Goal: Task Accomplishment & Management: Manage account settings

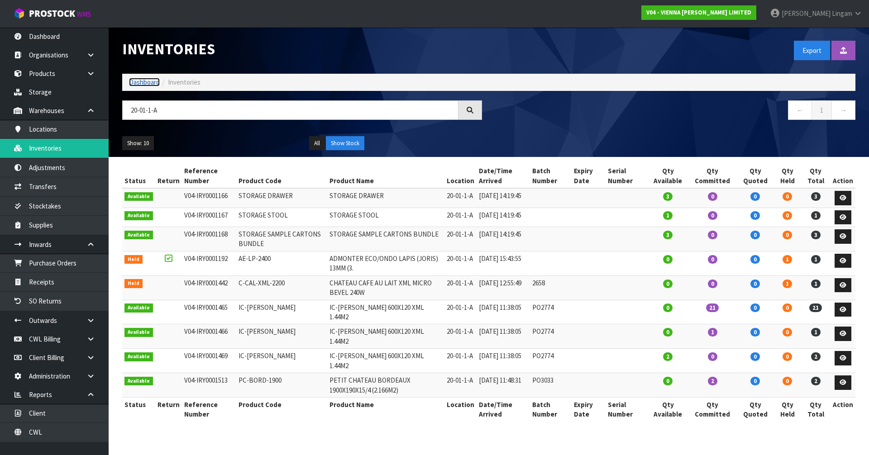
click at [148, 81] on link "Dashboard" at bounding box center [144, 82] width 31 height 9
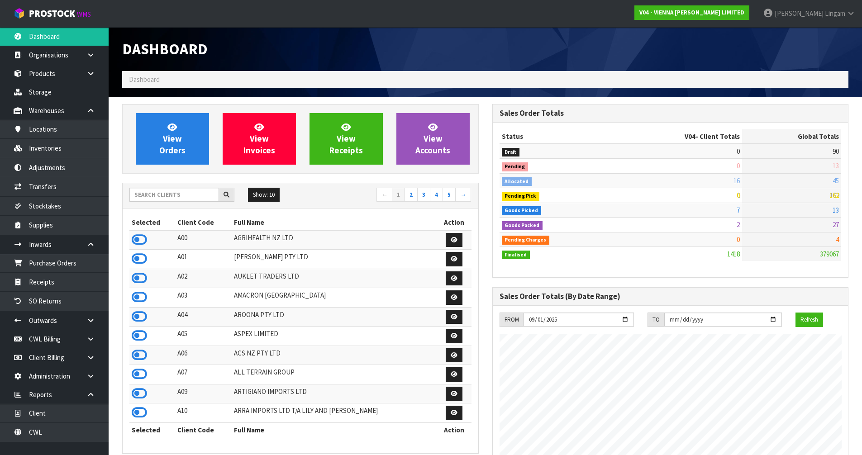
scroll to position [715, 370]
click at [193, 196] on input "text" at bounding box center [174, 195] width 90 height 14
click at [175, 196] on input "text" at bounding box center [174, 195] width 90 height 14
click at [190, 196] on input "text" at bounding box center [174, 195] width 90 height 14
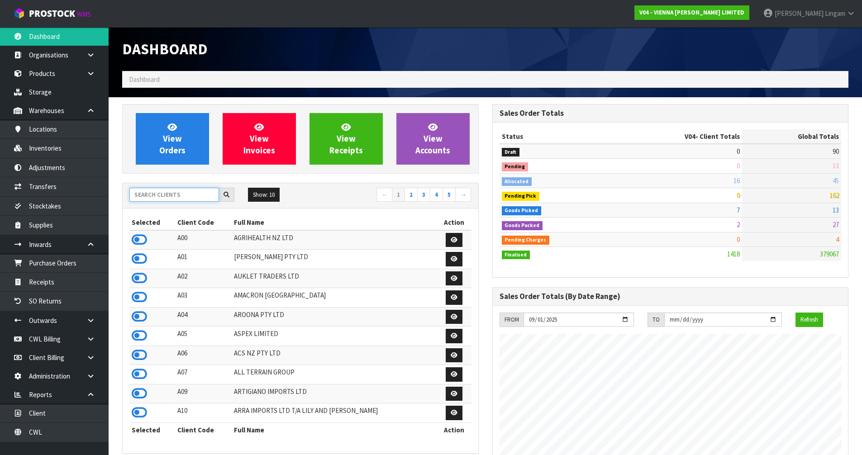
click at [175, 190] on input "text" at bounding box center [174, 195] width 90 height 14
click at [167, 199] on input "text" at bounding box center [174, 195] width 90 height 14
click at [153, 199] on input "text" at bounding box center [174, 195] width 90 height 14
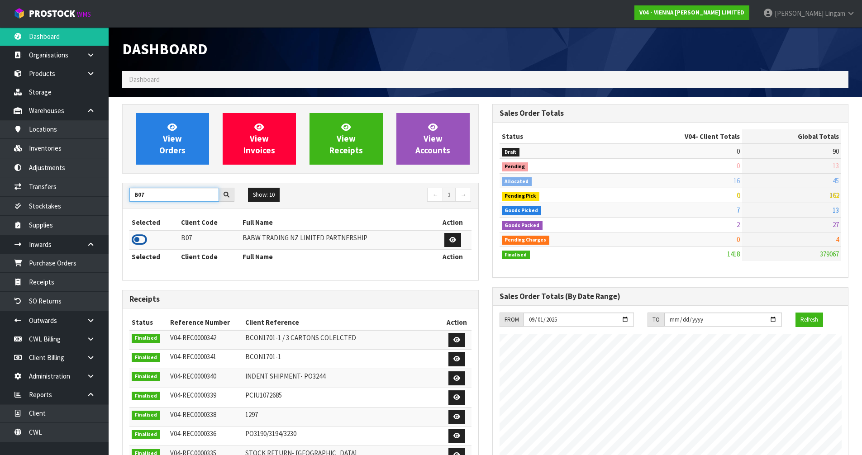
type input "B07"
click at [143, 239] on icon at bounding box center [139, 240] width 15 height 14
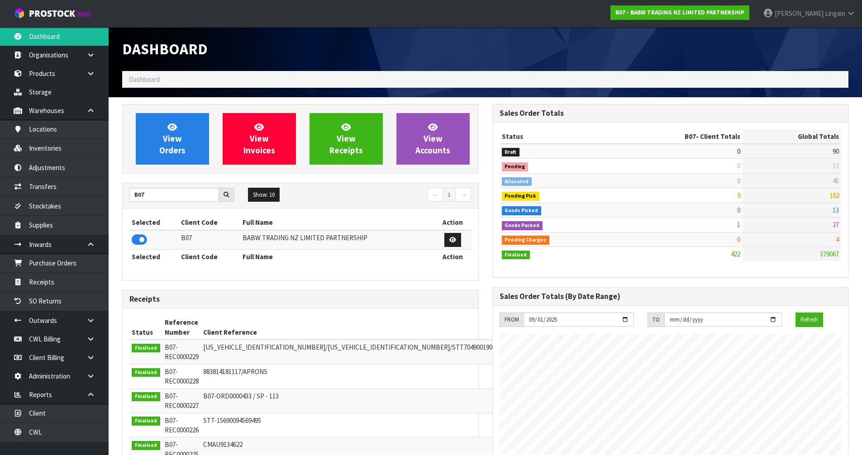
scroll to position [686, 370]
click at [164, 144] on link "View Orders" at bounding box center [172, 139] width 73 height 52
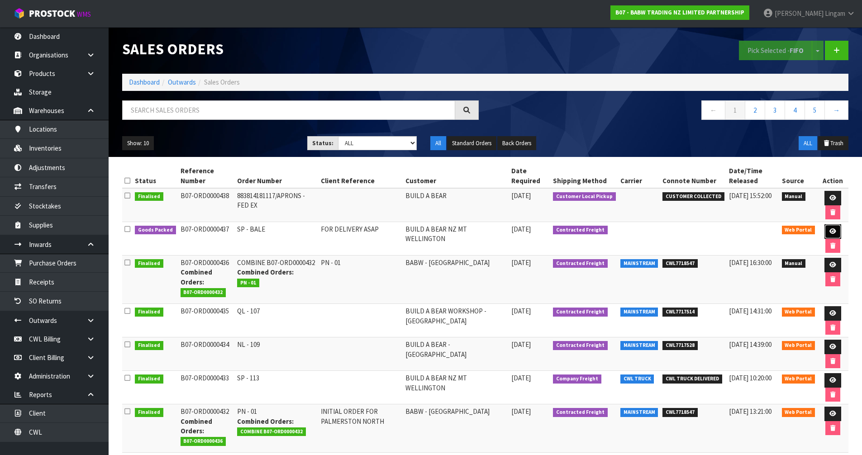
click at [831, 230] on icon at bounding box center [833, 232] width 7 height 6
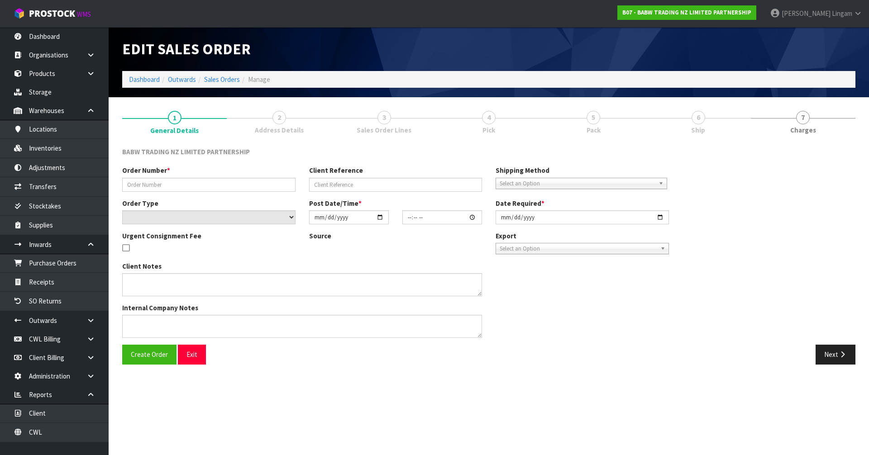
type input "SP - BALE"
type input "FOR DELIVERY ASAP"
select select "number:0"
type input "[DATE]"
type input "22:32:00.000"
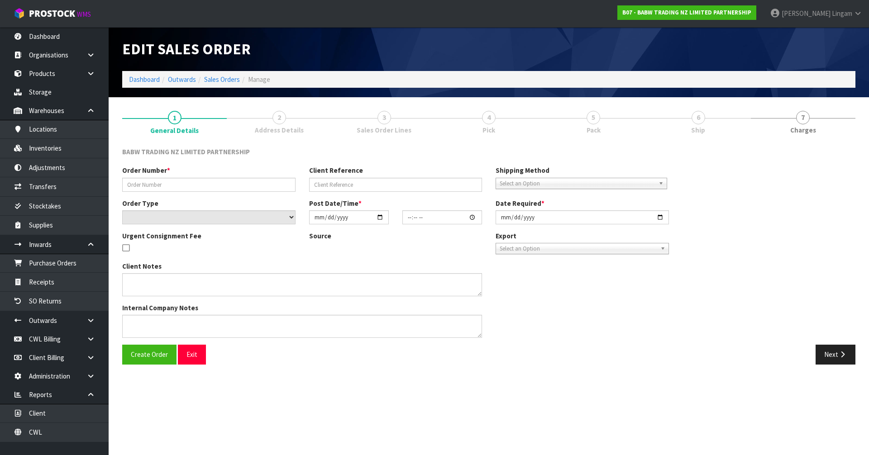
type input "[DATE]"
type textarea "FOR DELIVERY ASAP"
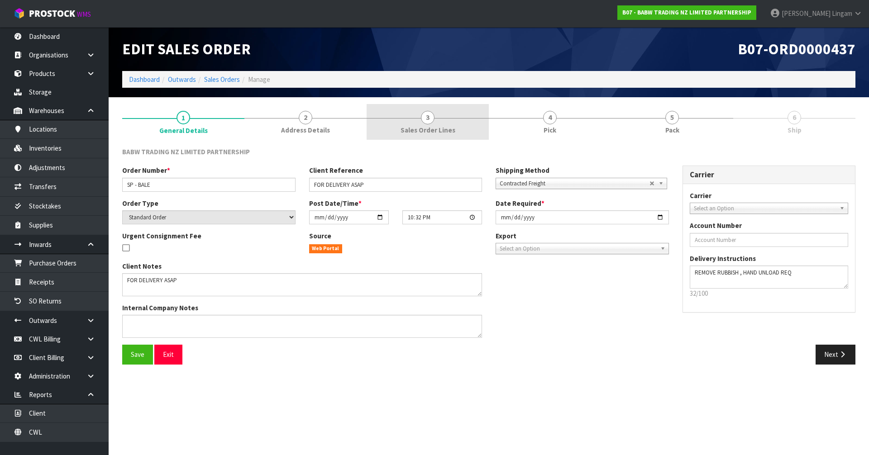
click at [450, 124] on link "3 Sales Order Lines" at bounding box center [428, 122] width 122 height 36
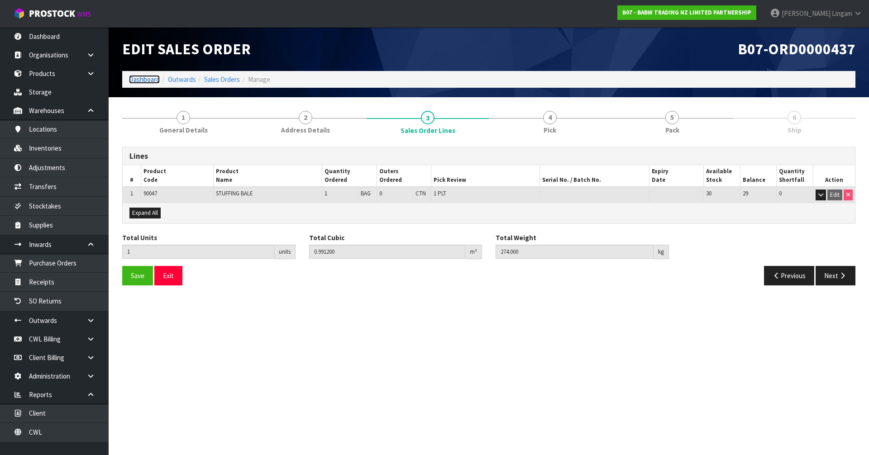
click at [143, 78] on link "Dashboard" at bounding box center [144, 79] width 31 height 9
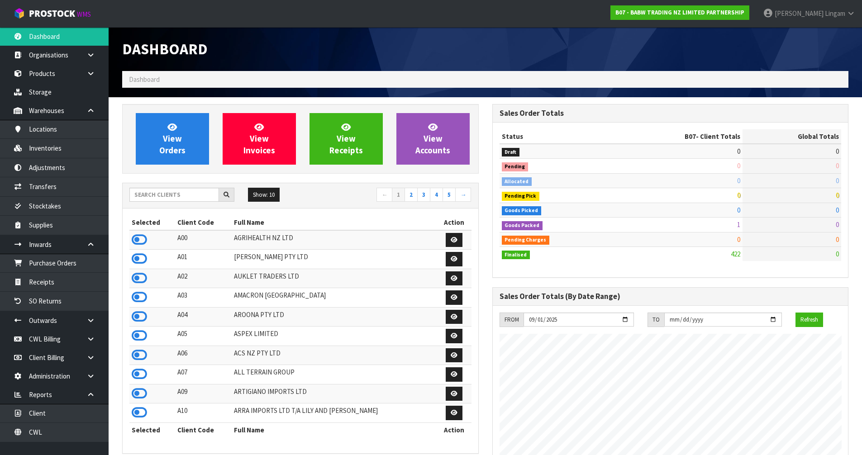
scroll to position [686, 370]
click at [197, 193] on input "text" at bounding box center [174, 195] width 90 height 14
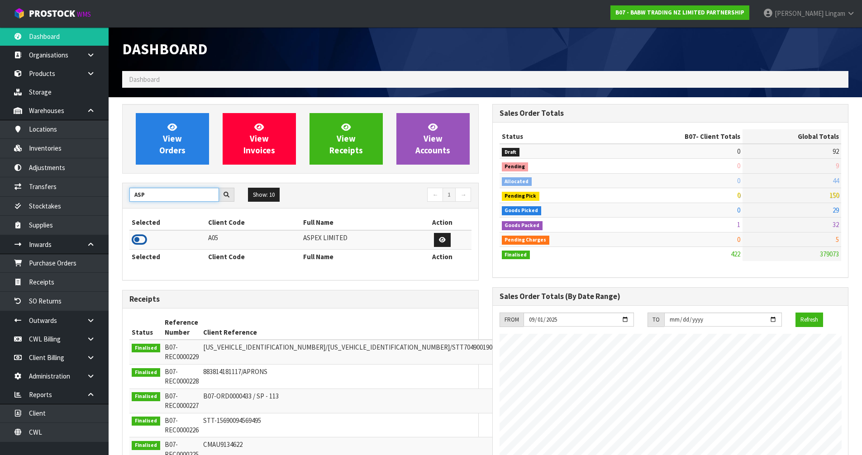
type input "ASP"
click at [138, 239] on icon at bounding box center [139, 240] width 15 height 14
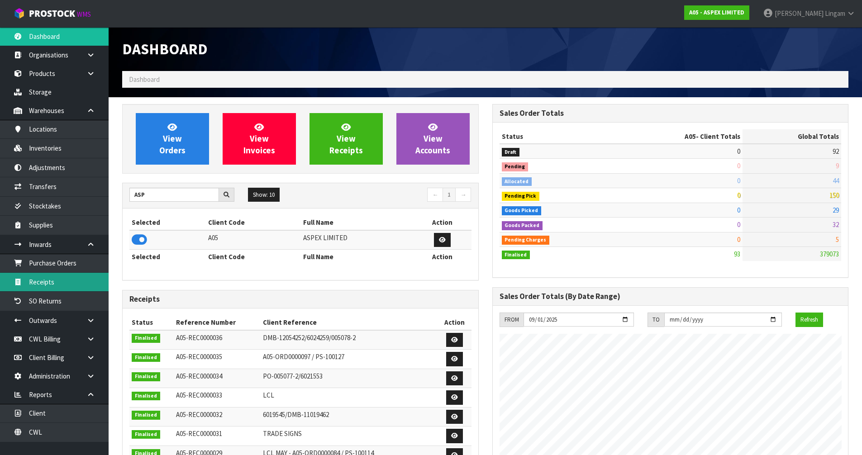
scroll to position [452044, 452227]
click at [58, 284] on link "Receipts" at bounding box center [54, 282] width 109 height 19
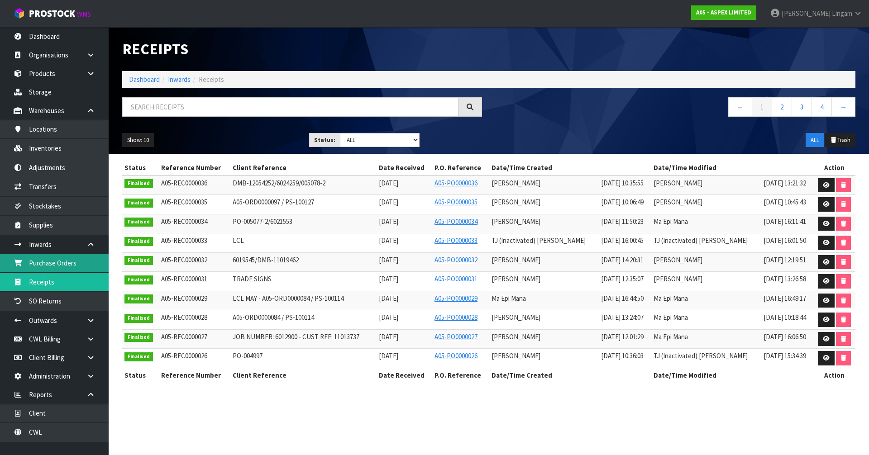
click at [63, 268] on link "Purchase Orders" at bounding box center [54, 263] width 109 height 19
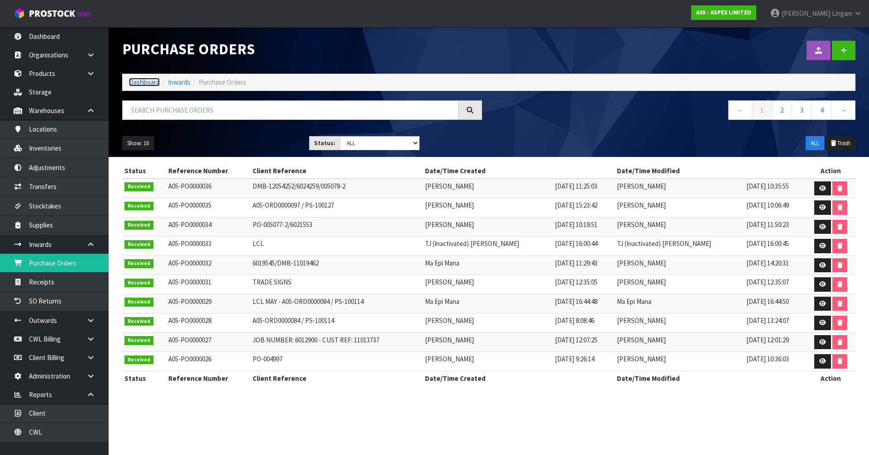
click at [136, 83] on link "Dashboard" at bounding box center [144, 82] width 31 height 9
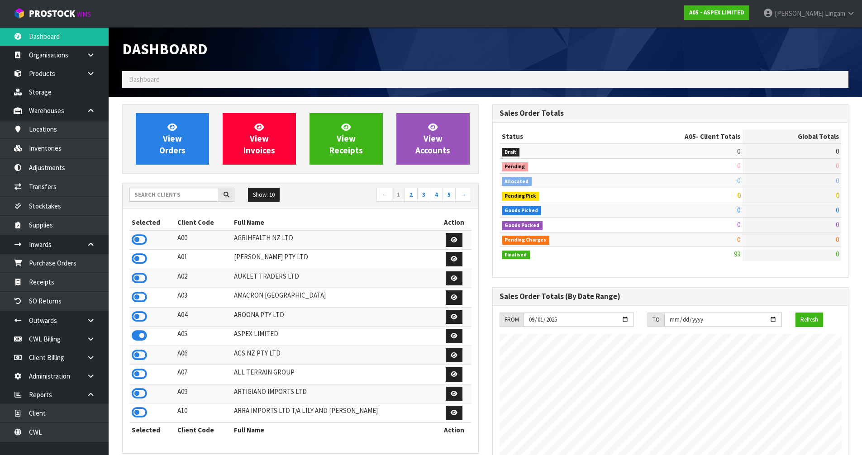
scroll to position [554, 370]
click at [200, 196] on input "text" at bounding box center [174, 195] width 90 height 14
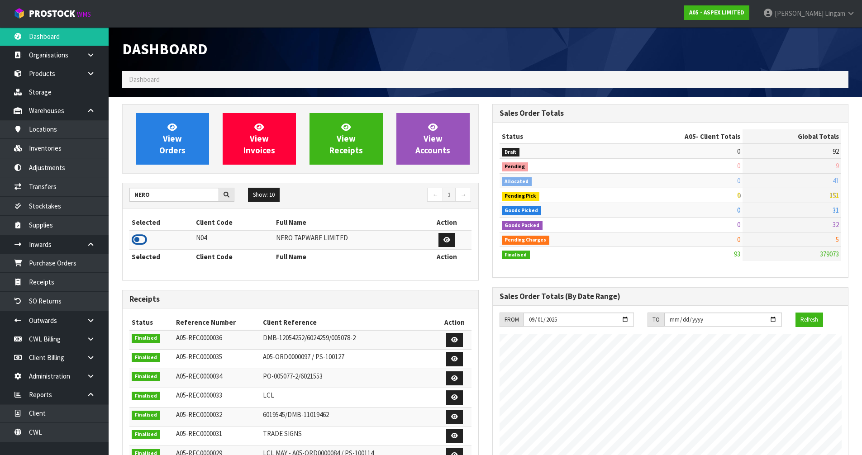
click at [142, 240] on icon at bounding box center [139, 240] width 15 height 14
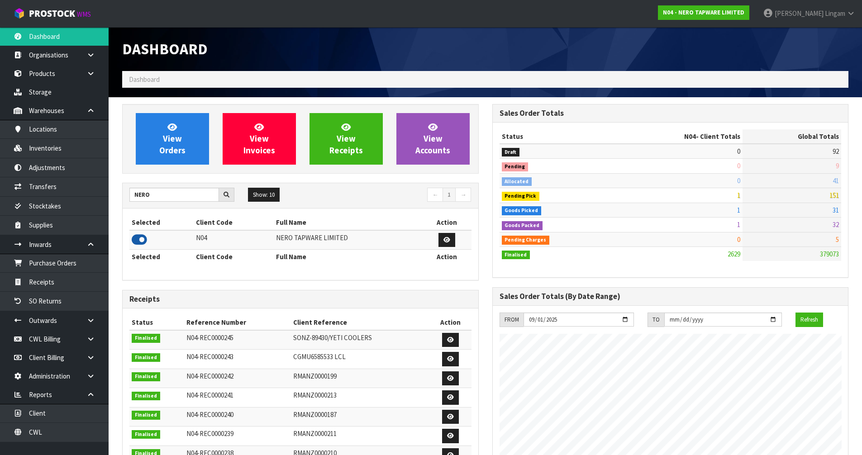
scroll to position [705, 370]
click at [169, 196] on input "NERO" at bounding box center [174, 195] width 90 height 14
type input "N"
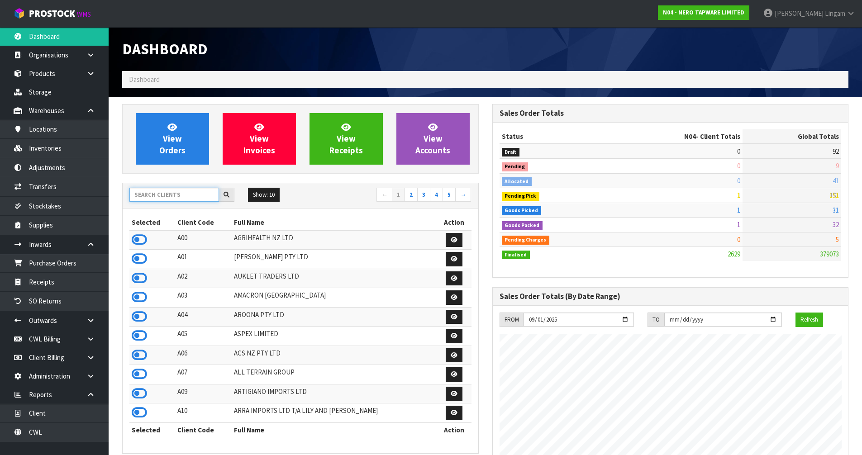
click at [201, 197] on input "text" at bounding box center [174, 195] width 90 height 14
click at [201, 196] on input "text" at bounding box center [174, 195] width 90 height 14
click at [157, 195] on input "text" at bounding box center [174, 195] width 90 height 14
click at [200, 194] on input "text" at bounding box center [174, 195] width 90 height 14
click at [178, 197] on input "text" at bounding box center [174, 195] width 90 height 14
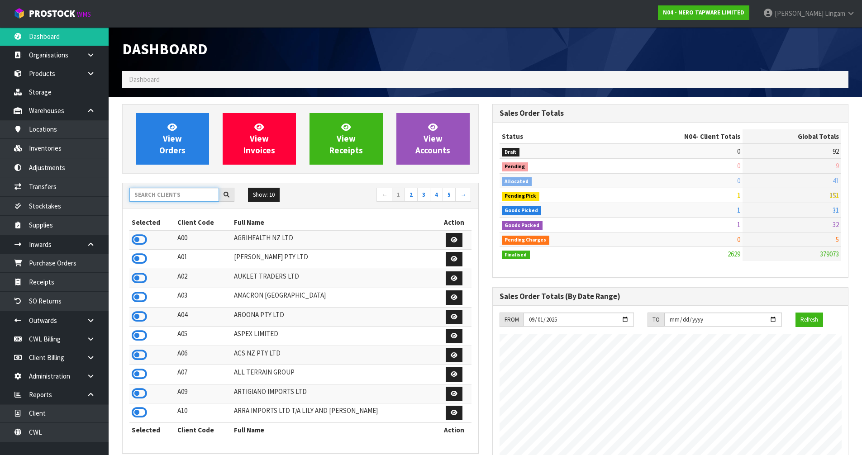
click at [189, 194] on input "text" at bounding box center [174, 195] width 90 height 14
click at [154, 196] on input "text" at bounding box center [174, 195] width 90 height 14
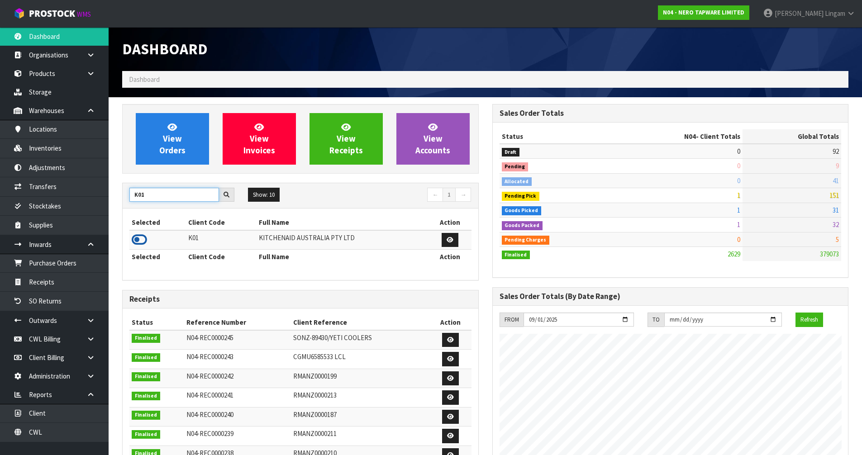
type input "K01"
click at [138, 241] on icon at bounding box center [139, 240] width 15 height 14
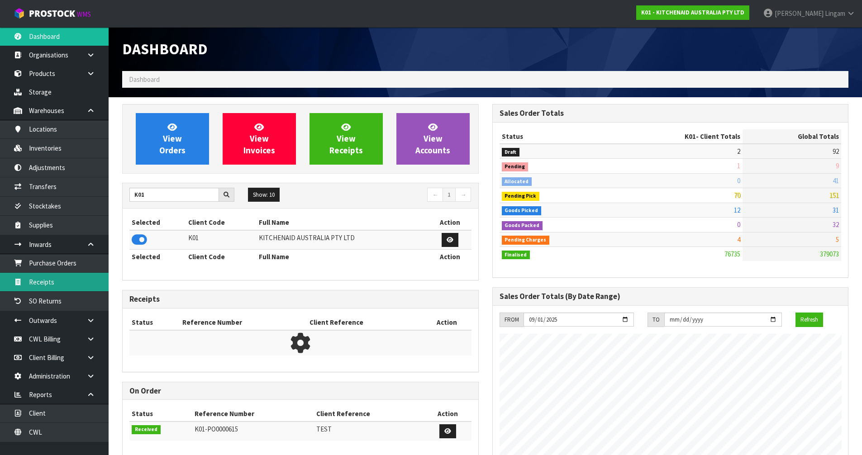
click at [53, 283] on link "Receipts" at bounding box center [54, 282] width 109 height 19
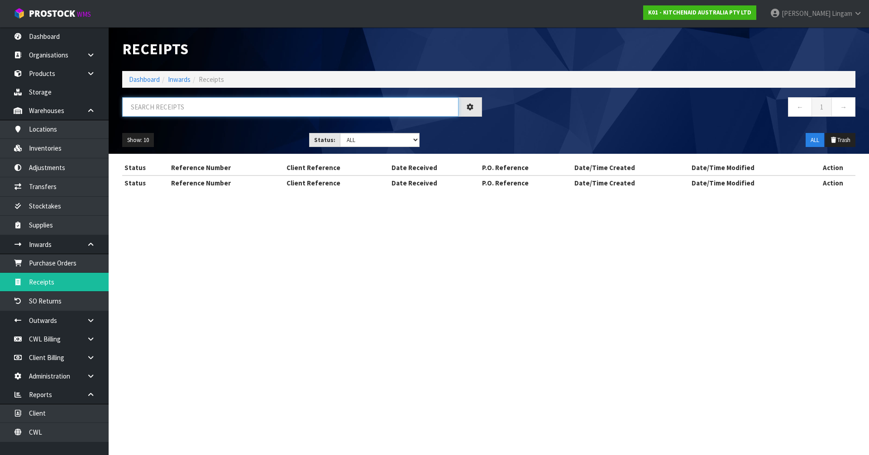
click at [259, 106] on input "text" at bounding box center [290, 106] width 336 height 19
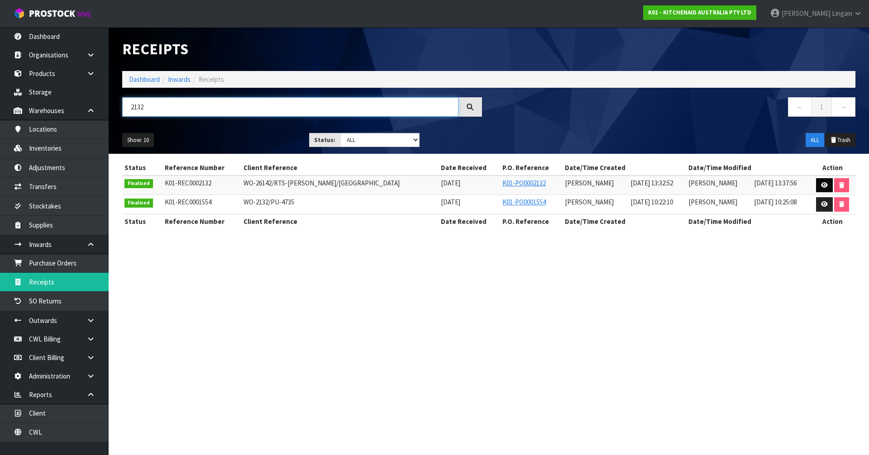
type input "2132"
click at [821, 186] on icon at bounding box center [824, 185] width 7 height 6
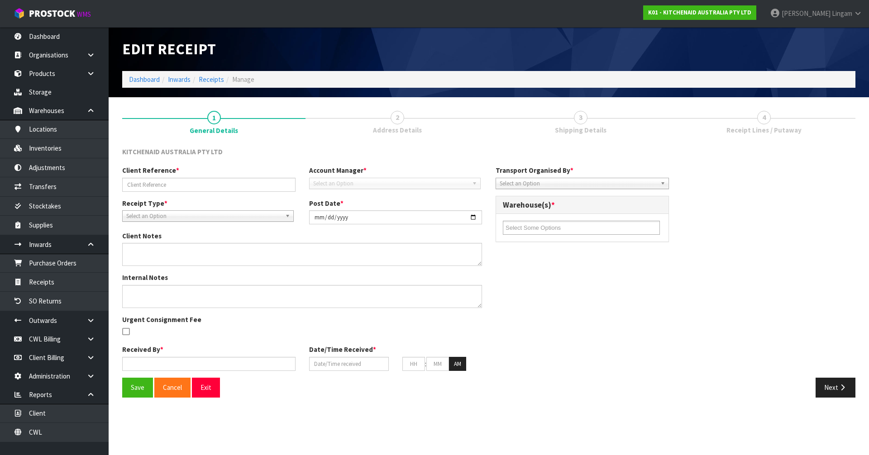
type input "WO-26142/RTS-GEENA CAMPBELL/WELLINGTON"
type input "2025-08-01"
type input "Prabhneet Kaur"
type input "01/08/2025"
type input "01"
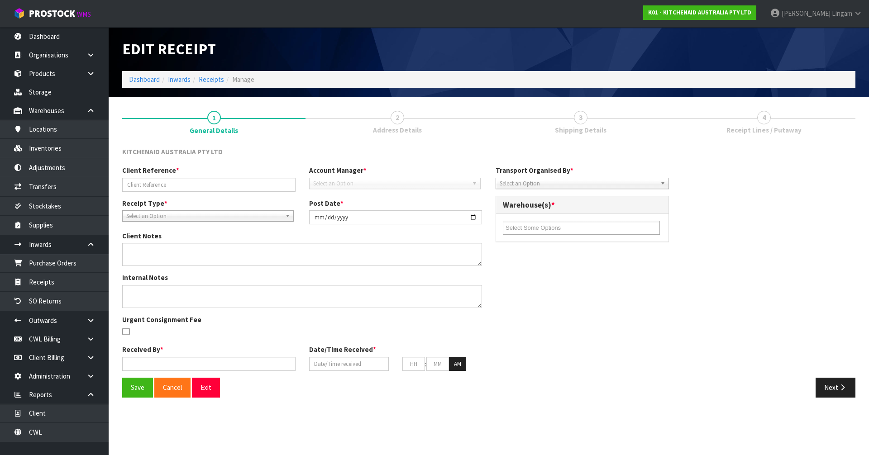
type input "32"
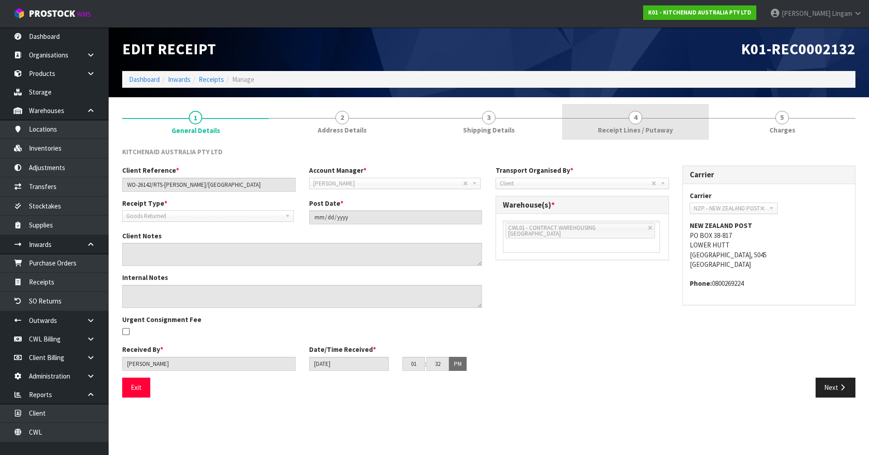
click at [616, 128] on span "Receipt Lines / Putaway" at bounding box center [635, 130] width 75 height 10
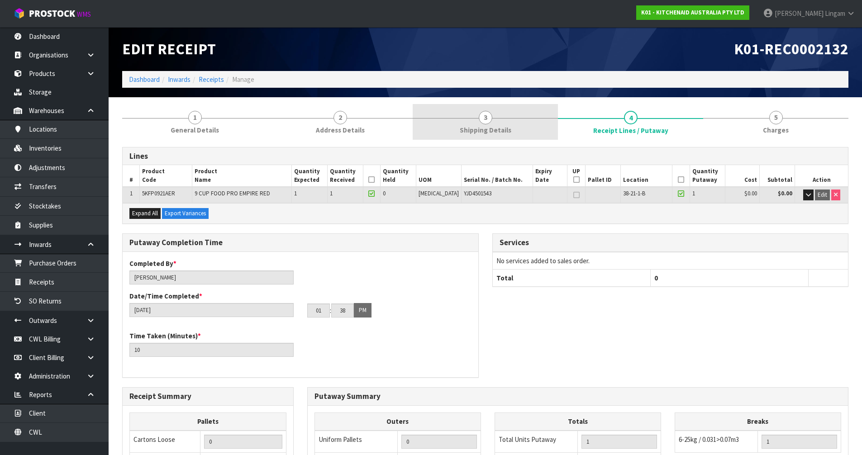
click at [496, 128] on span "Shipping Details" at bounding box center [486, 130] width 52 height 10
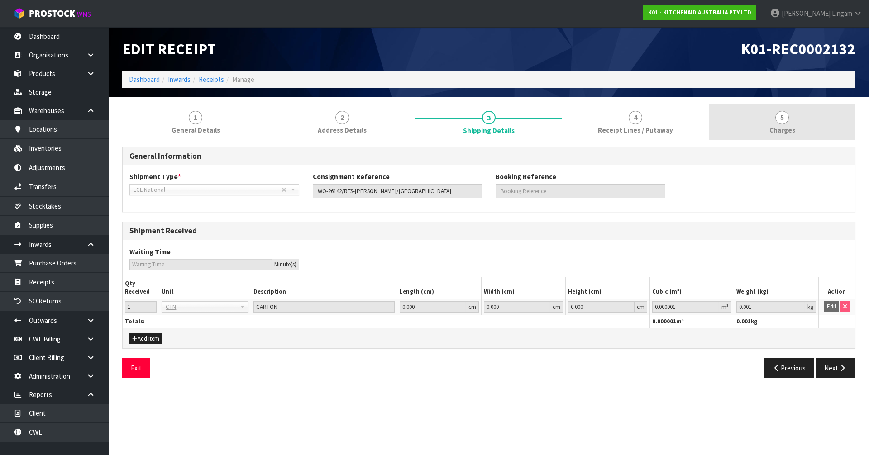
click at [809, 135] on link "5 Charges" at bounding box center [782, 122] width 147 height 36
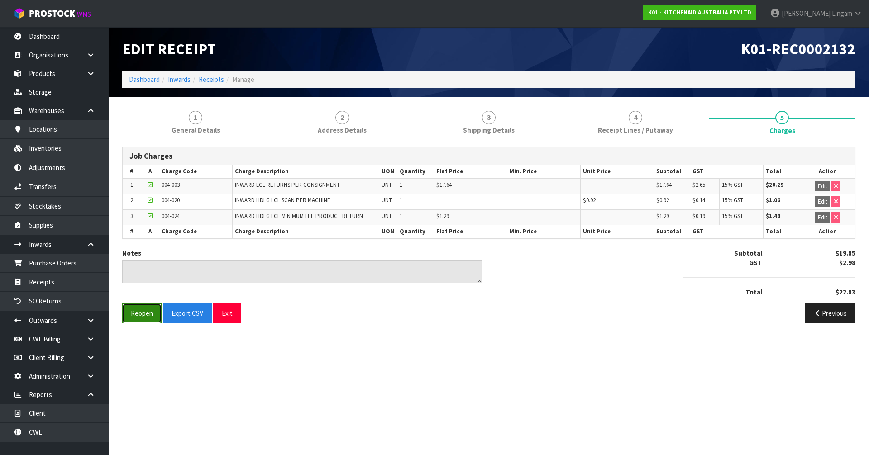
click at [140, 314] on button "Reopen" at bounding box center [141, 313] width 39 height 19
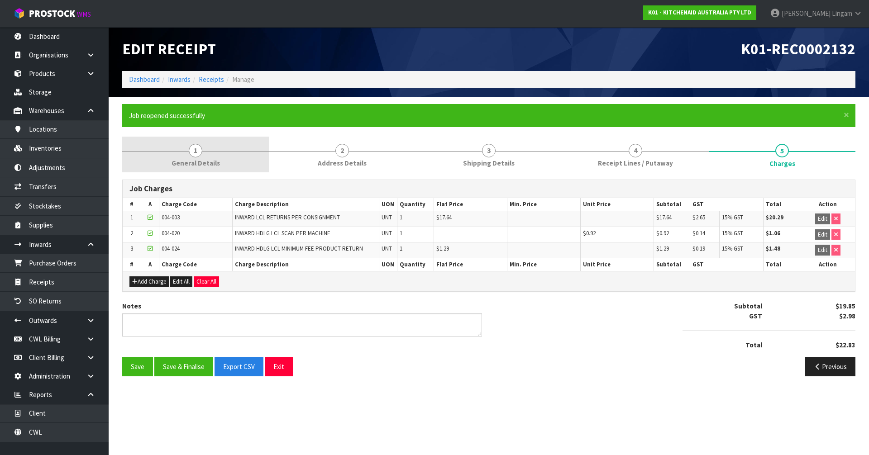
click at [209, 157] on link "1 General Details" at bounding box center [195, 155] width 147 height 36
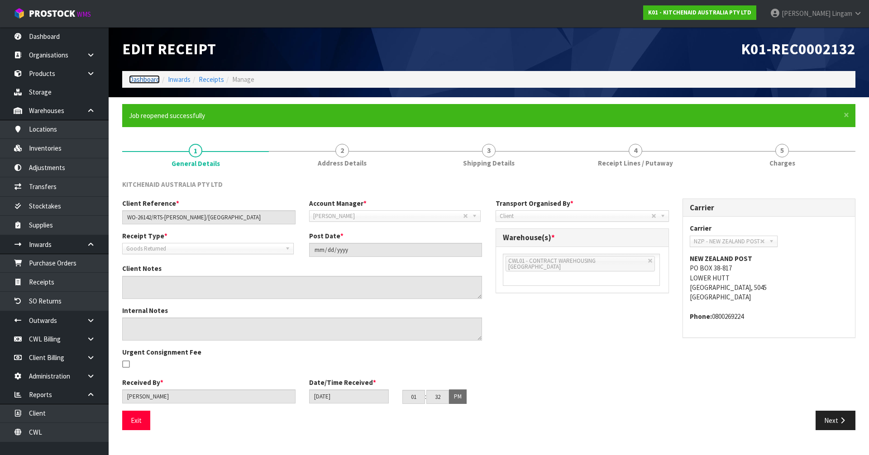
click at [143, 78] on link "Dashboard" at bounding box center [144, 79] width 31 height 9
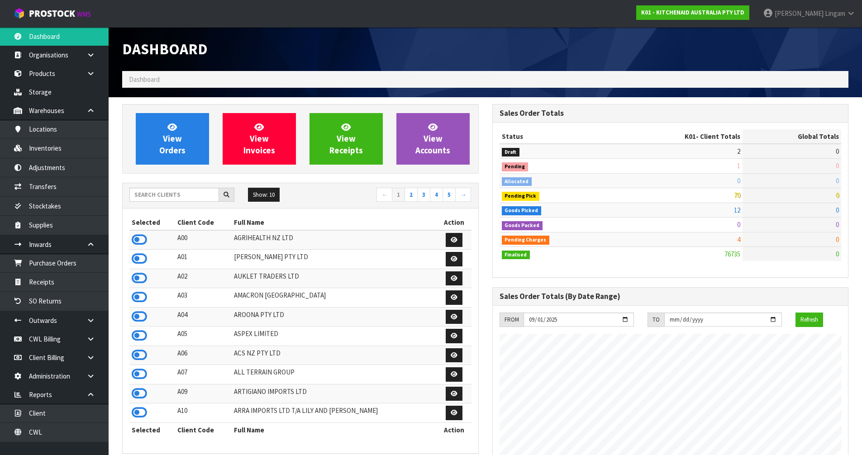
scroll to position [686, 370]
click at [197, 196] on input "text" at bounding box center [174, 195] width 90 height 14
drag, startPoint x: 344, startPoint y: 198, endPoint x: 344, endPoint y: 193, distance: 5.0
click at [344, 197] on nav "← 1 2 3 4 5 →" at bounding box center [389, 196] width 164 height 16
click at [167, 195] on input "text" at bounding box center [174, 195] width 90 height 14
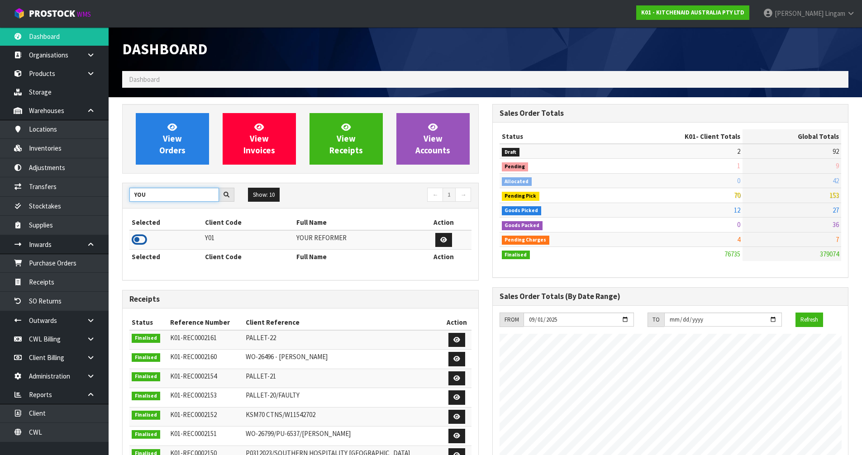
type input "YOU"
click at [138, 241] on icon at bounding box center [139, 240] width 15 height 14
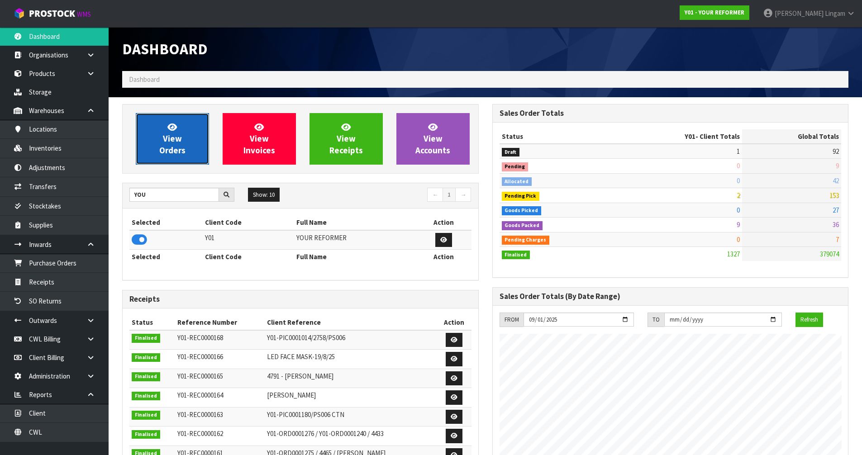
click at [177, 136] on span "View Orders" at bounding box center [172, 139] width 26 height 34
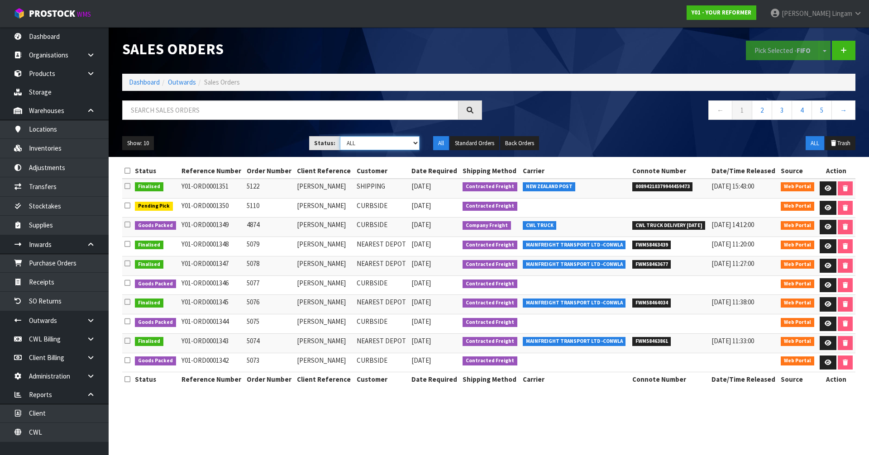
click at [396, 141] on select "Draft Pending Allocated Pending Pick Goods Picked Goods Packed Pending Charges …" at bounding box center [380, 143] width 80 height 14
select select "string:5"
click at [340, 136] on select "Draft Pending Allocated Pending Pick Goods Picked Goods Packed Pending Charges …" at bounding box center [380, 143] width 80 height 14
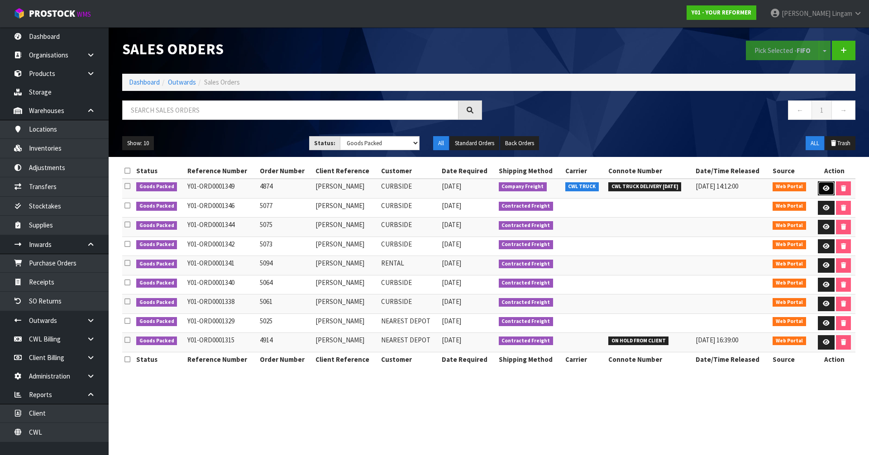
click at [821, 188] on link at bounding box center [826, 188] width 17 height 14
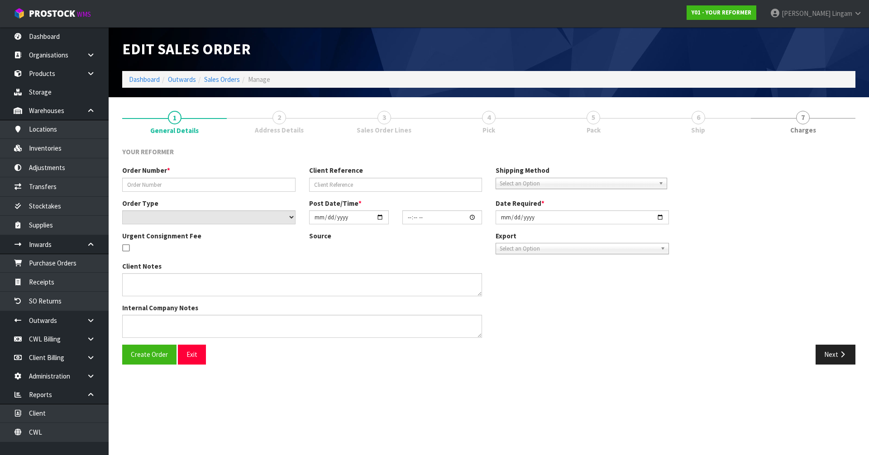
type input "4874"
type input "SARAH MORGAN"
select select "number:0"
type input "[DATE]"
type input "16:07:00.000"
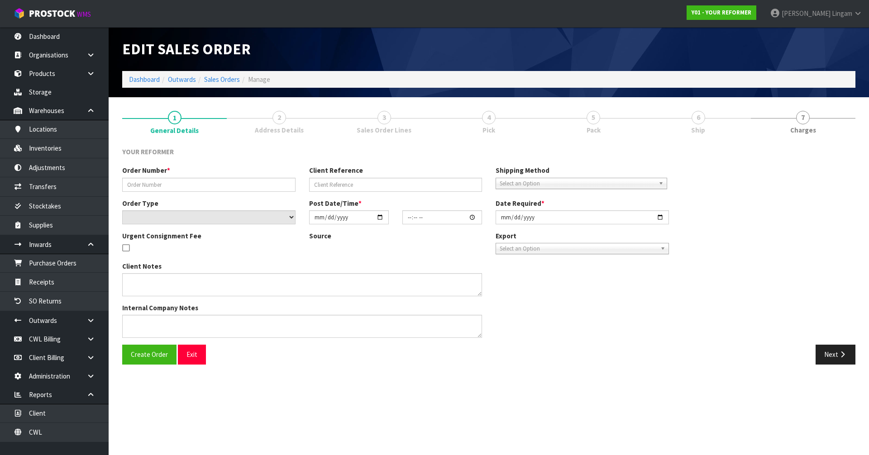
type input "[DATE]"
type textarea "SARAH MORGAN 35 GRACE JAMES ROAD AUK PUKEKOHE 2120 NEW ZEALAND +64 27 777 1882"
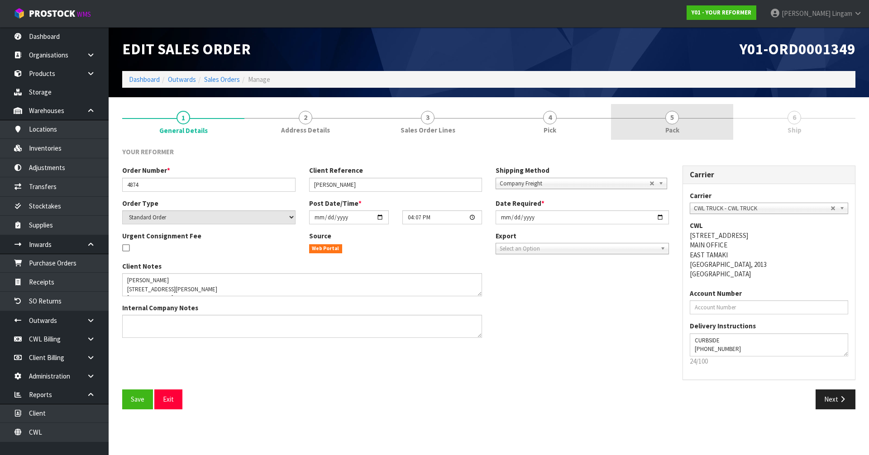
click at [704, 124] on link "5 Pack" at bounding box center [672, 122] width 122 height 36
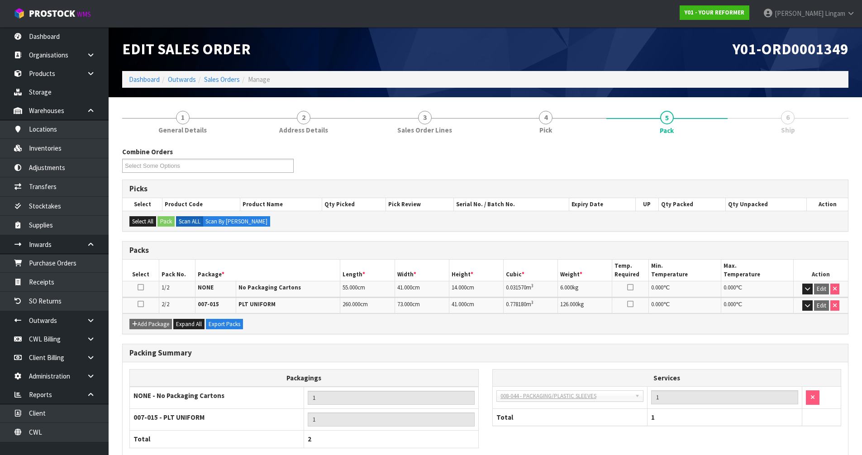
scroll to position [53, 0]
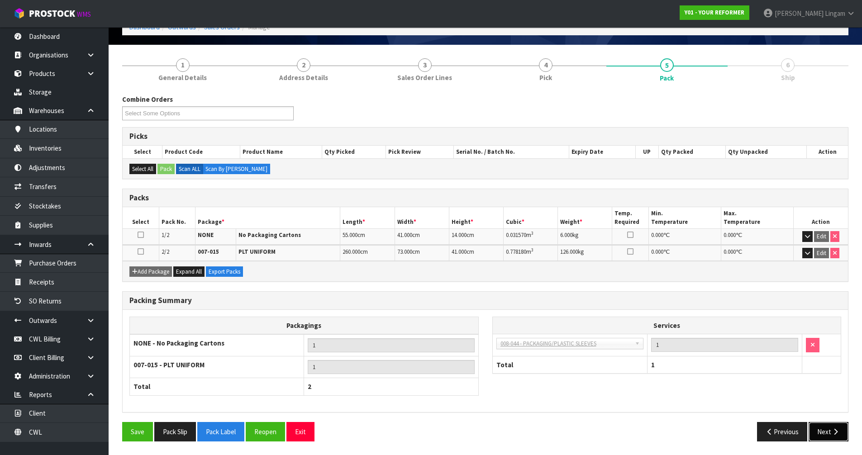
click at [825, 432] on button "Next" at bounding box center [829, 431] width 40 height 19
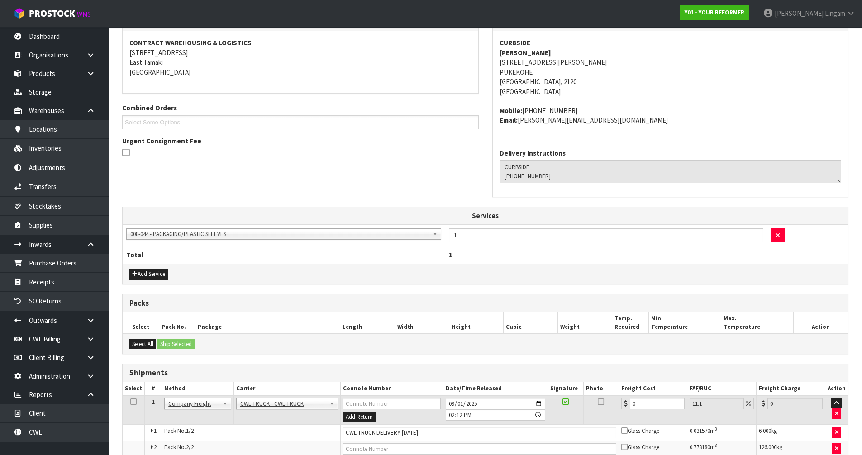
scroll to position [179, 0]
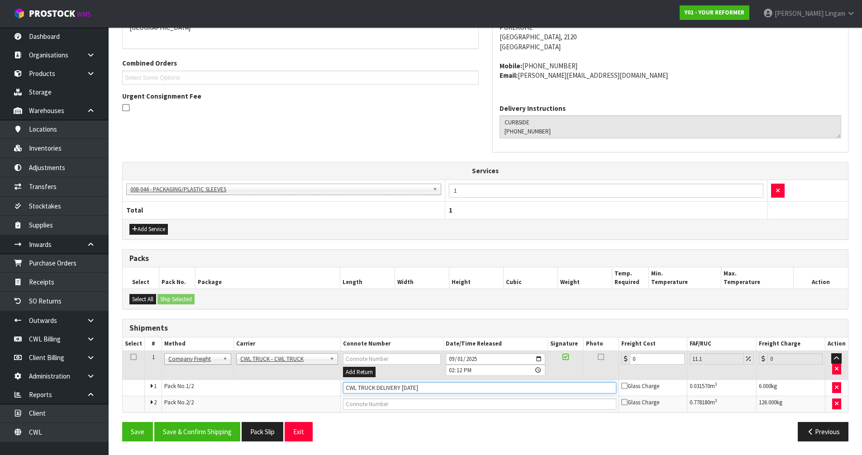
click at [449, 390] on input "CWL TRUCK DELIVERY MONDAY 01/09/25" at bounding box center [479, 387] width 273 height 11
type input "CWL TRUCK DELIVERY"
click at [210, 434] on button "Save & Confirm Shipping" at bounding box center [197, 431] width 86 height 19
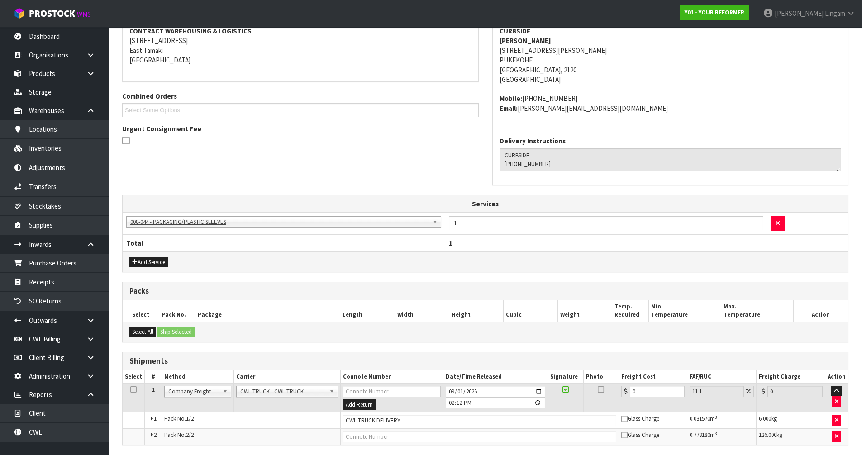
scroll to position [0, 0]
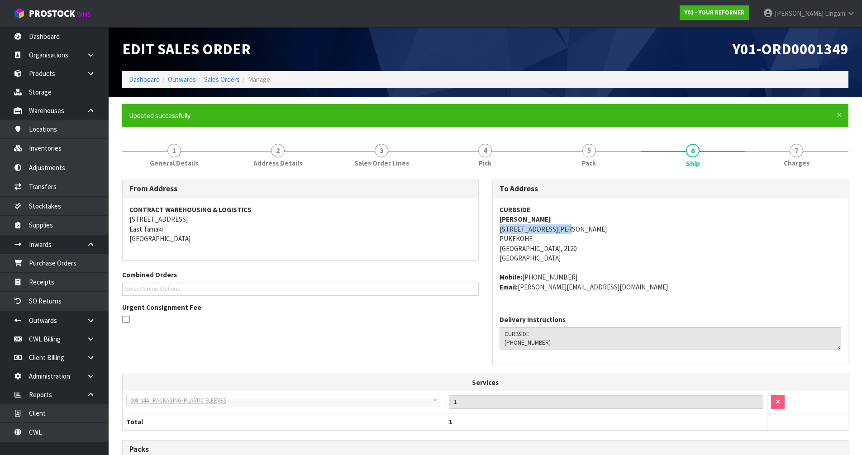
drag, startPoint x: 504, startPoint y: 229, endPoint x: 566, endPoint y: 234, distance: 62.2
click at [566, 234] on div "CURBSIDE SARAH MORGAN 35 GRACE JAMES ROAD AUK PUKEKOHE 2120 NEW ZEALAND PUKEKOH…" at bounding box center [671, 253] width 356 height 110
copy address "35 GRACE JAMES ROAD"
click at [145, 80] on link "Dashboard" at bounding box center [144, 79] width 31 height 9
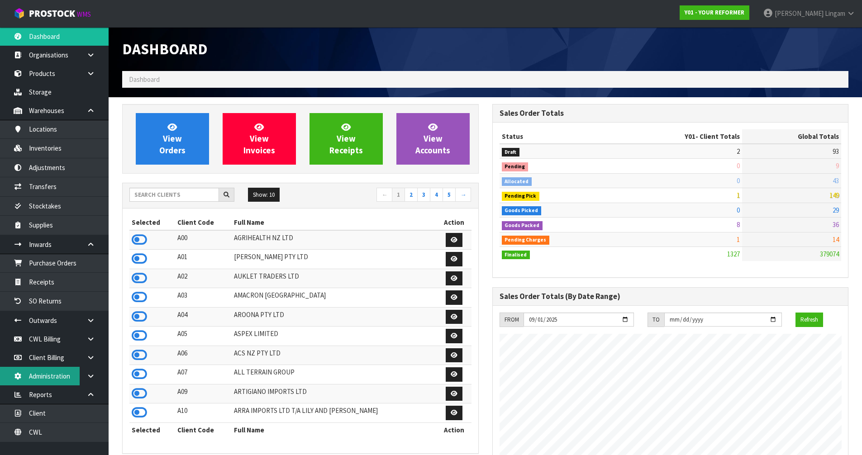
scroll to position [686, 370]
click at [172, 198] on input "text" at bounding box center [174, 195] width 90 height 14
click at [205, 196] on input "text" at bounding box center [174, 195] width 90 height 14
click at [198, 197] on input "text" at bounding box center [174, 195] width 90 height 14
click at [186, 196] on input "text" at bounding box center [174, 195] width 90 height 14
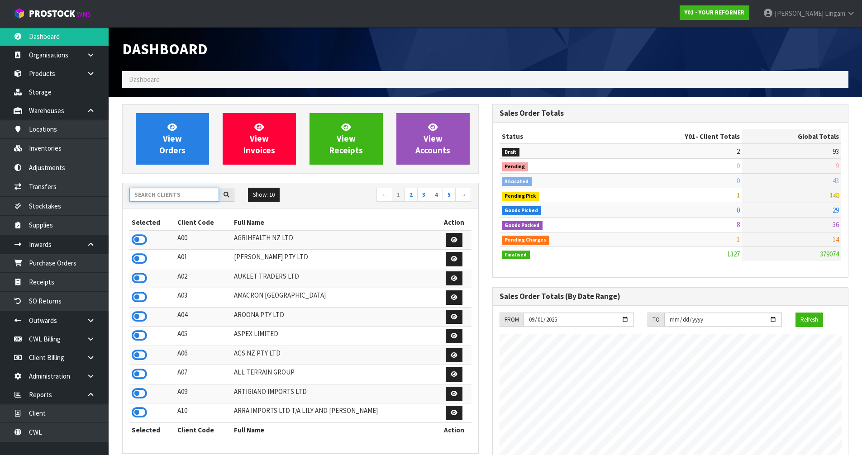
click at [186, 196] on input "text" at bounding box center [174, 195] width 90 height 14
click at [188, 190] on input "text" at bounding box center [174, 195] width 90 height 14
click at [154, 195] on input "text" at bounding box center [174, 195] width 90 height 14
click at [207, 197] on input "text" at bounding box center [174, 195] width 90 height 14
click at [188, 195] on input "text" at bounding box center [174, 195] width 90 height 14
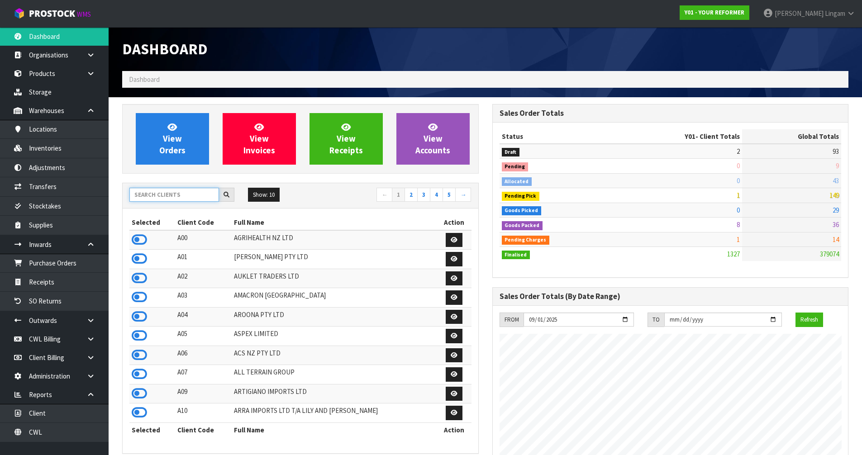
click at [192, 191] on input "text" at bounding box center [174, 195] width 90 height 14
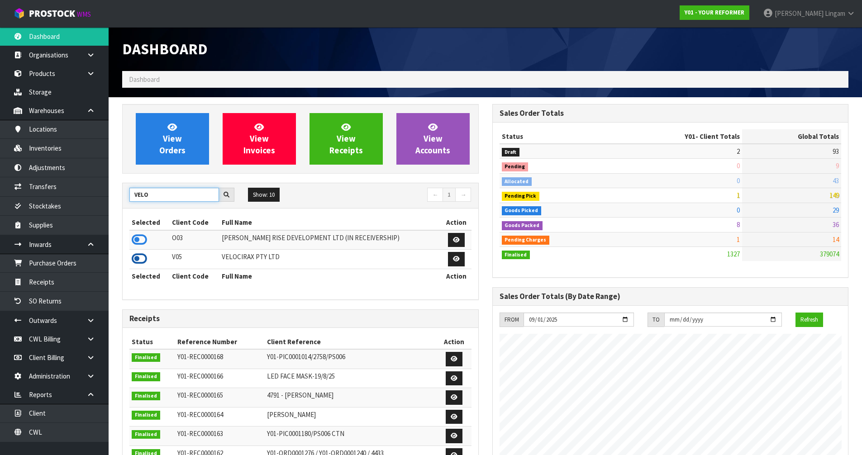
type input "VELO"
drag, startPoint x: 137, startPoint y: 261, endPoint x: 127, endPoint y: 173, distance: 88.0
click at [137, 260] on icon at bounding box center [139, 259] width 15 height 14
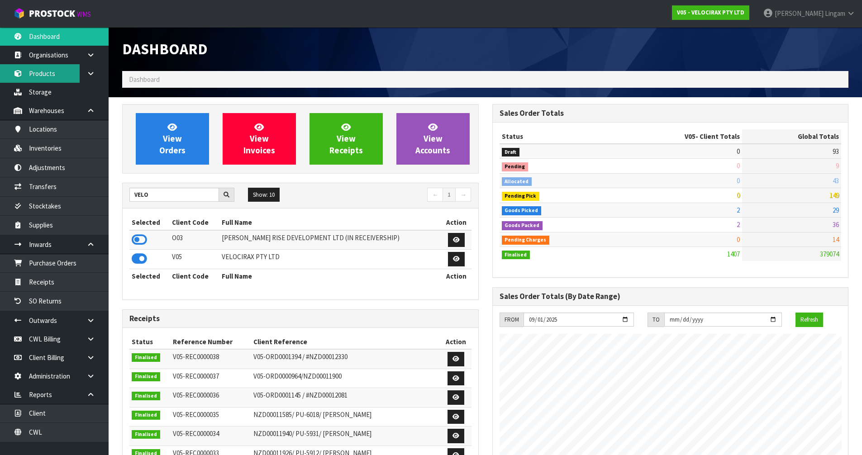
scroll to position [705, 370]
click at [44, 75] on link "Products" at bounding box center [54, 73] width 109 height 19
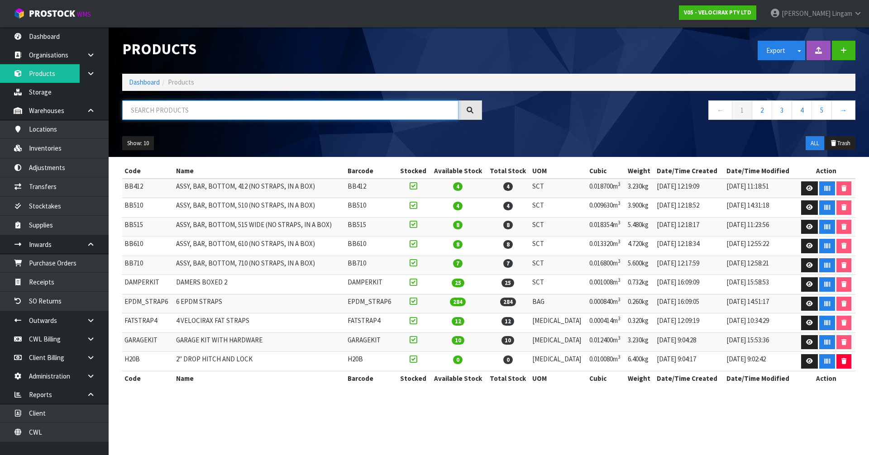
drag, startPoint x: 159, startPoint y: 111, endPoint x: 162, endPoint y: 107, distance: 4.9
click at [159, 110] on input "text" at bounding box center [290, 109] width 336 height 19
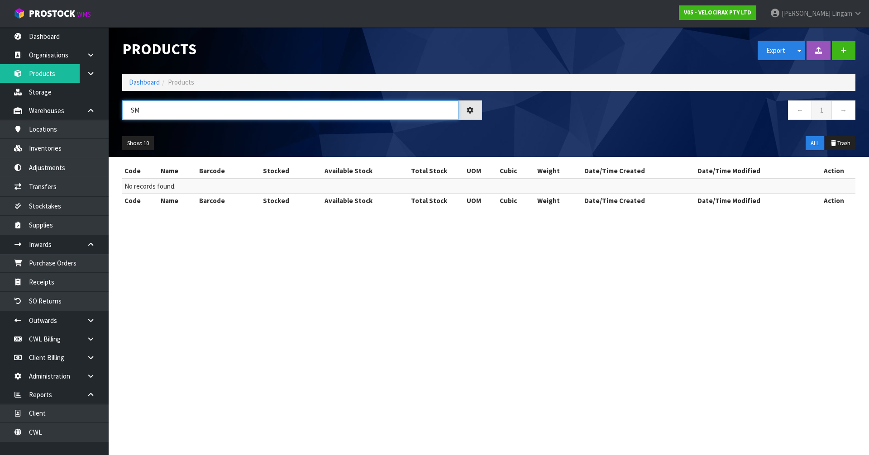
type input "S"
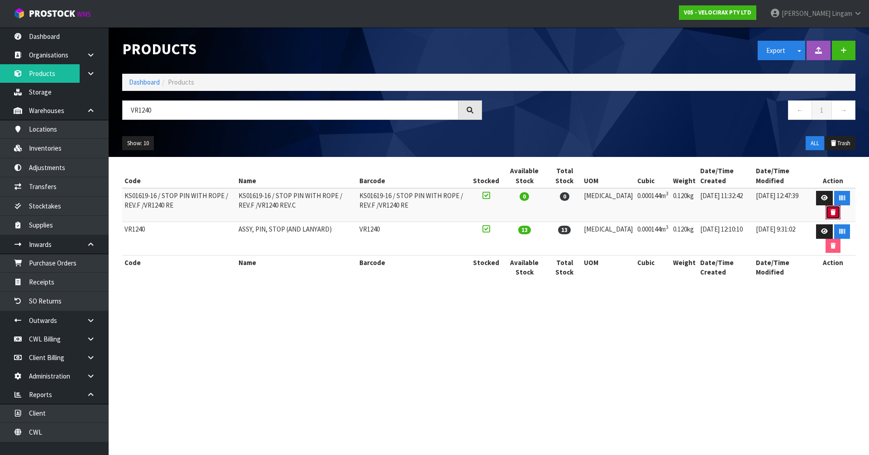
click at [828, 213] on button "button" at bounding box center [833, 212] width 15 height 14
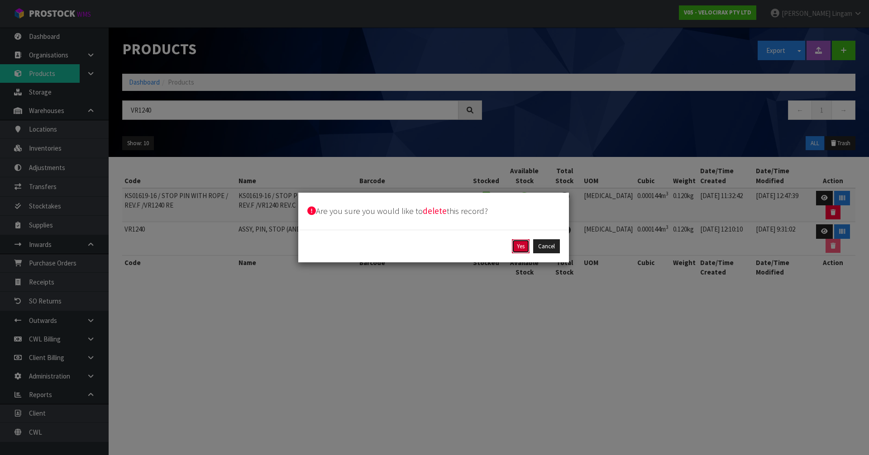
click at [521, 249] on button "Yes" at bounding box center [521, 246] width 18 height 14
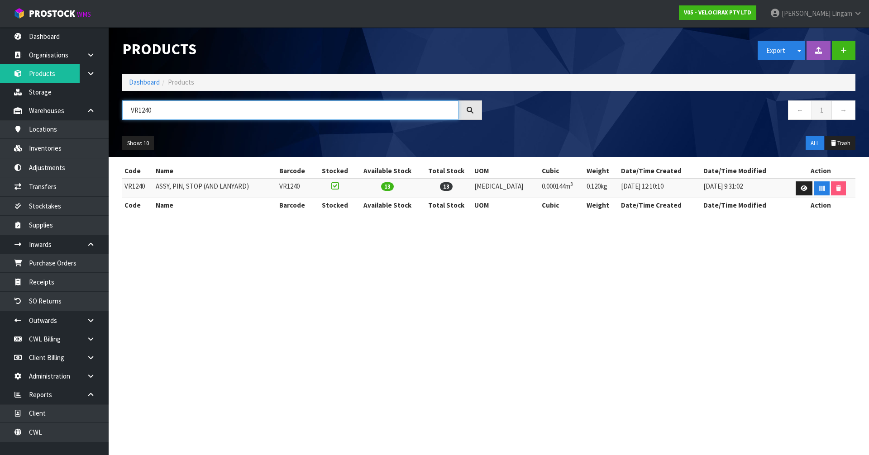
click at [163, 110] on input "VR1240" at bounding box center [290, 109] width 336 height 19
type input "V"
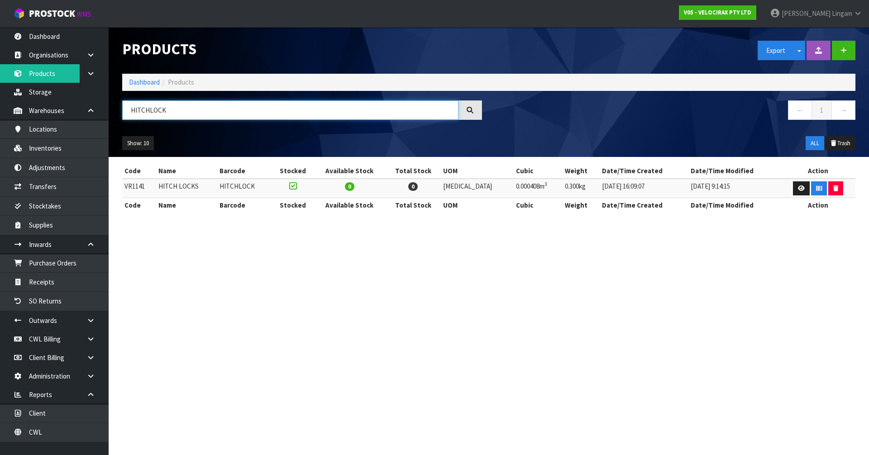
click at [148, 110] on input "HITCHLOCK" at bounding box center [290, 109] width 336 height 19
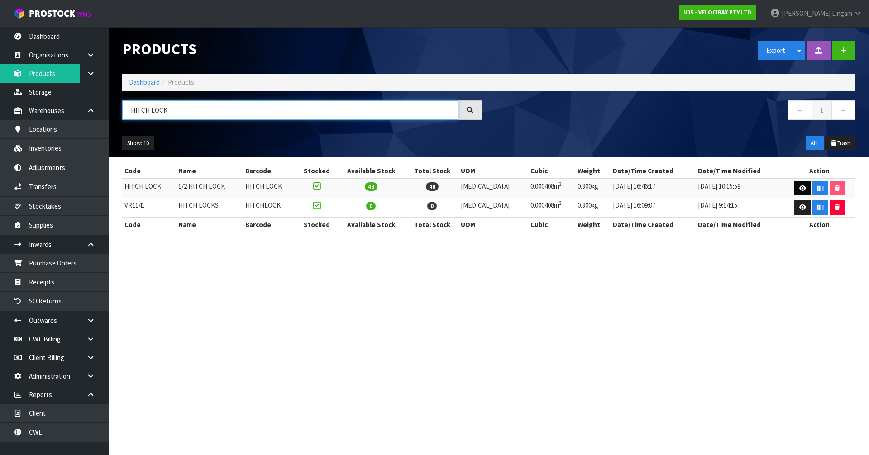
type input "HITCH LOCK"
click at [799, 191] on icon at bounding box center [802, 189] width 7 height 6
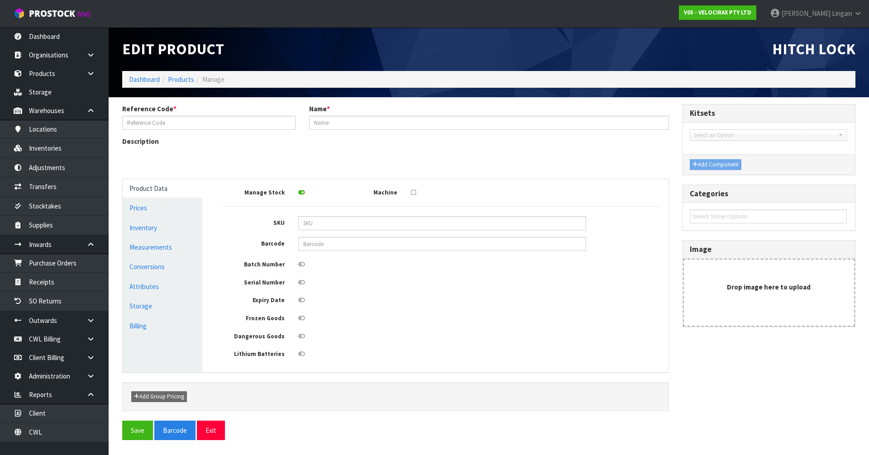
type input "HITCH LOCK"
type input "1/2 HITCH LOCK"
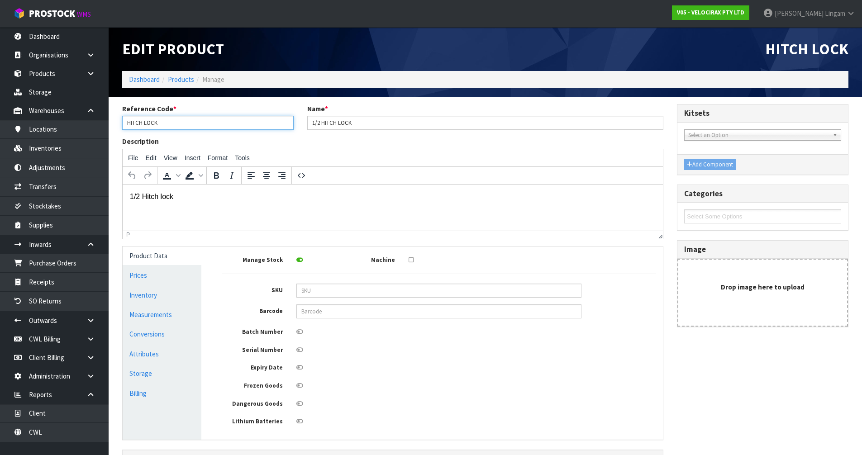
click at [144, 123] on input "HITCH LOCK" at bounding box center [208, 123] width 172 height 14
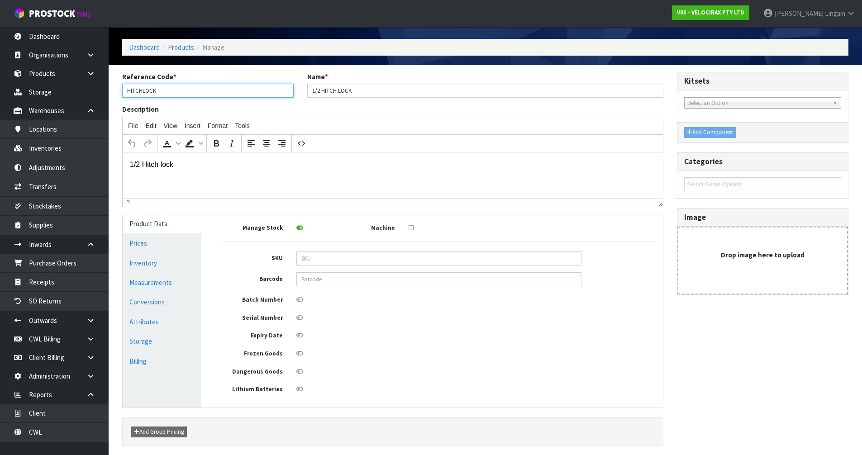
scroll to position [66, 0]
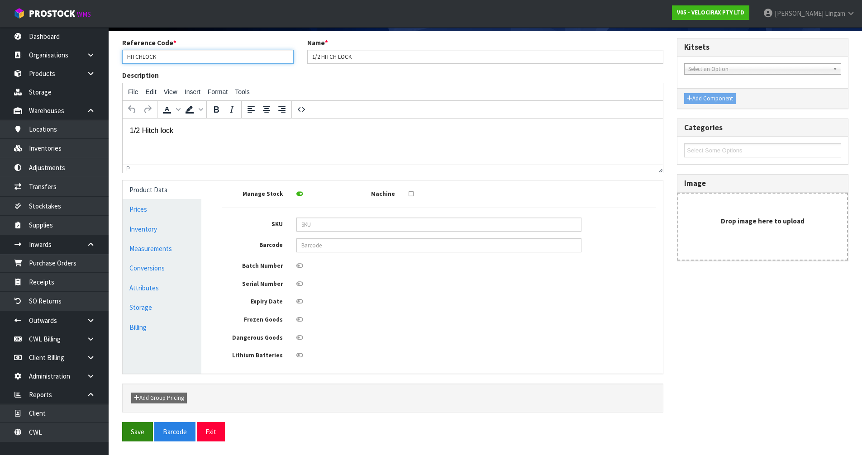
type input "HITCHLOCK"
click at [134, 430] on button "Save" at bounding box center [137, 431] width 31 height 19
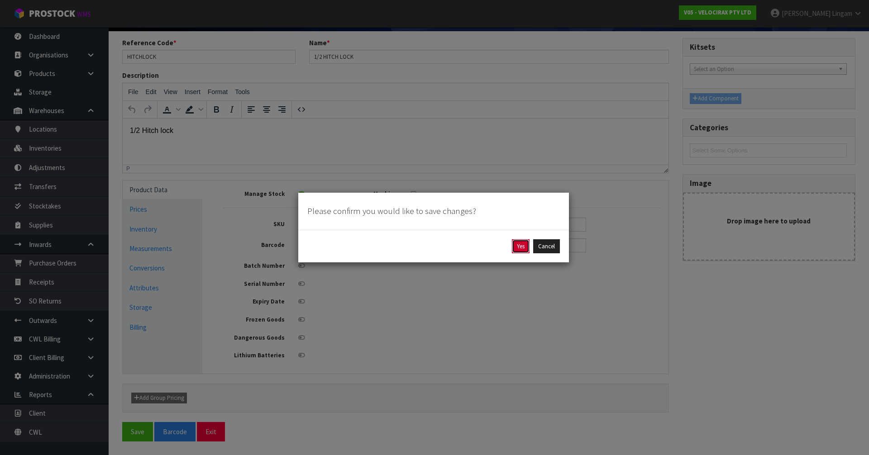
click at [516, 248] on button "Yes" at bounding box center [521, 246] width 18 height 14
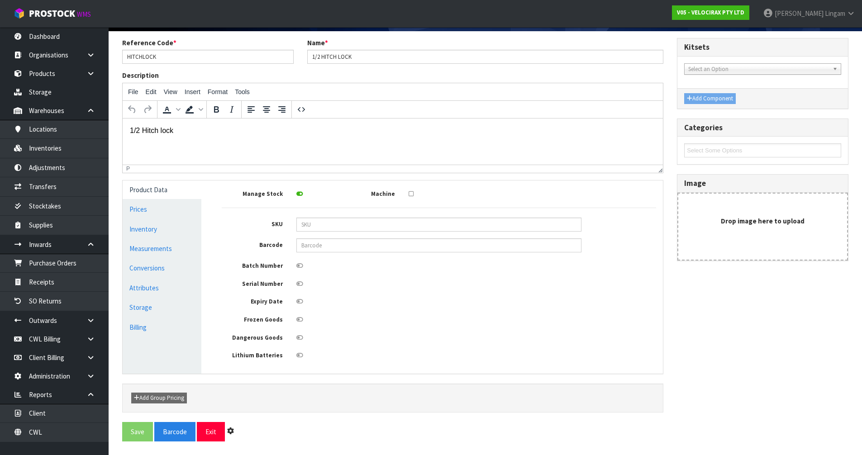
scroll to position [0, 0]
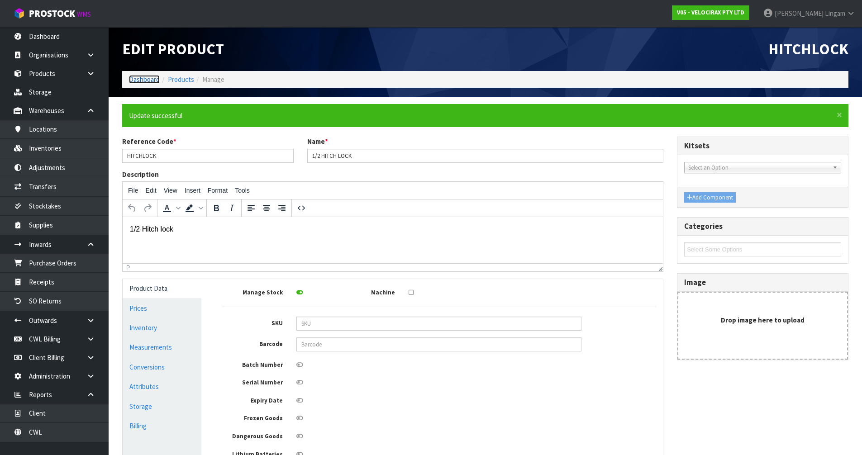
click at [146, 80] on link "Dashboard" at bounding box center [144, 79] width 31 height 9
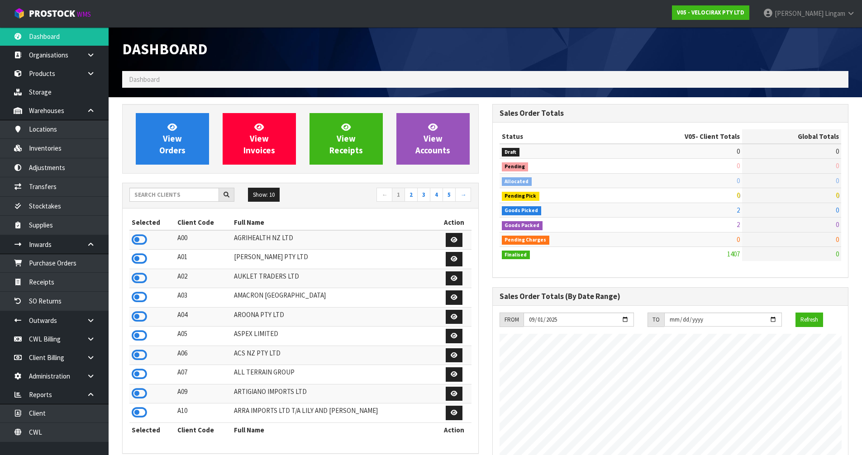
scroll to position [705, 370]
click at [42, 72] on link "Products" at bounding box center [54, 73] width 109 height 19
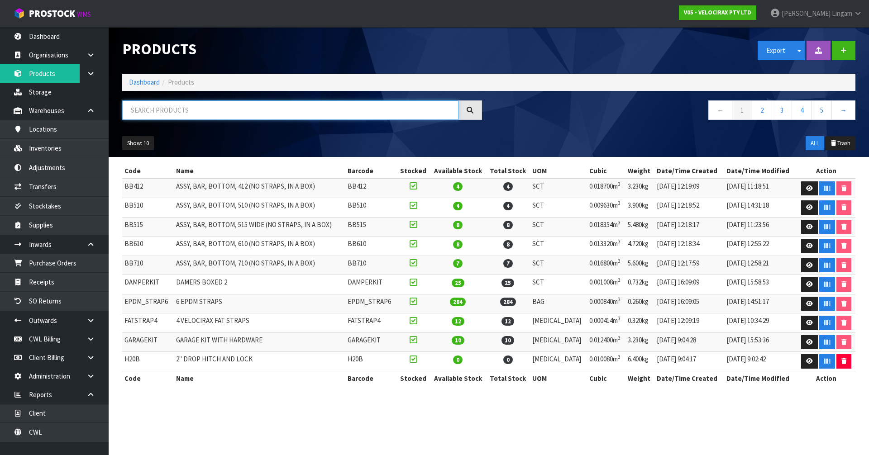
click at [199, 114] on input "text" at bounding box center [290, 109] width 336 height 19
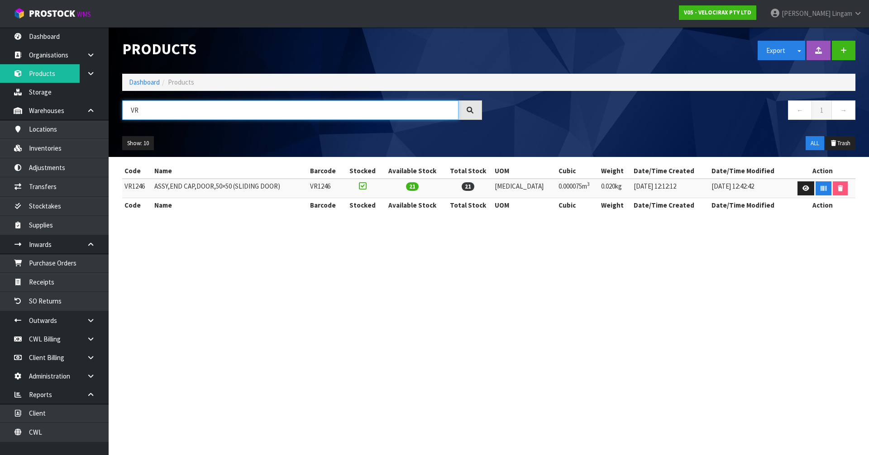
type input "V"
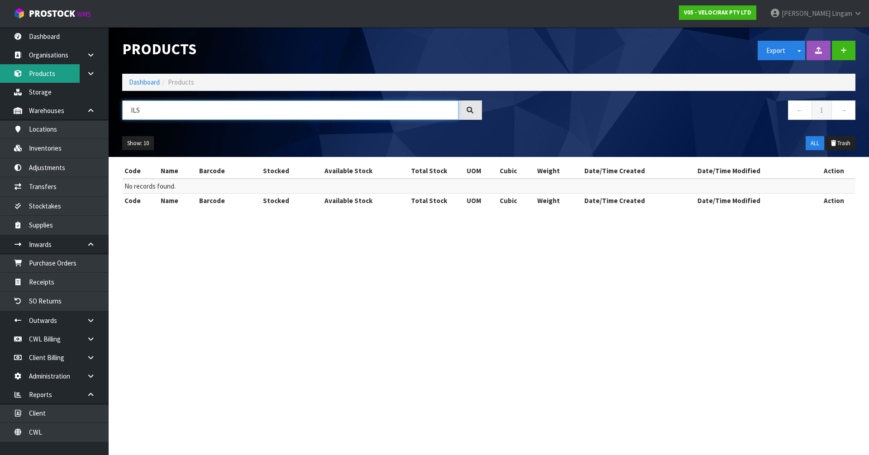
type input "ILS"
click at [143, 81] on link "Dashboard" at bounding box center [144, 82] width 31 height 9
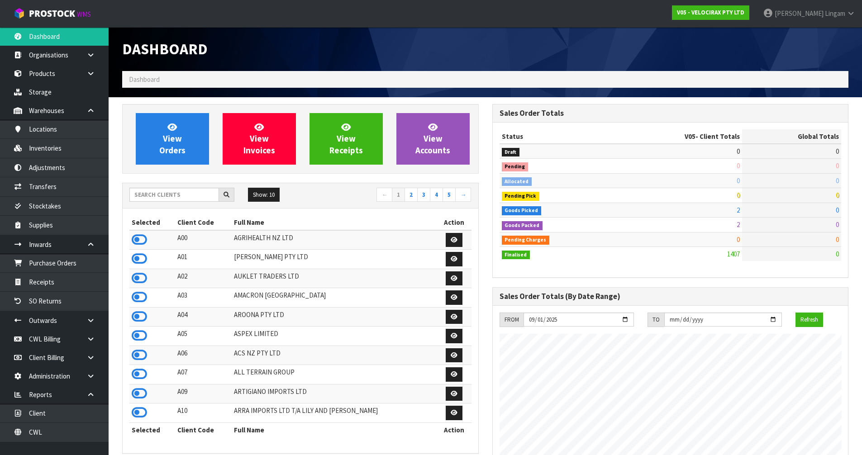
scroll to position [705, 370]
click at [156, 192] on input "text" at bounding box center [174, 195] width 90 height 14
click at [167, 196] on input "text" at bounding box center [174, 195] width 90 height 14
click at [178, 196] on input "text" at bounding box center [174, 195] width 90 height 14
click at [192, 195] on input "text" at bounding box center [174, 195] width 90 height 14
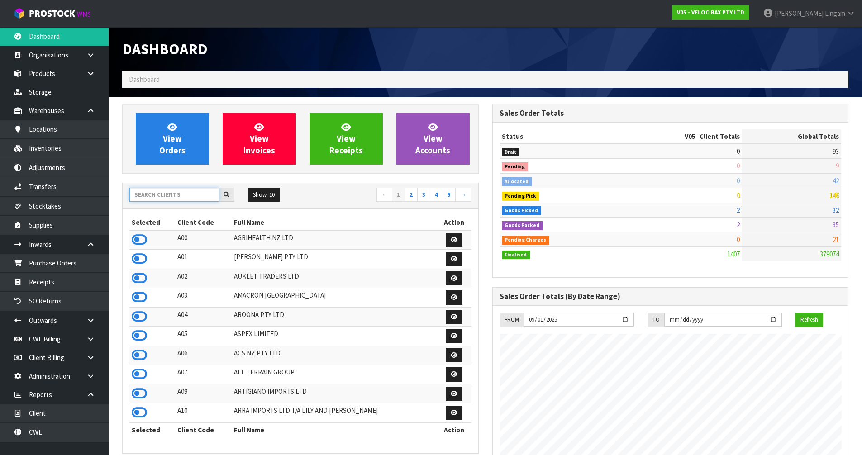
click at [195, 199] on input "text" at bounding box center [174, 195] width 90 height 14
click at [181, 195] on input "text" at bounding box center [174, 195] width 90 height 14
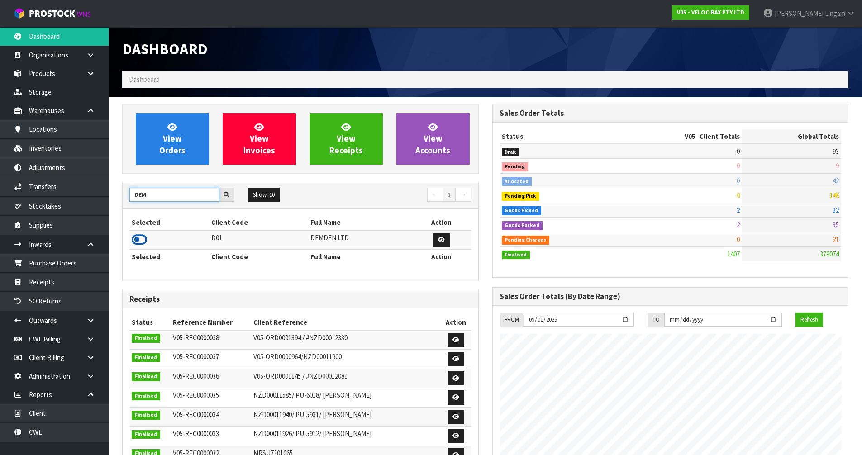
type input "DEM"
click at [143, 240] on icon at bounding box center [139, 240] width 15 height 14
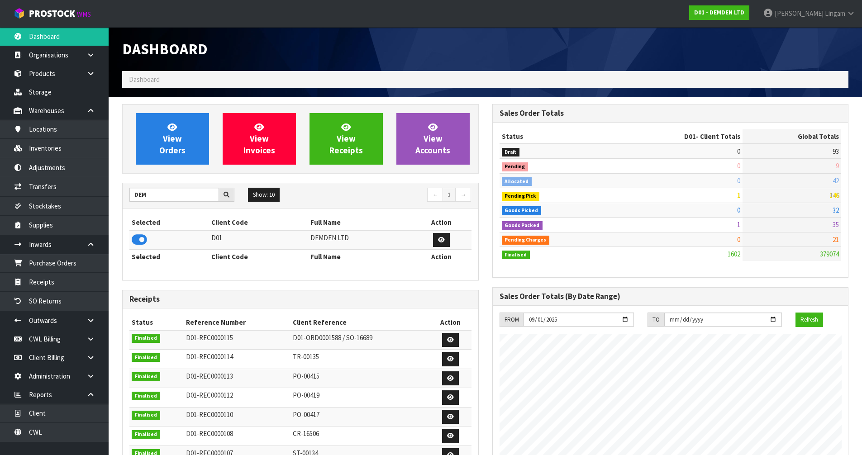
scroll to position [568, 370]
click at [43, 206] on link "Stocktakes" at bounding box center [54, 206] width 109 height 19
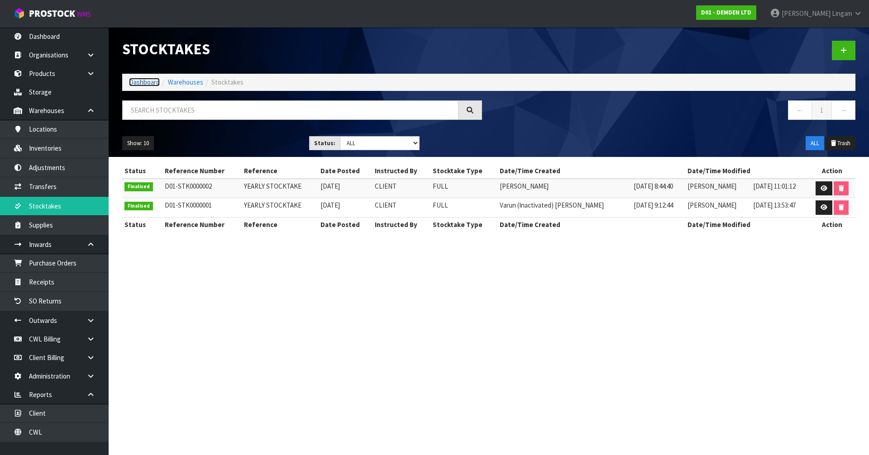
click at [143, 83] on link "Dashboard" at bounding box center [144, 82] width 31 height 9
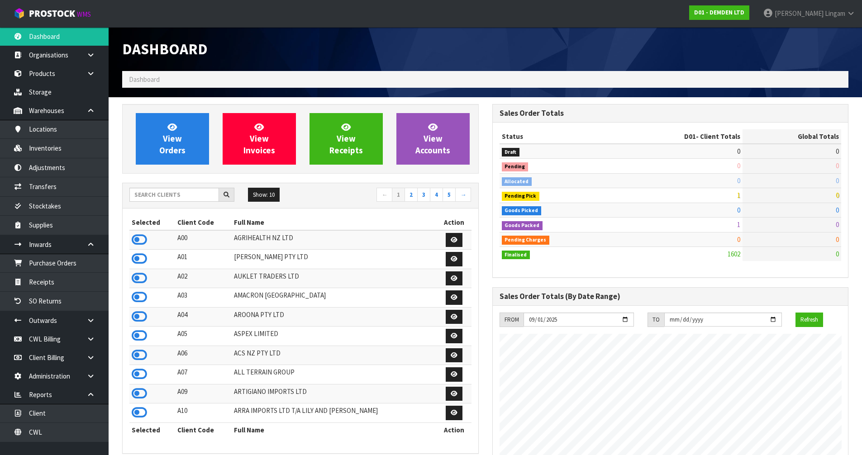
scroll to position [568, 370]
click at [156, 197] on input "text" at bounding box center [174, 195] width 90 height 14
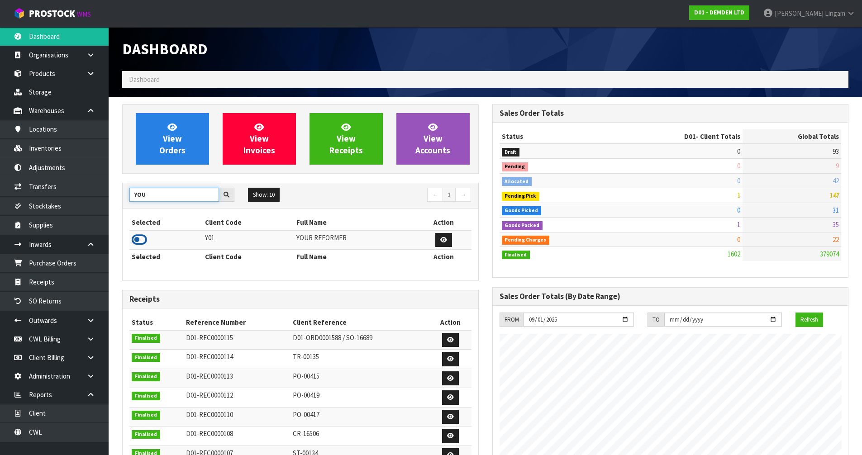
type input "YOU"
click at [137, 239] on icon at bounding box center [139, 240] width 15 height 14
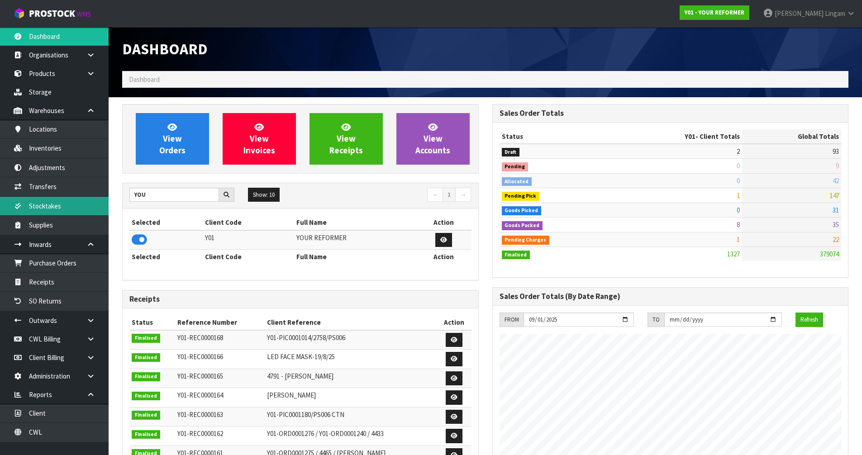
scroll to position [686, 370]
click at [64, 205] on link "Stocktakes" at bounding box center [54, 206] width 109 height 19
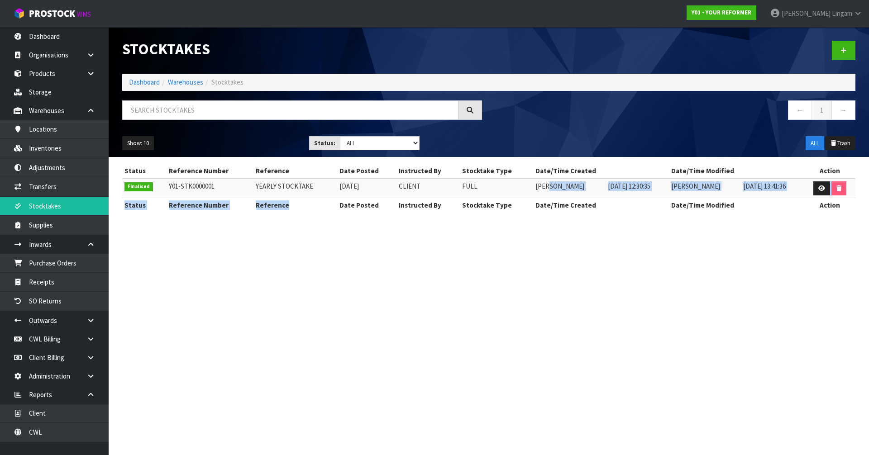
drag, startPoint x: 324, startPoint y: 199, endPoint x: 522, endPoint y: 194, distance: 197.8
click at [527, 194] on table "Status Reference Number Reference Date Posted Instructed By Stocktake Type Date…" at bounding box center [488, 188] width 733 height 48
click at [269, 290] on section "Stocktakes Dashboard Warehouses Stocktakes ← 1 → Show: 10 5 10 25 50 Status: Dr…" at bounding box center [434, 227] width 869 height 455
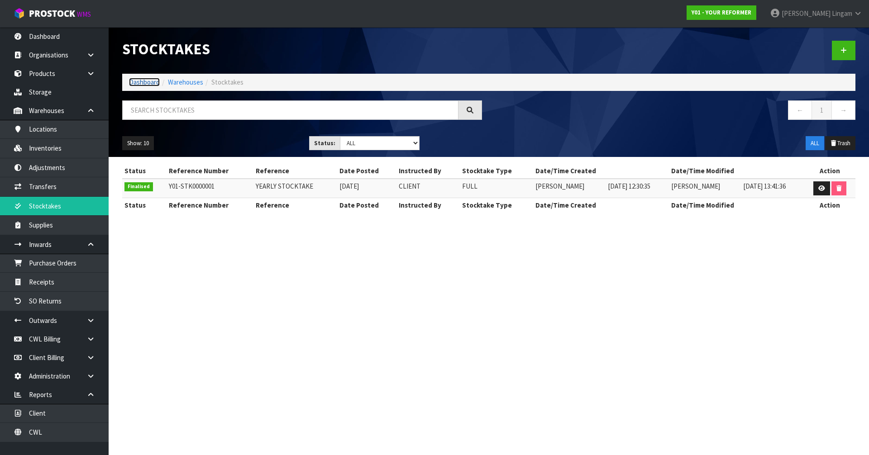
click at [141, 81] on link "Dashboard" at bounding box center [144, 82] width 31 height 9
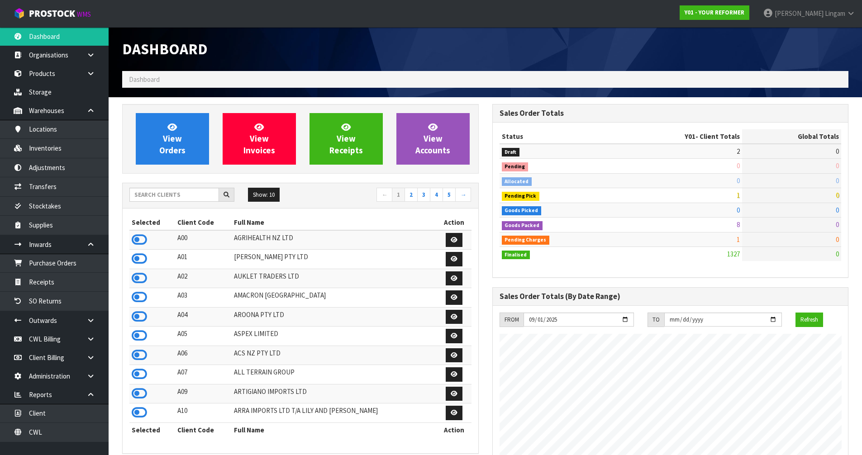
scroll to position [686, 370]
click at [206, 194] on input "text" at bounding box center [174, 195] width 90 height 14
click at [197, 197] on input "text" at bounding box center [174, 195] width 90 height 14
click at [182, 194] on input "text" at bounding box center [174, 195] width 90 height 14
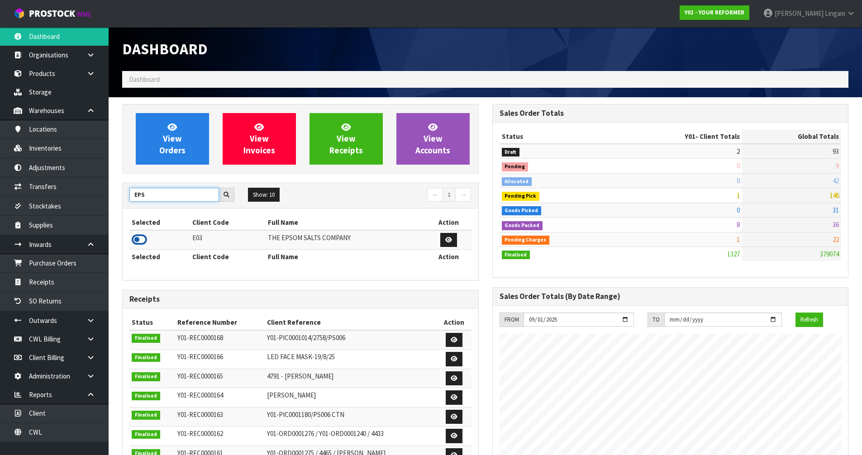
type input "EPS"
click at [140, 238] on icon at bounding box center [139, 240] width 15 height 14
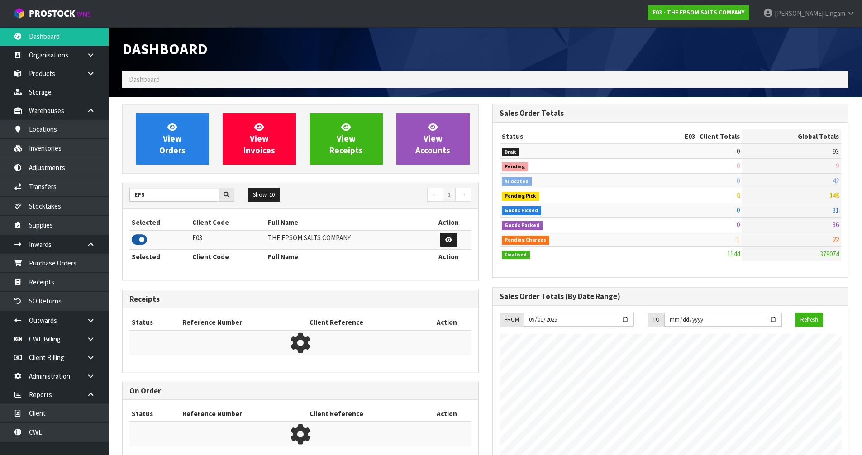
scroll to position [568, 370]
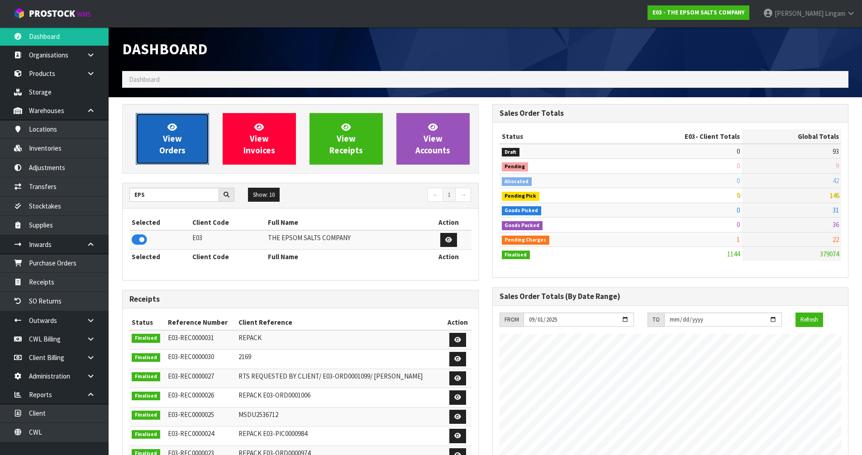
click at [190, 150] on link "View Orders" at bounding box center [172, 139] width 73 height 52
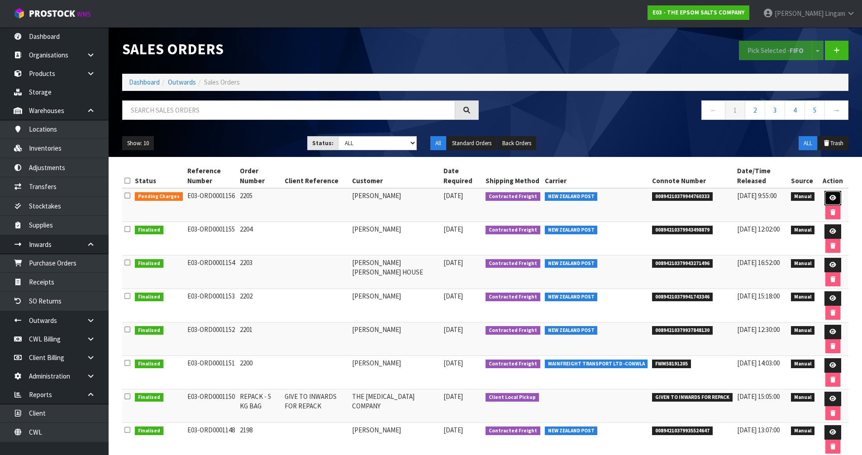
click at [835, 196] on link at bounding box center [833, 198] width 17 height 14
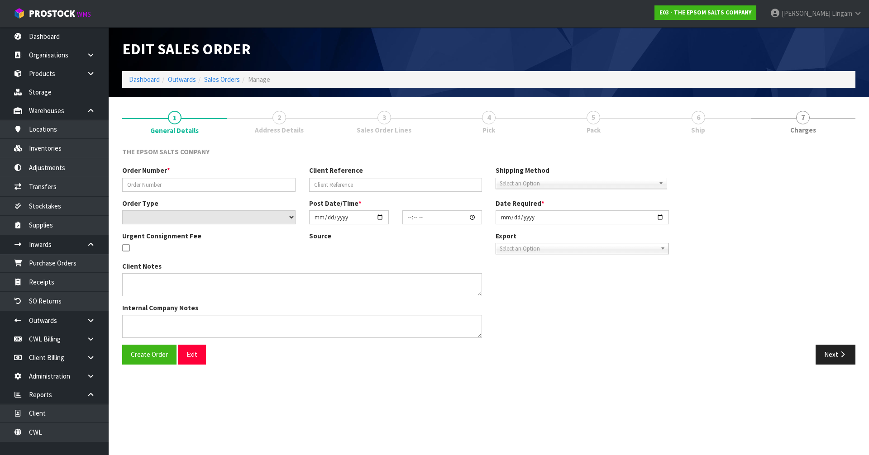
type input "2205"
select select "number:0"
type input "2025-09-01"
type input "08:25:00.000"
type input "2025-09-01"
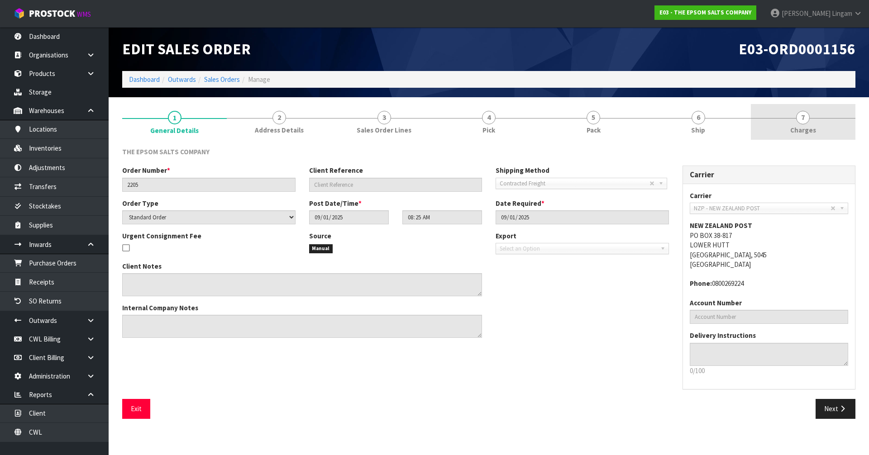
click at [799, 131] on span "Charges" at bounding box center [803, 130] width 26 height 10
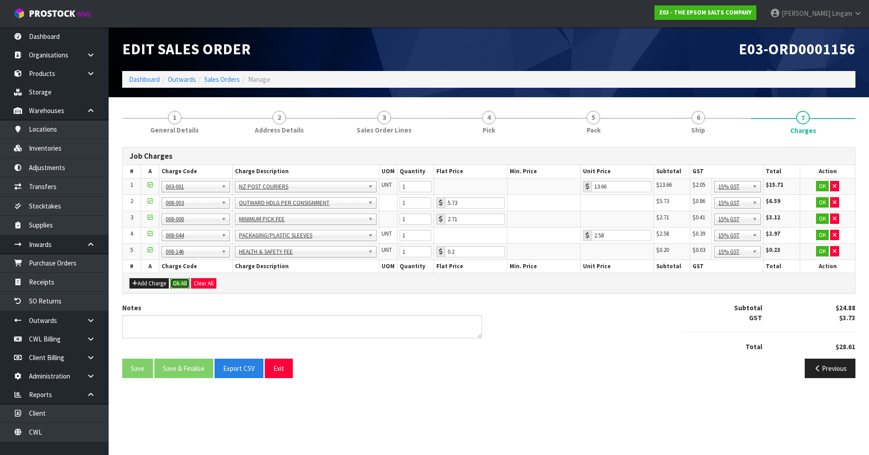
click at [180, 282] on button "Ok All" at bounding box center [179, 283] width 19 height 11
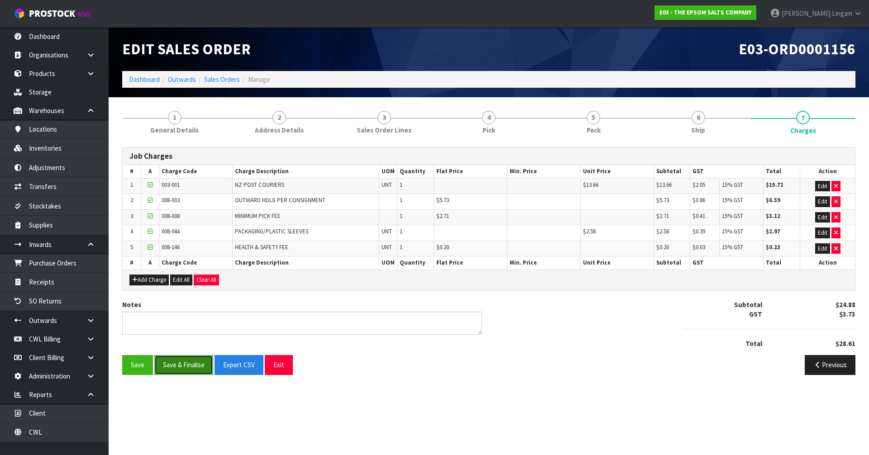
click at [195, 366] on button "Save & Finalise" at bounding box center [183, 364] width 59 height 19
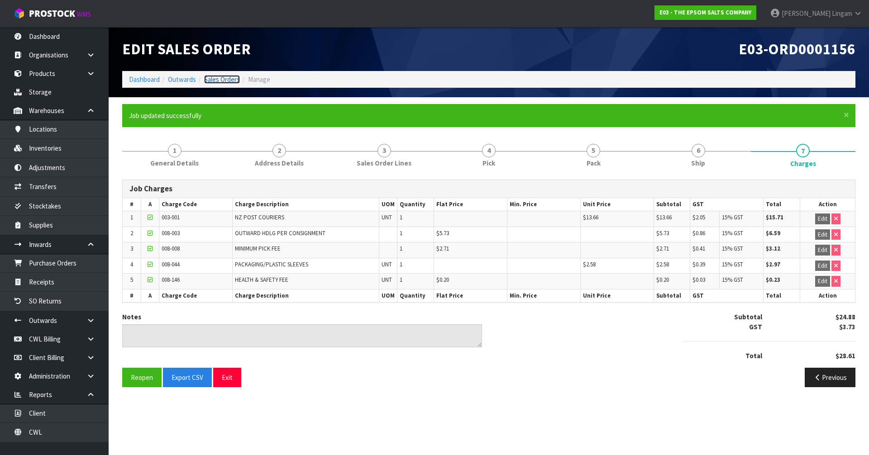
click at [232, 79] on link "Sales Orders" at bounding box center [222, 79] width 36 height 9
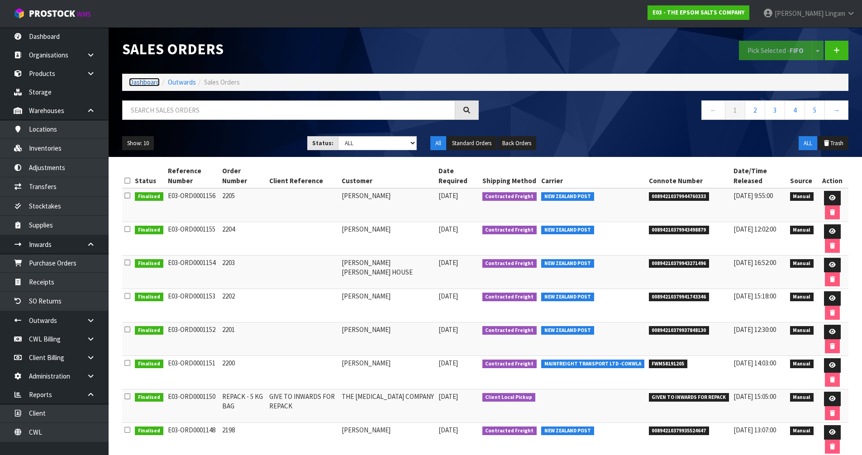
click at [144, 84] on link "Dashboard" at bounding box center [144, 82] width 31 height 9
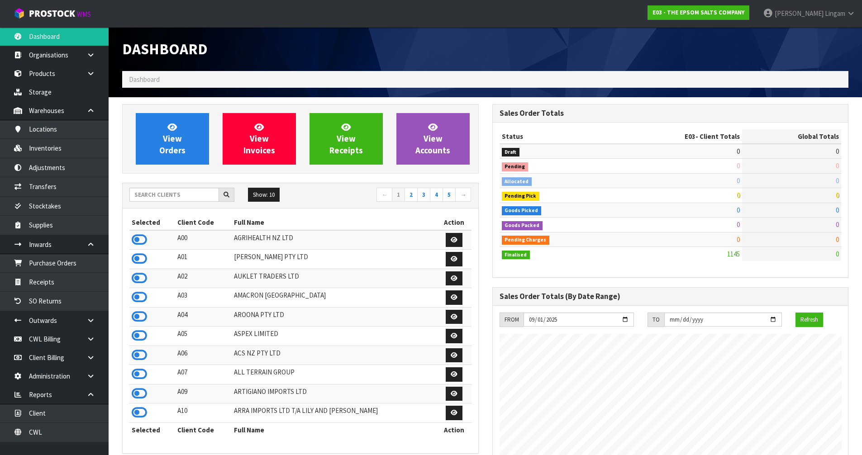
scroll to position [568, 370]
click at [164, 195] on input "text" at bounding box center [174, 195] width 90 height 14
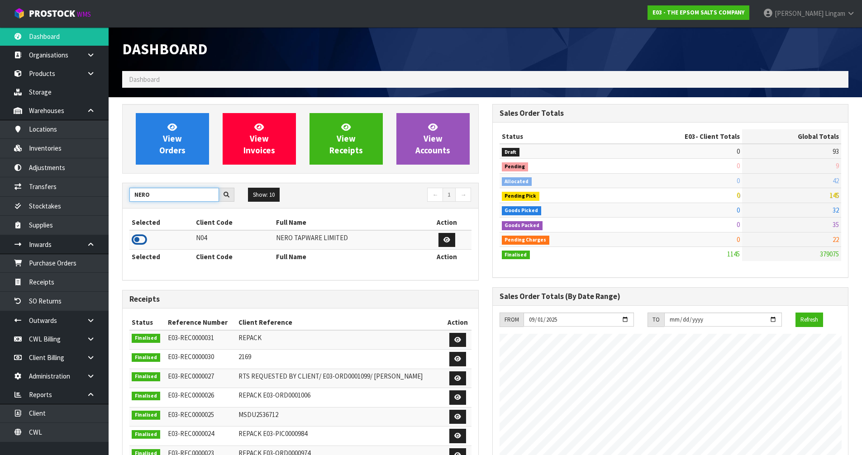
type input "NERO"
click at [141, 242] on icon at bounding box center [139, 240] width 15 height 14
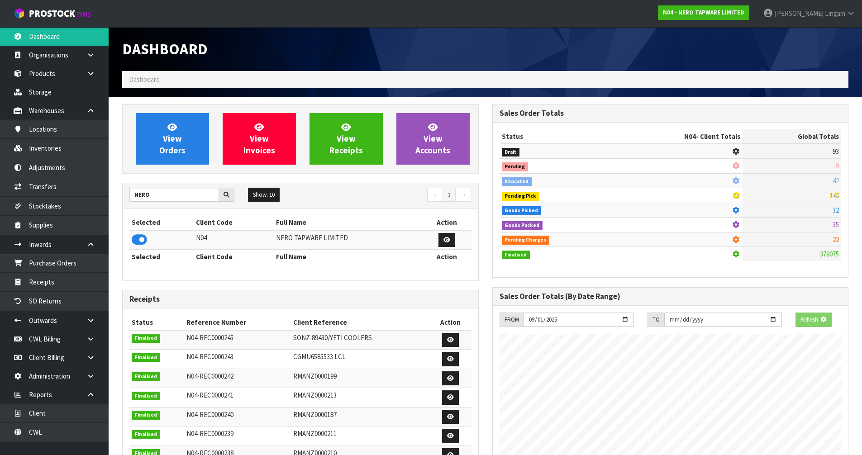
scroll to position [715, 370]
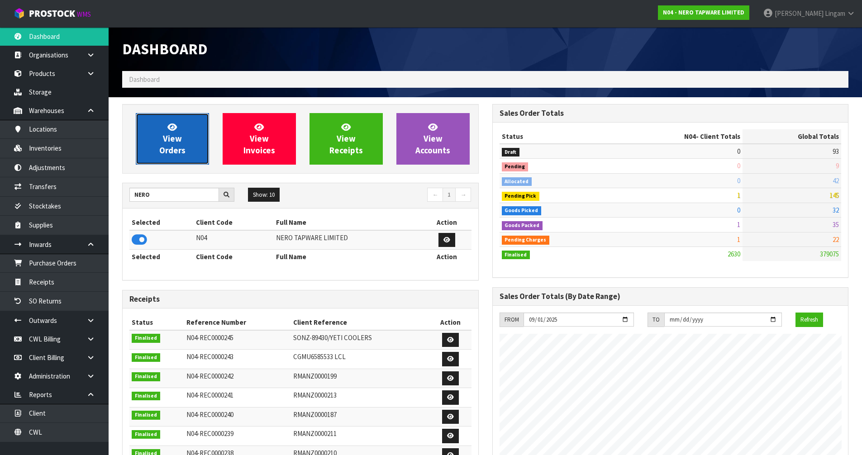
click at [175, 150] on span "View Orders" at bounding box center [172, 139] width 26 height 34
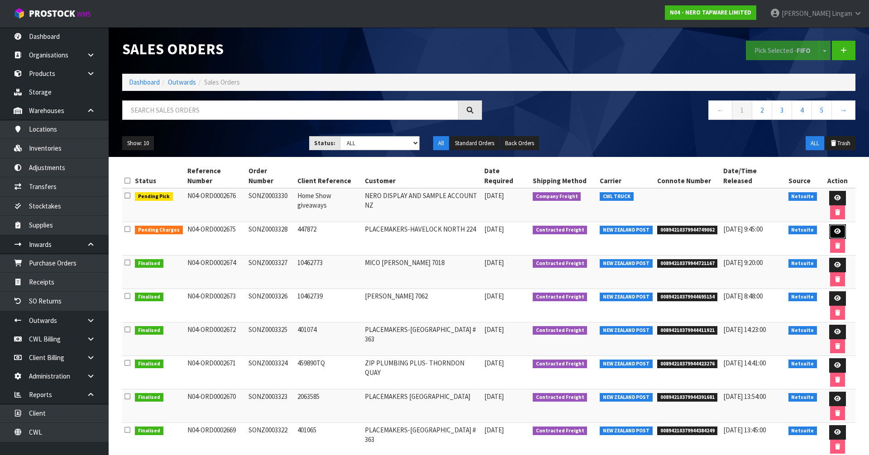
click at [834, 229] on icon at bounding box center [837, 232] width 7 height 6
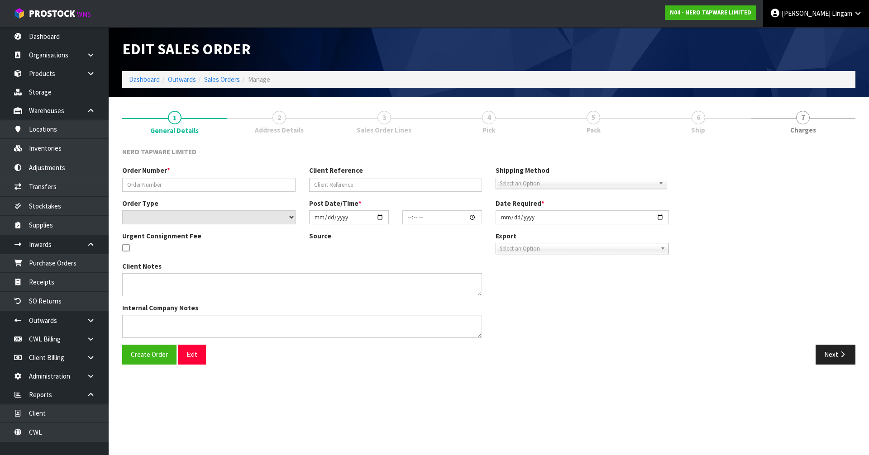
type input "SONZ0003328"
type input "447872"
select select "number:0"
type input "2025-09-01"
type input "08:15:07.000"
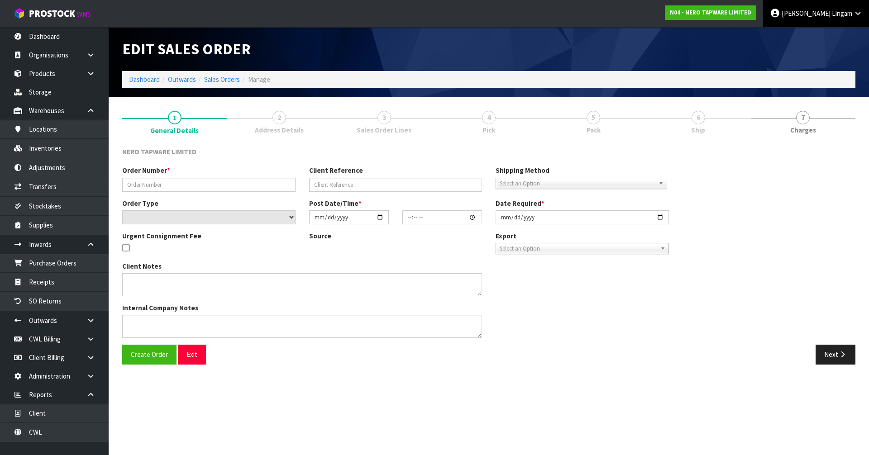
type input "2025-09-01"
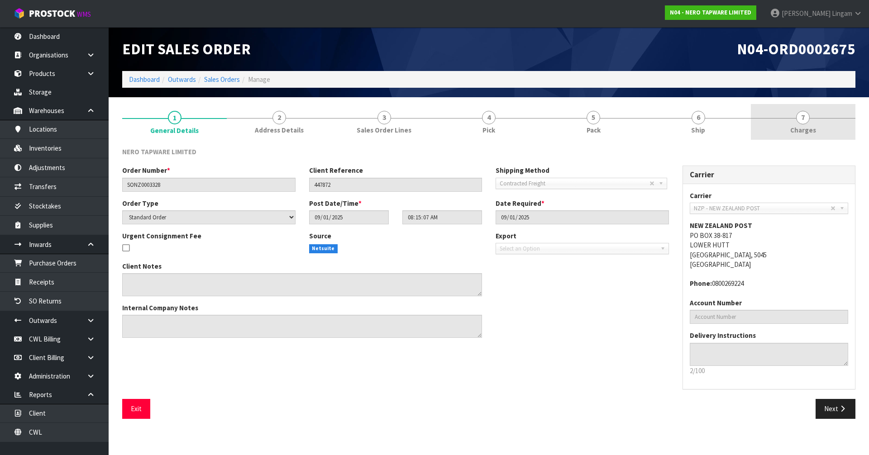
click at [812, 131] on span "Charges" at bounding box center [803, 130] width 26 height 10
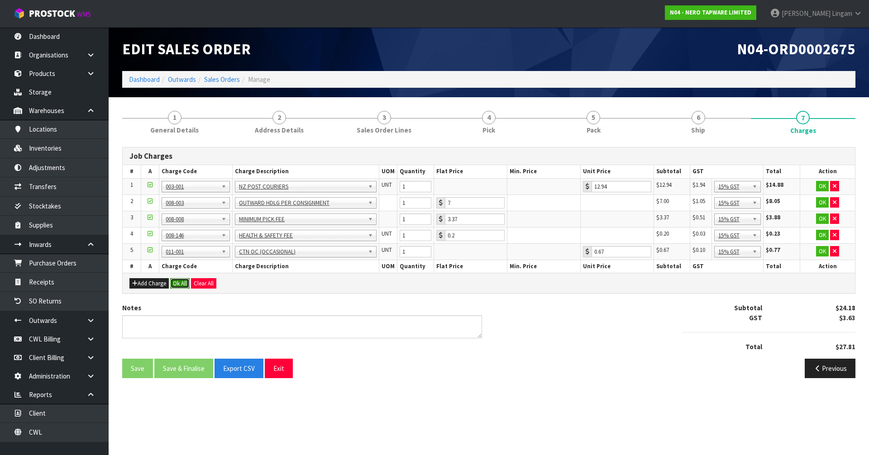
click at [183, 281] on button "Ok All" at bounding box center [179, 283] width 19 height 11
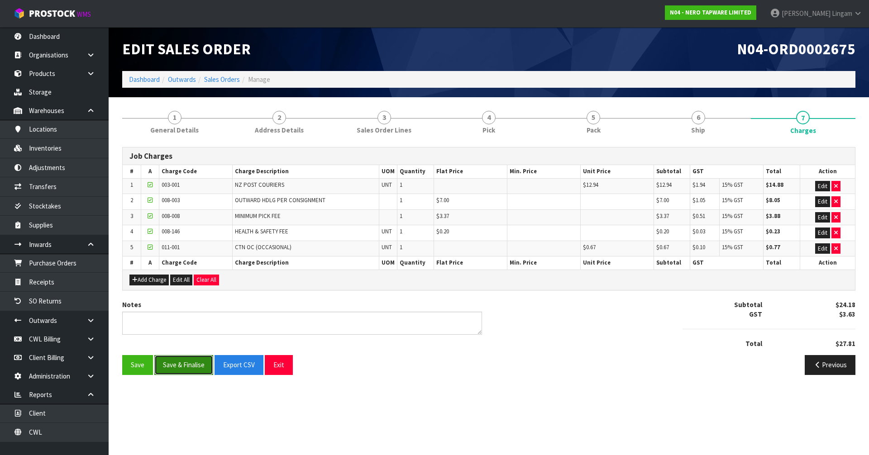
click at [184, 366] on button "Save & Finalise" at bounding box center [183, 364] width 59 height 19
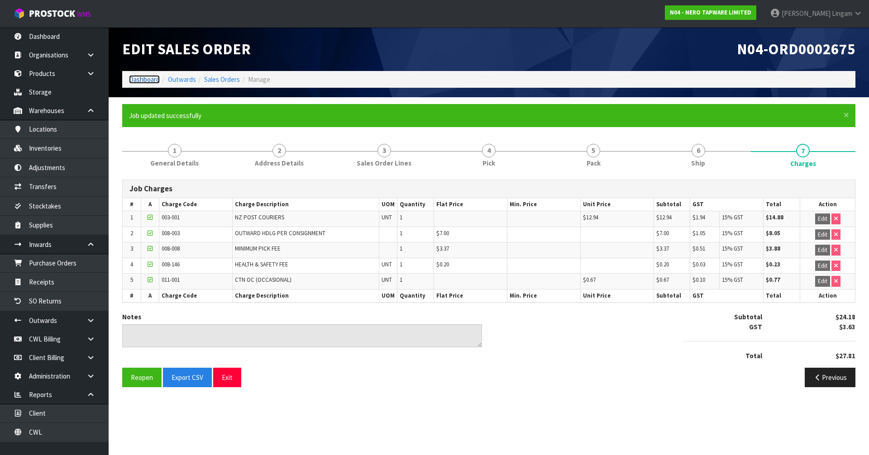
click at [147, 81] on link "Dashboard" at bounding box center [144, 79] width 31 height 9
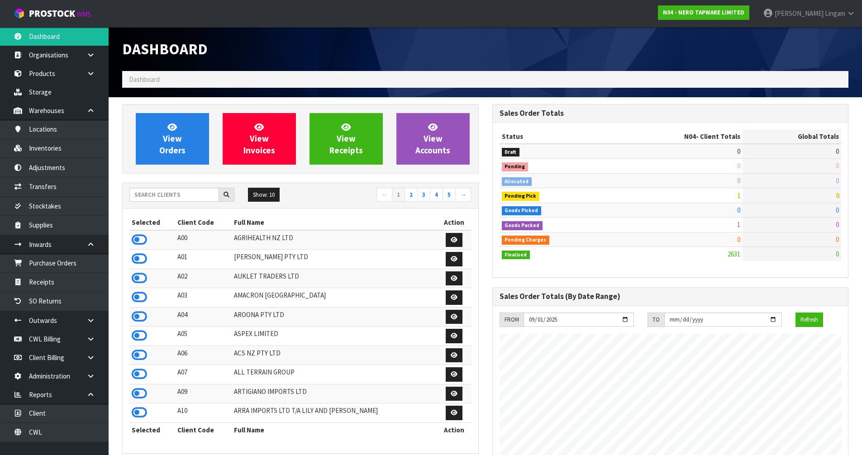
scroll to position [715, 370]
click at [167, 145] on span "View Orders" at bounding box center [172, 139] width 26 height 34
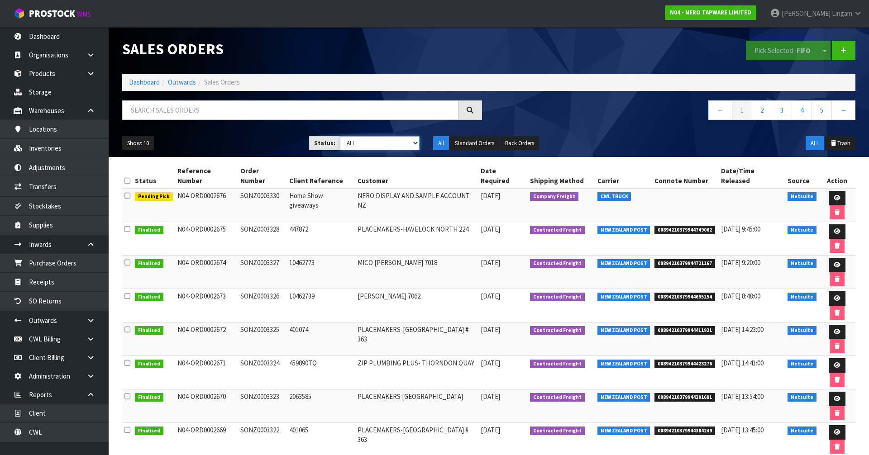
drag, startPoint x: 388, startPoint y: 144, endPoint x: 386, endPoint y: 150, distance: 6.1
click at [388, 144] on select "Draft Pending Allocated Pending Pick Goods Picked Goods Packed Pending Charges …" at bounding box center [380, 143] width 80 height 14
select select "string:5"
click at [340, 136] on select "Draft Pending Allocated Pending Pick Goods Picked Goods Packed Pending Charges …" at bounding box center [380, 143] width 80 height 14
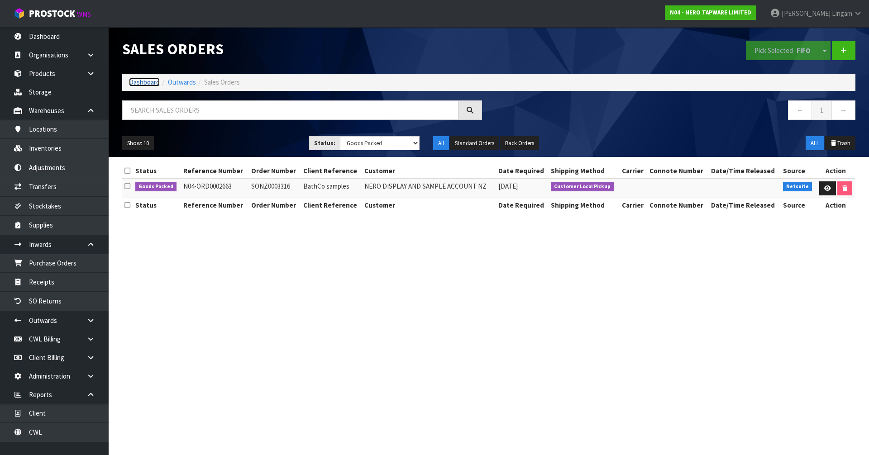
click at [142, 84] on link "Dashboard" at bounding box center [144, 82] width 31 height 9
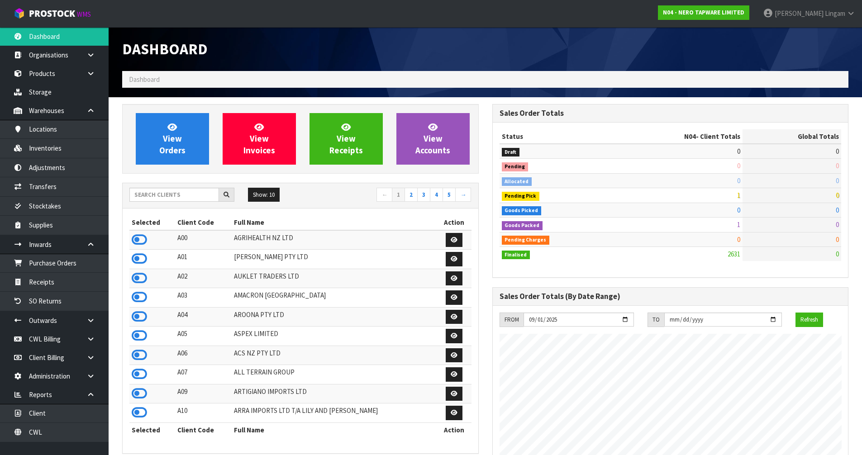
scroll to position [715, 370]
click at [157, 195] on input "text" at bounding box center [174, 195] width 90 height 14
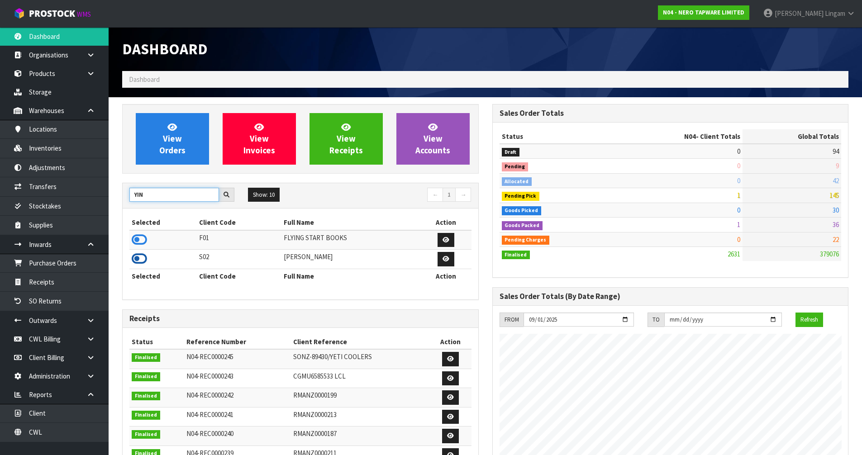
type input "YIN"
click at [135, 261] on icon at bounding box center [139, 259] width 15 height 14
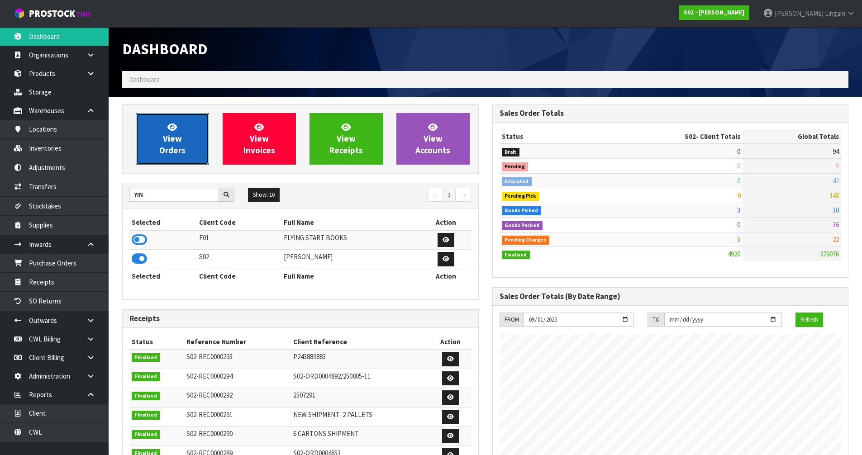
click at [197, 154] on link "View Orders" at bounding box center [172, 139] width 73 height 52
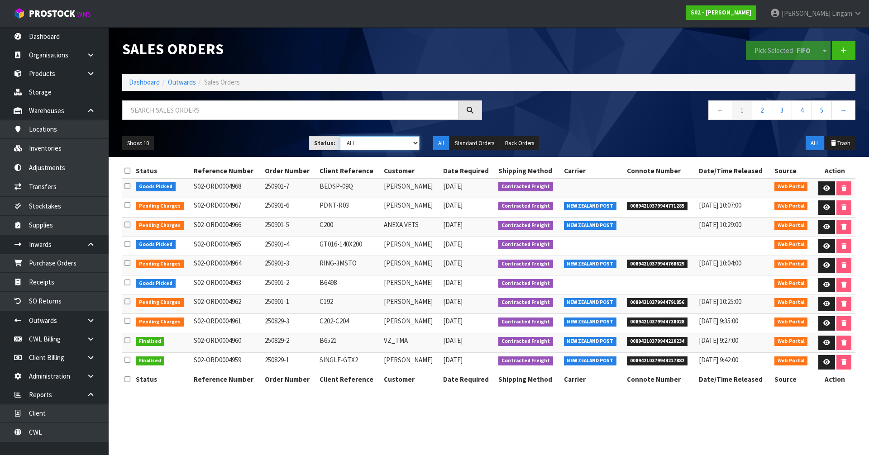
click at [401, 142] on select "Draft Pending Allocated Pending Pick Goods Picked Goods Packed Pending Charges …" at bounding box center [380, 143] width 80 height 14
select select "string:6"
click at [340, 136] on select "Draft Pending Allocated Pending Pick Goods Picked Goods Packed Pending Charges …" at bounding box center [380, 143] width 80 height 14
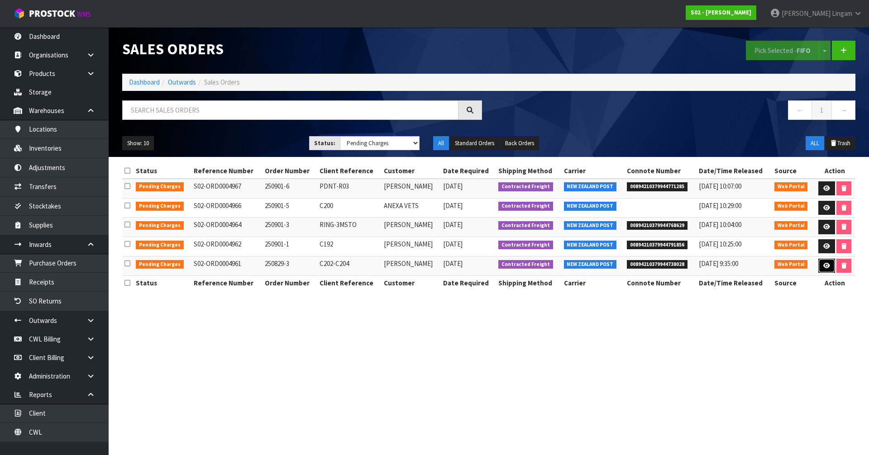
click at [821, 266] on link at bounding box center [826, 266] width 17 height 14
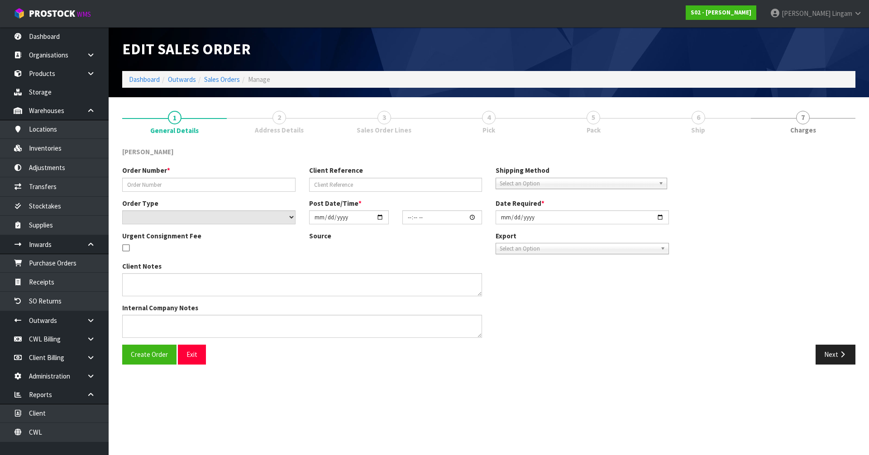
type input "250829-3"
type input "C202-C204"
select select "number:0"
type input "[DATE]"
type input "14:18:00.000"
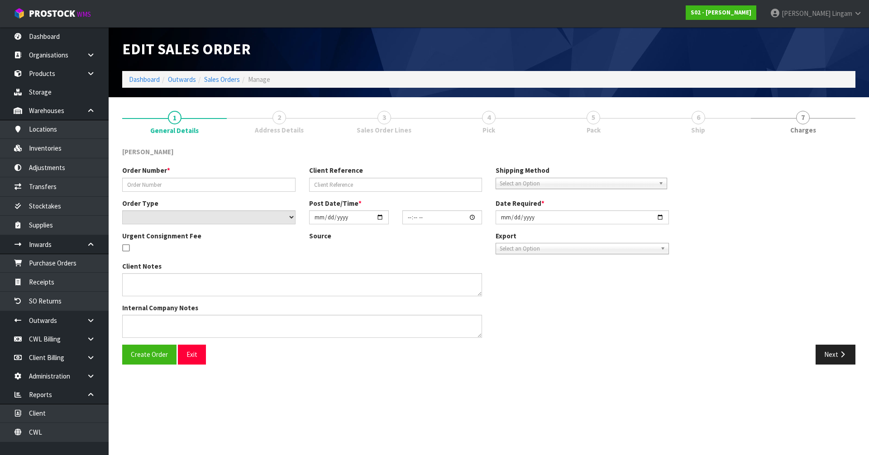
type input "2025-09-01"
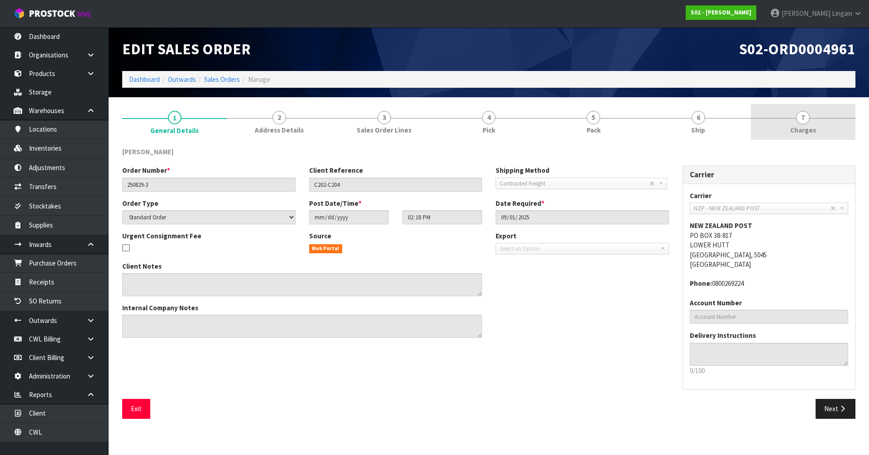
click at [799, 132] on span "Charges" at bounding box center [803, 130] width 26 height 10
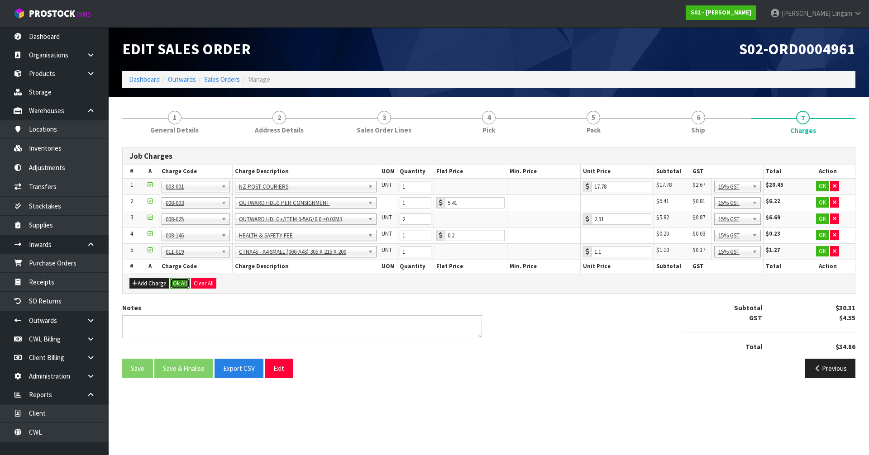
click at [177, 280] on button "Ok All" at bounding box center [179, 283] width 19 height 11
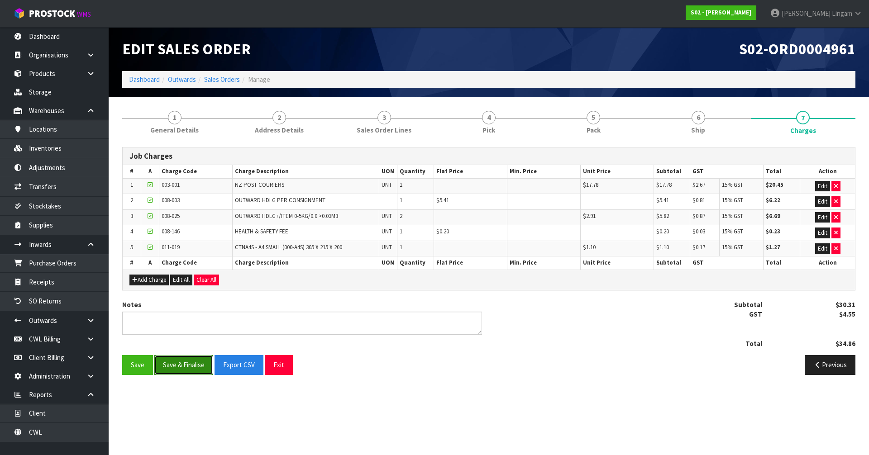
click at [181, 371] on button "Save & Finalise" at bounding box center [183, 364] width 59 height 19
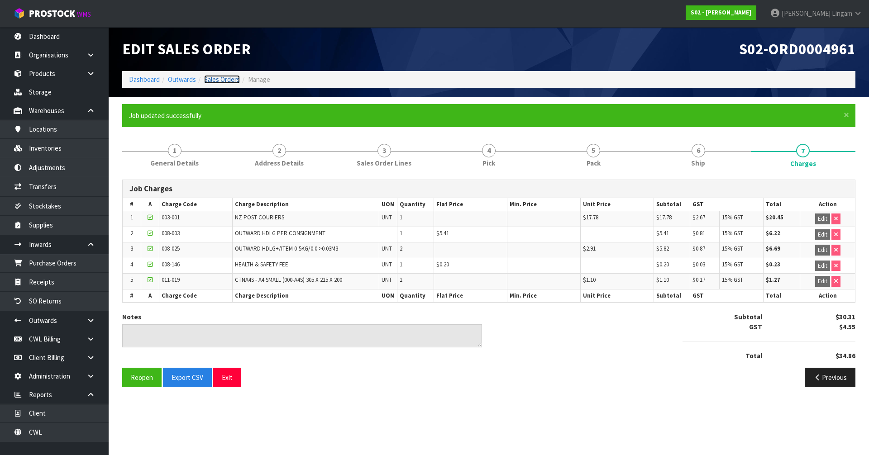
click at [227, 78] on link "Sales Orders" at bounding box center [222, 79] width 36 height 9
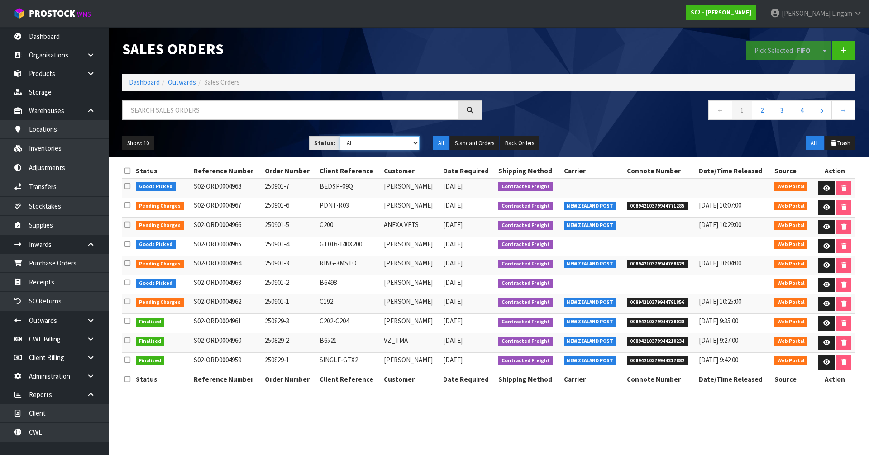
click at [397, 144] on select "Draft Pending Allocated Pending Pick Goods Picked Goods Packed Pending Charges …" at bounding box center [380, 143] width 80 height 14
select select "string:6"
click at [340, 136] on select "Draft Pending Allocated Pending Pick Goods Picked Goods Packed Pending Charges …" at bounding box center [380, 143] width 80 height 14
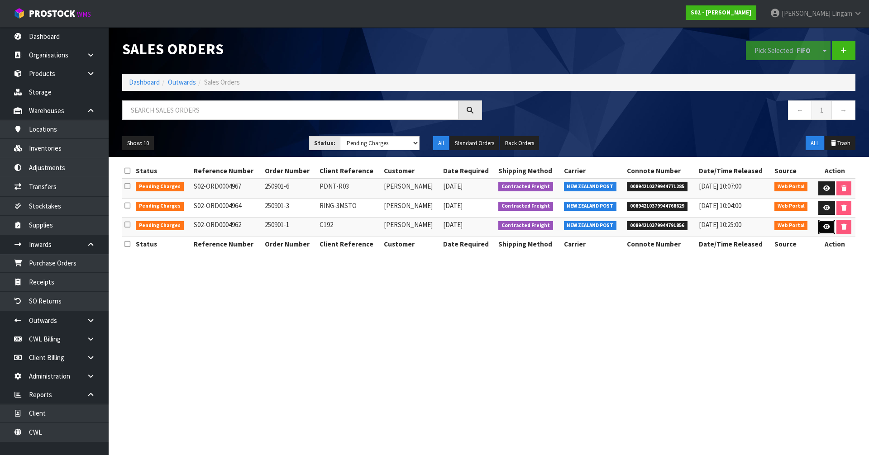
click at [826, 226] on icon at bounding box center [826, 227] width 7 height 6
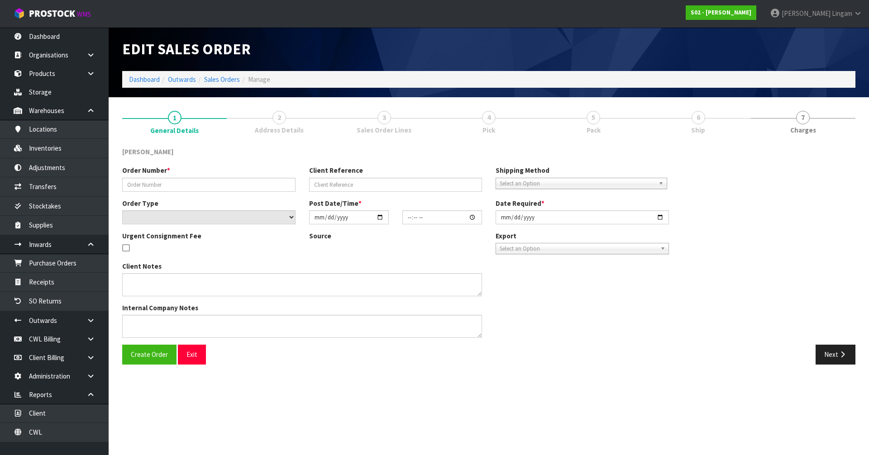
type input "250901-1"
type input "C192"
select select "number:0"
type input "2025-08-30"
type input "18:44:00.000"
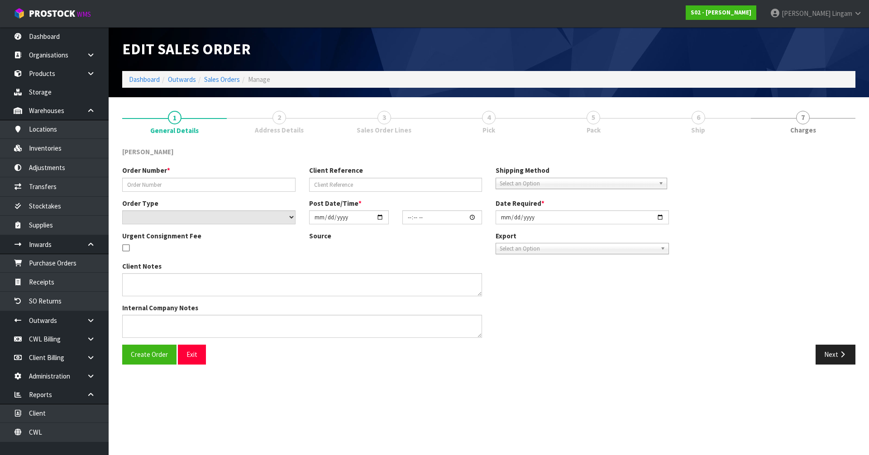
type input "2025-09-01"
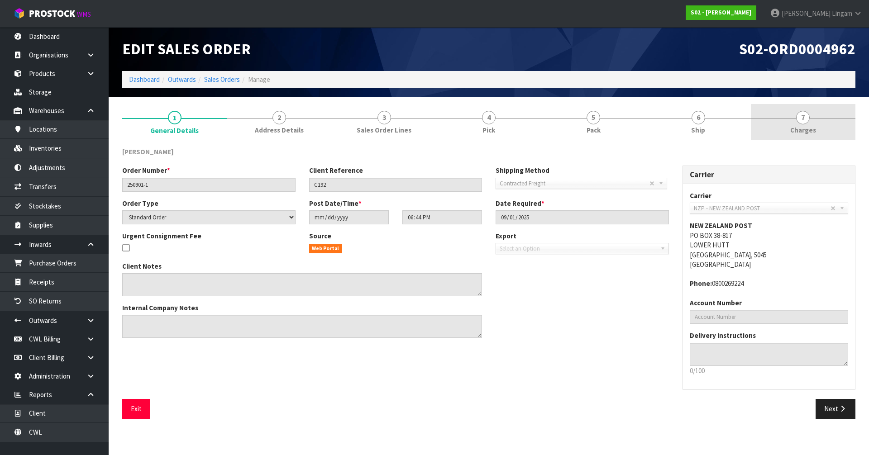
click at [831, 131] on link "7 [GEOGRAPHIC_DATA]" at bounding box center [803, 122] width 105 height 36
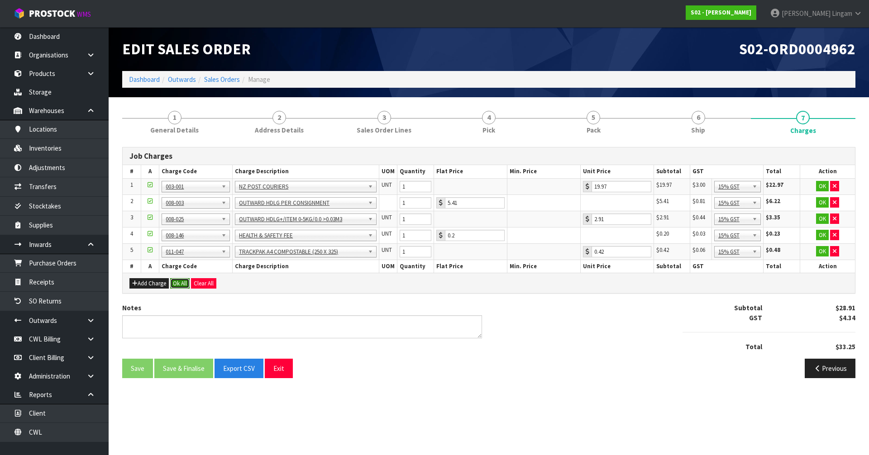
click at [181, 286] on button "Ok All" at bounding box center [179, 283] width 19 height 11
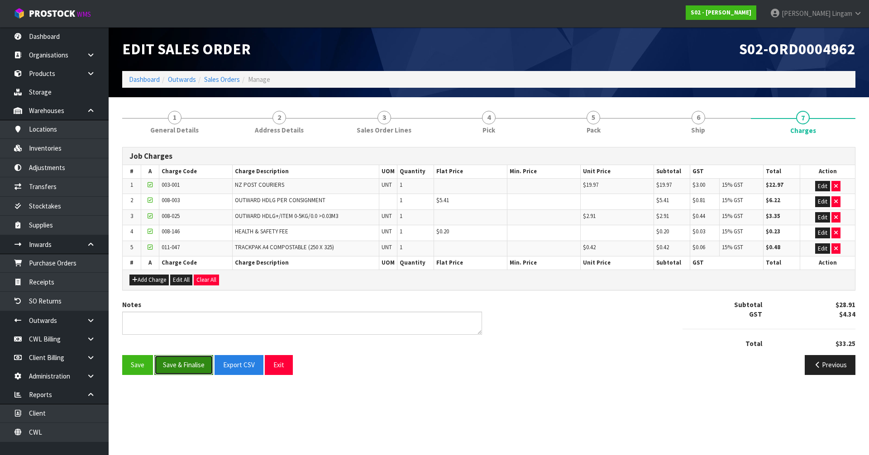
click at [192, 364] on button "Save & Finalise" at bounding box center [183, 364] width 59 height 19
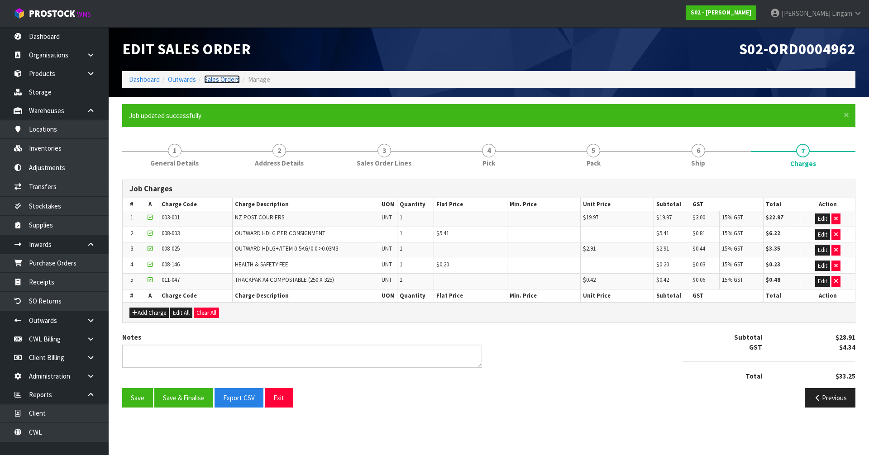
click at [227, 78] on link "Sales Orders" at bounding box center [222, 79] width 36 height 9
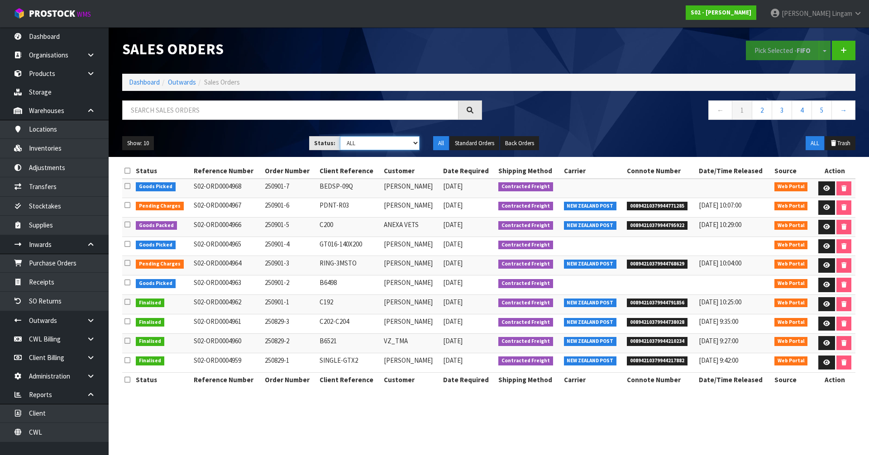
click at [406, 143] on select "Draft Pending Allocated Pending Pick Goods Picked Goods Packed Pending Charges …" at bounding box center [380, 143] width 80 height 14
select select "string:6"
click at [340, 136] on select "Draft Pending Allocated Pending Pick Goods Picked Goods Packed Pending Charges …" at bounding box center [380, 143] width 80 height 14
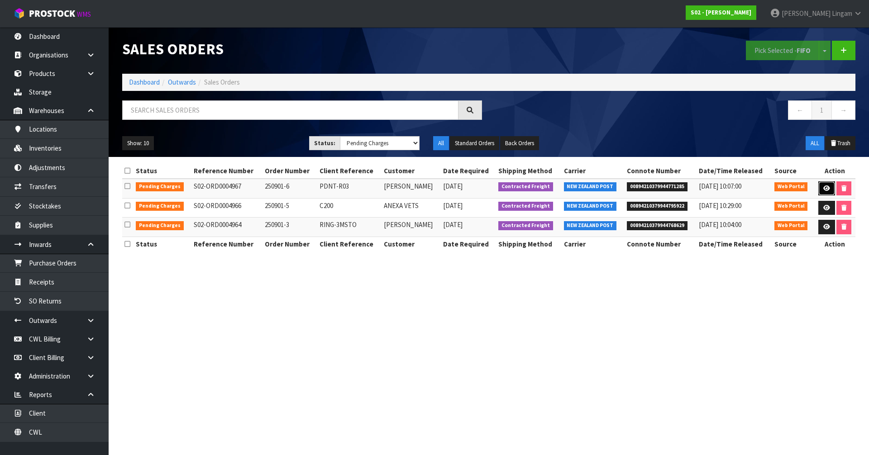
click at [822, 188] on link at bounding box center [826, 188] width 17 height 14
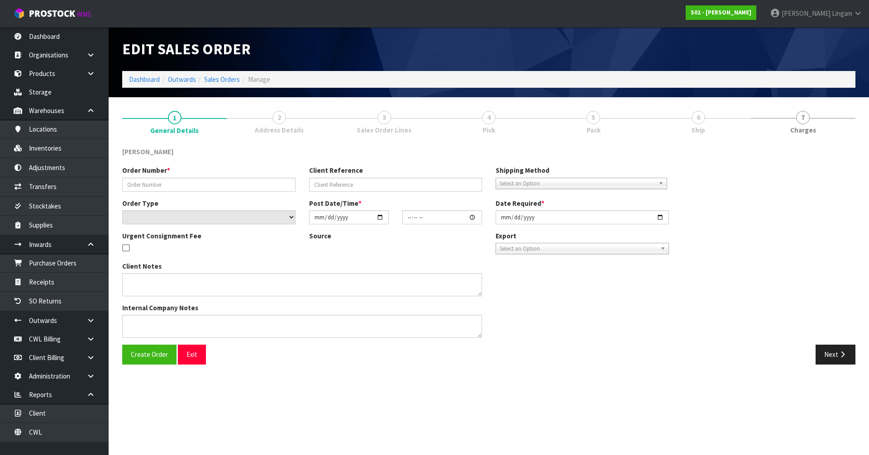
type input "250901-6"
type input "PDNT-R03"
select select "number:0"
type input "[DATE]"
type input "21:09:00.000"
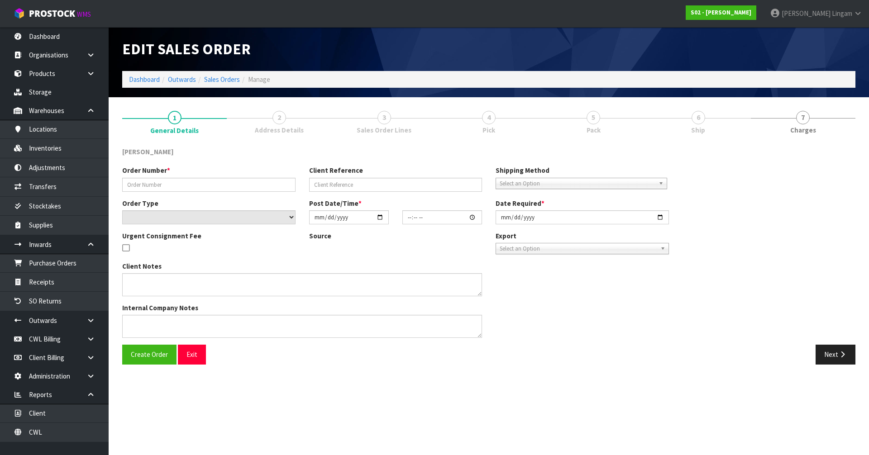
type input "2025-09-01"
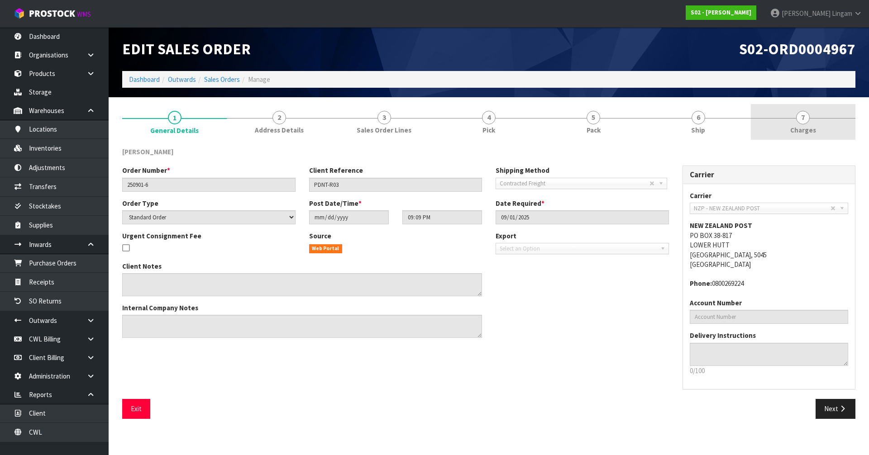
click at [820, 126] on link "7 [GEOGRAPHIC_DATA]" at bounding box center [803, 122] width 105 height 36
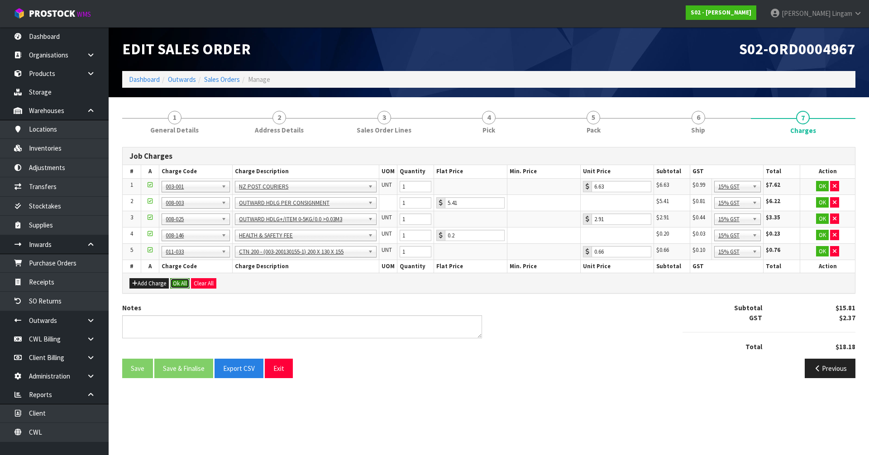
click at [178, 285] on button "Ok All" at bounding box center [179, 283] width 19 height 11
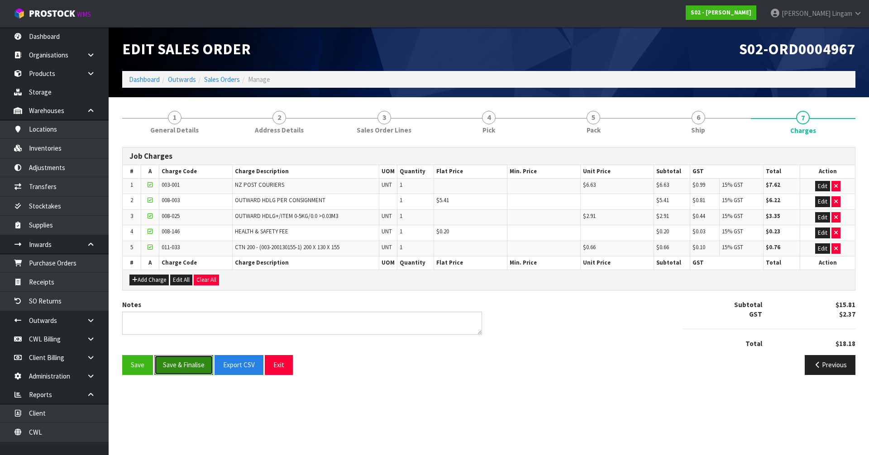
click at [187, 368] on button "Save & Finalise" at bounding box center [183, 364] width 59 height 19
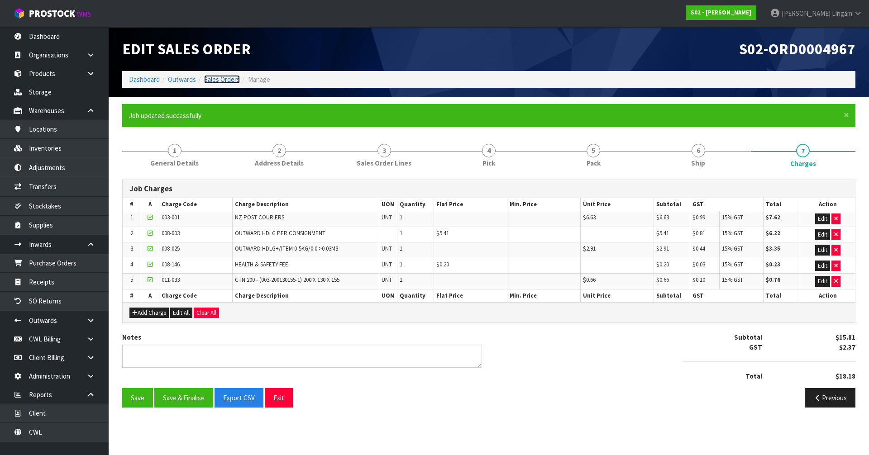
click at [228, 78] on link "Sales Orders" at bounding box center [222, 79] width 36 height 9
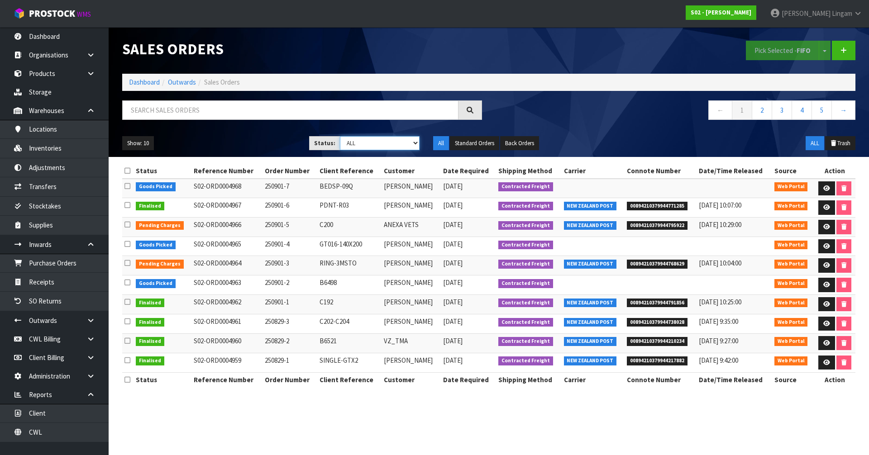
click at [401, 142] on select "Draft Pending Allocated Pending Pick Goods Picked Goods Packed Pending Charges …" at bounding box center [380, 143] width 80 height 14
select select "string:6"
click at [340, 136] on select "Draft Pending Allocated Pending Pick Goods Picked Goods Packed Pending Charges …" at bounding box center [380, 143] width 80 height 14
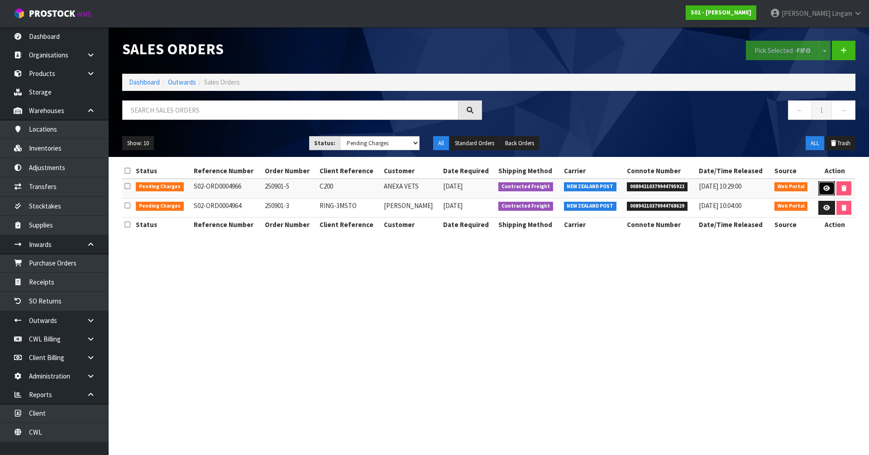
click at [825, 188] on icon at bounding box center [826, 189] width 7 height 6
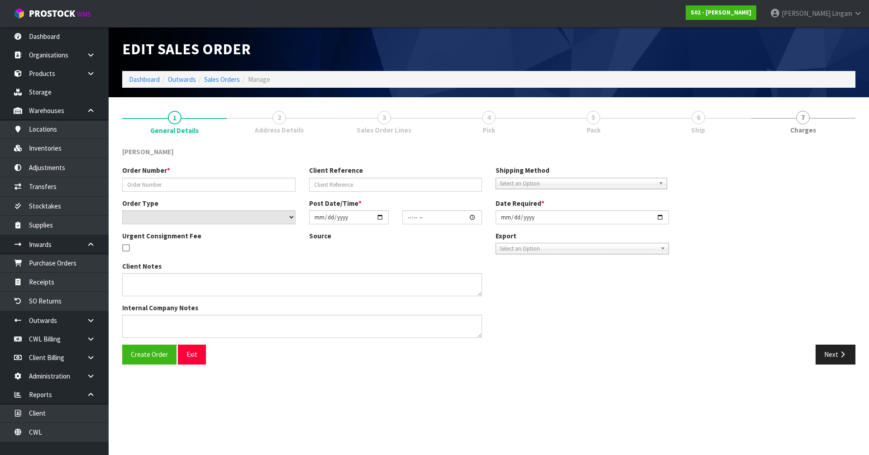
type input "250901-5"
type input "C200"
select select "number:0"
type input "[DATE]"
type input "19:38:00.000"
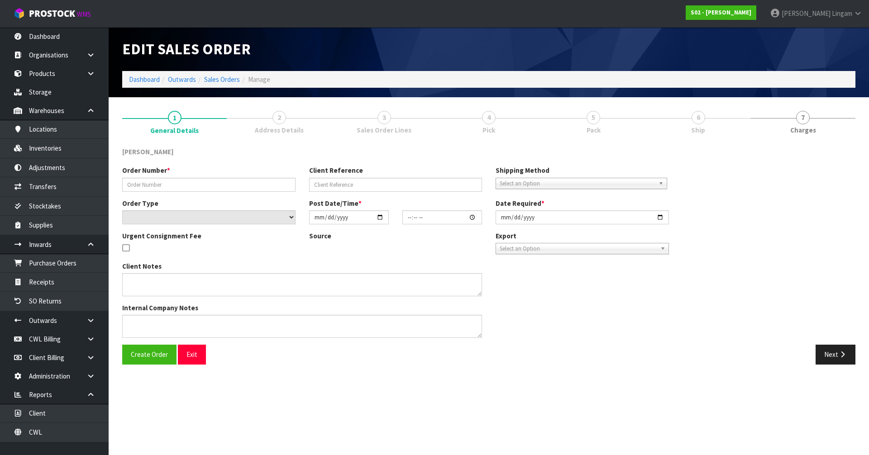
type input "2025-09-01"
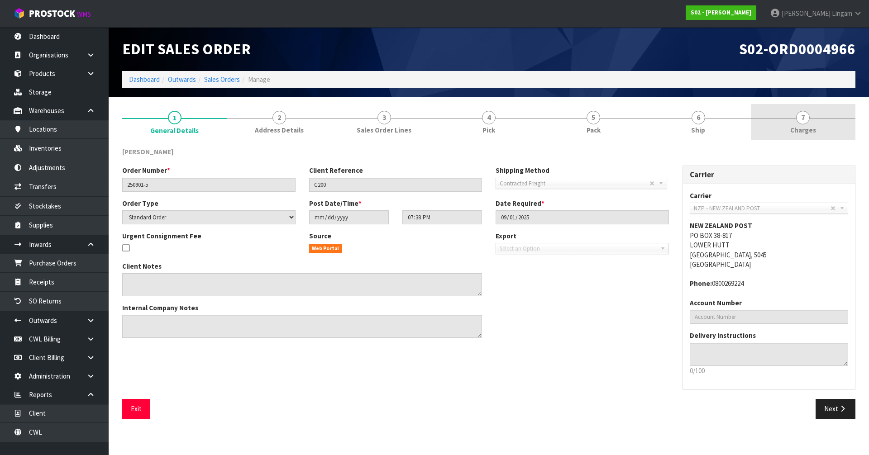
click at [823, 128] on link "7 [GEOGRAPHIC_DATA]" at bounding box center [803, 122] width 105 height 36
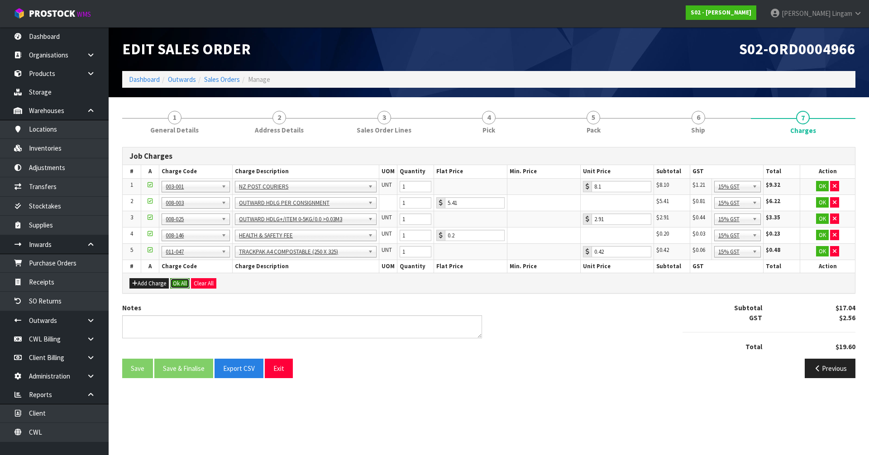
click at [182, 281] on button "Ok All" at bounding box center [179, 283] width 19 height 11
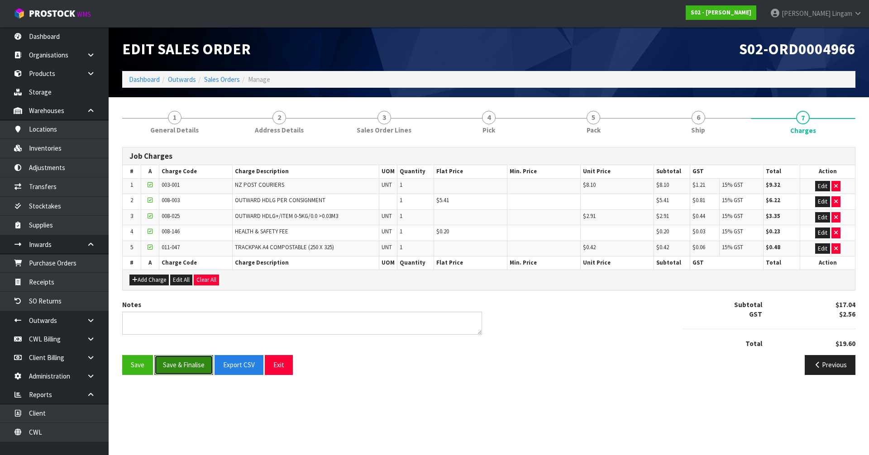
click at [187, 368] on button "Save & Finalise" at bounding box center [183, 364] width 59 height 19
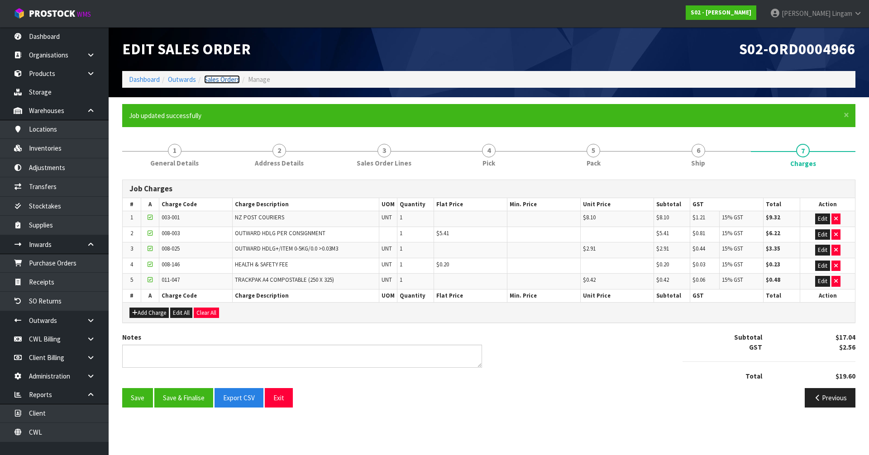
click at [231, 80] on link "Sales Orders" at bounding box center [222, 79] width 36 height 9
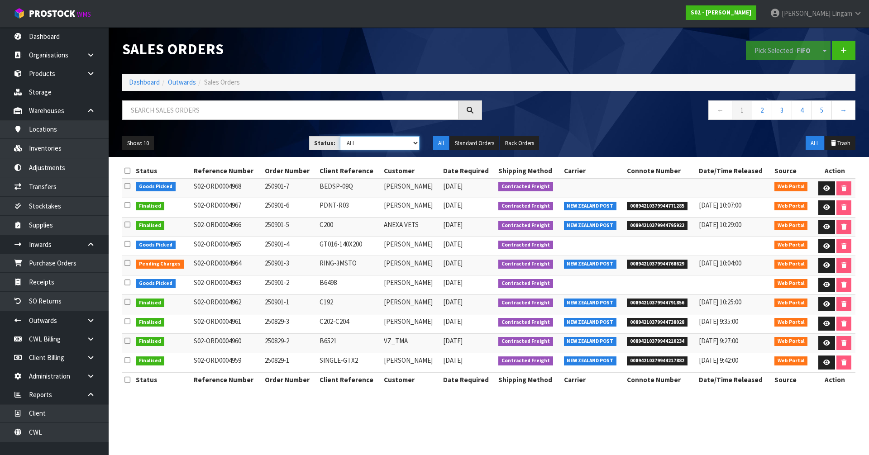
click at [405, 148] on select "Draft Pending Allocated Pending Pick Goods Picked Goods Packed Pending Charges …" at bounding box center [380, 143] width 80 height 14
select select "string:6"
click at [340, 136] on select "Draft Pending Allocated Pending Pick Goods Picked Goods Packed Pending Charges …" at bounding box center [380, 143] width 80 height 14
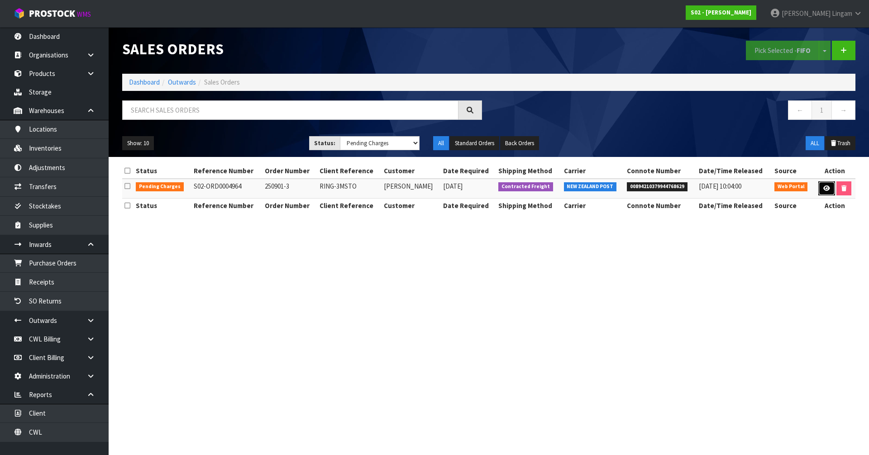
click at [825, 190] on icon at bounding box center [826, 189] width 7 height 6
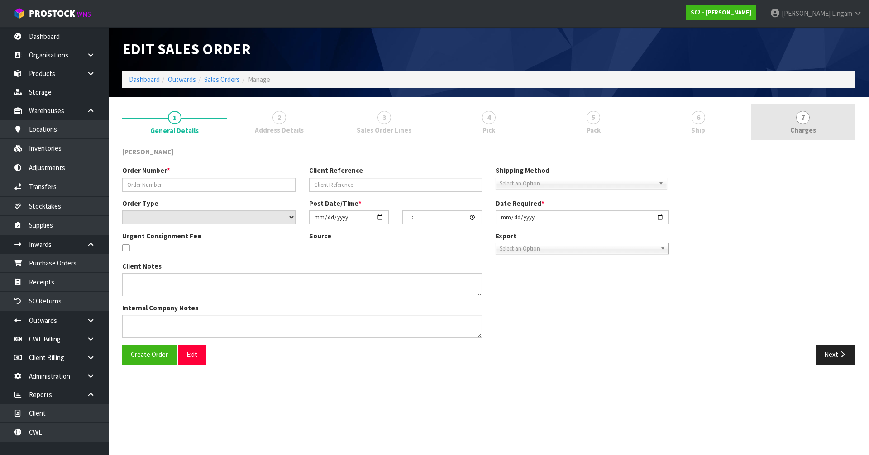
type input "250901-3"
type input "RING-3MSTO"
select select "number:0"
type input "[DATE]"
type input "17:59:00.000"
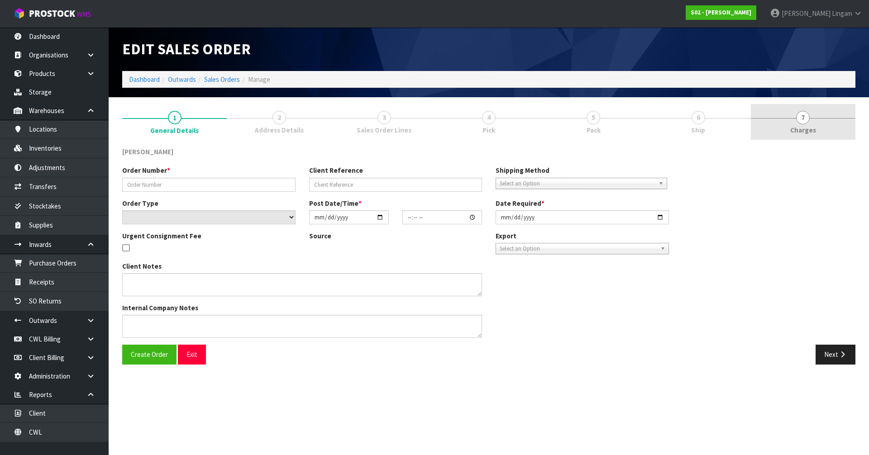
type input "2025-09-01"
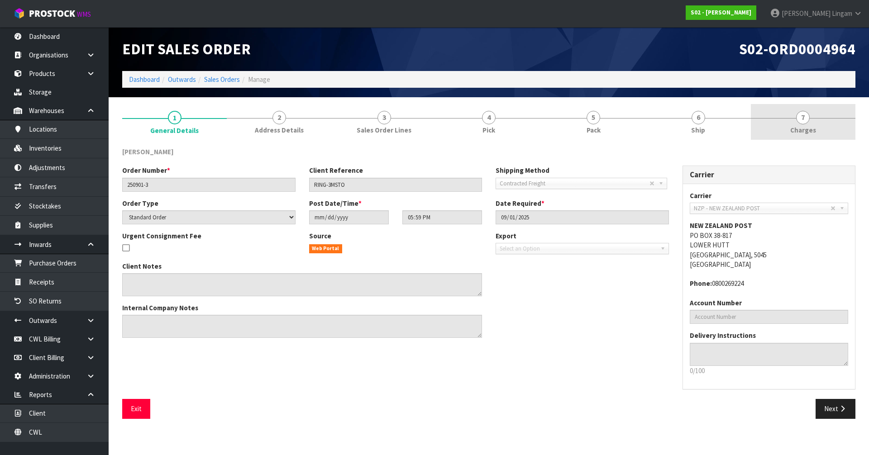
click at [838, 131] on link "7 [GEOGRAPHIC_DATA]" at bounding box center [803, 122] width 105 height 36
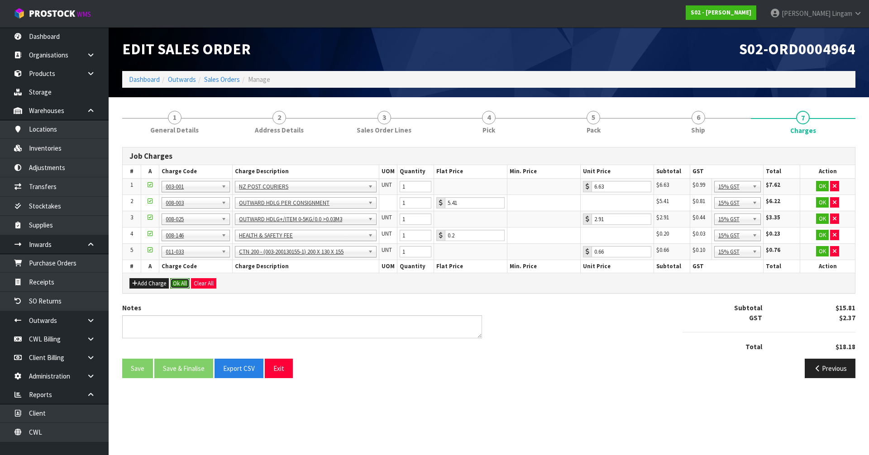
click at [181, 282] on button "Ok All" at bounding box center [179, 283] width 19 height 11
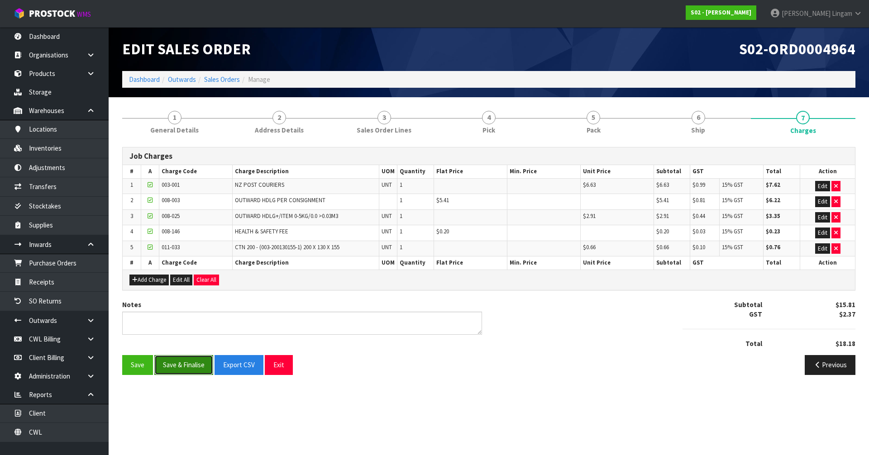
click at [185, 363] on button "Save & Finalise" at bounding box center [183, 364] width 59 height 19
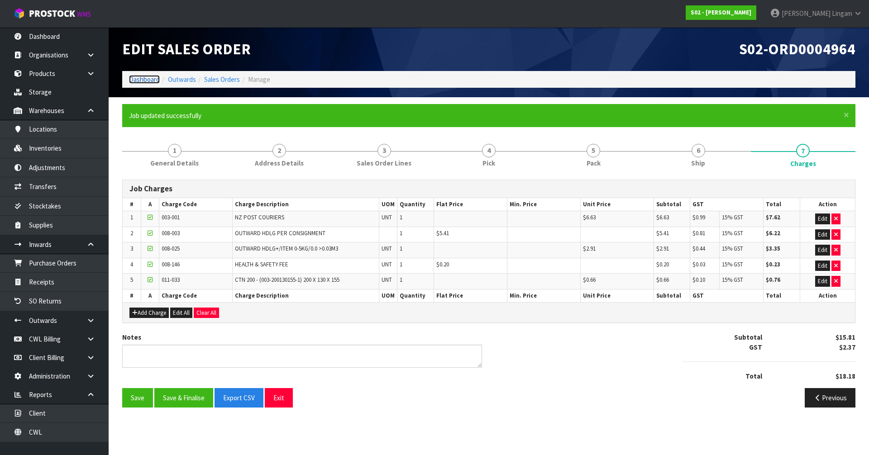
click at [148, 79] on link "Dashboard" at bounding box center [144, 79] width 31 height 9
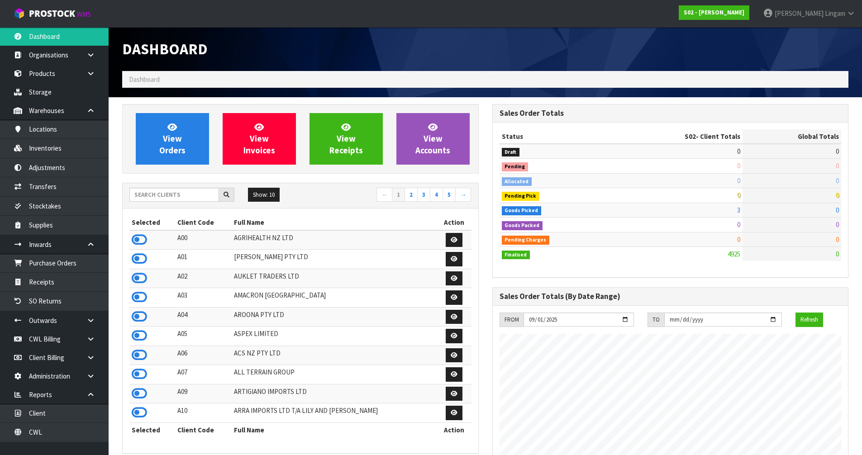
scroll to position [686, 370]
click at [184, 196] on input "text" at bounding box center [174, 195] width 90 height 14
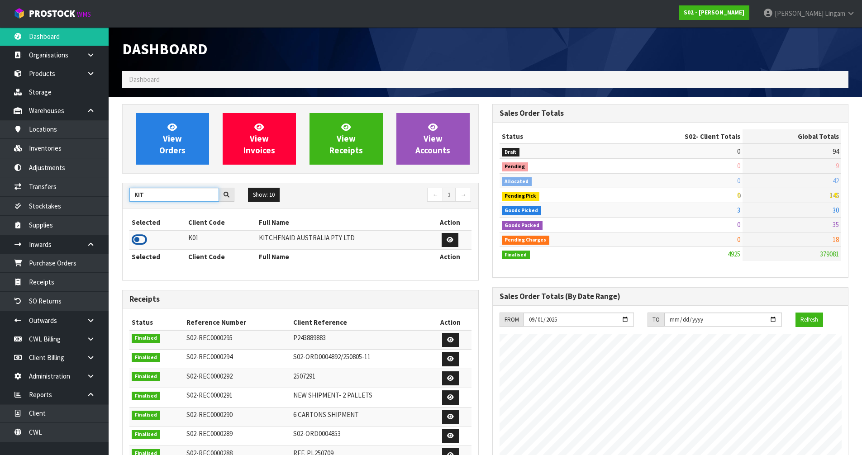
type input "KIT"
click at [138, 241] on icon at bounding box center [139, 240] width 15 height 14
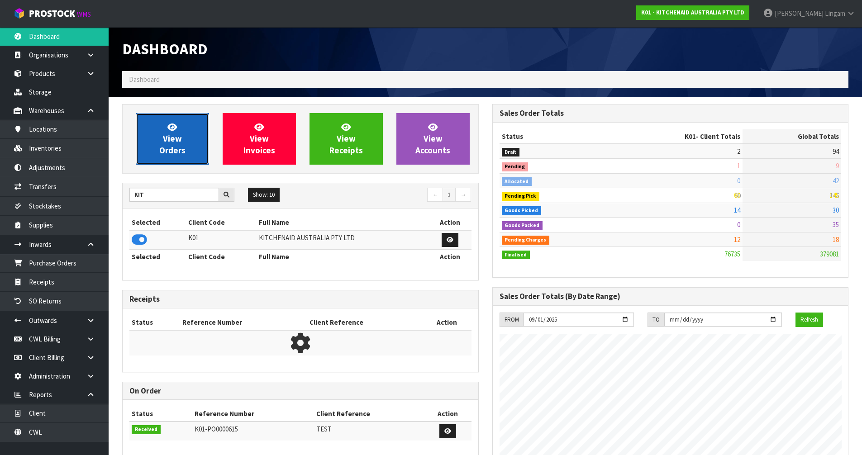
click at [190, 148] on link "View Orders" at bounding box center [172, 139] width 73 height 52
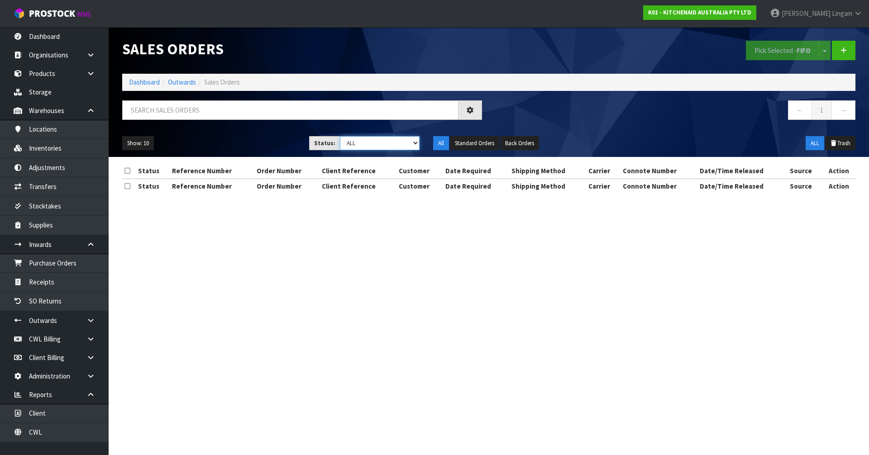
click at [401, 142] on select "Draft Pending Allocated Pending Pick Goods Picked Goods Packed Pending Charges …" at bounding box center [380, 143] width 80 height 14
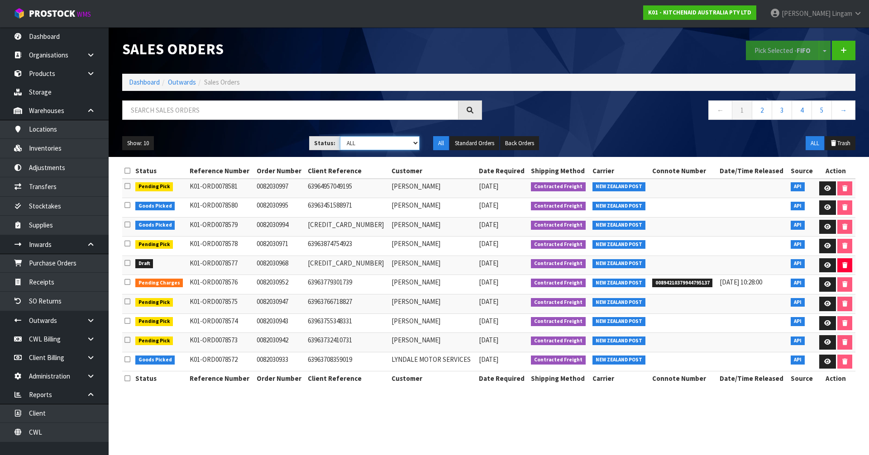
select select "string:6"
click at [340, 136] on select "Draft Pending Allocated Pending Pick Goods Picked Goods Packed Pending Charges …" at bounding box center [380, 143] width 80 height 14
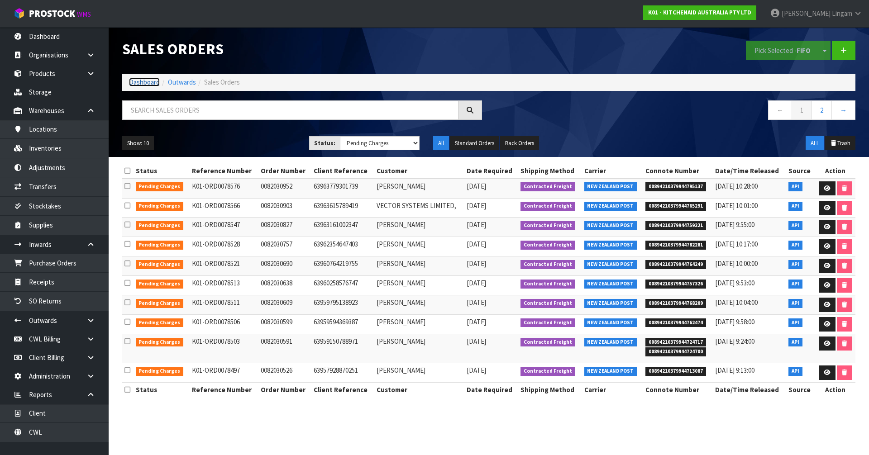
click at [148, 82] on link "Dashboard" at bounding box center [144, 82] width 31 height 9
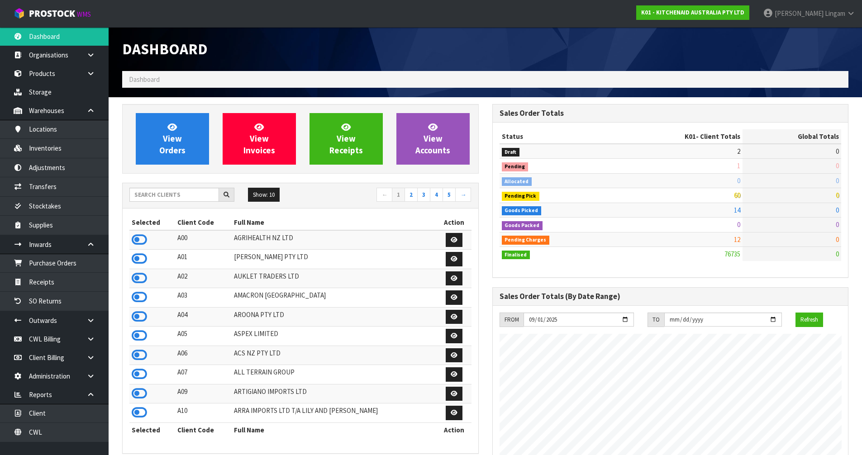
scroll to position [686, 370]
click at [177, 196] on input "text" at bounding box center [174, 195] width 90 height 14
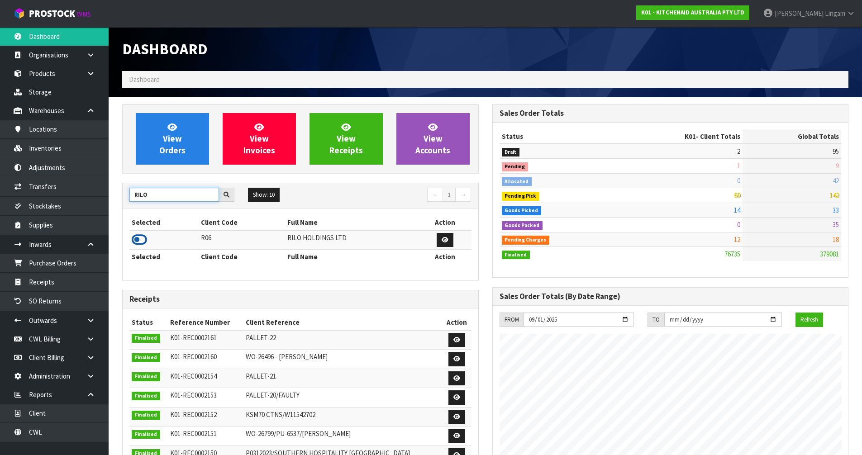
type input "RILO"
click at [145, 239] on icon at bounding box center [139, 240] width 15 height 14
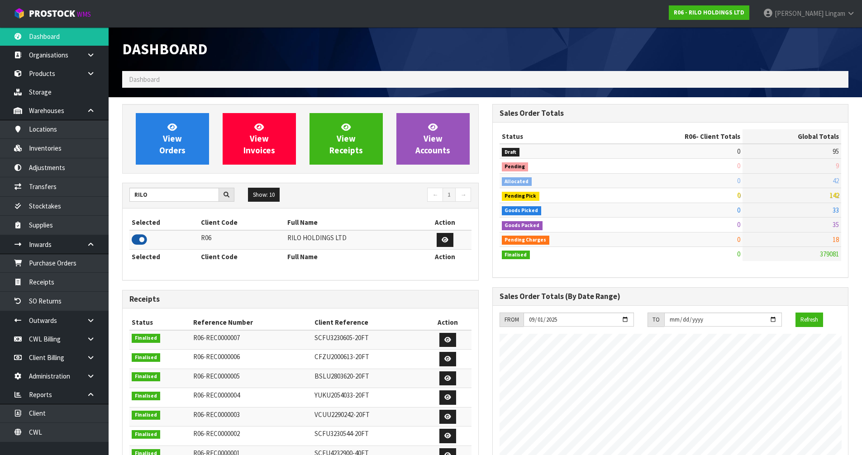
scroll to position [554, 370]
click at [60, 145] on link "Inventories" at bounding box center [54, 148] width 109 height 19
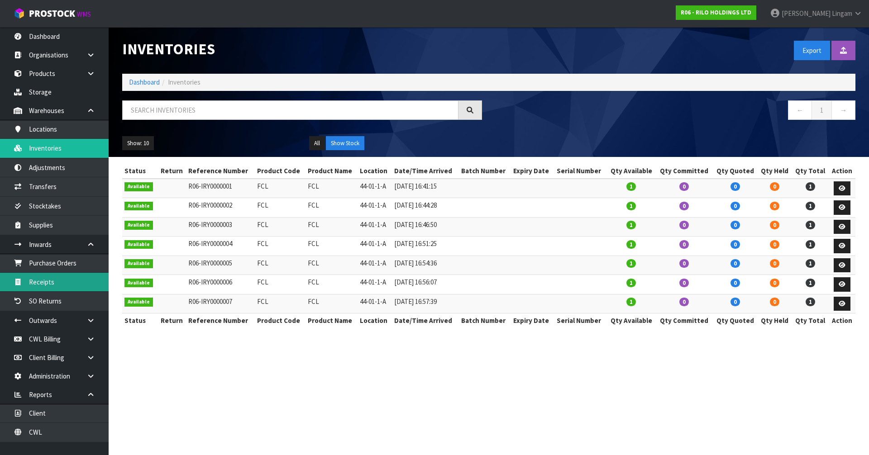
click at [74, 277] on link "Receipts" at bounding box center [54, 282] width 109 height 19
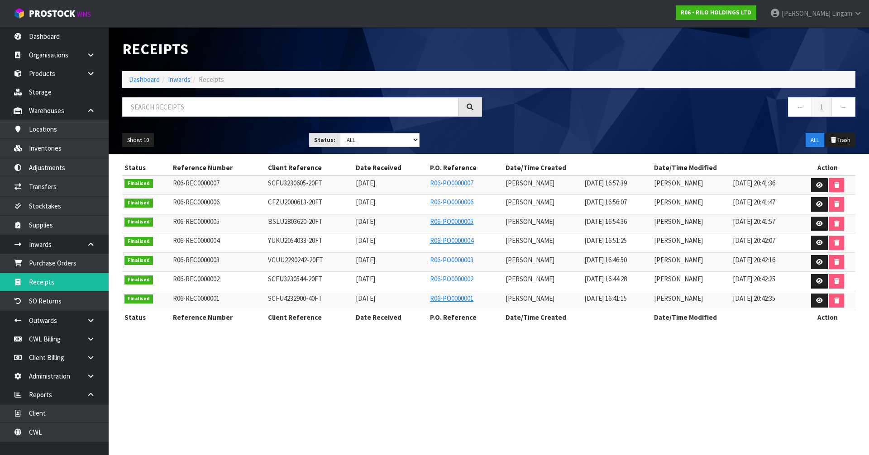
click at [404, 372] on section "Receipts Import Receipts Drop file here to import csv template Dashboard Inward…" at bounding box center [434, 227] width 869 height 455
click at [318, 364] on section "Receipts Import Receipts Drop file here to import csv template Dashboard Inward…" at bounding box center [434, 227] width 869 height 455
click at [144, 81] on link "Dashboard" at bounding box center [144, 79] width 31 height 9
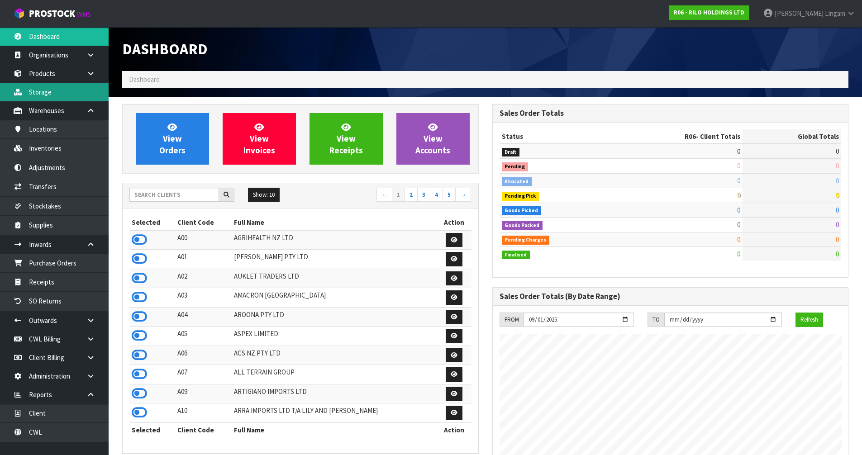
scroll to position [554, 370]
click at [44, 74] on link "Products" at bounding box center [54, 73] width 109 height 19
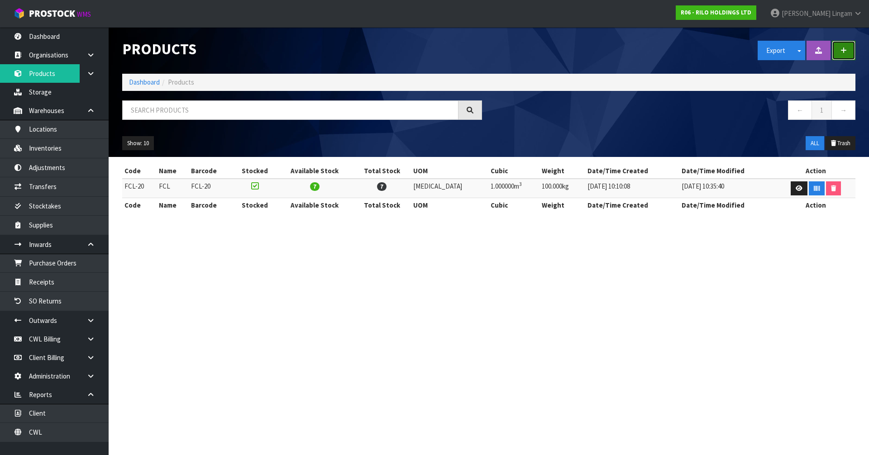
click at [844, 53] on icon "button" at bounding box center [843, 50] width 6 height 7
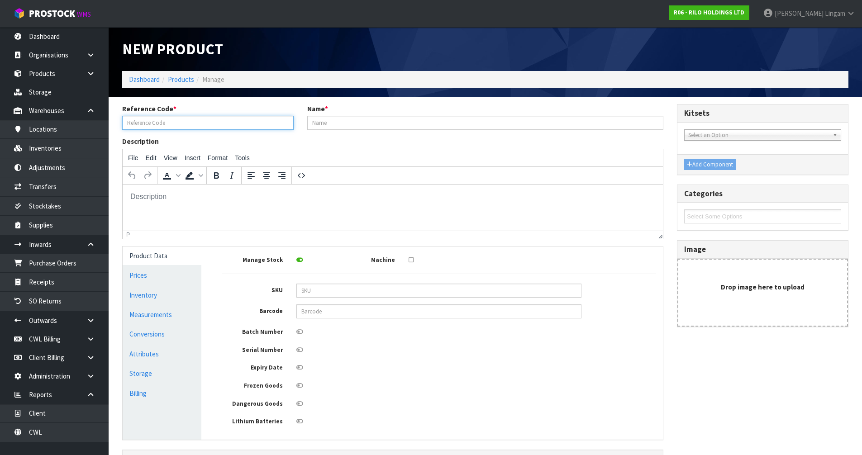
click at [177, 122] on input "text" at bounding box center [208, 123] width 172 height 14
type input "FCL-40"
click at [325, 123] on input "text" at bounding box center [485, 123] width 357 height 14
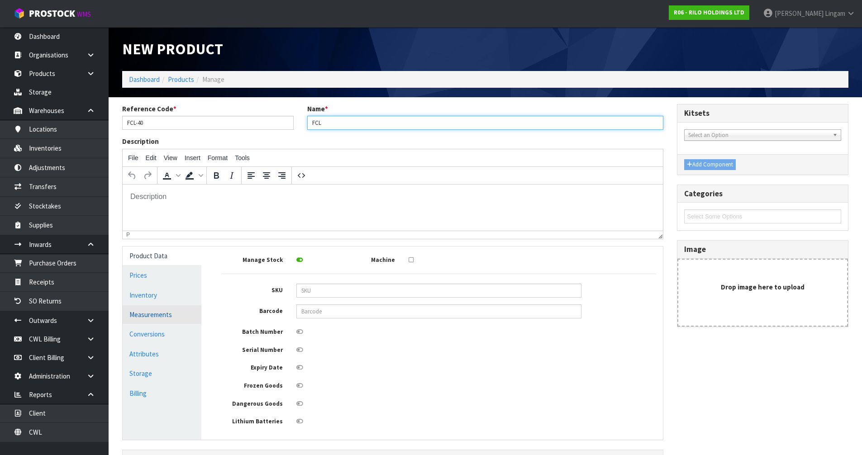
type input "FCL"
click at [146, 316] on link "Measurements" at bounding box center [162, 315] width 79 height 19
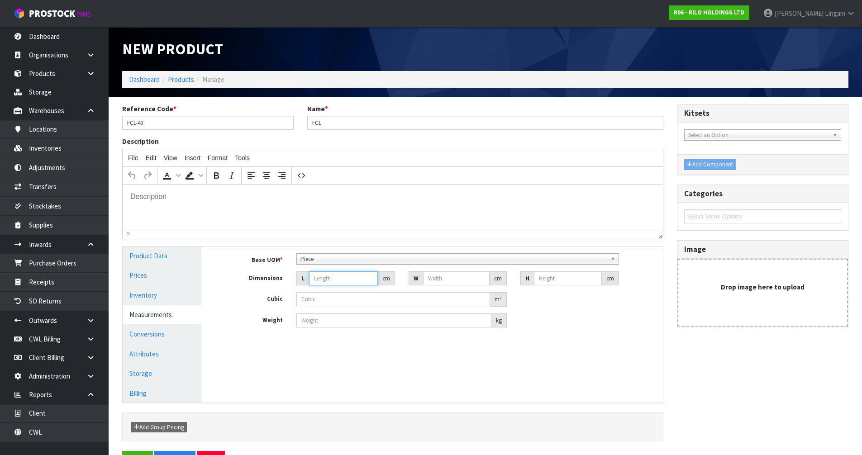
click at [328, 278] on input "number" at bounding box center [343, 279] width 69 height 14
type input "1"
type input "0.000001"
type input "100"
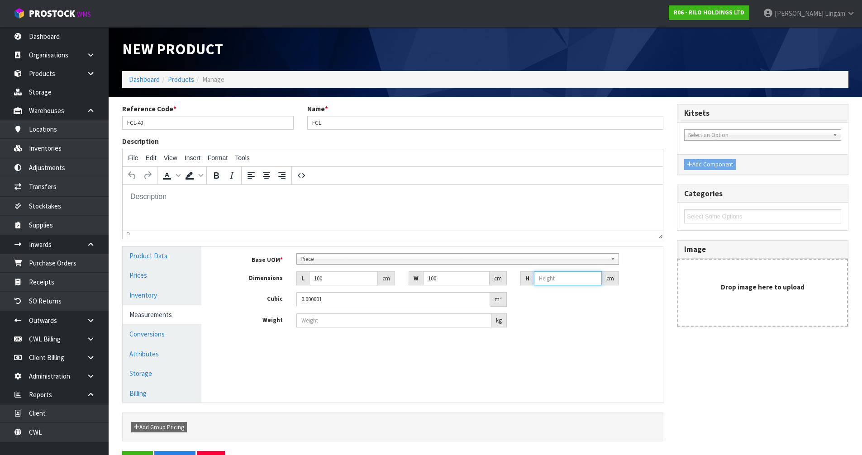
type input "1"
type input "0.01"
type input "10"
type input "0.1"
type input "100"
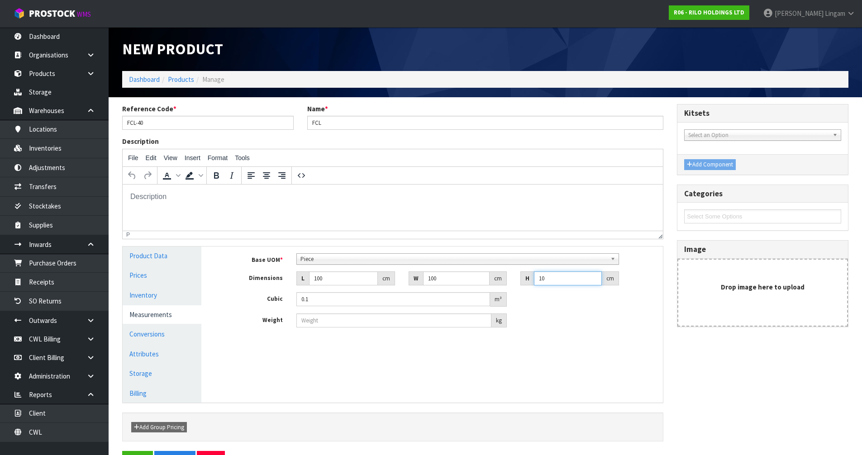
type input "1"
type input "100"
click at [347, 325] on input "number" at bounding box center [393, 321] width 195 height 14
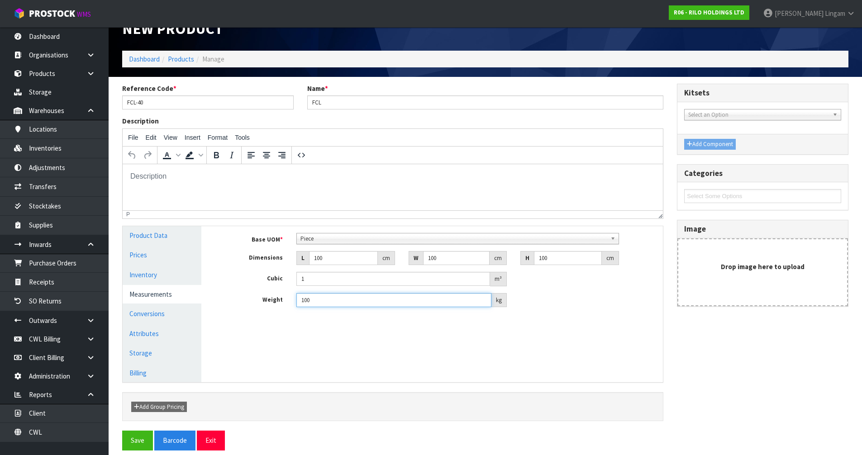
scroll to position [29, 0]
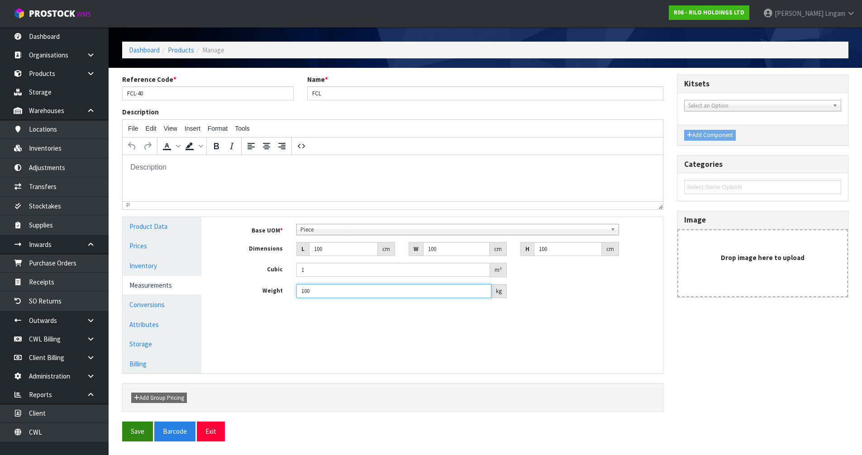
type input "100"
click at [136, 432] on button "Save" at bounding box center [137, 431] width 31 height 19
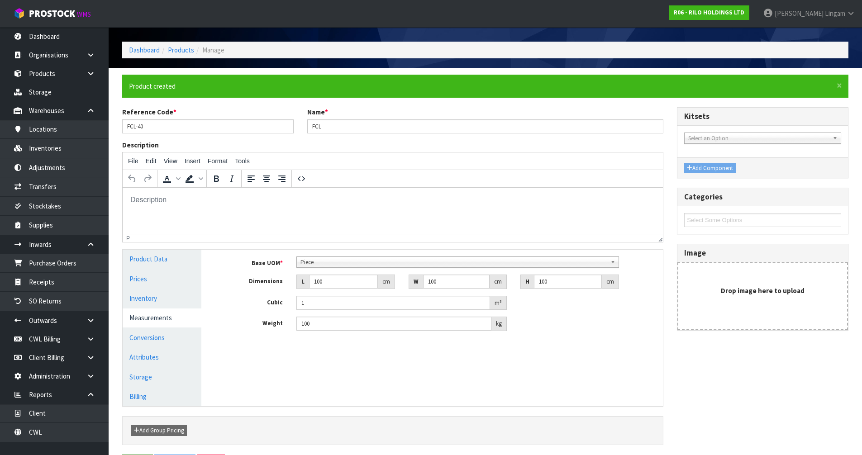
scroll to position [0, 0]
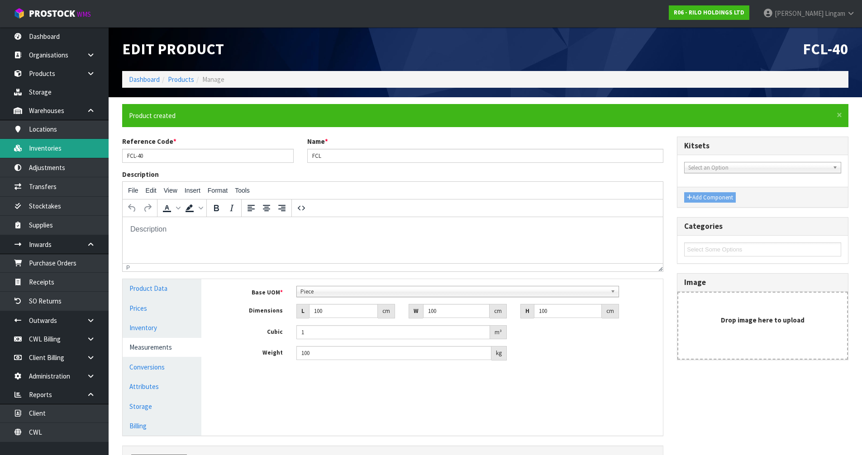
click at [65, 152] on link "Inventories" at bounding box center [54, 148] width 109 height 19
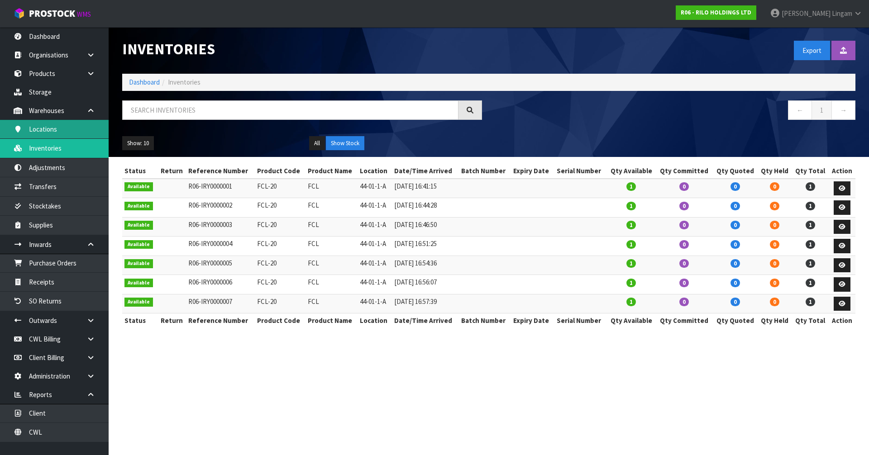
click at [41, 132] on link "Locations" at bounding box center [54, 129] width 109 height 19
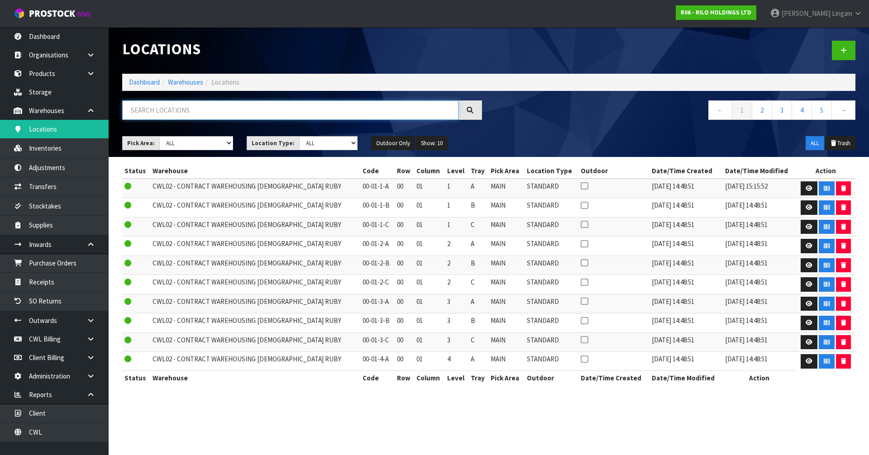
click at [221, 112] on input "text" at bounding box center [290, 109] width 336 height 19
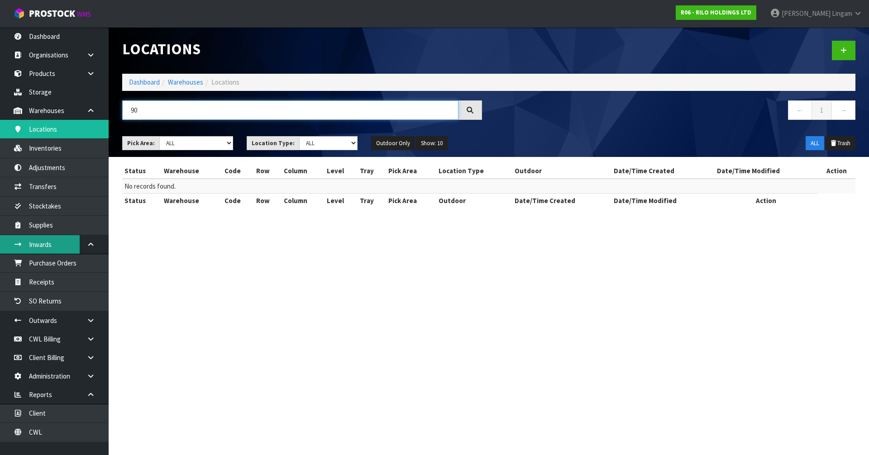
type input "90"
drag, startPoint x: 280, startPoint y: 363, endPoint x: 314, endPoint y: 173, distance: 192.1
click at [280, 362] on section "Locations Dashboard Warehouses Locations 90 ← 1 → Pick Area: Main Refurb Damage…" at bounding box center [434, 227] width 869 height 455
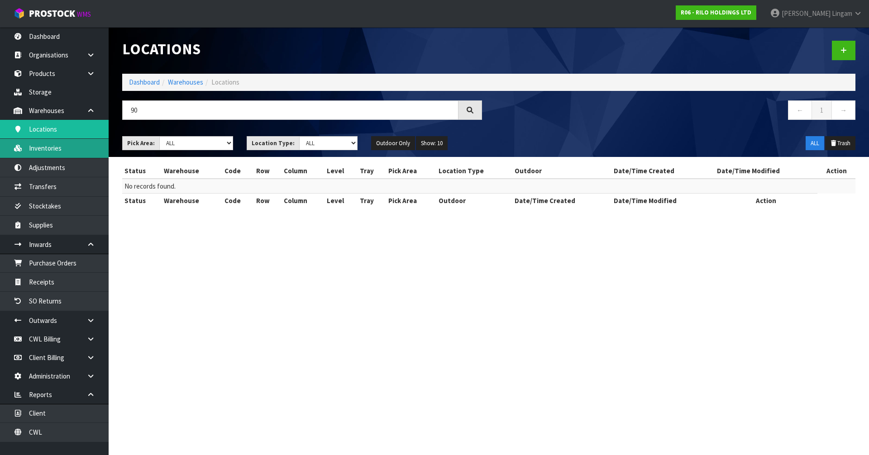
click at [47, 153] on link "Inventories" at bounding box center [54, 148] width 109 height 19
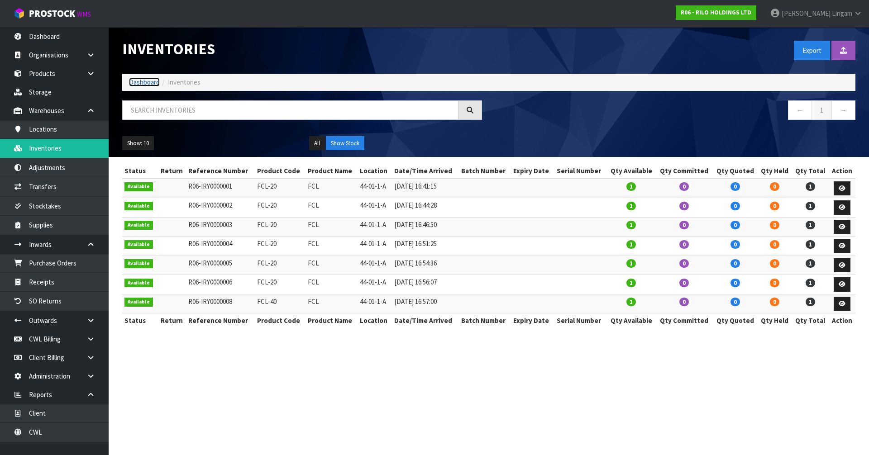
click at [137, 82] on link "Dashboard" at bounding box center [144, 82] width 31 height 9
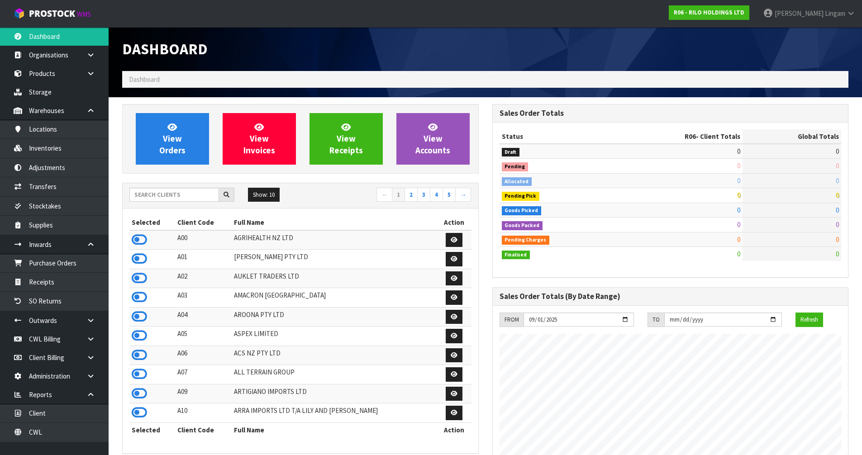
scroll to position [554, 370]
click at [156, 196] on input "text" at bounding box center [174, 195] width 90 height 14
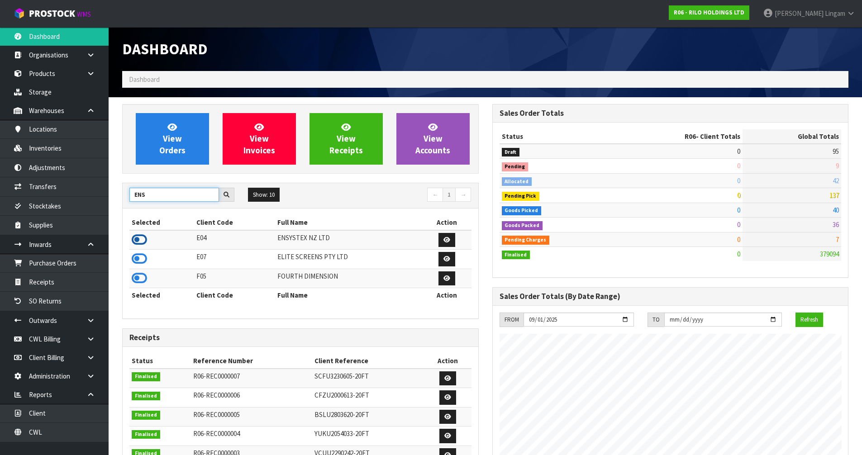
type input "ENS"
click at [138, 238] on icon at bounding box center [139, 240] width 15 height 14
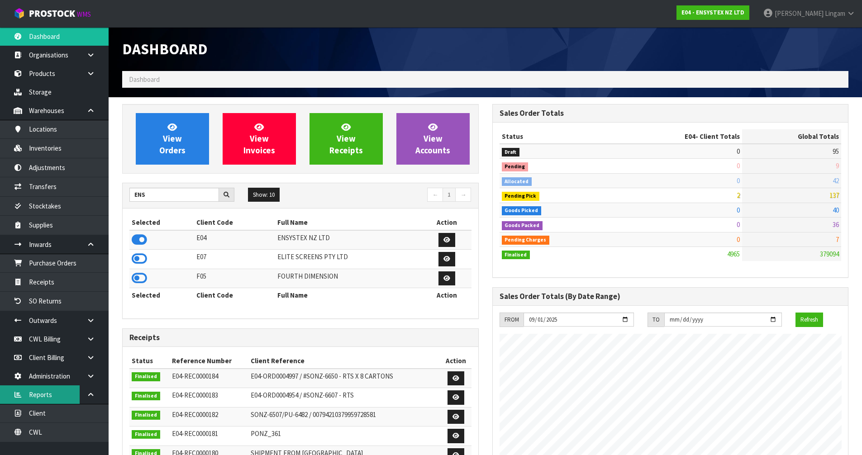
scroll to position [686, 370]
click at [88, 378] on icon at bounding box center [90, 376] width 9 height 7
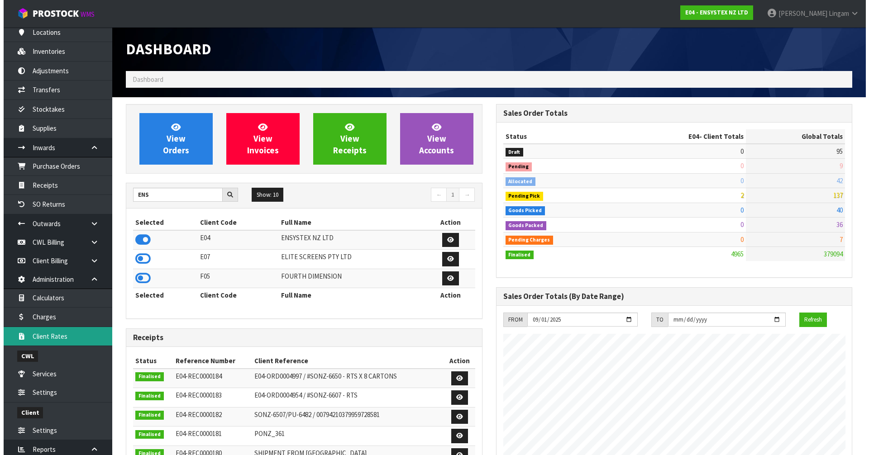
scroll to position [157, 0]
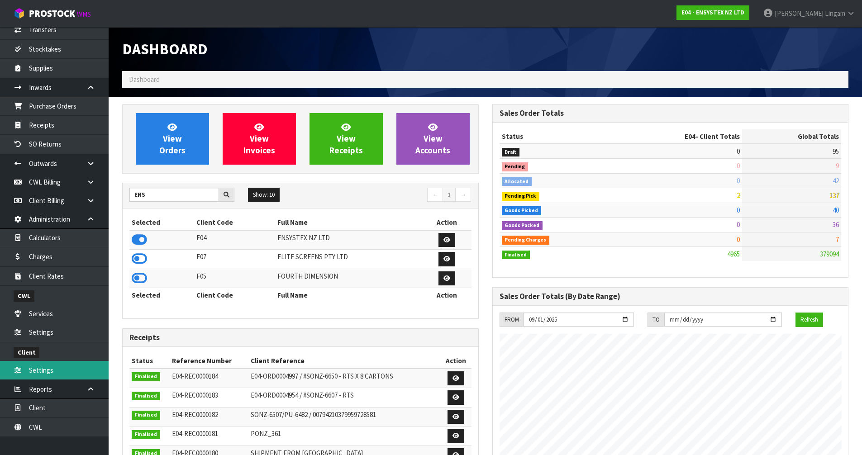
click at [50, 372] on link "Settings" at bounding box center [54, 370] width 109 height 19
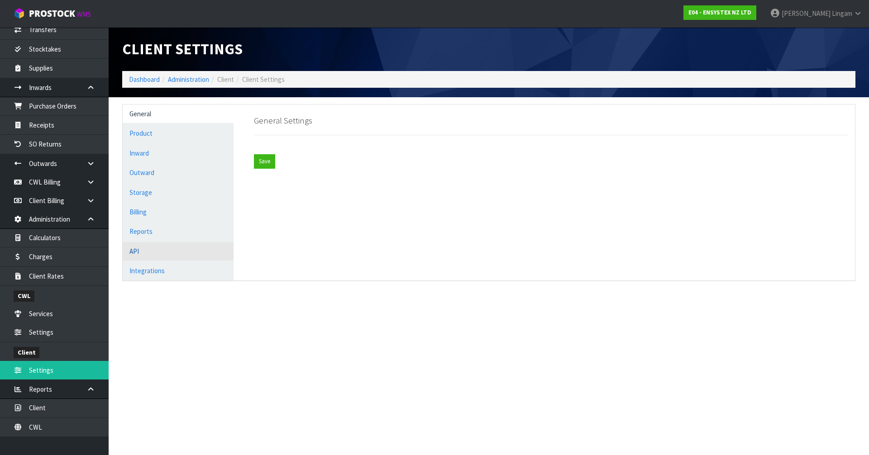
click at [182, 257] on link "API" at bounding box center [178, 251] width 111 height 19
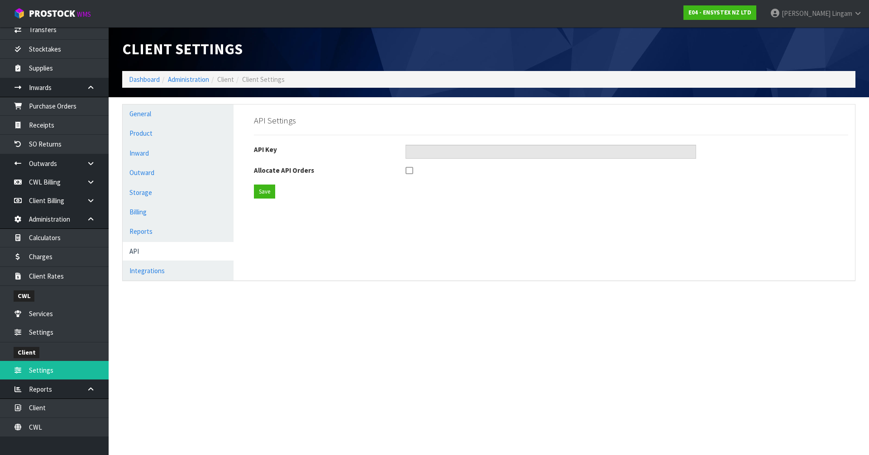
click at [411, 174] on icon at bounding box center [409, 171] width 7 height 9
click at [0, 0] on input "checkbox" at bounding box center [0, 0] width 0 height 0
click at [266, 192] on button "Save" at bounding box center [264, 192] width 21 height 14
click at [262, 368] on section "Client Settings Dashboard Administration Client Client Settings General Product…" at bounding box center [434, 227] width 869 height 455
click at [138, 81] on link "Dashboard" at bounding box center [144, 79] width 31 height 9
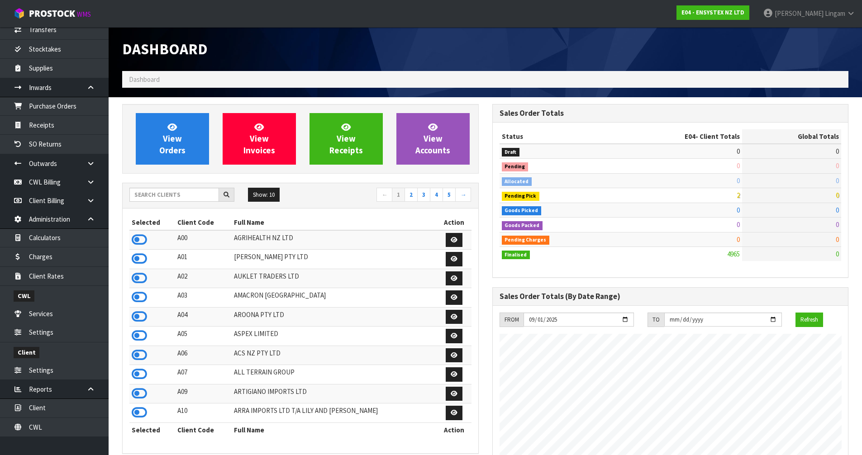
scroll to position [686, 370]
click at [154, 196] on input "text" at bounding box center [174, 195] width 90 height 14
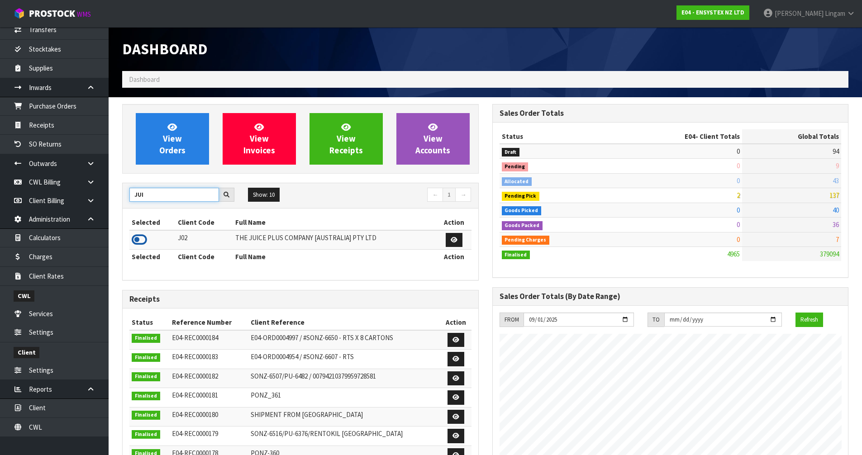
type input "JUI"
click at [138, 243] on icon at bounding box center [139, 240] width 15 height 14
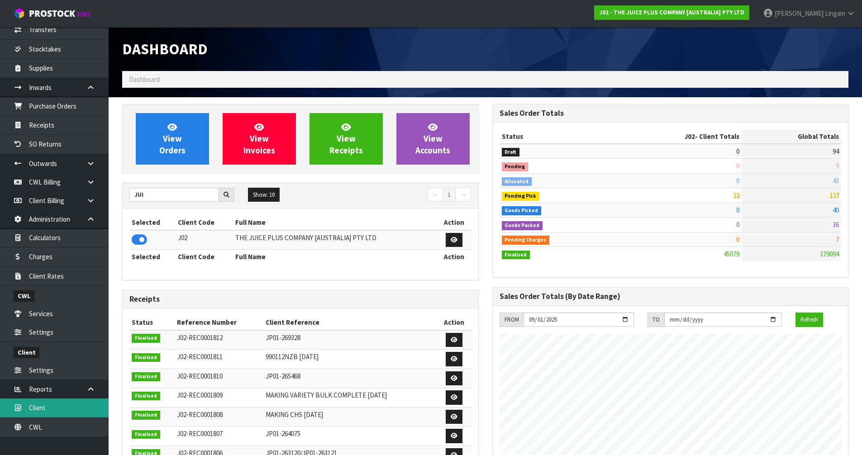
click at [44, 411] on link "Client" at bounding box center [54, 408] width 109 height 19
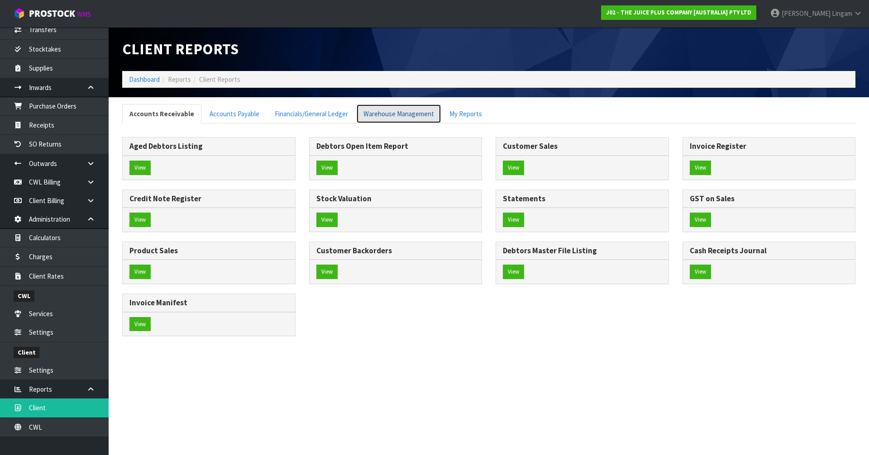
click at [384, 119] on link "Warehouse Management" at bounding box center [398, 113] width 85 height 19
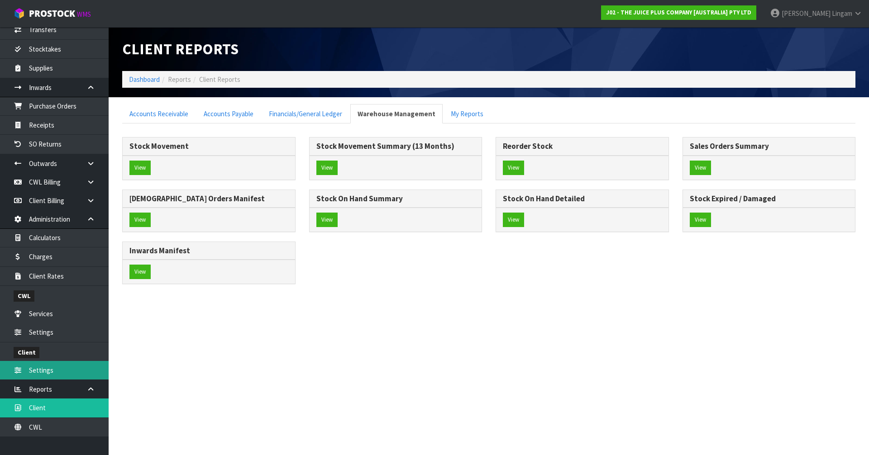
click at [48, 372] on link "Settings" at bounding box center [54, 370] width 109 height 19
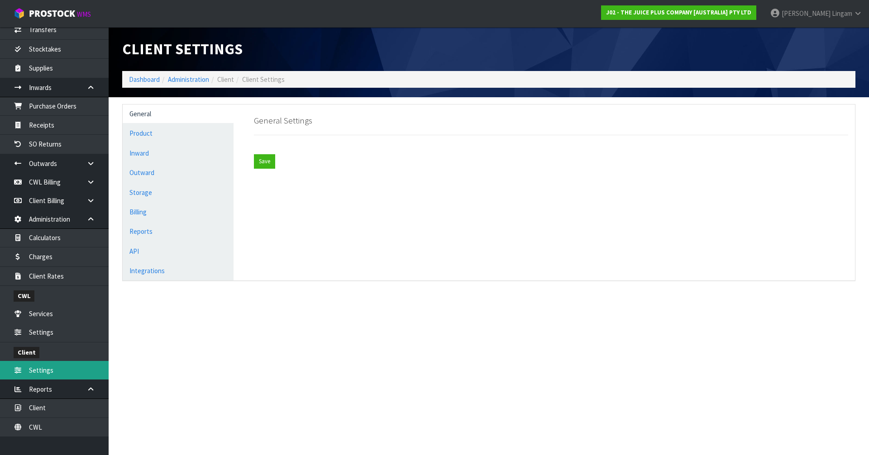
type input "22a9df18-dfd5-4ad6-b9db-ddf145f22059"
click at [141, 254] on link "API" at bounding box center [178, 251] width 111 height 19
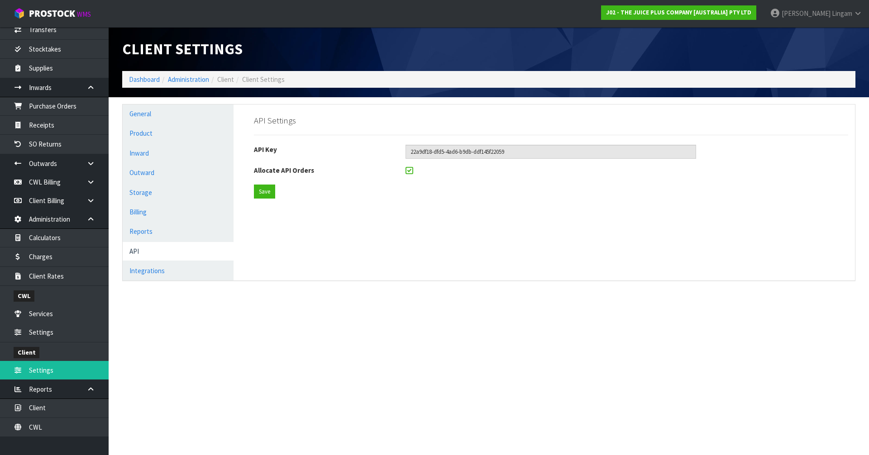
click at [409, 170] on icon at bounding box center [409, 171] width 7 height 9
click at [0, 0] on input "checkbox" at bounding box center [0, 0] width 0 height 0
click at [255, 193] on button "Save" at bounding box center [264, 192] width 21 height 14
click at [174, 278] on link "Integrations" at bounding box center [178, 271] width 111 height 19
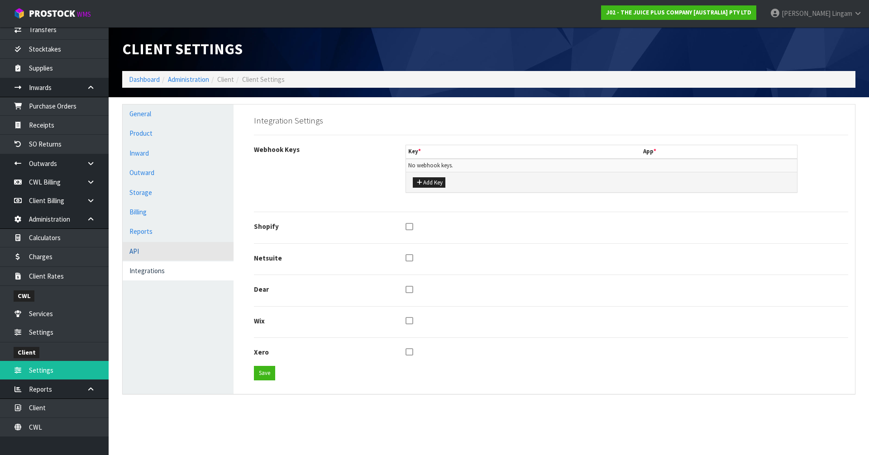
click at [158, 253] on link "API" at bounding box center [178, 251] width 111 height 19
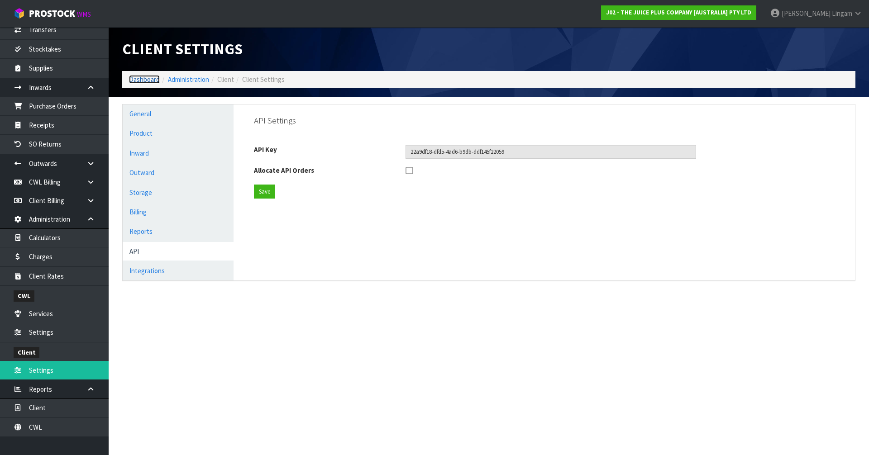
click at [148, 82] on link "Dashboard" at bounding box center [144, 79] width 31 height 9
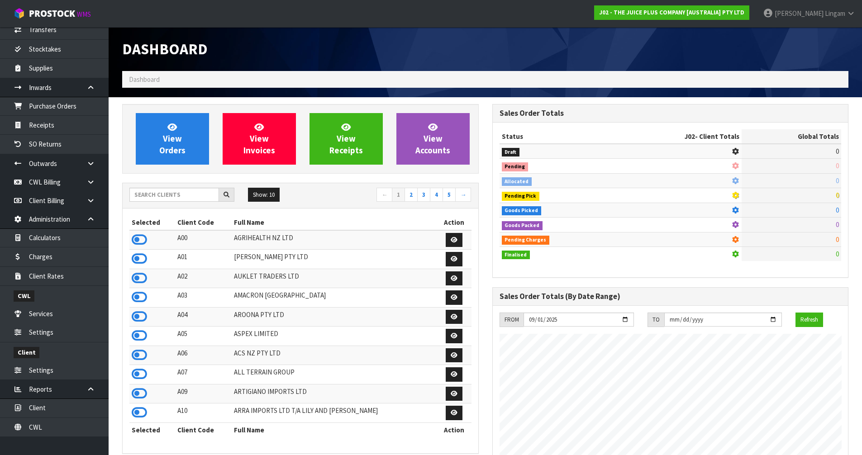
scroll to position [686, 370]
click at [200, 194] on input "text" at bounding box center [174, 195] width 90 height 14
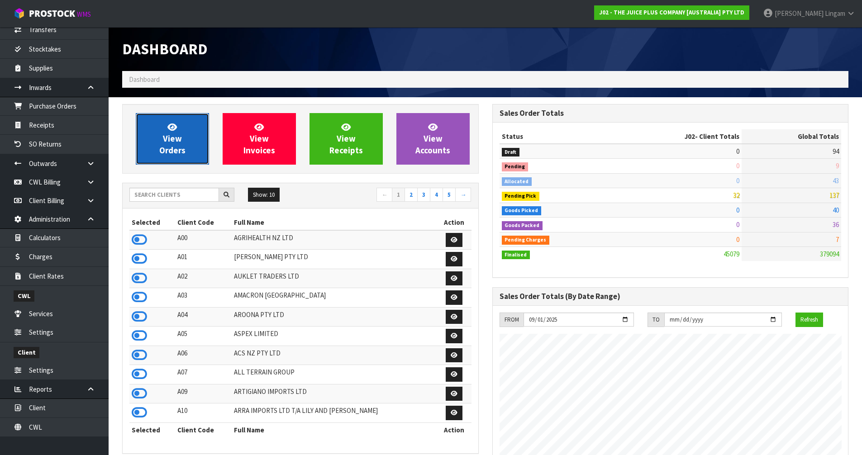
click at [181, 150] on span "View Orders" at bounding box center [172, 139] width 26 height 34
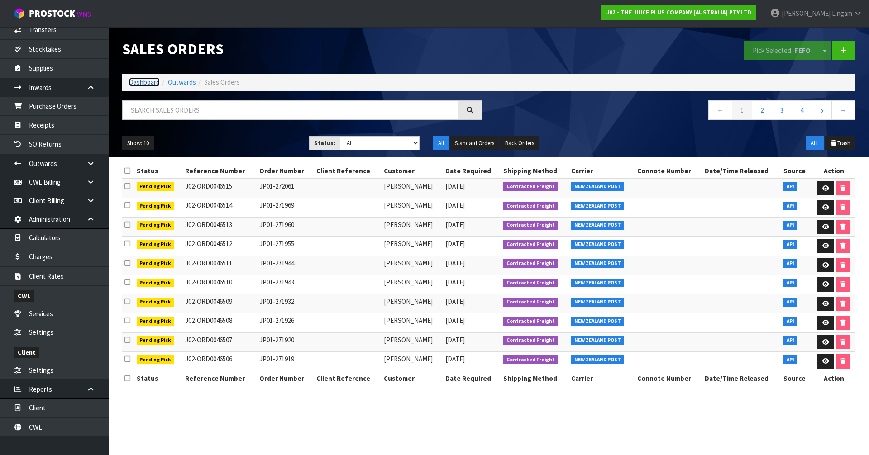
click at [139, 84] on link "Dashboard" at bounding box center [144, 82] width 31 height 9
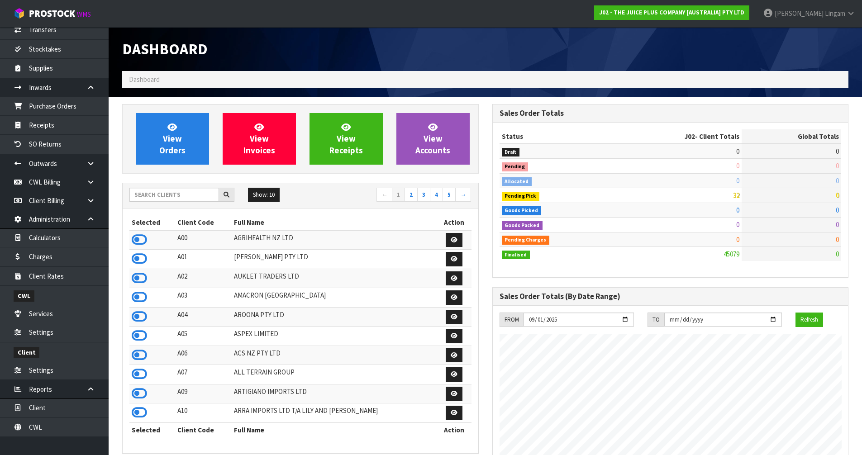
scroll to position [686, 370]
click at [151, 197] on input "text" at bounding box center [174, 195] width 90 height 14
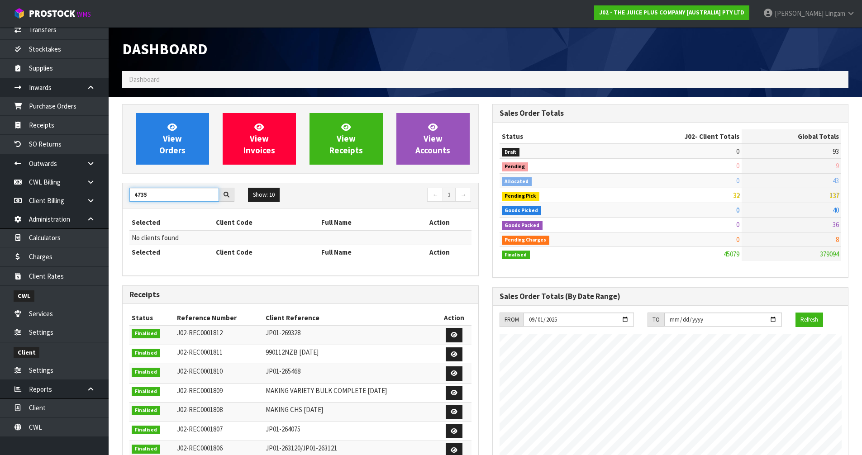
drag, startPoint x: 155, startPoint y: 194, endPoint x: 119, endPoint y: 196, distance: 36.3
click at [119, 196] on div "View Orders View Invoices View Receipts View Accounts 4735 Show: 10 5 10 25 50 ←" at bounding box center [300, 364] width 370 height 521
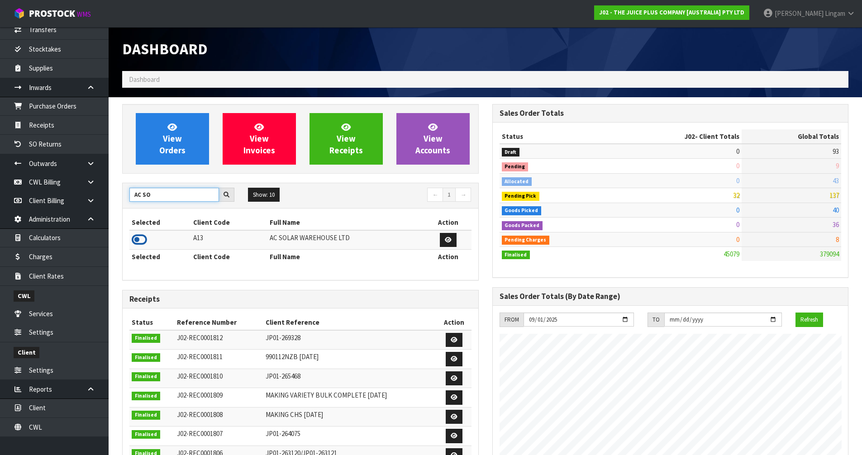
type input "AC SO"
click at [143, 237] on icon at bounding box center [139, 240] width 15 height 14
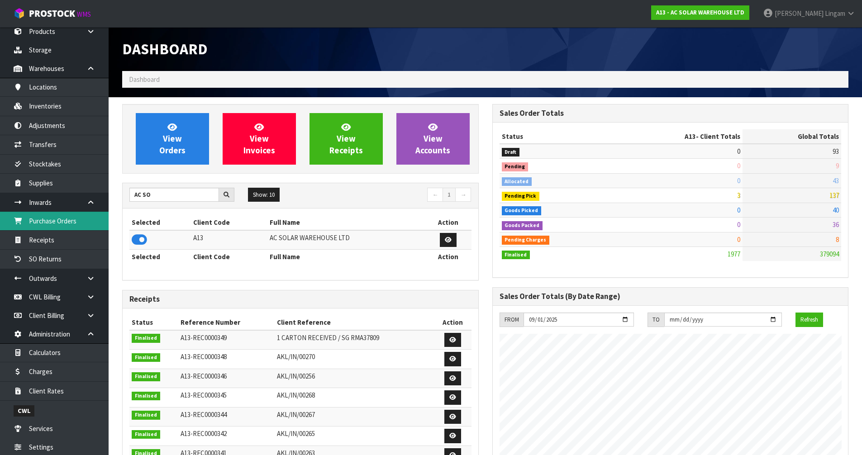
scroll to position [0, 0]
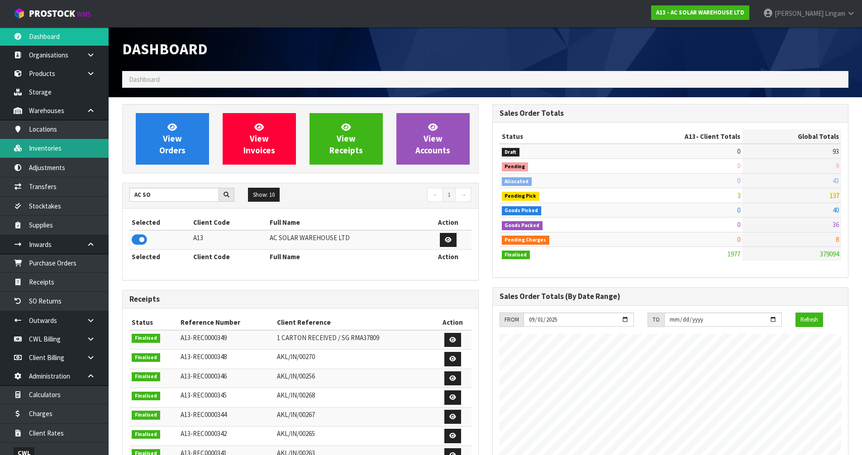
click at [53, 154] on link "Inventories" at bounding box center [54, 148] width 109 height 19
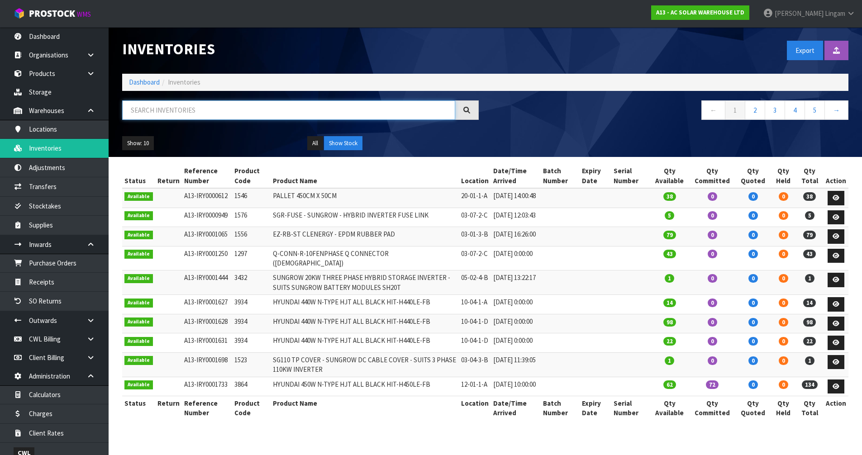
click at [226, 111] on input "text" at bounding box center [288, 109] width 333 height 19
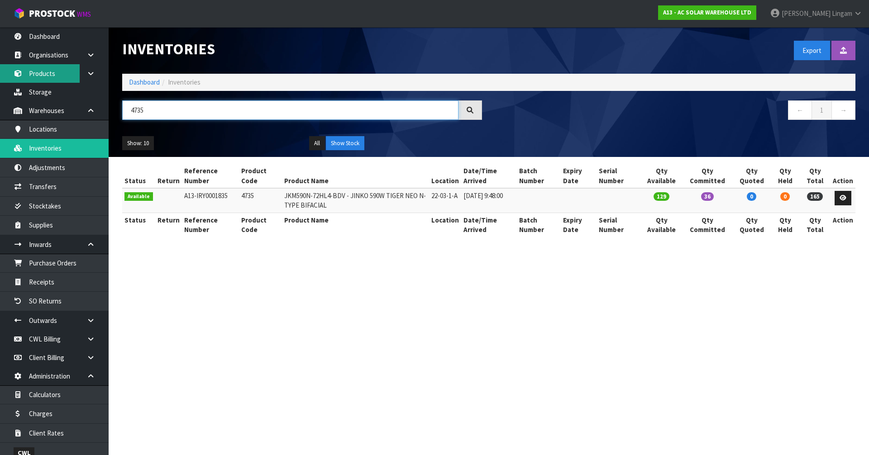
type input "4735"
click at [45, 75] on link "Products" at bounding box center [54, 73] width 109 height 19
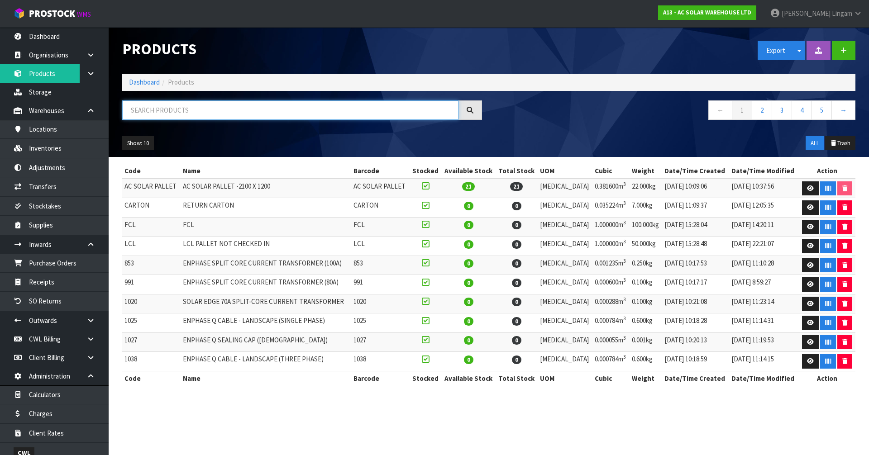
click at [202, 110] on input "text" at bounding box center [290, 109] width 336 height 19
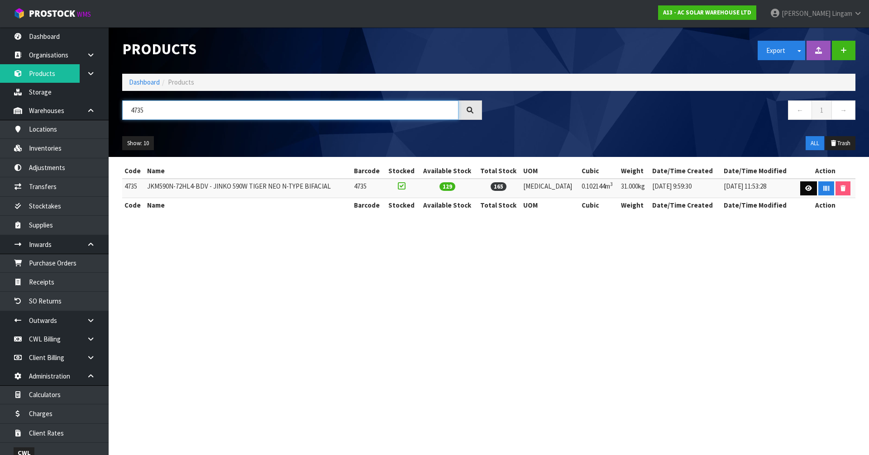
type input "4735"
click at [805, 188] on icon at bounding box center [808, 189] width 7 height 6
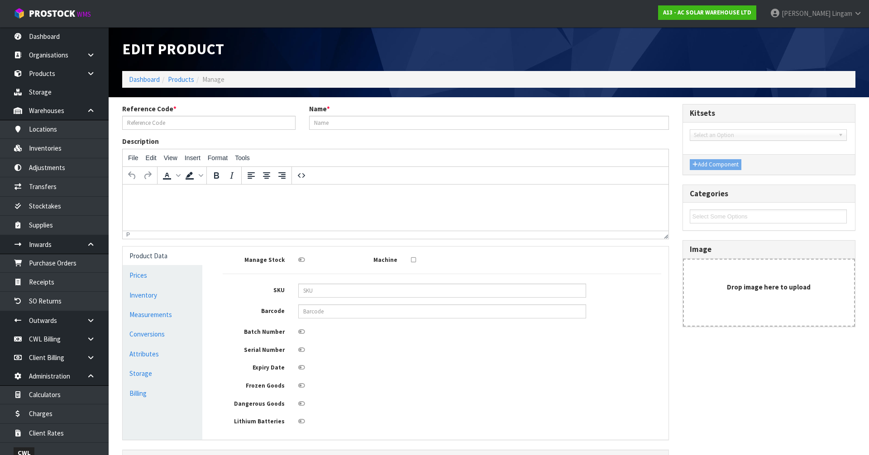
type input "4735"
type input "JKM590N-72HL4-BDV - JINKO 590W TIGER NEO N-TYPE BIFACIAL"
type input "228"
type input "112"
type input "4"
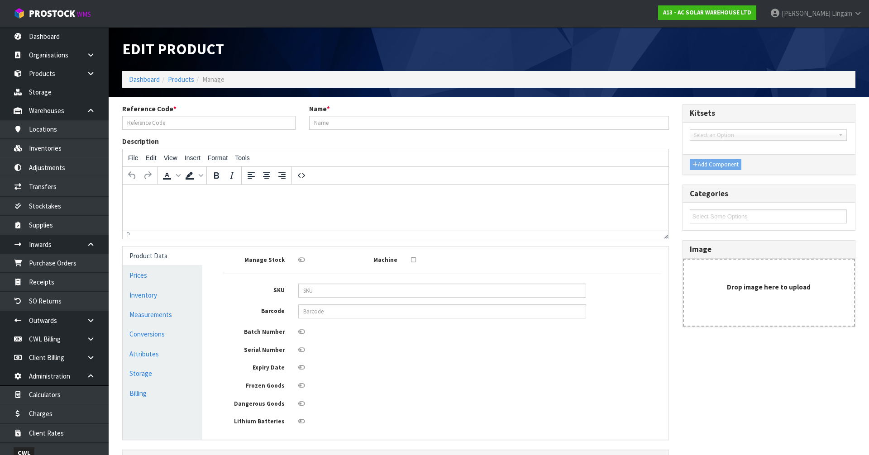
type input "0.102144"
type input "31"
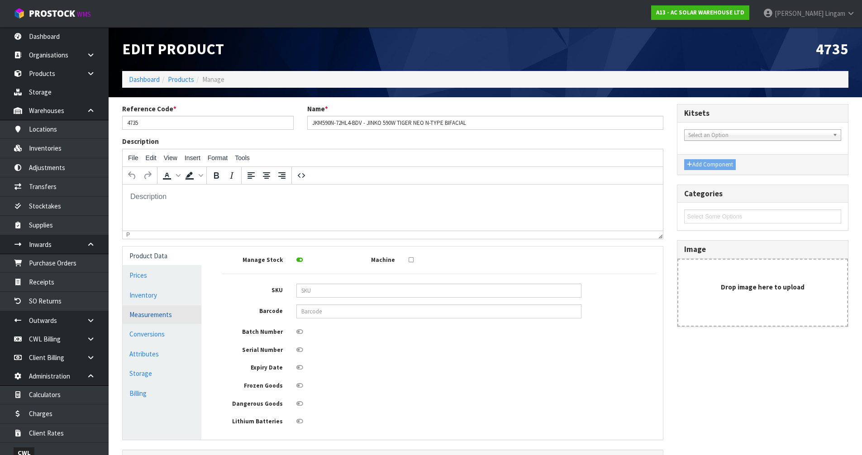
click at [157, 319] on link "Measurements" at bounding box center [162, 315] width 79 height 19
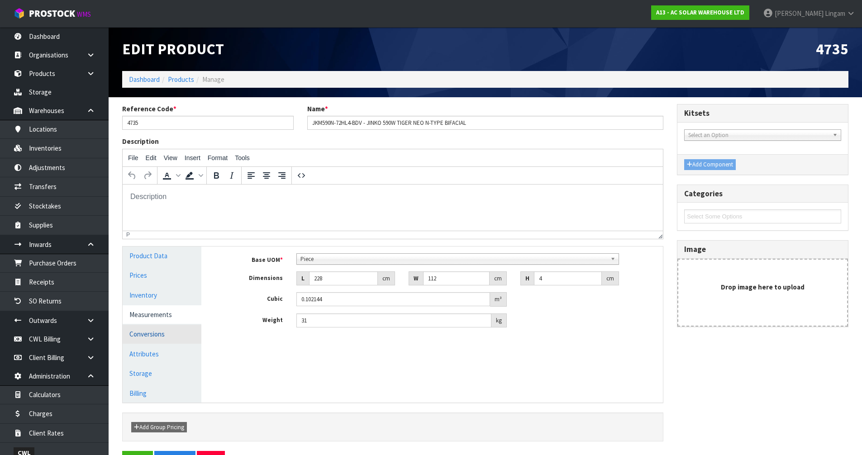
click at [178, 332] on link "Conversions" at bounding box center [162, 334] width 79 height 19
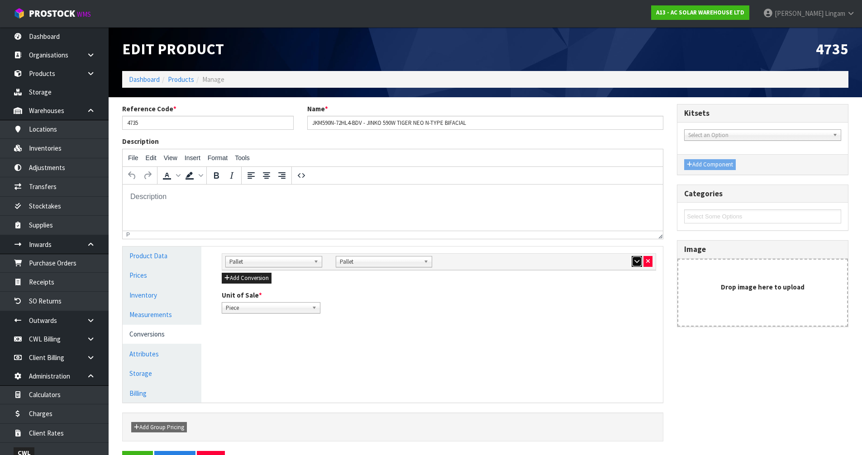
click at [637, 261] on icon "button" at bounding box center [637, 261] width 5 height 6
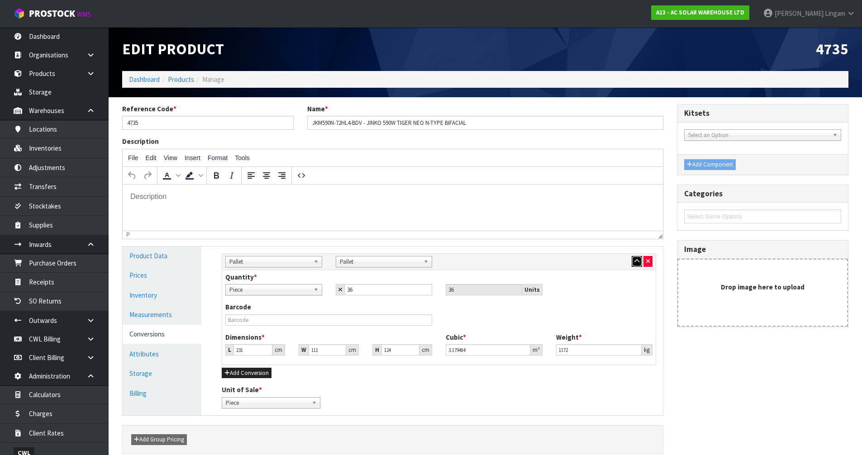
click at [637, 261] on icon "button" at bounding box center [637, 261] width 5 height 6
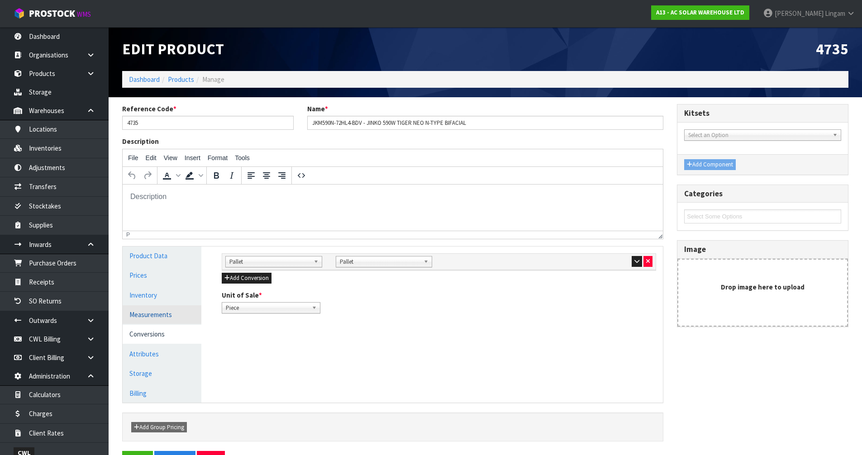
click at [168, 319] on link "Measurements" at bounding box center [162, 315] width 79 height 19
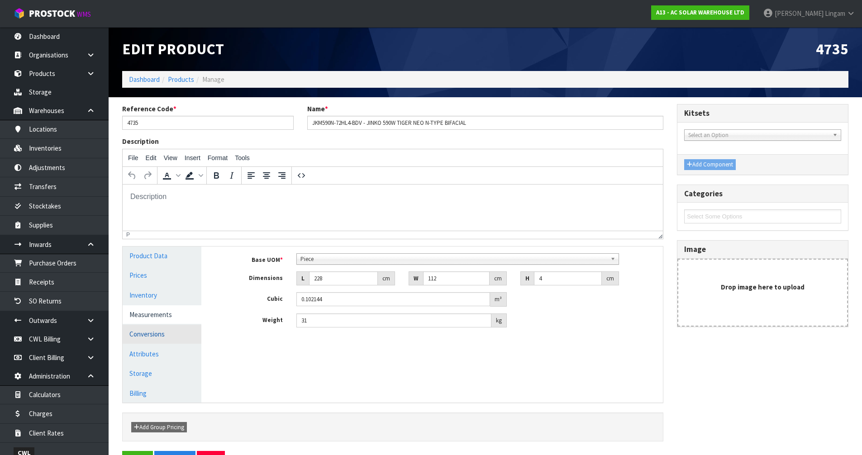
click at [169, 334] on link "Conversions" at bounding box center [162, 334] width 79 height 19
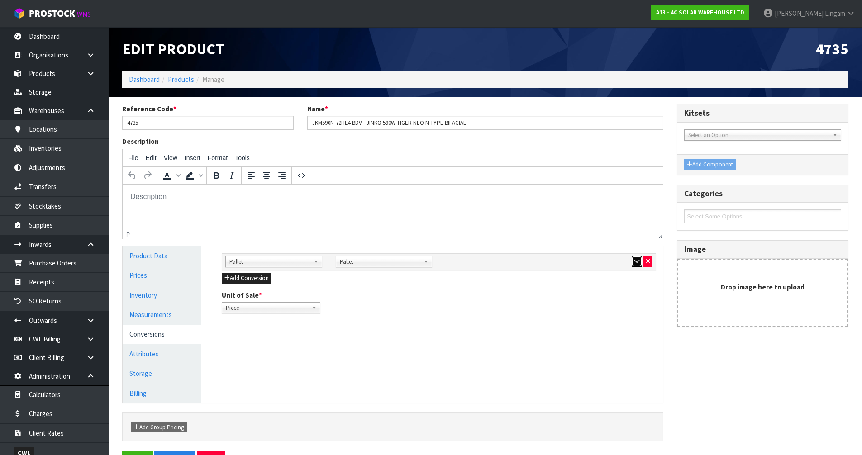
click at [639, 262] on icon "button" at bounding box center [637, 261] width 5 height 6
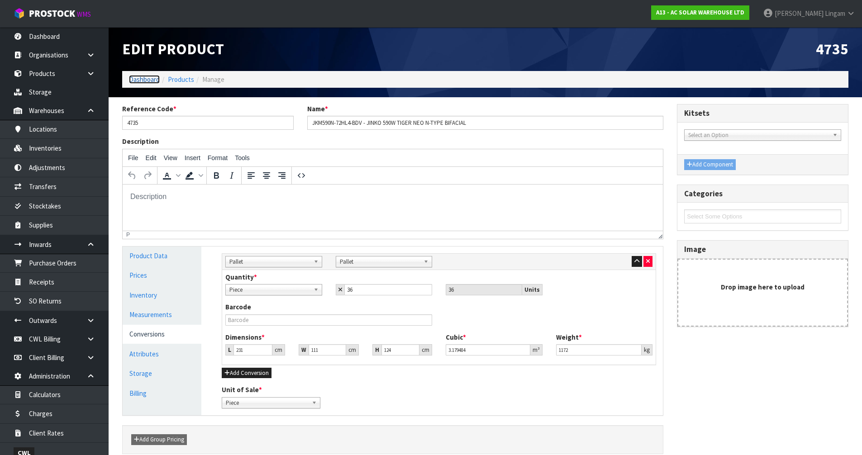
click at [143, 79] on link "Dashboard" at bounding box center [144, 79] width 31 height 9
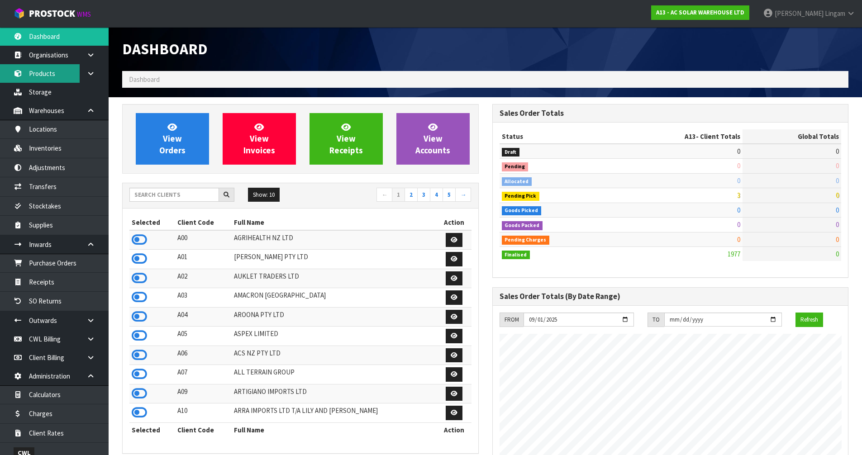
scroll to position [686, 370]
click at [53, 75] on link "Products" at bounding box center [54, 73] width 109 height 19
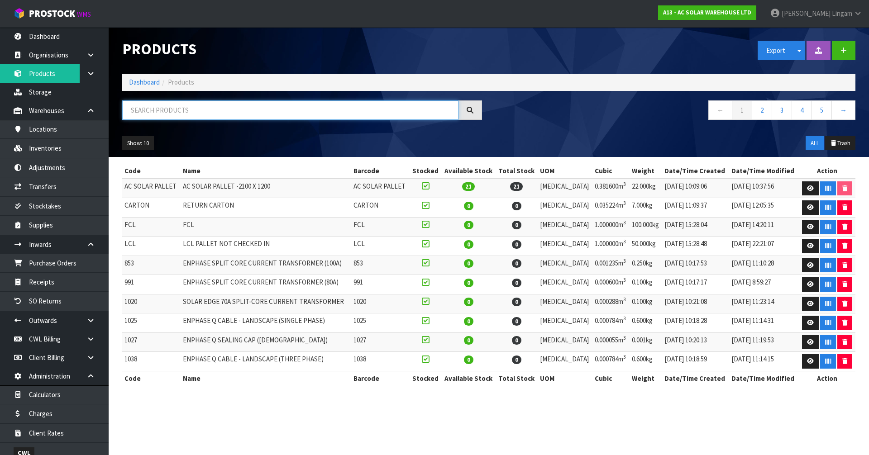
click at [282, 105] on input "text" at bounding box center [290, 109] width 336 height 19
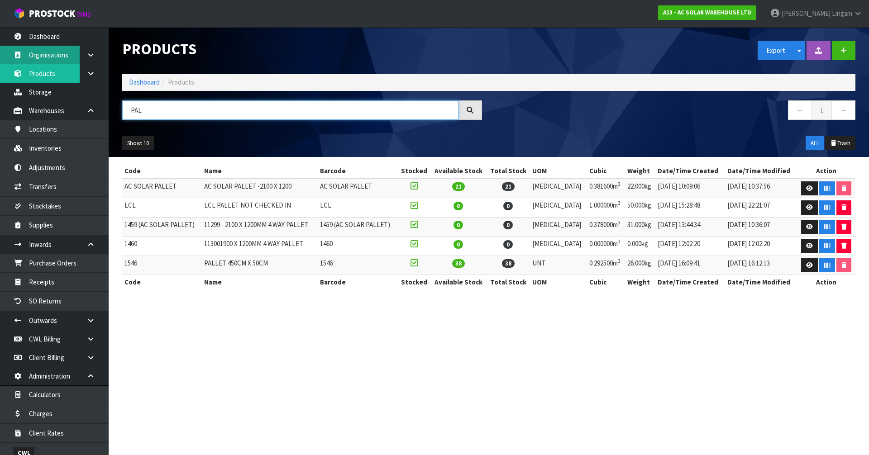
type input "PAL"
click at [138, 81] on link "Dashboard" at bounding box center [144, 82] width 31 height 9
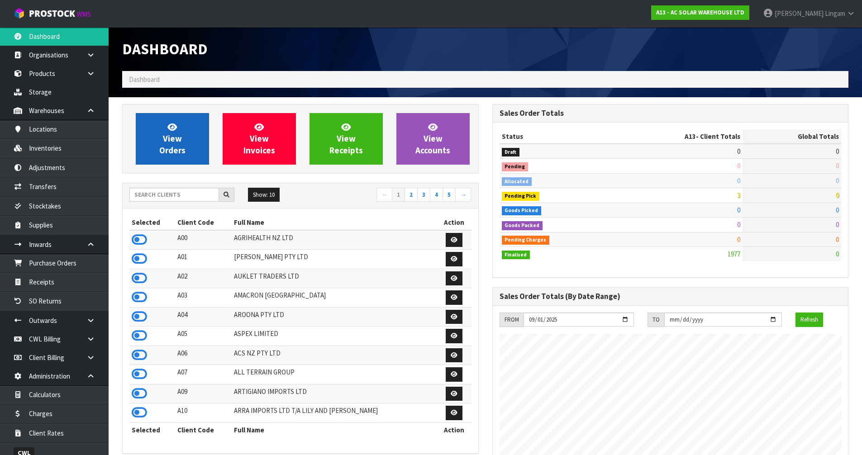
scroll to position [686, 370]
click at [195, 148] on link "View Orders" at bounding box center [172, 139] width 73 height 52
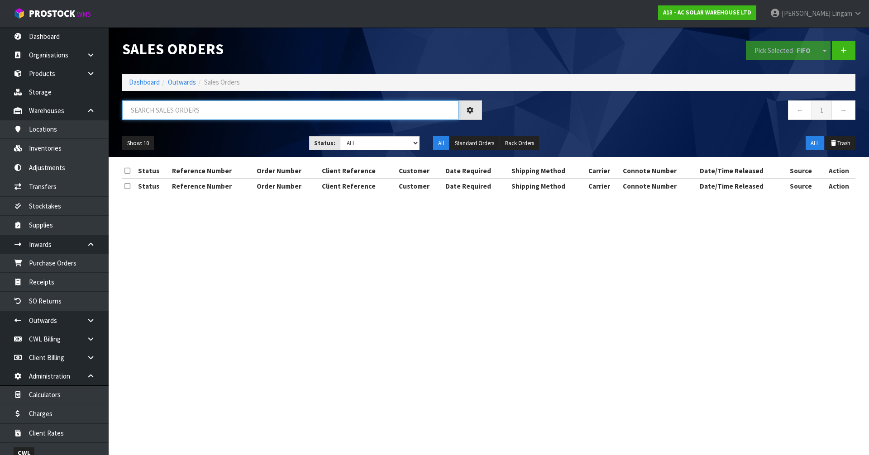
click at [242, 108] on input "text" at bounding box center [290, 109] width 336 height 19
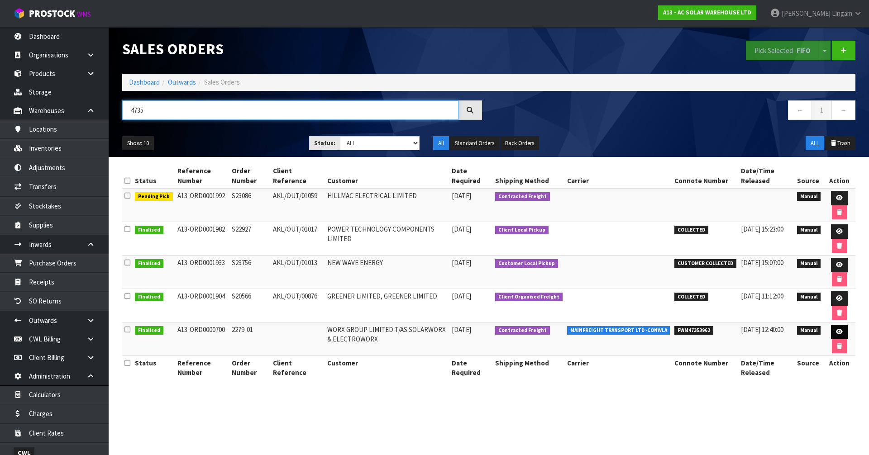
type input "4735"
click at [840, 332] on icon at bounding box center [839, 332] width 7 height 6
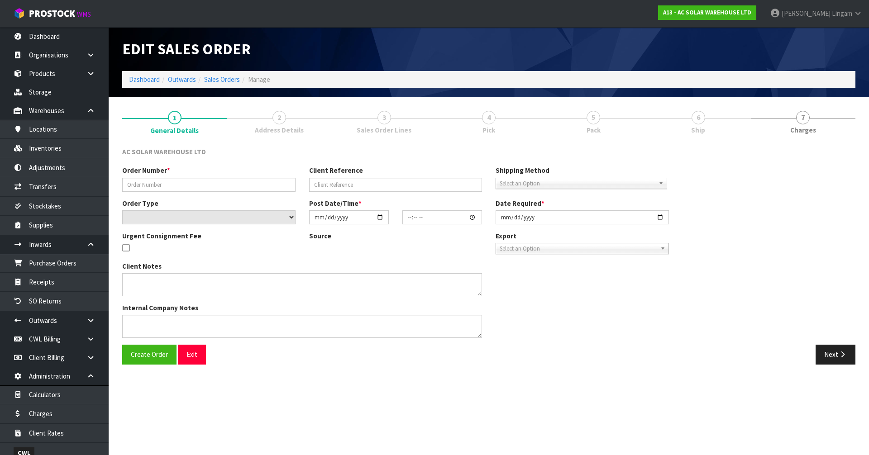
type input "2279-01"
select select "number:0"
type input "2023-05-19"
type input "09:21:00.000"
type input "2023-05-19"
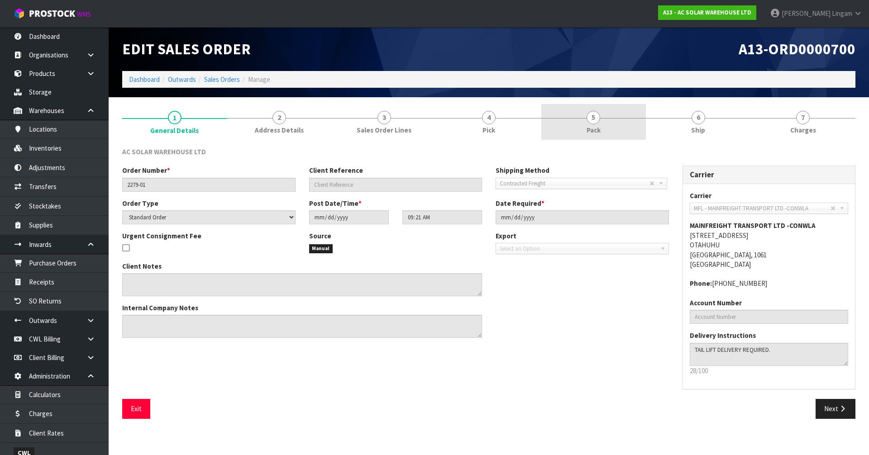
click at [609, 135] on link "5 Pack" at bounding box center [593, 122] width 105 height 36
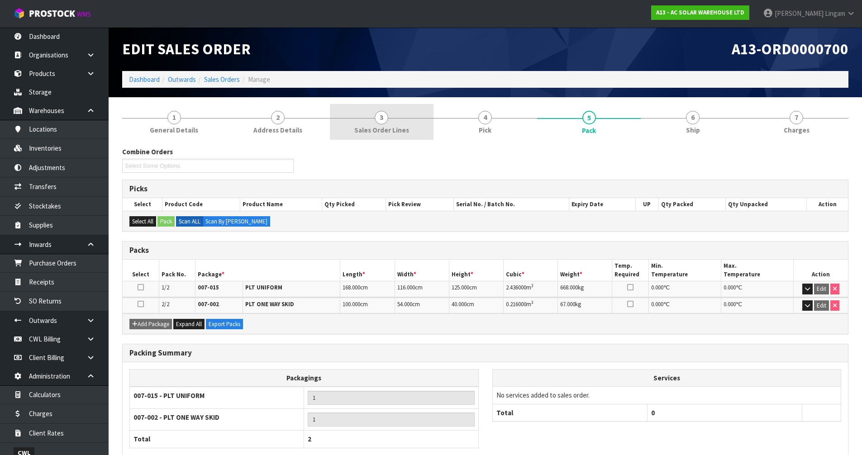
click at [401, 131] on span "Sales Order Lines" at bounding box center [381, 130] width 55 height 10
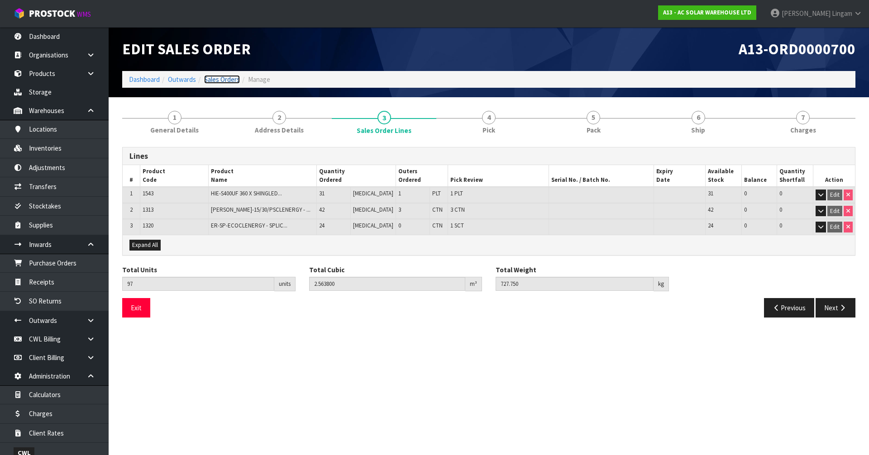
click at [226, 82] on link "Sales Orders" at bounding box center [222, 79] width 36 height 9
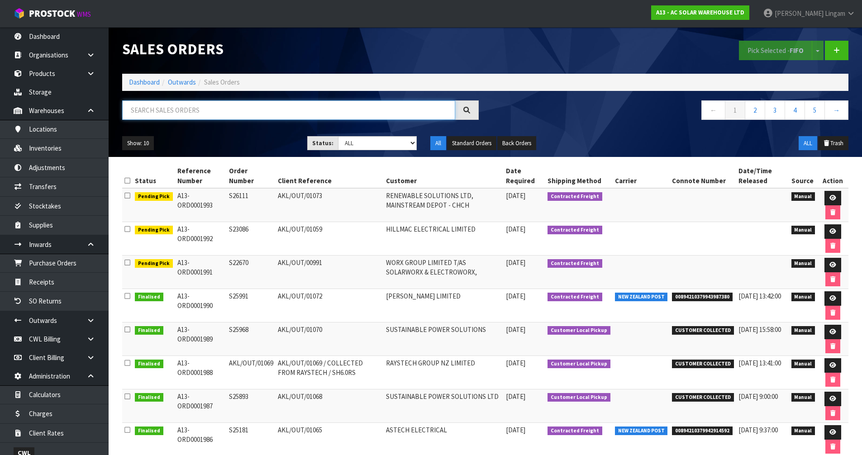
click at [245, 111] on input "text" at bounding box center [288, 109] width 333 height 19
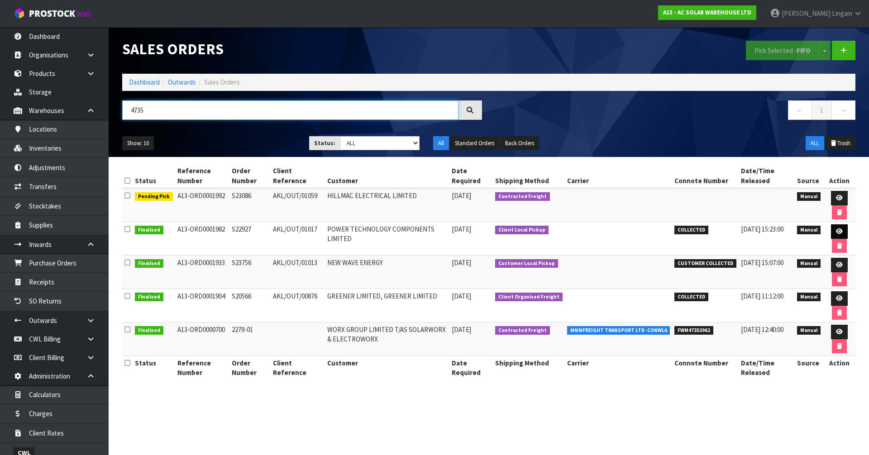
type input "4735"
click at [837, 229] on icon at bounding box center [839, 232] width 7 height 6
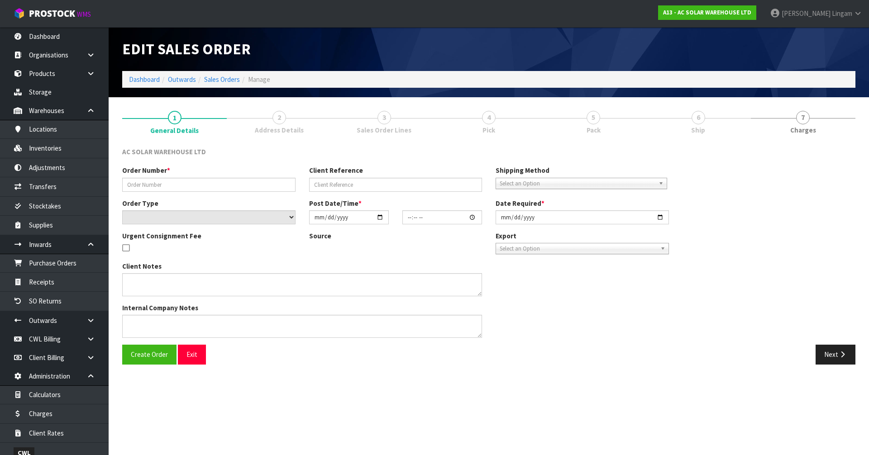
type input "S22927"
type input "AKL/OUT/01017"
select select "number:0"
type input "2025-08-21"
type input "10:32:00.000"
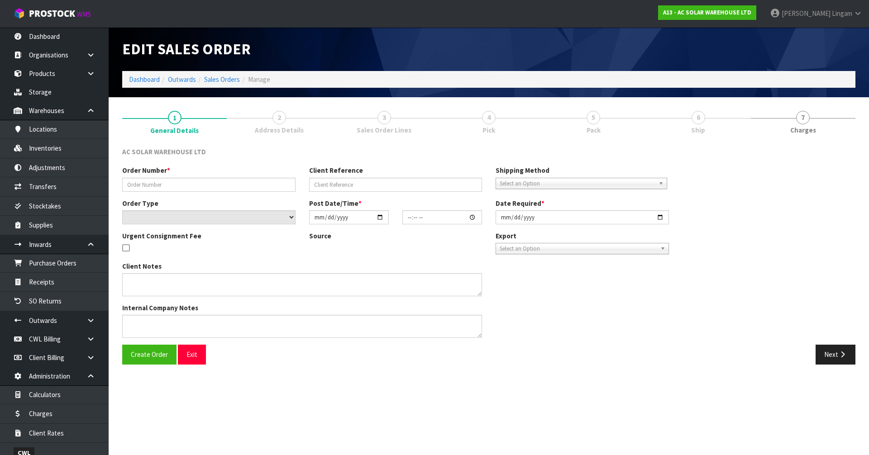
type input "2025-08-21"
type textarea "CUSTOMER TO COLLECT FRIDAY 22ND AUGUST (IN 2 TRIPS)"
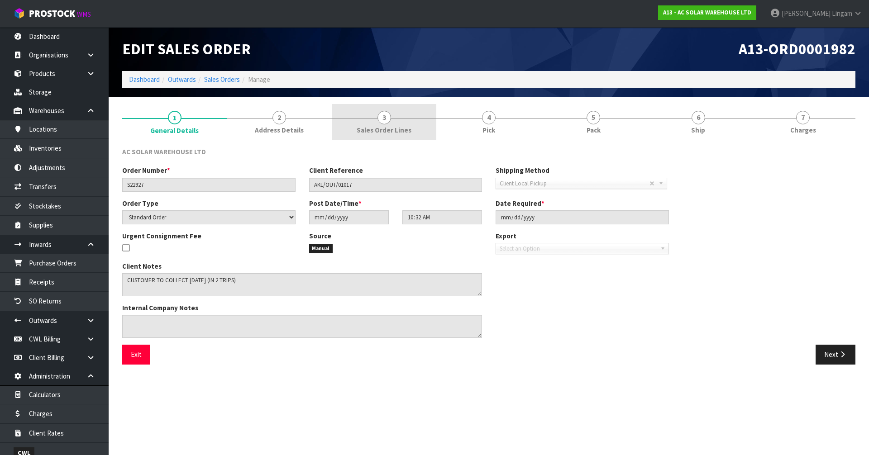
click at [414, 126] on link "3 Sales Order Lines" at bounding box center [384, 122] width 105 height 36
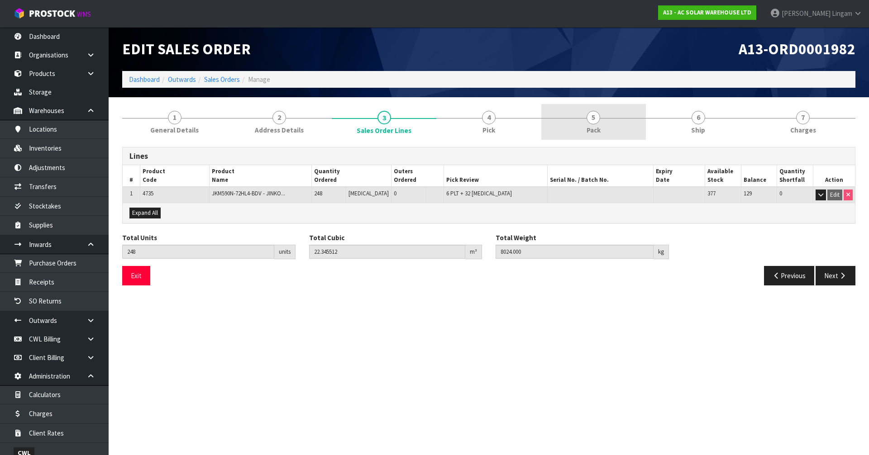
click at [602, 123] on link "5 Pack" at bounding box center [593, 122] width 105 height 36
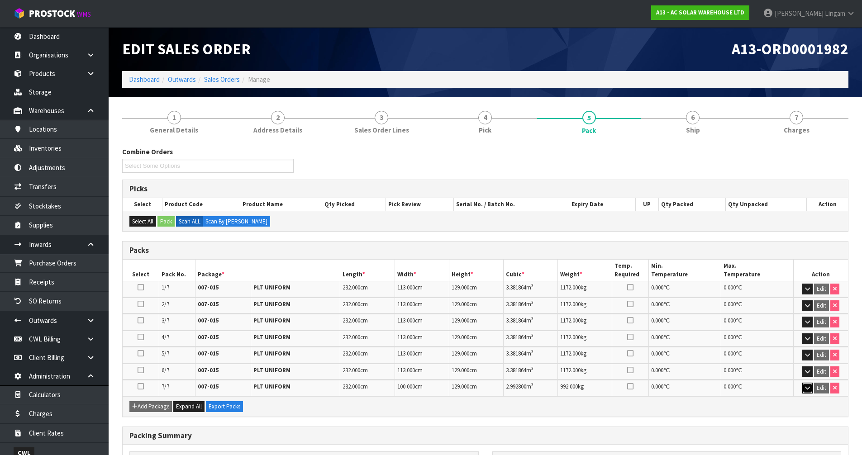
click at [806, 388] on icon "button" at bounding box center [807, 388] width 5 height 6
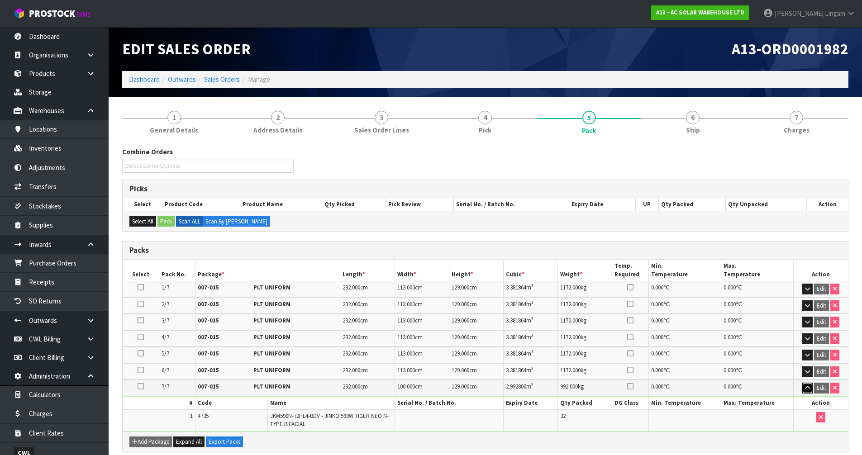
click at [807, 388] on icon "button" at bounding box center [807, 388] width 5 height 6
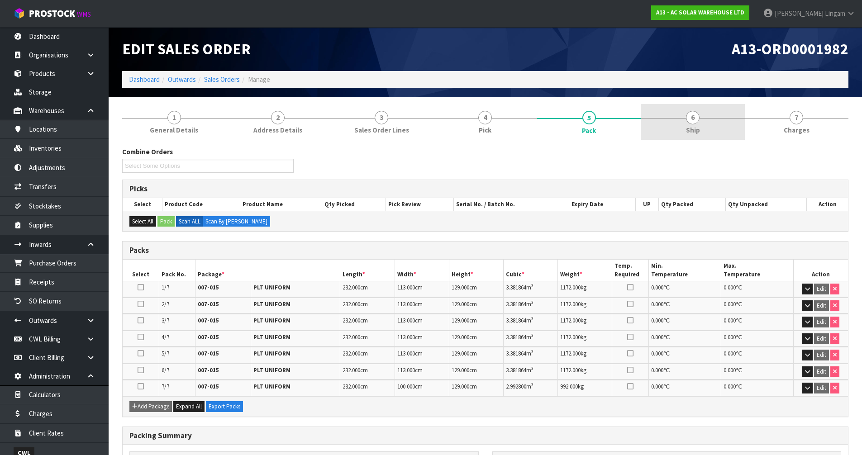
click at [715, 130] on link "6 Ship" at bounding box center [693, 122] width 104 height 36
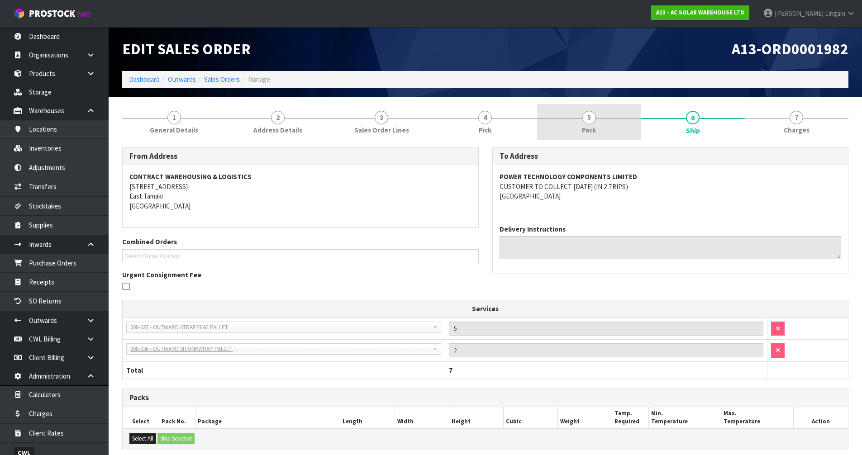
click at [581, 124] on link "5 Pack" at bounding box center [589, 122] width 104 height 36
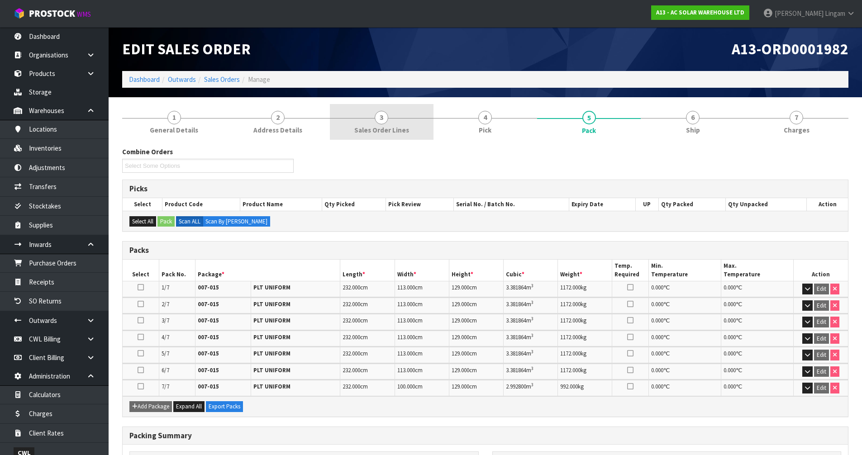
click at [382, 117] on span "3" at bounding box center [382, 118] width 14 height 14
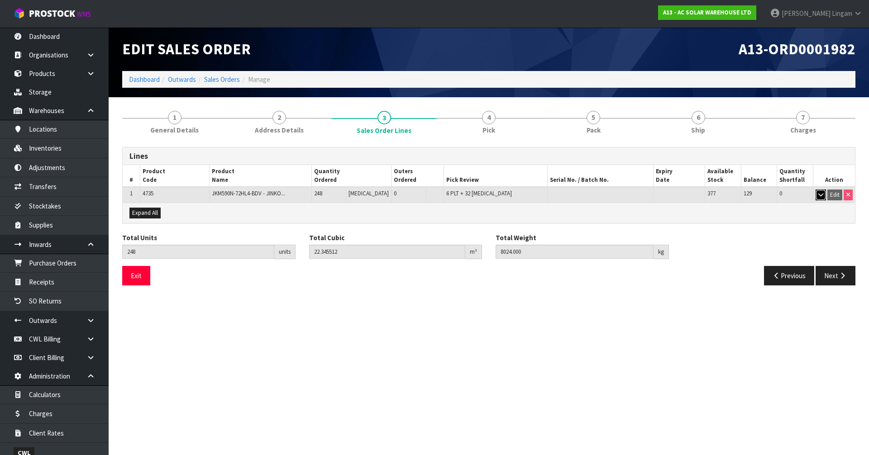
click at [816, 192] on button "button" at bounding box center [821, 195] width 10 height 11
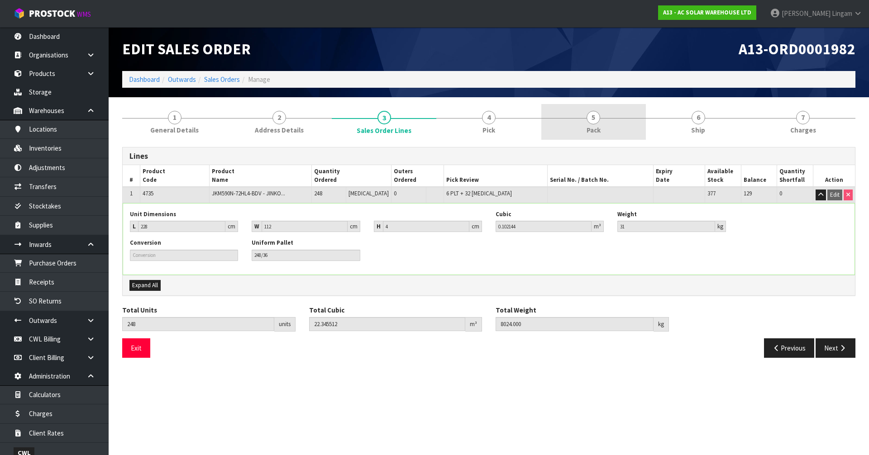
click at [621, 134] on link "5 Pack" at bounding box center [593, 122] width 105 height 36
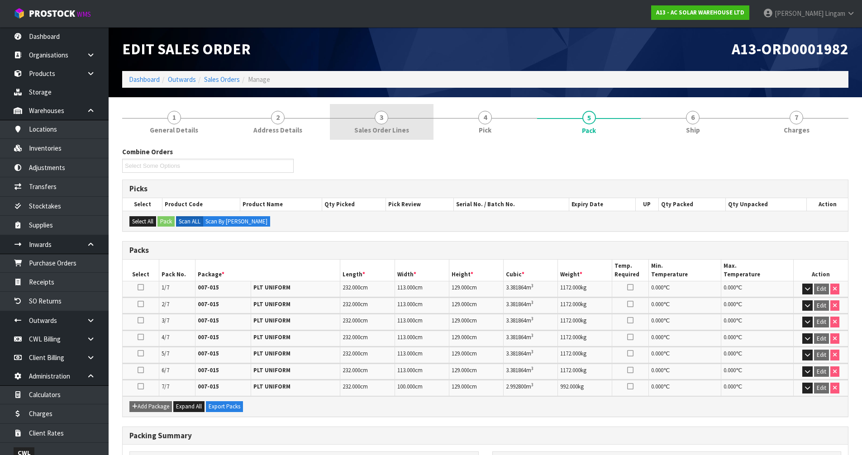
click at [412, 119] on link "3 Sales Order Lines" at bounding box center [382, 122] width 104 height 36
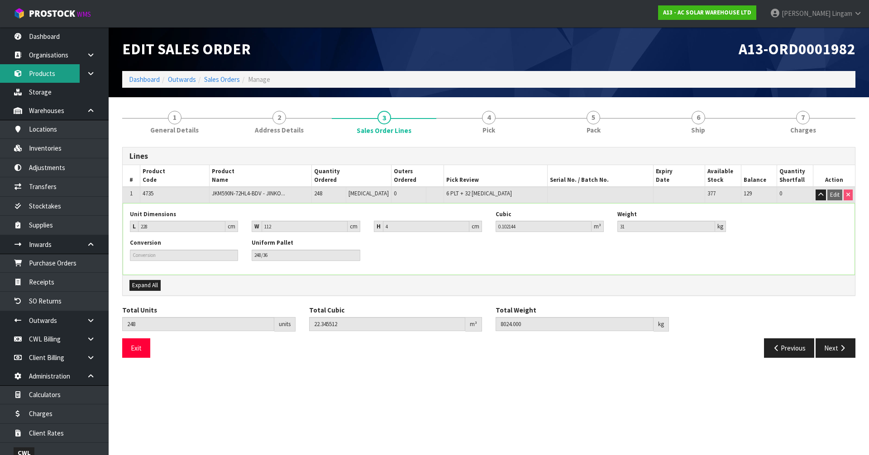
click at [35, 71] on link "Products" at bounding box center [54, 73] width 109 height 19
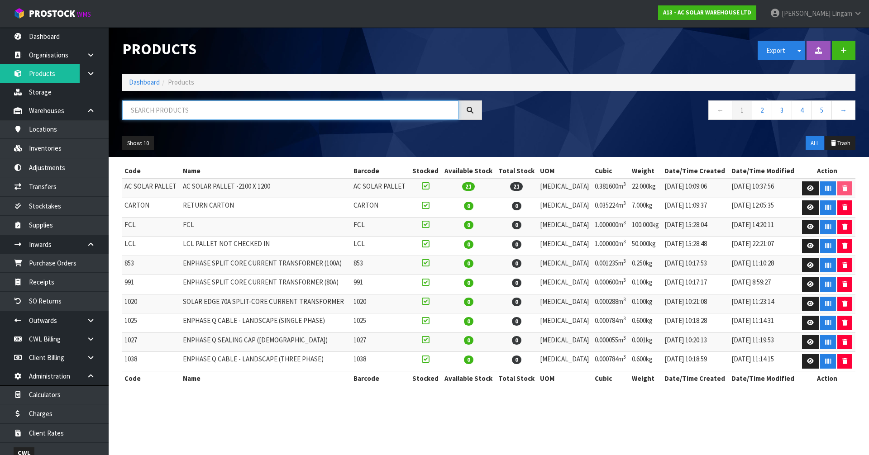
click at [215, 110] on input "text" at bounding box center [290, 109] width 336 height 19
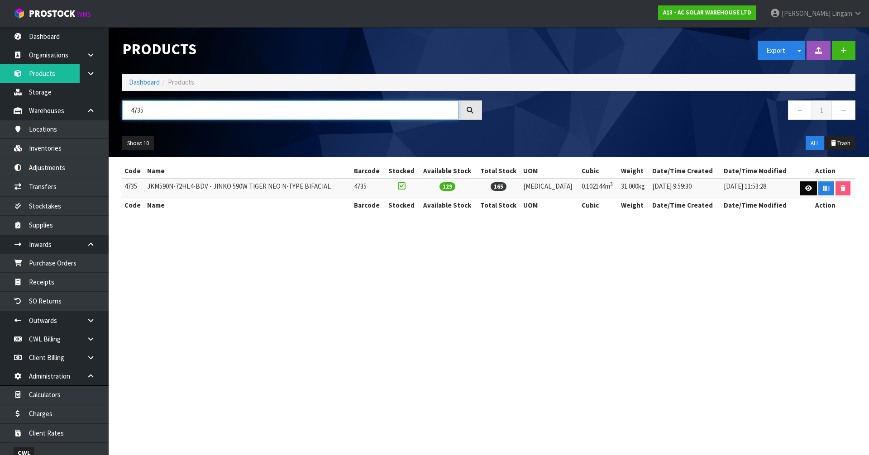
type input "4735"
click at [808, 186] on icon at bounding box center [808, 189] width 7 height 6
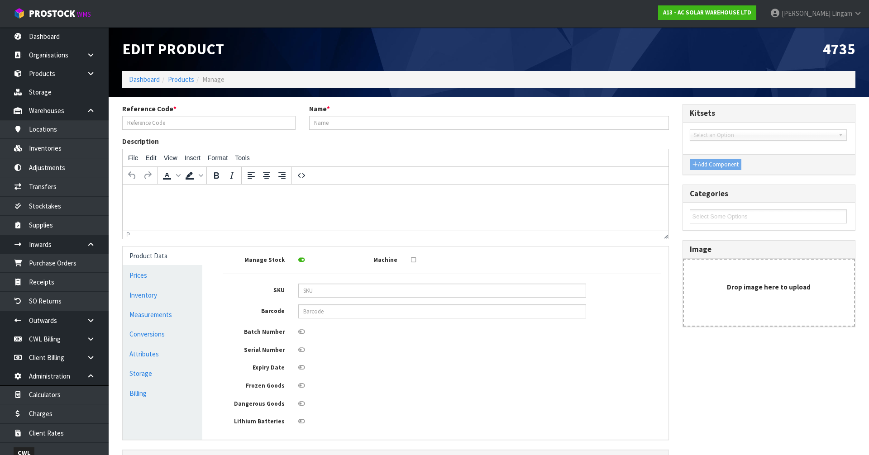
type input "4735"
type input "JKM590N-72HL4-BDV - JINKO 590W TIGER NEO N-TYPE BIFACIAL"
type input "228"
type input "112"
type input "4"
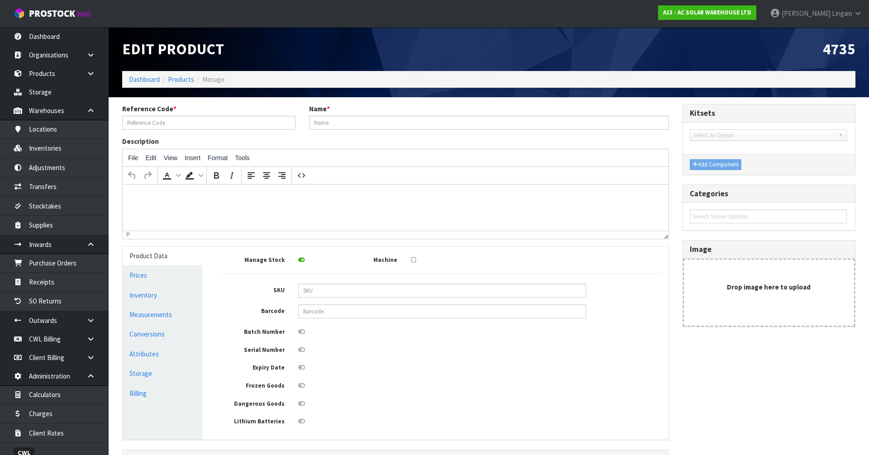
type input "0.102144"
type input "31"
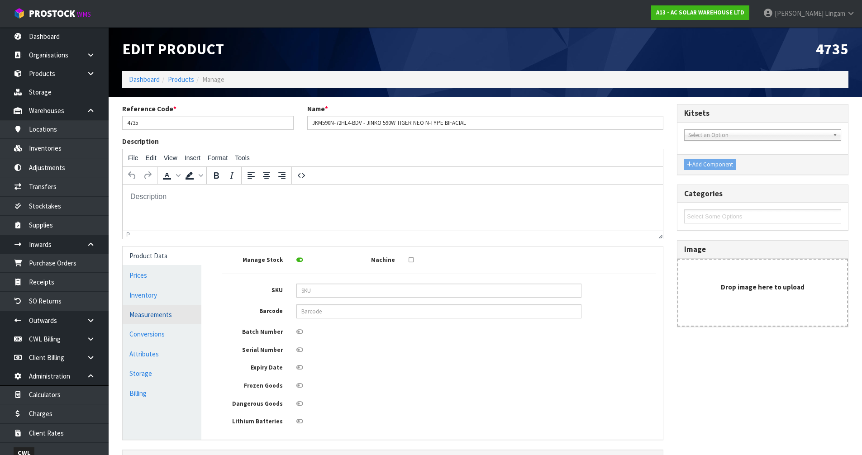
click at [181, 315] on link "Measurements" at bounding box center [162, 315] width 79 height 19
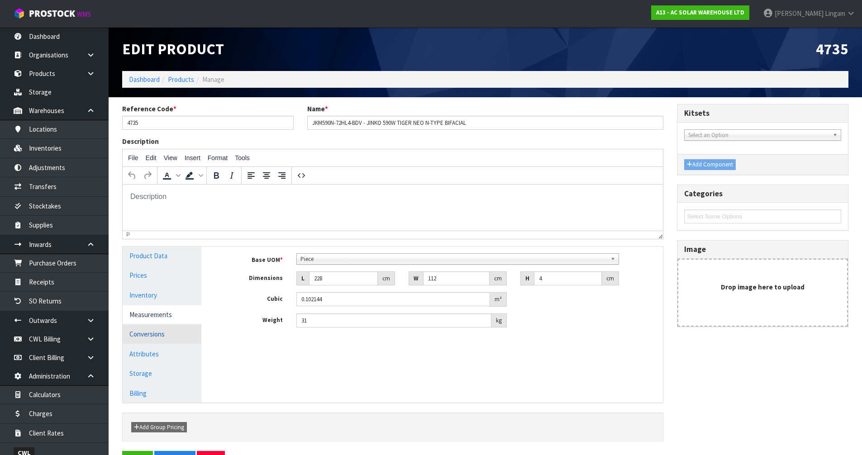
click at [142, 335] on link "Conversions" at bounding box center [162, 334] width 79 height 19
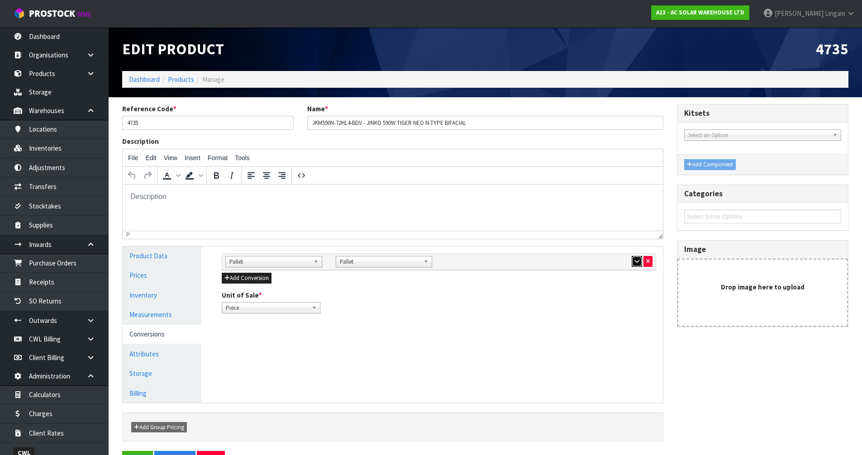
click at [633, 263] on button "button" at bounding box center [637, 261] width 10 height 11
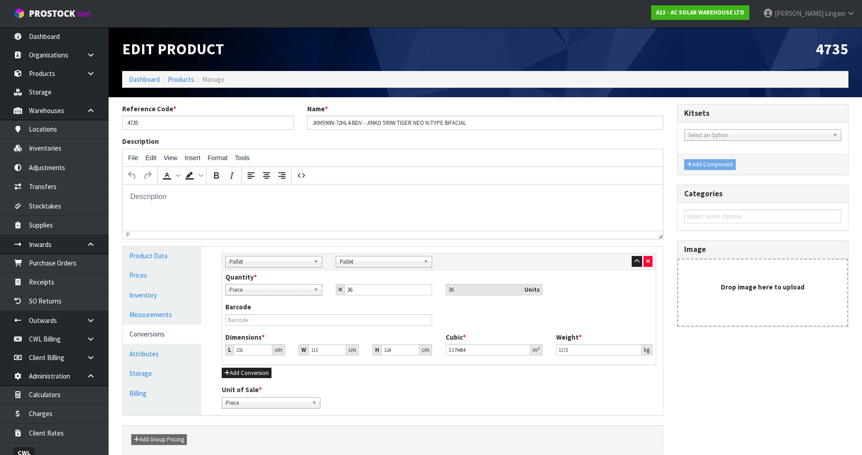
drag, startPoint x: 306, startPoint y: 351, endPoint x: 329, endPoint y: 351, distance: 22.2
click at [329, 351] on div "W 111 cm" at bounding box center [329, 349] width 60 height 11
drag, startPoint x: 309, startPoint y: 351, endPoint x: 327, endPoint y: 350, distance: 17.7
click at [327, 350] on input "111" at bounding box center [327, 349] width 37 height 11
click at [333, 375] on div "Add Conversion" at bounding box center [439, 373] width 434 height 11
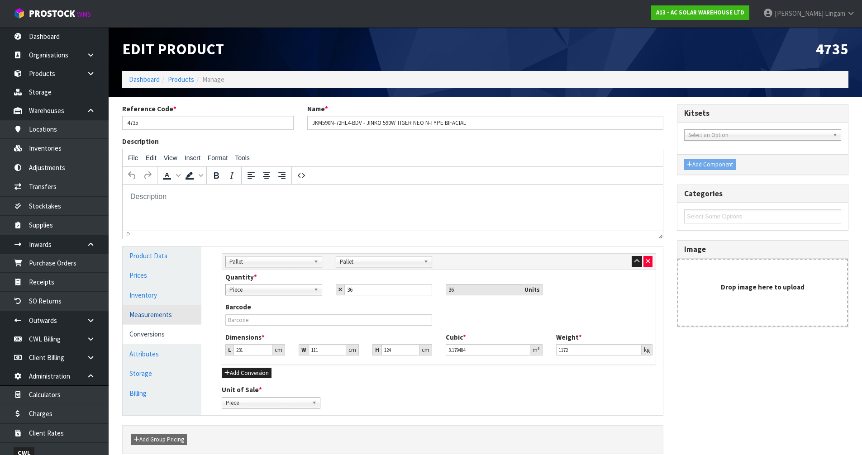
click at [160, 310] on link "Measurements" at bounding box center [162, 315] width 79 height 19
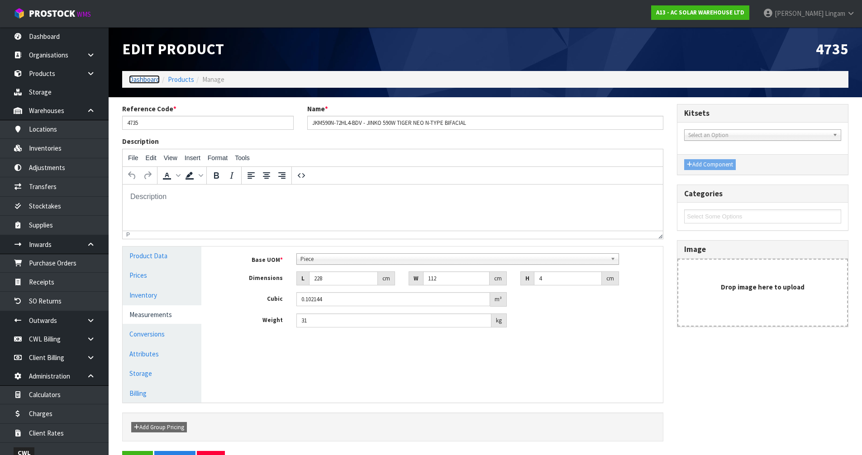
click at [147, 79] on link "Dashboard" at bounding box center [144, 79] width 31 height 9
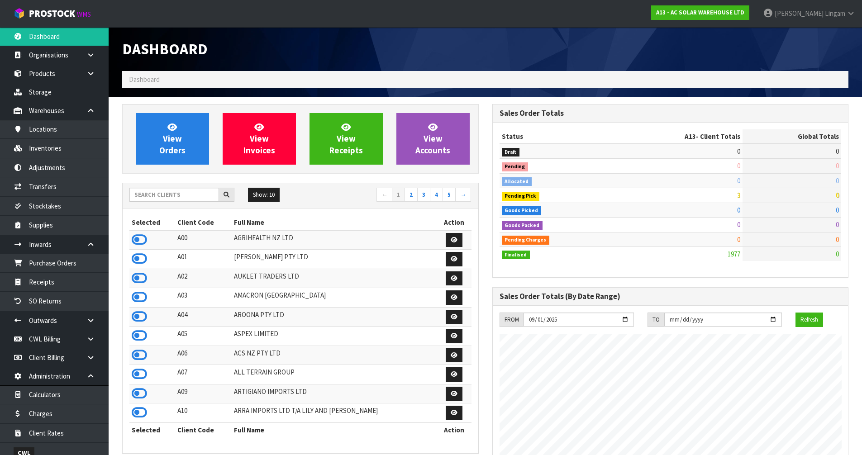
scroll to position [686, 370]
click at [158, 192] on input "text" at bounding box center [174, 195] width 90 height 14
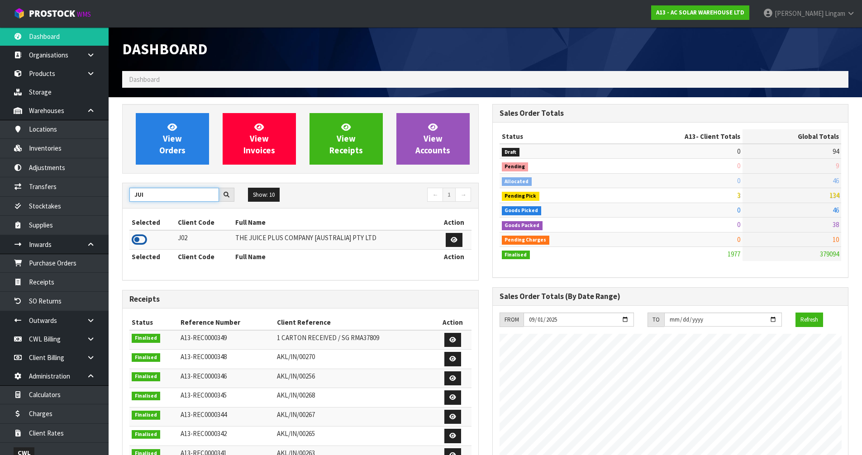
type input "JUI"
click at [142, 239] on icon at bounding box center [139, 240] width 15 height 14
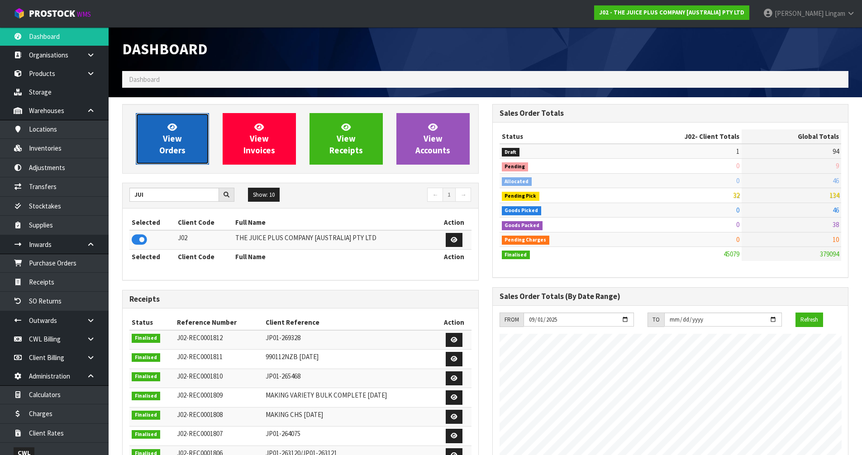
click at [173, 143] on span "View Orders" at bounding box center [172, 139] width 26 height 34
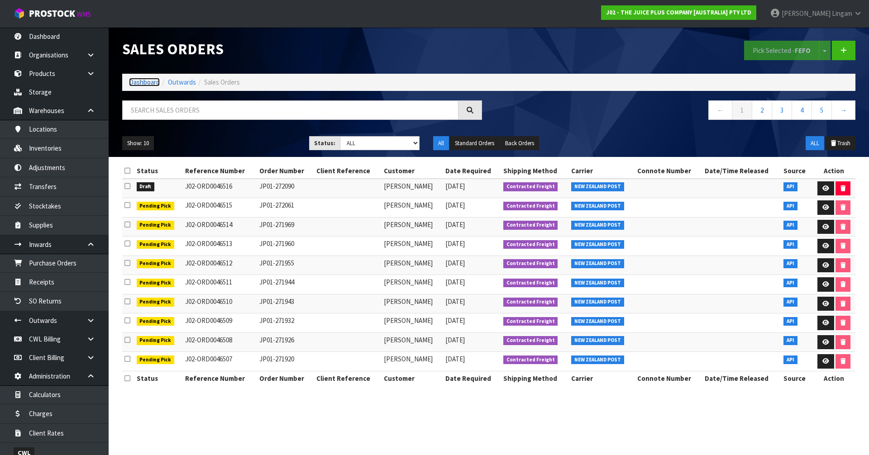
click at [144, 83] on link "Dashboard" at bounding box center [144, 82] width 31 height 9
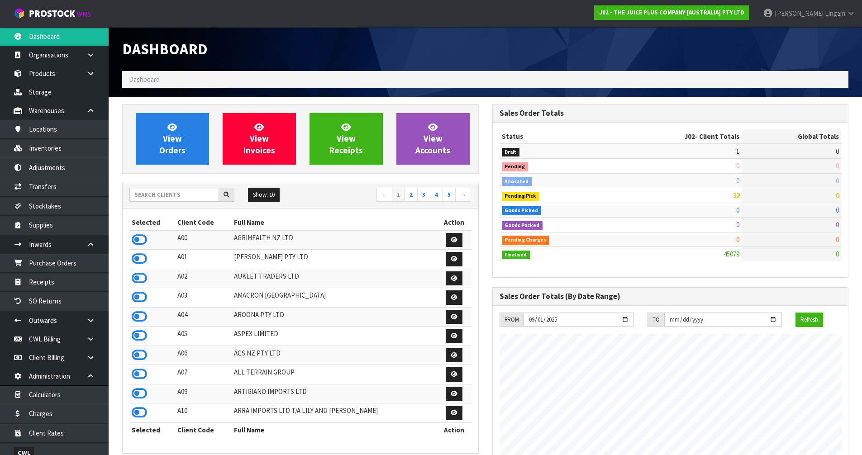
scroll to position [686, 370]
click at [193, 194] on input "text" at bounding box center [174, 195] width 90 height 14
click at [167, 199] on input "text" at bounding box center [174, 195] width 90 height 14
click at [192, 197] on input "text" at bounding box center [174, 195] width 90 height 14
click at [208, 200] on input "text" at bounding box center [174, 195] width 90 height 14
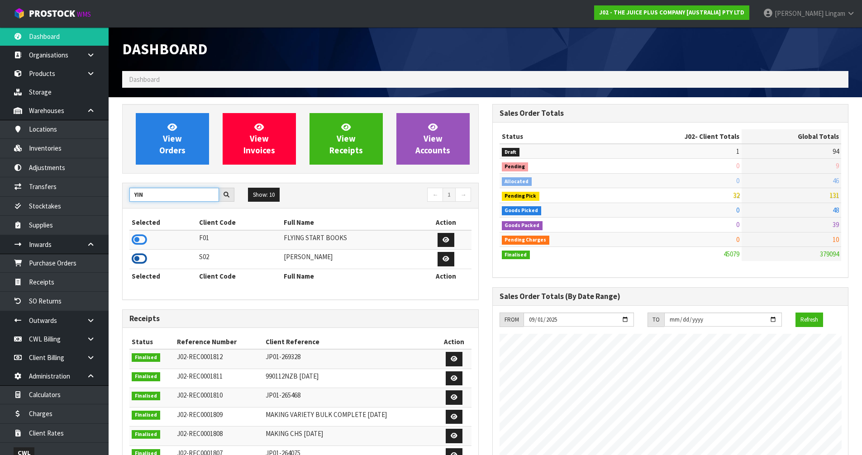
type input "YIN"
click at [139, 258] on icon at bounding box center [139, 259] width 15 height 14
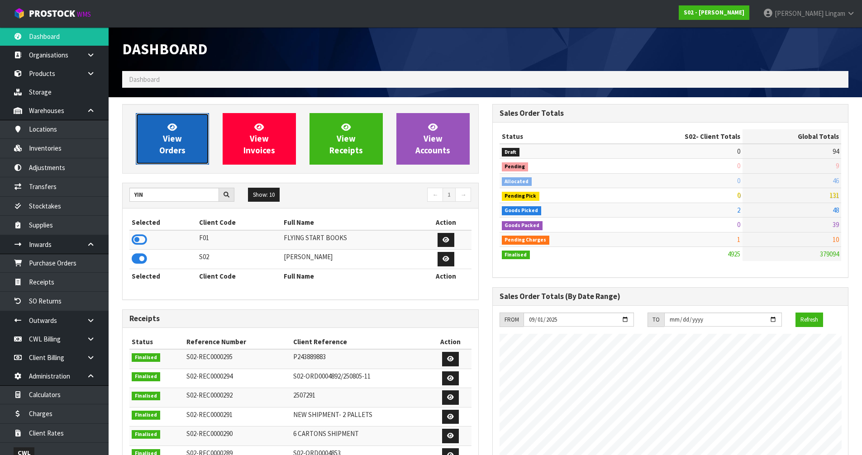
click at [174, 160] on link "View Orders" at bounding box center [172, 139] width 73 height 52
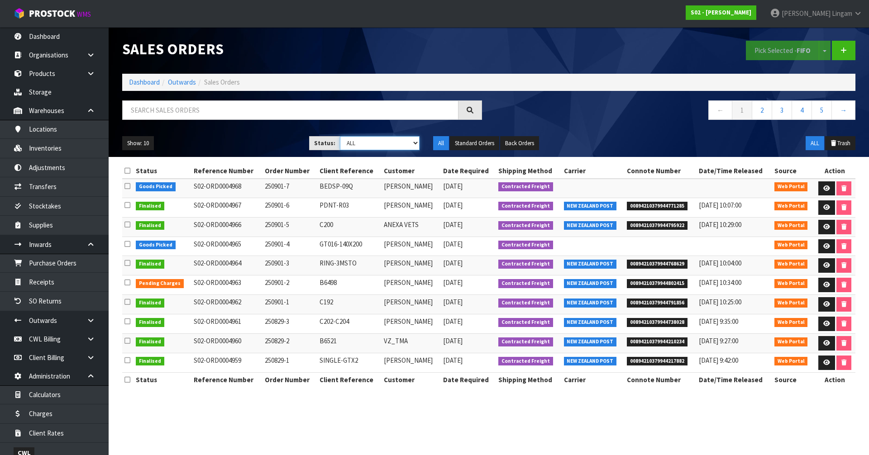
click at [413, 142] on select "Draft Pending Allocated Pending Pick Goods Picked Goods Packed Pending Charges …" at bounding box center [380, 143] width 80 height 14
select select "string:6"
click at [340, 136] on select "Draft Pending Allocated Pending Pick Goods Picked Goods Packed Pending Charges …" at bounding box center [380, 143] width 80 height 14
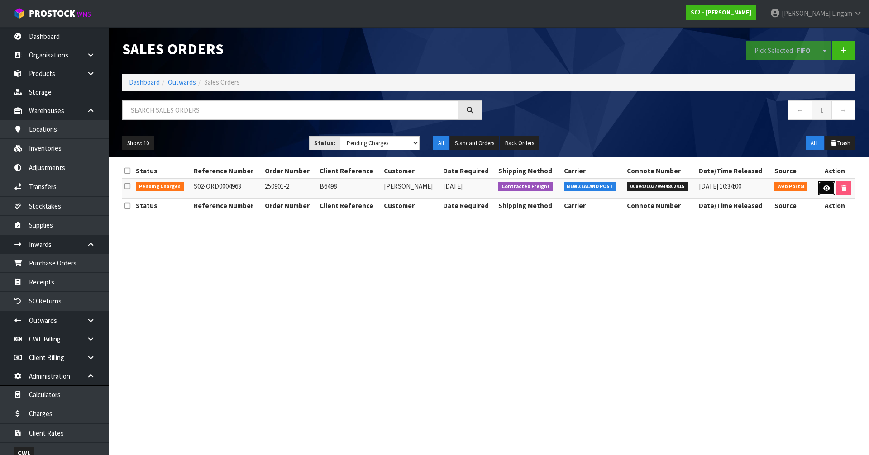
click at [826, 189] on icon at bounding box center [826, 189] width 7 height 6
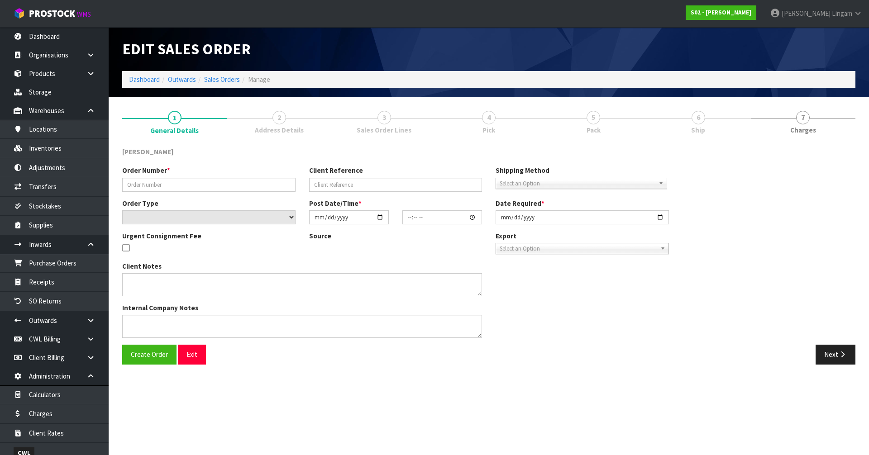
type input "250901-2"
type input "B6498"
select select "number:0"
type input "2025-08-30"
type input "18:47:00.000"
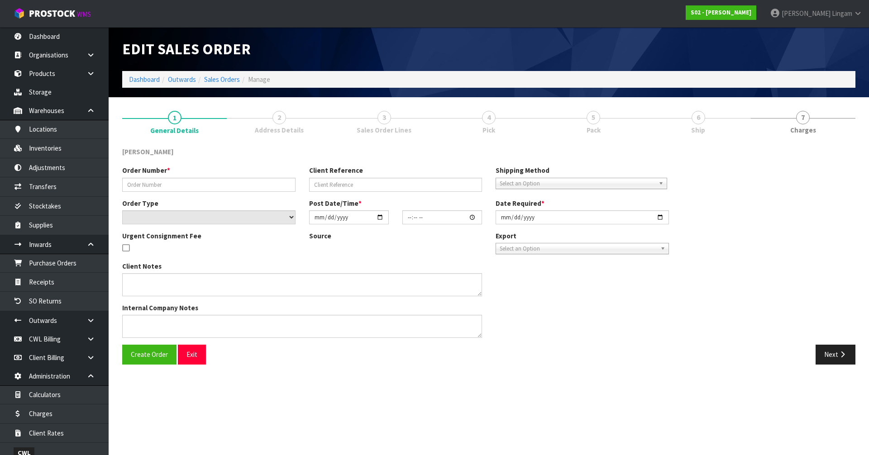
type input "2025-09-01"
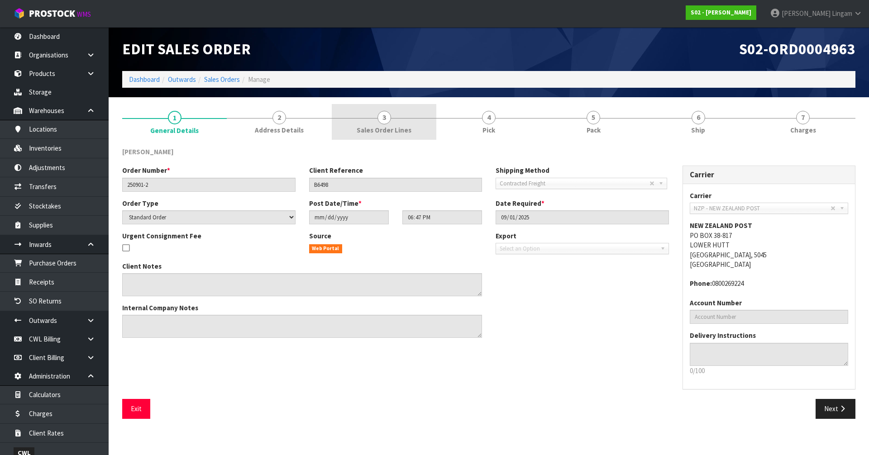
click at [403, 119] on link "3 Sales Order Lines" at bounding box center [384, 122] width 105 height 36
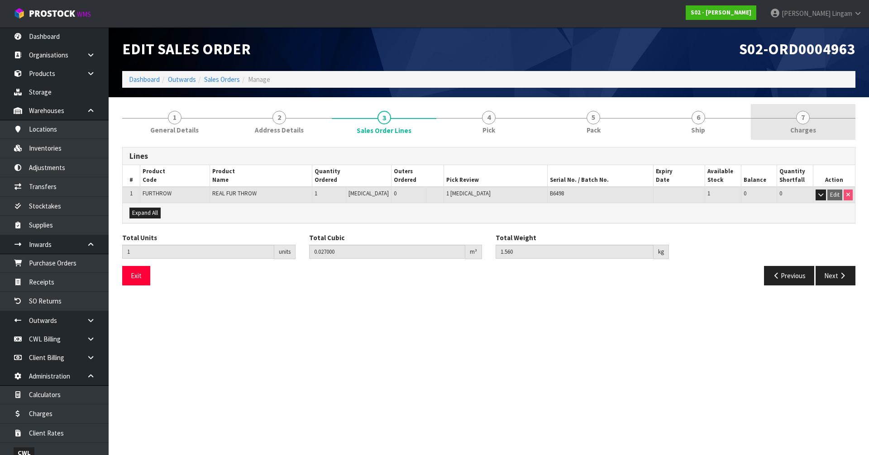
click at [814, 116] on link "7 [GEOGRAPHIC_DATA]" at bounding box center [803, 122] width 105 height 36
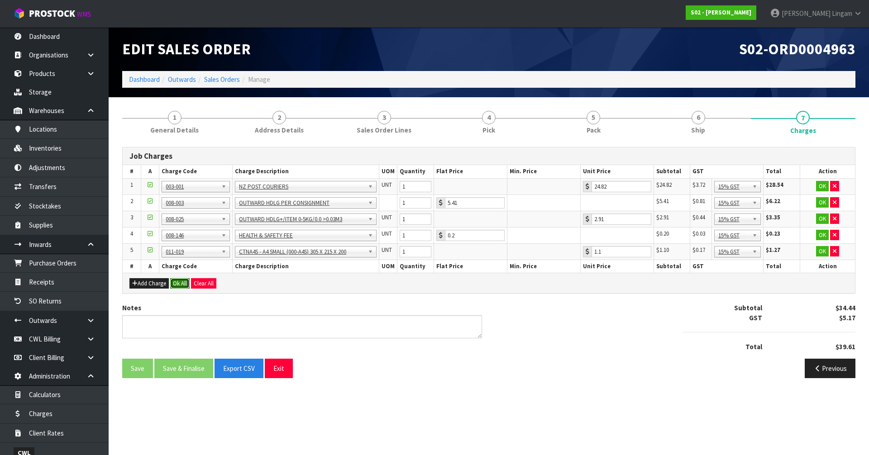
click at [184, 285] on button "Ok All" at bounding box center [179, 283] width 19 height 11
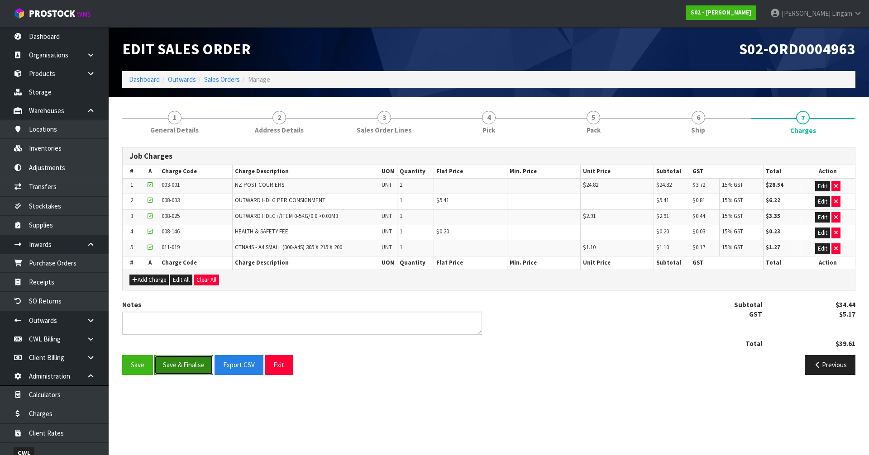
click at [187, 366] on button "Save & Finalise" at bounding box center [183, 364] width 59 height 19
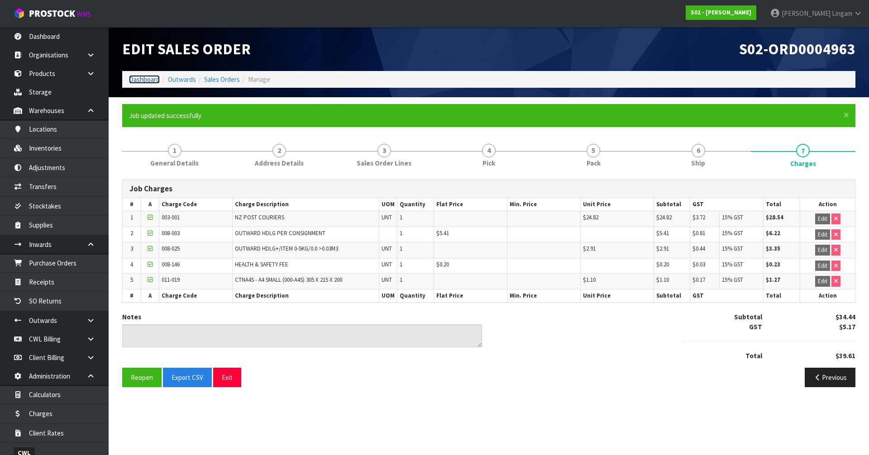
click at [143, 83] on link "Dashboard" at bounding box center [144, 79] width 31 height 9
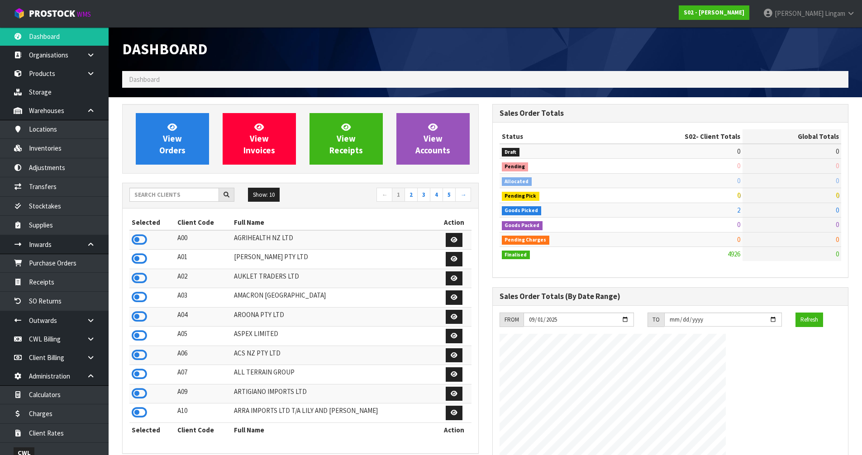
scroll to position [686, 370]
click at [172, 194] on input "text" at bounding box center [174, 195] width 90 height 14
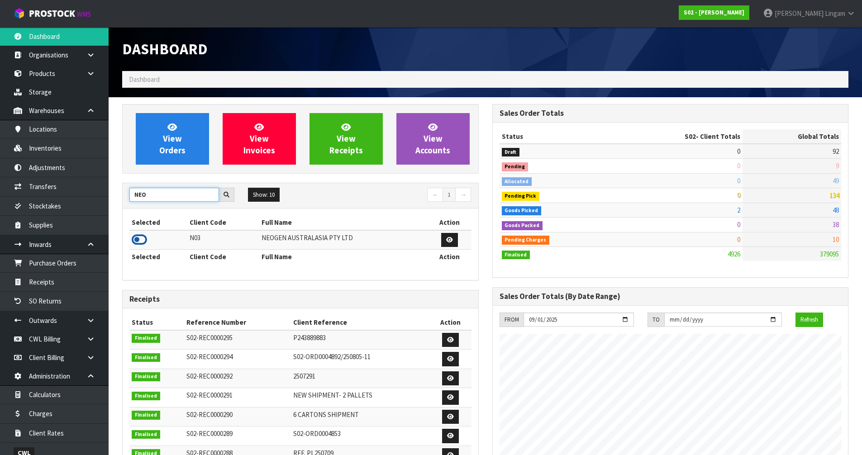
type input "NEO"
click at [144, 240] on icon at bounding box center [139, 240] width 15 height 14
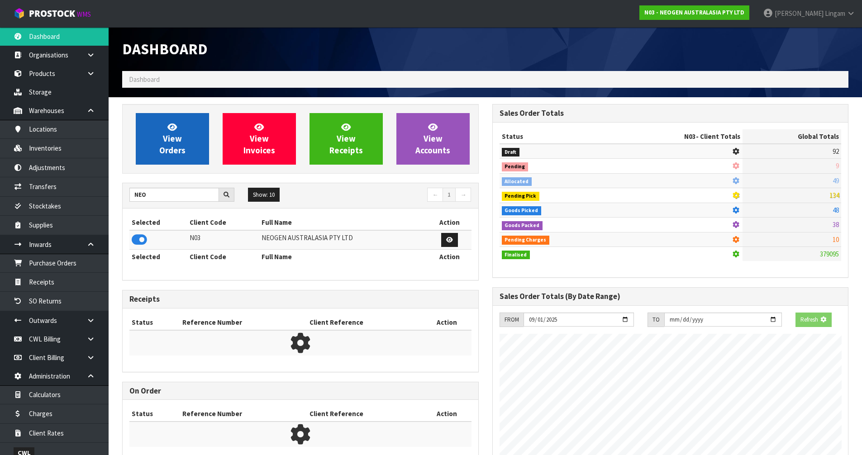
scroll to position [452033, 452227]
click at [171, 132] on span "View Orders" at bounding box center [172, 139] width 26 height 34
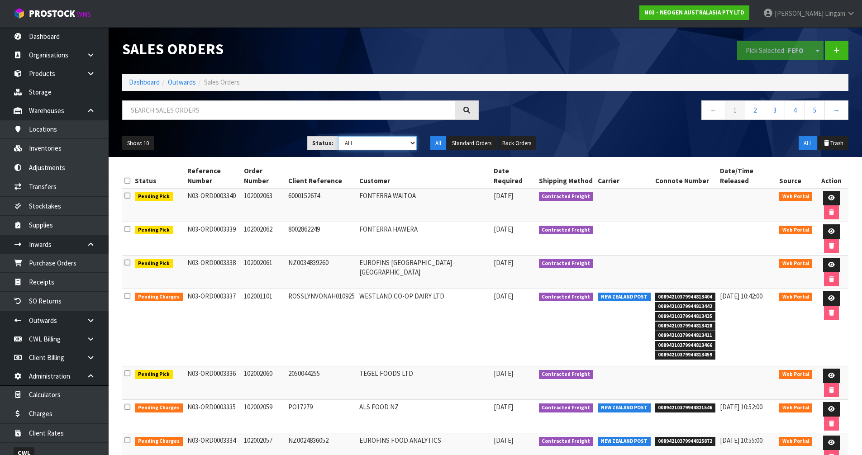
click at [404, 146] on select "Draft Pending Allocated Pending Pick Goods Picked Goods Packed Pending Charges …" at bounding box center [377, 143] width 79 height 14
select select "string:6"
click at [338, 136] on select "Draft Pending Allocated Pending Pick Goods Picked Goods Packed Pending Charges …" at bounding box center [377, 143] width 79 height 14
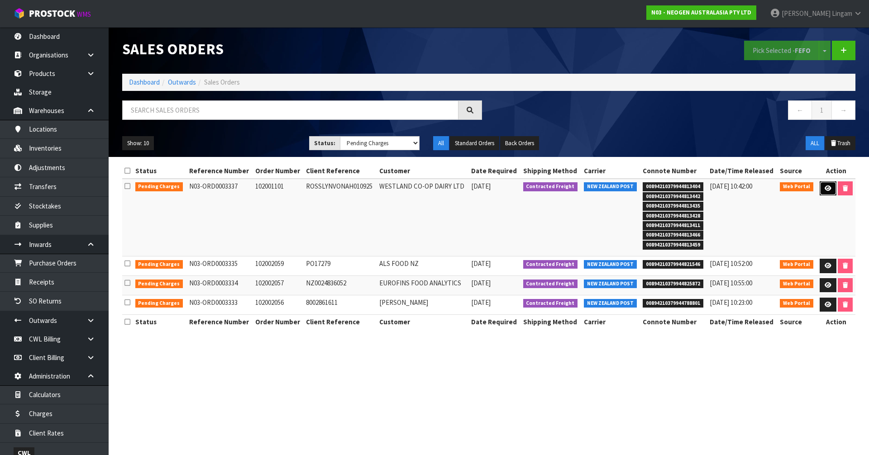
click at [822, 194] on link at bounding box center [828, 188] width 17 height 14
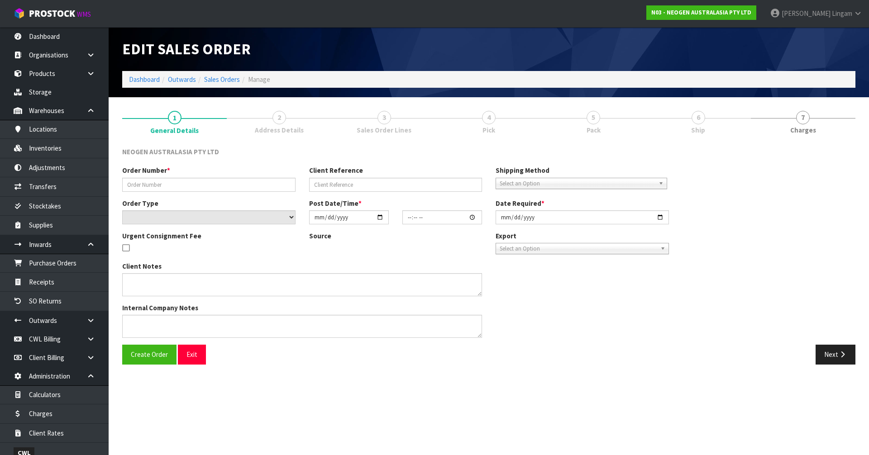
type input "102001101"
type input "ROSSLYNVONAH010925"
select select "number:0"
type input "[DATE]"
type input "17:01:00.000"
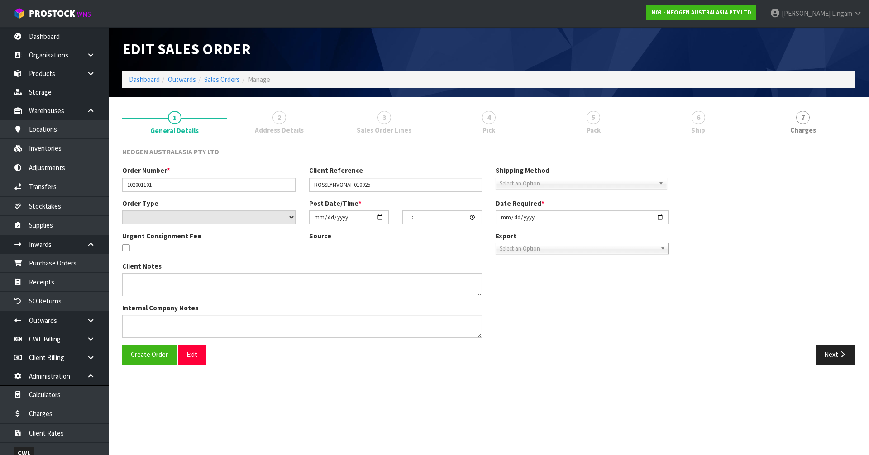
type input "2025-09-01"
type textarea "ATTN: ROSSLYN VON AH"
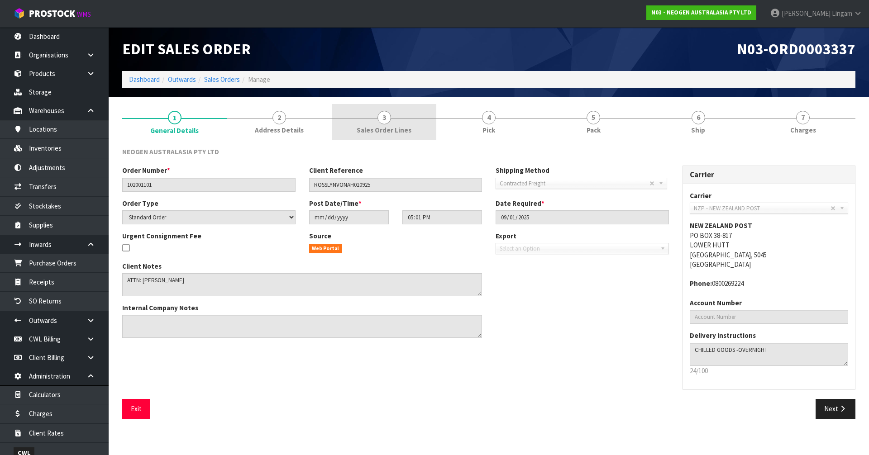
click at [388, 126] on span "Sales Order Lines" at bounding box center [384, 130] width 55 height 10
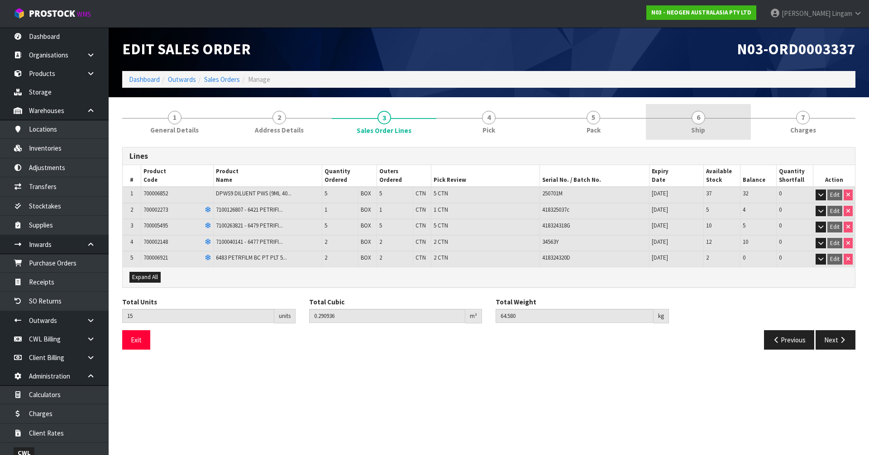
click at [714, 129] on link "6 Ship" at bounding box center [698, 122] width 105 height 36
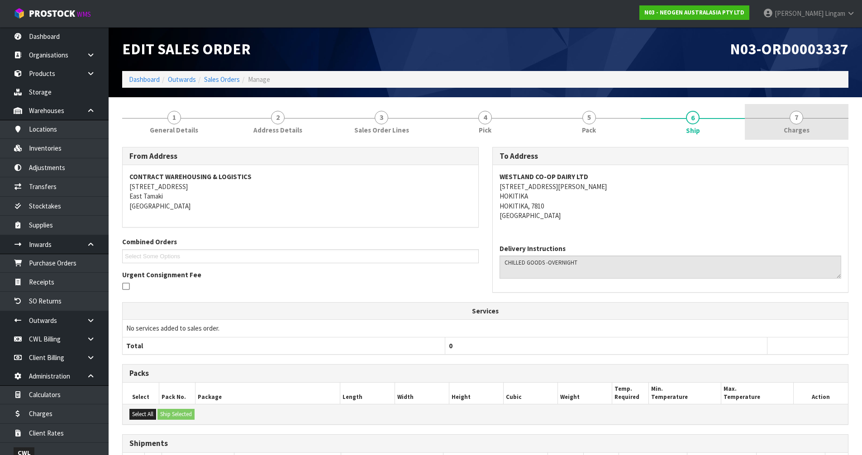
click at [802, 133] on span "Charges" at bounding box center [797, 130] width 26 height 10
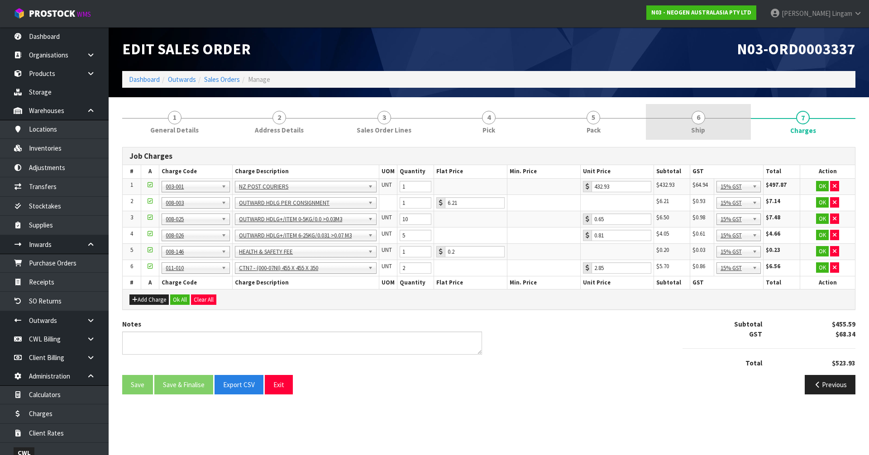
click at [697, 126] on span "Ship" at bounding box center [698, 130] width 14 height 10
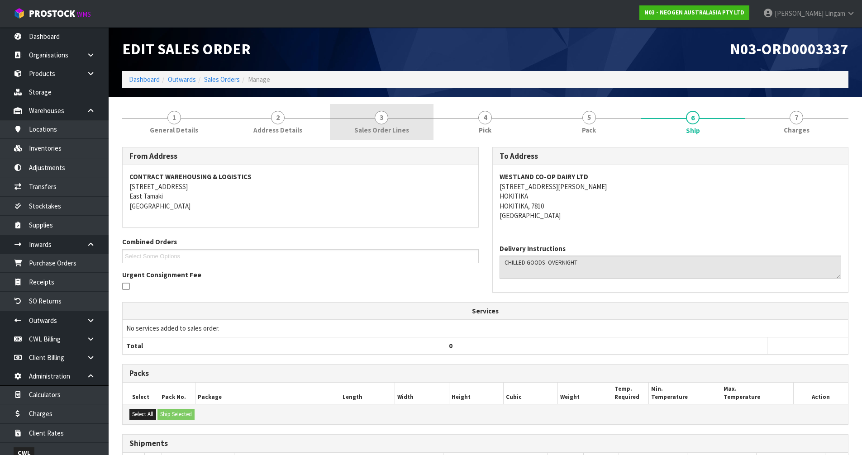
click at [421, 134] on link "3 Sales Order Lines" at bounding box center [382, 122] width 104 height 36
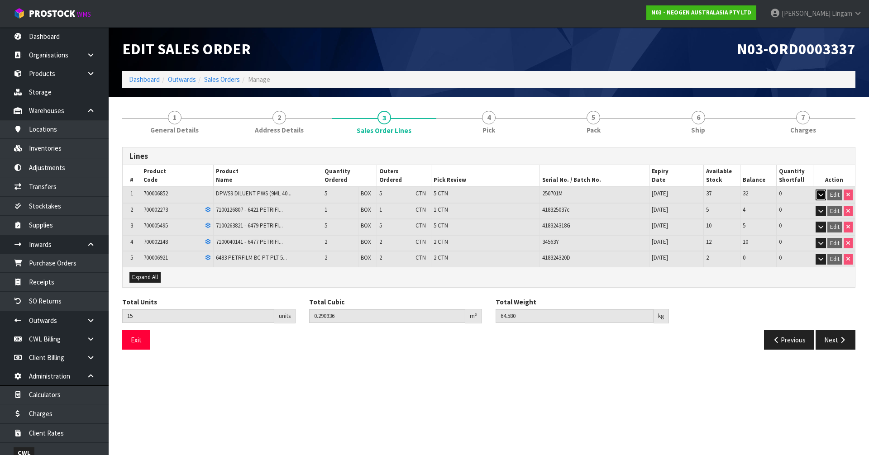
click at [820, 198] on button "button" at bounding box center [821, 195] width 10 height 11
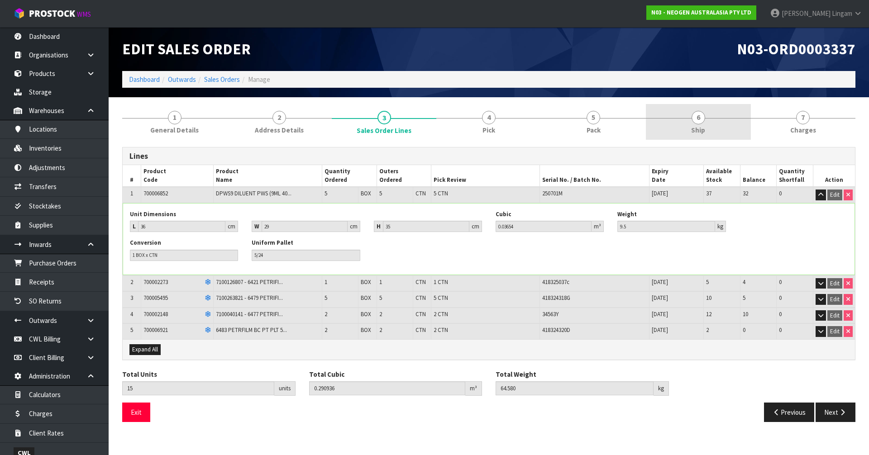
click at [704, 110] on link "6 Ship" at bounding box center [698, 122] width 105 height 36
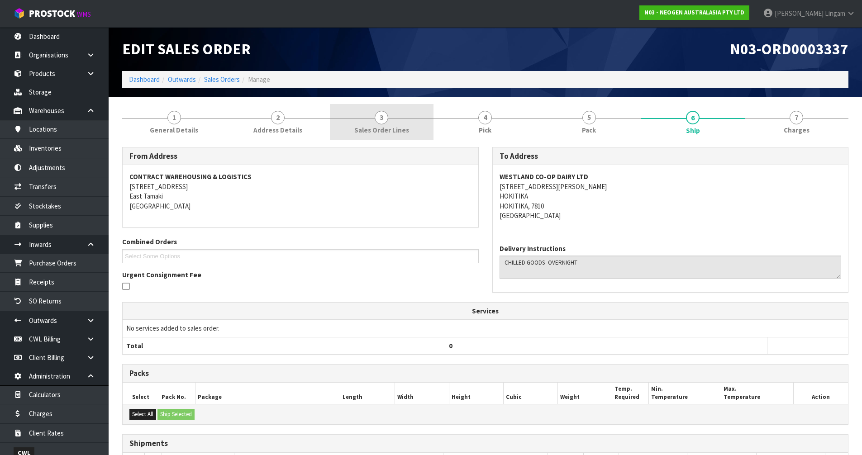
click at [390, 130] on span "Sales Order Lines" at bounding box center [381, 130] width 55 height 10
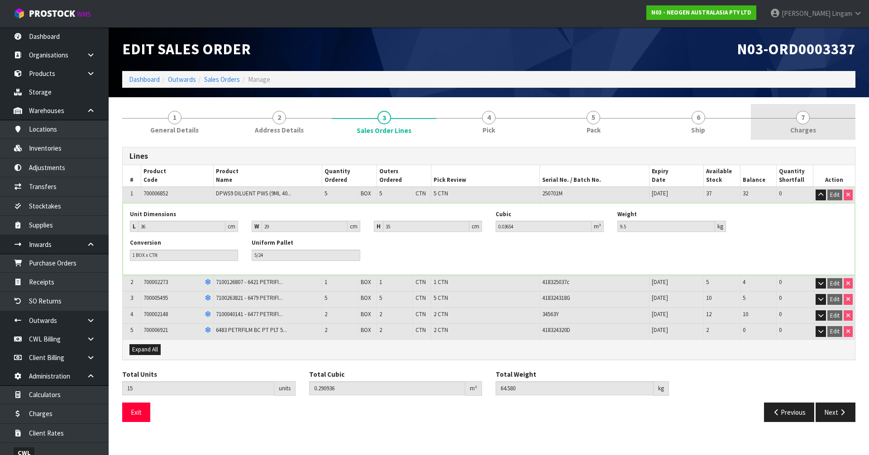
click at [797, 118] on span "7" at bounding box center [803, 118] width 14 height 14
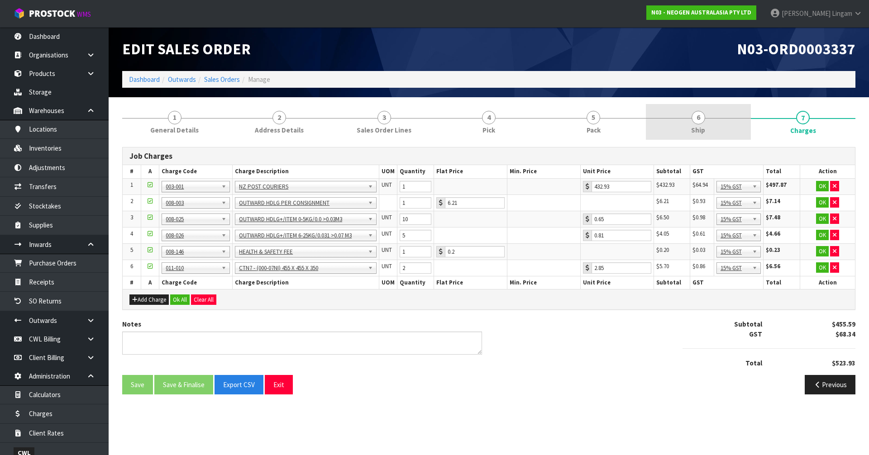
click at [694, 123] on span "6" at bounding box center [699, 118] width 14 height 14
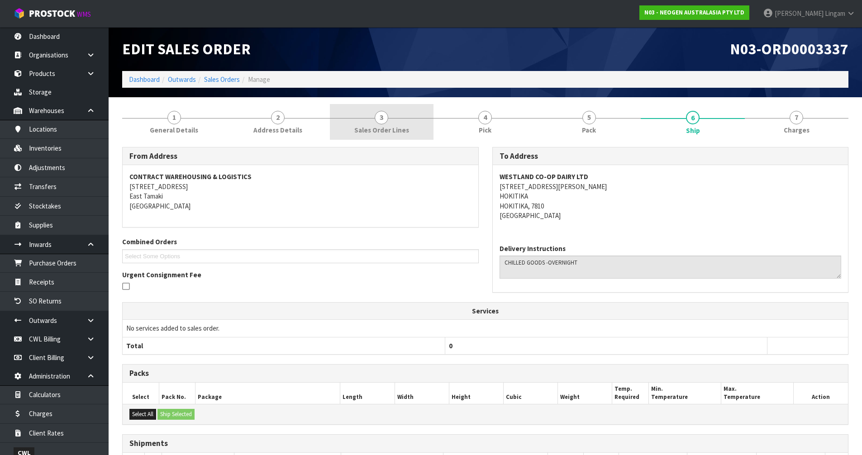
click at [400, 129] on span "Sales Order Lines" at bounding box center [381, 130] width 55 height 10
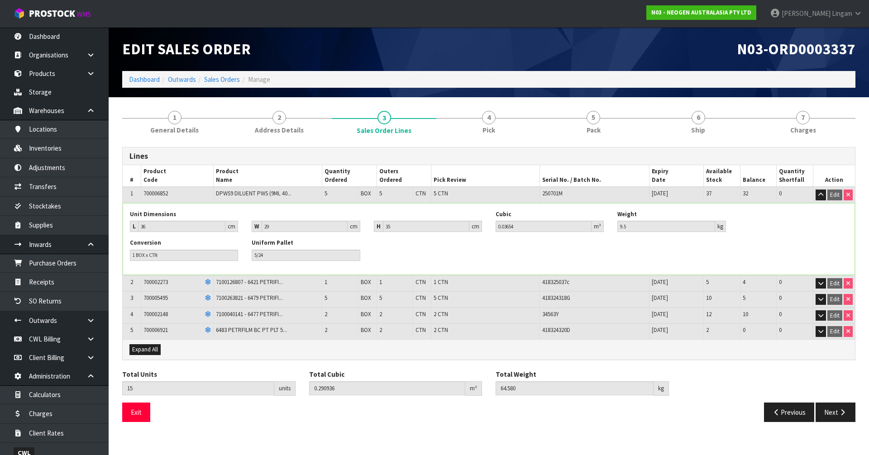
click at [701, 135] on span "Ship" at bounding box center [698, 130] width 14 height 10
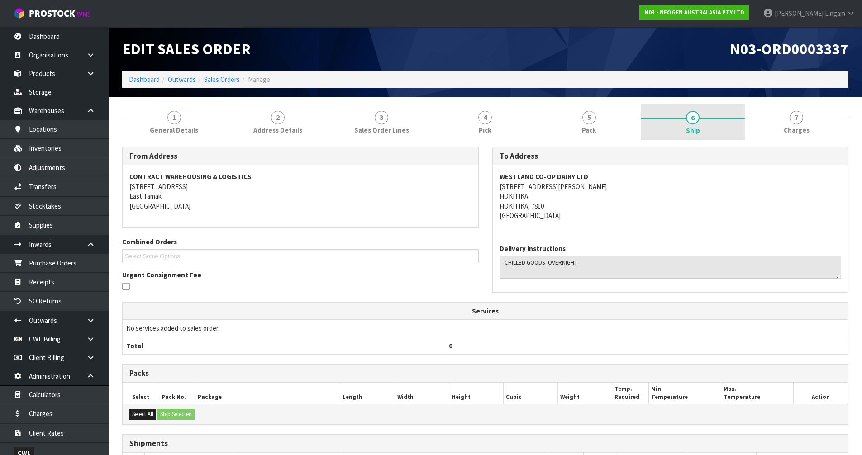
click at [709, 125] on link "6 Ship" at bounding box center [693, 122] width 104 height 36
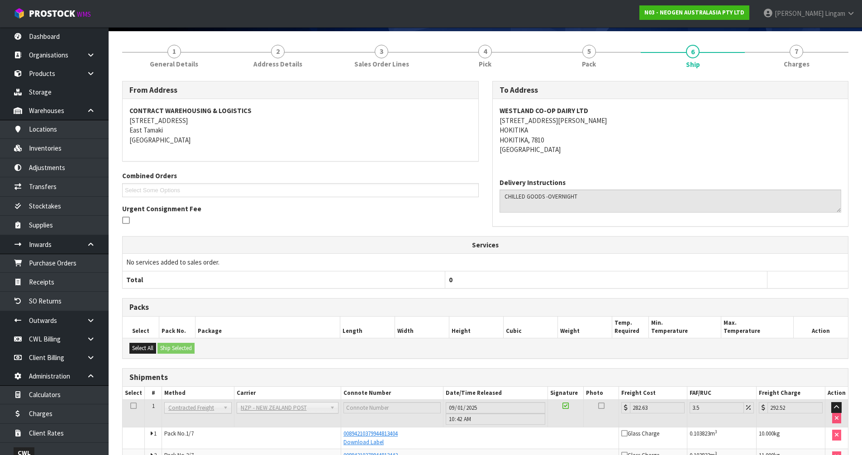
scroll to position [196, 0]
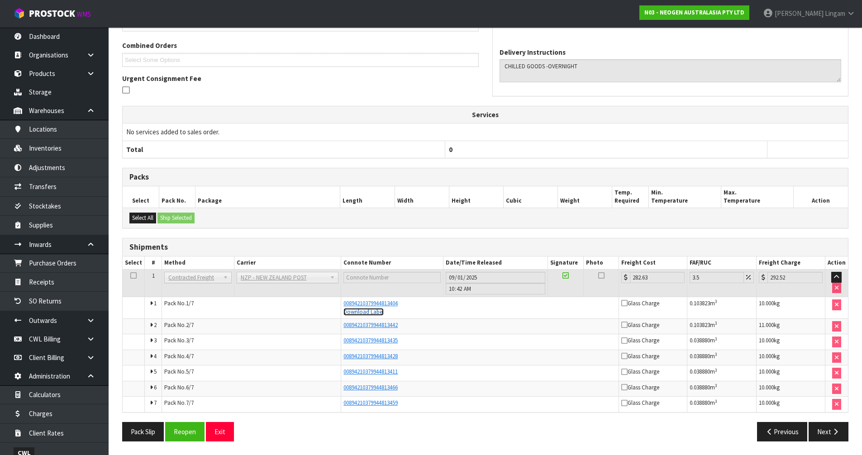
click at [368, 314] on link "Download Label" at bounding box center [364, 312] width 40 height 8
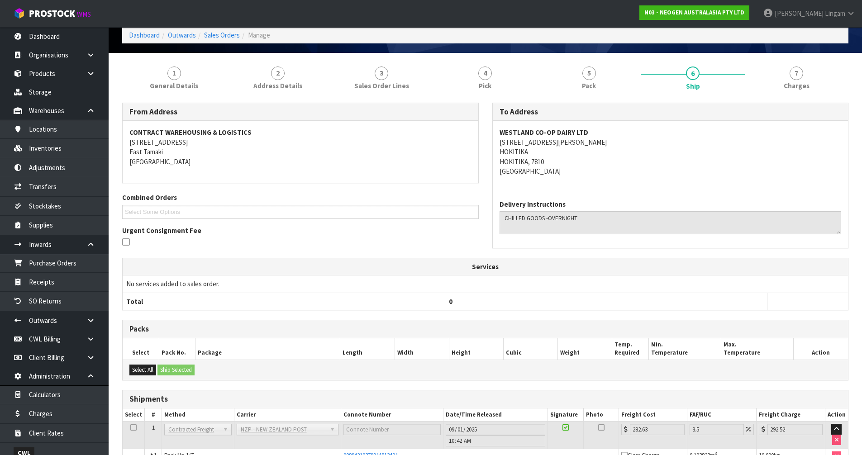
scroll to position [0, 0]
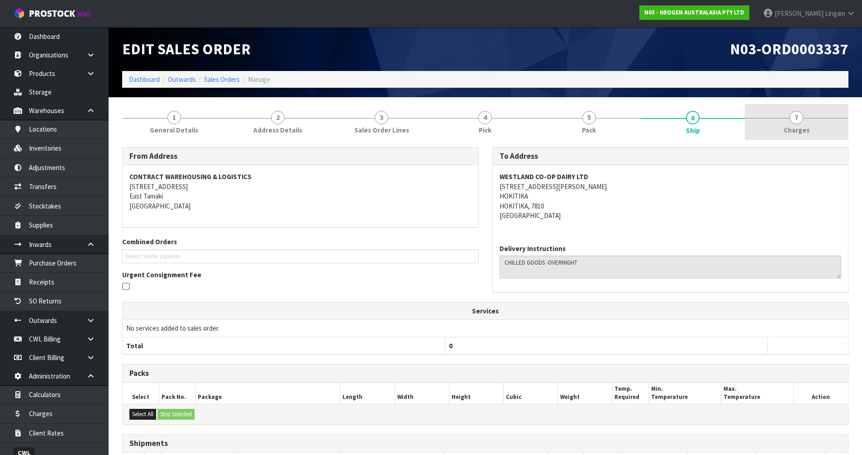
click at [778, 130] on link "7 [GEOGRAPHIC_DATA]" at bounding box center [797, 122] width 104 height 36
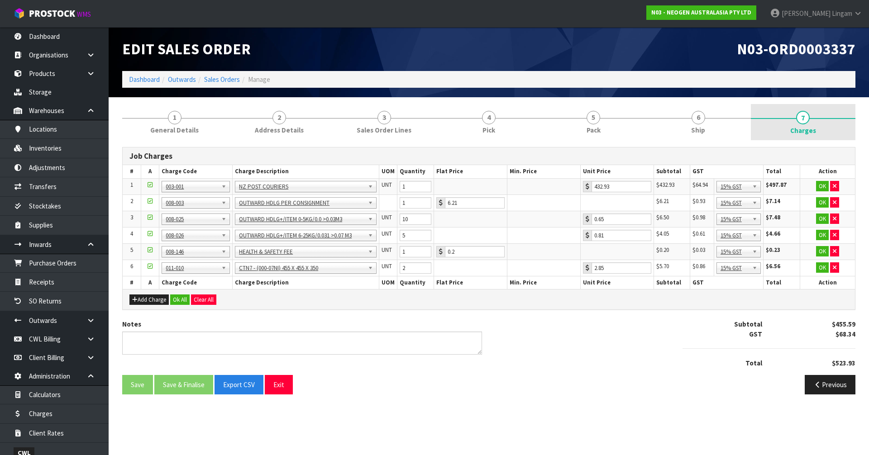
click at [779, 128] on link "7 [GEOGRAPHIC_DATA]" at bounding box center [803, 122] width 105 height 36
click at [138, 81] on link "Dashboard" at bounding box center [144, 79] width 31 height 9
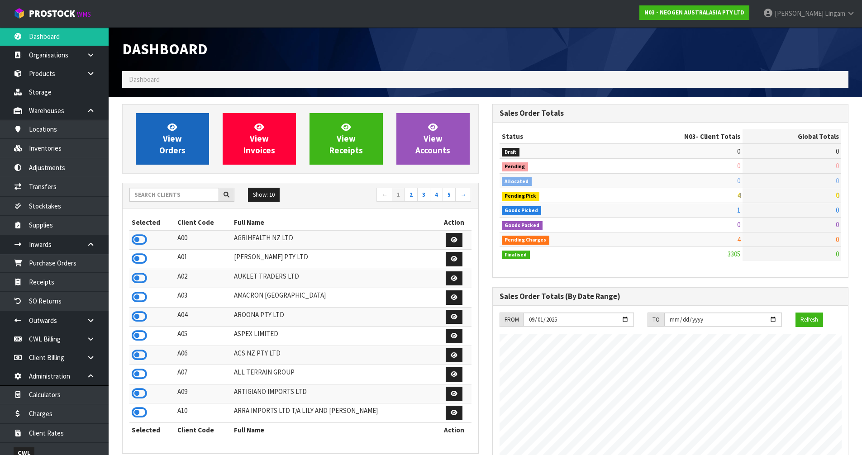
scroll to position [686, 370]
click at [175, 143] on span "View Orders" at bounding box center [172, 139] width 26 height 34
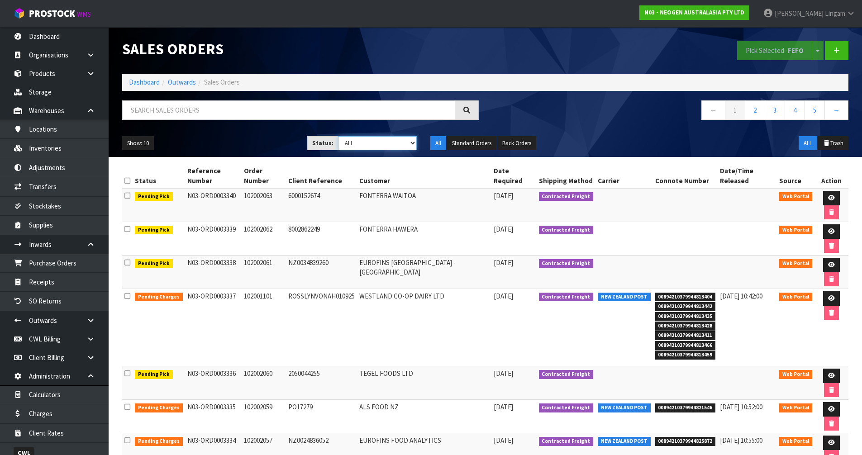
click at [402, 143] on select "Draft Pending Allocated Pending Pick Goods Picked Goods Packed Pending Charges …" at bounding box center [377, 143] width 79 height 14
select select "string:6"
click at [338, 136] on select "Draft Pending Allocated Pending Pick Goods Picked Goods Packed Pending Charges …" at bounding box center [377, 143] width 79 height 14
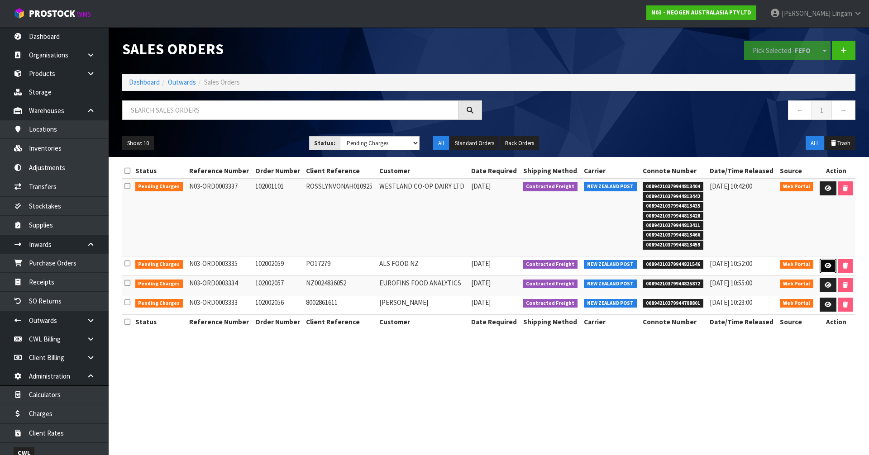
click at [825, 267] on icon at bounding box center [828, 266] width 7 height 6
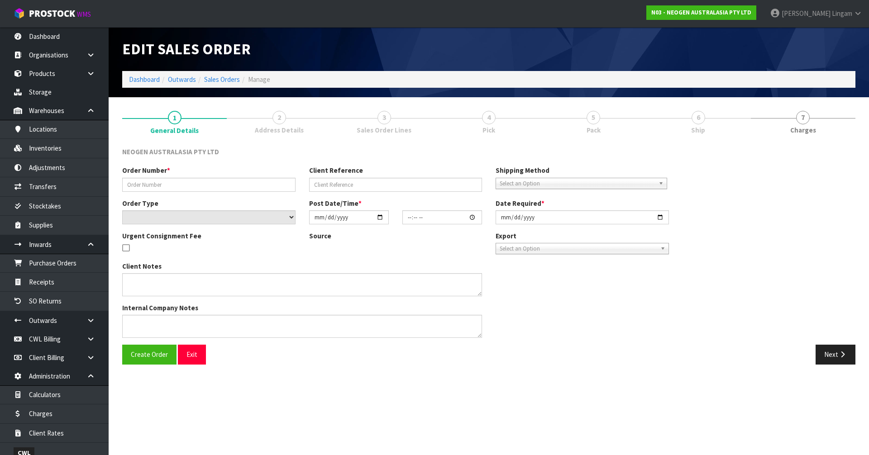
type input "102002059"
type input "PO17279"
select select "number:0"
type input "[DATE]"
type input "16:54:00.000"
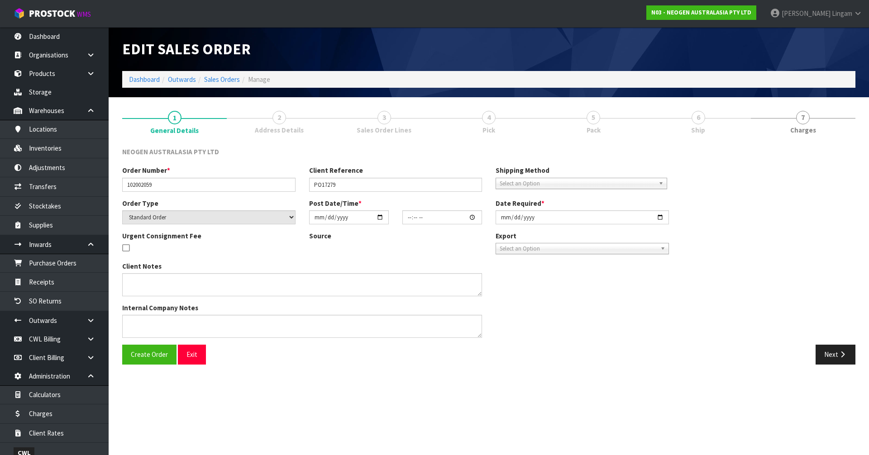
type input "2025-09-01"
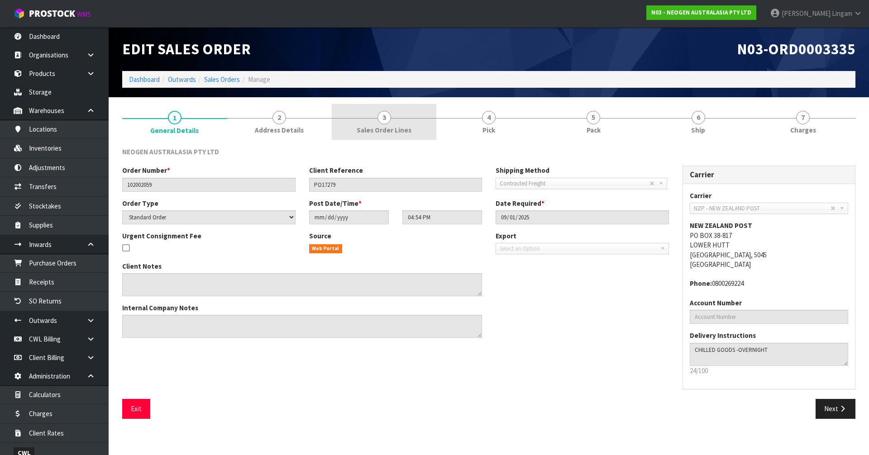
click at [399, 123] on link "3 Sales Order Lines" at bounding box center [384, 122] width 105 height 36
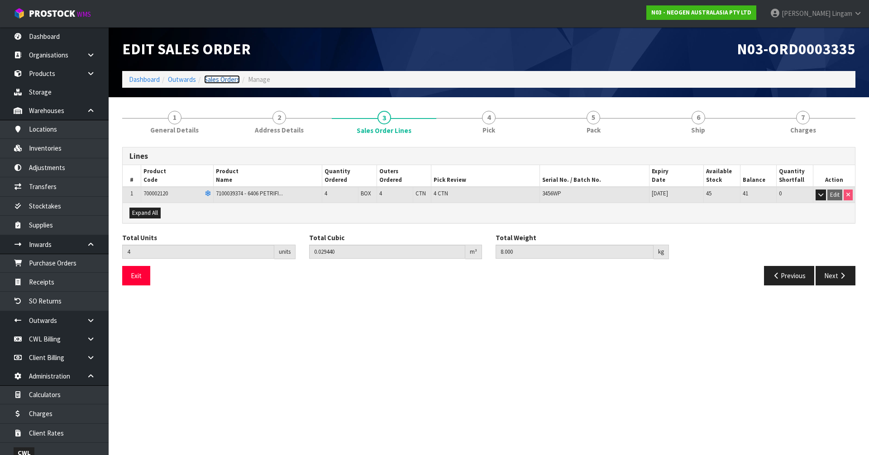
click at [227, 80] on link "Sales Orders" at bounding box center [222, 79] width 36 height 9
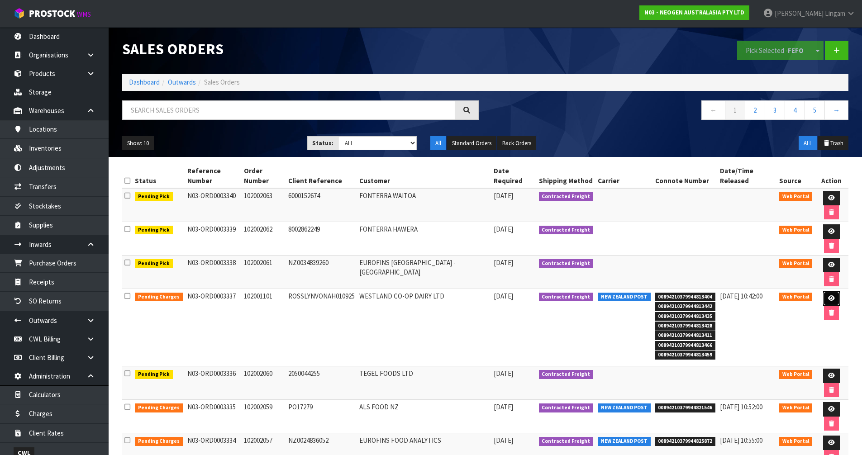
click at [823, 291] on link at bounding box center [831, 298] width 17 height 14
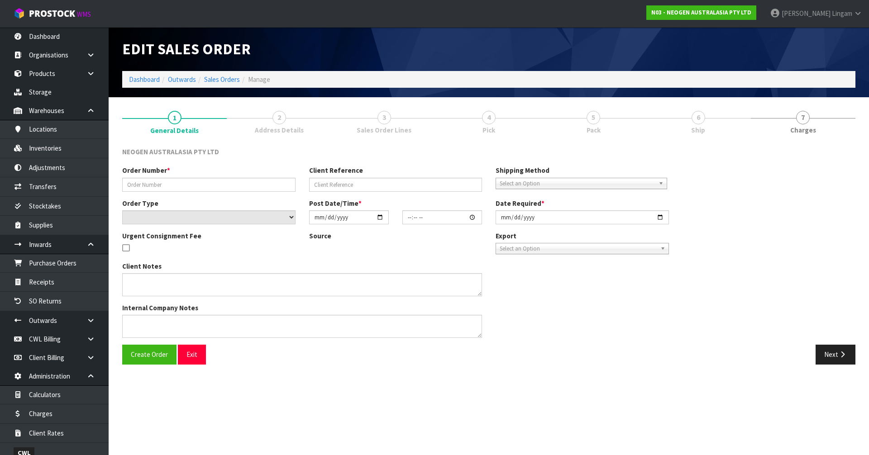
type input "102001101"
type input "ROSSLYNVONAH010925"
select select "number:0"
type input "[DATE]"
type input "17:01:00.000"
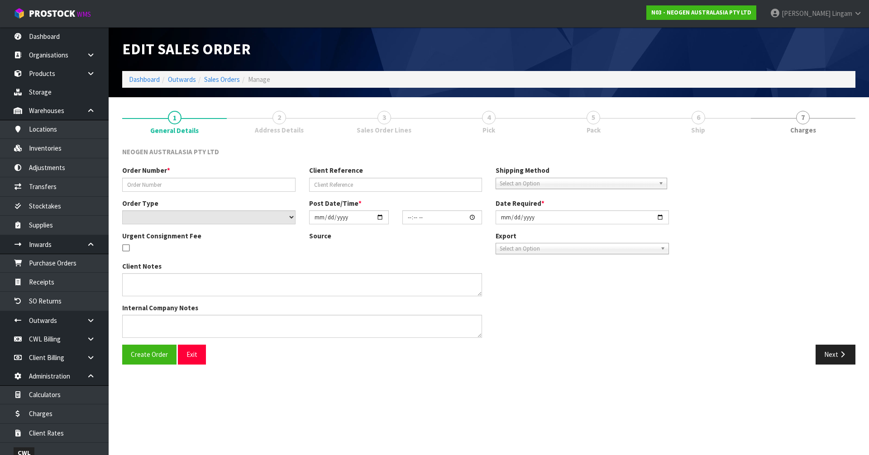
type input "2025-09-01"
type textarea "ATTN: ROSSLYN VON AH"
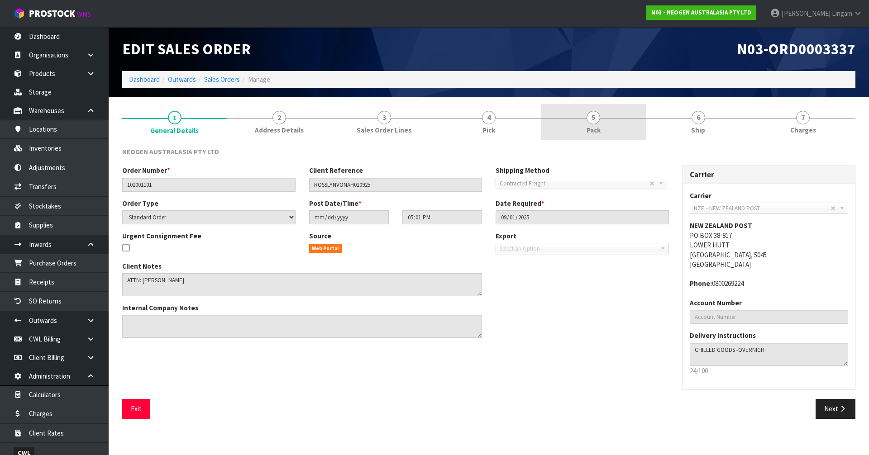
click at [611, 131] on link "5 Pack" at bounding box center [593, 122] width 105 height 36
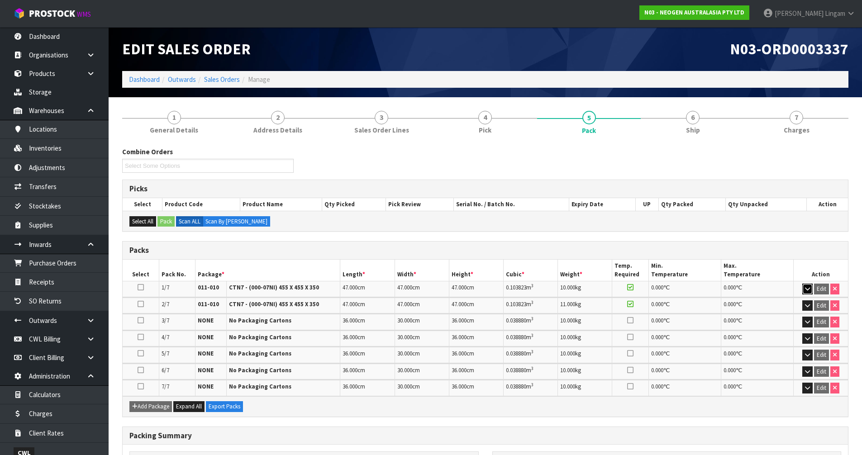
click at [808, 291] on icon "button" at bounding box center [807, 289] width 5 height 6
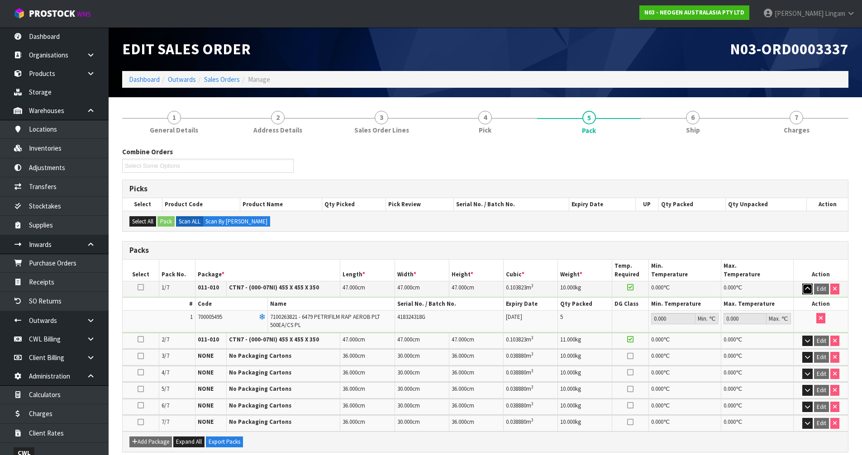
click at [808, 291] on icon "button" at bounding box center [807, 289] width 5 height 6
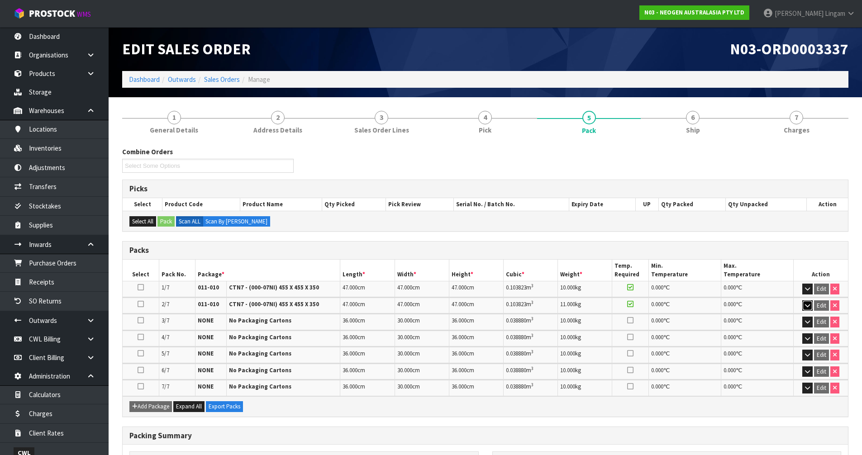
click at [807, 304] on icon "button" at bounding box center [807, 306] width 5 height 6
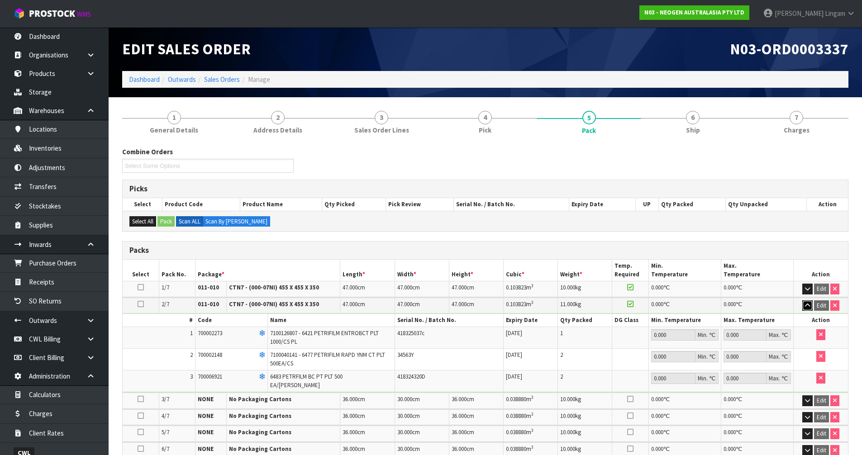
click at [807, 304] on icon "button" at bounding box center [807, 306] width 5 height 6
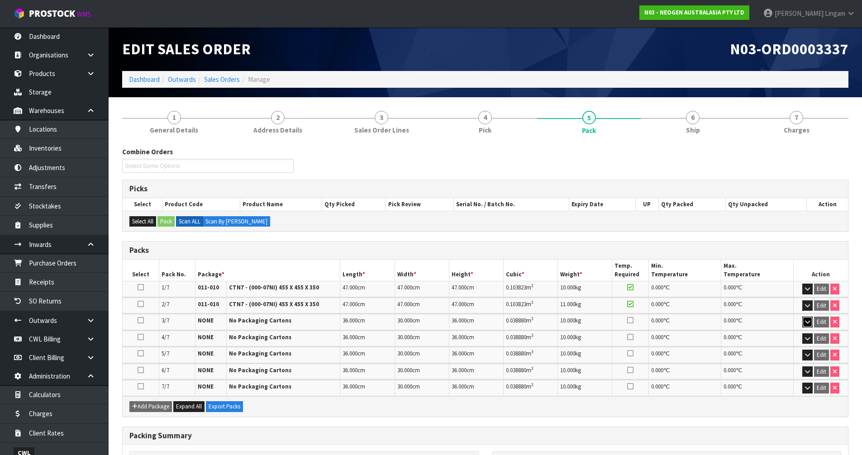
click at [808, 323] on icon "button" at bounding box center [807, 322] width 5 height 6
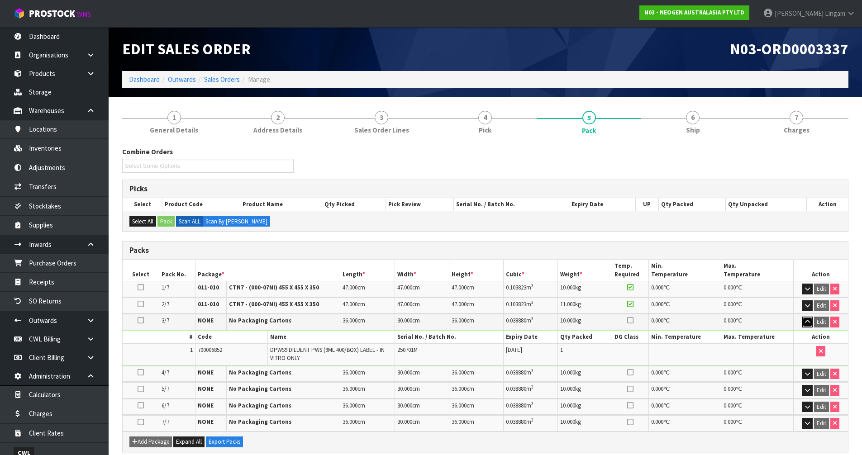
click at [808, 323] on icon "button" at bounding box center [807, 322] width 5 height 6
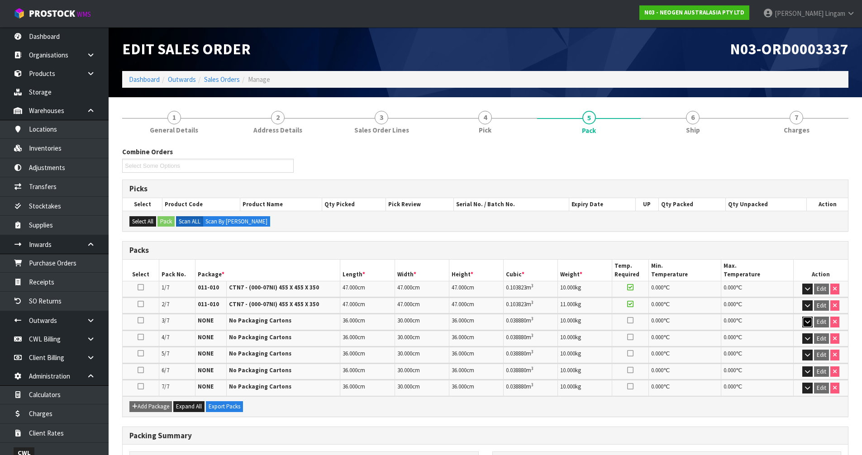
click at [808, 323] on icon "button" at bounding box center [807, 322] width 5 height 6
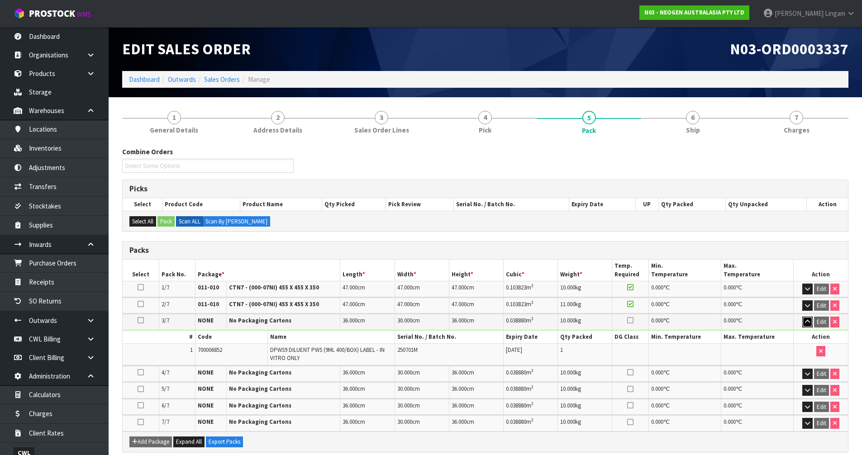
click at [808, 323] on icon "button" at bounding box center [807, 322] width 5 height 6
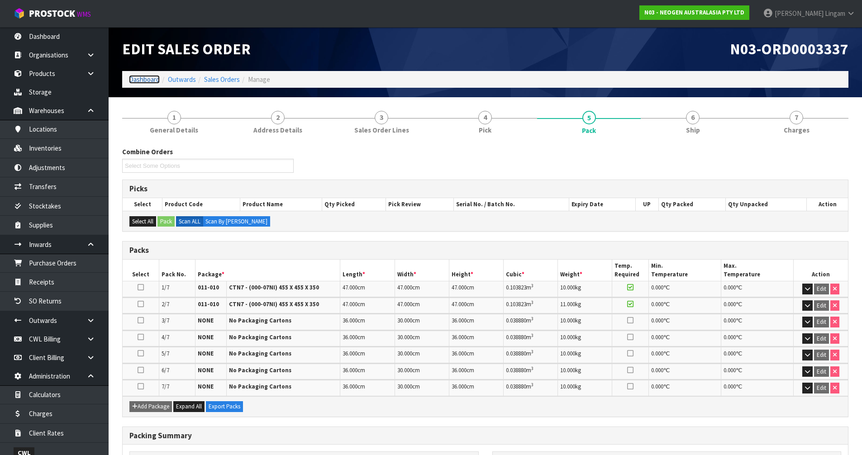
click at [150, 83] on link "Dashboard" at bounding box center [144, 79] width 31 height 9
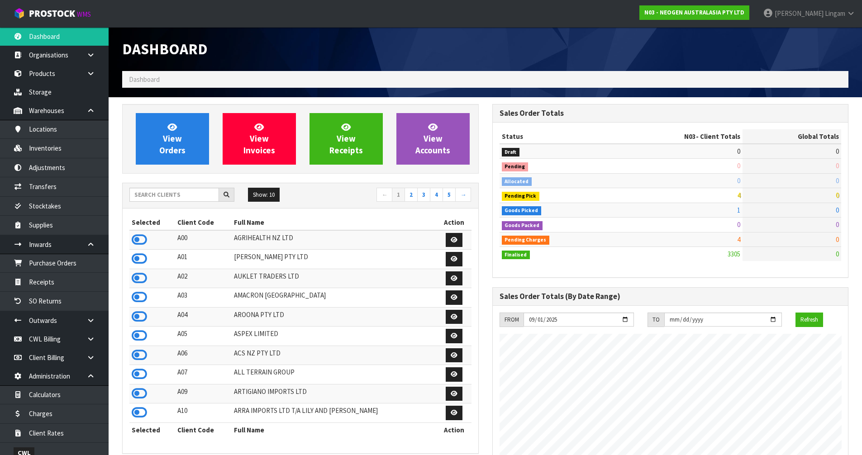
scroll to position [686, 370]
click at [198, 197] on input "text" at bounding box center [174, 195] width 90 height 14
click at [179, 144] on link "View Orders" at bounding box center [172, 139] width 73 height 52
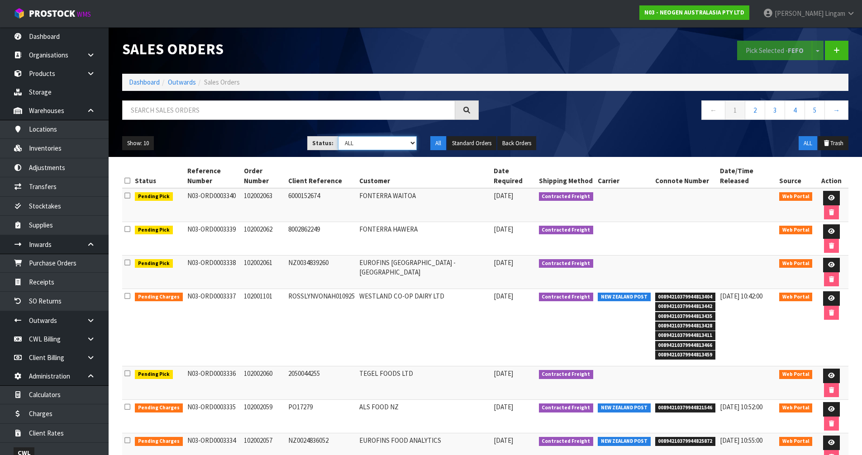
click at [397, 143] on select "Draft Pending Allocated Pending Pick Goods Picked Goods Packed Pending Charges …" at bounding box center [377, 143] width 79 height 14
select select "string:6"
click at [338, 136] on select "Draft Pending Allocated Pending Pick Goods Picked Goods Packed Pending Charges …" at bounding box center [377, 143] width 79 height 14
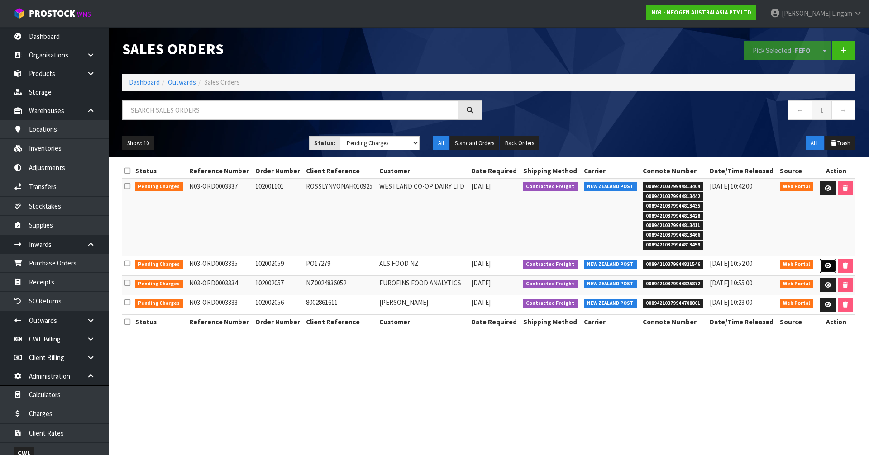
click at [825, 263] on icon at bounding box center [828, 266] width 7 height 6
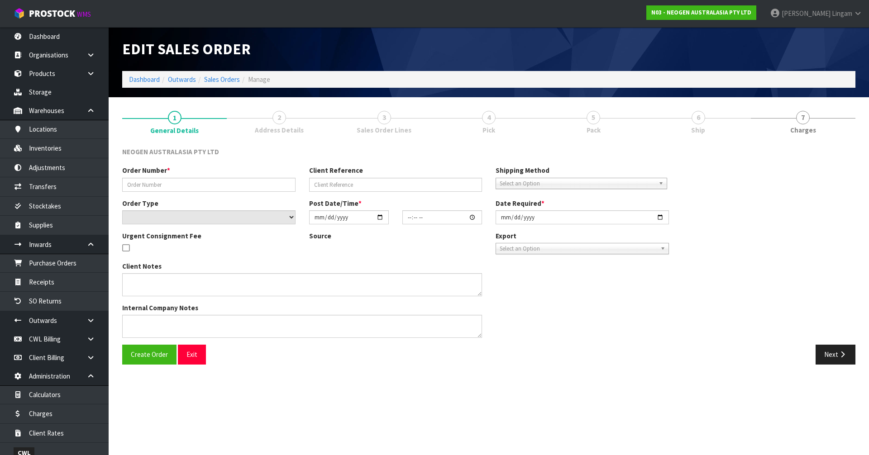
type input "102002059"
type input "PO17279"
select select "number:0"
type input "[DATE]"
type input "16:54:00.000"
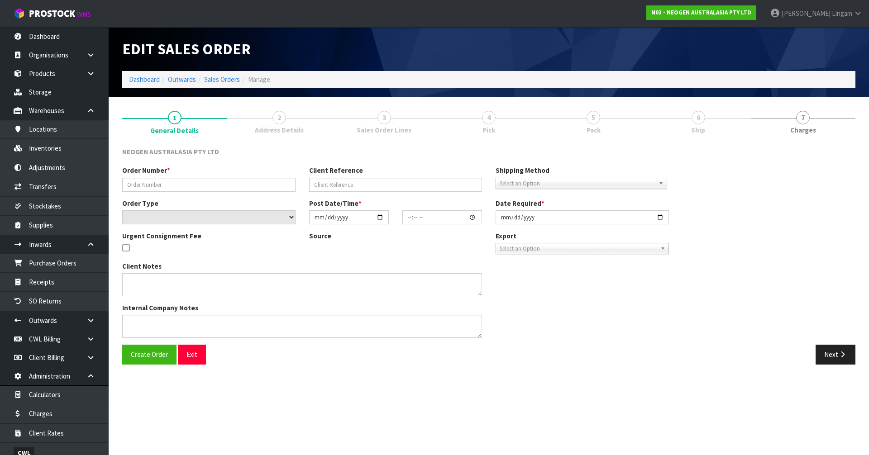
type input "2025-09-01"
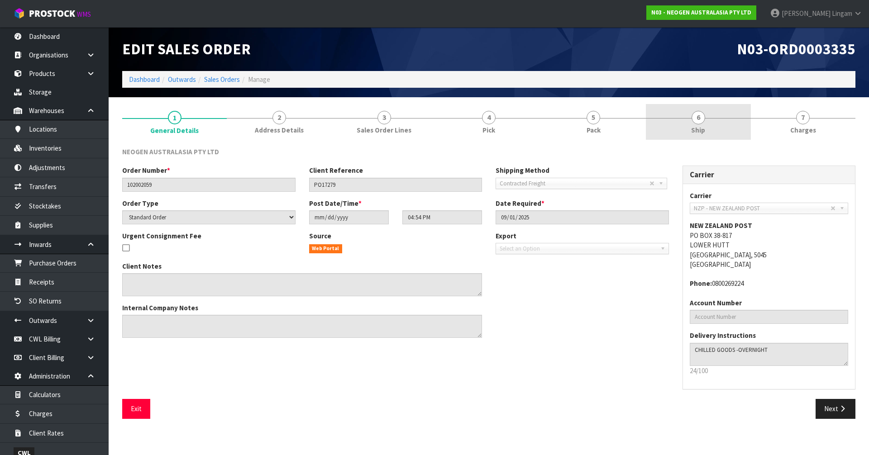
click at [727, 119] on link "6 Ship" at bounding box center [698, 122] width 105 height 36
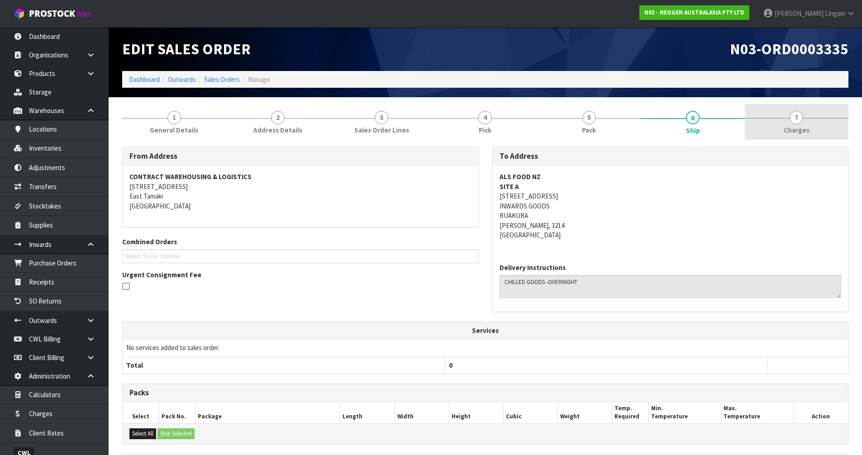
click at [821, 110] on link "7 [GEOGRAPHIC_DATA]" at bounding box center [797, 122] width 104 height 36
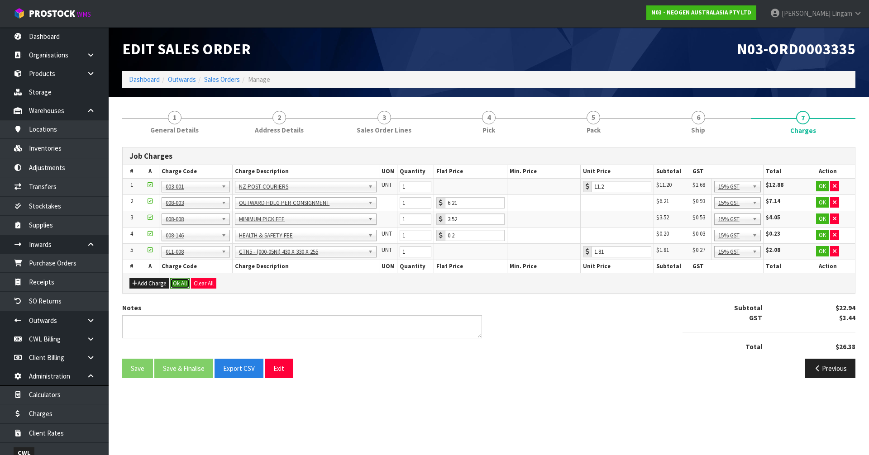
click at [177, 284] on button "Ok All" at bounding box center [179, 283] width 19 height 11
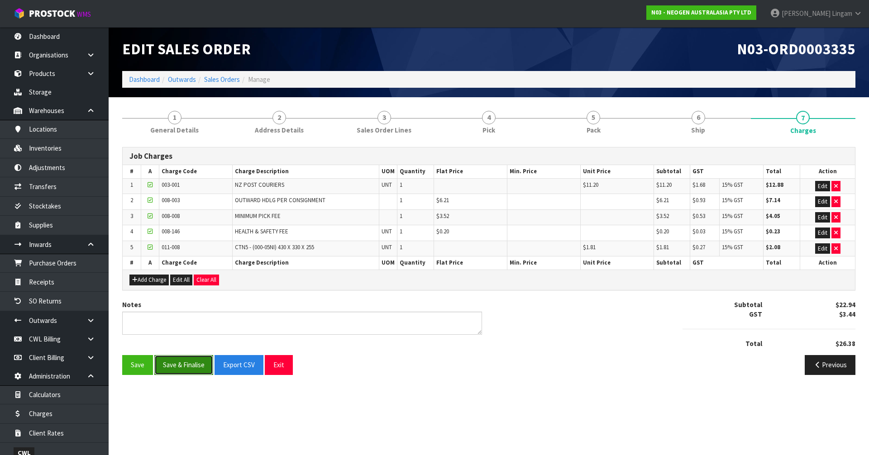
click at [193, 365] on button "Save & Finalise" at bounding box center [183, 364] width 59 height 19
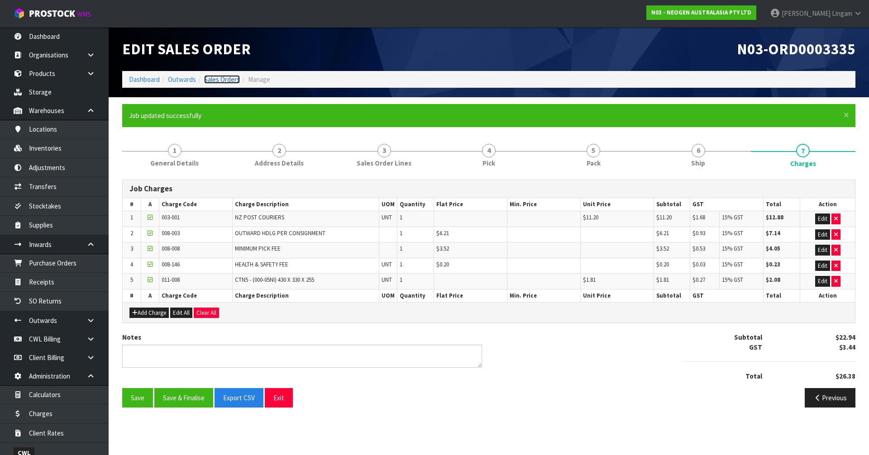
click at [228, 78] on link "Sales Orders" at bounding box center [222, 79] width 36 height 9
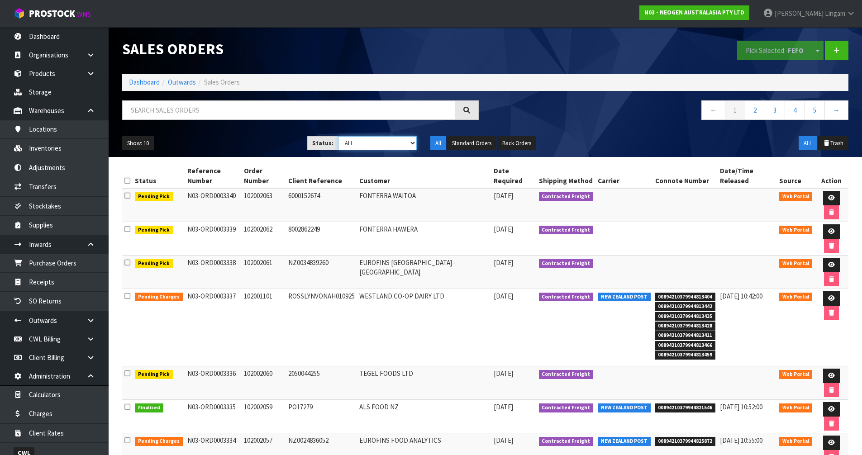
click at [403, 145] on select "Draft Pending Allocated Pending Pick Goods Picked Goods Packed Pending Charges …" at bounding box center [377, 143] width 79 height 14
select select "string:6"
click at [338, 136] on select "Draft Pending Allocated Pending Pick Goods Picked Goods Packed Pending Charges …" at bounding box center [377, 143] width 79 height 14
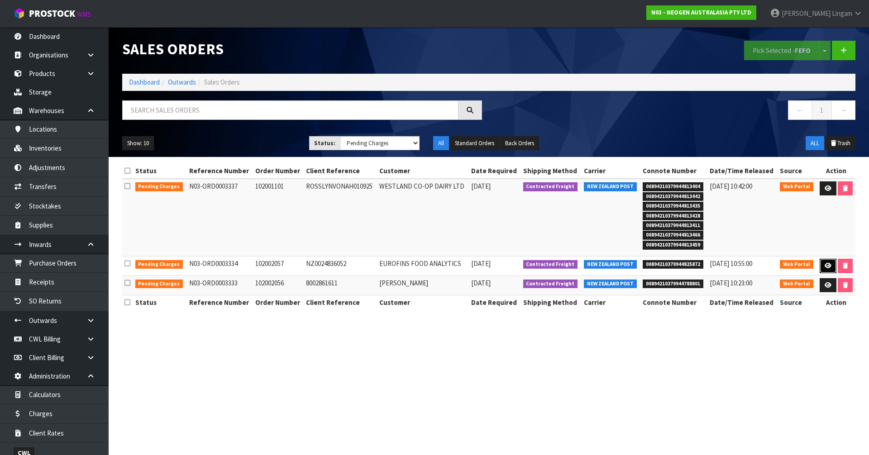
click at [825, 266] on icon at bounding box center [828, 266] width 7 height 6
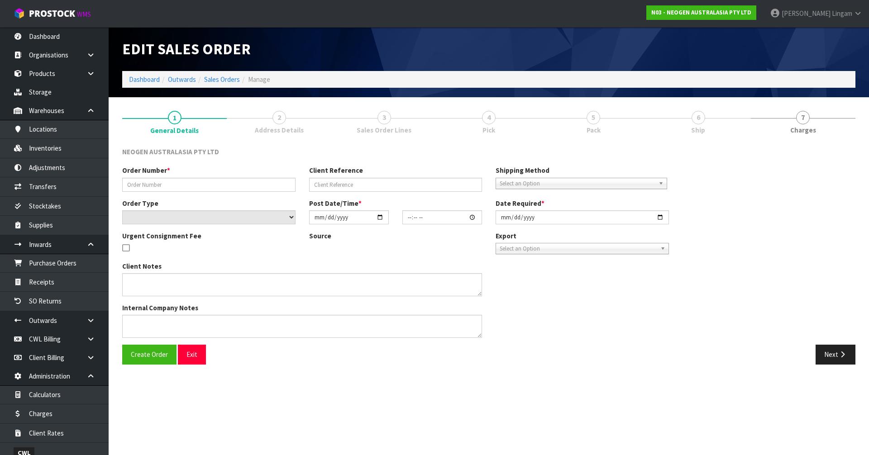
type input "102002057"
type input "NZ0024836052"
select select "number:0"
type input "[DATE]"
type input "16:52:00.000"
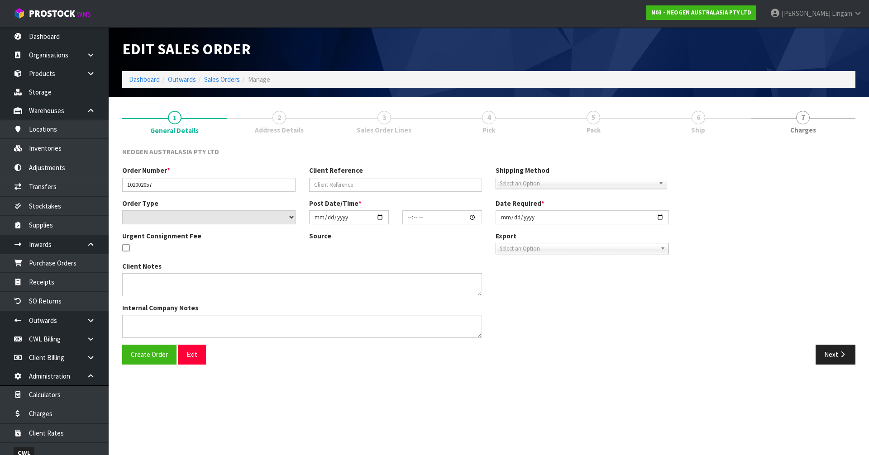
type input "2025-09-01"
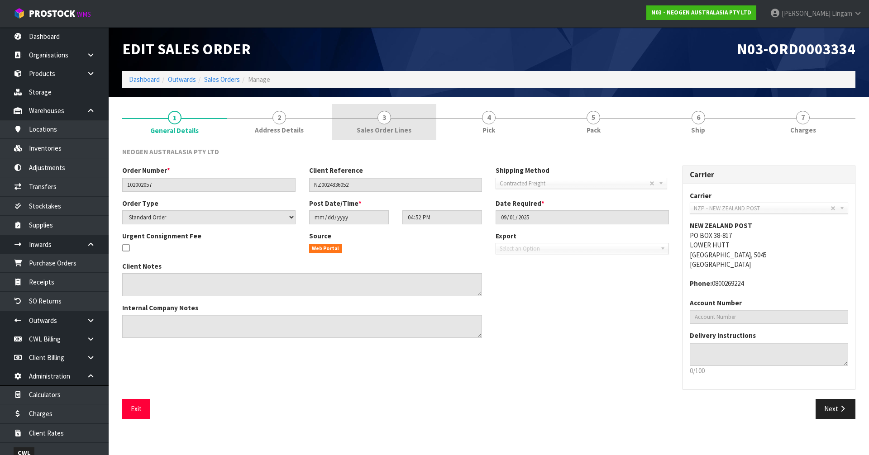
click at [396, 123] on link "3 Sales Order Lines" at bounding box center [384, 122] width 105 height 36
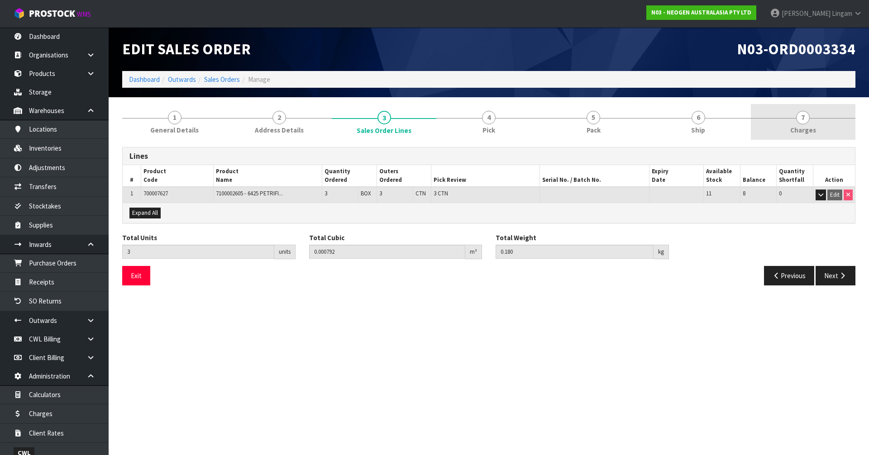
click at [797, 124] on link "7 [GEOGRAPHIC_DATA]" at bounding box center [803, 122] width 105 height 36
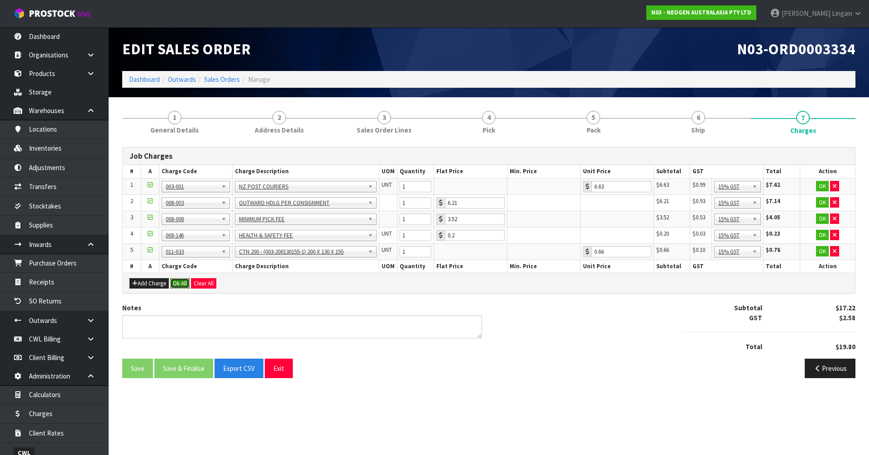
click at [181, 282] on button "Ok All" at bounding box center [179, 283] width 19 height 11
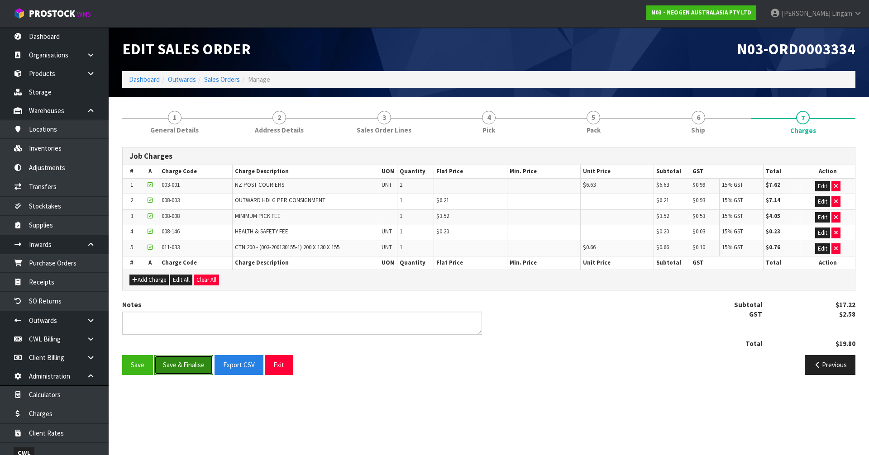
click at [191, 368] on button "Save & Finalise" at bounding box center [183, 364] width 59 height 19
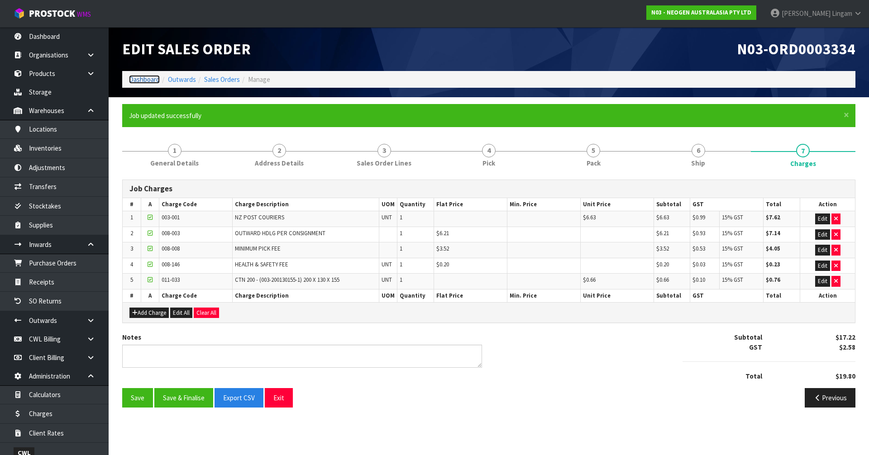
click at [151, 78] on link "Dashboard" at bounding box center [144, 79] width 31 height 9
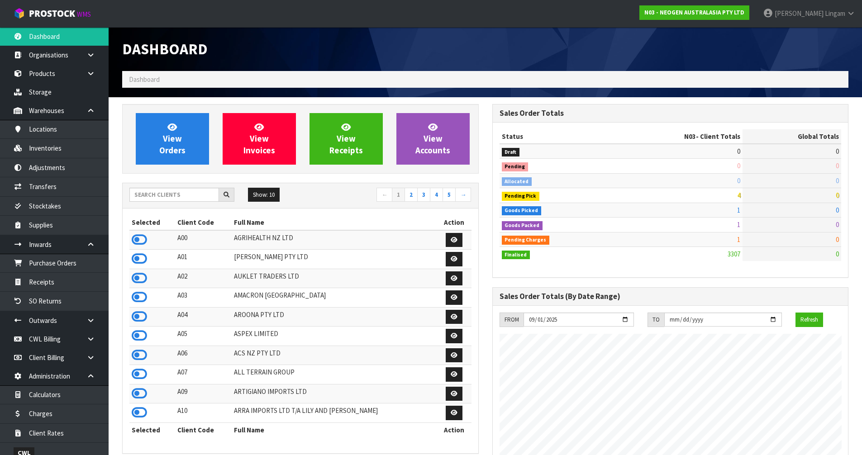
scroll to position [686, 370]
click at [140, 337] on icon at bounding box center [139, 336] width 15 height 14
click at [65, 267] on link "Purchase Orders" at bounding box center [54, 263] width 109 height 19
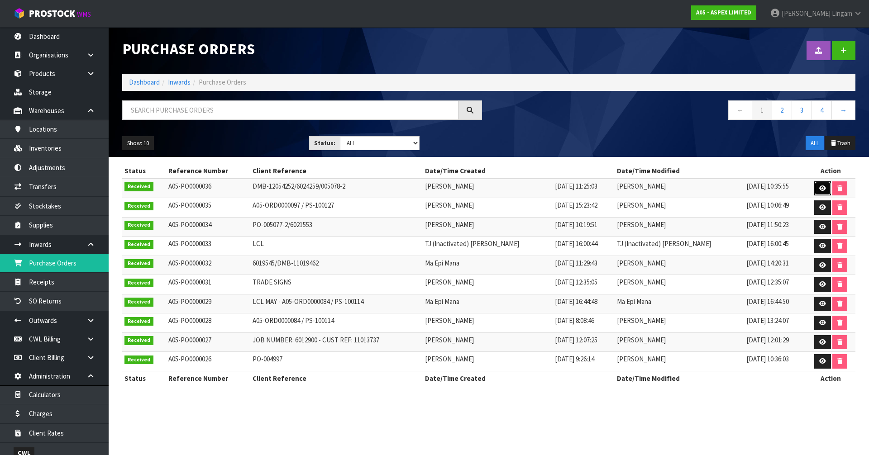
click at [819, 188] on icon at bounding box center [822, 189] width 7 height 6
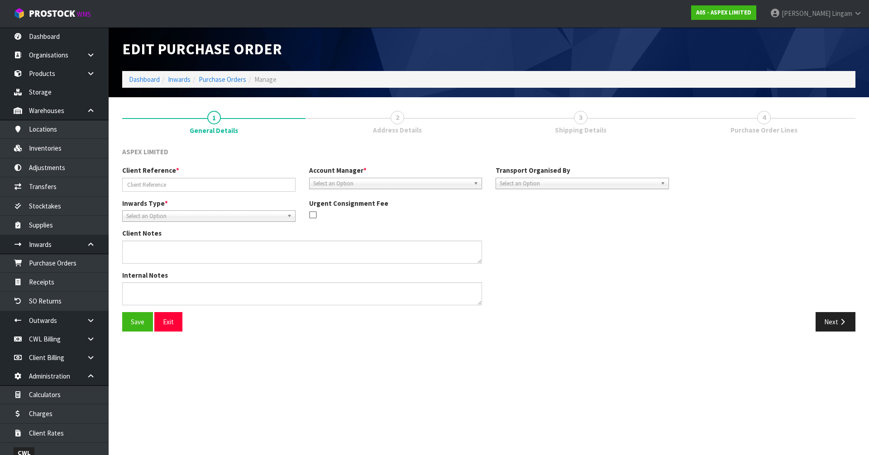
type input "DMB-12054252/6024259/005078-2"
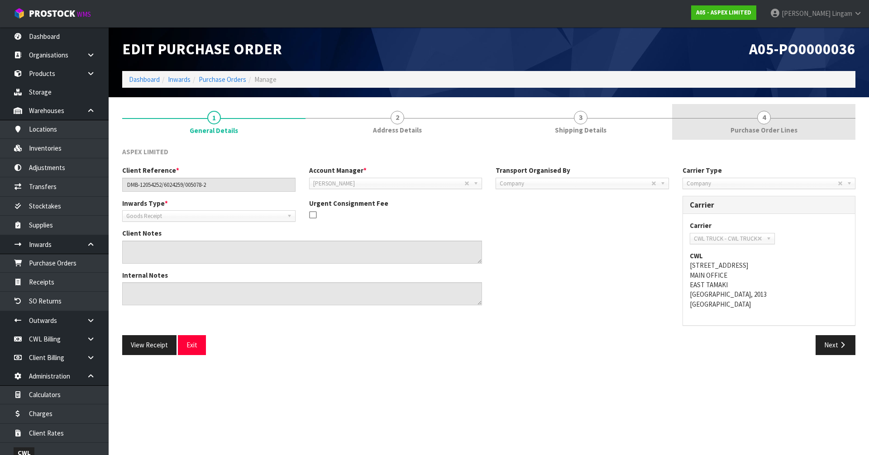
click at [774, 130] on span "Purchase Order Lines" at bounding box center [763, 130] width 67 height 10
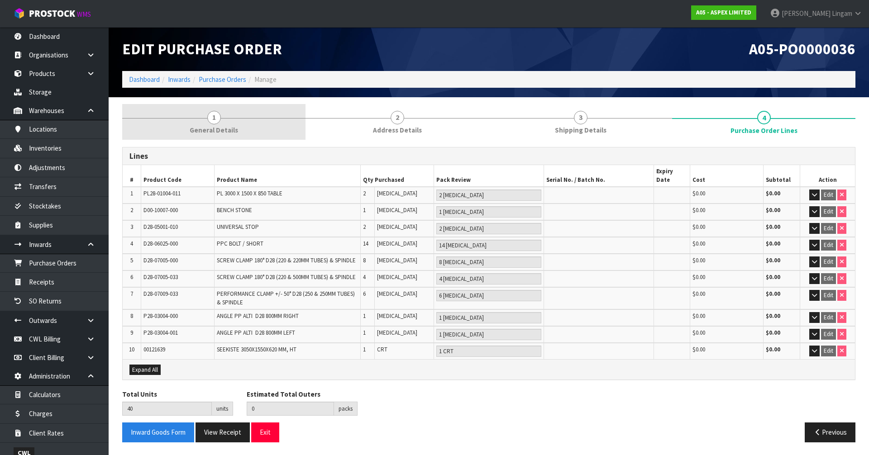
click at [228, 116] on link "1 General Details" at bounding box center [213, 122] width 183 height 36
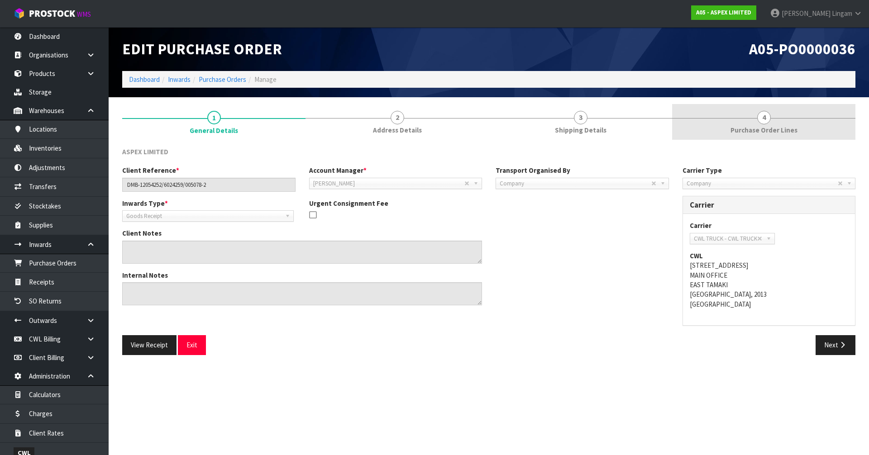
click at [779, 129] on span "Purchase Order Lines" at bounding box center [763, 130] width 67 height 10
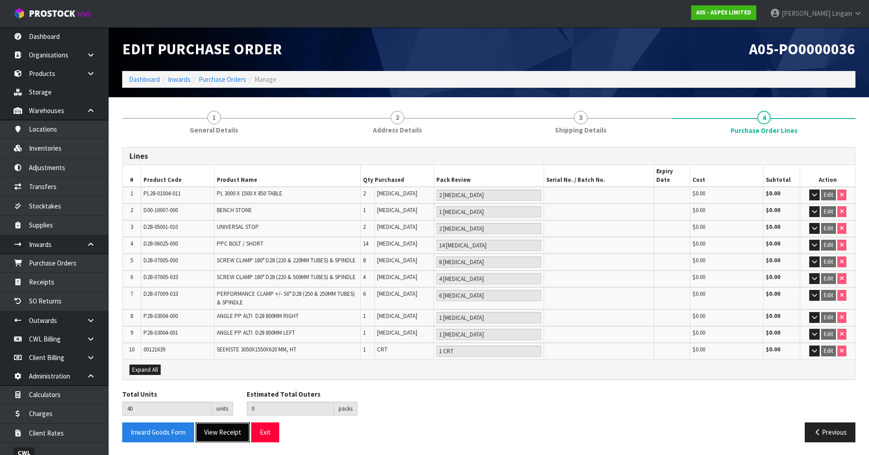
click at [233, 423] on button "View Receipt" at bounding box center [223, 432] width 54 height 19
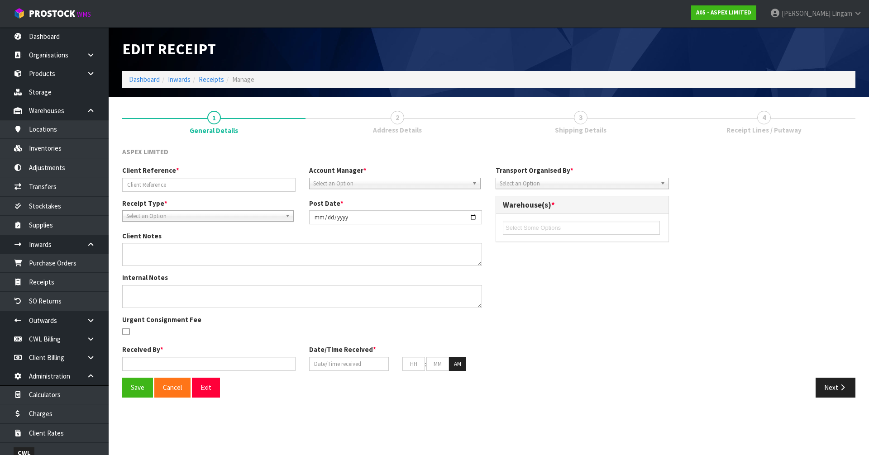
type input "DMB-12054252/6024259/005078-2"
type input "2025-08-26"
type input "[PERSON_NAME]"
type input "25/08/2025"
type input "10"
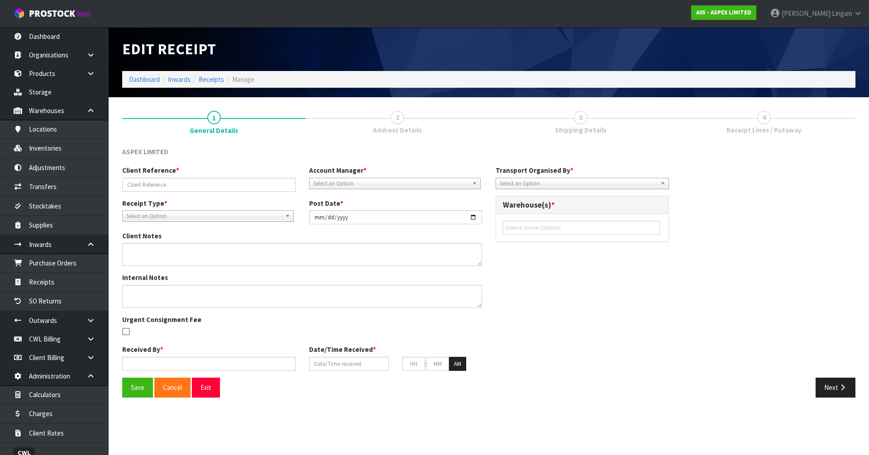
type input "35"
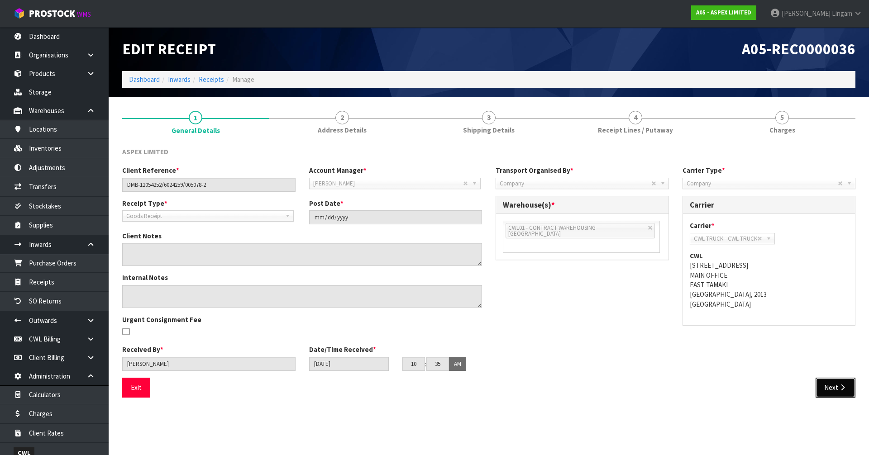
click at [835, 391] on button "Next" at bounding box center [836, 387] width 40 height 19
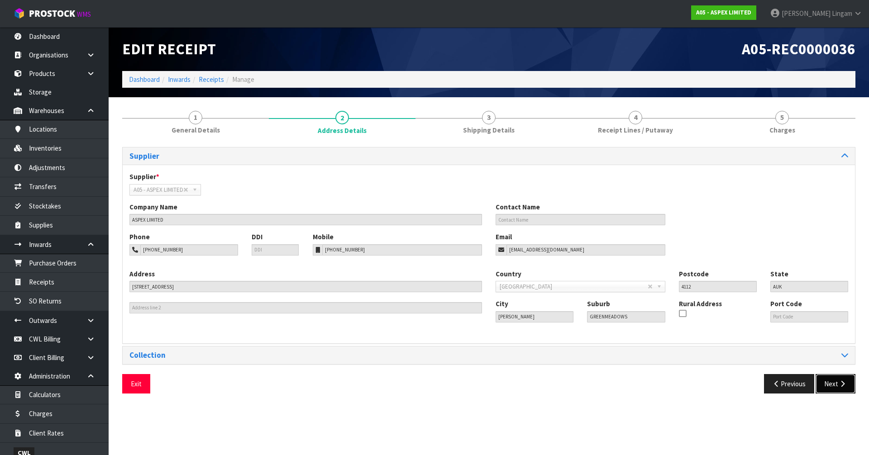
click at [831, 384] on button "Next" at bounding box center [836, 383] width 40 height 19
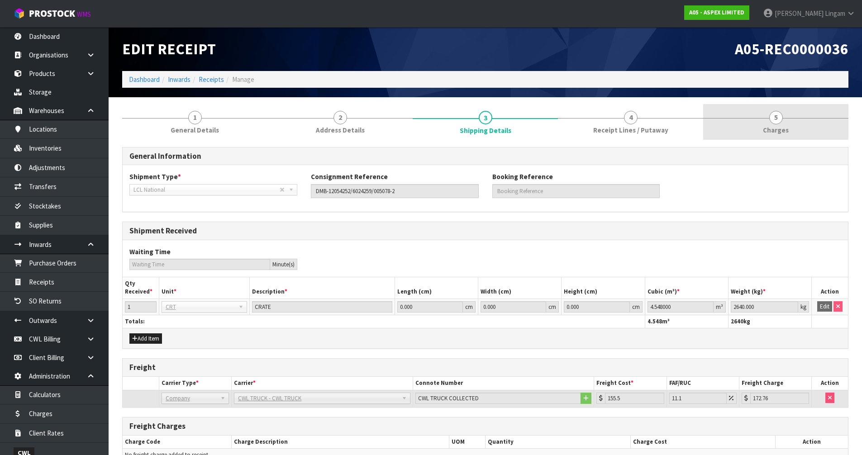
click at [789, 132] on link "5 Charges" at bounding box center [775, 122] width 145 height 36
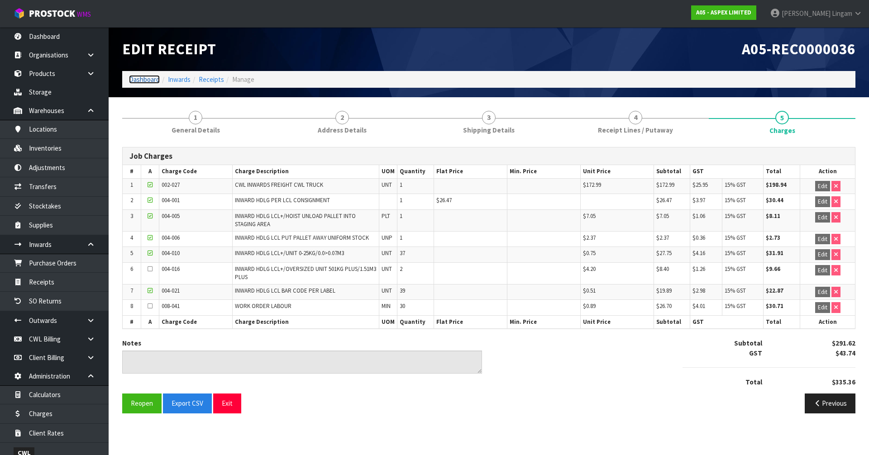
click at [139, 81] on link "Dashboard" at bounding box center [144, 79] width 31 height 9
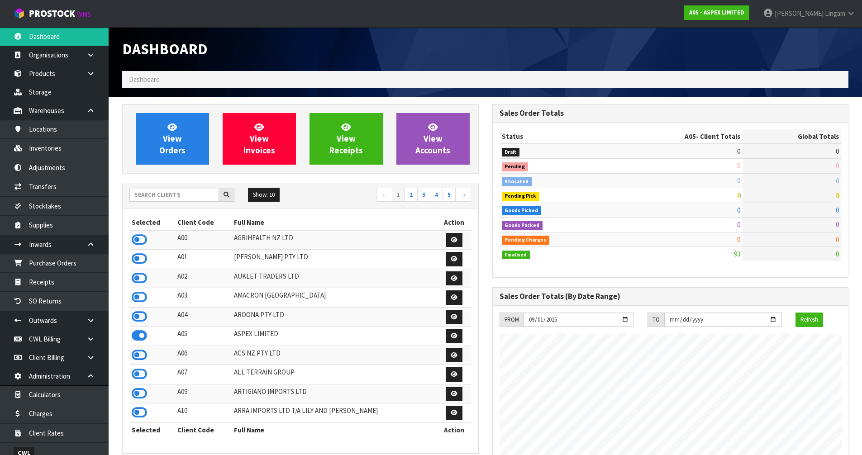
scroll to position [554, 370]
click at [181, 193] on input "text" at bounding box center [174, 195] width 90 height 14
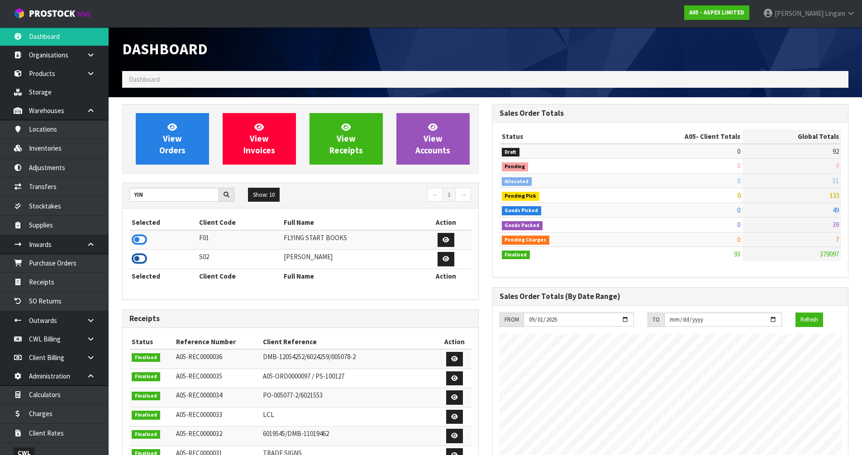
click at [137, 258] on icon at bounding box center [139, 259] width 15 height 14
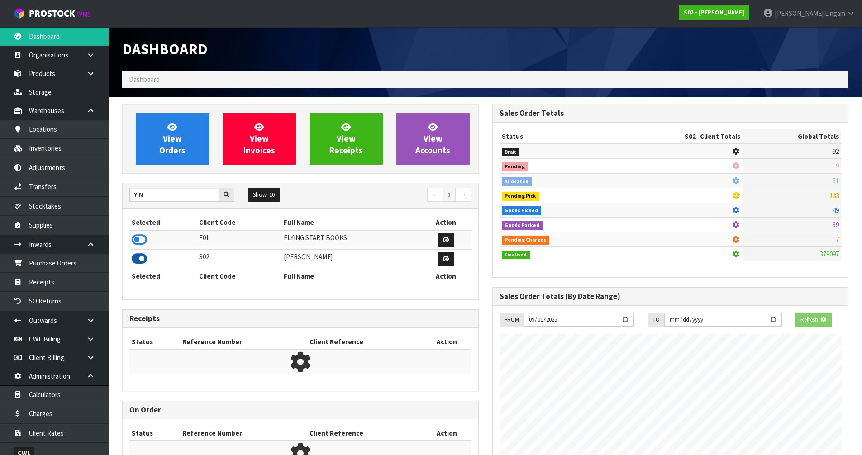
scroll to position [686, 370]
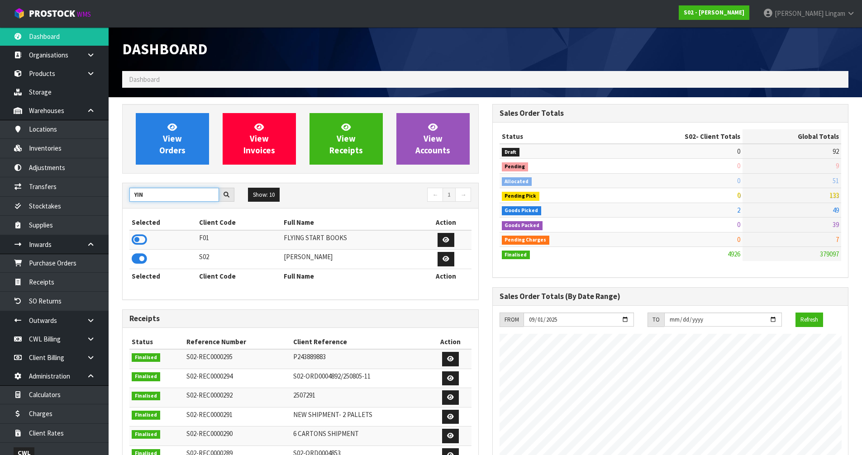
click at [149, 198] on input "YIN" at bounding box center [174, 195] width 90 height 14
type input "Y"
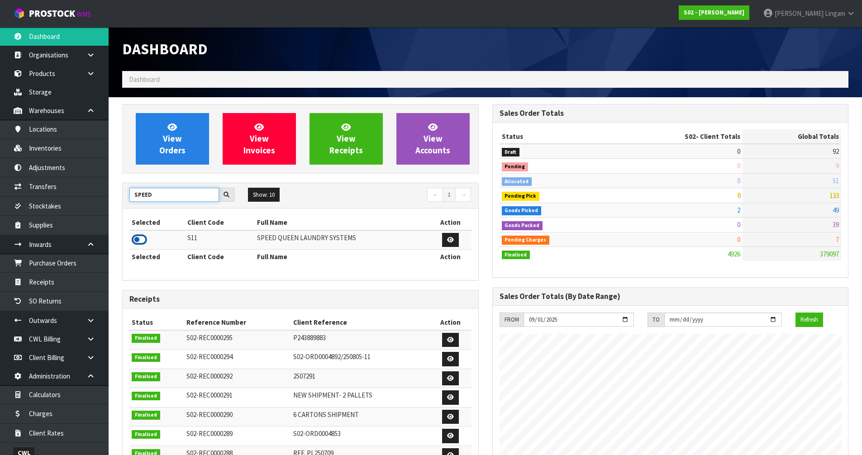
type input "SPEED"
click at [138, 241] on icon at bounding box center [139, 240] width 15 height 14
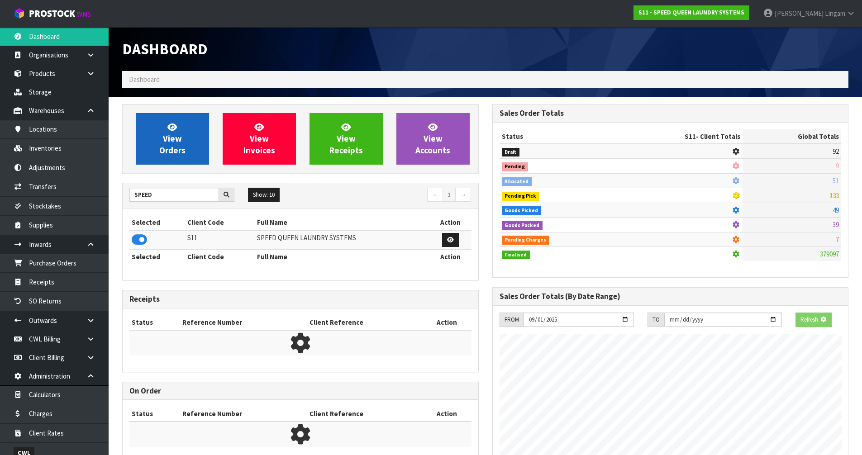
scroll to position [598, 370]
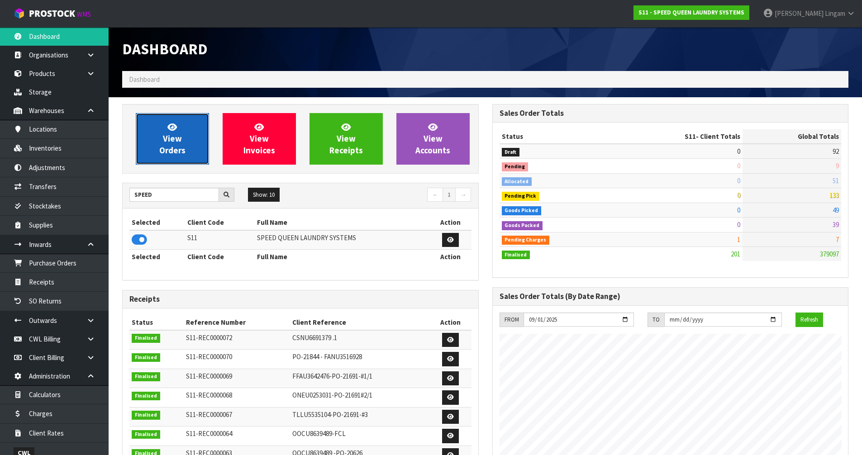
click at [179, 140] on span "View Orders" at bounding box center [172, 139] width 26 height 34
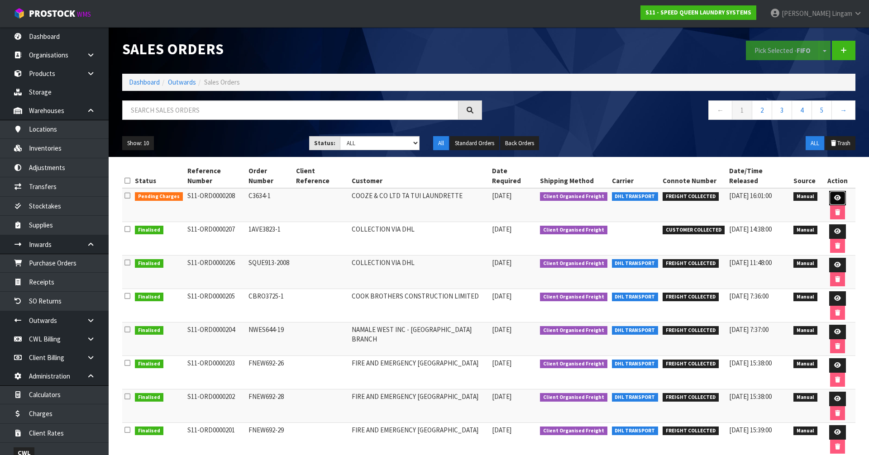
click at [834, 195] on icon at bounding box center [837, 198] width 7 height 6
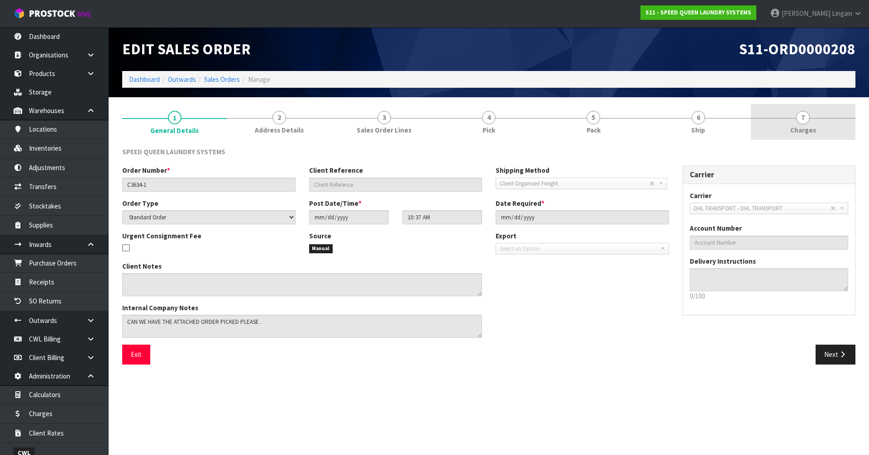
click at [815, 125] on span "Charges" at bounding box center [803, 130] width 26 height 10
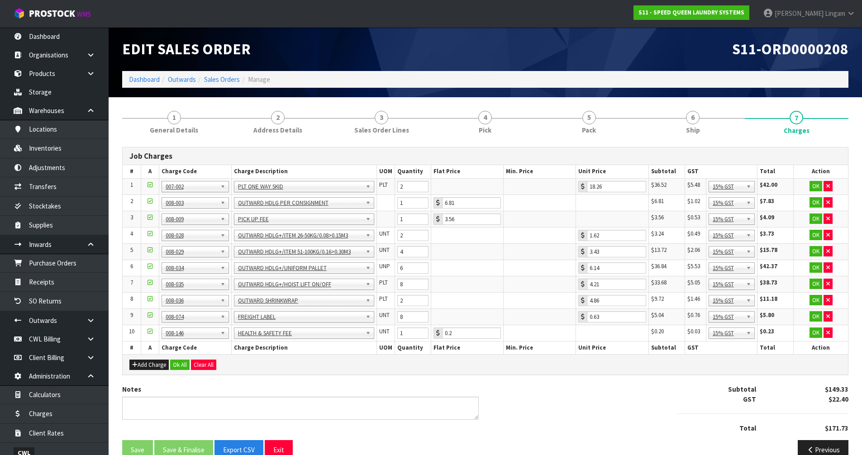
scroll to position [18, 0]
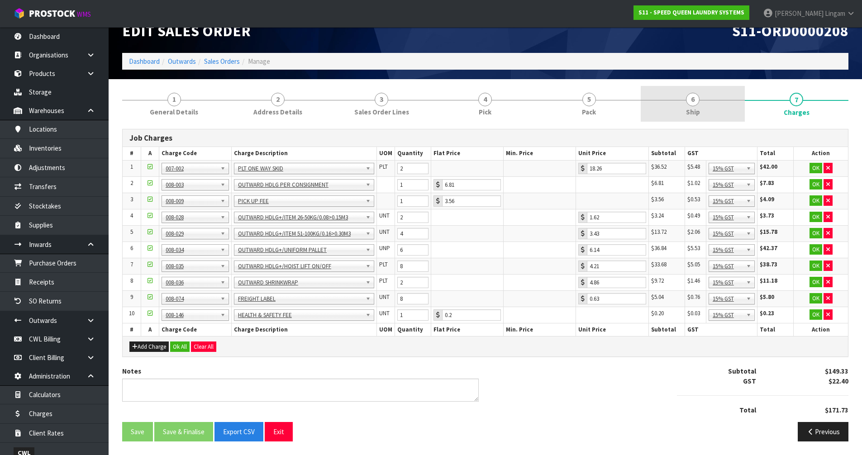
click at [683, 112] on link "6 Ship" at bounding box center [693, 104] width 104 height 36
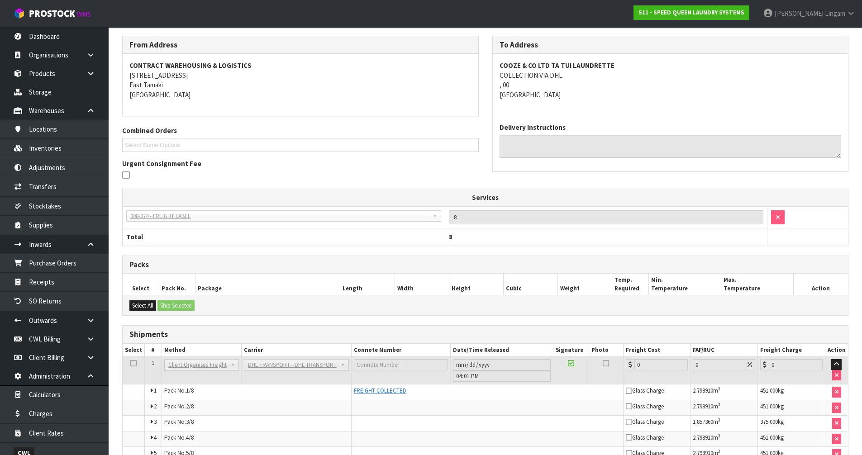
scroll to position [0, 0]
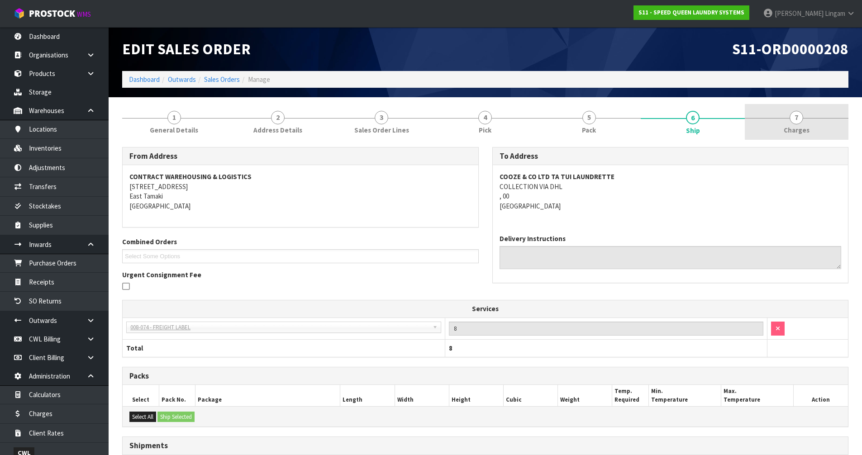
click at [793, 132] on span "Charges" at bounding box center [797, 130] width 26 height 10
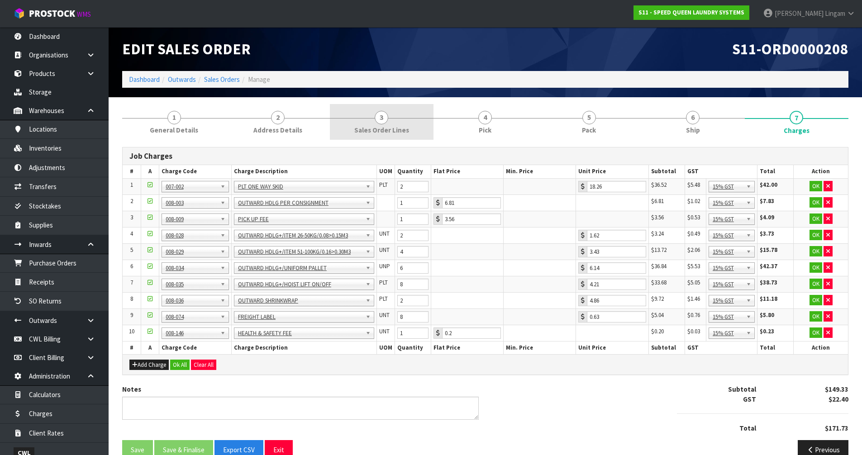
click at [395, 129] on span "Sales Order Lines" at bounding box center [381, 130] width 55 height 10
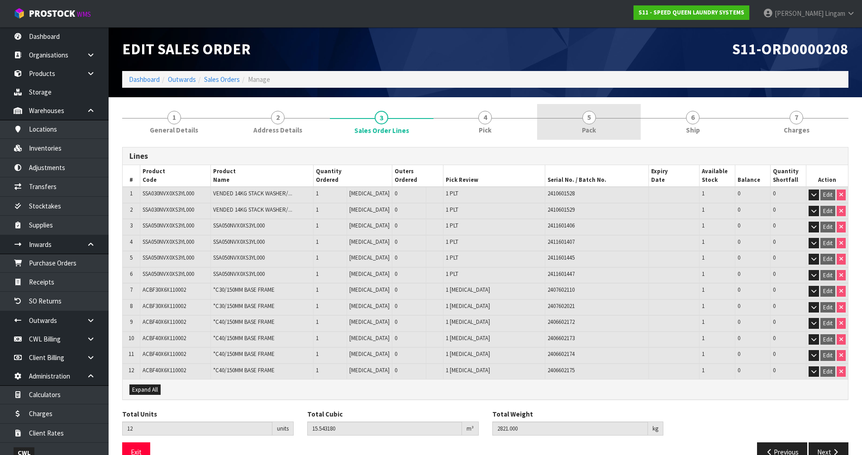
click at [605, 129] on link "5 Pack" at bounding box center [589, 122] width 104 height 36
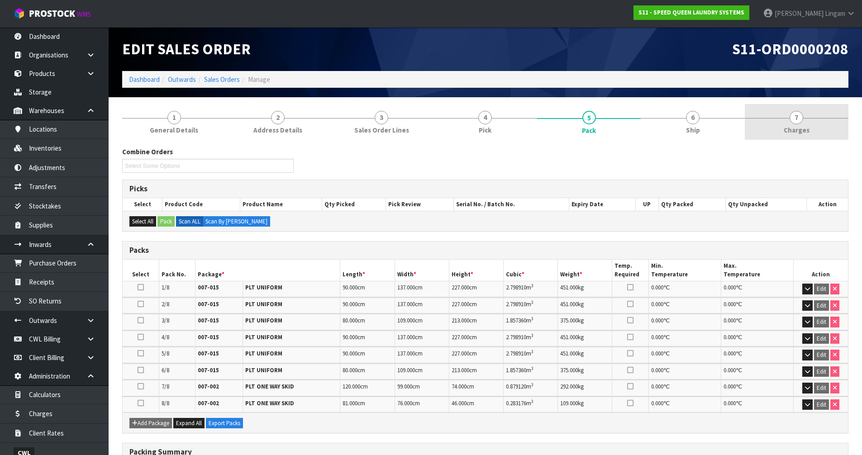
click at [796, 126] on span "Charges" at bounding box center [797, 130] width 26 height 10
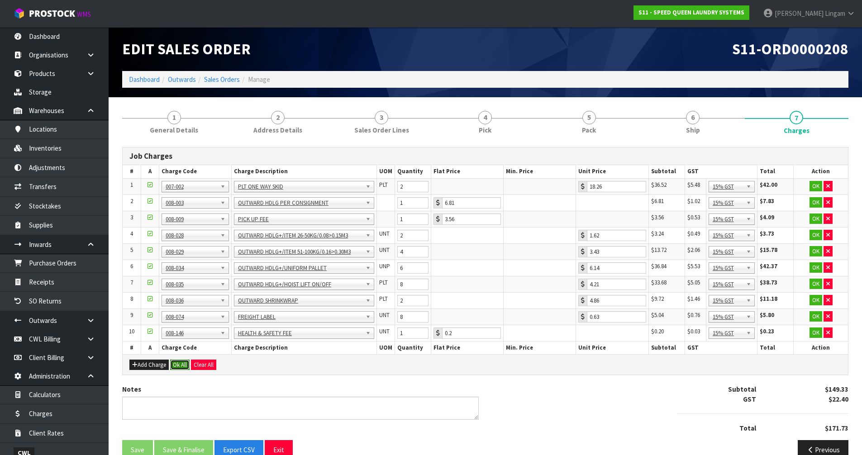
click at [186, 363] on button "Ok All" at bounding box center [179, 365] width 19 height 11
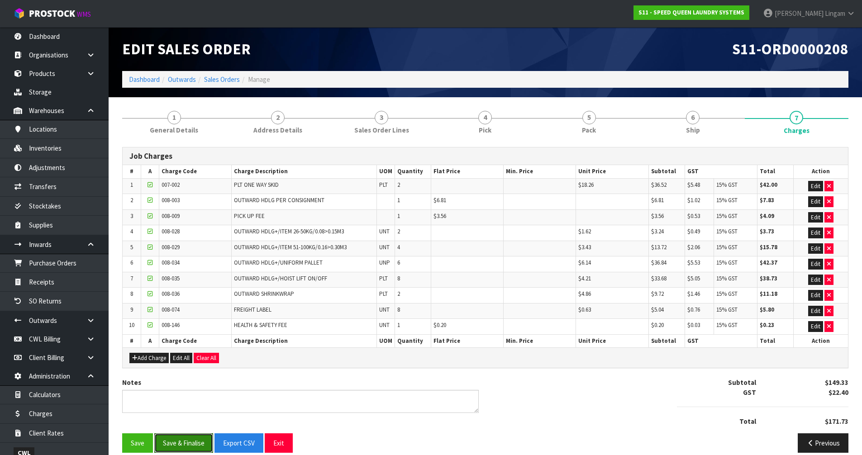
scroll to position [11, 0]
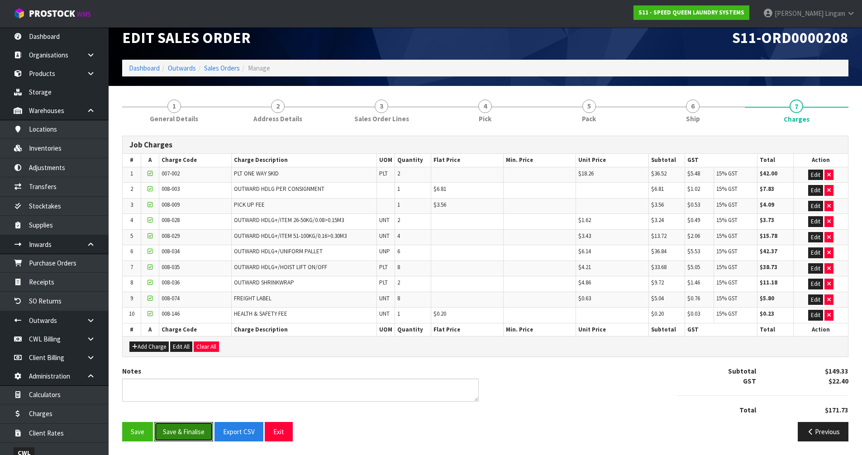
click at [192, 426] on button "Save & Finalise" at bounding box center [183, 431] width 59 height 19
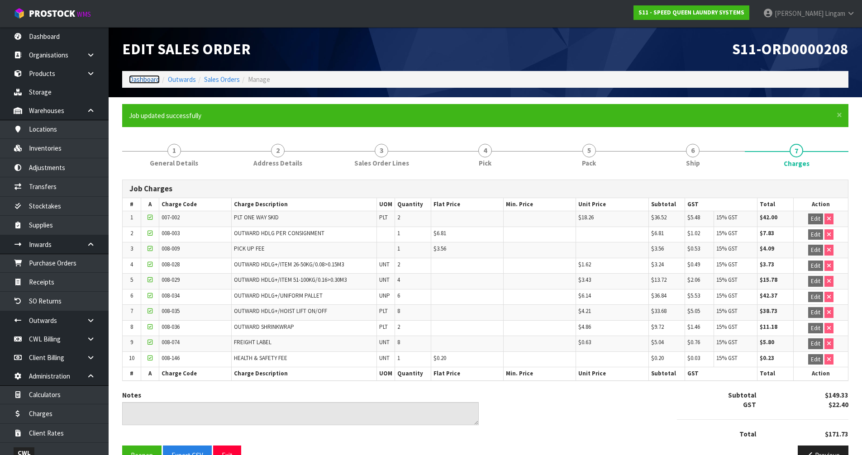
click at [141, 79] on link "Dashboard" at bounding box center [144, 79] width 31 height 9
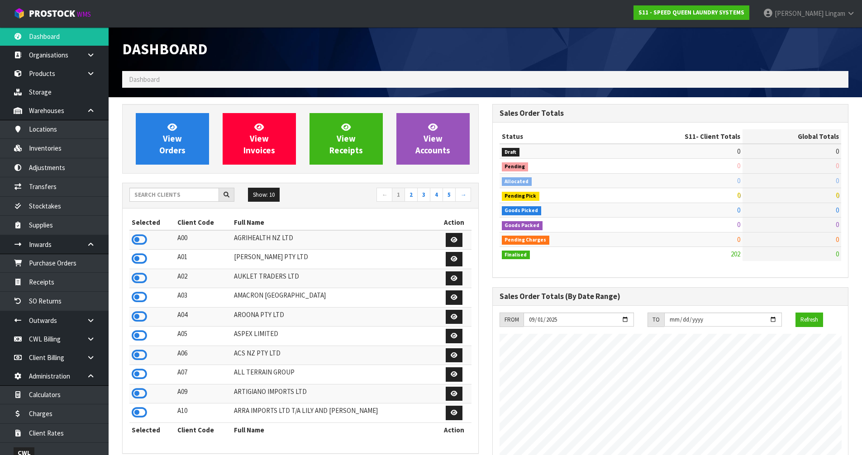
scroll to position [598, 370]
click at [199, 199] on input "text" at bounding box center [174, 195] width 90 height 14
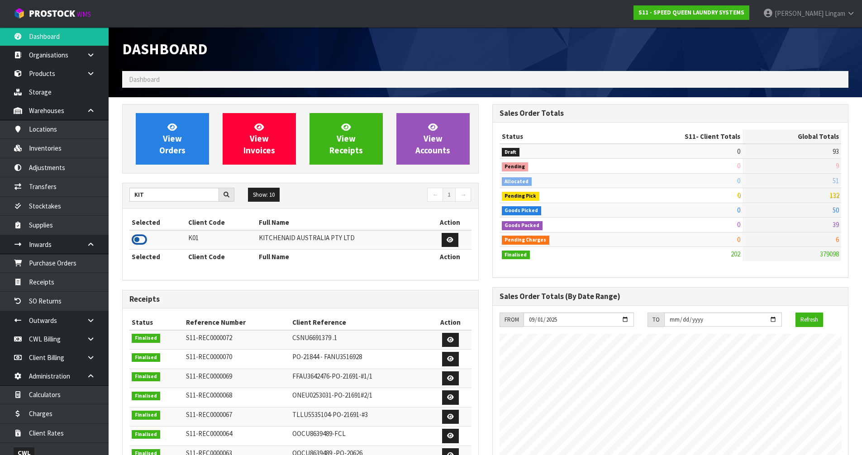
click at [141, 239] on icon at bounding box center [139, 240] width 15 height 14
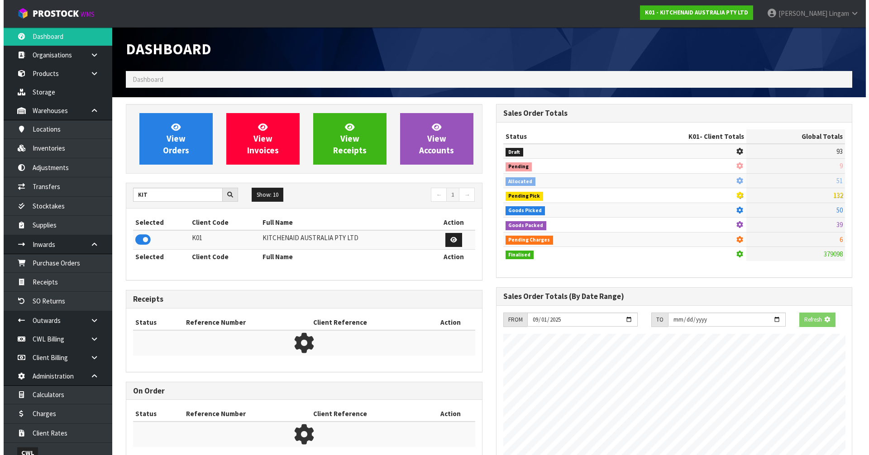
scroll to position [452033, 452227]
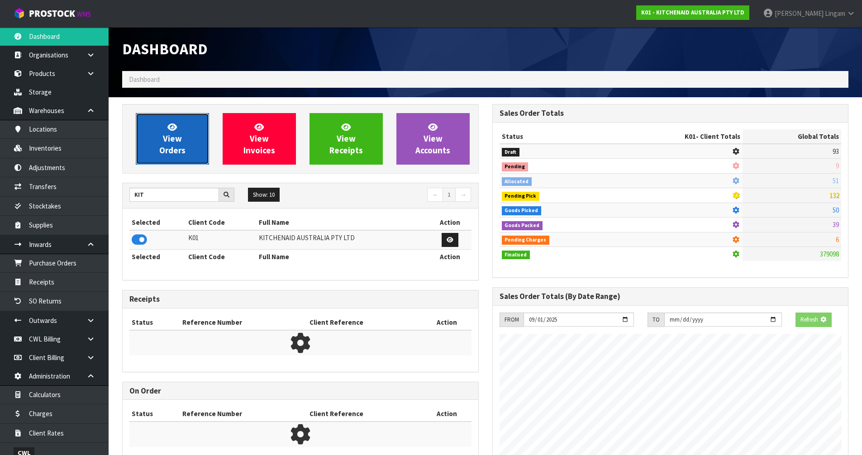
click at [167, 156] on link "View Orders" at bounding box center [172, 139] width 73 height 52
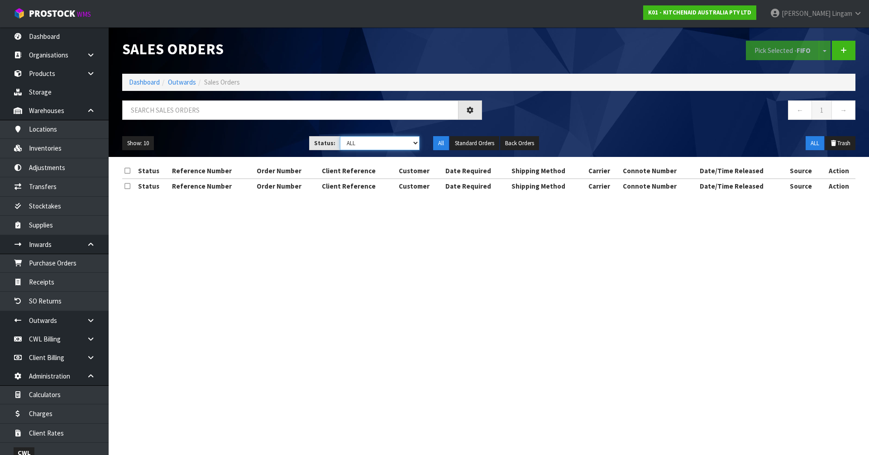
click at [400, 144] on select "Draft Pending Allocated Pending Pick Goods Picked Goods Packed Pending Charges …" at bounding box center [380, 143] width 80 height 14
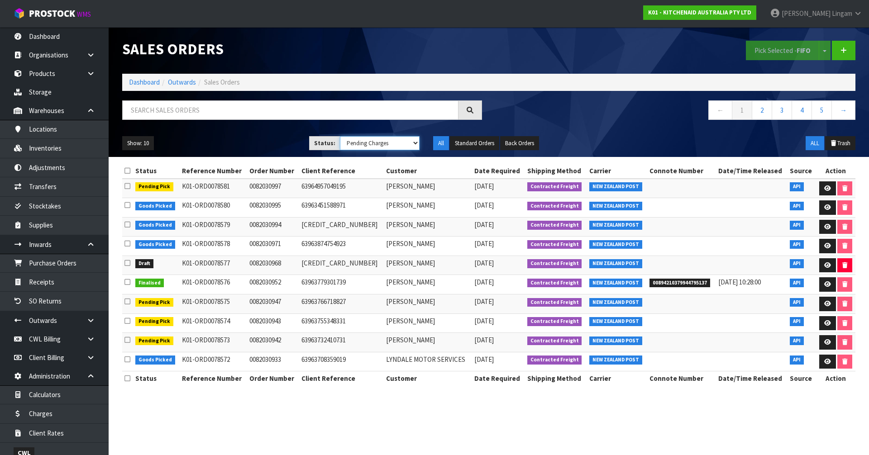
click at [340, 136] on select "Draft Pending Allocated Pending Pick Goods Picked Goods Packed Pending Charges …" at bounding box center [380, 143] width 80 height 14
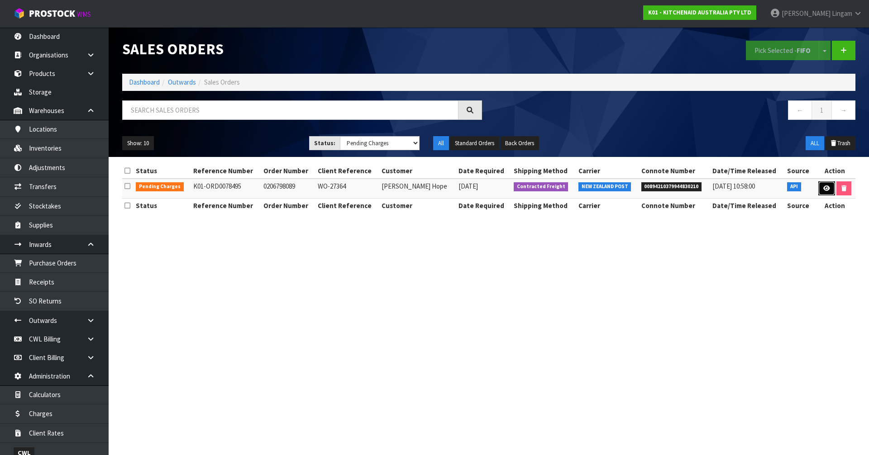
click at [823, 190] on icon at bounding box center [826, 189] width 7 height 6
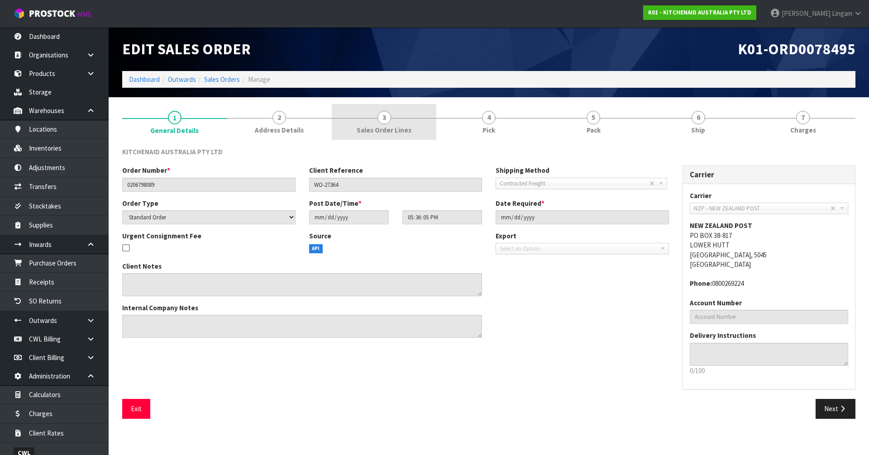
click at [424, 132] on link "3 Sales Order Lines" at bounding box center [384, 122] width 105 height 36
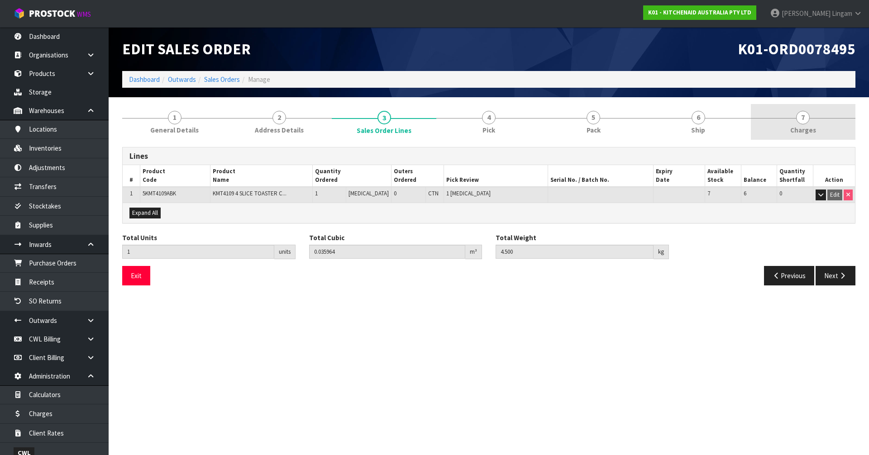
click at [821, 130] on link "7 [GEOGRAPHIC_DATA]" at bounding box center [803, 122] width 105 height 36
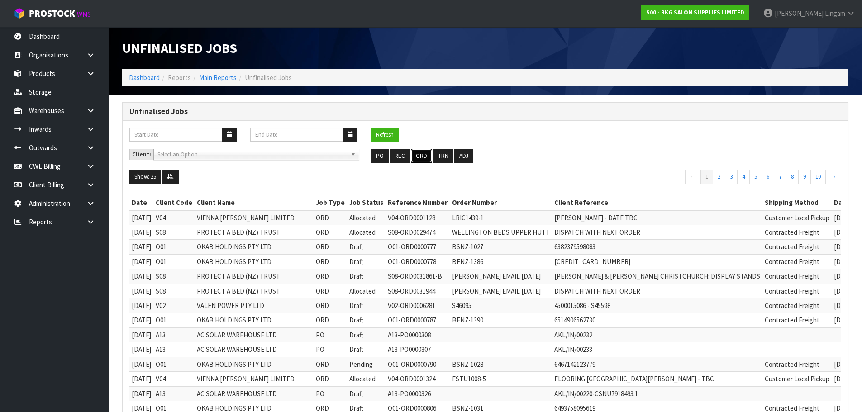
click at [418, 156] on button "ORD" at bounding box center [421, 156] width 21 height 14
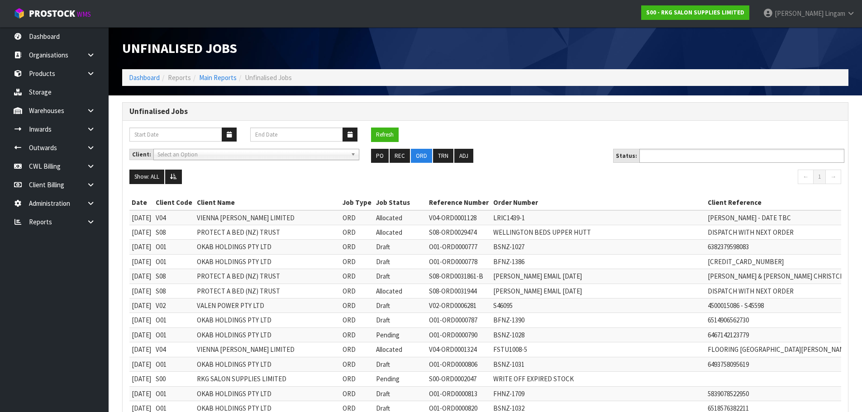
click at [668, 160] on input "text" at bounding box center [675, 155] width 67 height 11
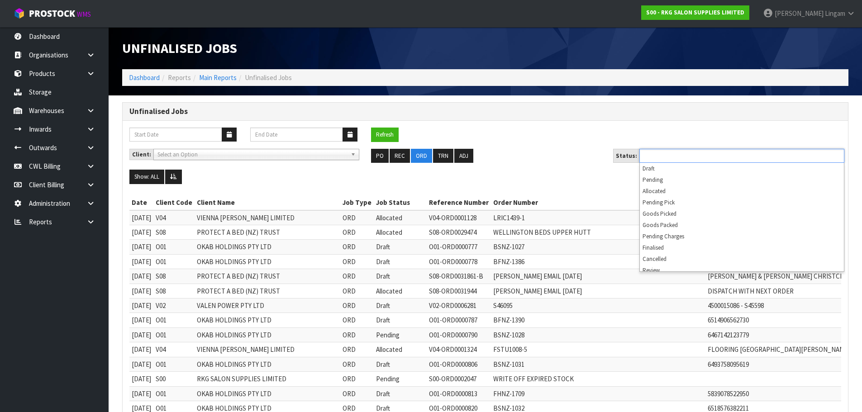
type input "Select Some Options"
click at [678, 157] on input "text" at bounding box center [675, 155] width 67 height 11
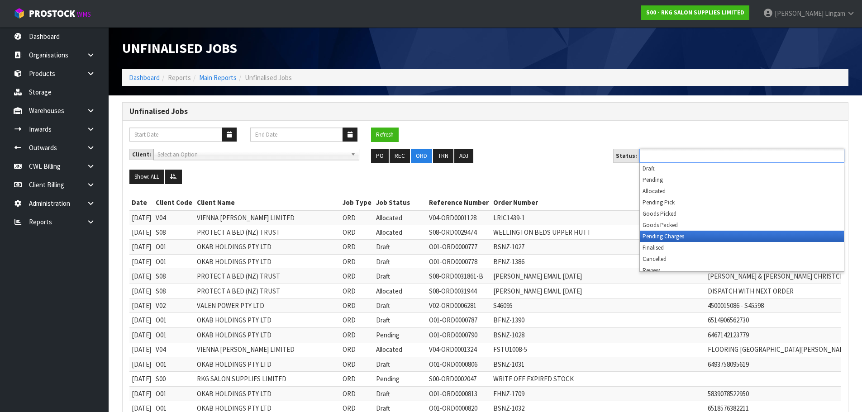
click at [683, 236] on li "Pending Charges" at bounding box center [742, 236] width 204 height 11
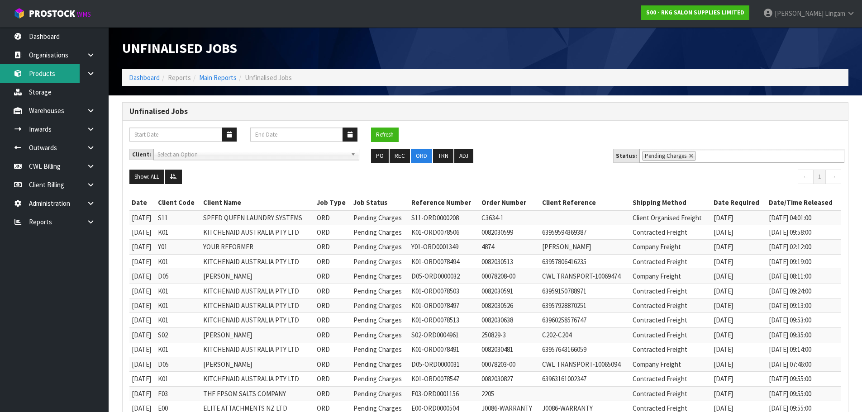
click at [53, 75] on link "Products" at bounding box center [54, 73] width 109 height 19
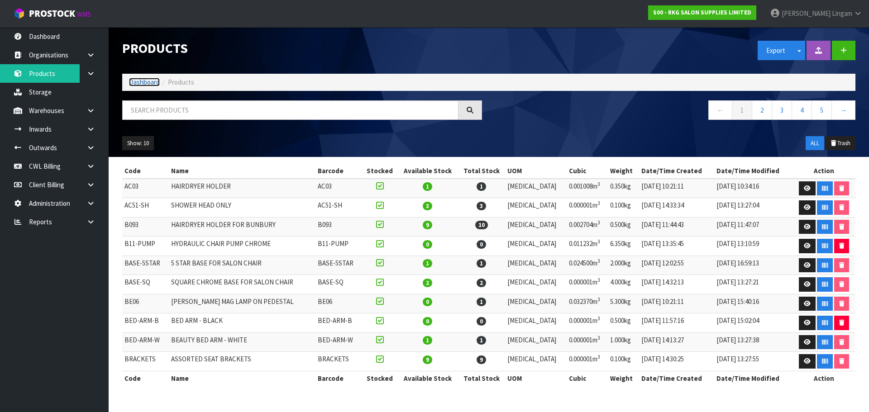
click at [137, 84] on link "Dashboard" at bounding box center [144, 82] width 31 height 9
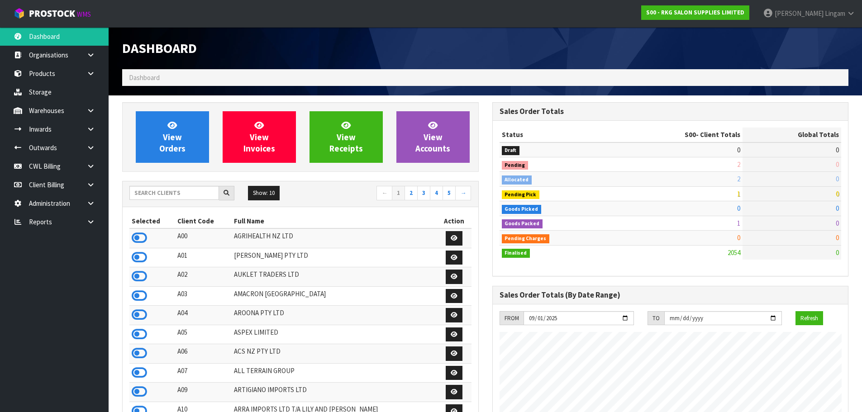
scroll to position [686, 370]
click at [149, 189] on input "text" at bounding box center [174, 193] width 90 height 14
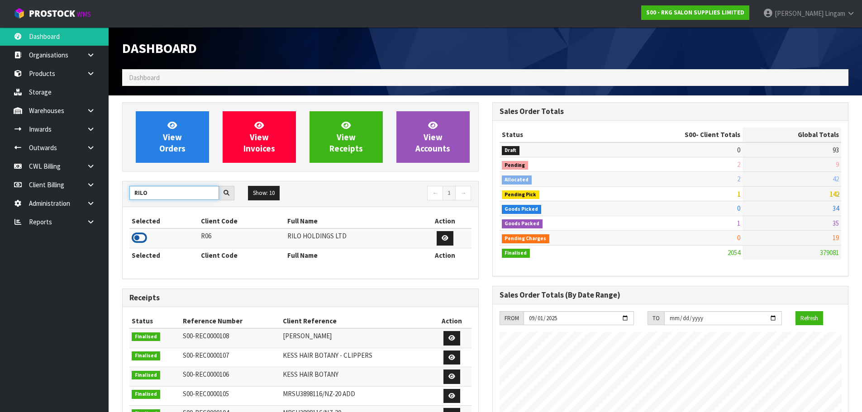
type input "RILO"
click at [137, 238] on icon at bounding box center [139, 238] width 15 height 14
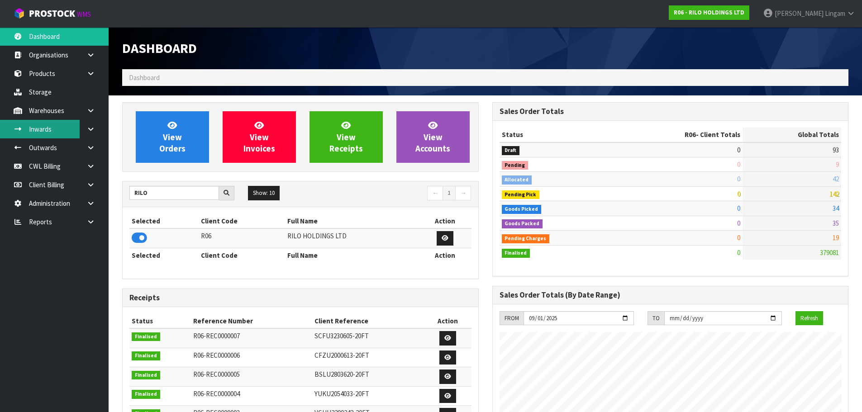
scroll to position [452044, 452227]
click at [45, 75] on link "Products" at bounding box center [54, 73] width 109 height 19
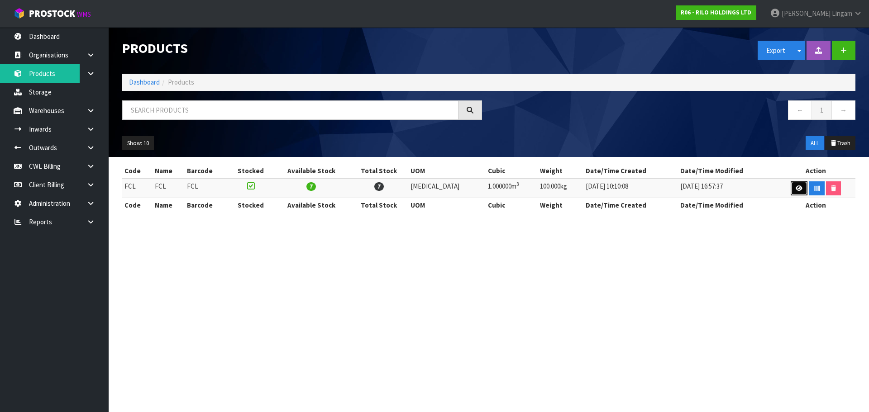
click at [796, 188] on icon at bounding box center [799, 189] width 7 height 6
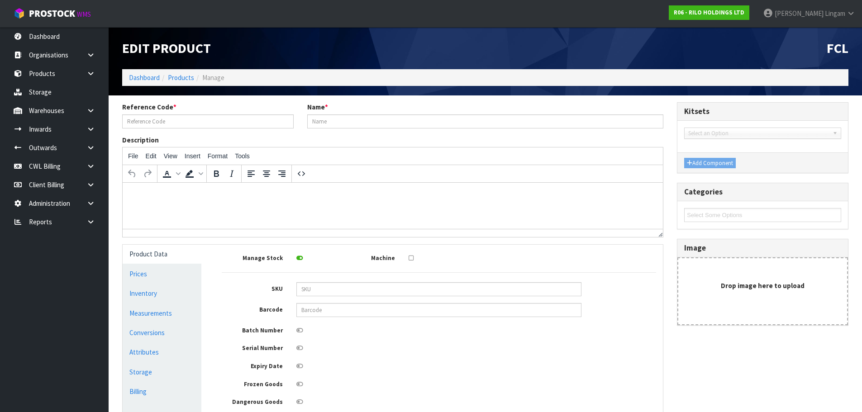
type input "FCL"
click at [141, 122] on input "FCL" at bounding box center [208, 122] width 172 height 14
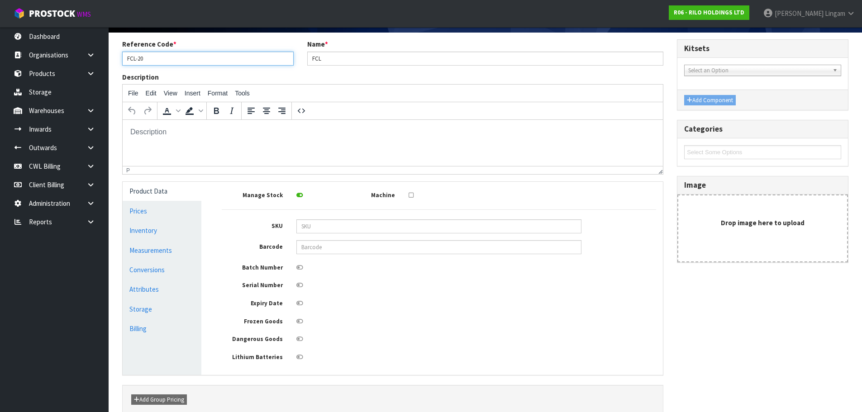
scroll to position [108, 0]
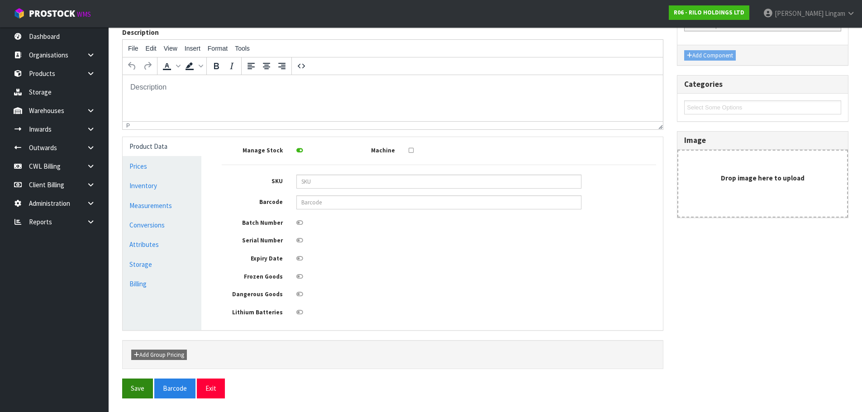
type input "FCL-20"
click at [135, 390] on button "Save" at bounding box center [137, 388] width 31 height 19
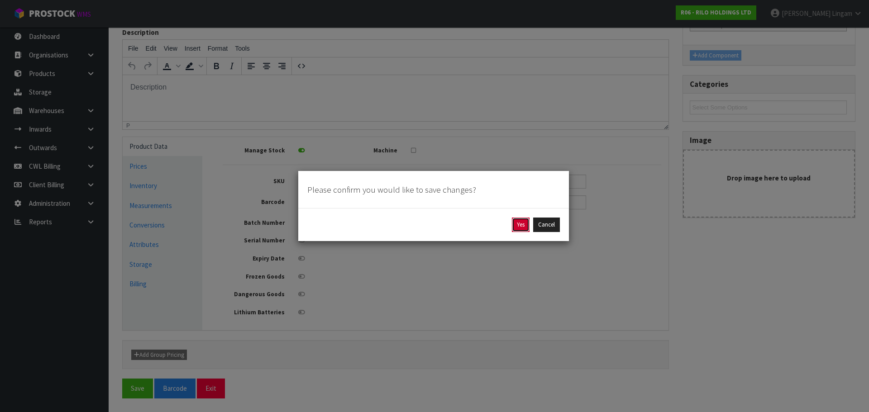
click at [521, 224] on button "Yes" at bounding box center [521, 225] width 18 height 14
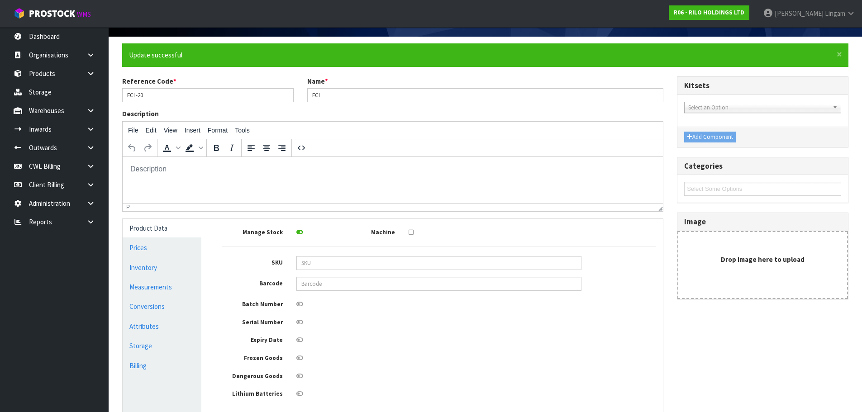
scroll to position [140, 0]
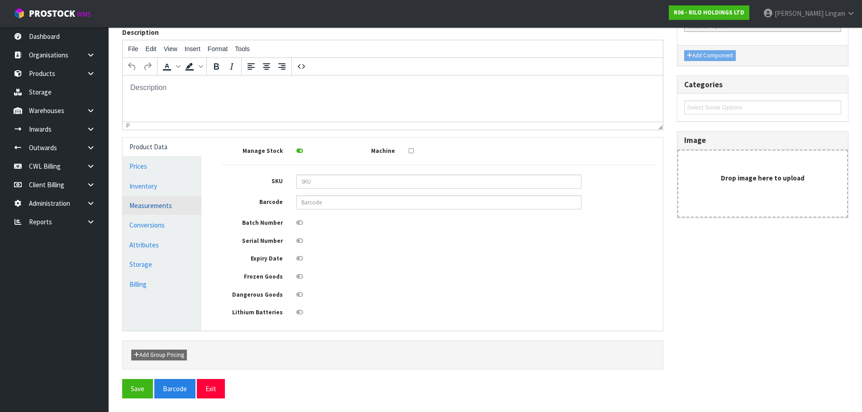
click at [153, 202] on link "Measurements" at bounding box center [162, 205] width 79 height 19
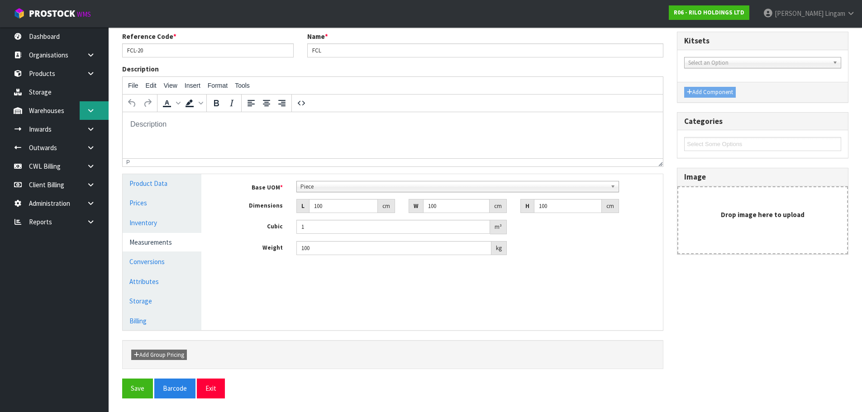
click at [96, 112] on link at bounding box center [94, 110] width 29 height 19
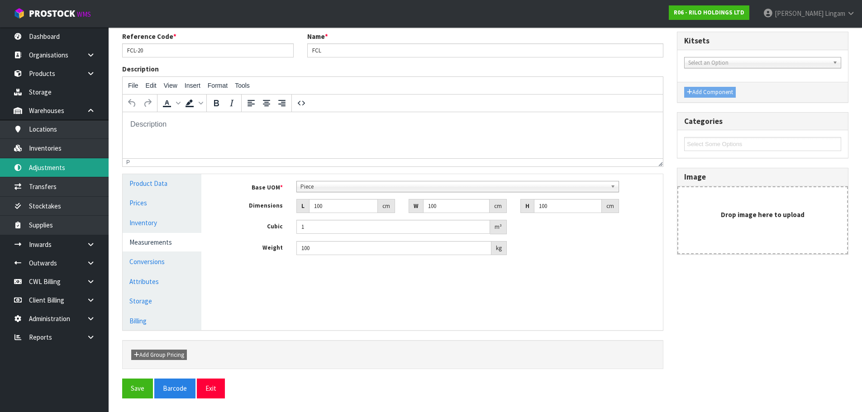
click at [40, 166] on link "Adjustments" at bounding box center [54, 167] width 109 height 19
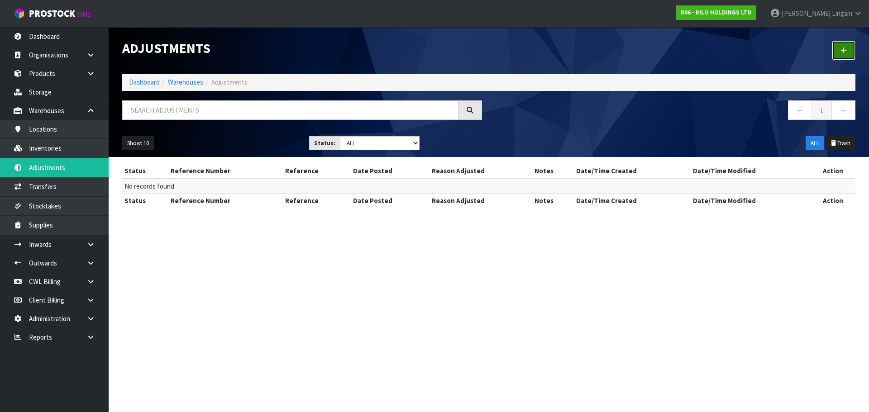
click at [842, 49] on icon at bounding box center [843, 50] width 6 height 7
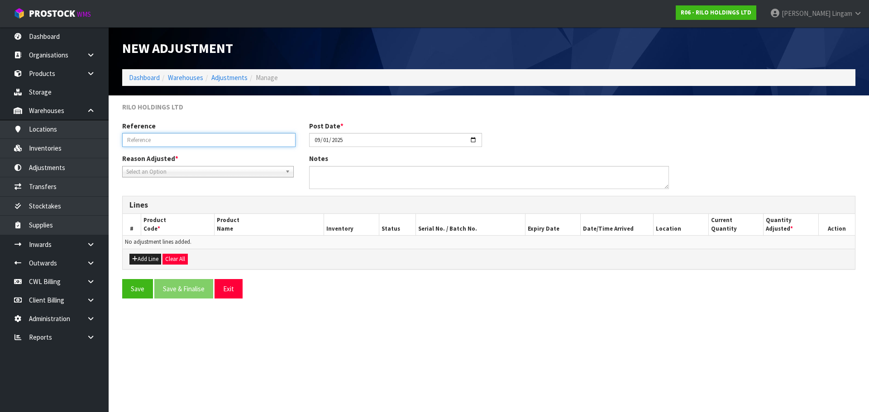
click at [124, 140] on input "text" at bounding box center [208, 140] width 173 height 14
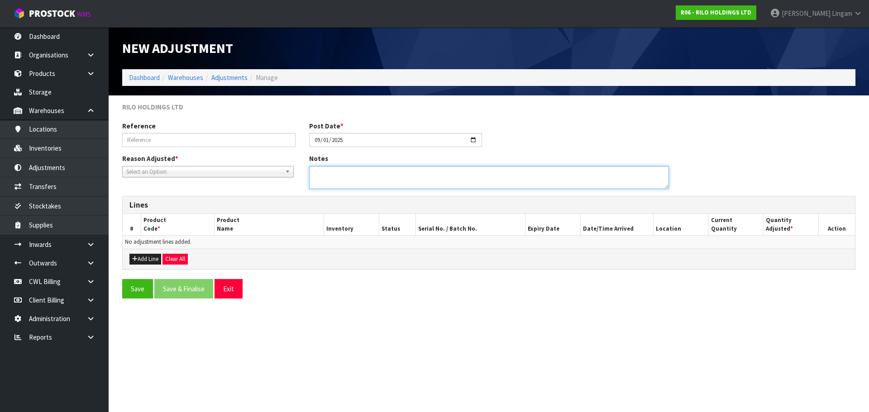
click at [363, 183] on textarea at bounding box center [489, 177] width 360 height 23
type textarea "UPDATING CODE"
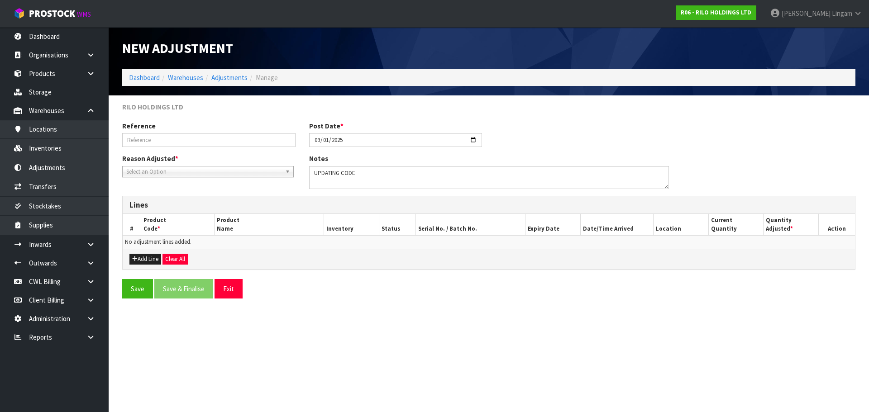
click at [137, 168] on span "Select an Option" at bounding box center [203, 172] width 155 height 11
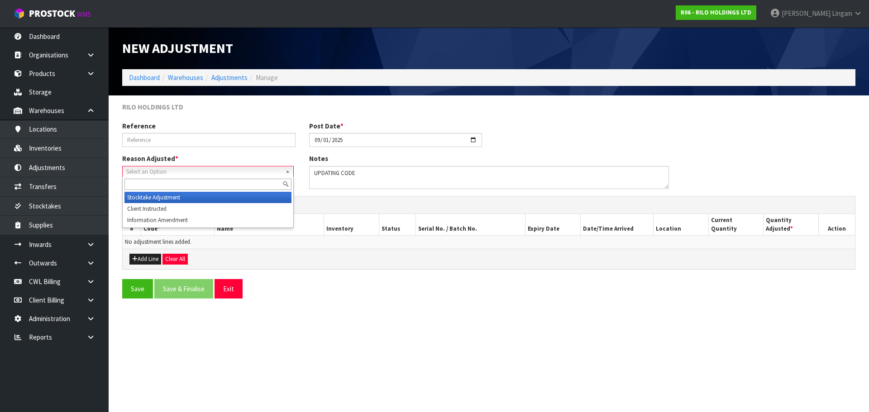
click at [170, 175] on span "Select an Option" at bounding box center [203, 172] width 155 height 11
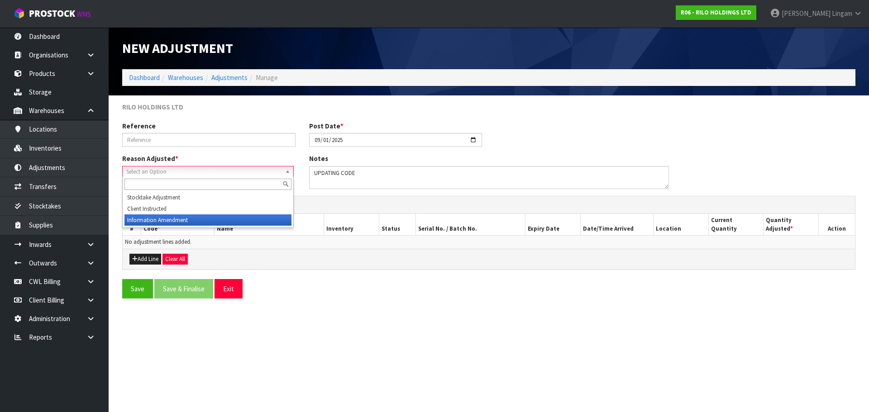
click at [167, 219] on li "Information Amendment" at bounding box center [207, 220] width 167 height 11
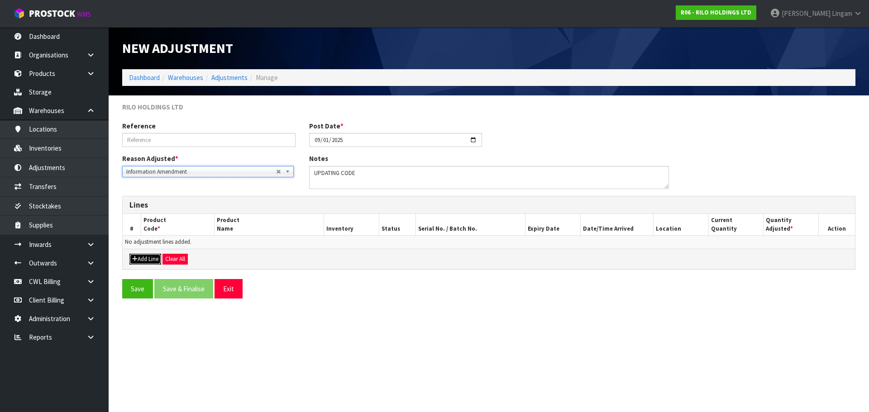
click at [147, 260] on button "Add Line" at bounding box center [145, 259] width 32 height 11
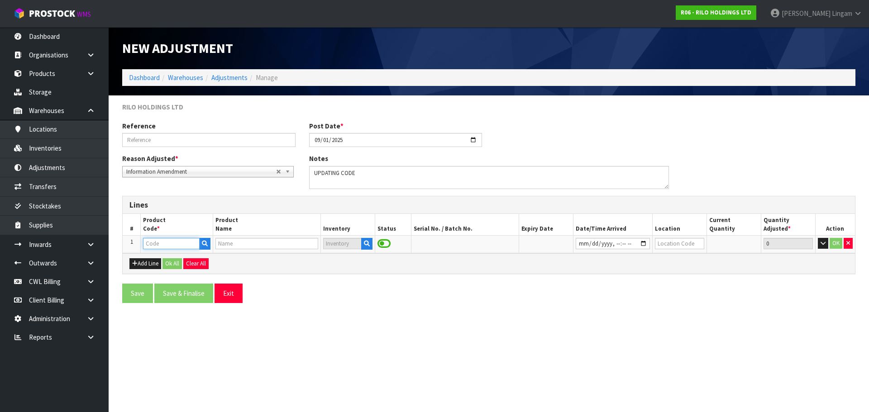
click at [166, 243] on input "text" at bounding box center [171, 243] width 56 height 11
type input "FCL"
click at [177, 262] on link "FCL -20" at bounding box center [179, 259] width 72 height 12
type input "FCL-20"
type input "FCL"
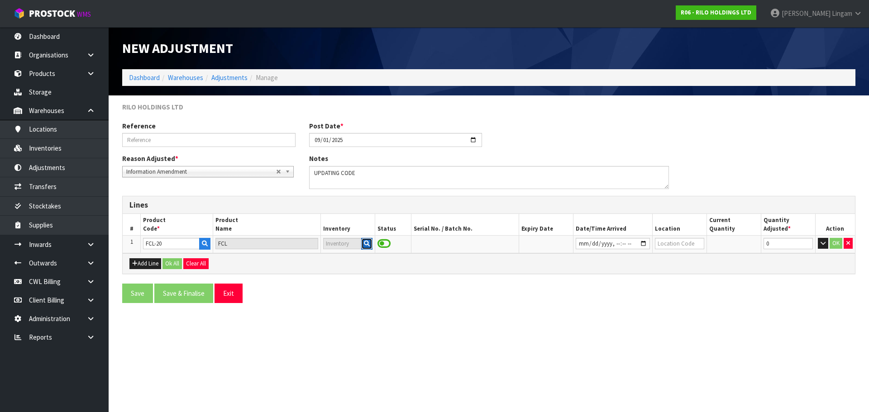
click at [368, 245] on icon "button" at bounding box center [367, 244] width 6 height 6
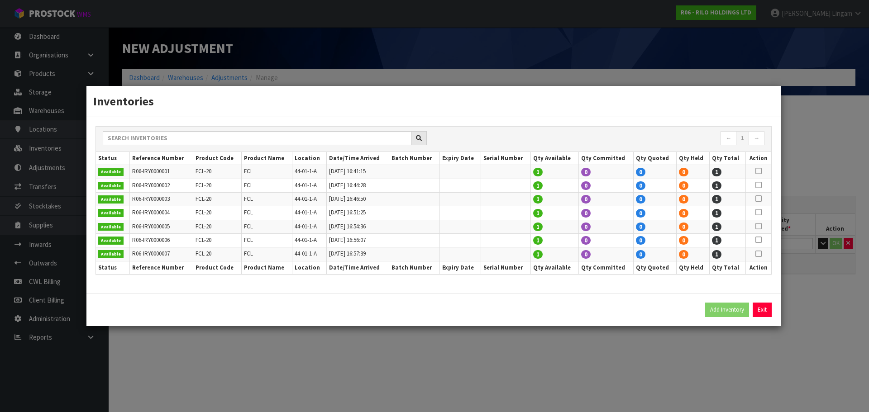
click at [759, 254] on icon at bounding box center [758, 254] width 6 height 0
click at [735, 310] on button "Add Inventory" at bounding box center [727, 310] width 44 height 14
type input "R06-IRY0000007"
type input "2025-08-04T16:57:39"
type input "44-01-1-A"
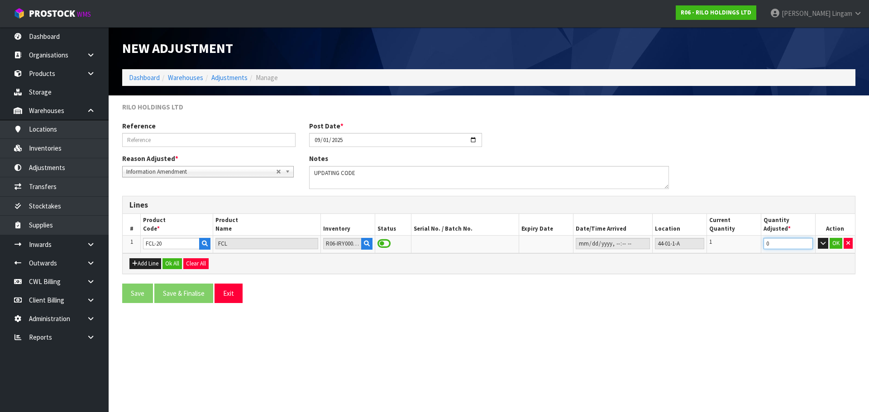
drag, startPoint x: 782, startPoint y: 245, endPoint x: 745, endPoint y: 247, distance: 37.6
click at [745, 248] on tr "1 FCL-20 FCL R06-IRY0000007 44-01-1-A 1 0 OK" at bounding box center [489, 244] width 732 height 17
type input "-1"
click at [153, 264] on button "Add Line" at bounding box center [145, 263] width 32 height 11
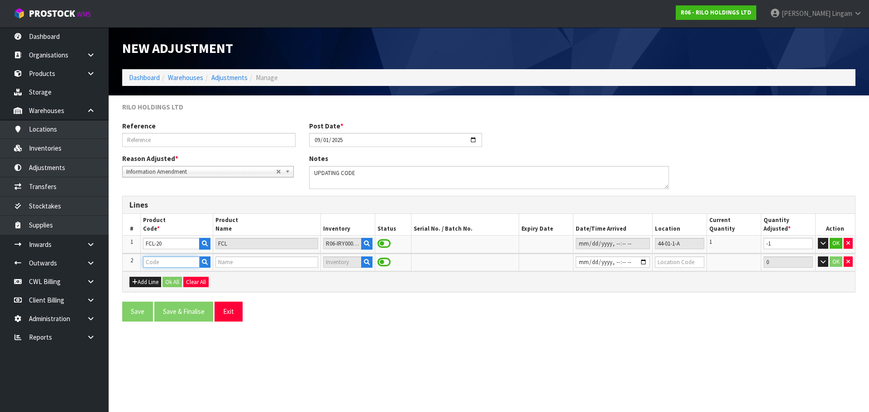
click at [157, 264] on input "text" at bounding box center [171, 262] width 56 height 11
type input "FCL-40"
type input "FCL"
type input "FCL-40"
click at [576, 263] on input "datetime-local" at bounding box center [613, 262] width 74 height 11
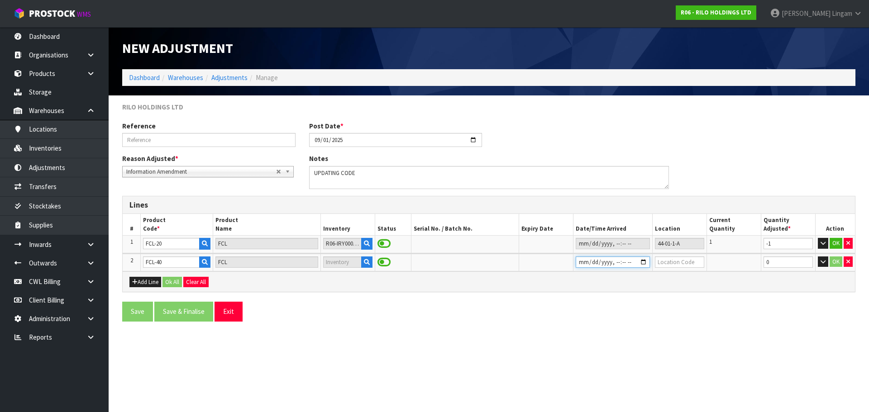
click at [576, 263] on input "datetime-local" at bounding box center [613, 262] width 74 height 11
type input "2025-08-04T16:57"
click at [667, 264] on input "text" at bounding box center [679, 262] width 49 height 11
type input "44-01-1-A"
drag, startPoint x: 774, startPoint y: 263, endPoint x: 755, endPoint y: 265, distance: 19.5
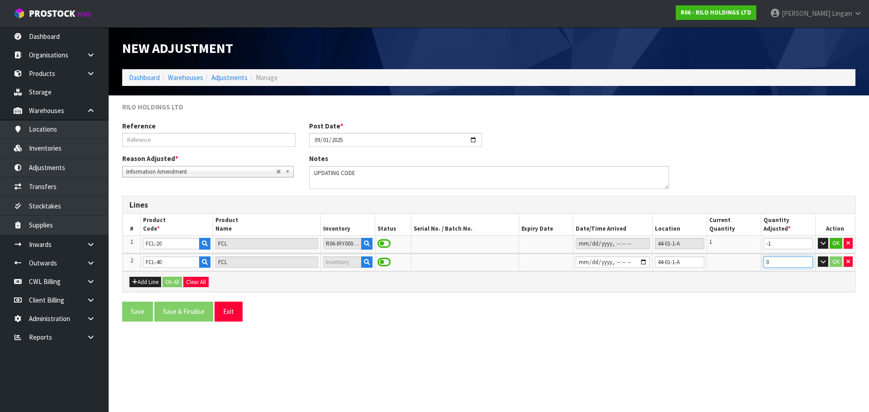
click at [755, 265] on tr "2 FCL-40 FCL 44-01-1-A 0 OK" at bounding box center [489, 263] width 732 height 18
type input "1"
drag, startPoint x: 170, startPoint y: 282, endPoint x: 174, endPoint y: 272, distance: 11.0
click at [170, 282] on button "Ok All" at bounding box center [171, 282] width 19 height 11
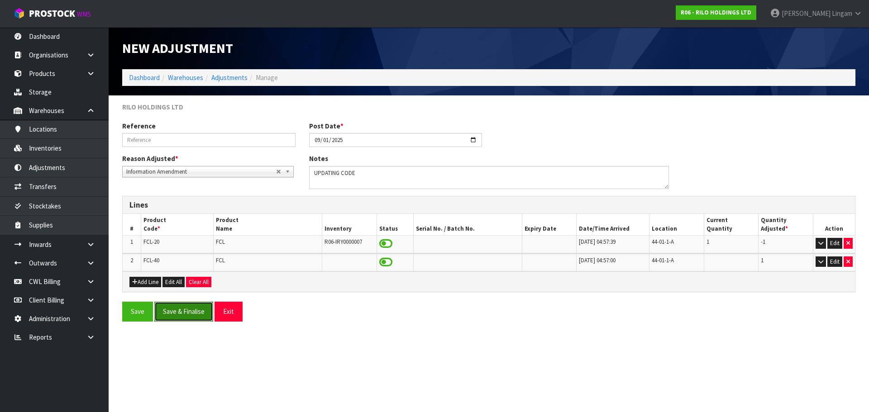
click at [185, 314] on button "Save & Finalise" at bounding box center [183, 311] width 59 height 19
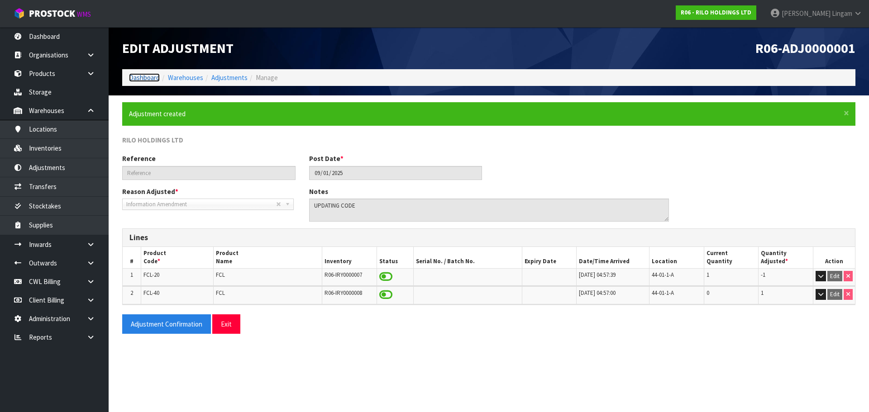
click at [143, 77] on link "Dashboard" at bounding box center [144, 77] width 31 height 9
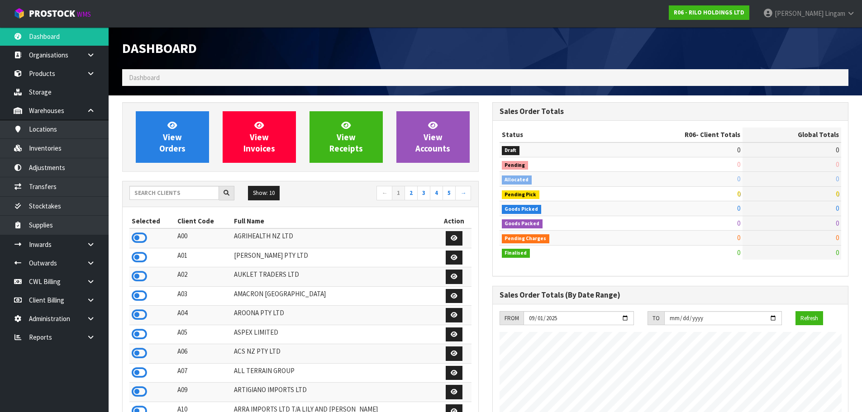
scroll to position [554, 370]
click at [91, 339] on icon at bounding box center [90, 337] width 9 height 7
click at [80, 382] on link "CWL" at bounding box center [54, 375] width 109 height 19
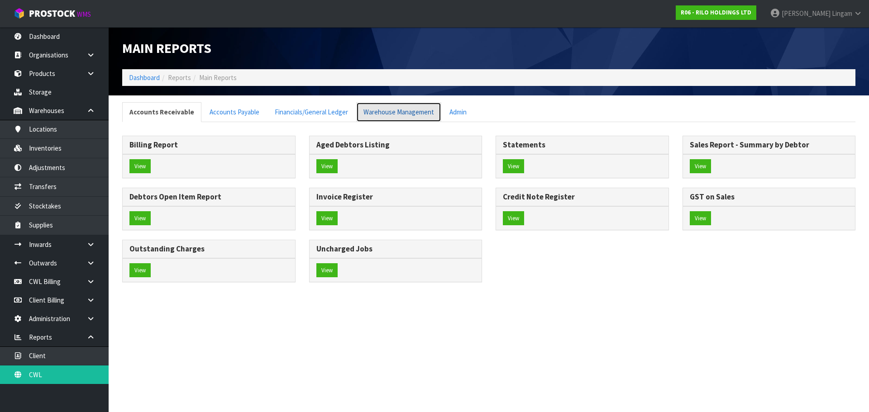
click at [401, 110] on link "Warehouse Management" at bounding box center [398, 111] width 85 height 19
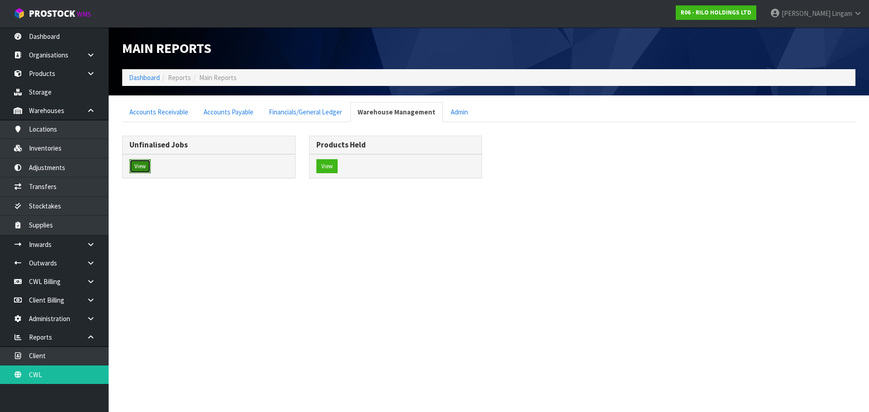
click at [138, 162] on button "View" at bounding box center [139, 166] width 21 height 14
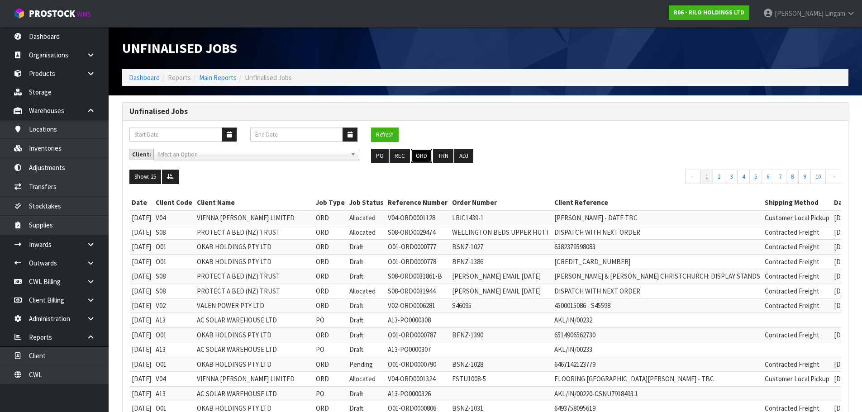
click at [421, 156] on button "ORD" at bounding box center [421, 156] width 21 height 14
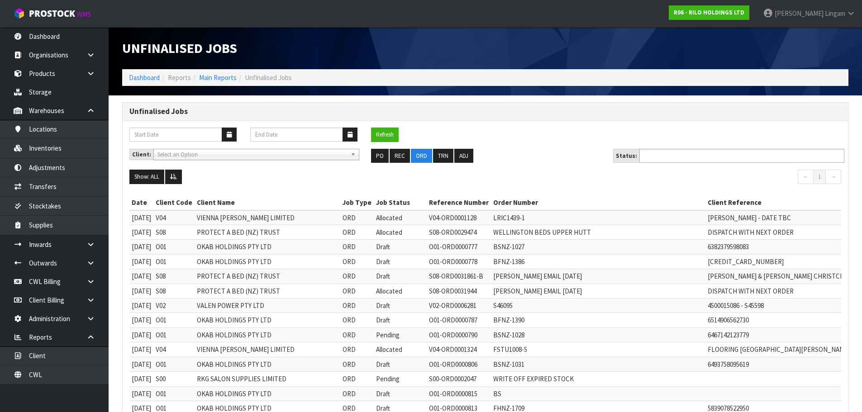
click at [716, 152] on ul at bounding box center [742, 156] width 205 height 14
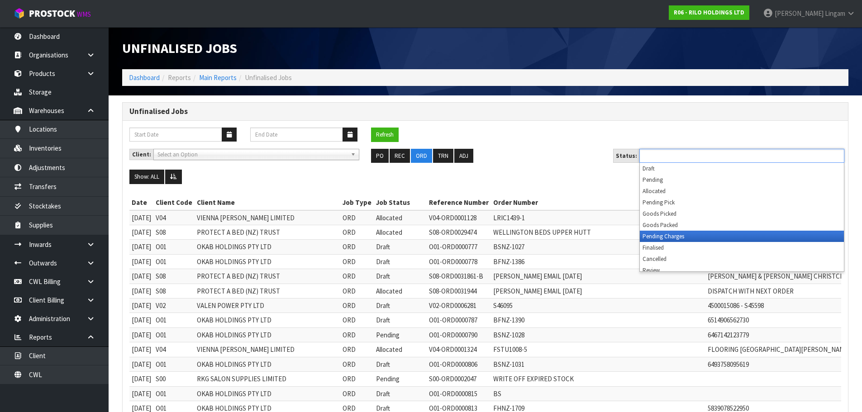
click at [687, 236] on li "Pending Charges" at bounding box center [742, 236] width 204 height 11
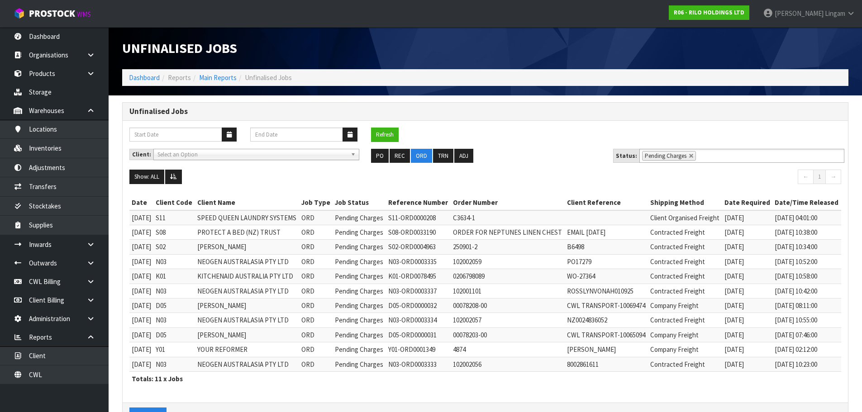
click at [537, 147] on div "Refresh" at bounding box center [486, 138] width 726 height 21
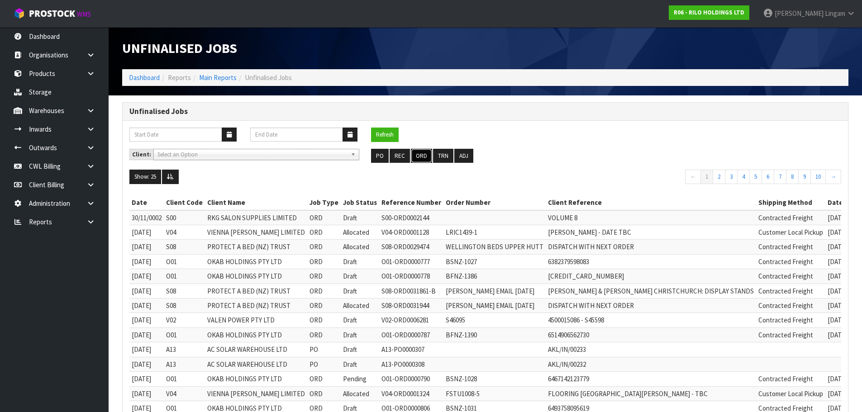
click at [421, 160] on button "ORD" at bounding box center [421, 156] width 21 height 14
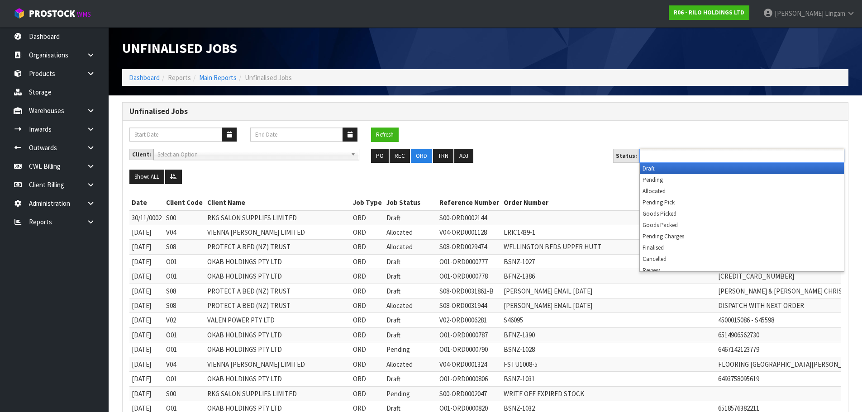
click at [692, 158] on input "text" at bounding box center [675, 155] width 67 height 11
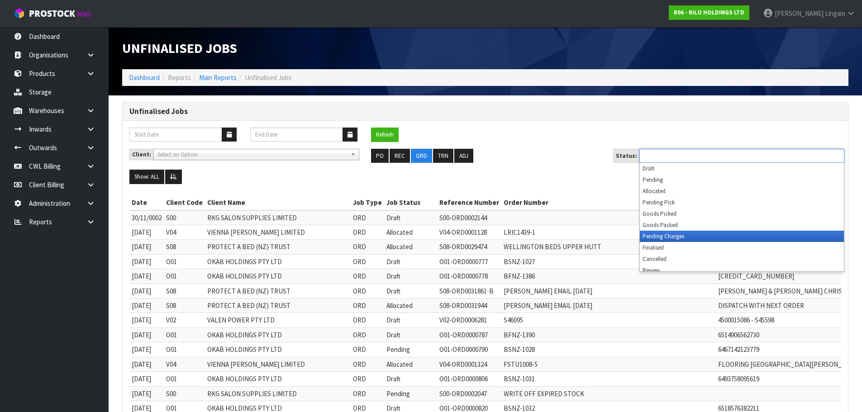
click at [700, 239] on li "Pending Charges" at bounding box center [742, 236] width 204 height 11
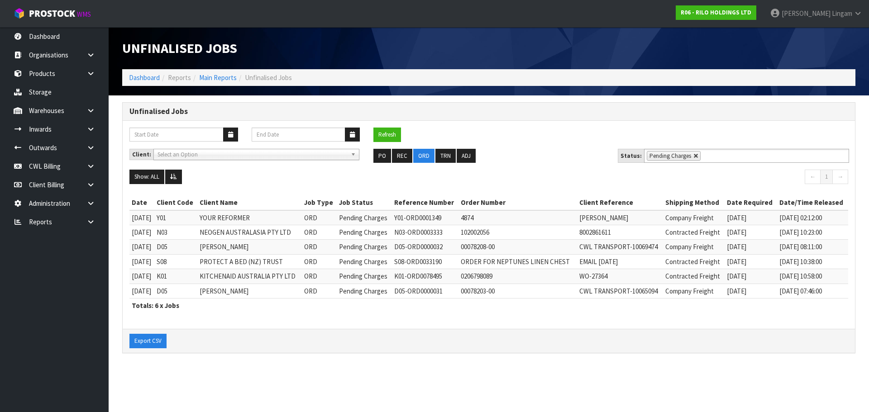
click at [694, 158] on link at bounding box center [695, 155] width 5 height 5
type input "Select Some Options"
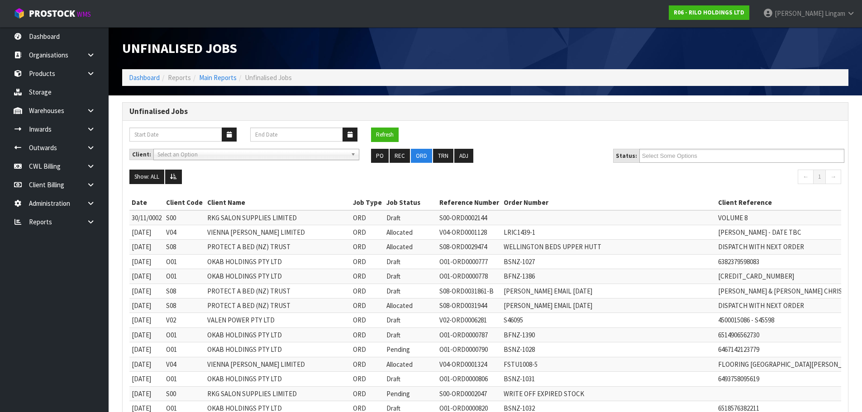
click at [694, 158] on input "Select Some Options" at bounding box center [675, 155] width 67 height 11
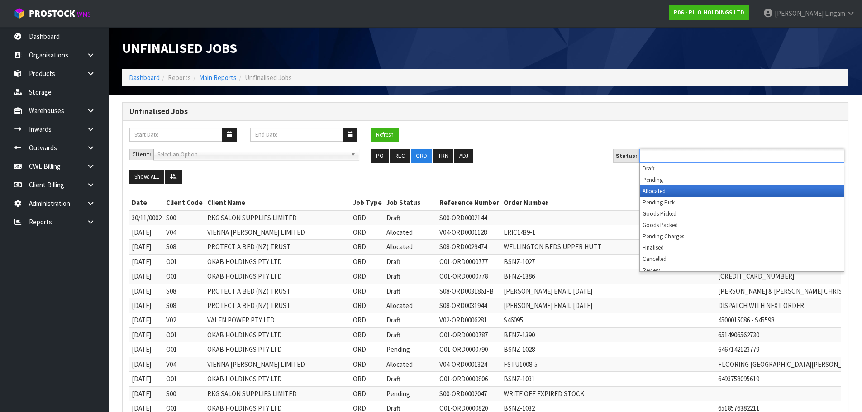
click at [664, 193] on li "Allocated" at bounding box center [742, 191] width 204 height 11
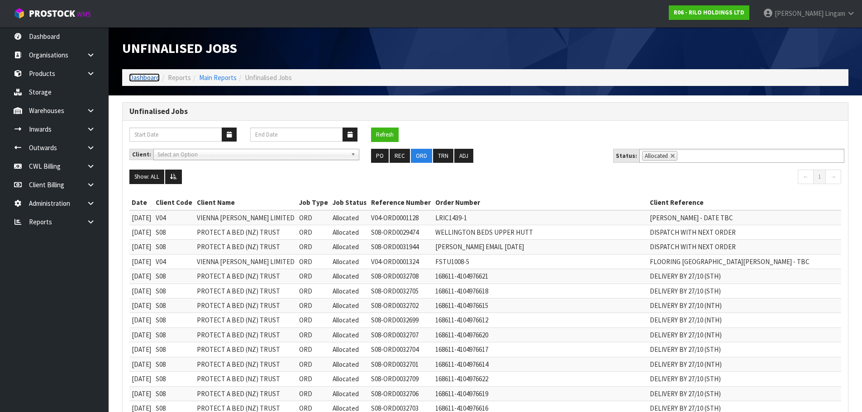
click at [139, 78] on link "Dashboard" at bounding box center [144, 77] width 31 height 9
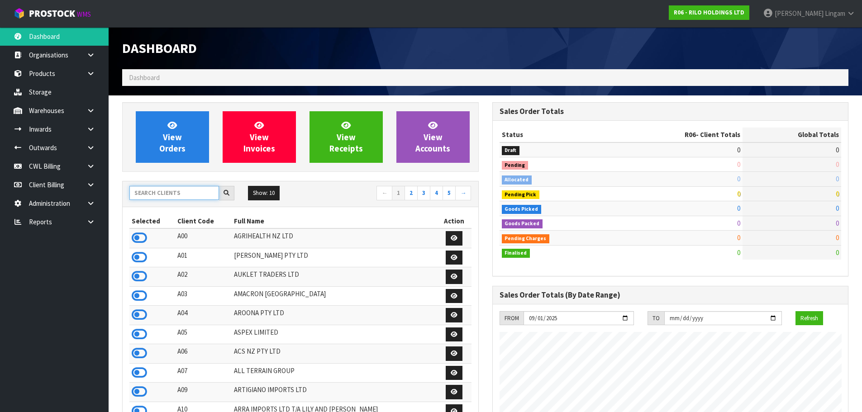
click at [159, 195] on input "text" at bounding box center [174, 193] width 90 height 14
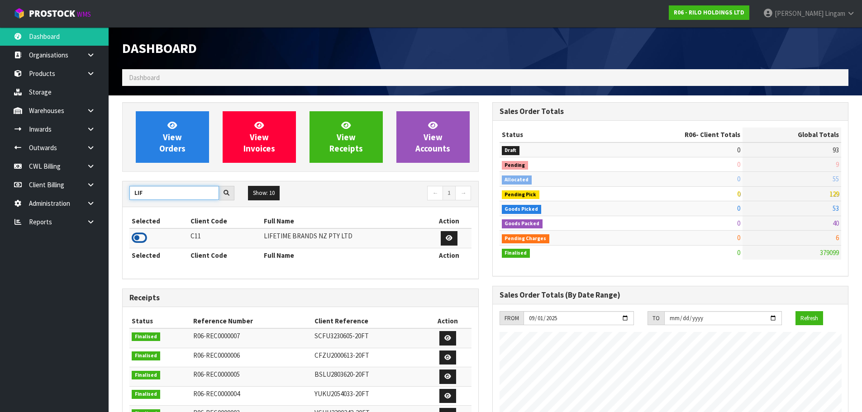
type input "LIF"
click at [143, 238] on icon at bounding box center [139, 238] width 15 height 14
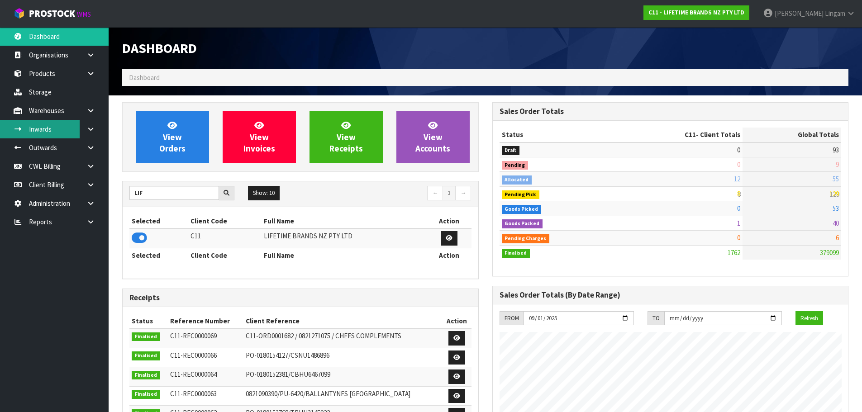
scroll to position [686, 370]
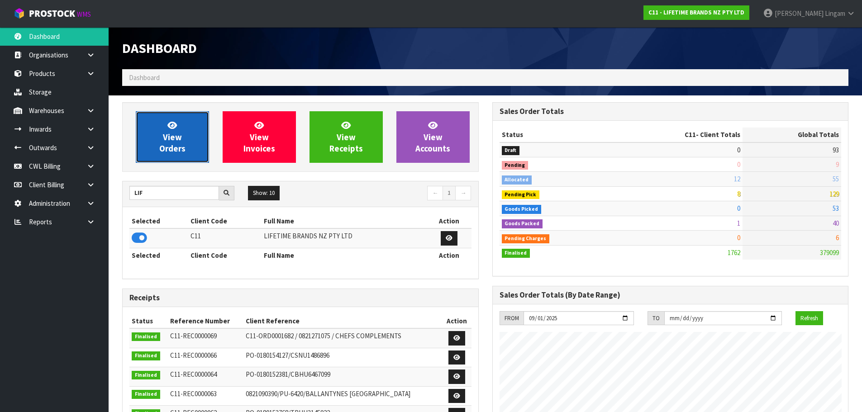
click at [172, 137] on span "View Orders" at bounding box center [172, 137] width 26 height 34
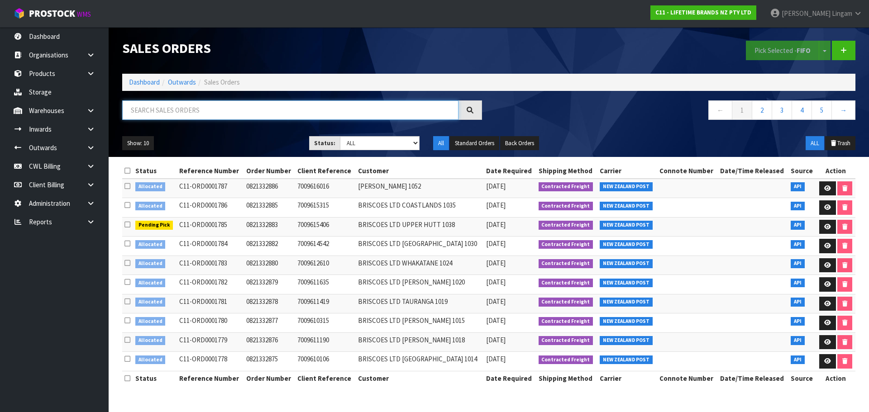
click at [253, 114] on input "text" at bounding box center [290, 109] width 336 height 19
paste input "JOBLEPICROAST"
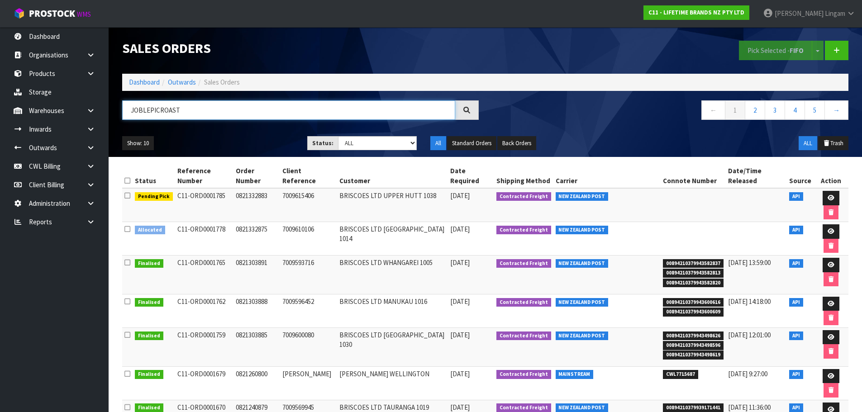
type input "JOBLEPICROAST"
click at [88, 111] on icon at bounding box center [90, 110] width 9 height 7
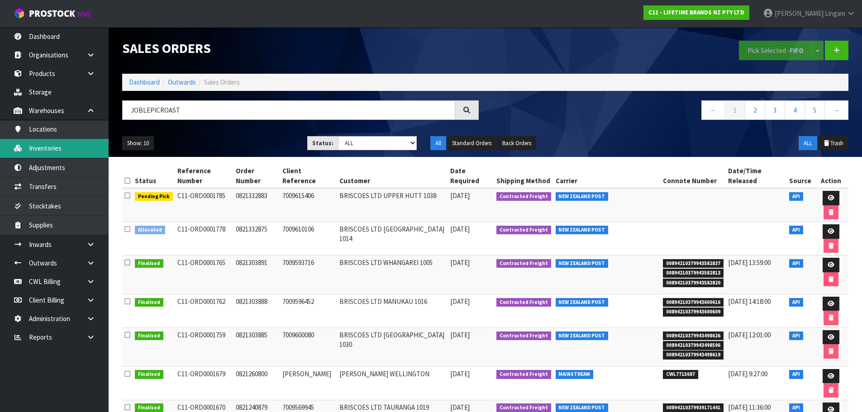
click at [67, 149] on link "Inventories" at bounding box center [54, 148] width 109 height 19
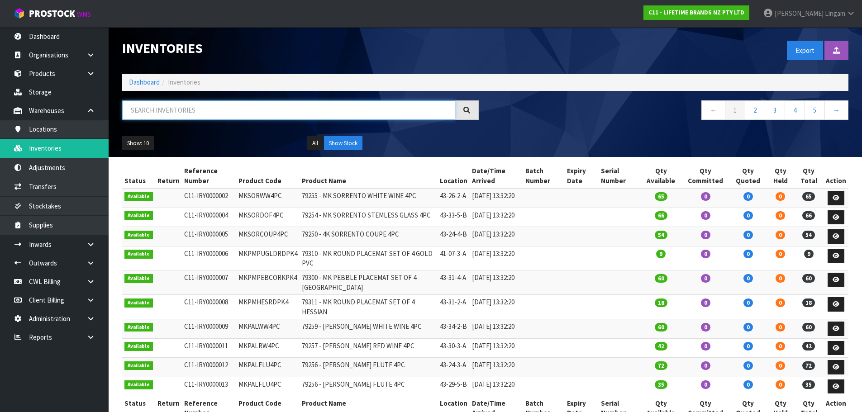
click at [197, 114] on input "text" at bounding box center [288, 109] width 333 height 19
paste input "JOBLEPICROAST"
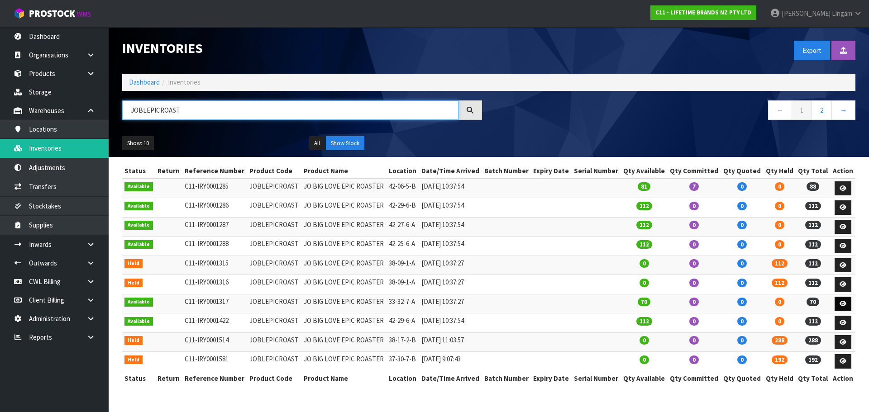
type input "JOBLEPICROAST"
click at [843, 305] on icon at bounding box center [843, 304] width 7 height 6
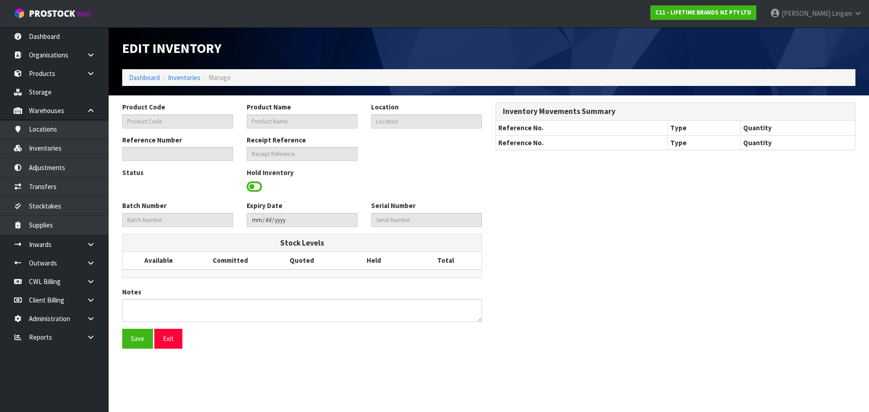
type input "JOBLEPICROAST"
type input "JO BIG LOVE EPIC ROASTER"
type input "33-32-7-A"
type input "C11-IRY0001317"
type input "C11-REC0000039"
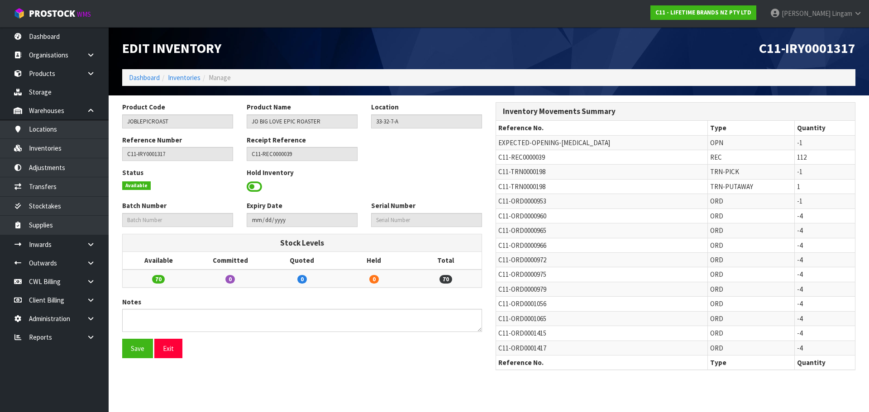
click at [252, 186] on span at bounding box center [254, 187] width 15 height 14
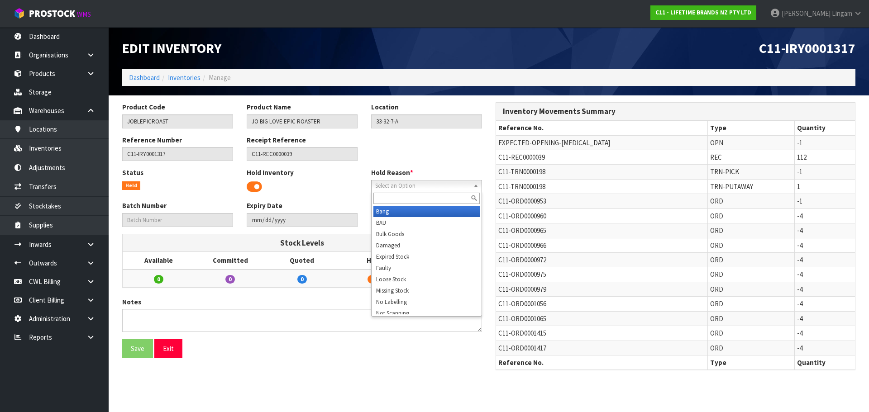
click at [386, 191] on div "Select an Option Bang BAU Bulk Goods Damaged Expired Stock Faulty Loose Stock M…" at bounding box center [426, 185] width 111 height 11
click at [397, 235] on li "Bulk Goods" at bounding box center [426, 234] width 106 height 11
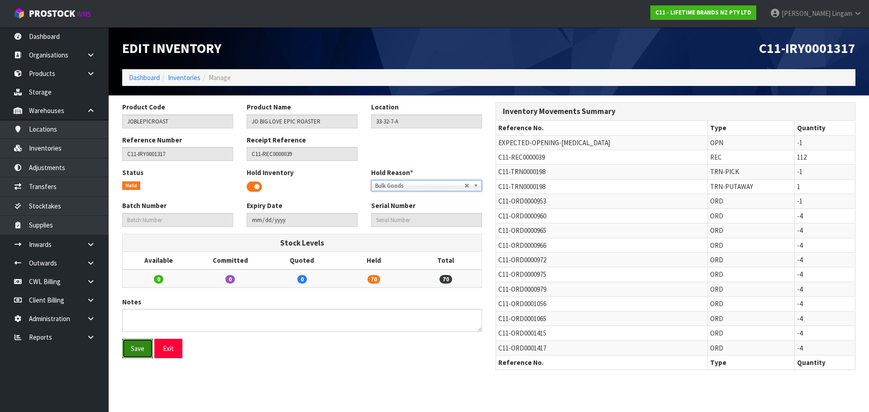
click at [134, 350] on button "Save" at bounding box center [137, 348] width 31 height 19
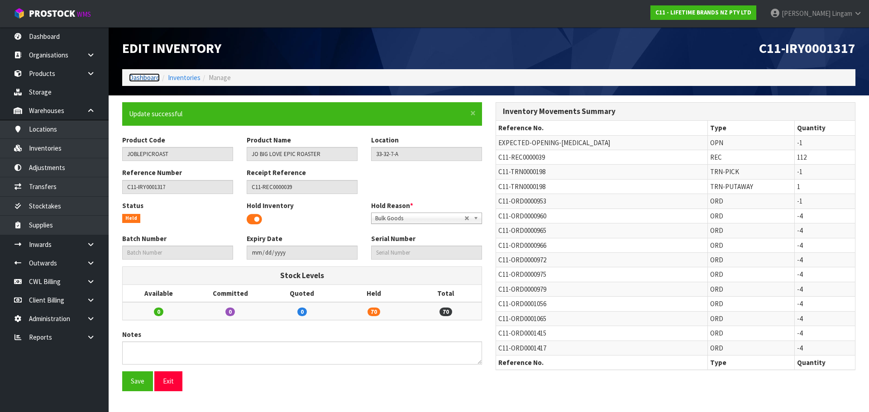
click at [147, 76] on link "Dashboard" at bounding box center [144, 77] width 31 height 9
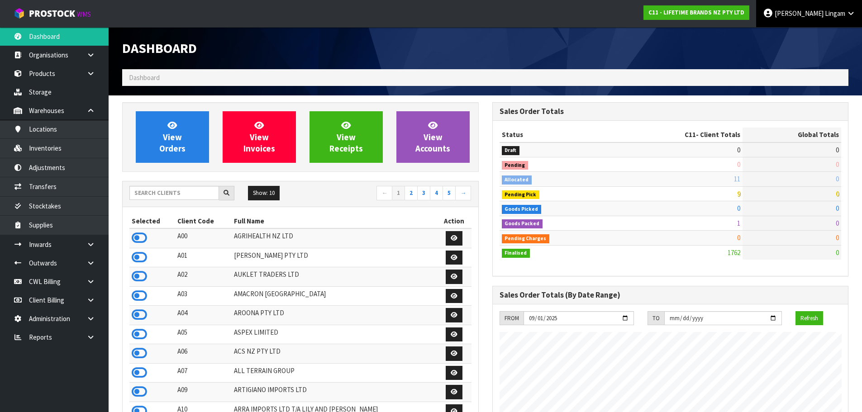
scroll to position [686, 370]
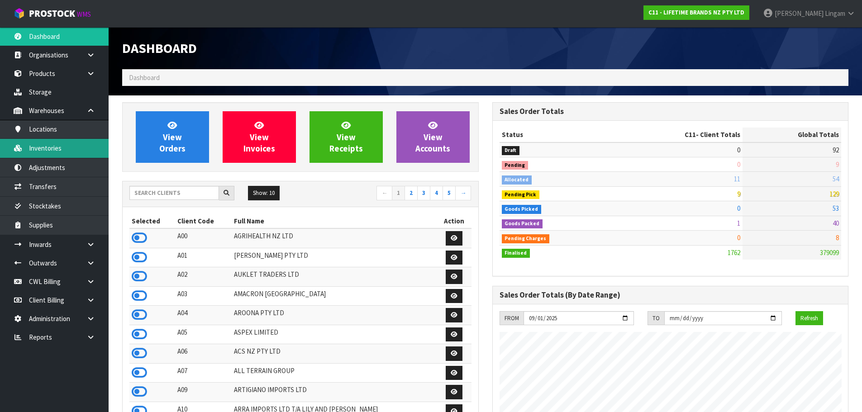
click at [65, 148] on link "Inventories" at bounding box center [54, 148] width 109 height 19
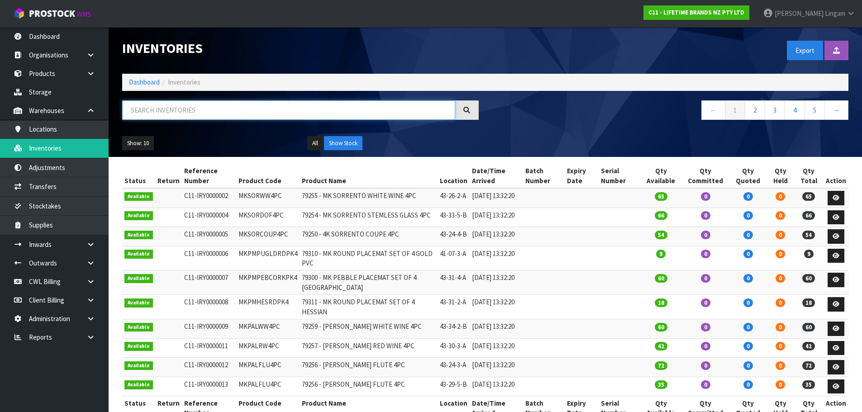
click at [281, 110] on input "text" at bounding box center [288, 109] width 333 height 19
paste input "JOBLPARTYPL35"
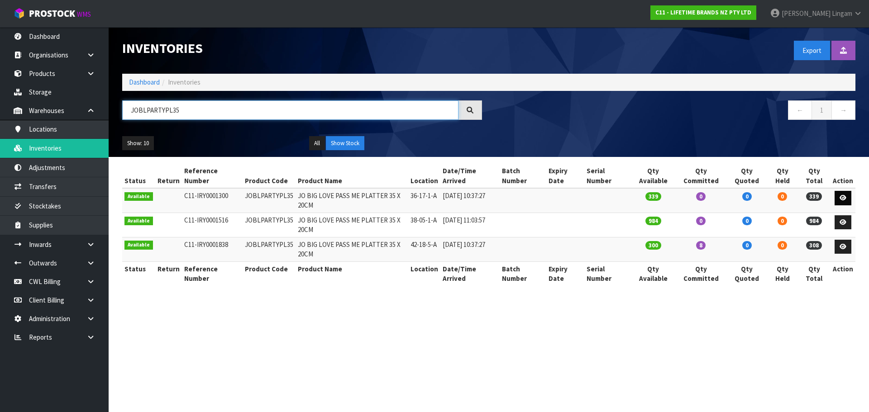
type input "JOBLPARTYPL35"
click at [846, 196] on icon at bounding box center [843, 198] width 7 height 6
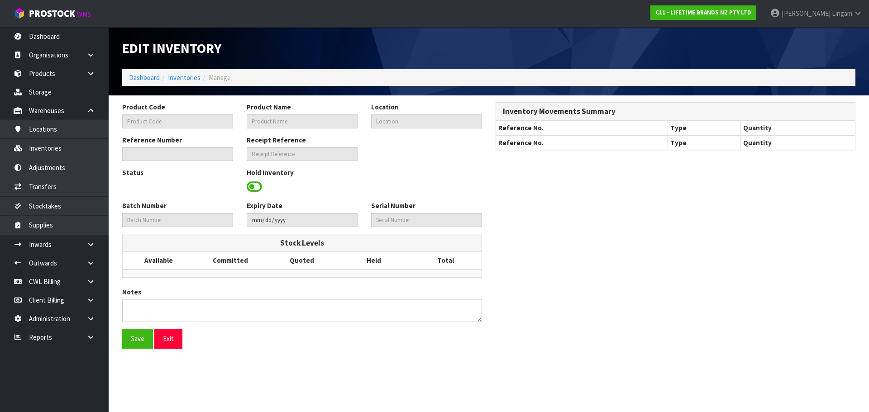
type input "JOBLPARTYPL35"
type input "JO BIG LOVE PASS ME PLATTER 35 X 20CM"
type input "36-17-1-A"
type input "C11-IRY0001300"
type input "C11-REC0000039"
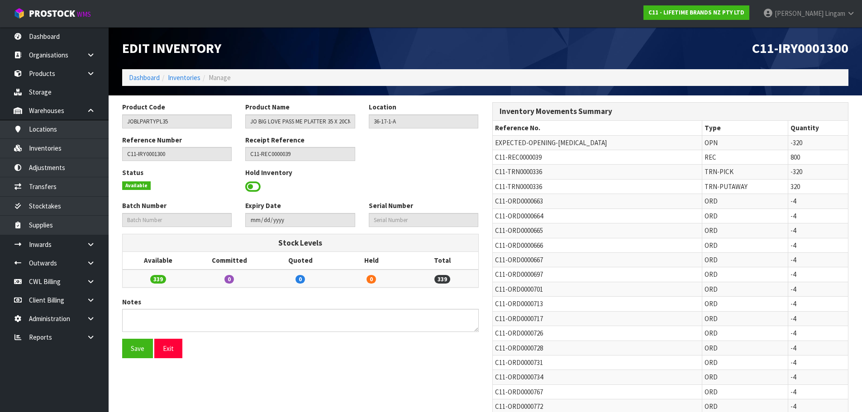
click at [253, 185] on span at bounding box center [252, 187] width 15 height 14
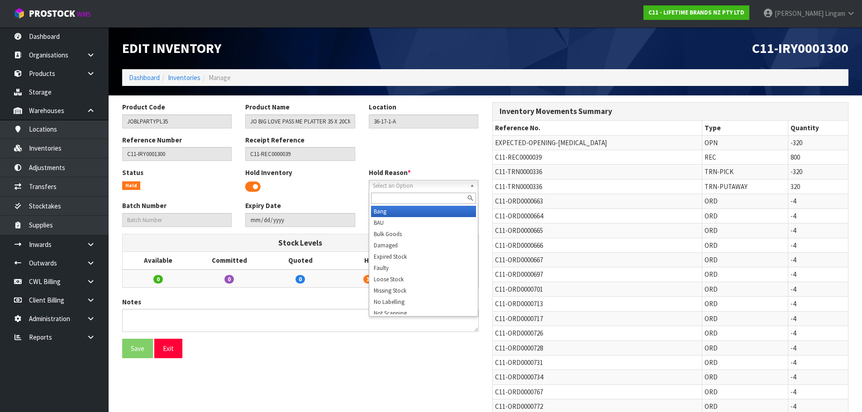
click at [378, 184] on span "Select an Option" at bounding box center [419, 186] width 93 height 11
click at [394, 231] on li "Bulk Goods" at bounding box center [423, 234] width 105 height 11
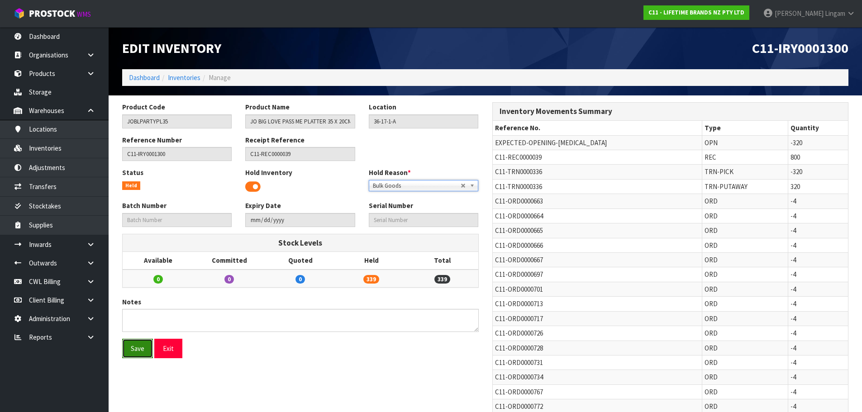
click at [136, 351] on button "Save" at bounding box center [137, 348] width 31 height 19
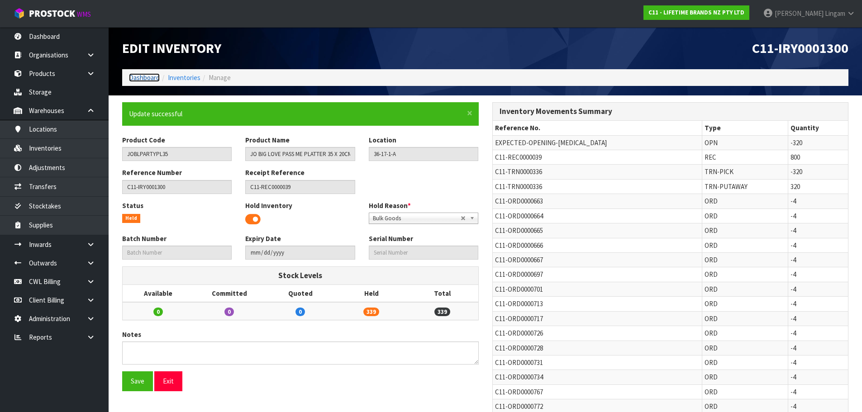
click at [148, 79] on link "Dashboard" at bounding box center [144, 77] width 31 height 9
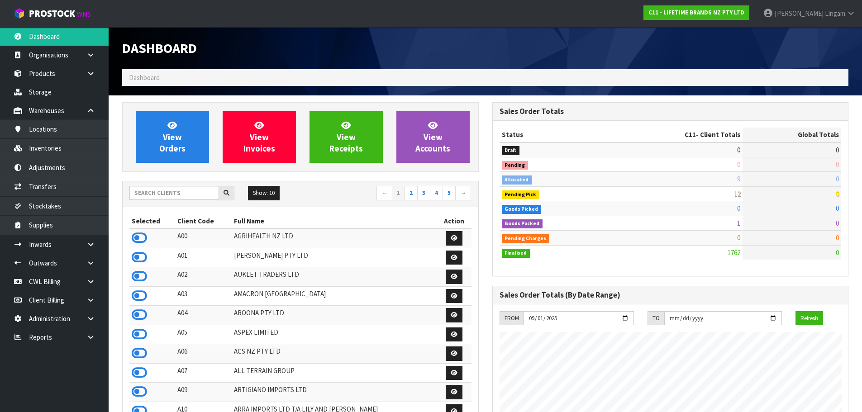
scroll to position [686, 370]
click at [55, 152] on link "Inventories" at bounding box center [54, 148] width 109 height 19
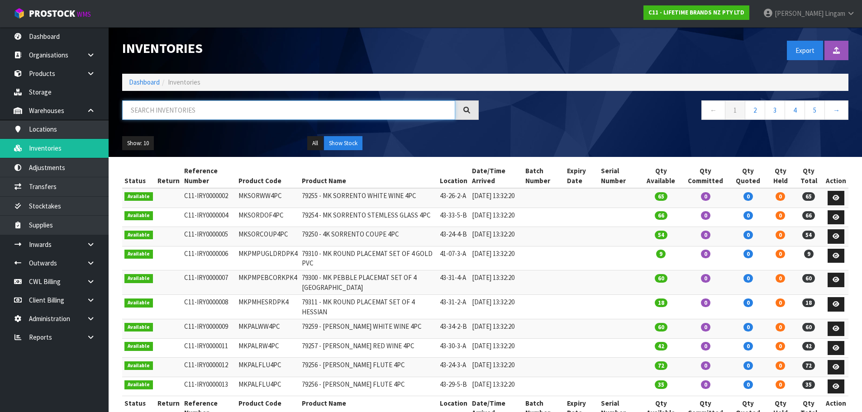
click at [294, 114] on input "text" at bounding box center [288, 109] width 333 height 19
paste input "JOBLSSERVER34"
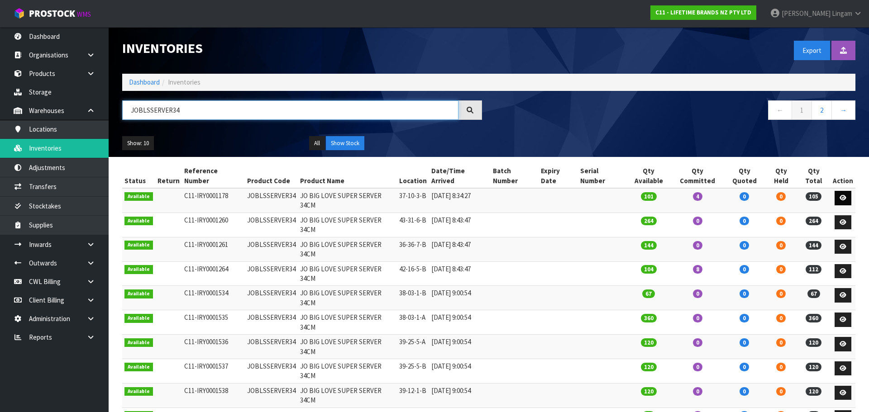
type input "JOBLSSERVER34"
click at [846, 195] on icon at bounding box center [843, 198] width 7 height 6
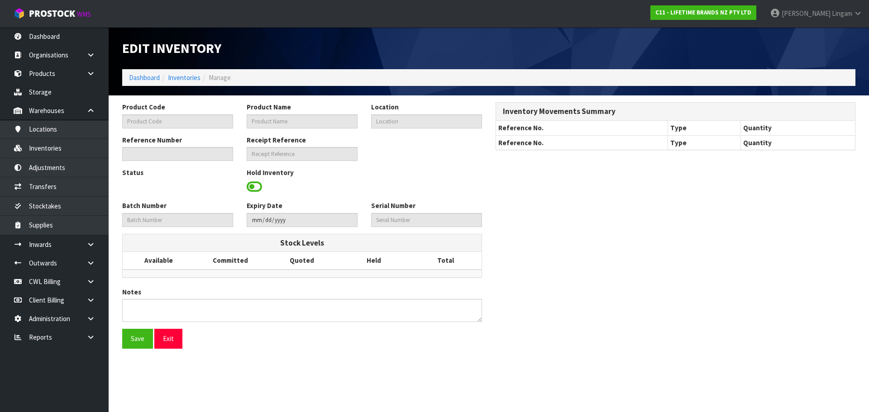
type input "JOBLSSERVER34"
type input "JO BIG LOVE SUPER SERVER 34CM"
type input "37-10-3-B"
type input "C11-IRY0001178"
type input "C11-REC0000035"
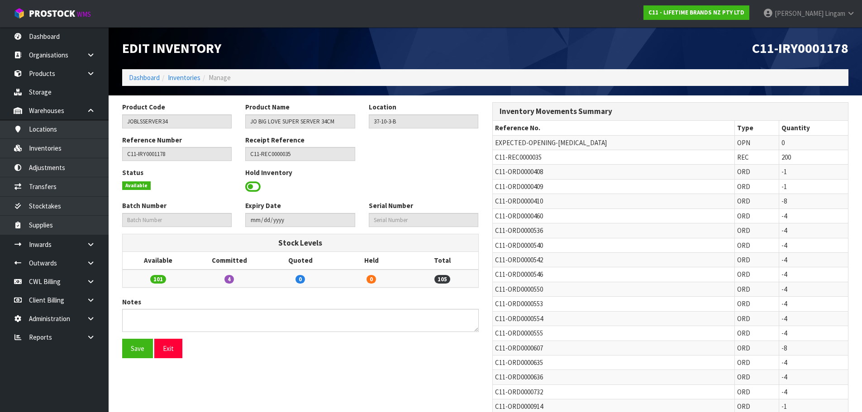
click at [251, 183] on span at bounding box center [252, 187] width 15 height 14
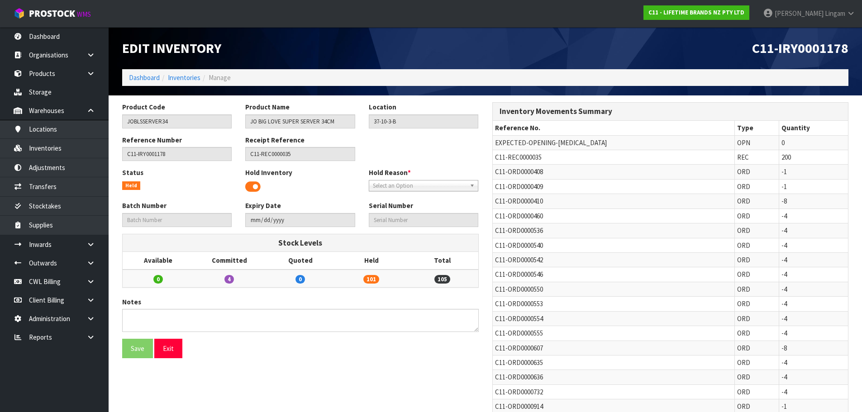
click at [378, 187] on span "Select an Option" at bounding box center [419, 186] width 93 height 11
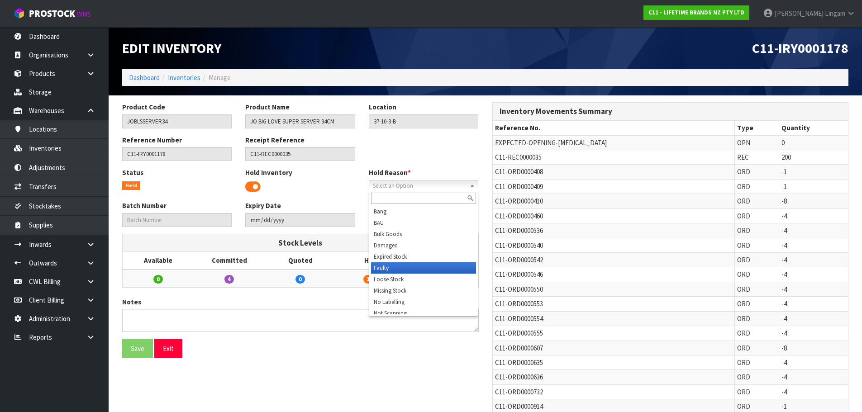
scroll to position [5, 0]
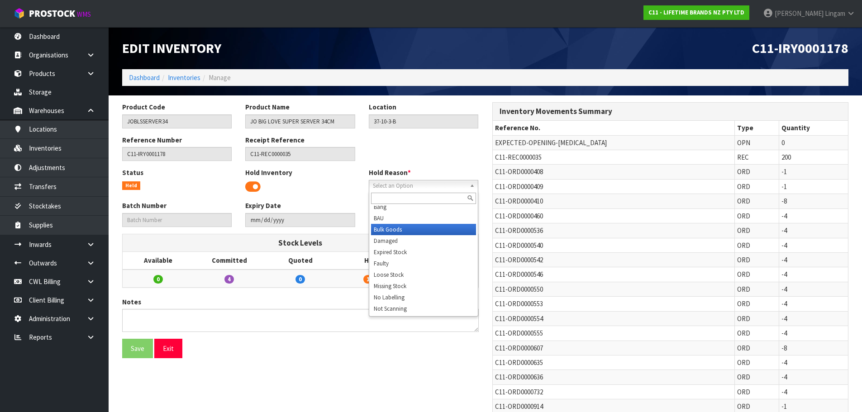
click at [395, 231] on li "Bulk Goods" at bounding box center [423, 229] width 105 height 11
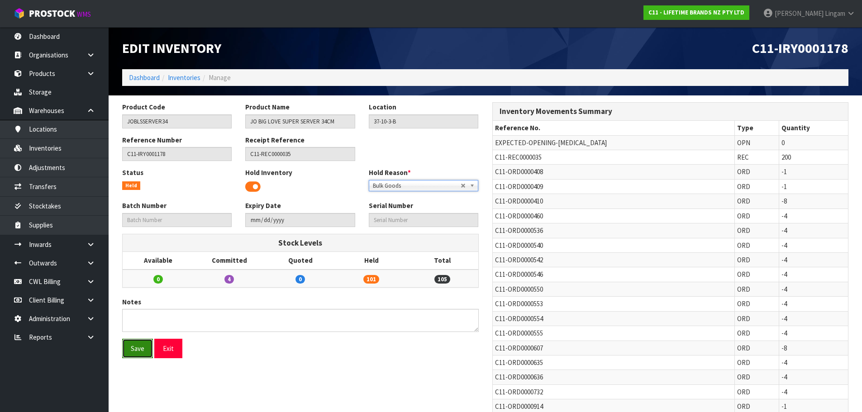
click at [138, 353] on button "Save" at bounding box center [137, 348] width 31 height 19
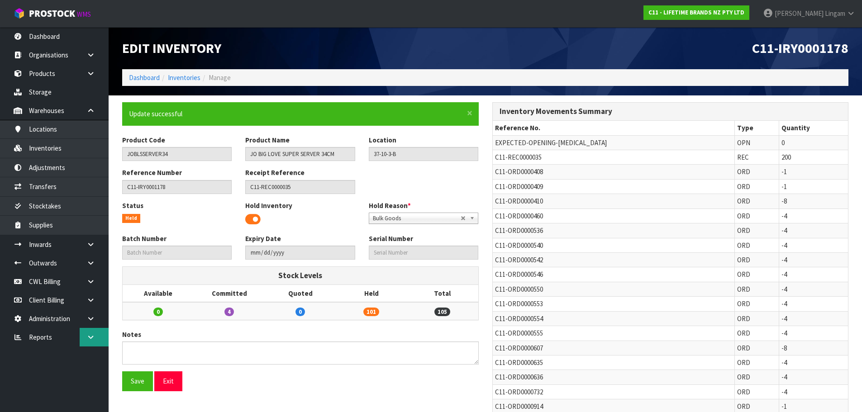
click at [92, 338] on icon at bounding box center [90, 337] width 9 height 7
click at [87, 376] on link "CWL" at bounding box center [54, 375] width 109 height 19
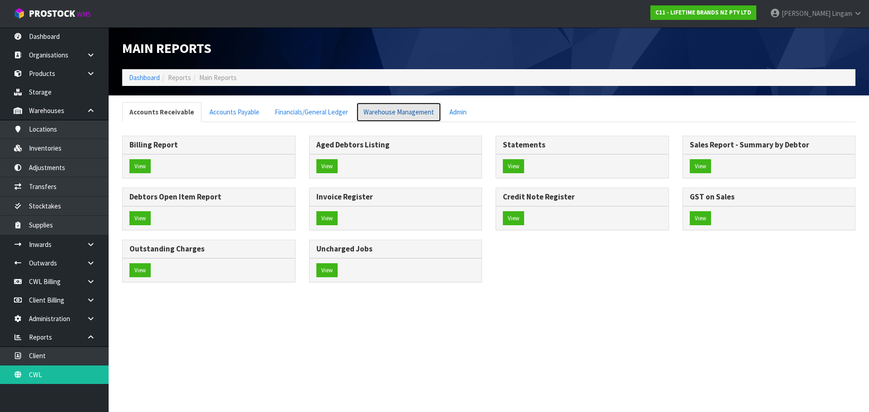
click at [382, 111] on link "Warehouse Management" at bounding box center [398, 111] width 85 height 19
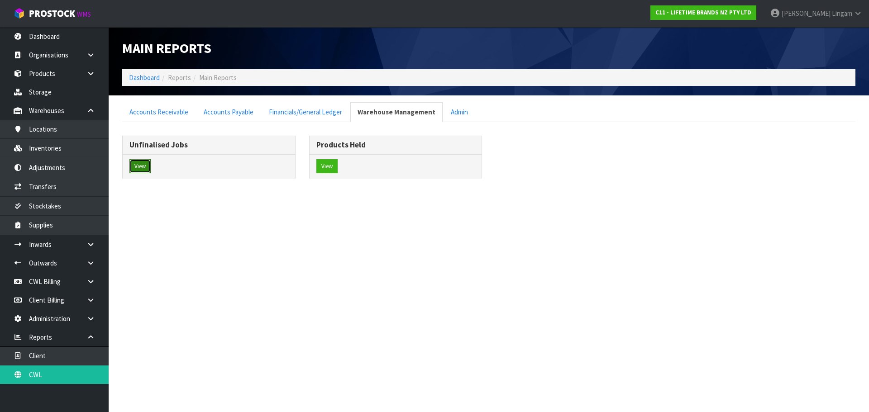
click at [145, 167] on button "View" at bounding box center [139, 166] width 21 height 14
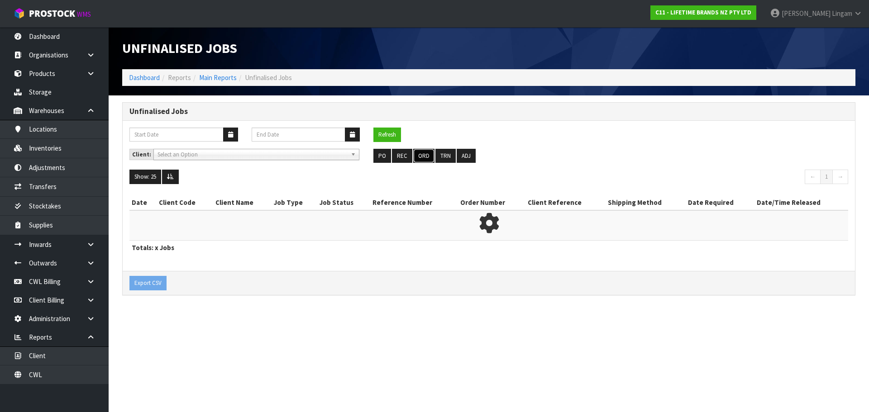
click at [419, 157] on button "ORD" at bounding box center [423, 156] width 21 height 14
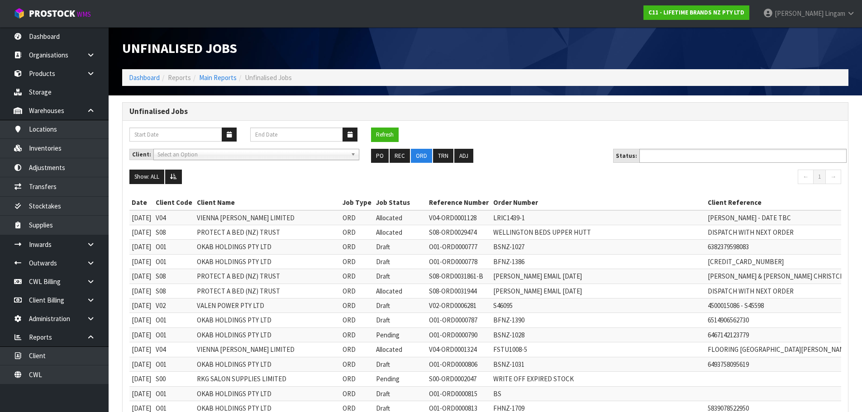
click at [666, 158] on input "text" at bounding box center [675, 155] width 67 height 11
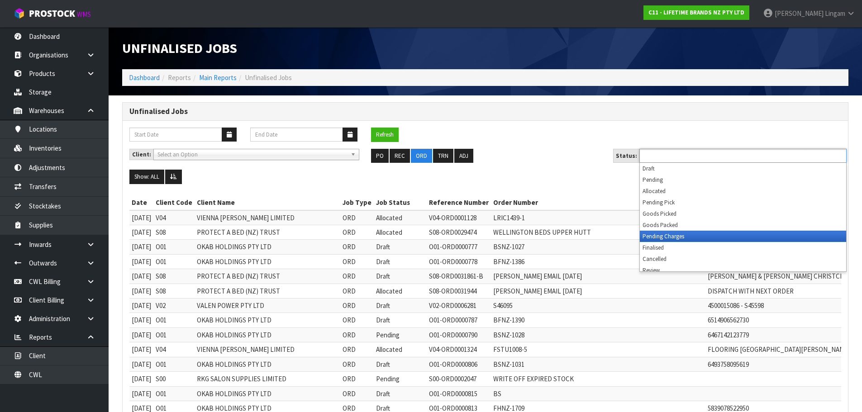
click at [684, 239] on li "Pending Charges" at bounding box center [743, 236] width 206 height 11
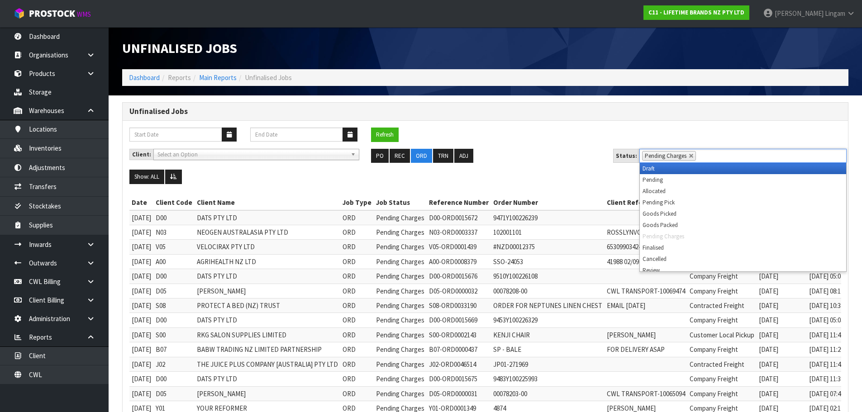
click at [678, 158] on span "Pending Charges" at bounding box center [666, 156] width 42 height 8
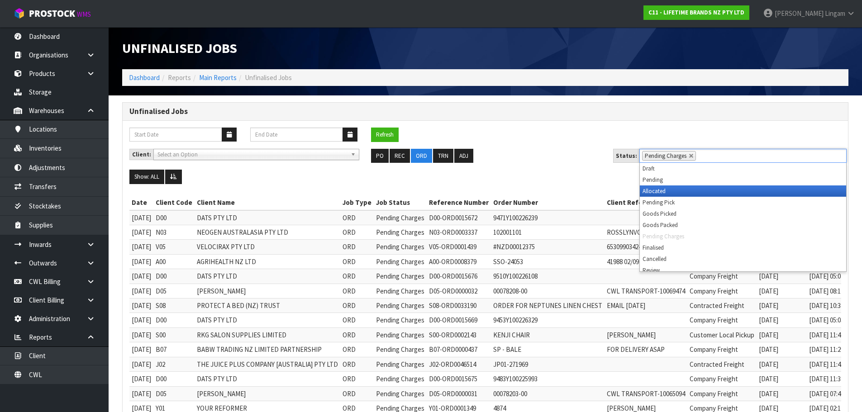
click at [661, 191] on li "Allocated" at bounding box center [743, 191] width 206 height 11
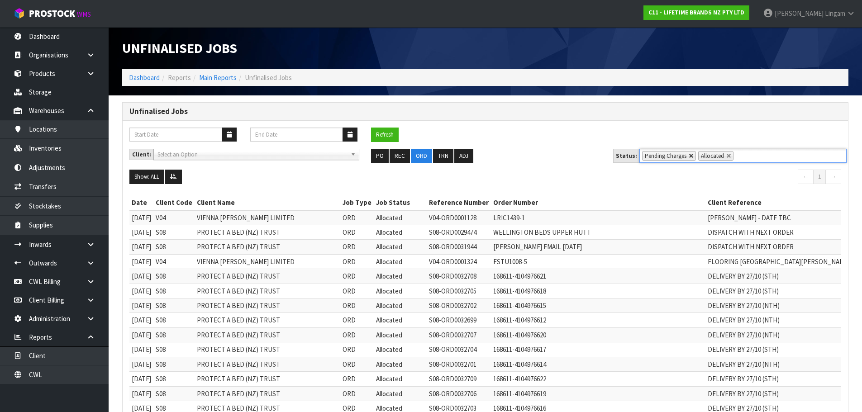
click at [689, 156] on link at bounding box center [691, 155] width 5 height 5
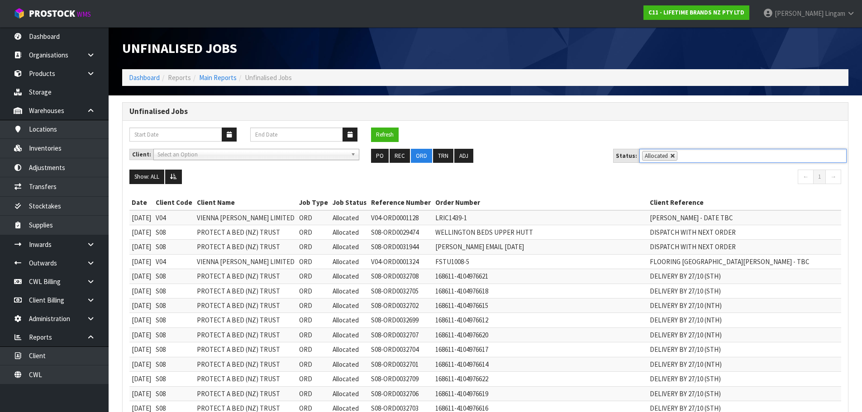
click at [671, 156] on link at bounding box center [672, 155] width 5 height 5
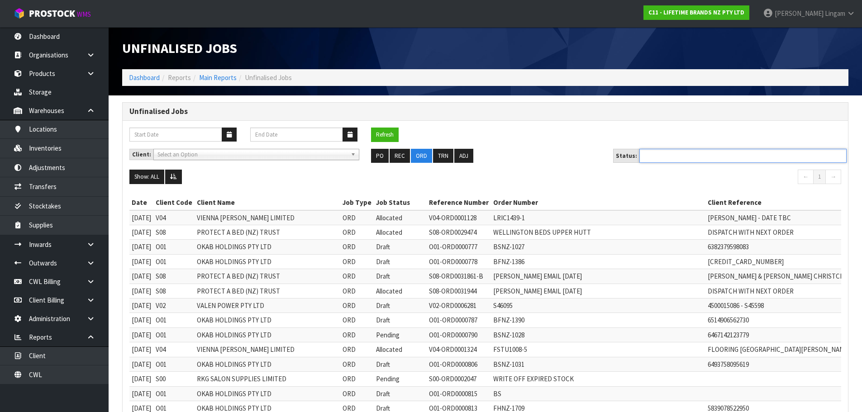
click at [671, 156] on ul at bounding box center [743, 156] width 207 height 14
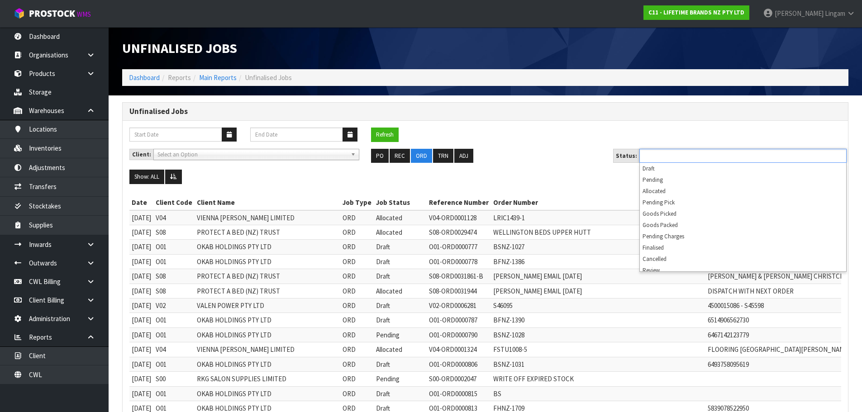
scroll to position [5, 0]
type input "Select Some Options"
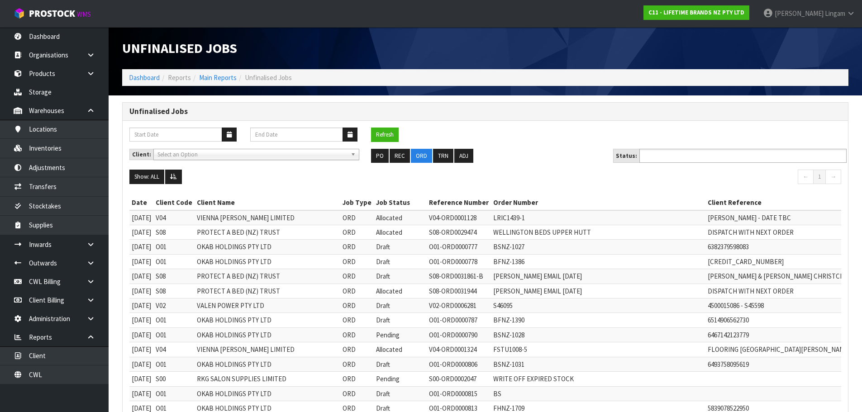
click at [699, 156] on input "text" at bounding box center [675, 155] width 67 height 11
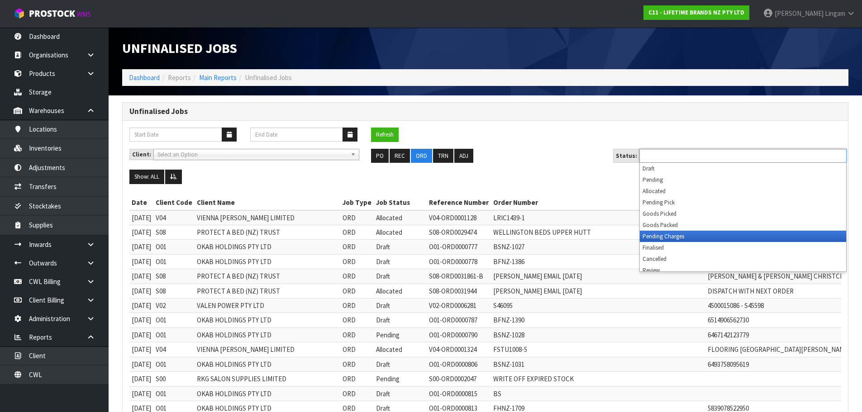
click at [686, 239] on li "Pending Charges" at bounding box center [743, 236] width 206 height 11
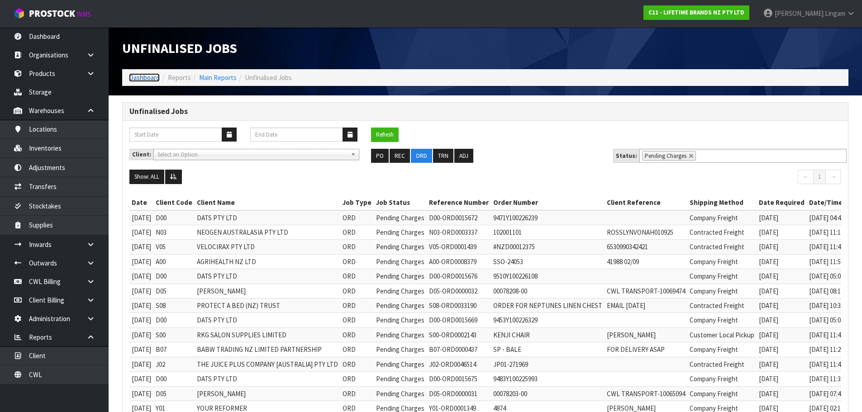
click at [146, 79] on link "Dashboard" at bounding box center [144, 77] width 31 height 9
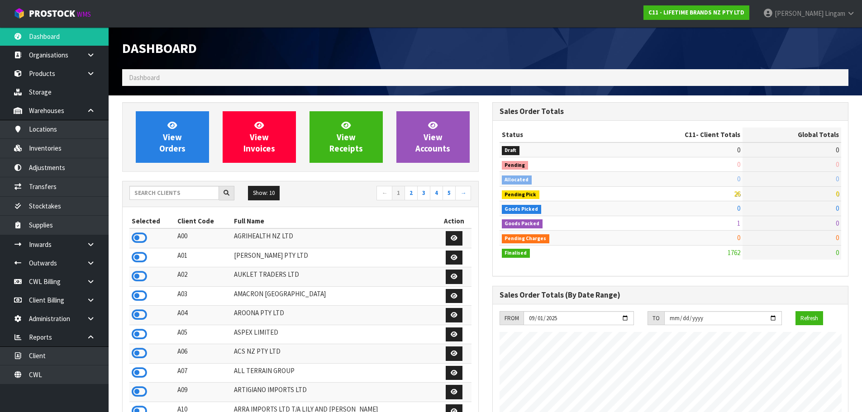
scroll to position [686, 370]
drag, startPoint x: 134, startPoint y: 239, endPoint x: 165, endPoint y: 207, distance: 44.8
click at [134, 239] on icon at bounding box center [139, 238] width 15 height 14
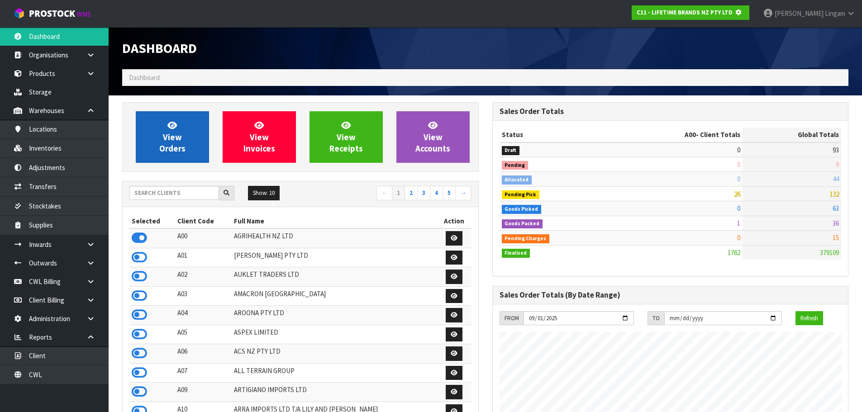
scroll to position [564, 370]
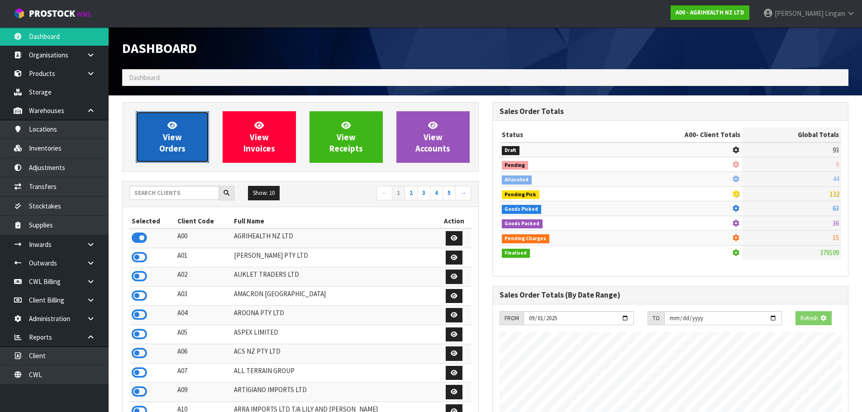
click at [181, 140] on link "View Orders" at bounding box center [172, 137] width 73 height 52
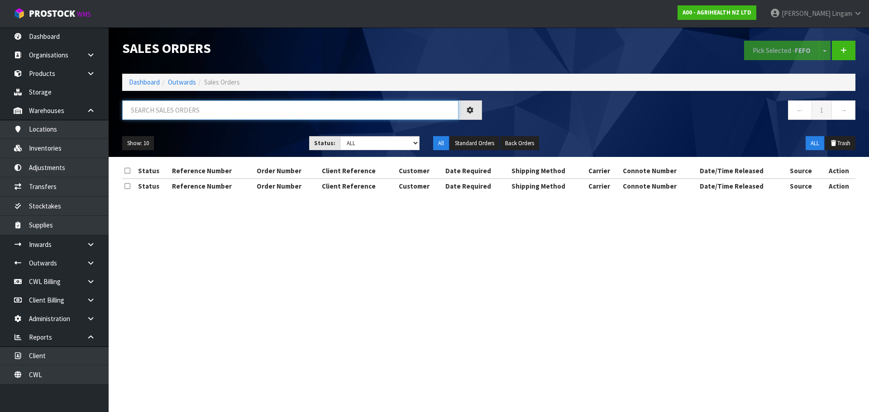
click at [202, 113] on input "text" at bounding box center [290, 109] width 336 height 19
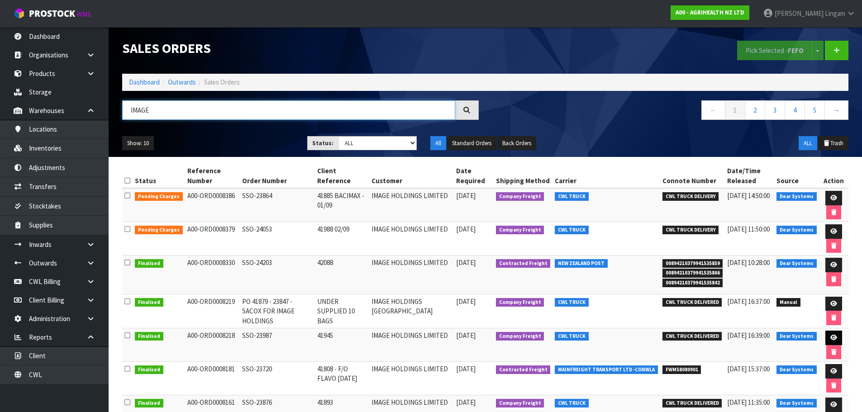
type input "IMAGE"
click at [833, 335] on icon at bounding box center [834, 338] width 7 height 6
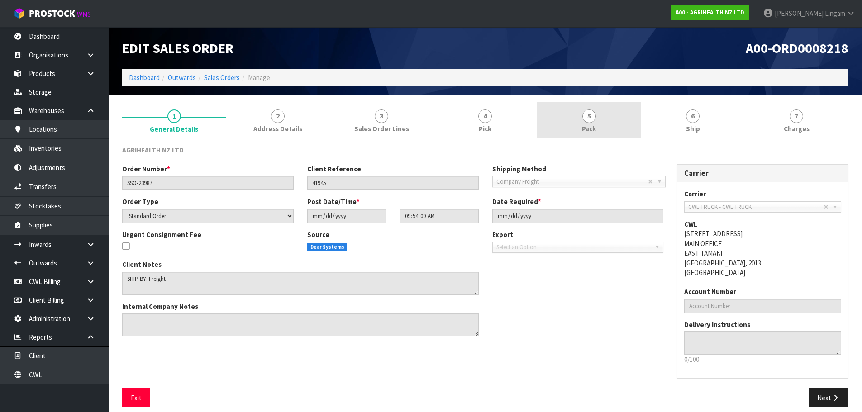
click at [588, 126] on span "Pack" at bounding box center [589, 129] width 14 height 10
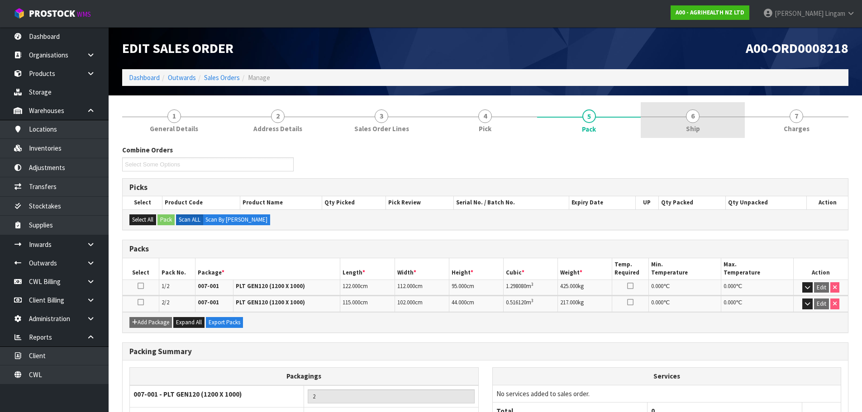
click at [711, 135] on link "6 Ship" at bounding box center [693, 120] width 104 height 36
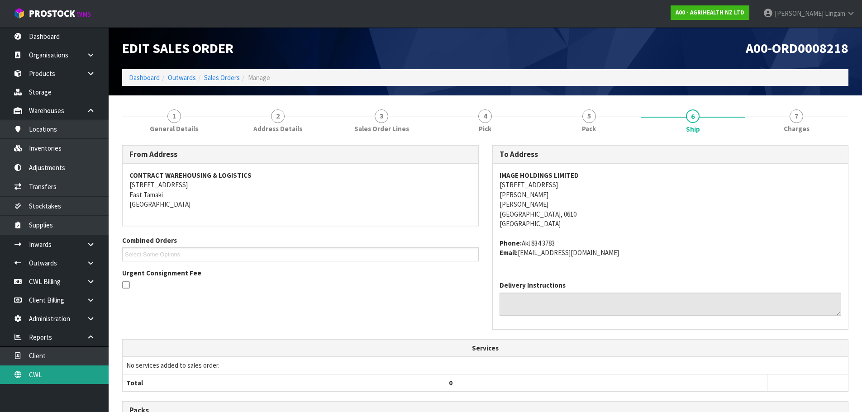
click at [57, 378] on link "CWL" at bounding box center [54, 375] width 109 height 19
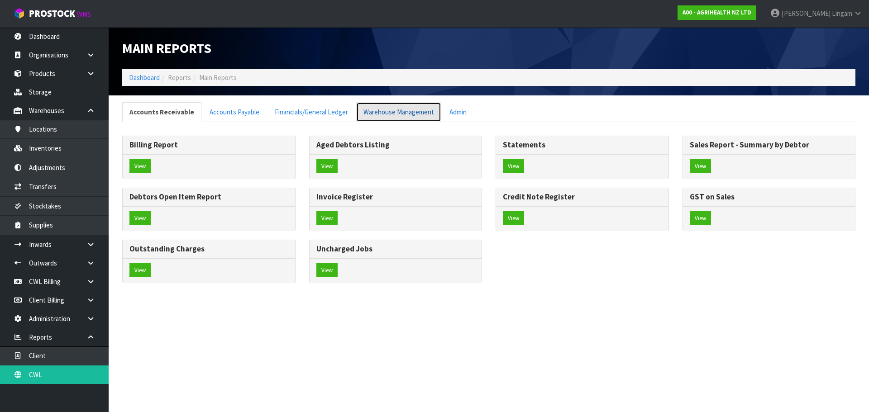
click at [396, 117] on link "Warehouse Management" at bounding box center [398, 111] width 85 height 19
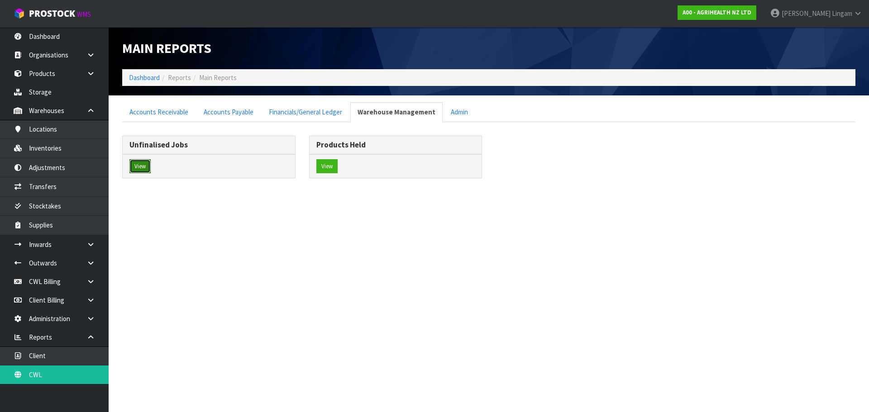
click at [143, 170] on button "View" at bounding box center [139, 166] width 21 height 14
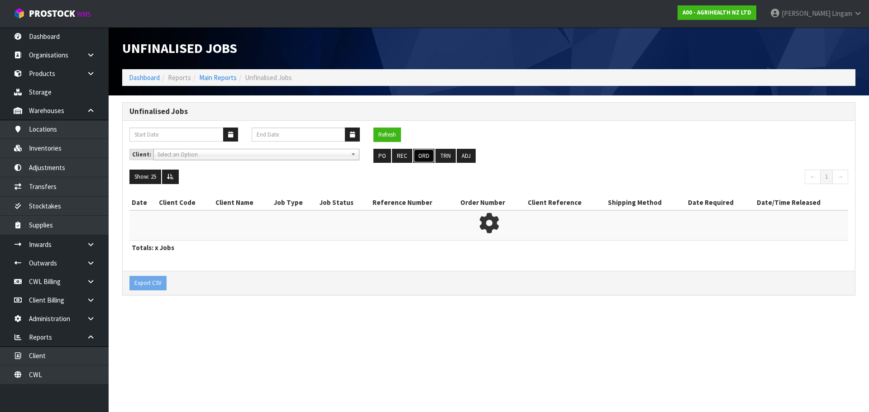
click at [423, 158] on button "ORD" at bounding box center [423, 156] width 21 height 14
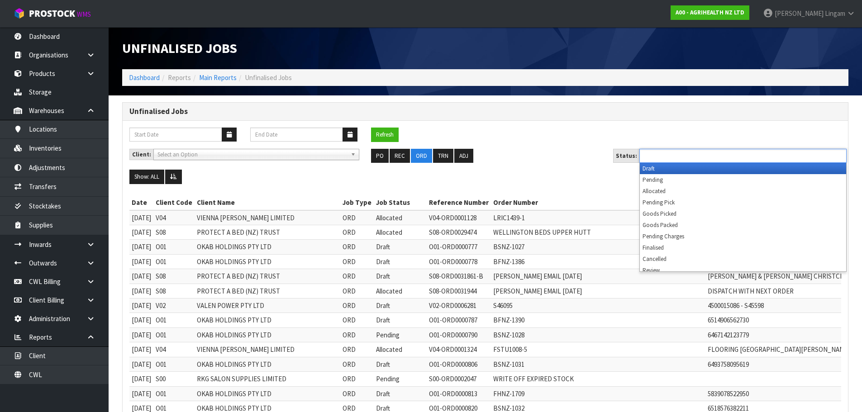
click at [711, 153] on ul at bounding box center [743, 156] width 207 height 14
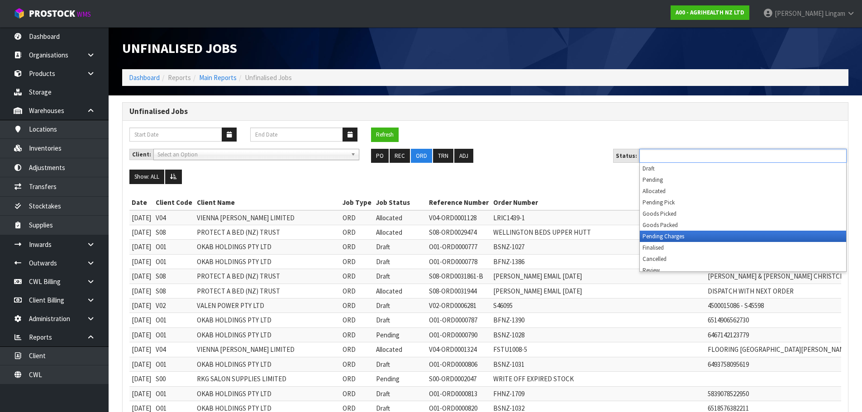
click at [697, 236] on li "Pending Charges" at bounding box center [743, 236] width 206 height 11
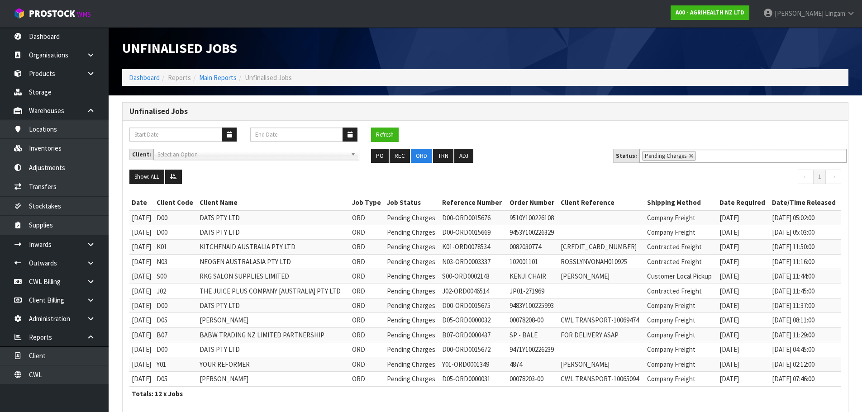
click at [541, 138] on div "Refresh" at bounding box center [486, 138] width 726 height 21
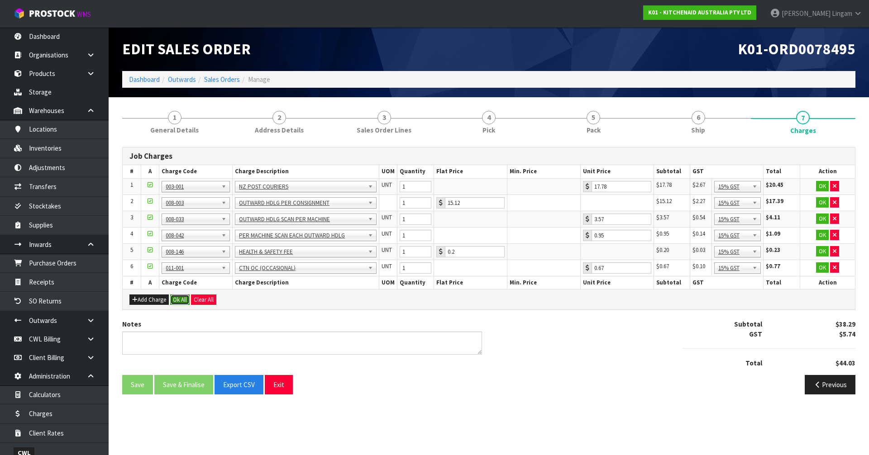
click at [179, 301] on button "Ok All" at bounding box center [179, 300] width 19 height 11
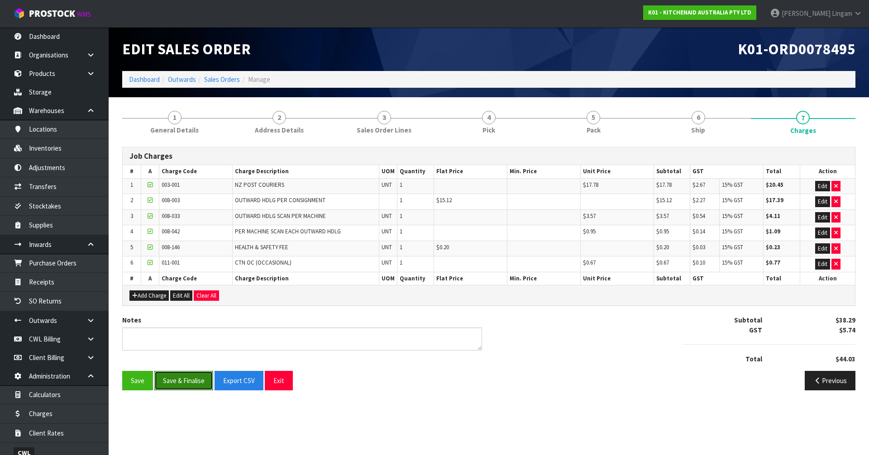
click at [188, 388] on button "Save & Finalise" at bounding box center [183, 380] width 59 height 19
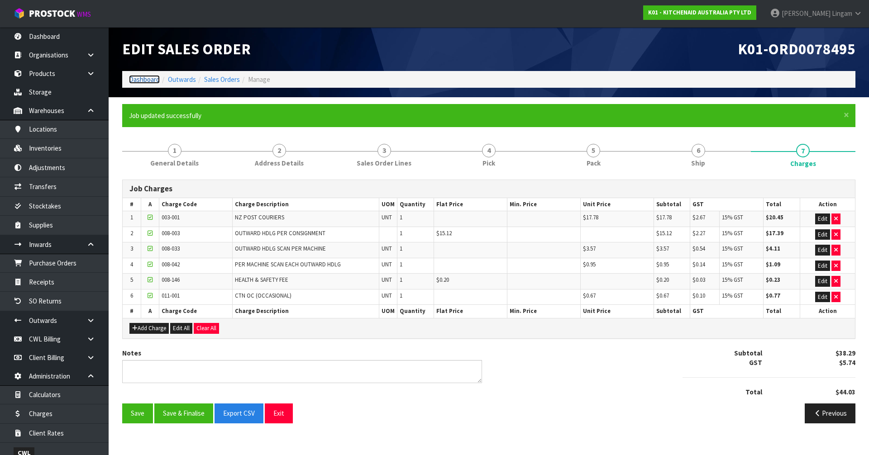
click at [142, 80] on link "Dashboard" at bounding box center [144, 79] width 31 height 9
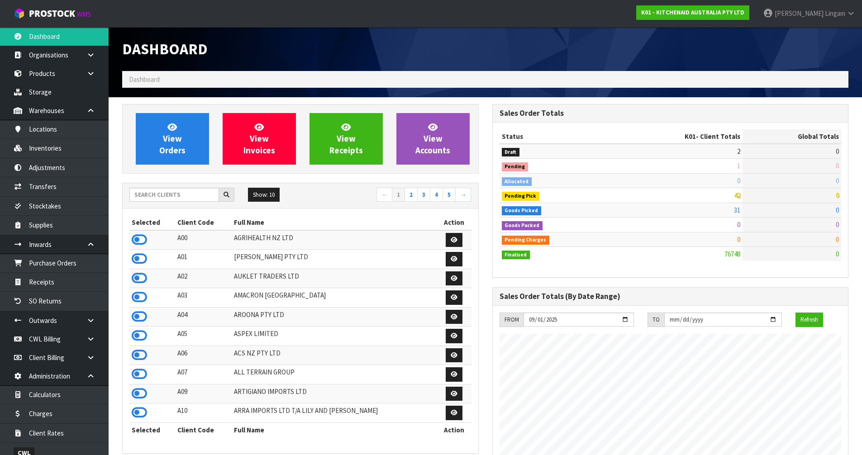
scroll to position [686, 370]
click at [172, 194] on input "text" at bounding box center [174, 195] width 90 height 14
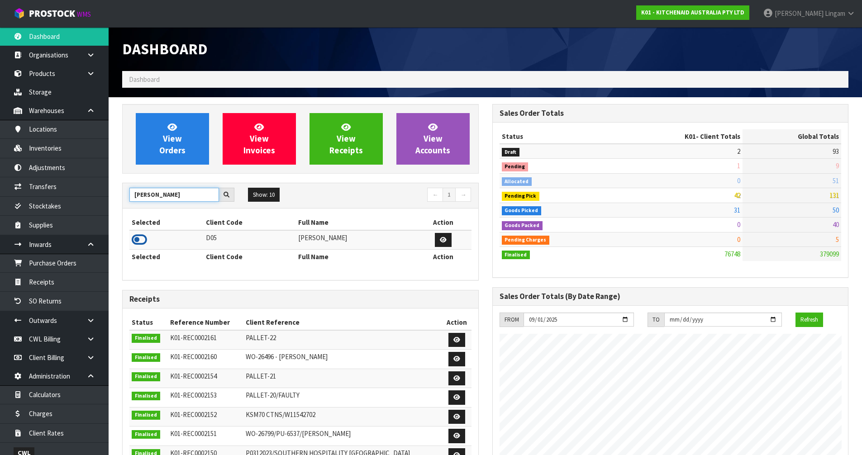
type input "[PERSON_NAME]"
click at [143, 239] on icon at bounding box center [139, 240] width 15 height 14
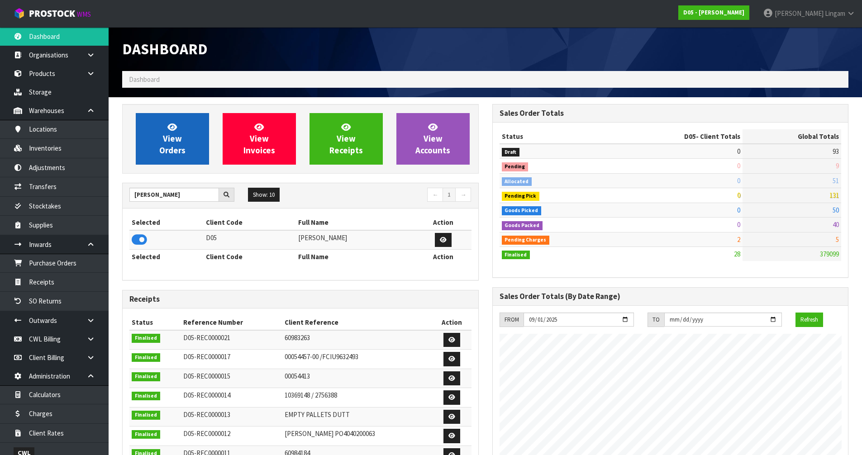
scroll to position [719, 370]
click at [173, 154] on span "View Orders" at bounding box center [172, 139] width 26 height 34
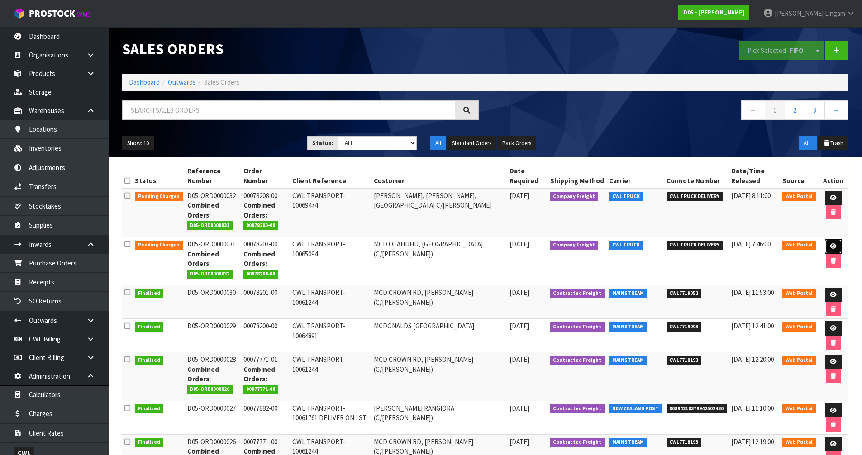
click at [836, 247] on link at bounding box center [833, 246] width 17 height 14
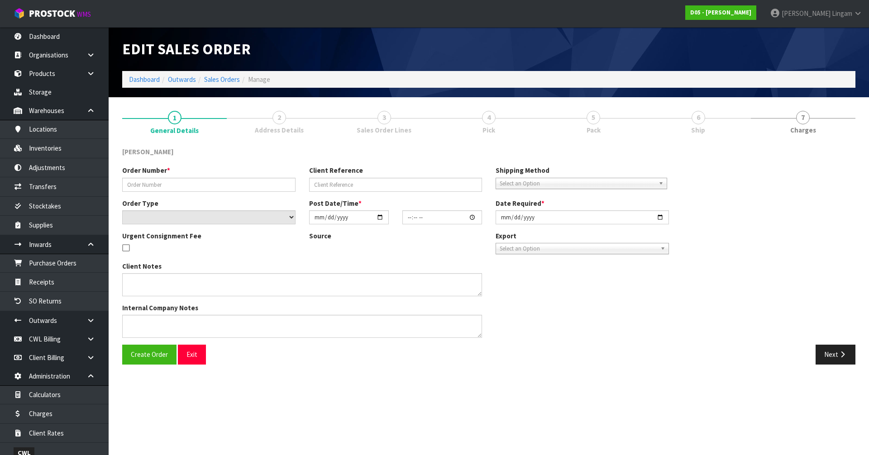
type input "00078203-00"
type input "CWL TRANSPORT-10065094"
select select "number:0"
type input "[DATE]"
type input "21:02:00.000"
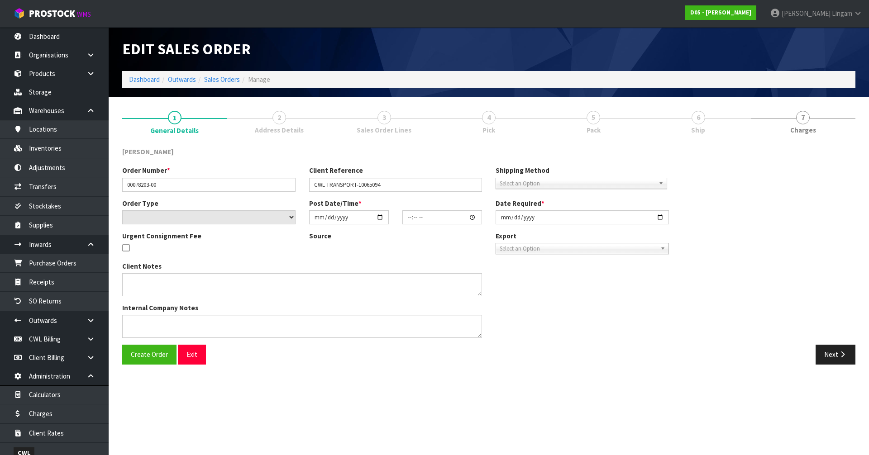
type input "2025-09-01"
type textarea "FORKLIFT ON SITE DDD 1/9"
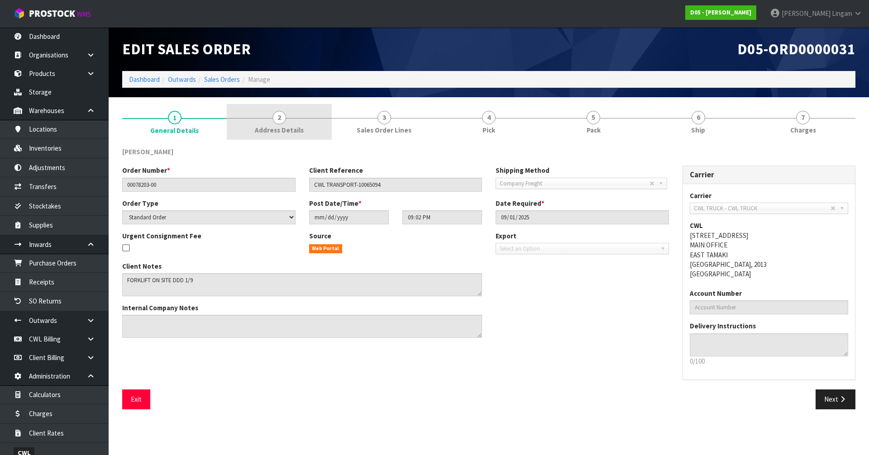
click at [271, 131] on span "Address Details" at bounding box center [279, 130] width 49 height 10
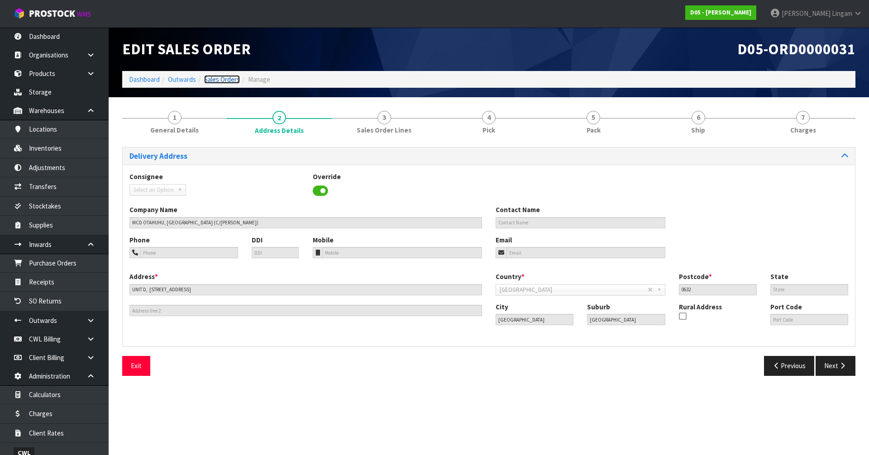
click at [230, 80] on link "Sales Orders" at bounding box center [222, 79] width 36 height 9
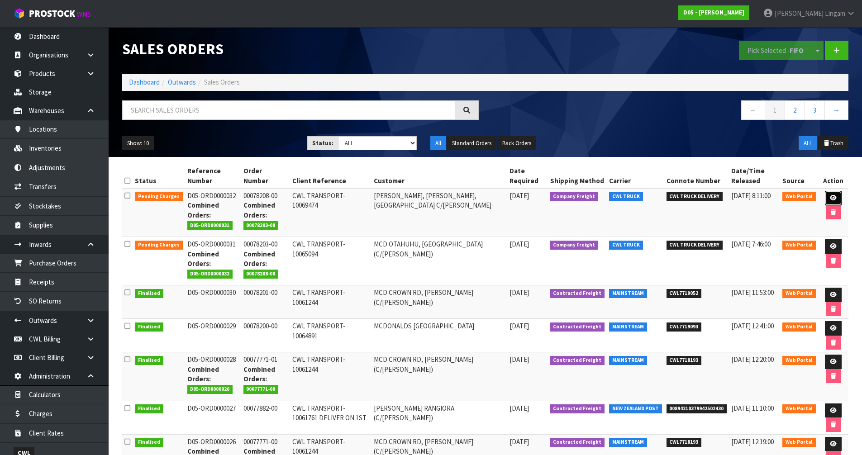
click at [830, 199] on icon at bounding box center [833, 198] width 7 height 6
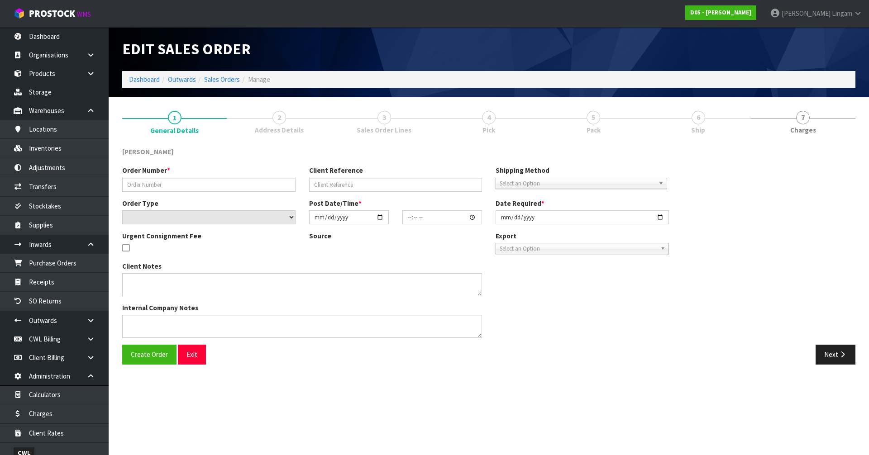
type input "00078208-00"
type input "CWL TRANSPORT-10069474"
select select "number:0"
type input "[DATE]"
type input "21:17:00.000"
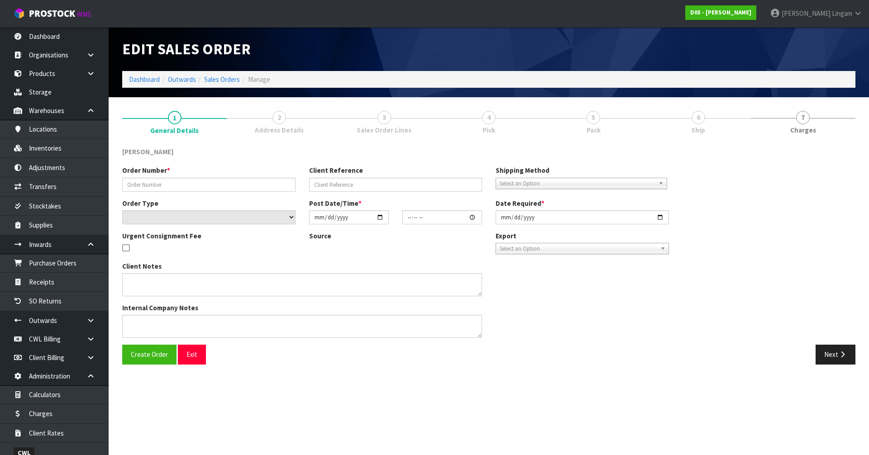
type input "[DATE]"
type textarea "FORKLIFT ON ISTE DDD 2/9 COMBINE WITH SO 10065094 ORDER NUMBER 00078203-00 D05-…"
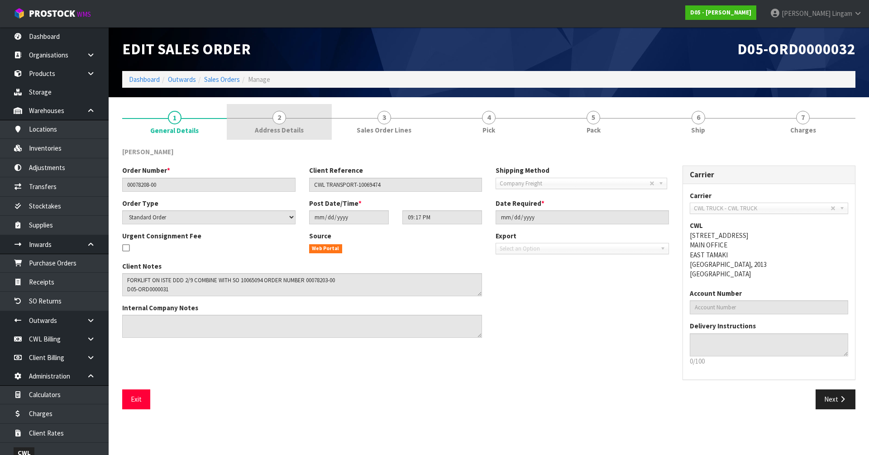
click at [312, 130] on link "2 Address Details" at bounding box center [279, 122] width 105 height 36
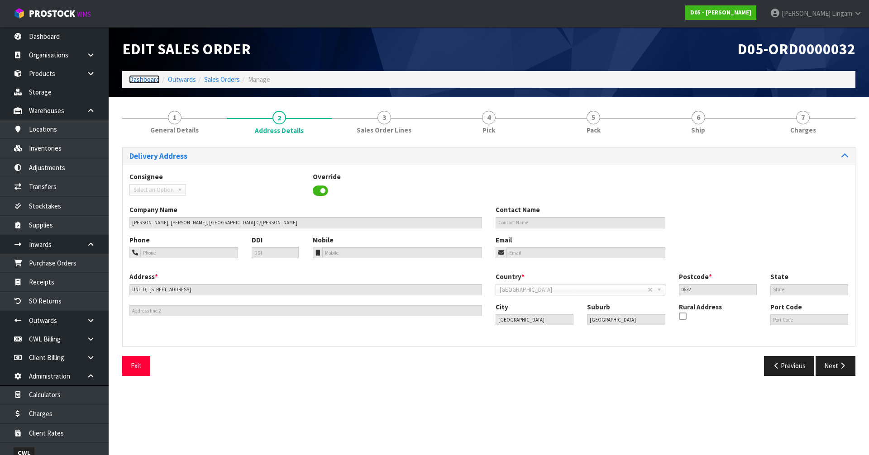
click at [139, 80] on link "Dashboard" at bounding box center [144, 79] width 31 height 9
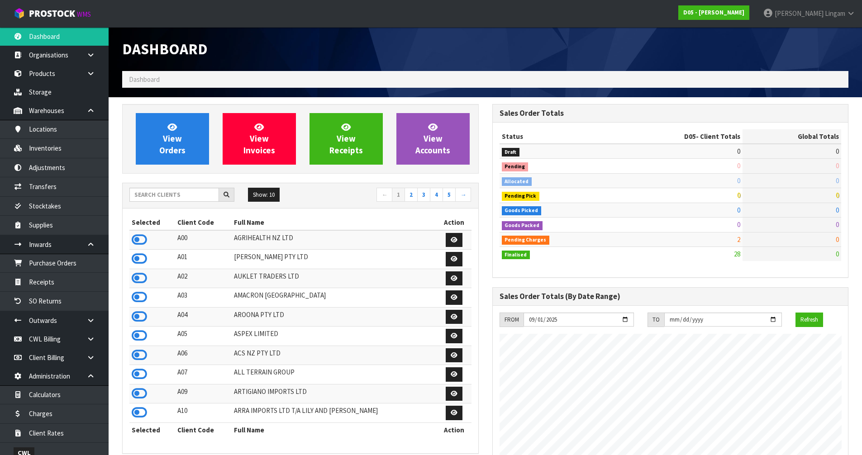
scroll to position [719, 370]
click at [168, 195] on input "text" at bounding box center [174, 195] width 90 height 14
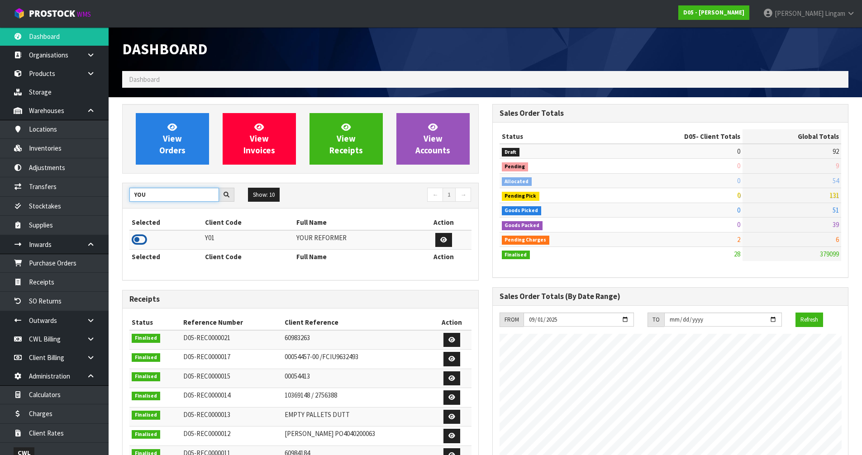
type input "YOU"
click at [143, 238] on icon at bounding box center [139, 240] width 15 height 14
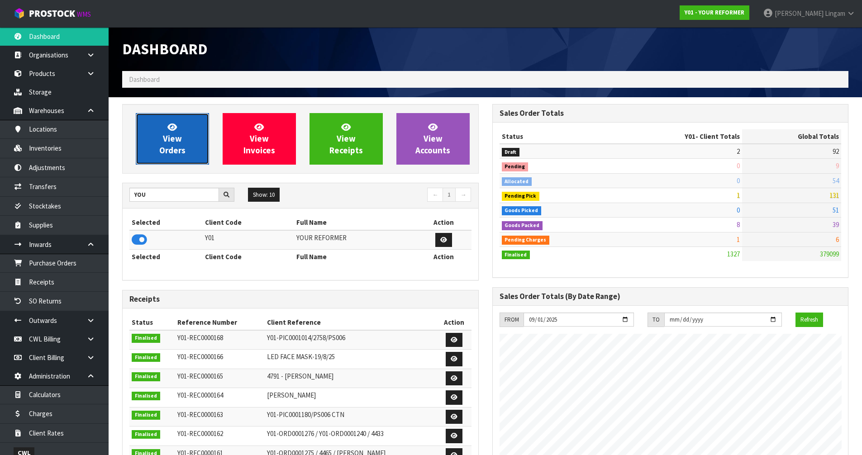
scroll to position [686, 370]
click at [181, 142] on link "View Orders" at bounding box center [172, 139] width 73 height 52
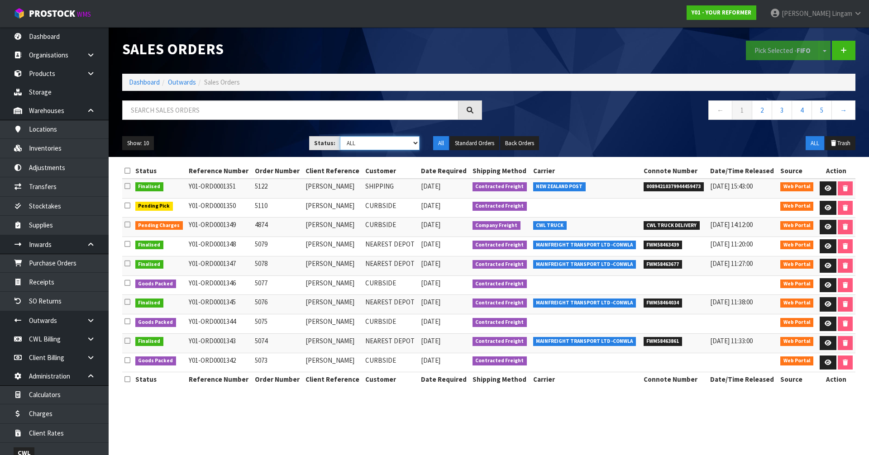
drag, startPoint x: 398, startPoint y: 140, endPoint x: 399, endPoint y: 147, distance: 6.9
click at [398, 140] on select "Draft Pending Allocated Pending Pick Goods Picked Goods Packed Pending Charges …" at bounding box center [380, 143] width 80 height 14
select select "string:6"
click at [340, 136] on select "Draft Pending Allocated Pending Pick Goods Picked Goods Packed Pending Charges …" at bounding box center [380, 143] width 80 height 14
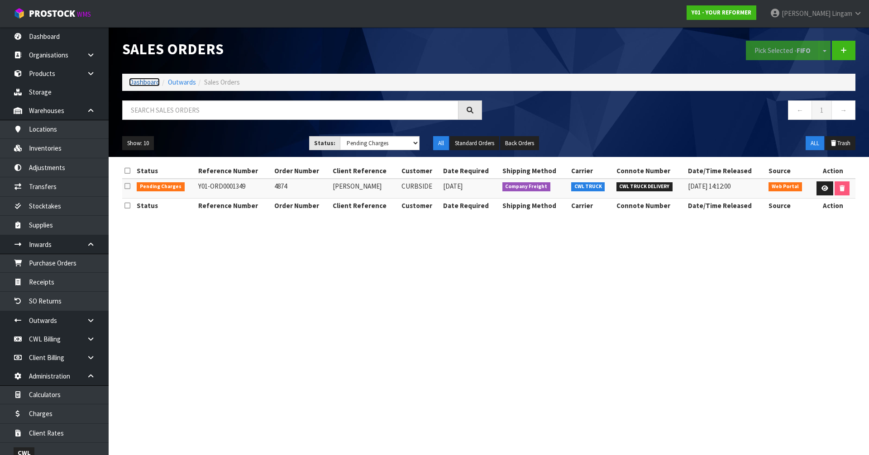
click at [147, 81] on link "Dashboard" at bounding box center [144, 82] width 31 height 9
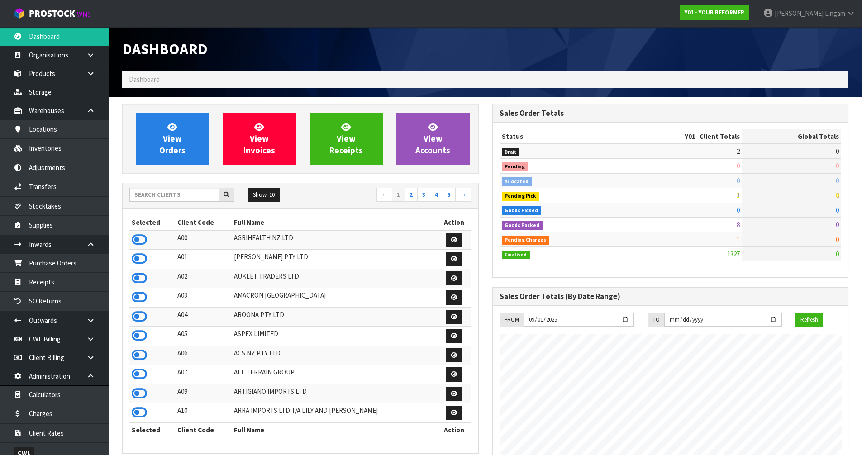
scroll to position [686, 370]
click at [167, 199] on input "text" at bounding box center [174, 195] width 90 height 14
type input "T"
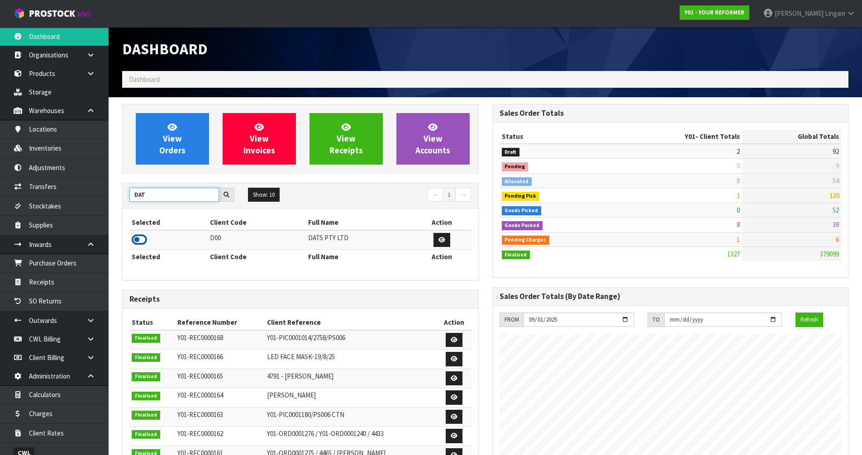
type input "DAT"
click at [146, 239] on icon at bounding box center [139, 240] width 15 height 14
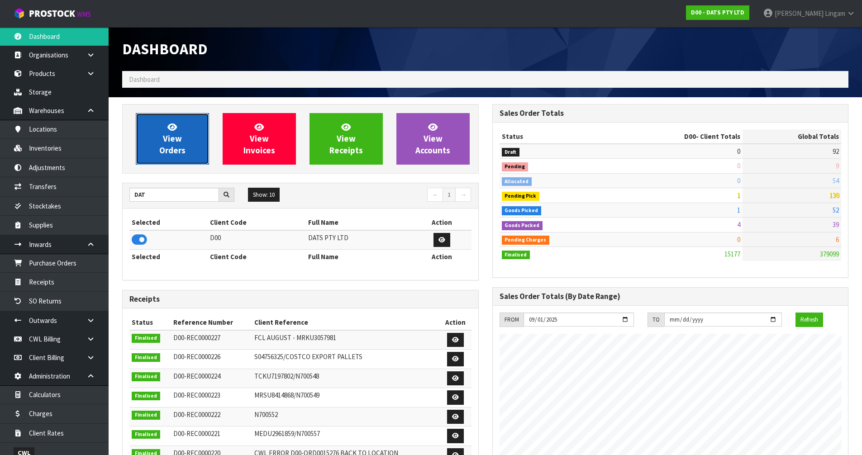
click at [185, 156] on link "View Orders" at bounding box center [172, 139] width 73 height 52
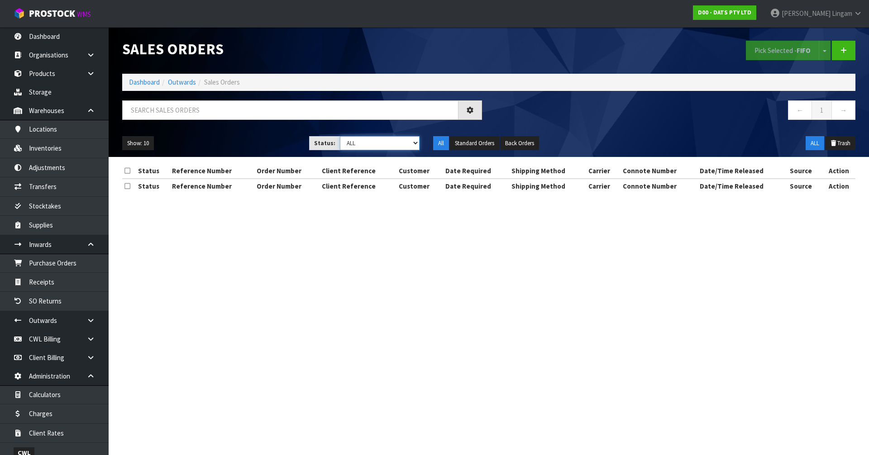
click at [390, 143] on select "Draft Pending Allocated Pending Pick Goods Picked Goods Packed Pending Charges …" at bounding box center [380, 143] width 80 height 14
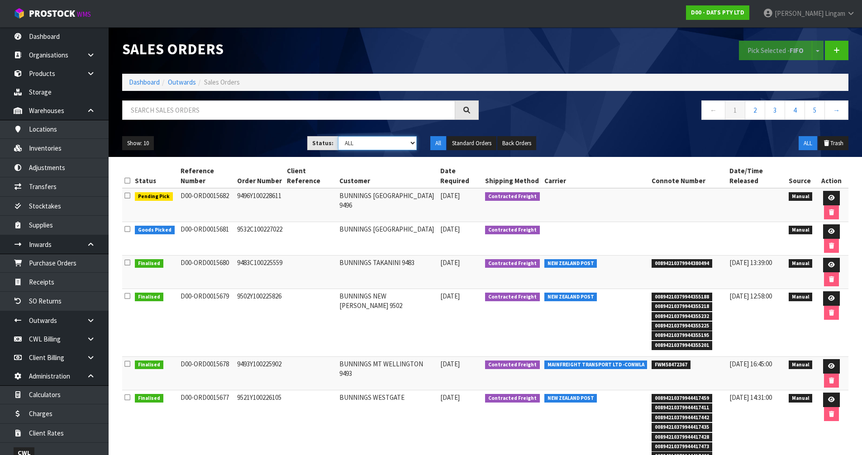
select select "string:5"
click at [338, 136] on select "Draft Pending Allocated Pending Pick Goods Picked Goods Packed Pending Charges …" at bounding box center [377, 143] width 79 height 14
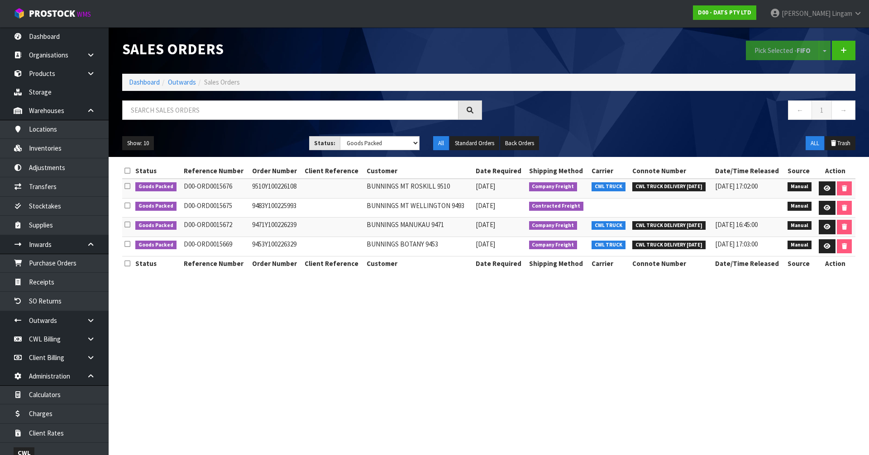
click at [291, 332] on section "Sales Orders Pick Selected - FIFO Split button! FIFO - First In First Out FEFO …" at bounding box center [434, 227] width 869 height 455
click at [140, 82] on link "Dashboard" at bounding box center [144, 82] width 31 height 9
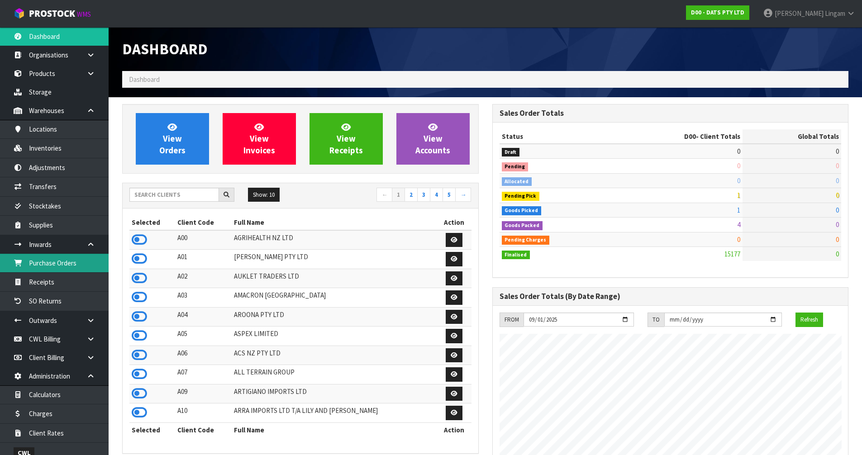
scroll to position [686, 370]
click at [137, 358] on icon at bounding box center [139, 355] width 15 height 14
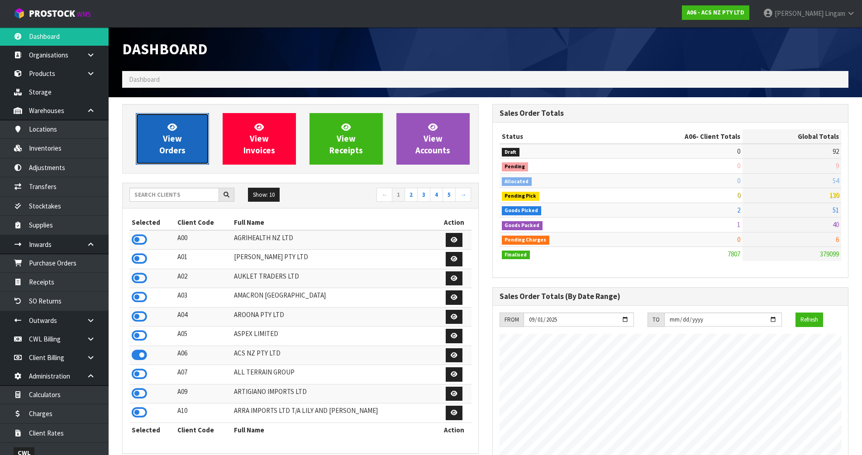
click at [178, 138] on span "View Orders" at bounding box center [172, 139] width 26 height 34
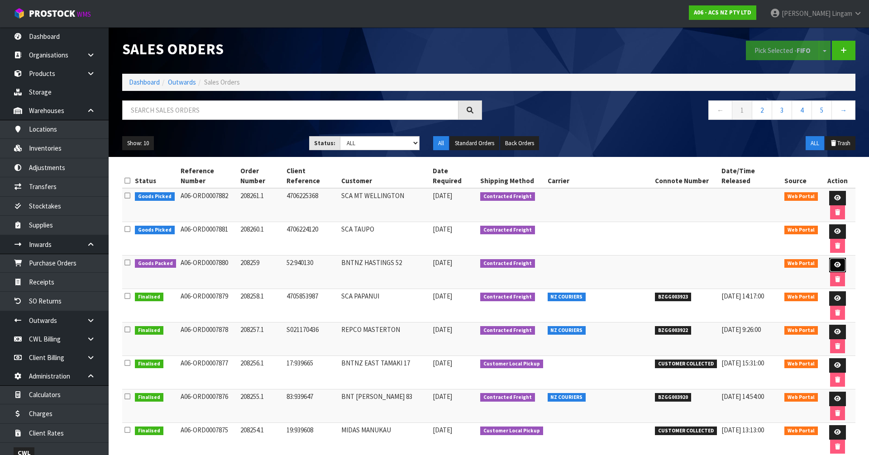
click at [834, 262] on icon at bounding box center [837, 265] width 7 height 6
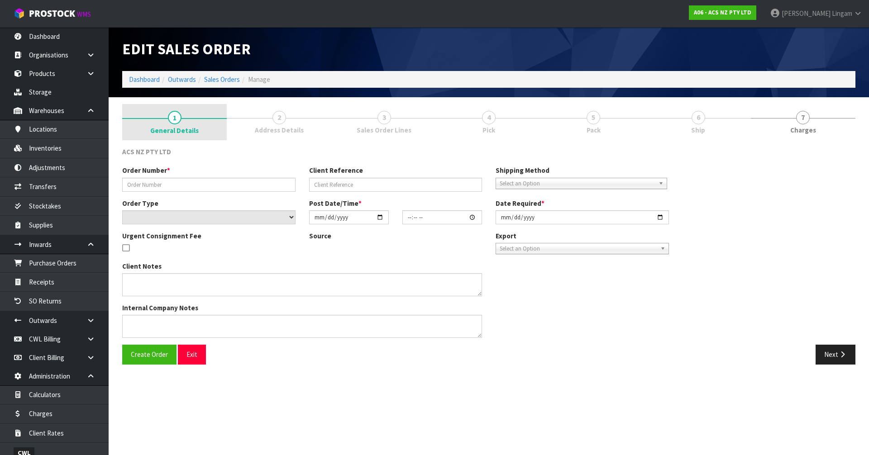
type input "208259"
type input "52:940130"
select select "number:0"
type input "2025-09-01"
type input "08:33:00.000"
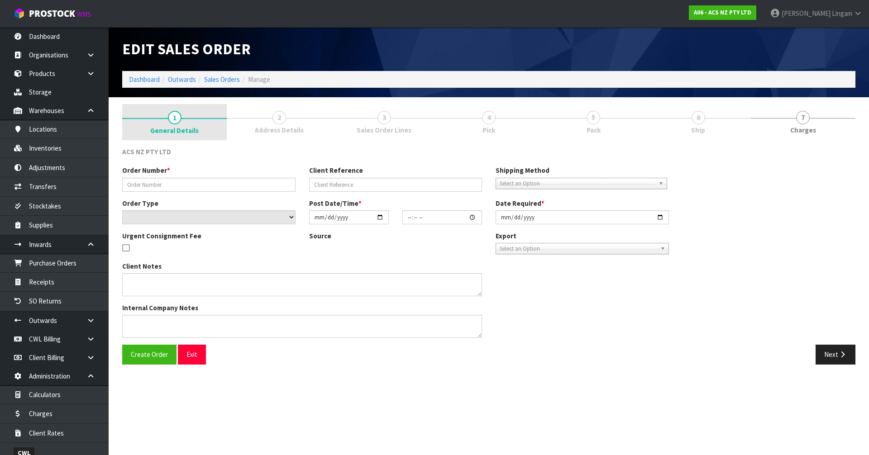
type input "2025-09-01"
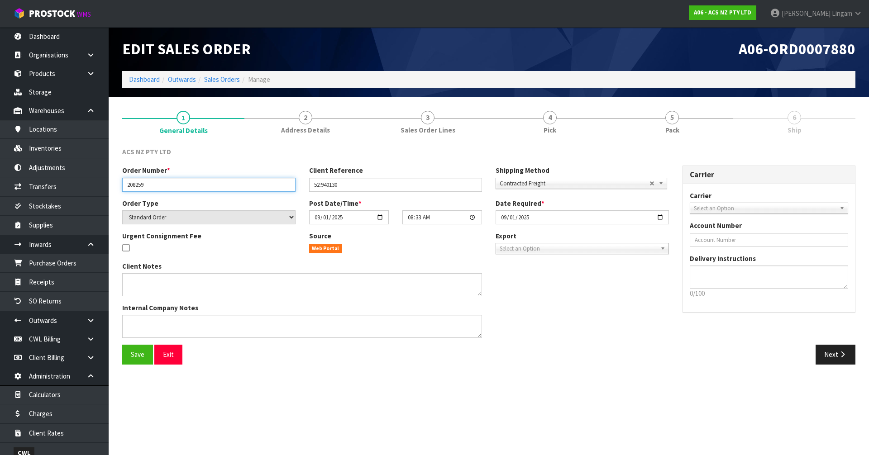
click at [152, 185] on input "208259" at bounding box center [208, 185] width 173 height 14
type input "208259.1"
click at [145, 358] on button "Save" at bounding box center [137, 354] width 31 height 19
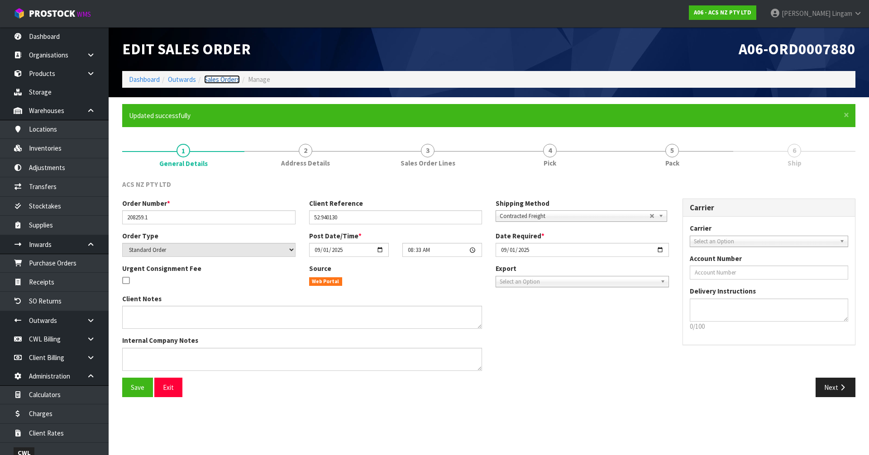
click at [225, 81] on link "Sales Orders" at bounding box center [222, 79] width 36 height 9
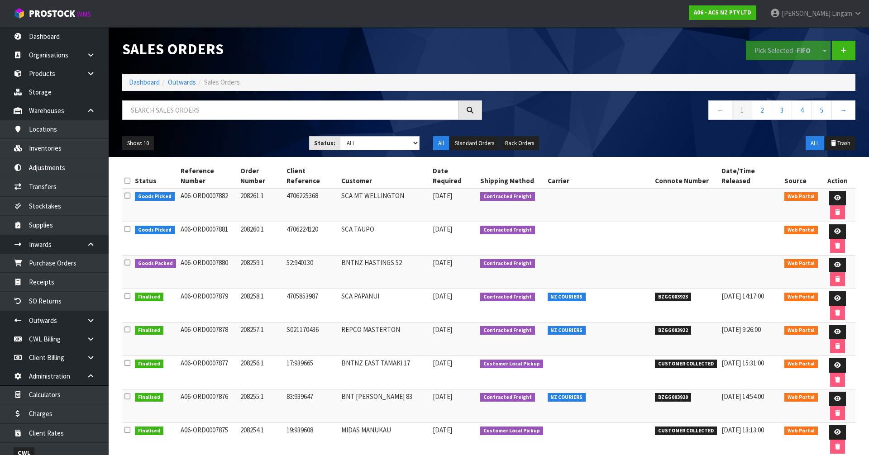
click at [390, 416] on section "Sales Orders Pick Selected - FIFO Split button! FIFO - First In First Out FEFO …" at bounding box center [434, 227] width 869 height 455
click at [142, 82] on link "Dashboard" at bounding box center [144, 82] width 31 height 9
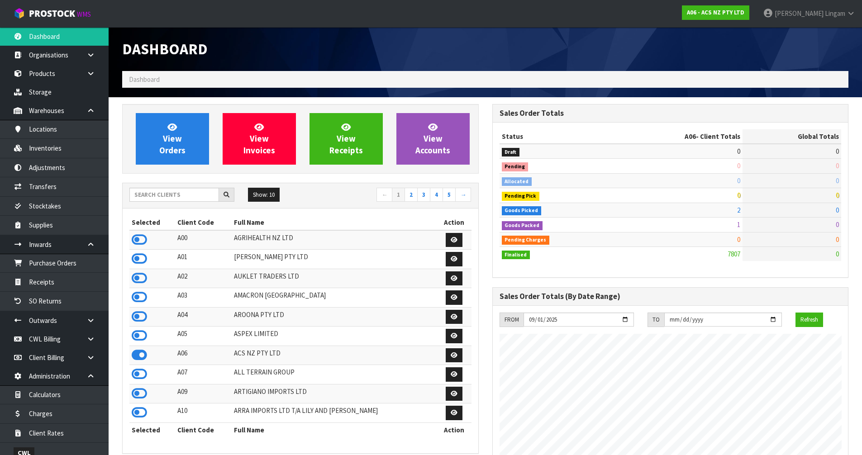
scroll to position [686, 370]
click at [193, 196] on input "text" at bounding box center [174, 195] width 90 height 14
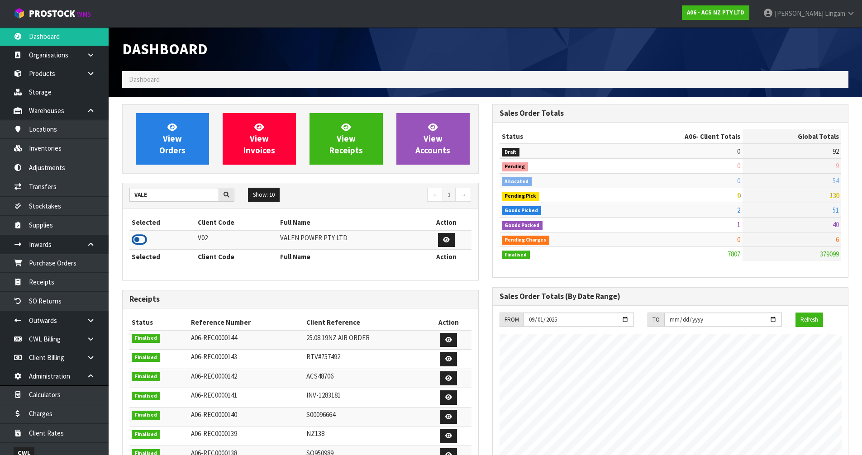
click at [142, 239] on icon at bounding box center [139, 240] width 15 height 14
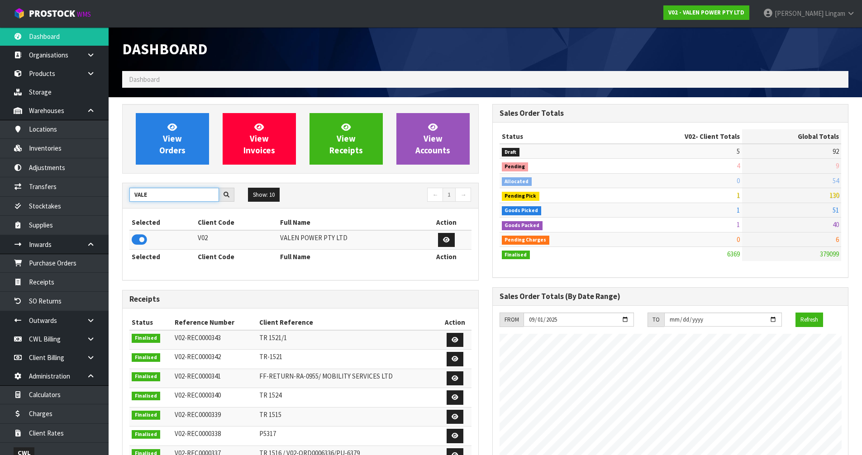
drag, startPoint x: 176, startPoint y: 197, endPoint x: 111, endPoint y: 205, distance: 65.3
click at [111, 205] on section "View Orders View Invoices View Receipts View Accounts VALE Show: 10 5 10 25 50 ←" at bounding box center [486, 447] width 754 height 700
type input "LIF"
click at [138, 242] on icon at bounding box center [139, 240] width 15 height 14
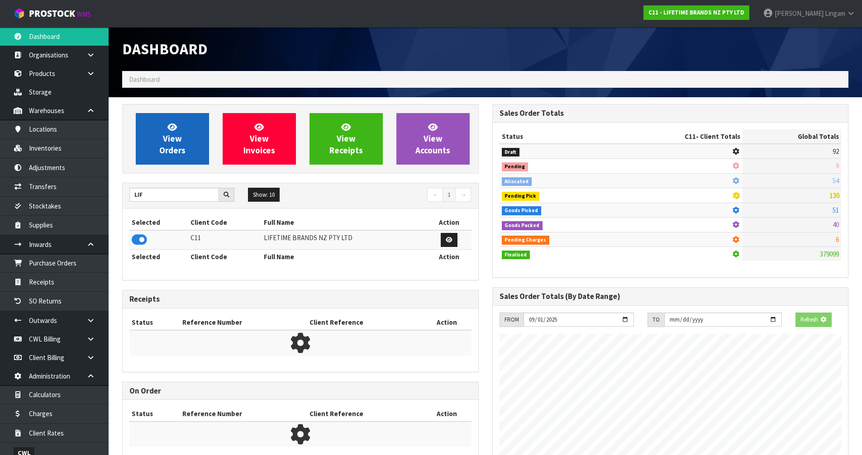
scroll to position [564, 370]
click at [188, 145] on link "View Orders" at bounding box center [172, 139] width 73 height 52
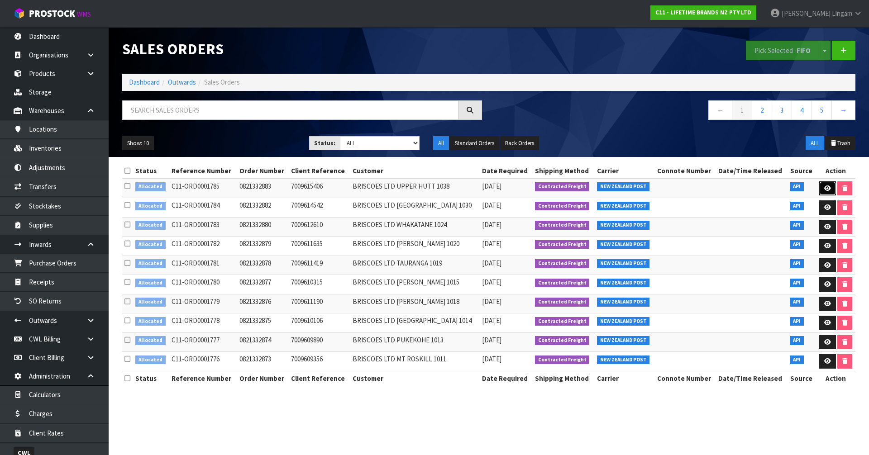
click at [825, 188] on icon at bounding box center [827, 189] width 7 height 6
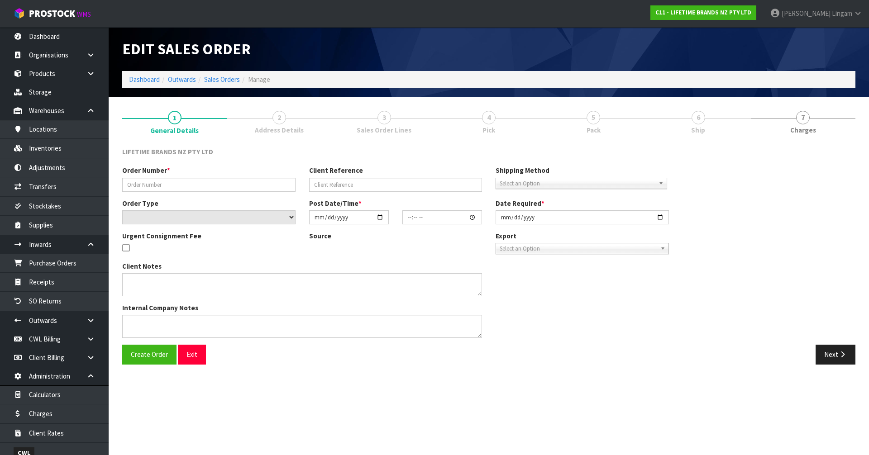
type input "0821332883"
type input "7009615406"
select select "number:0"
type input "2025-09-01"
type input "11:13:52.000"
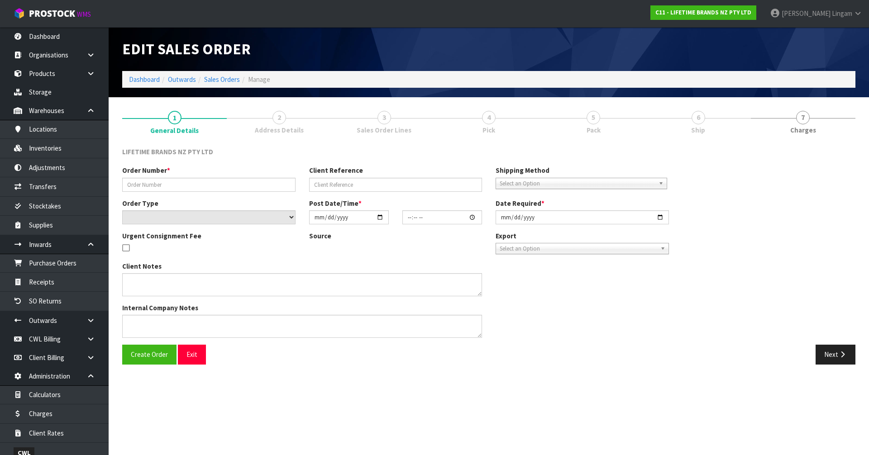
type input "2025-09-01"
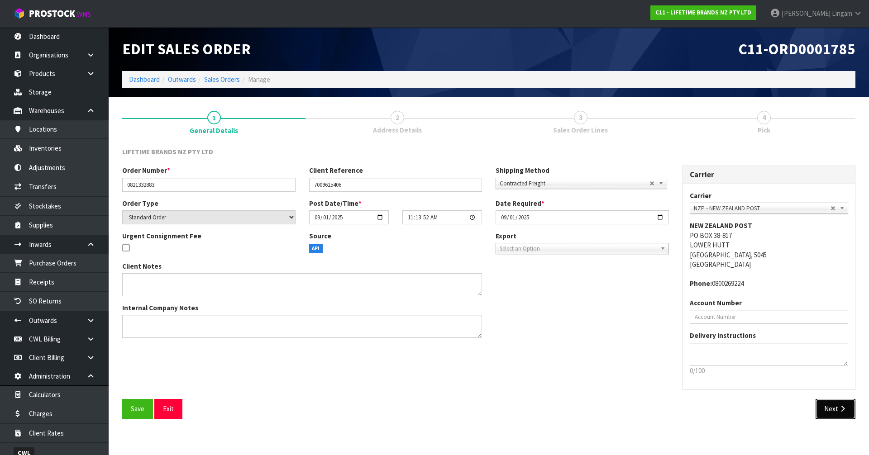
click at [826, 411] on button "Next" at bounding box center [836, 408] width 40 height 19
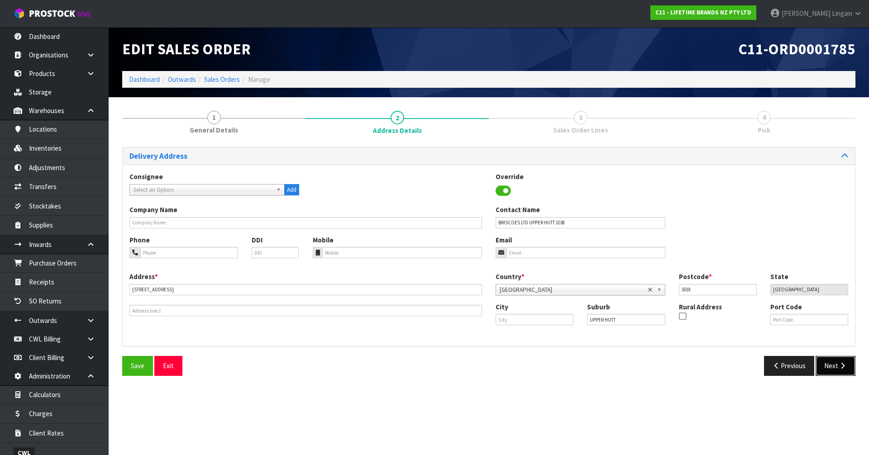
click at [837, 371] on button "Next" at bounding box center [836, 365] width 40 height 19
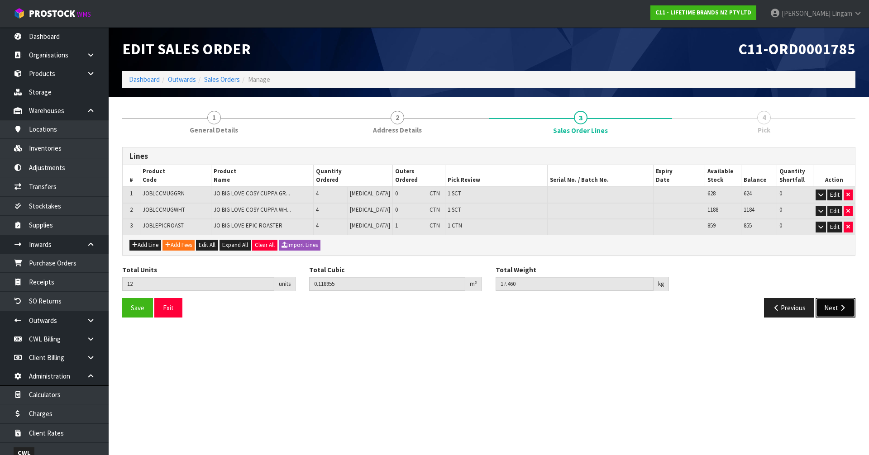
click at [834, 306] on button "Next" at bounding box center [836, 307] width 40 height 19
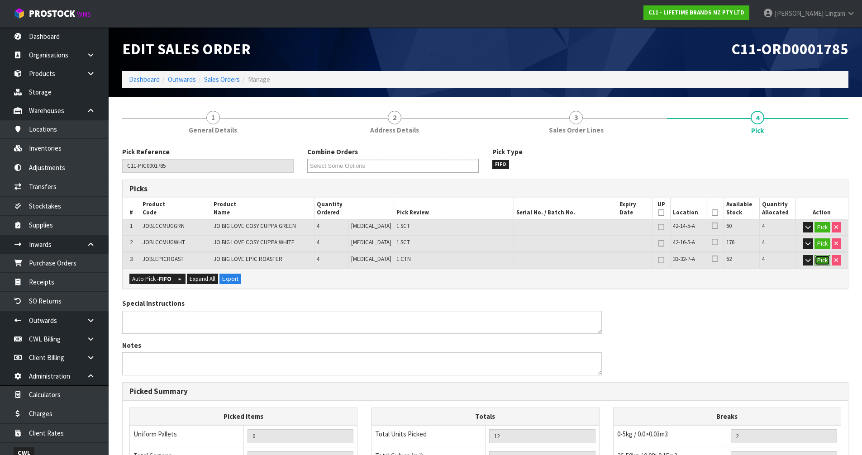
click at [821, 259] on button "Pick" at bounding box center [823, 260] width 16 height 11
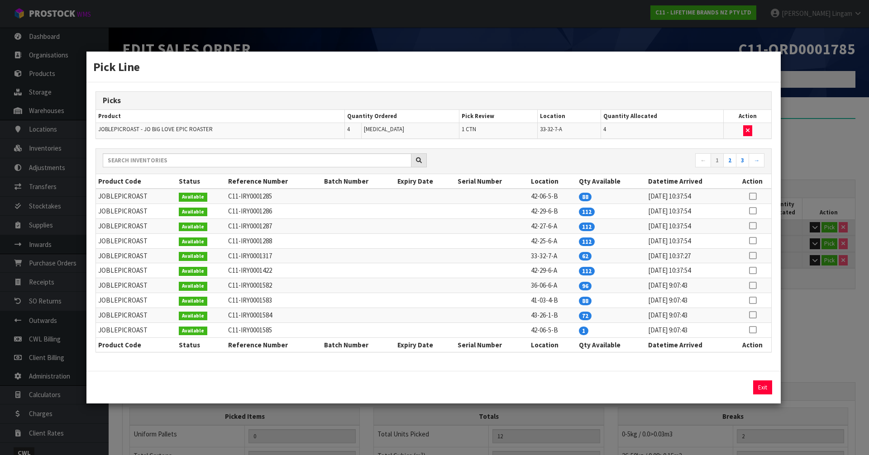
click at [129, 196] on td "JOBLEPICROAST" at bounding box center [136, 196] width 81 height 15
copy td "JOBLEPICROAST"
click at [806, 335] on div "Pick Line Picks Product Quantity Ordered Pick Review Location Quantity Allocate…" at bounding box center [434, 227] width 869 height 455
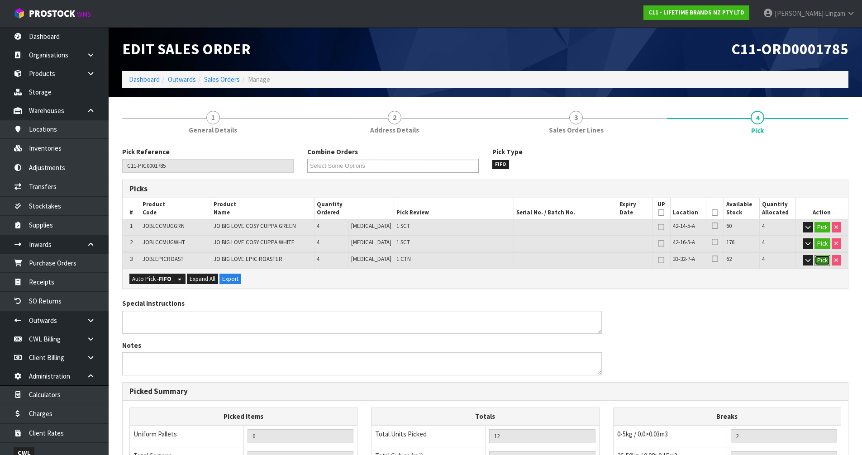
click at [820, 258] on button "Pick" at bounding box center [823, 260] width 16 height 11
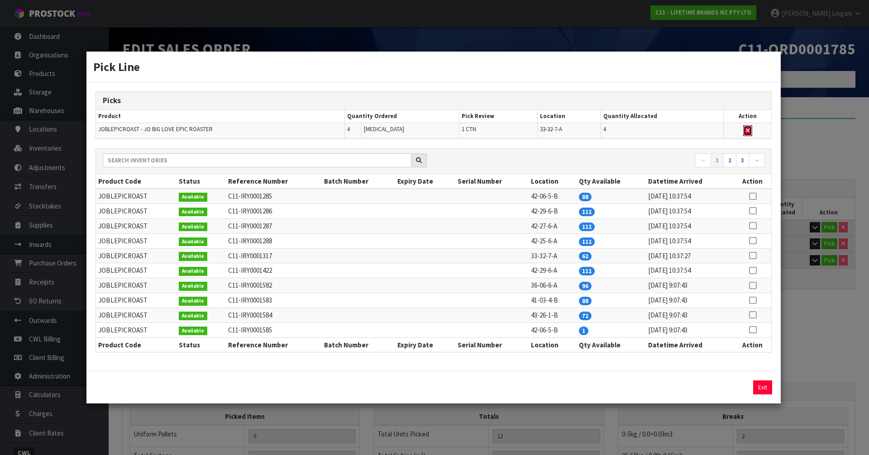
click at [749, 127] on button "button" at bounding box center [747, 130] width 9 height 11
type input "0"
type input "8"
type input "0.03149"
type input "4.42"
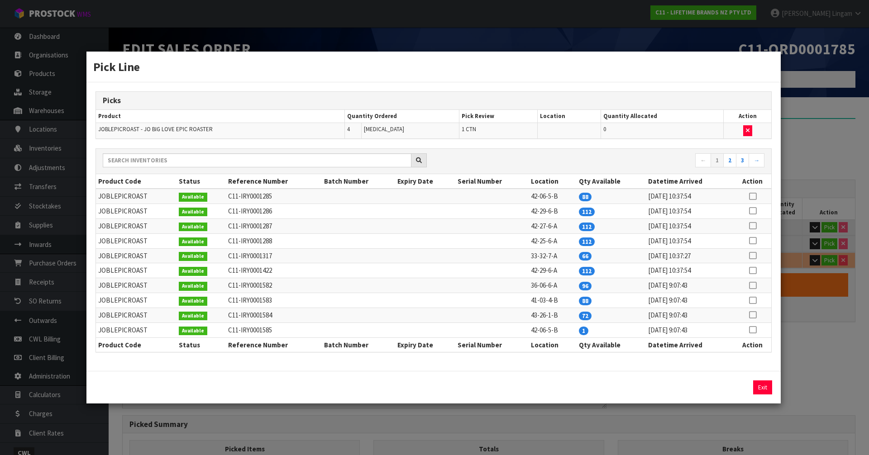
click at [752, 330] on icon at bounding box center [752, 330] width 7 height 0
click at [739, 388] on button "Assign Pick" at bounding box center [731, 388] width 37 height 14
type input "Piece x 1"
type input "9"
type input "0.053666"
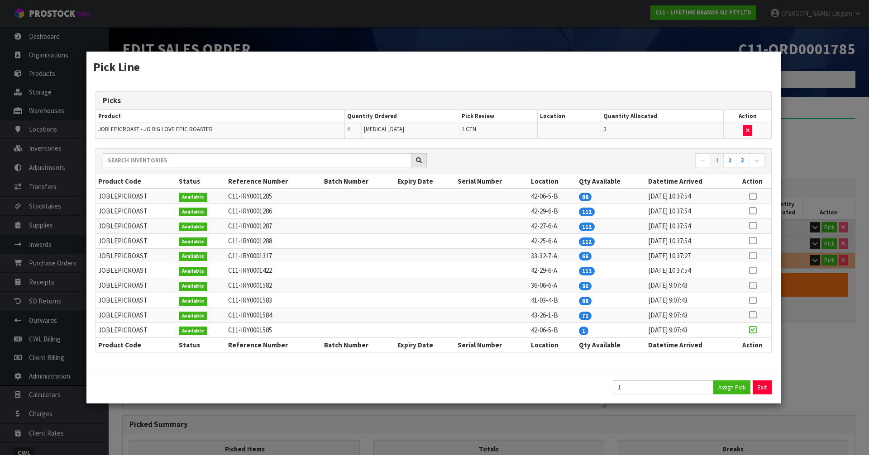
type input "7.54"
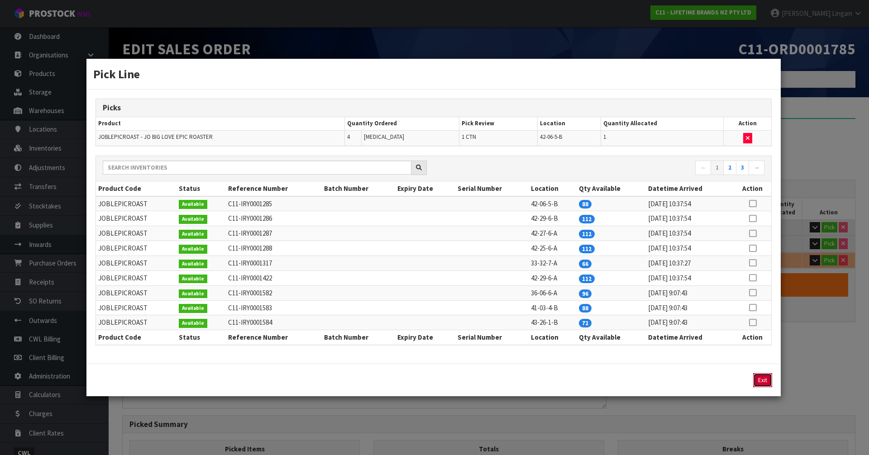
click at [764, 381] on button "Exit" at bounding box center [762, 380] width 19 height 14
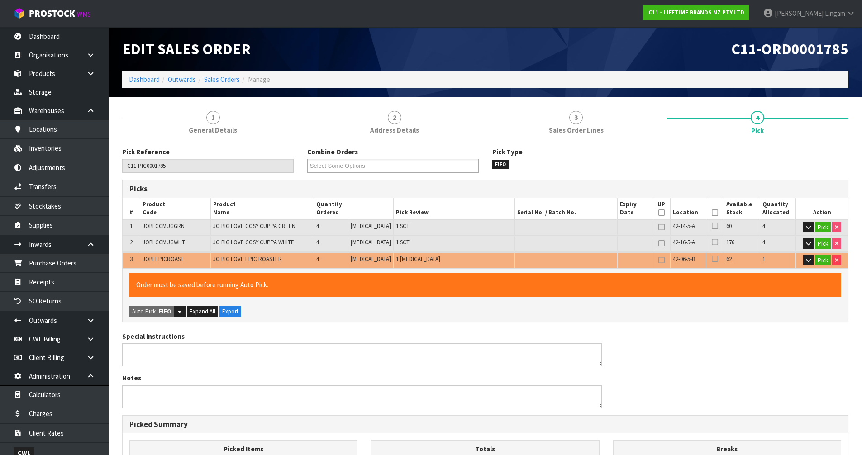
click at [300, 432] on div "Picked Summary" at bounding box center [486, 425] width 726 height 18
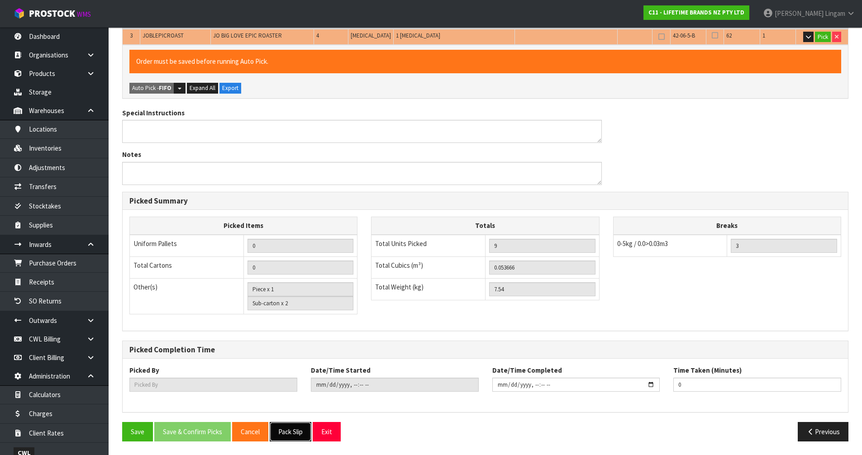
click at [295, 433] on button "Pack Slip" at bounding box center [291, 431] width 42 height 19
click at [129, 433] on button "Save" at bounding box center [137, 431] width 31 height 19
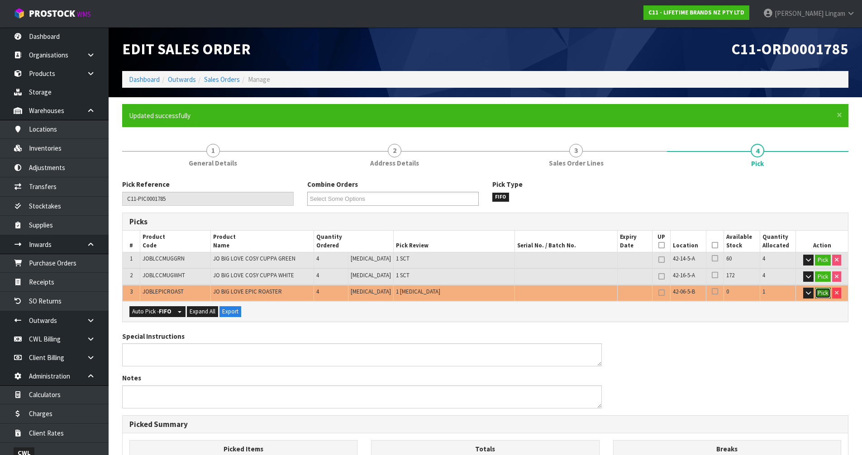
click at [820, 292] on button "Pick" at bounding box center [823, 293] width 16 height 11
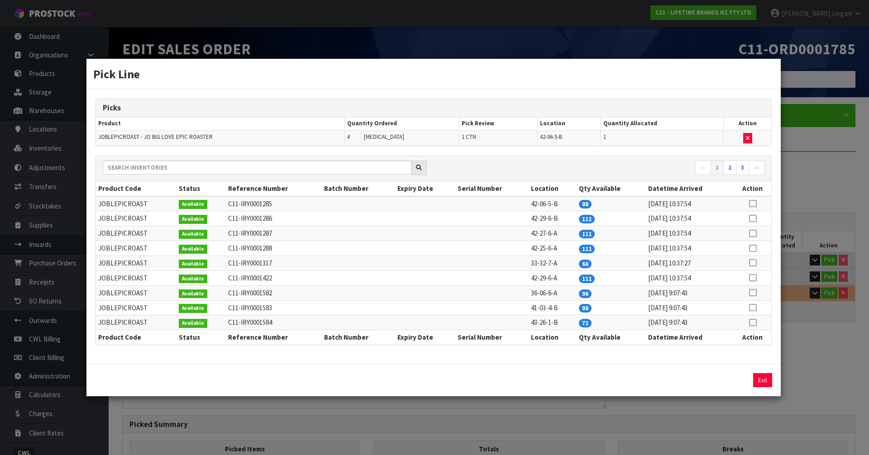
click at [754, 204] on icon at bounding box center [752, 204] width 7 height 0
drag, startPoint x: 727, startPoint y: 379, endPoint x: 740, endPoint y: 379, distance: 12.7
click at [727, 379] on button "Assign Pick" at bounding box center [731, 380] width 37 height 14
type input "12"
type input "0.120194"
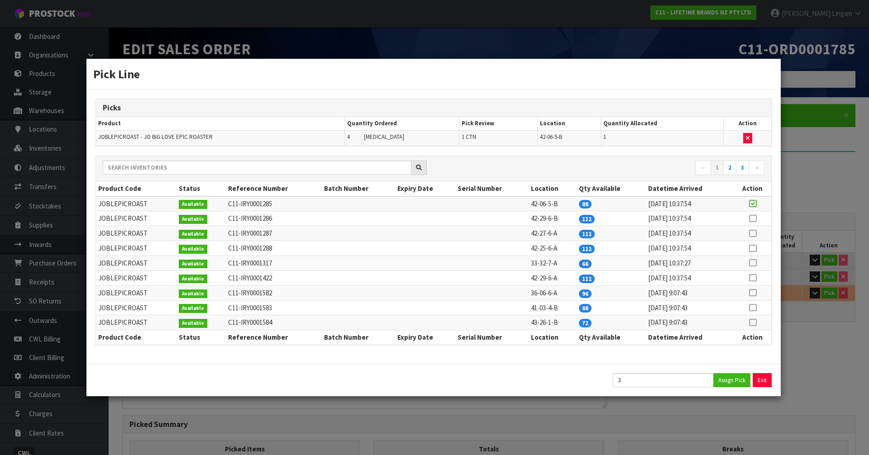
type input "16.9"
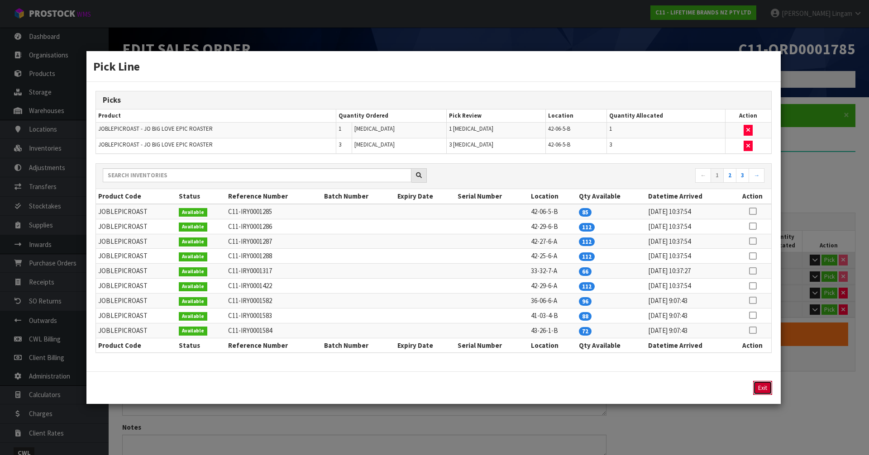
click at [761, 388] on button "Exit" at bounding box center [762, 388] width 19 height 14
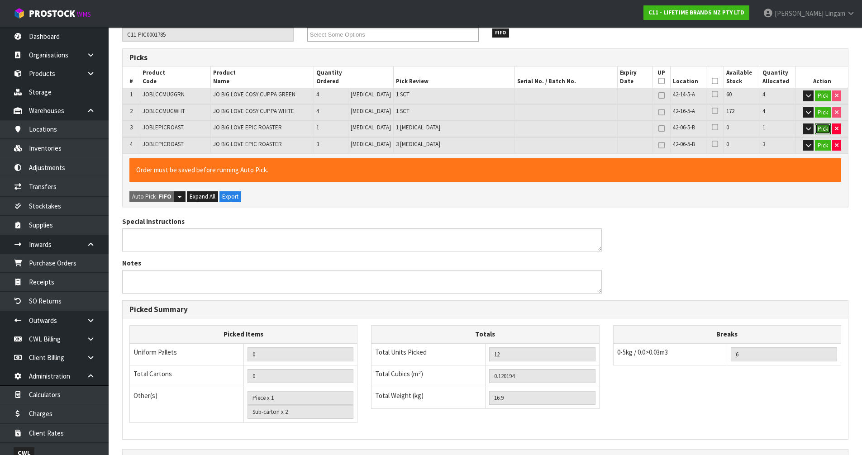
scroll to position [273, 0]
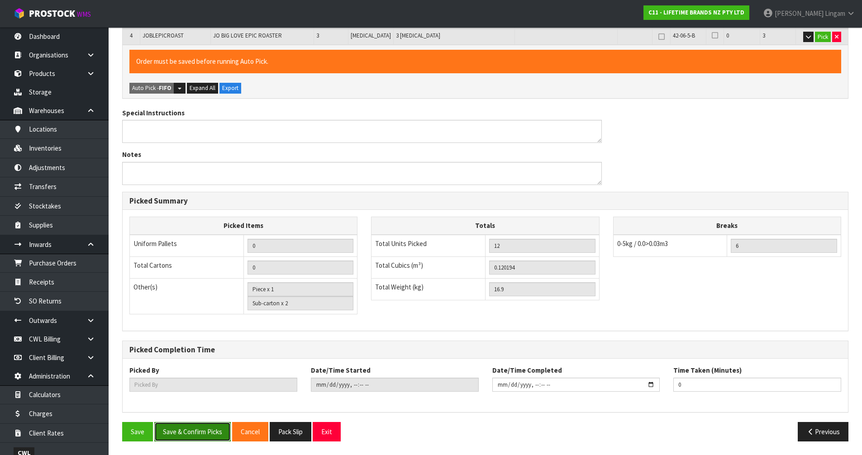
click at [188, 437] on button "Save & Confirm Picks" at bounding box center [192, 431] width 76 height 19
type input "Piece x 4"
type input "Vineeta Lingam"
type input "2025-09-01T11:19:39"
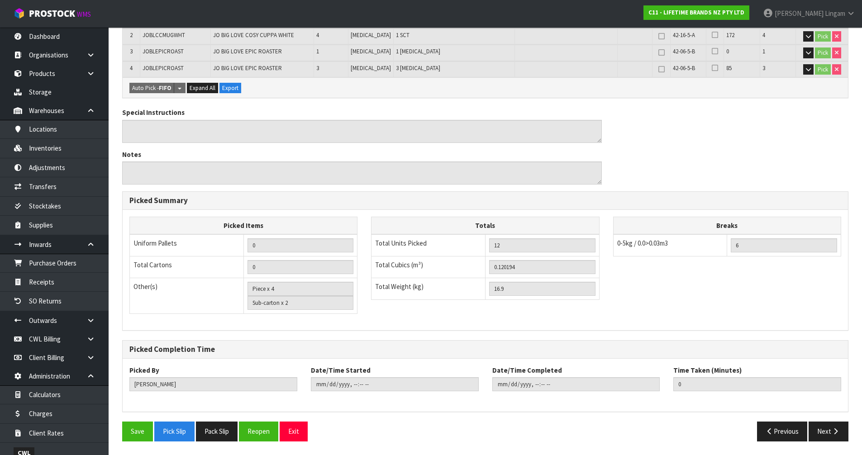
scroll to position [0, 0]
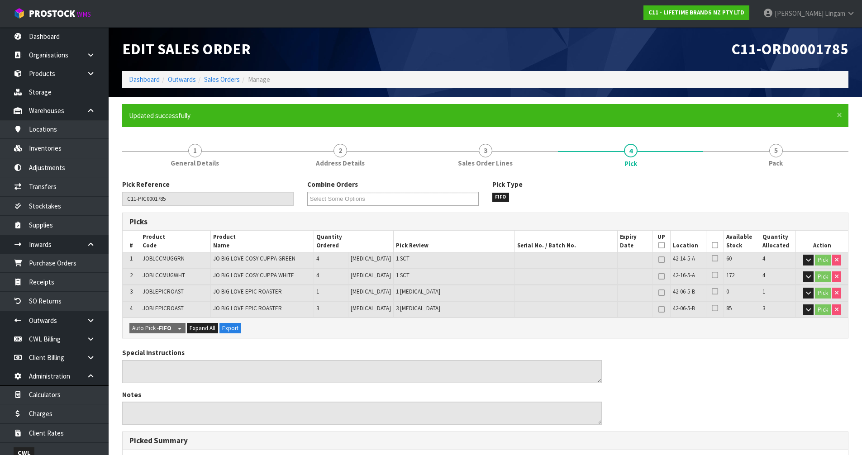
click at [166, 310] on span "JOBLEPICROAST" at bounding box center [163, 309] width 41 height 8
copy span "JOBLEPICROAST"
click at [226, 79] on link "Sales Orders" at bounding box center [222, 79] width 36 height 9
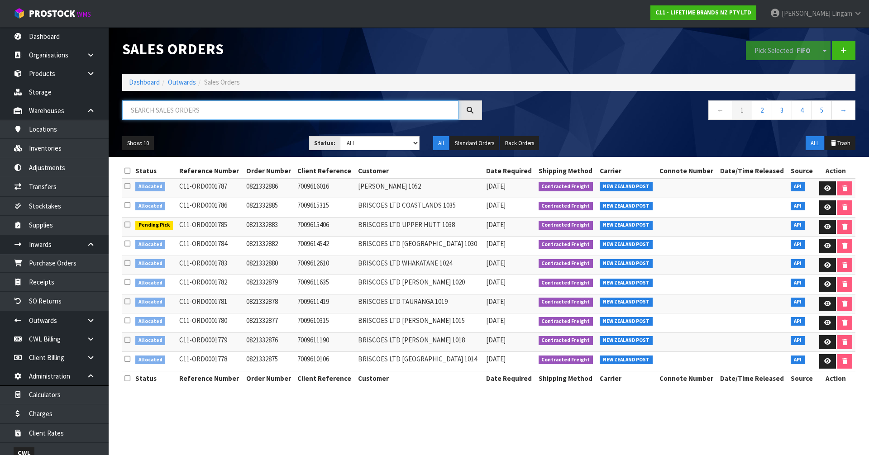
click at [291, 112] on input "text" at bounding box center [290, 109] width 336 height 19
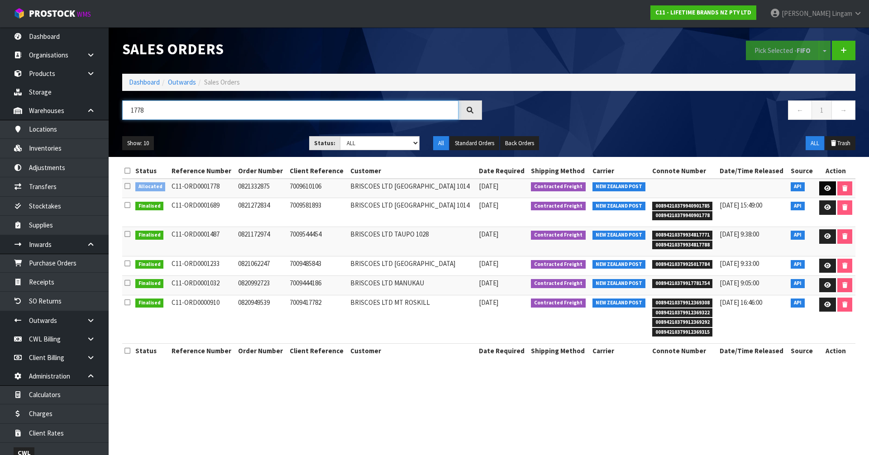
type input "1778"
click at [821, 185] on link at bounding box center [827, 188] width 17 height 14
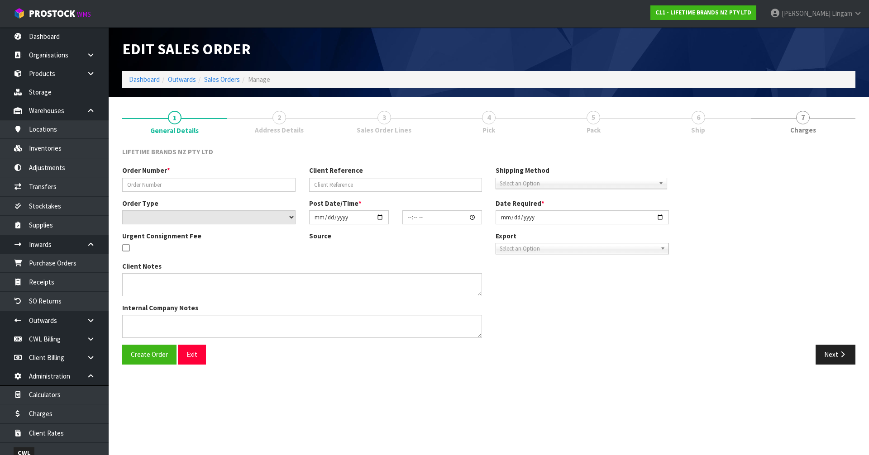
type input "0821332875"
type input "7009610106"
select select "number:0"
type input "2025-09-01"
type input "10:58:52.000"
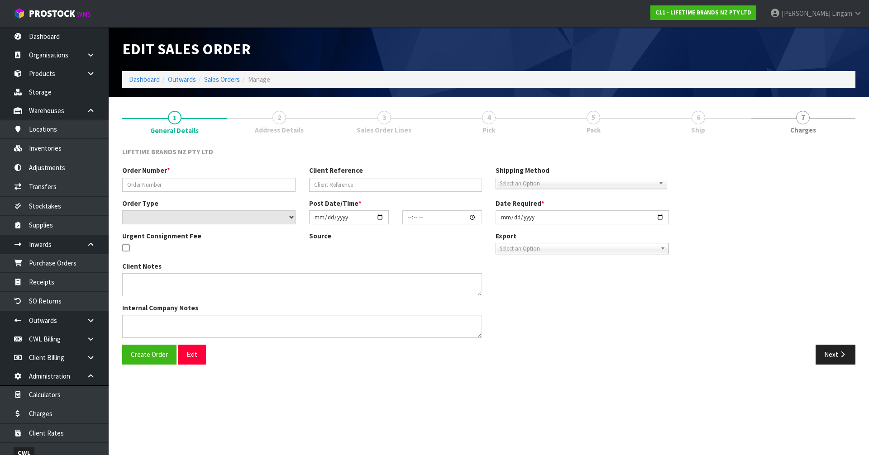
type input "2025-09-01"
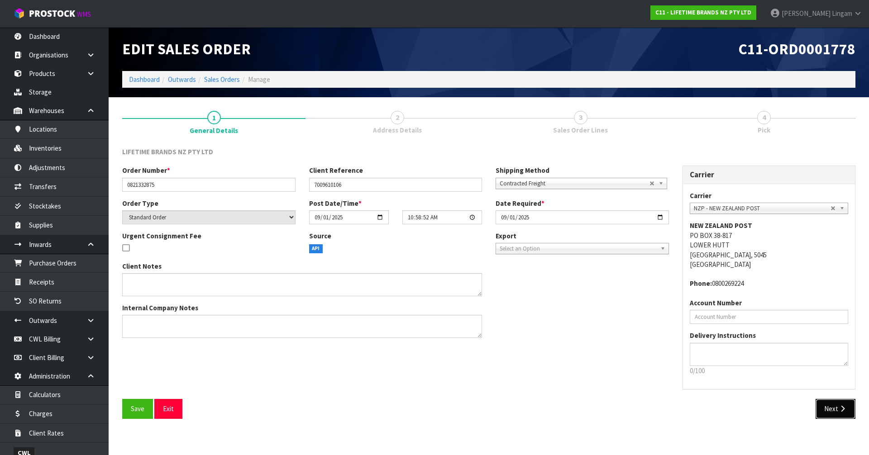
click at [835, 409] on button "Next" at bounding box center [836, 408] width 40 height 19
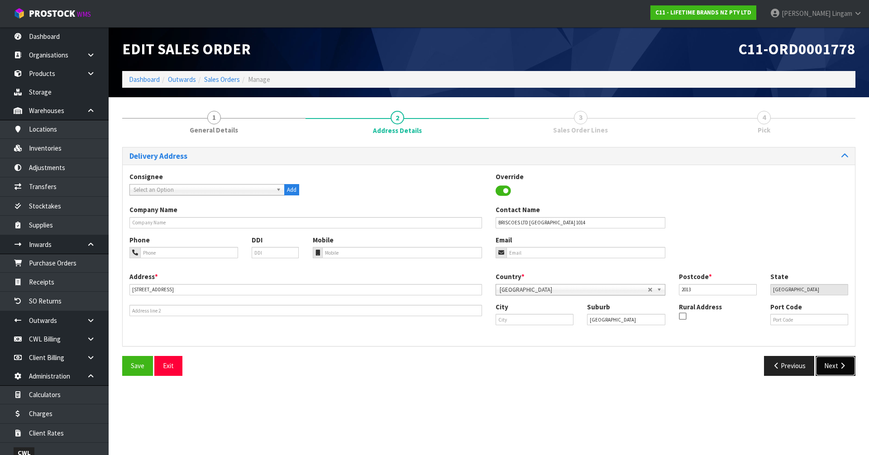
click at [839, 358] on button "Next" at bounding box center [836, 365] width 40 height 19
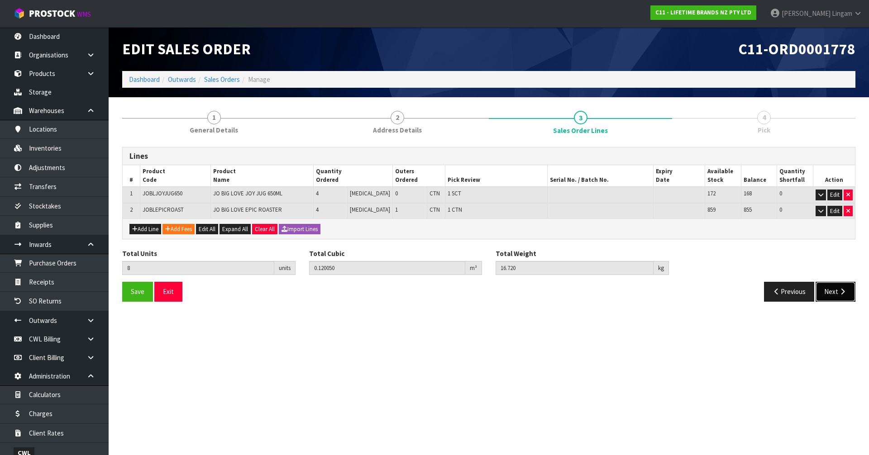
click at [830, 291] on button "Next" at bounding box center [836, 291] width 40 height 19
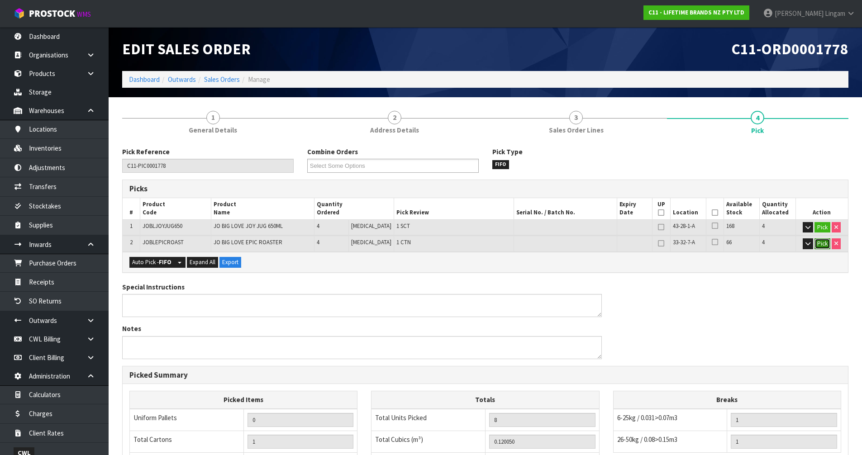
click at [819, 246] on button "Pick" at bounding box center [823, 244] width 16 height 11
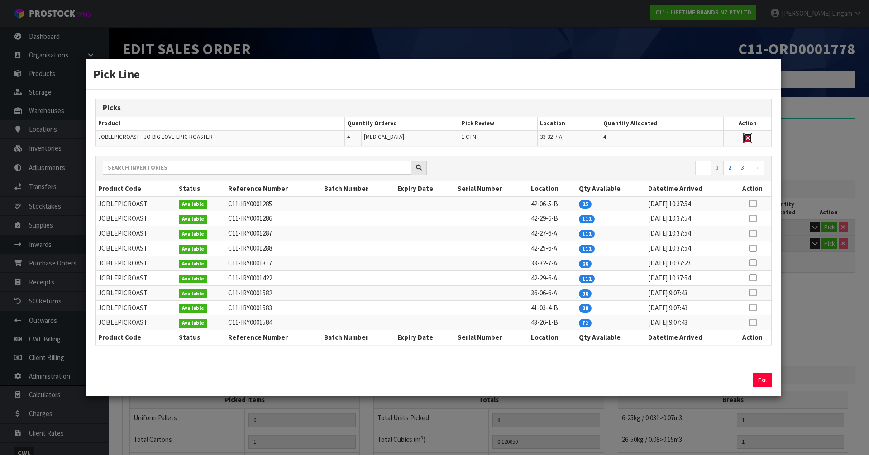
click at [748, 138] on icon "button" at bounding box center [748, 138] width 4 height 6
type input "0"
type input "4"
type input "0.032585"
type input "3.68"
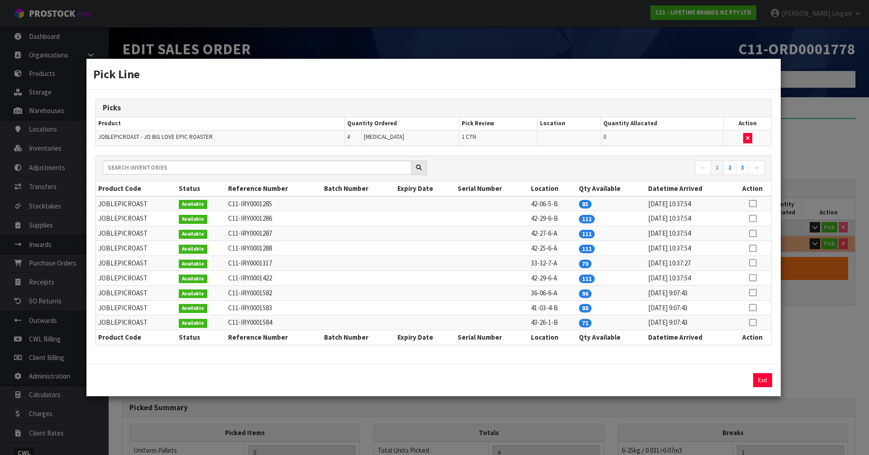
click at [753, 204] on icon at bounding box center [752, 204] width 7 height 0
click at [734, 378] on button "Assign Pick" at bounding box center [731, 380] width 37 height 14
type input "1"
type input "8"
type input "0.12005"
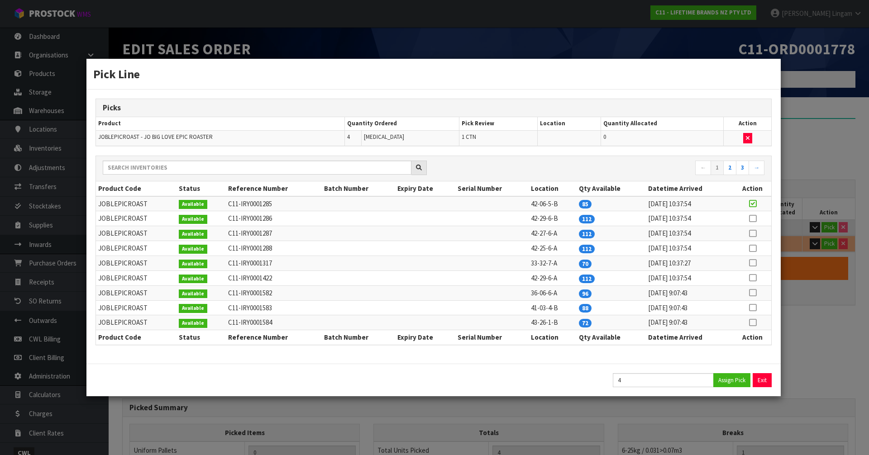
type input "16.72"
click at [761, 378] on button "Exit" at bounding box center [762, 380] width 19 height 14
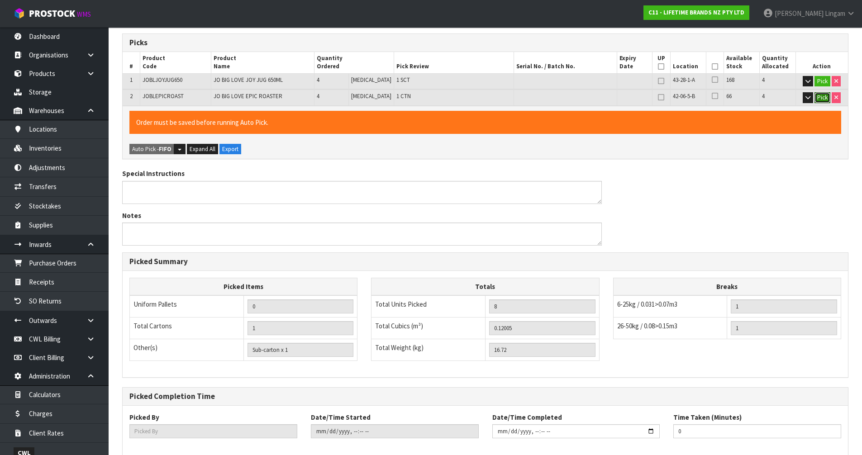
scroll to position [193, 0]
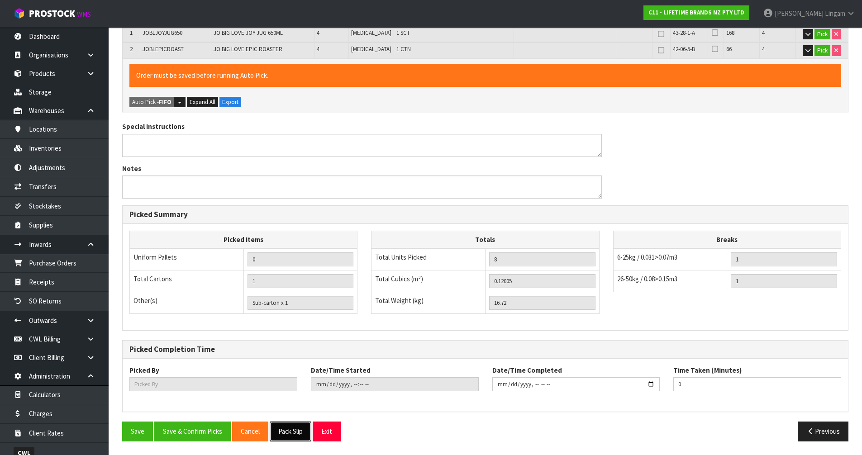
click at [295, 435] on button "Pack Slip" at bounding box center [291, 431] width 42 height 19
click at [199, 435] on button "Save & Confirm Picks" at bounding box center [192, 431] width 76 height 19
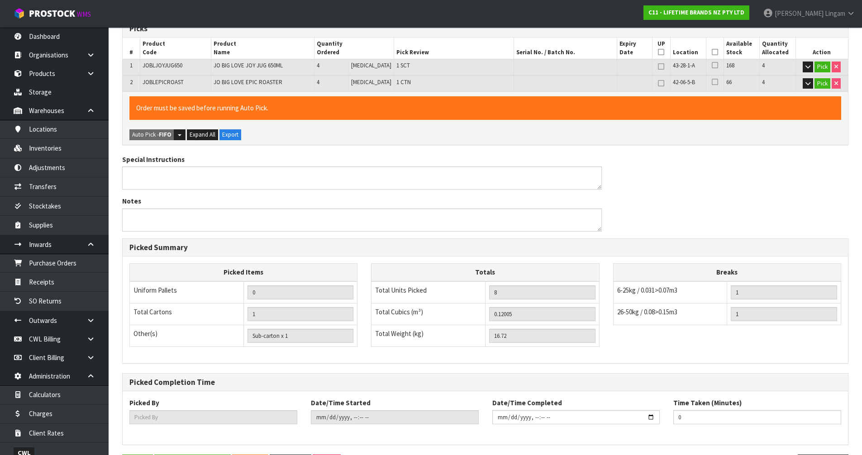
type input "[PERSON_NAME]"
type input "2025-09-01T11:20:47"
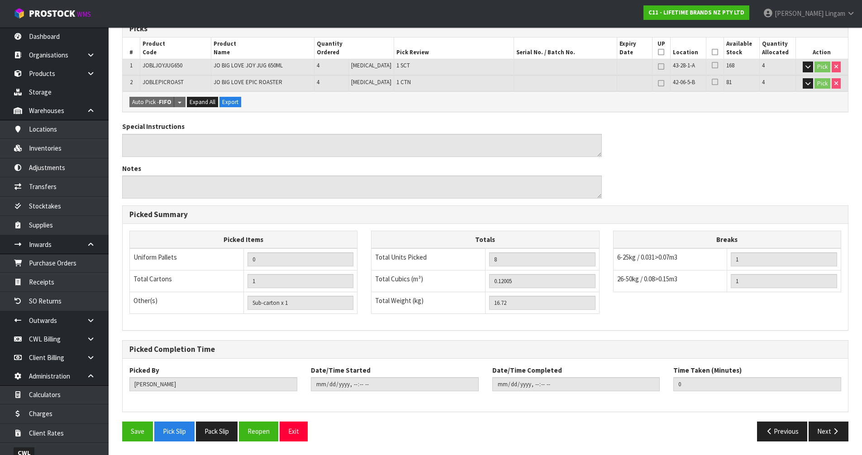
scroll to position [0, 0]
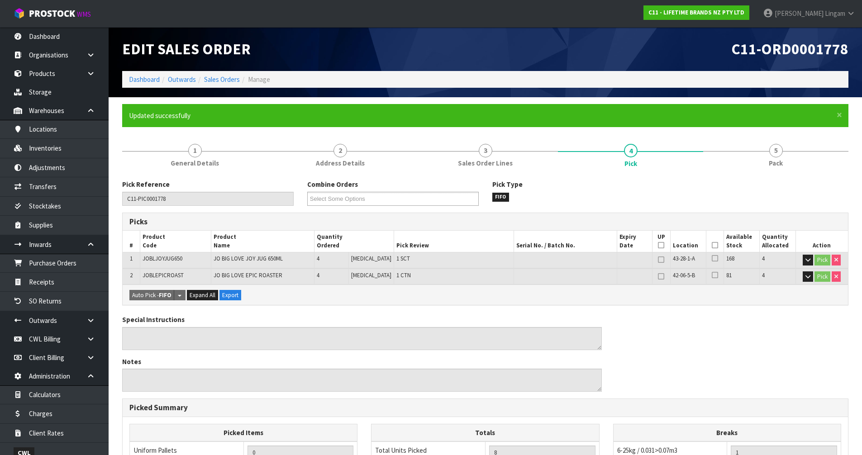
click at [167, 275] on span "JOBLEPICROAST" at bounding box center [163, 276] width 41 height 8
copy span "JOBLEPICROAST"
click at [226, 79] on link "Sales Orders" at bounding box center [222, 79] width 36 height 9
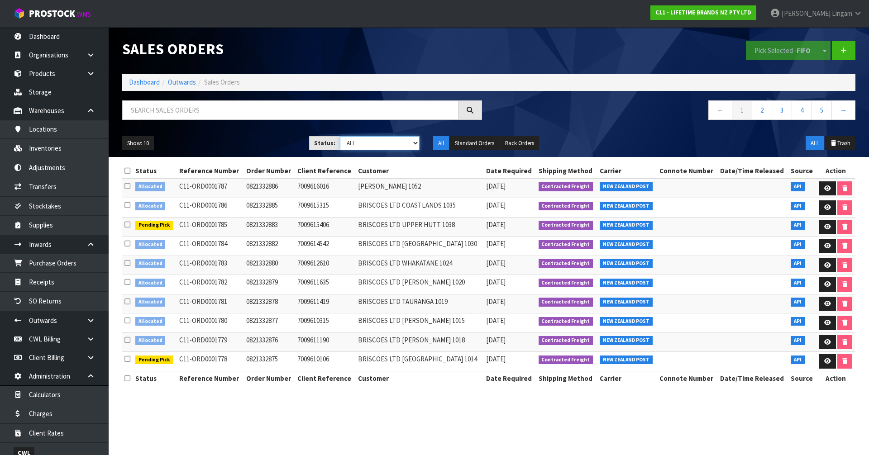
click at [392, 145] on select "Draft Pending Allocated Pending Pick Goods Picked Goods Packed Pending Charges …" at bounding box center [380, 143] width 80 height 14
select select "string:2"
click at [340, 136] on select "Draft Pending Allocated Pending Pick Goods Picked Goods Packed Pending Charges …" at bounding box center [380, 143] width 80 height 14
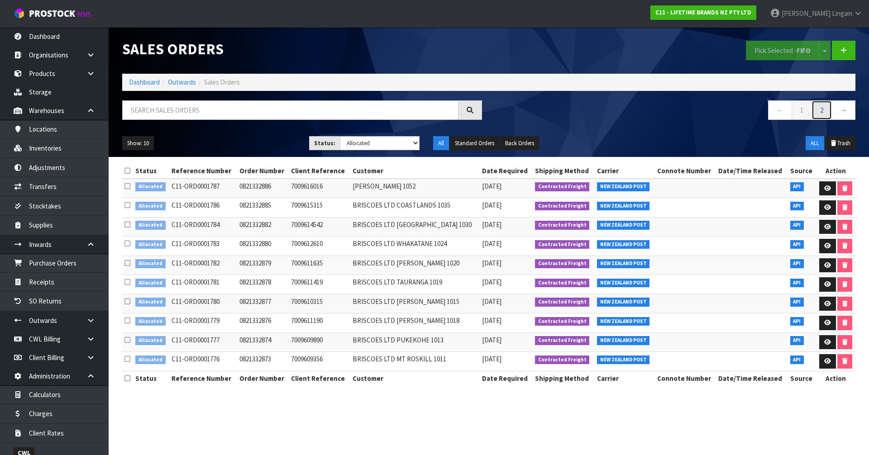
click at [821, 111] on link "2" at bounding box center [822, 109] width 20 height 19
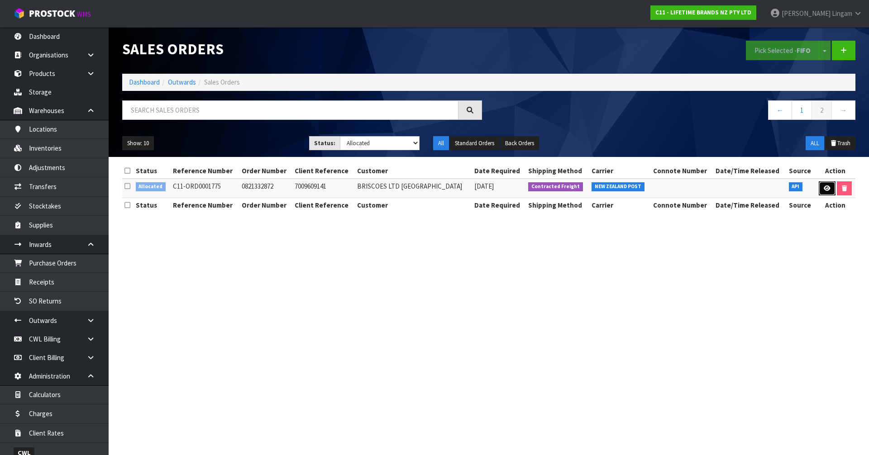
click at [829, 190] on link at bounding box center [827, 188] width 17 height 14
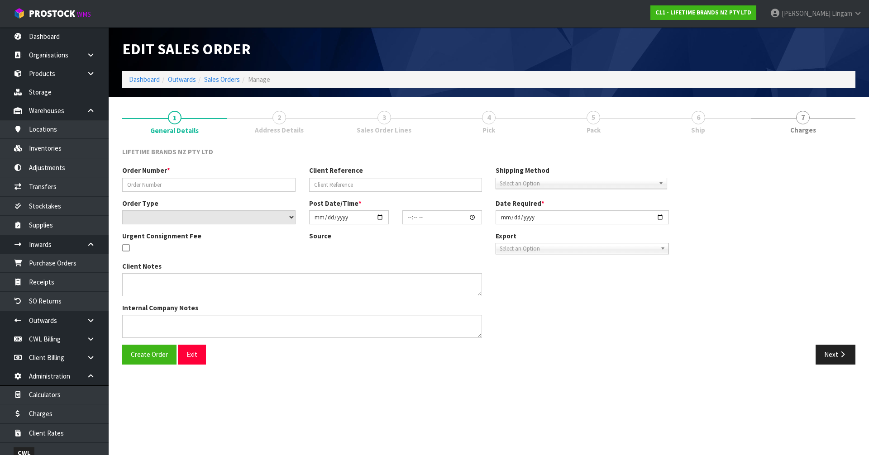
type input "0821332872"
type input "7009609141"
select select "number:0"
type input "2025-09-01"
type input "10:53:48.000"
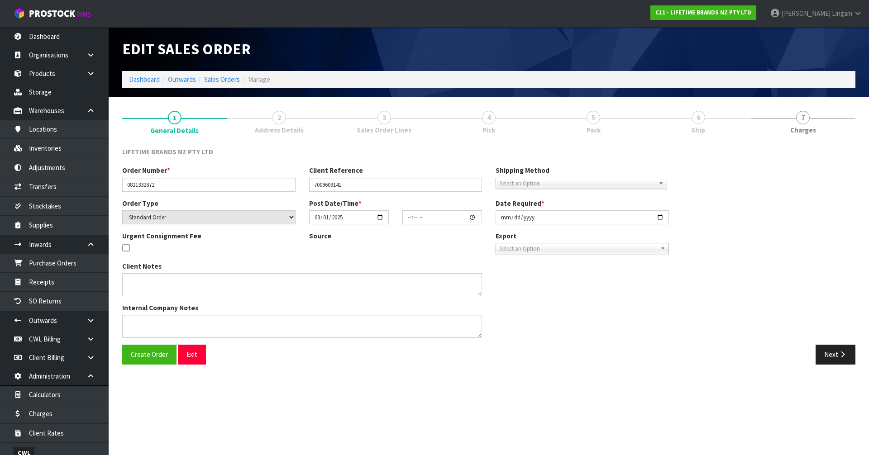
type input "2025-09-01"
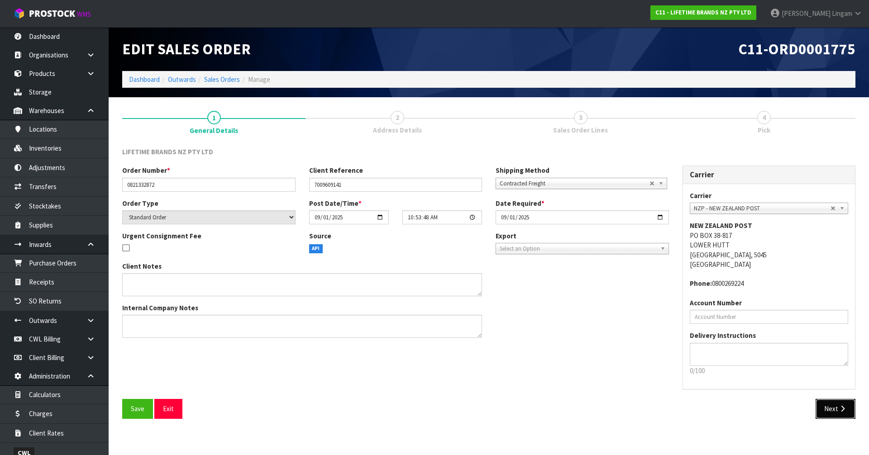
click at [831, 414] on button "Next" at bounding box center [836, 408] width 40 height 19
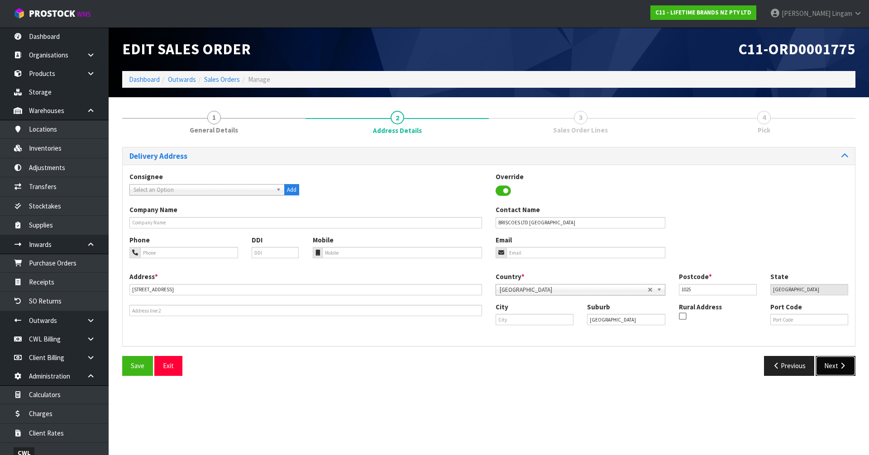
click at [829, 363] on button "Next" at bounding box center [836, 365] width 40 height 19
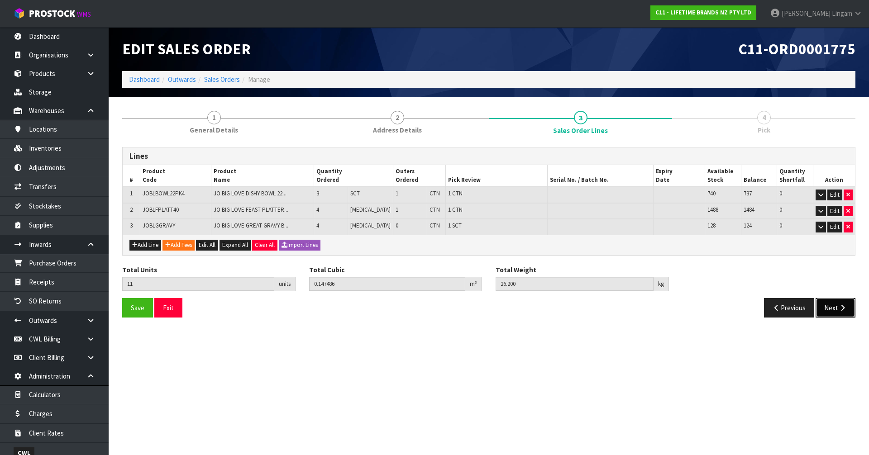
click at [826, 306] on button "Next" at bounding box center [836, 307] width 40 height 19
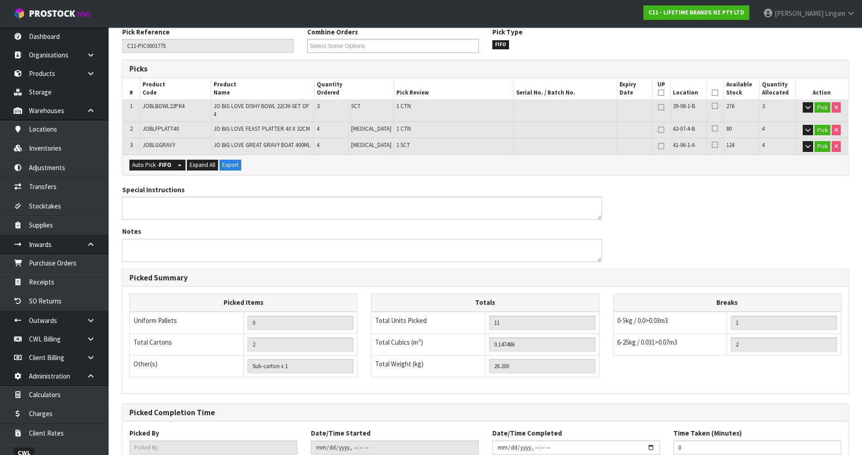
scroll to position [177, 0]
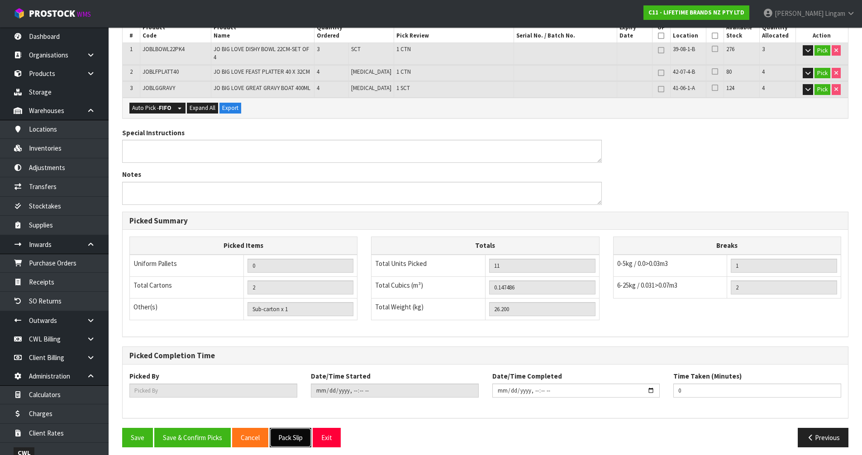
drag, startPoint x: 294, startPoint y: 433, endPoint x: 466, endPoint y: 377, distance: 180.3
click at [296, 432] on button "Pack Slip" at bounding box center [291, 437] width 42 height 19
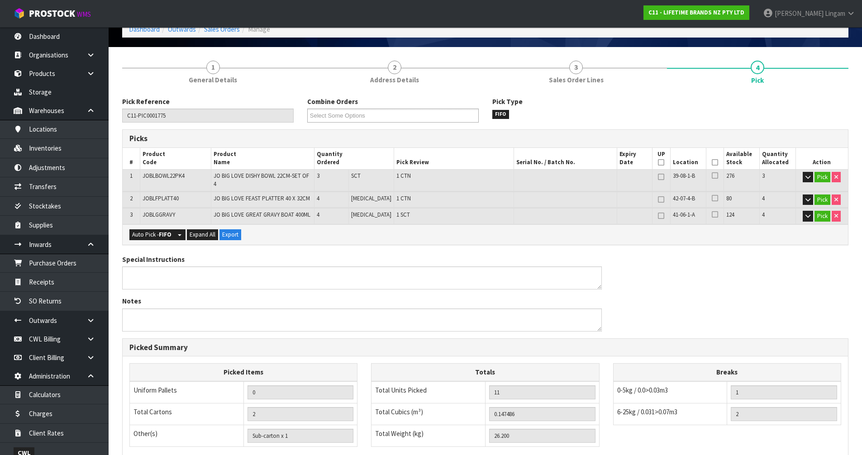
scroll to position [0, 0]
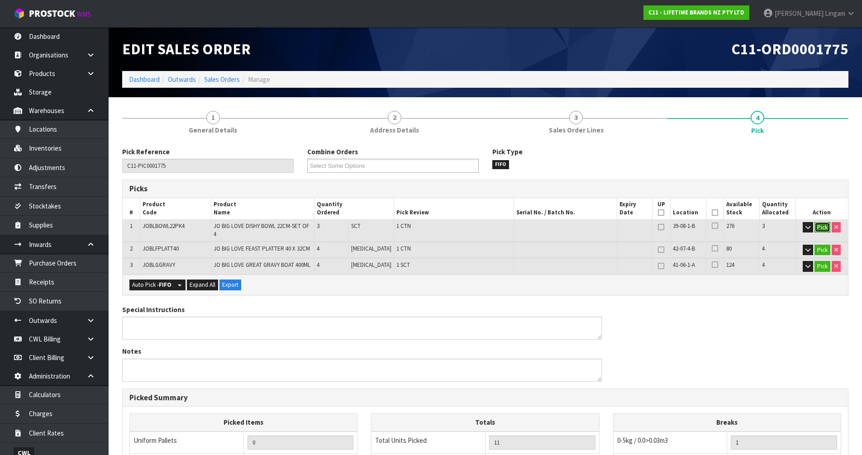
click at [822, 229] on button "Pick" at bounding box center [823, 227] width 16 height 11
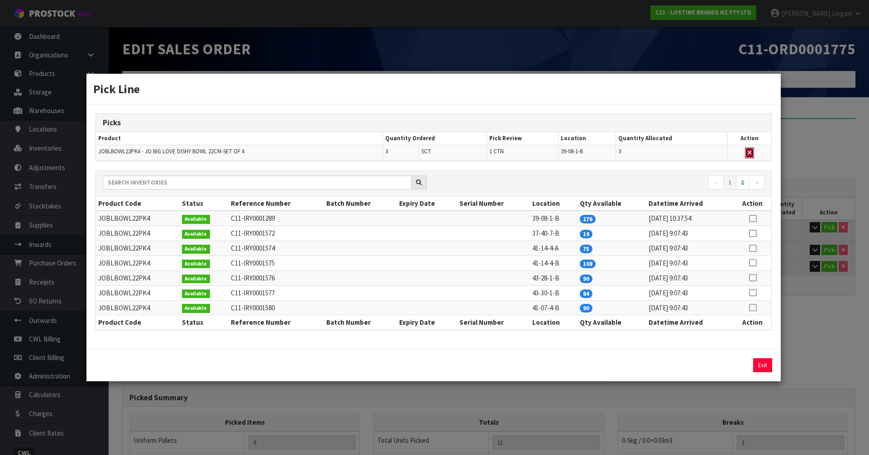
click at [750, 152] on icon "button" at bounding box center [750, 153] width 4 height 6
type input "1"
type input "8"
type input "0.090198"
type input "14.88"
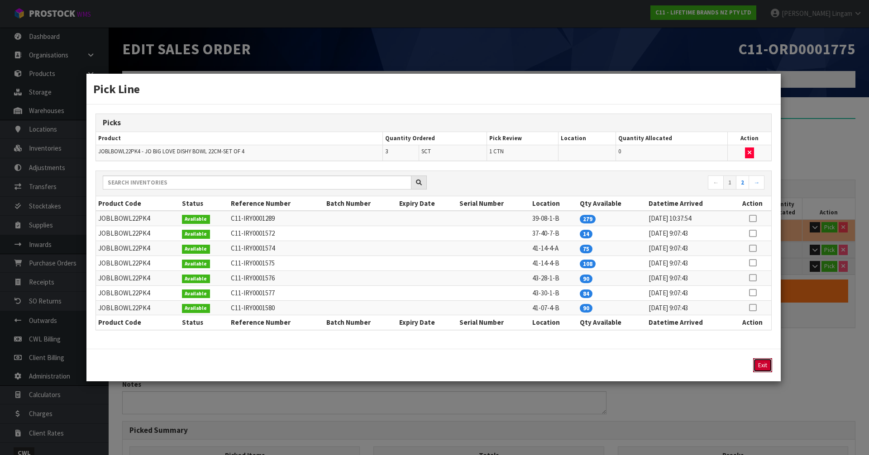
click at [760, 361] on button "Exit" at bounding box center [762, 365] width 19 height 14
click at [760, 364] on button "Exit" at bounding box center [762, 365] width 19 height 14
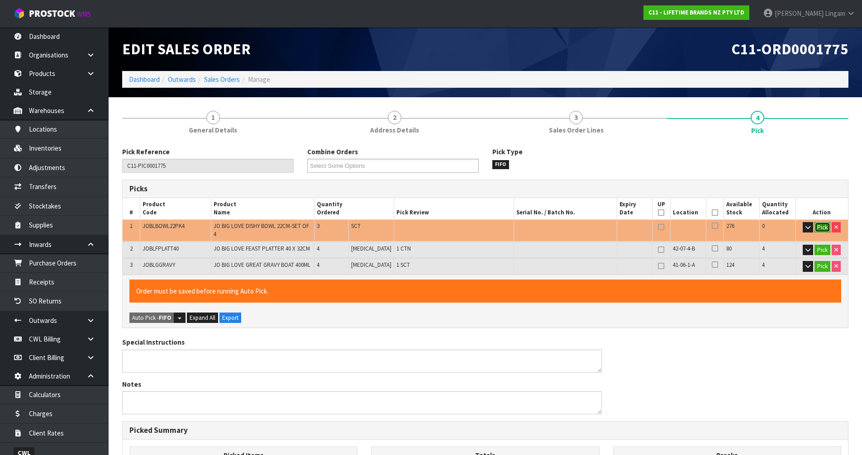
click at [821, 226] on button "Pick" at bounding box center [823, 227] width 16 height 11
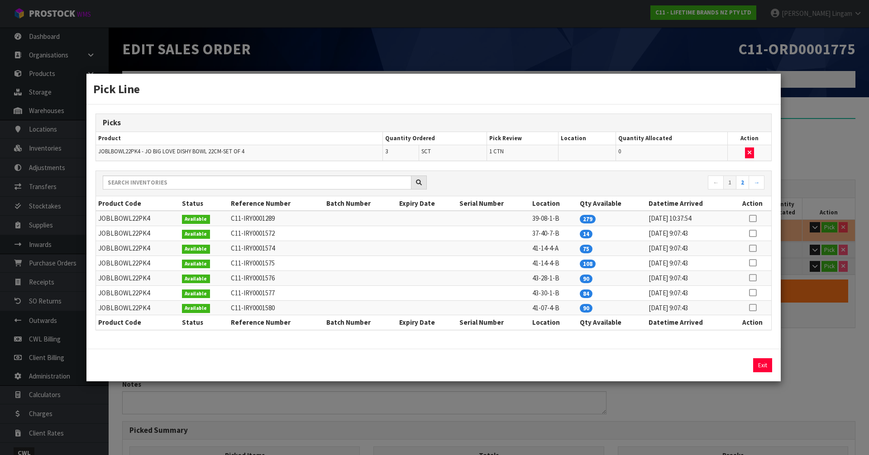
click at [752, 234] on icon at bounding box center [752, 234] width 7 height 0
click at [737, 366] on button "Assign Pick" at bounding box center [731, 365] width 37 height 14
type input "2"
type input "11"
type input "0.147486"
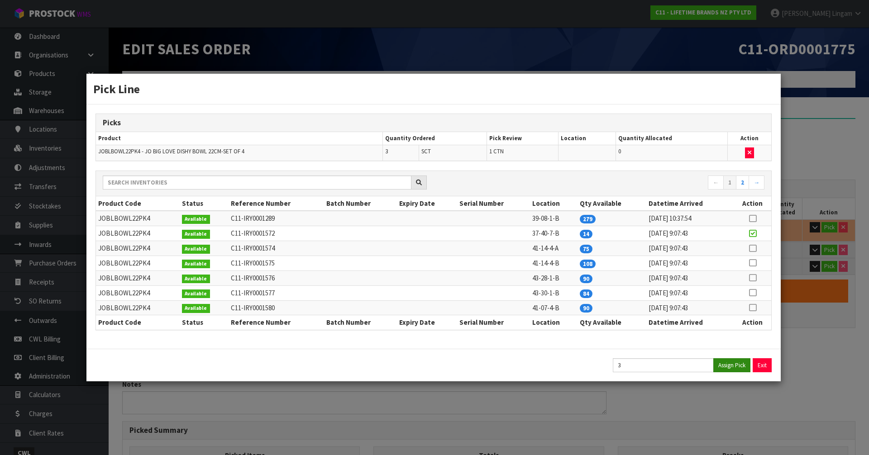
type input "26.2"
click at [757, 363] on button "Exit" at bounding box center [762, 365] width 19 height 14
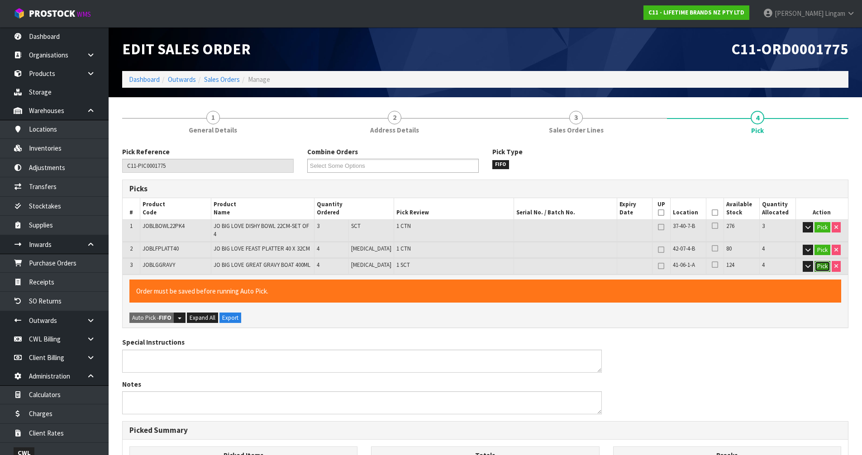
click at [820, 261] on button "Pick" at bounding box center [823, 266] width 16 height 11
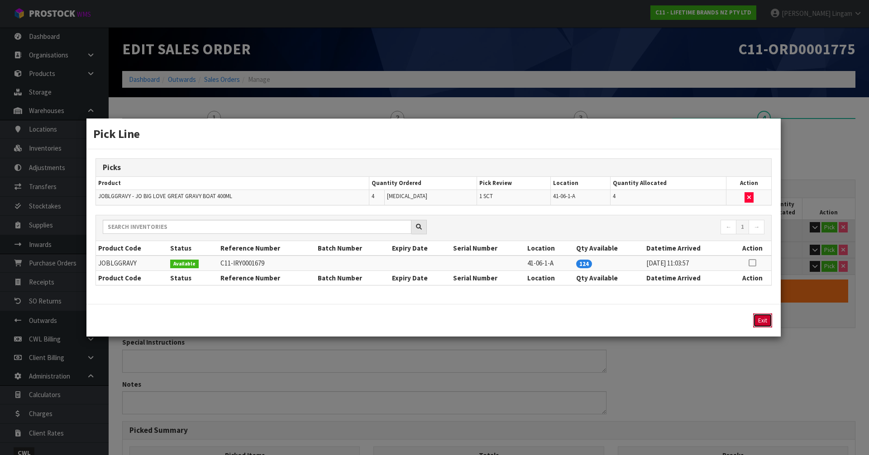
click at [762, 323] on button "Exit" at bounding box center [762, 321] width 19 height 14
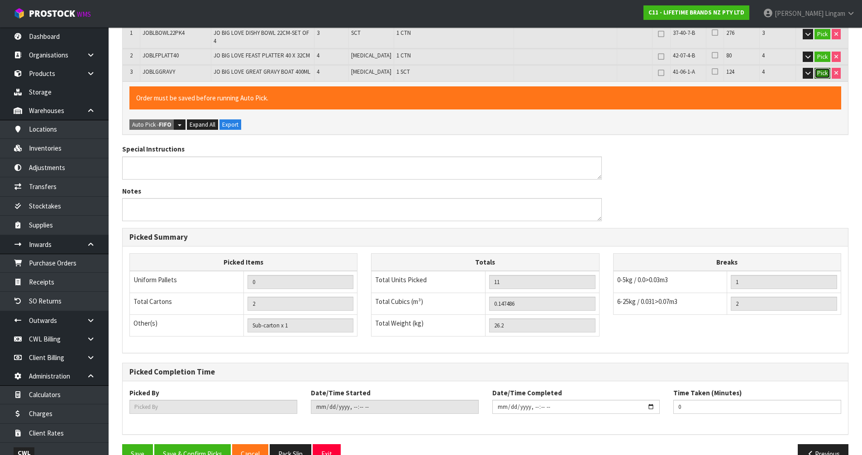
scroll to position [210, 0]
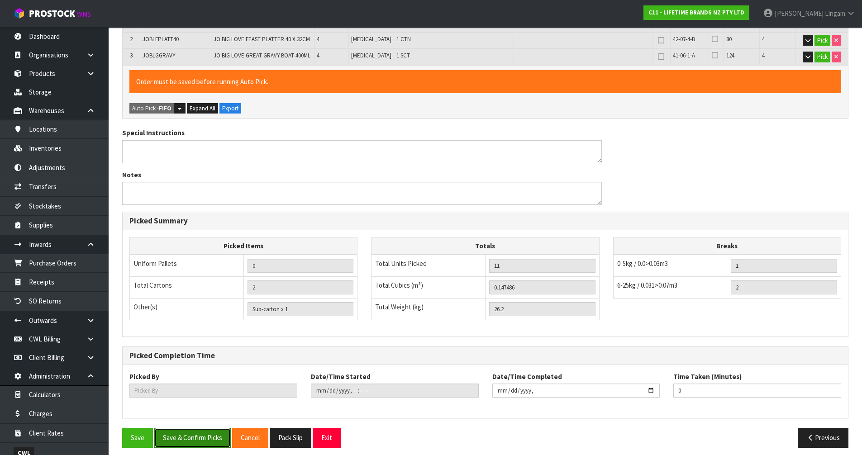
drag, startPoint x: 199, startPoint y: 436, endPoint x: 205, endPoint y: 434, distance: 6.7
click at [200, 436] on button "Save & Confirm Picks" at bounding box center [192, 437] width 76 height 19
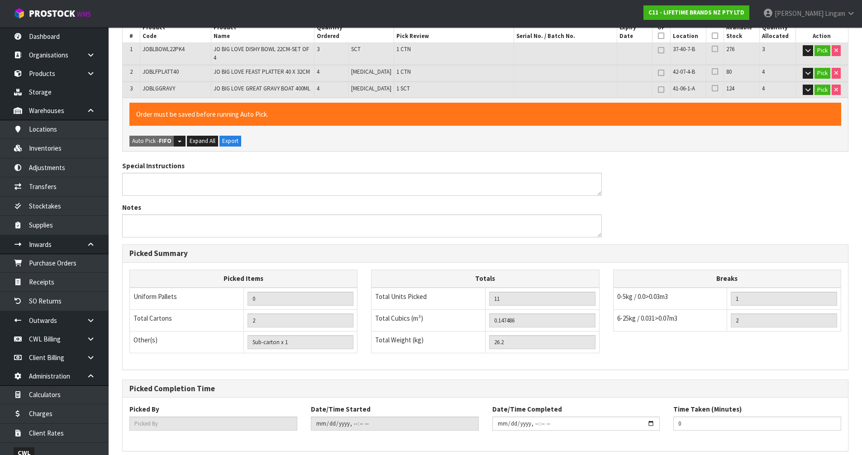
scroll to position [0, 0]
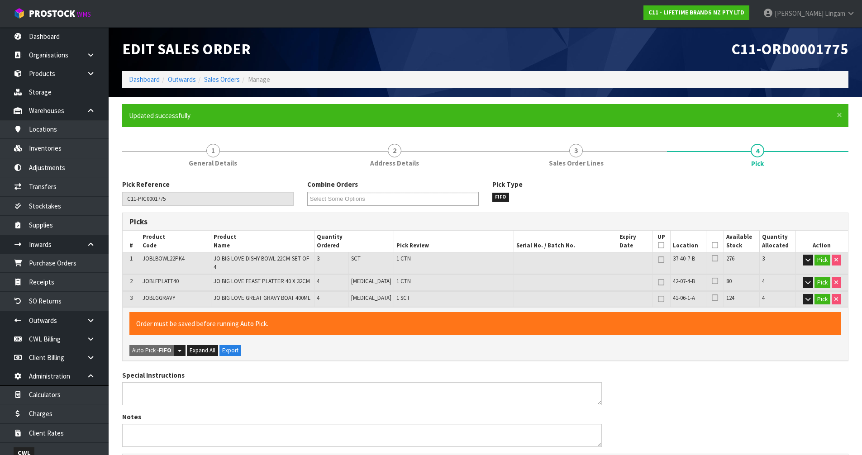
type input "[PERSON_NAME]"
type input "2025-09-01T11:22:33"
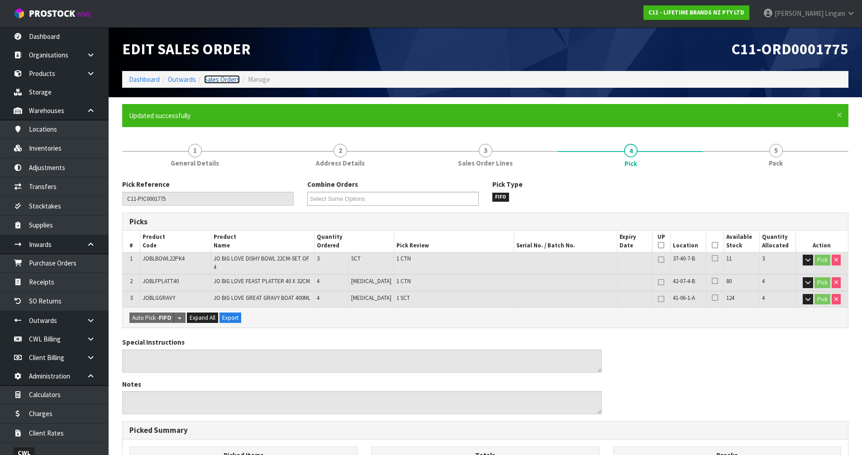
click at [229, 81] on link "Sales Orders" at bounding box center [222, 79] width 36 height 9
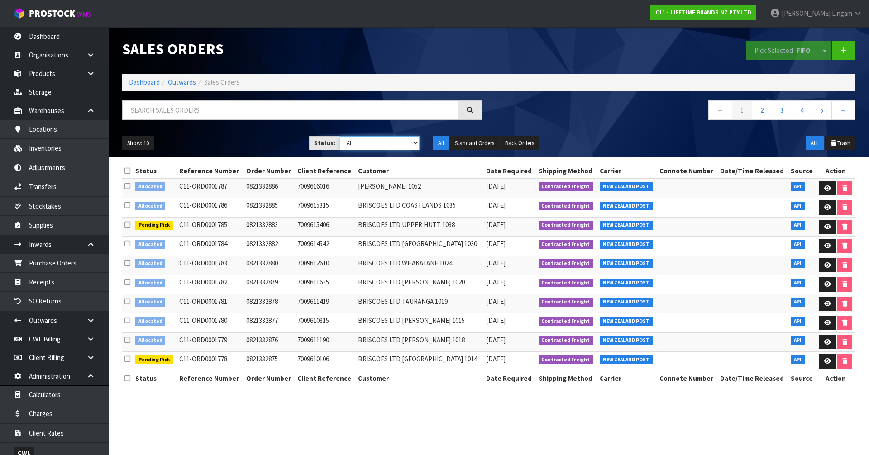
click at [373, 146] on select "Draft Pending Allocated Pending Pick Goods Picked Goods Packed Pending Charges …" at bounding box center [380, 143] width 80 height 14
select select "string:2"
click at [340, 136] on select "Draft Pending Allocated Pending Pick Goods Picked Goods Packed Pending Charges …" at bounding box center [380, 143] width 80 height 14
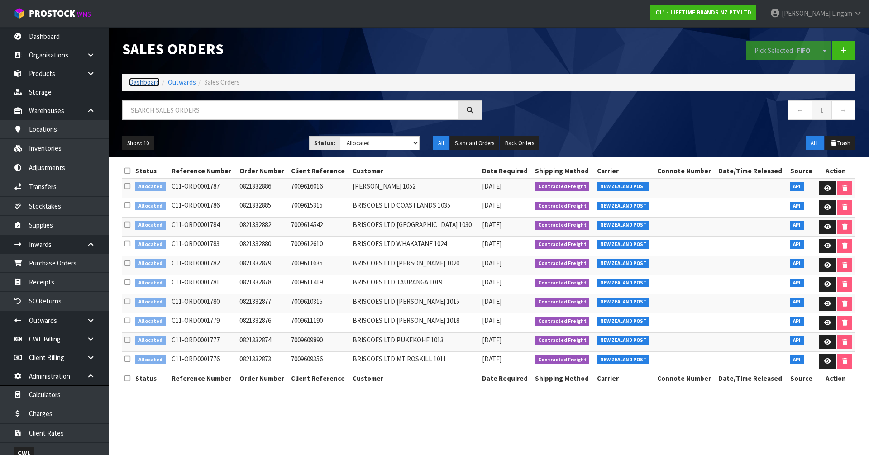
click at [140, 82] on link "Dashboard" at bounding box center [144, 82] width 31 height 9
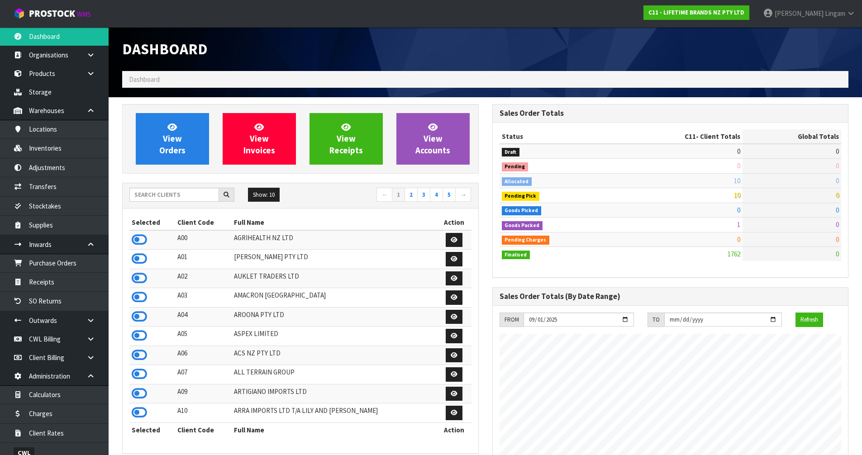
scroll to position [686, 370]
click at [171, 148] on span "View Orders" at bounding box center [172, 139] width 26 height 34
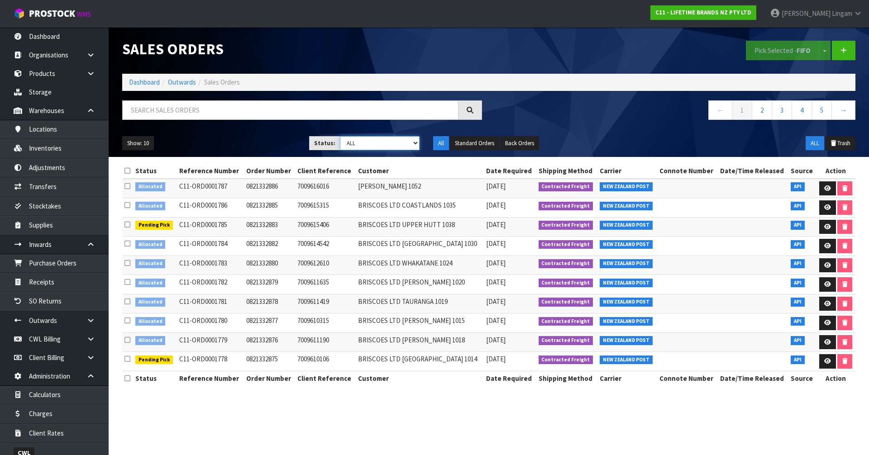
drag, startPoint x: 394, startPoint y: 142, endPoint x: 392, endPoint y: 149, distance: 7.0
click at [394, 142] on select "Draft Pending Allocated Pending Pick Goods Picked Goods Packed Pending Charges …" at bounding box center [380, 143] width 80 height 14
select select "string:2"
click at [340, 136] on select "Draft Pending Allocated Pending Pick Goods Picked Goods Packed Pending Charges …" at bounding box center [380, 143] width 80 height 14
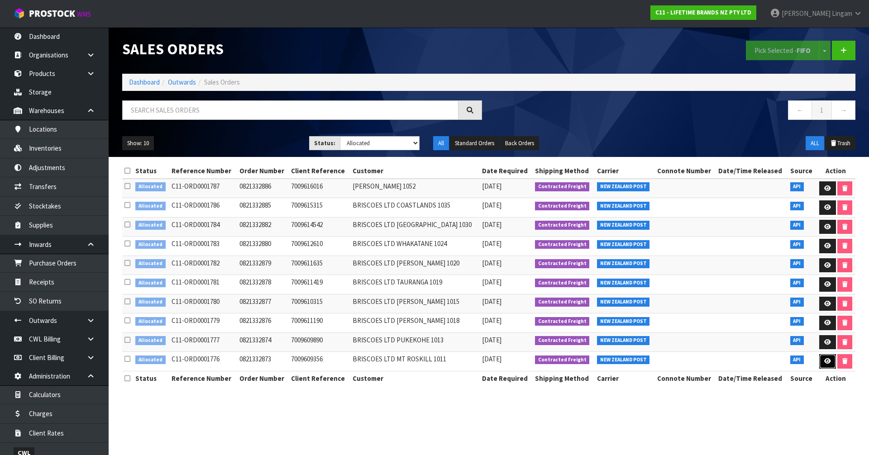
click at [824, 366] on link at bounding box center [827, 361] width 17 height 14
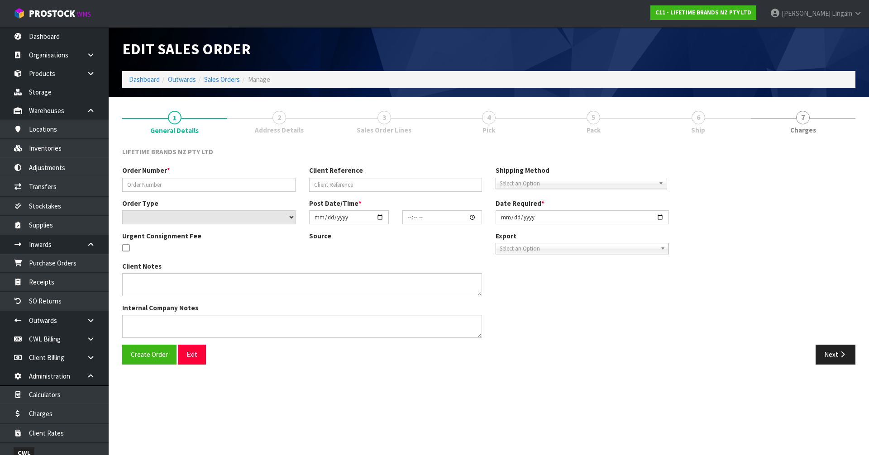
type input "0821332873"
type input "7009609356"
select select "number:0"
type input "2025-09-01"
type input "10:53:49.000"
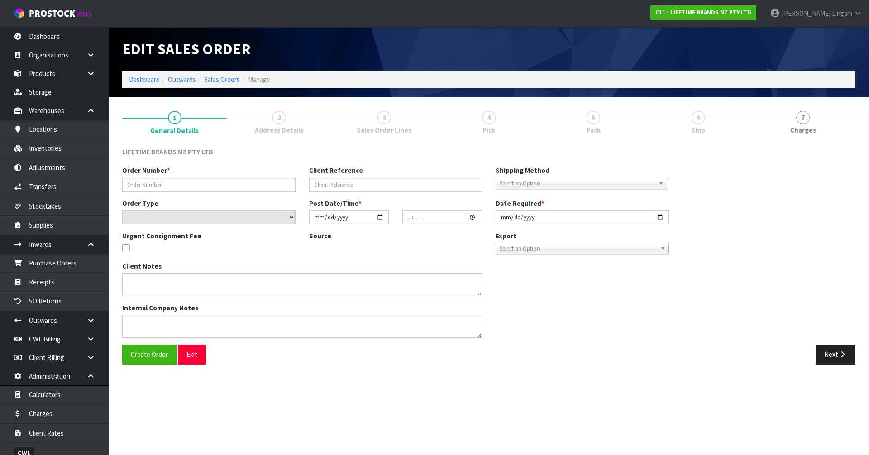
type input "2025-09-01"
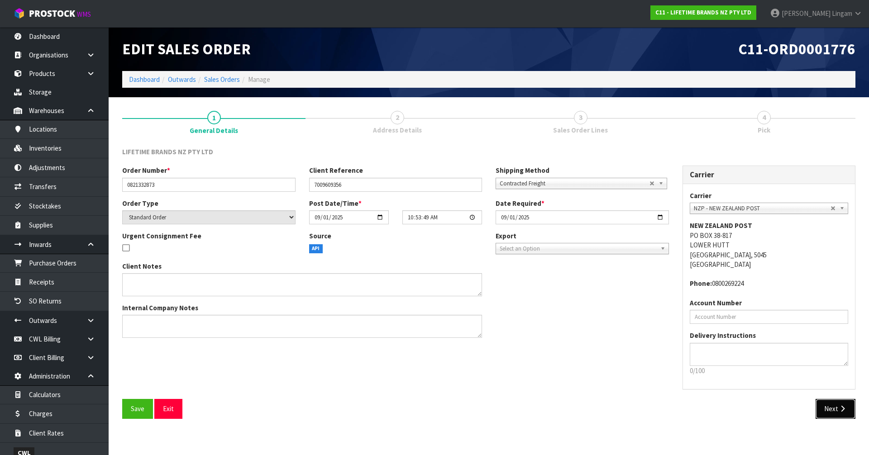
click at [825, 409] on button "Next" at bounding box center [836, 408] width 40 height 19
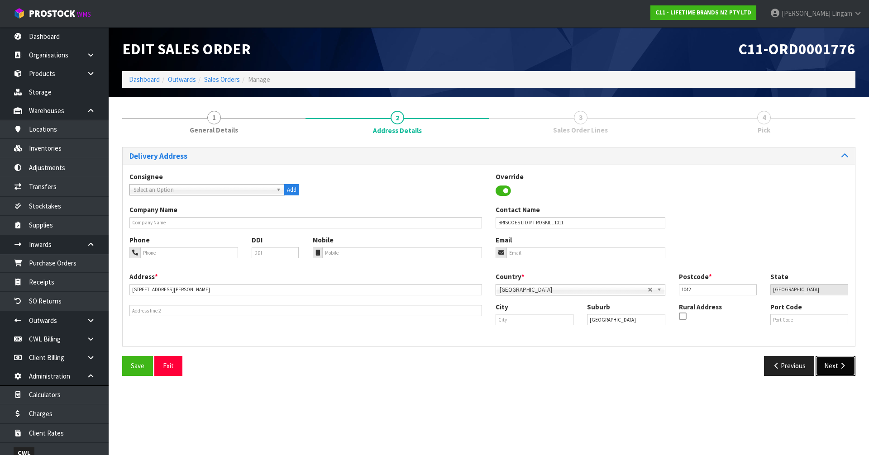
click at [831, 367] on button "Next" at bounding box center [836, 365] width 40 height 19
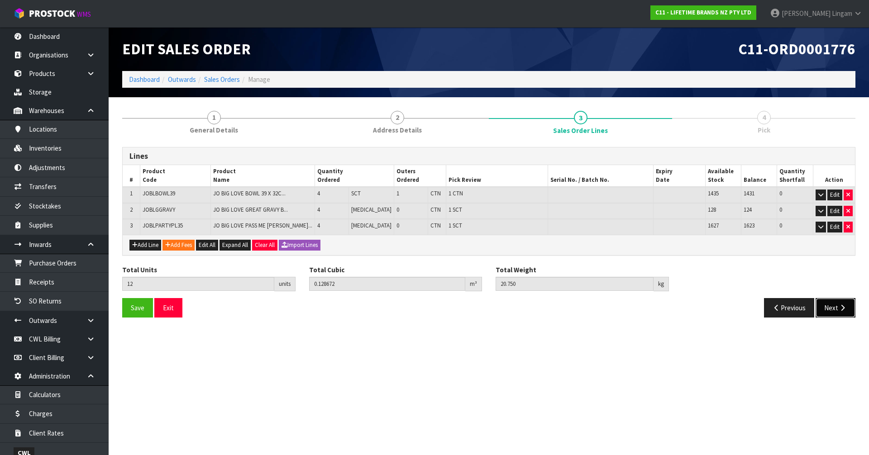
click at [830, 308] on button "Next" at bounding box center [836, 307] width 40 height 19
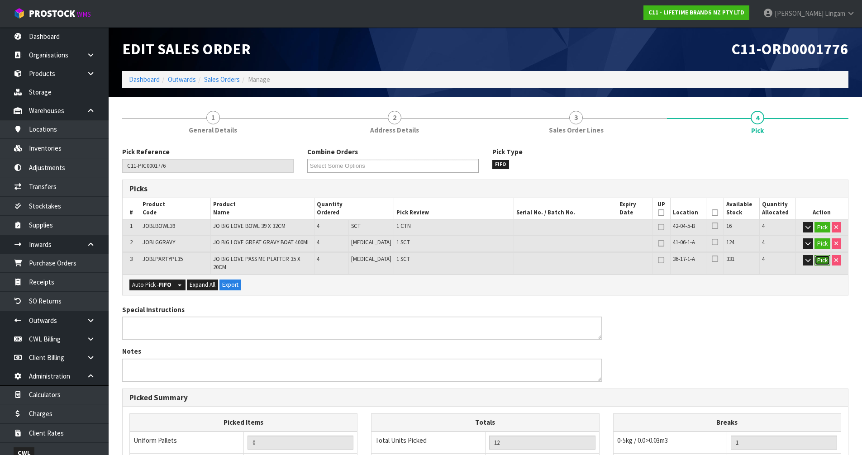
click at [826, 260] on button "Pick" at bounding box center [823, 260] width 16 height 11
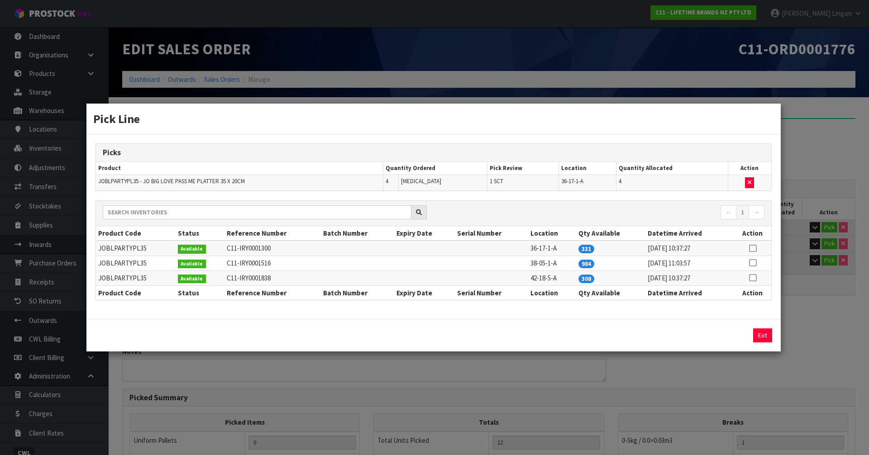
click at [129, 249] on td "JOBLPARTYPL35" at bounding box center [136, 248] width 80 height 15
copy td "JOBLPARTYPL35"
click at [750, 182] on icon "button" at bounding box center [750, 183] width 4 height 6
type input "Sub-carton x 1"
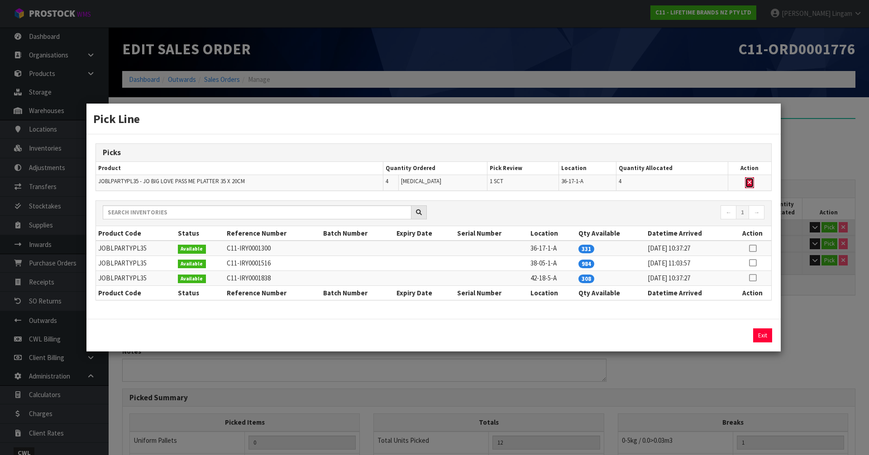
type input "8"
type input "0.09989"
type input "15.31"
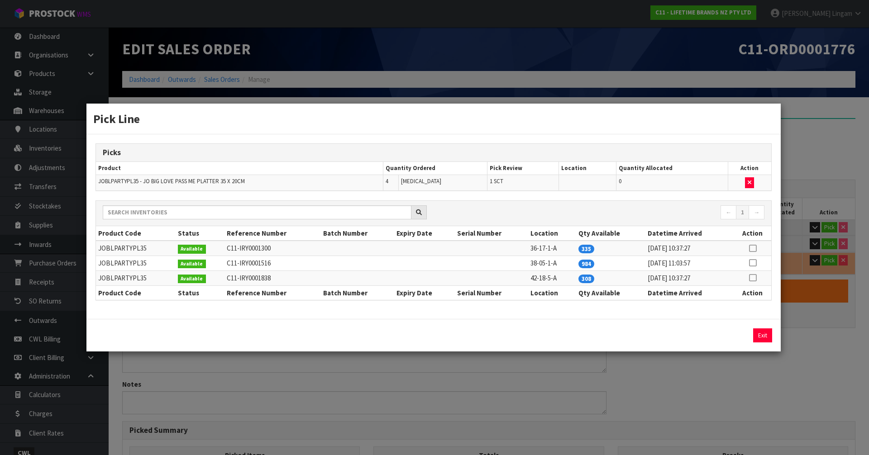
click at [755, 278] on icon at bounding box center [752, 278] width 7 height 0
click at [735, 334] on button "Assign Pick" at bounding box center [731, 336] width 37 height 14
type input "Sub-carton x 2"
type input "12"
type input "0.128672"
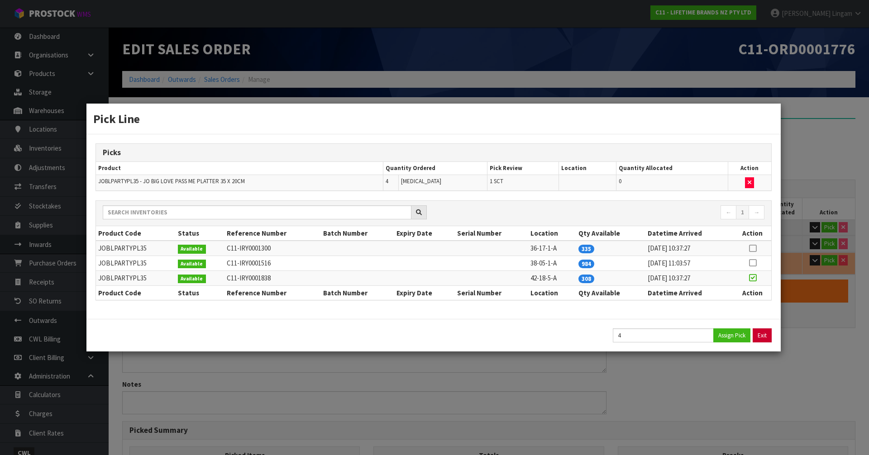
type input "20.75"
click at [767, 335] on button "Exit" at bounding box center [762, 336] width 19 height 14
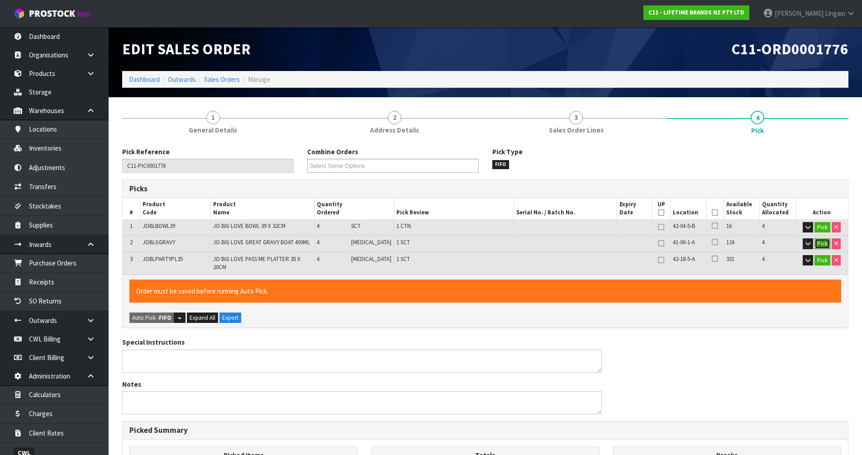
click at [821, 243] on button "Pick" at bounding box center [823, 244] width 16 height 11
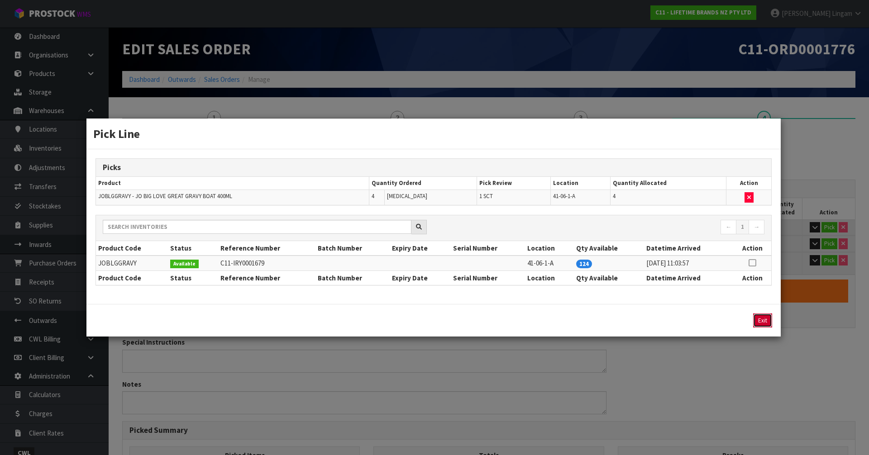
click at [760, 318] on button "Exit" at bounding box center [762, 321] width 19 height 14
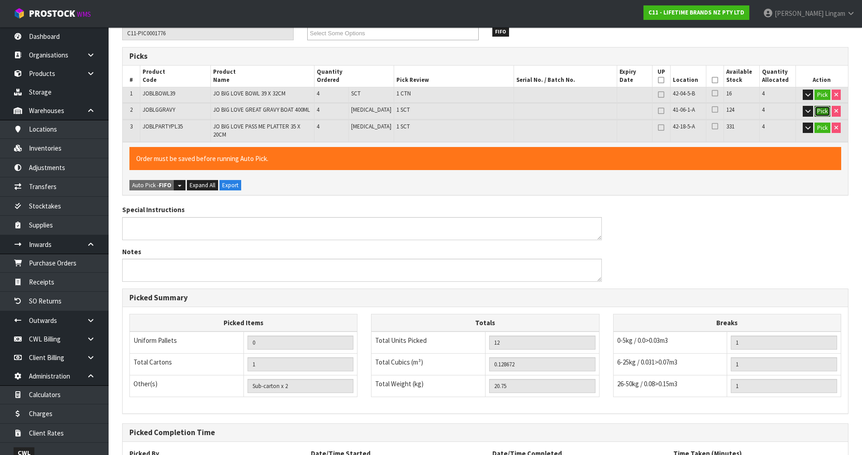
scroll to position [210, 0]
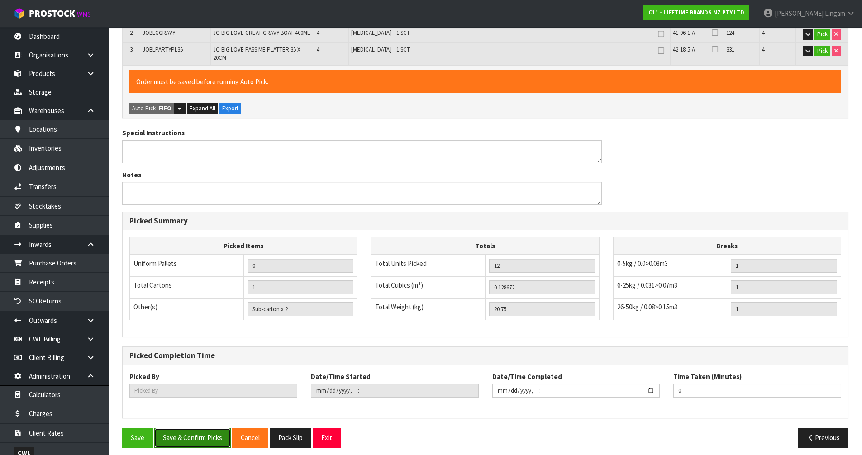
click at [184, 436] on button "Save & Confirm Picks" at bounding box center [192, 437] width 76 height 19
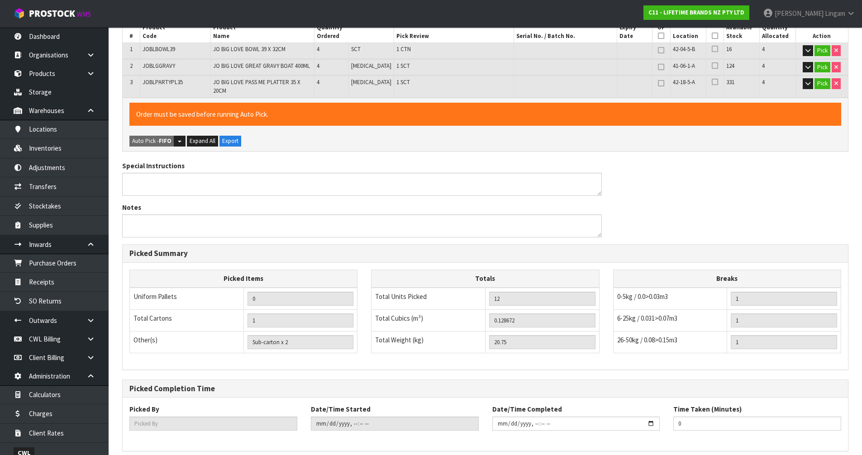
scroll to position [0, 0]
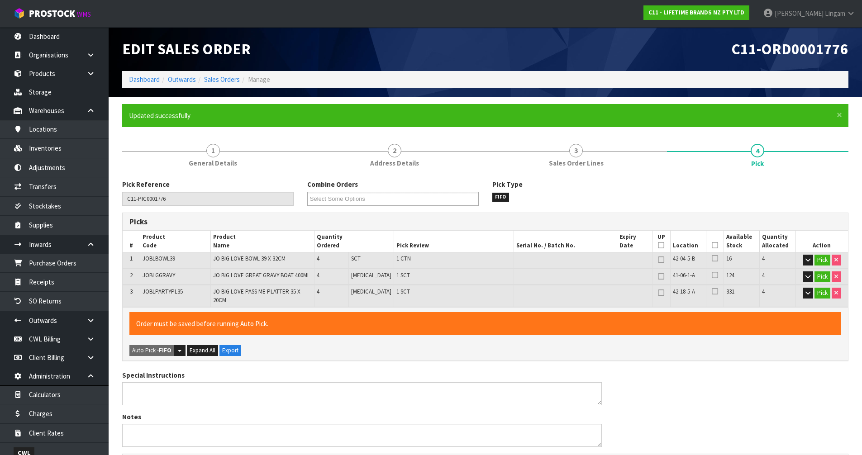
type input "[PERSON_NAME]"
type input "2025-09-01T11:24:36"
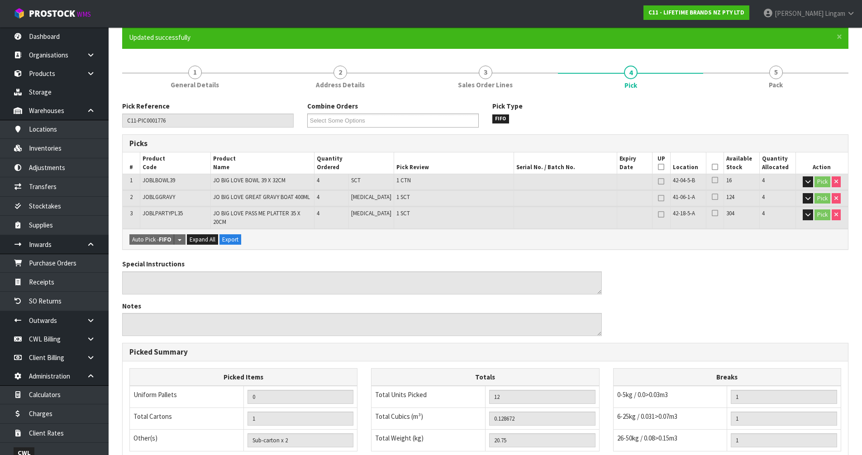
scroll to position [210, 0]
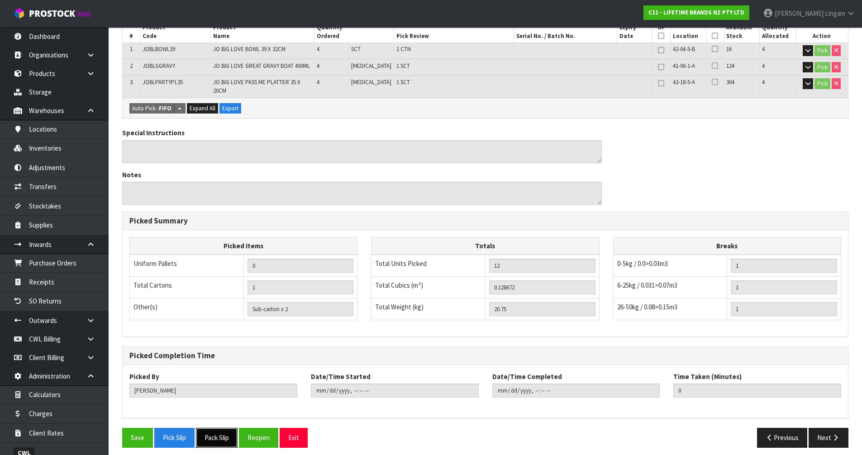
click at [214, 434] on button "Pack Slip" at bounding box center [217, 437] width 42 height 19
click at [160, 81] on span "JOBLPARTYPL35" at bounding box center [163, 82] width 40 height 8
copy span "JOBLPARTYPL35"
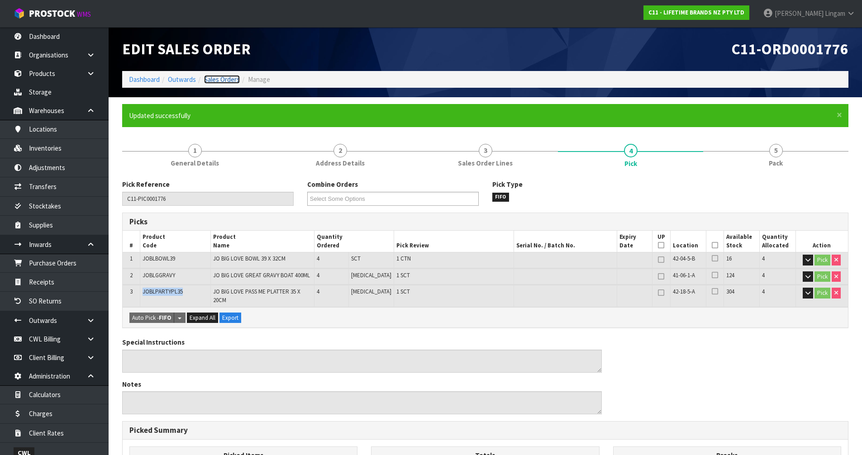
click at [230, 81] on link "Sales Orders" at bounding box center [222, 79] width 36 height 9
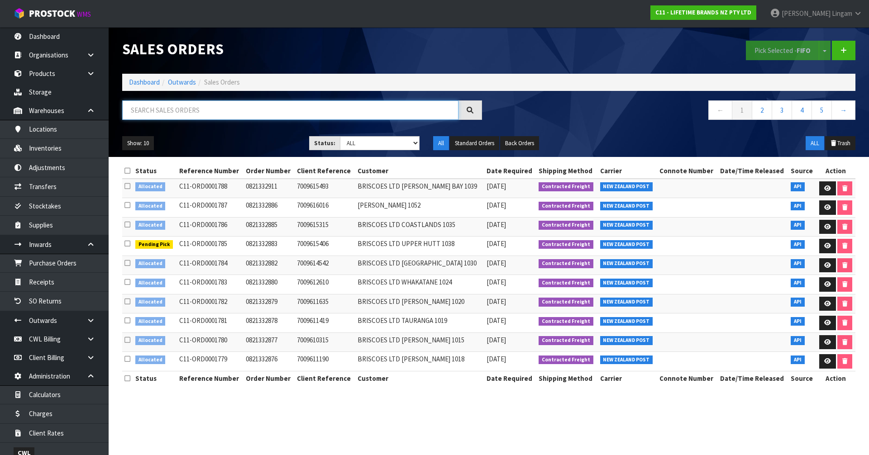
click at [324, 111] on input "text" at bounding box center [290, 109] width 336 height 19
paste input "JOBLPARTYPL35"
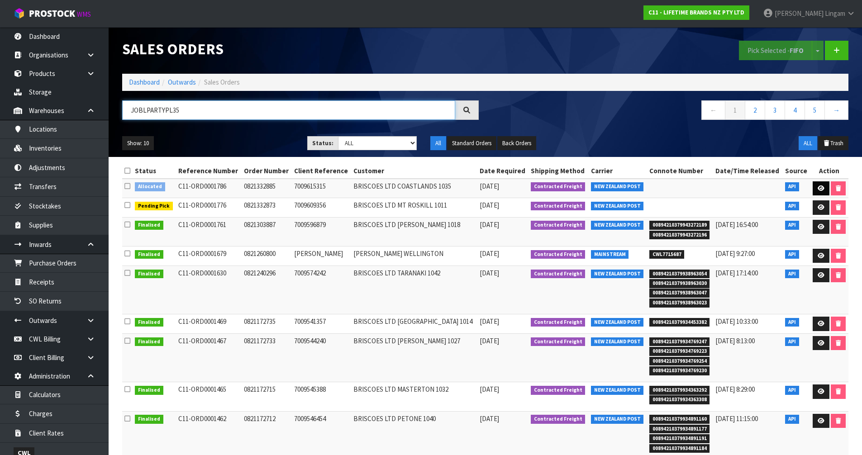
type input "JOBLPARTYPL35"
click at [818, 187] on icon at bounding box center [821, 189] width 7 height 6
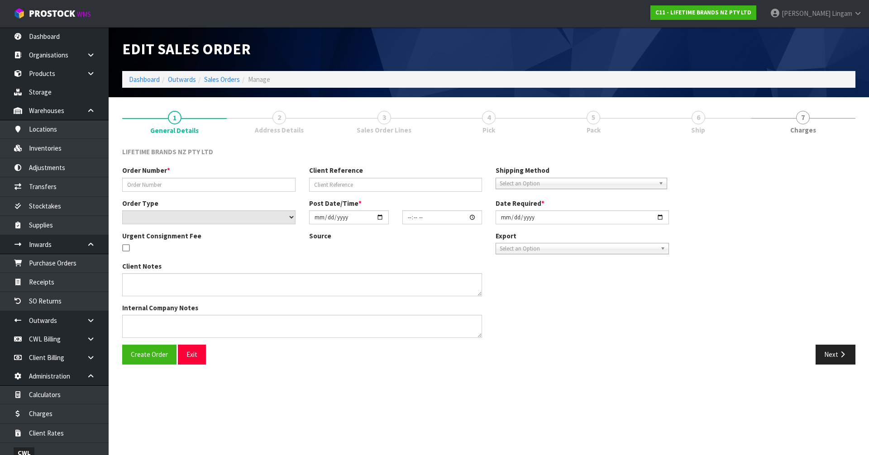
type input "0821332885"
type input "7009615315"
select select "number:0"
type input "2025-09-01"
type input "11:18:43.000"
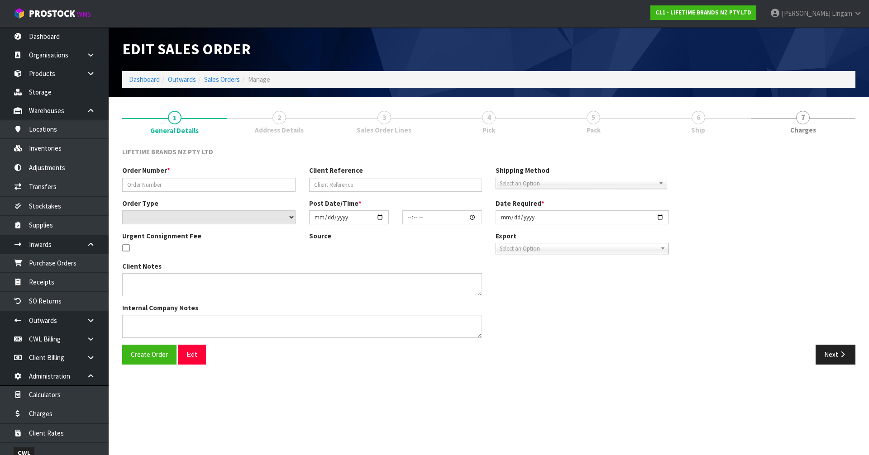
type input "2025-09-01"
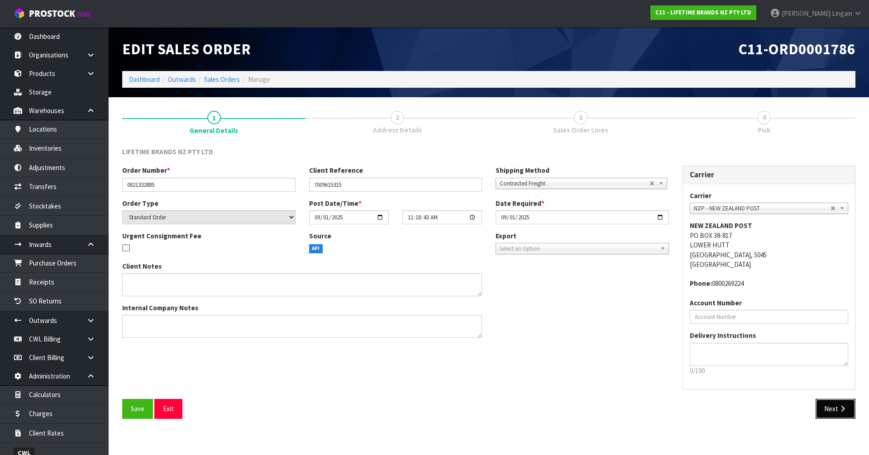
click at [836, 413] on button "Next" at bounding box center [836, 408] width 40 height 19
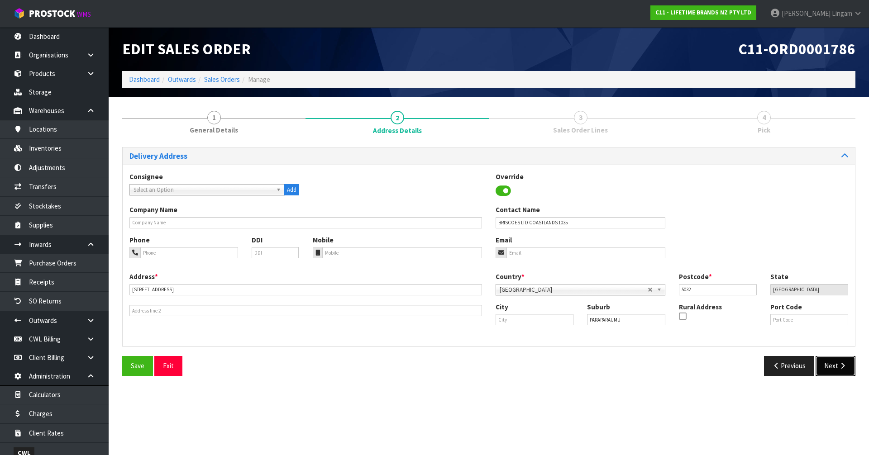
click at [834, 368] on button "Next" at bounding box center [836, 365] width 40 height 19
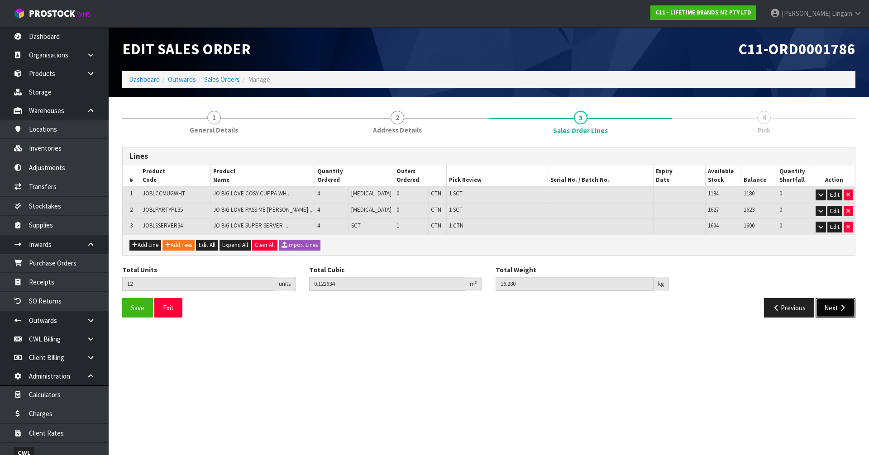
click at [836, 310] on button "Next" at bounding box center [836, 307] width 40 height 19
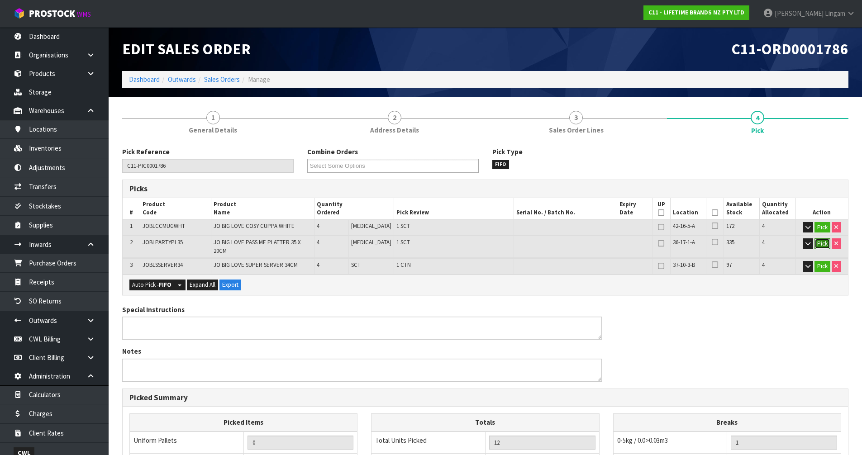
click at [821, 245] on button "Pick" at bounding box center [823, 244] width 16 height 11
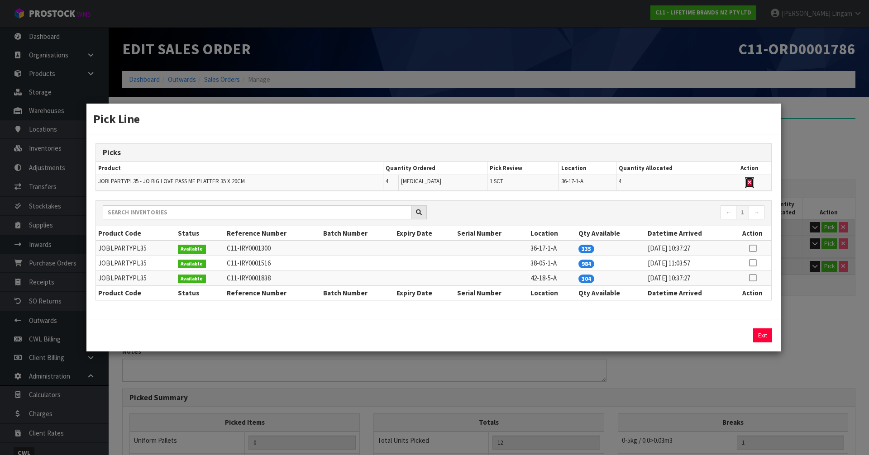
click at [751, 180] on icon "button" at bounding box center [750, 183] width 4 height 6
type input "Sub-carton x 1"
type input "8"
type input "0.093852"
type input "10.84"
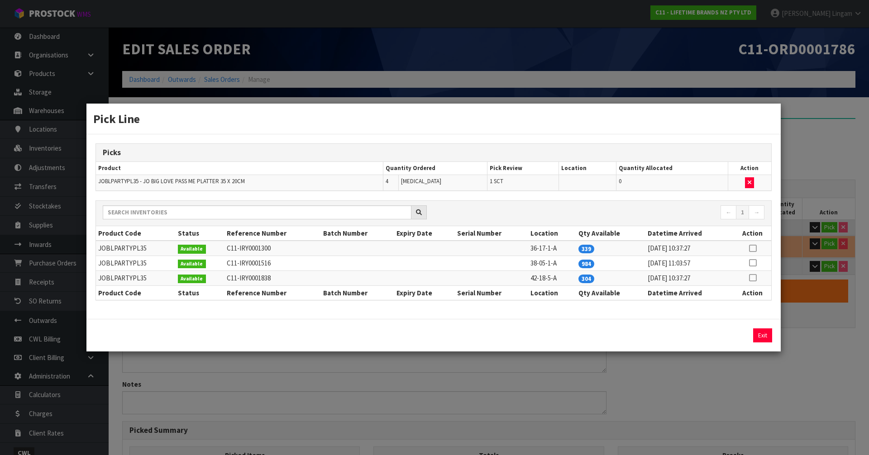
click at [755, 278] on icon at bounding box center [752, 278] width 7 height 0
click at [760, 335] on button "Exit" at bounding box center [762, 336] width 19 height 14
click at [726, 331] on input "4" at bounding box center [683, 336] width 140 height 14
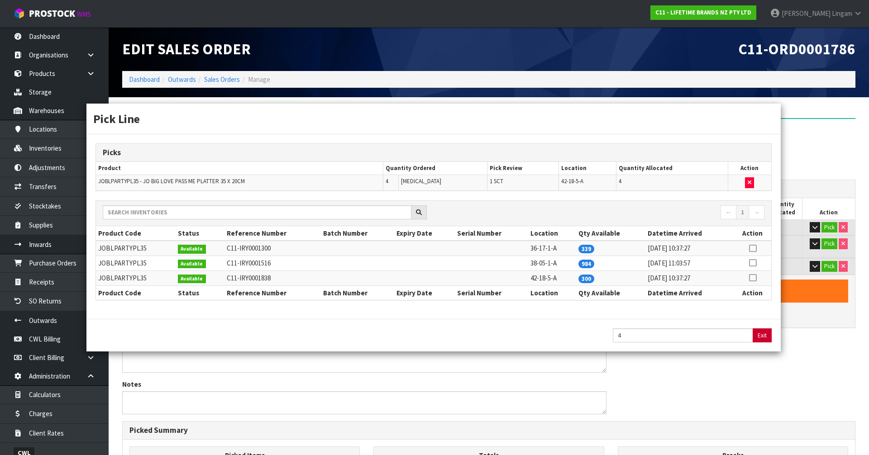
type input "Sub-carton x 2"
type input "12"
type input "0.122634"
type input "16.28"
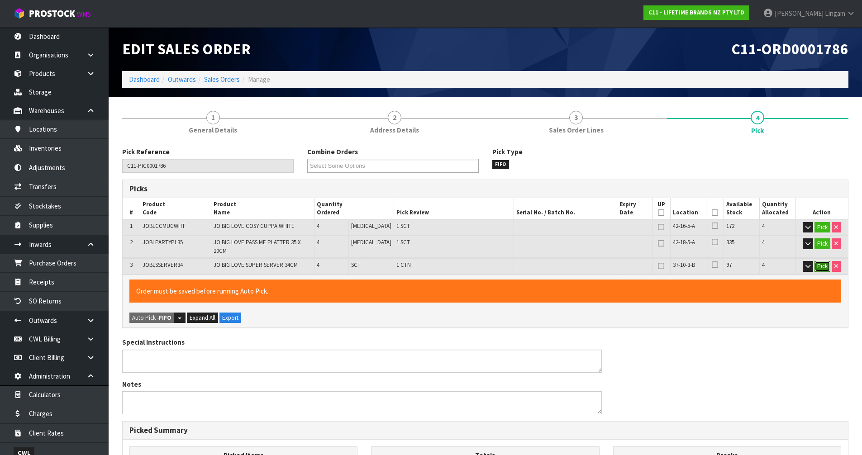
click at [825, 263] on button "Pick" at bounding box center [823, 266] width 16 height 11
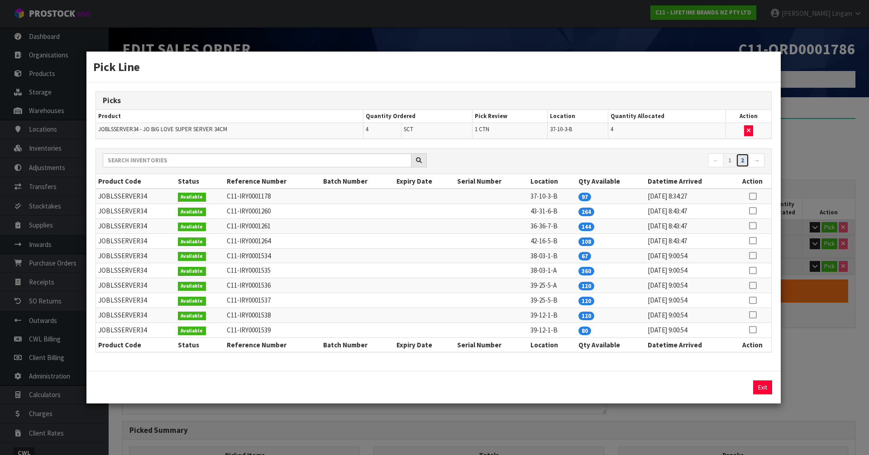
click at [745, 162] on link "2" at bounding box center [742, 160] width 13 height 14
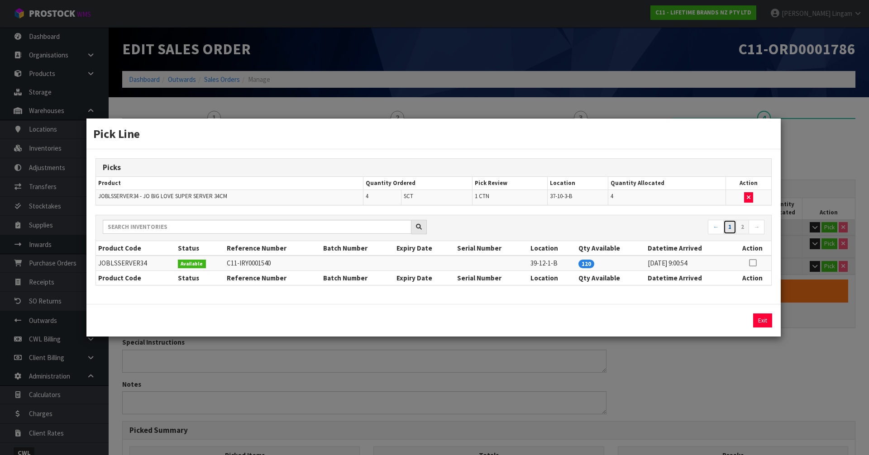
click at [732, 226] on link "1" at bounding box center [729, 227] width 13 height 14
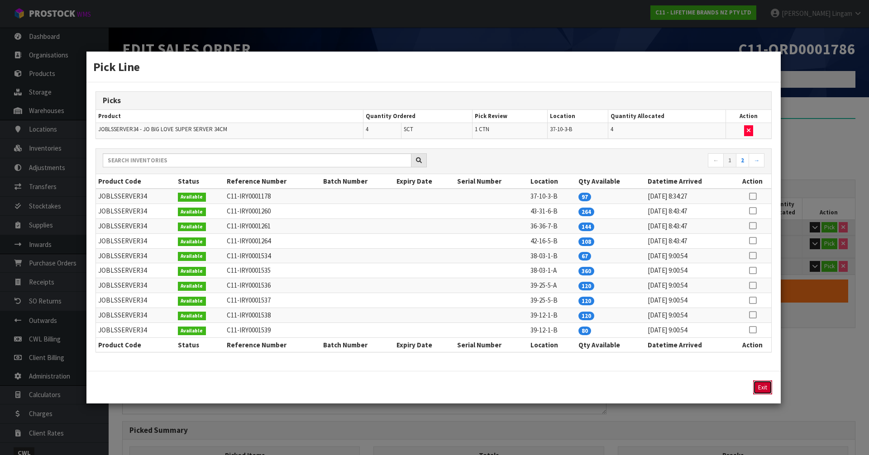
click at [759, 387] on button "Exit" at bounding box center [762, 388] width 19 height 14
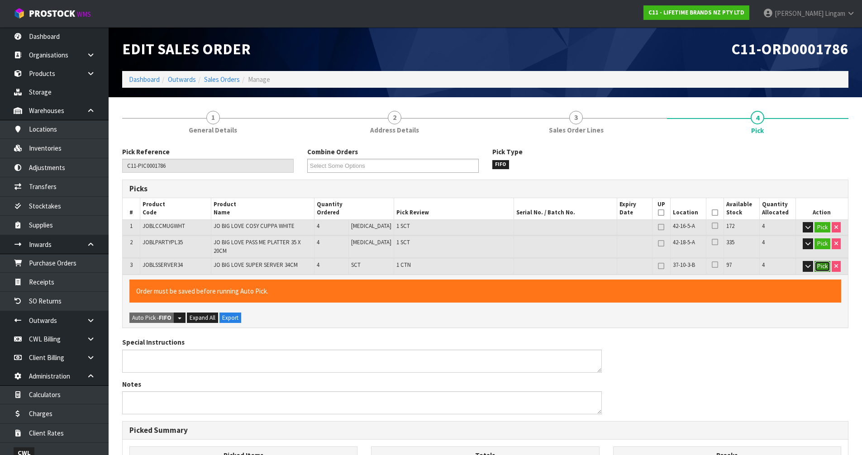
click at [820, 261] on button "Pick" at bounding box center [823, 266] width 16 height 11
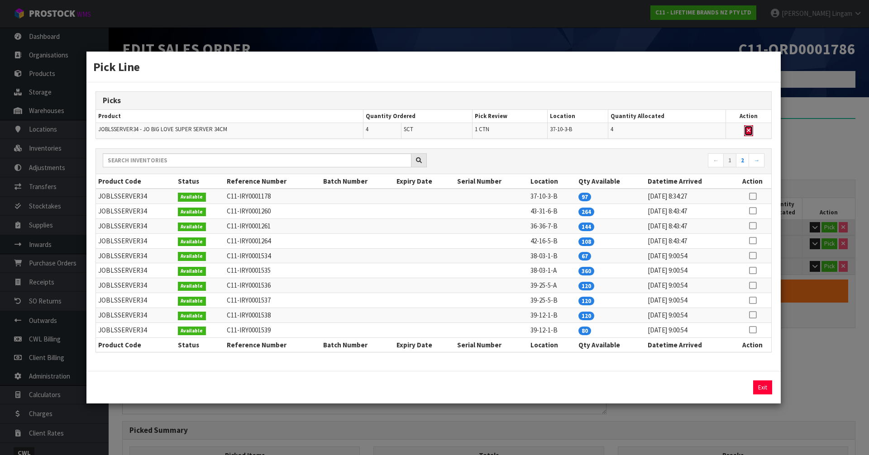
click at [749, 127] on button "button" at bounding box center [748, 130] width 9 height 11
type input "0"
type input "8"
type input "0.045414"
type input "7.64"
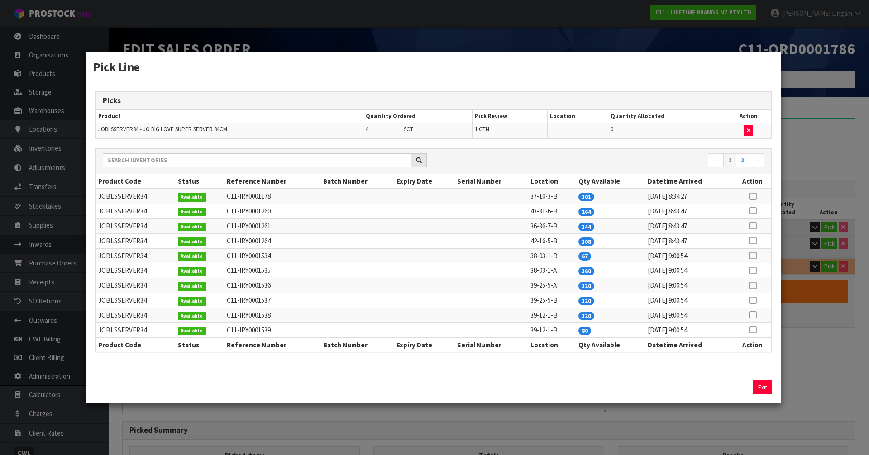
click at [754, 241] on icon at bounding box center [752, 241] width 7 height 0
click at [730, 391] on button "Assign Pick" at bounding box center [731, 388] width 37 height 14
type input "1"
type input "12"
type input "0.122634"
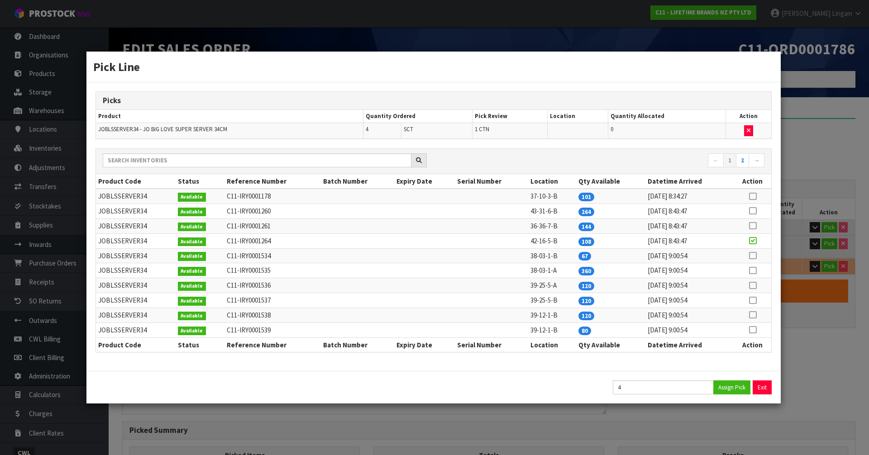
type input "16.28"
click at [764, 387] on button "Exit" at bounding box center [762, 388] width 19 height 14
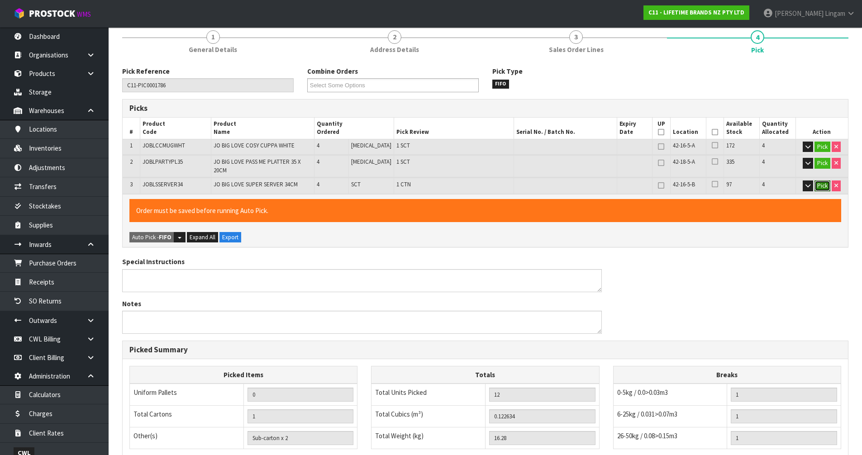
scroll to position [210, 0]
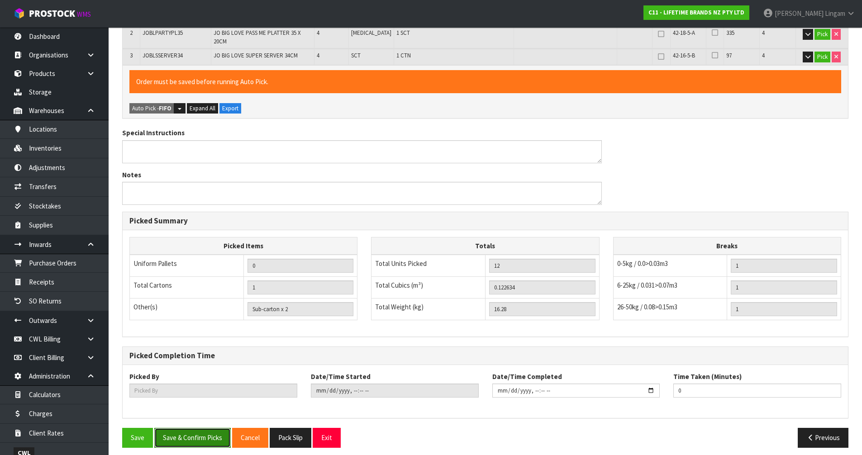
click at [201, 434] on button "Save & Confirm Picks" at bounding box center [192, 437] width 76 height 19
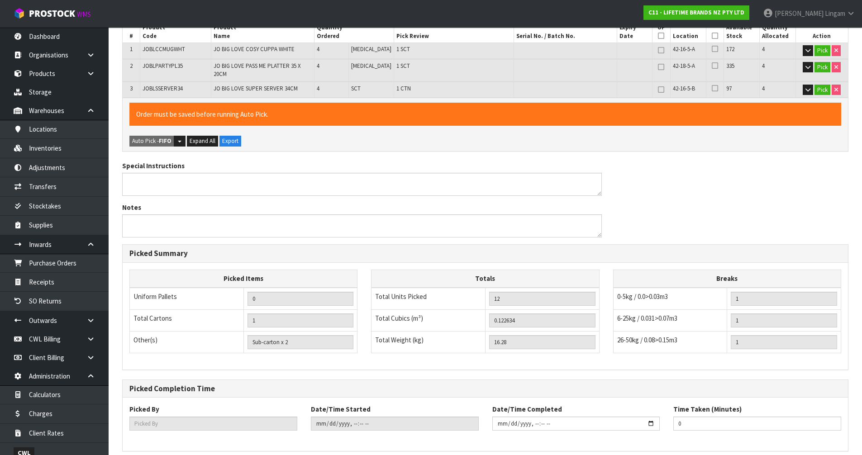
scroll to position [0, 0]
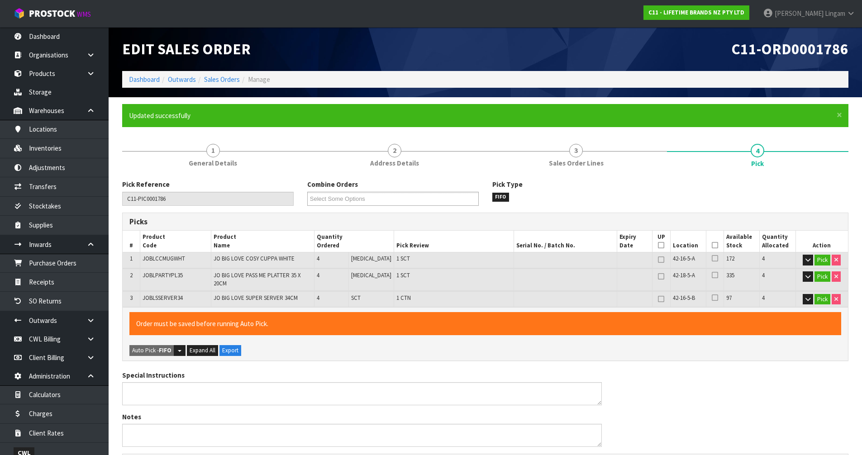
type input "[PERSON_NAME]"
type input "2025-09-01T11:26:07"
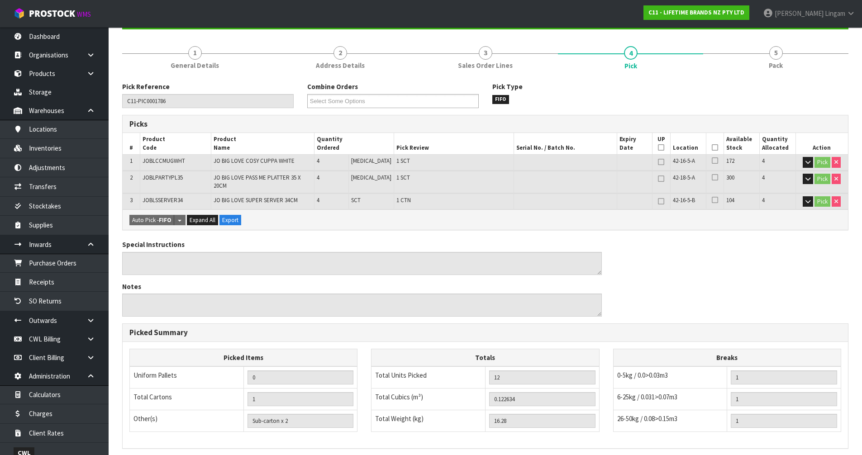
scroll to position [210, 0]
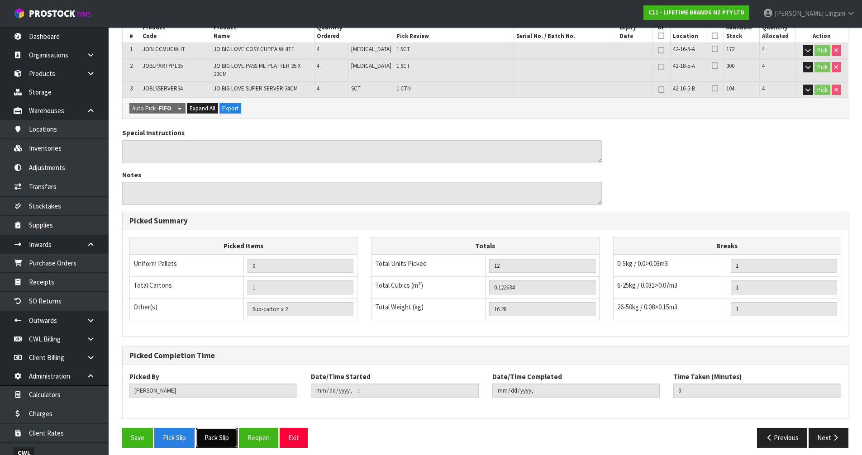
click at [217, 431] on button "Pack Slip" at bounding box center [217, 437] width 42 height 19
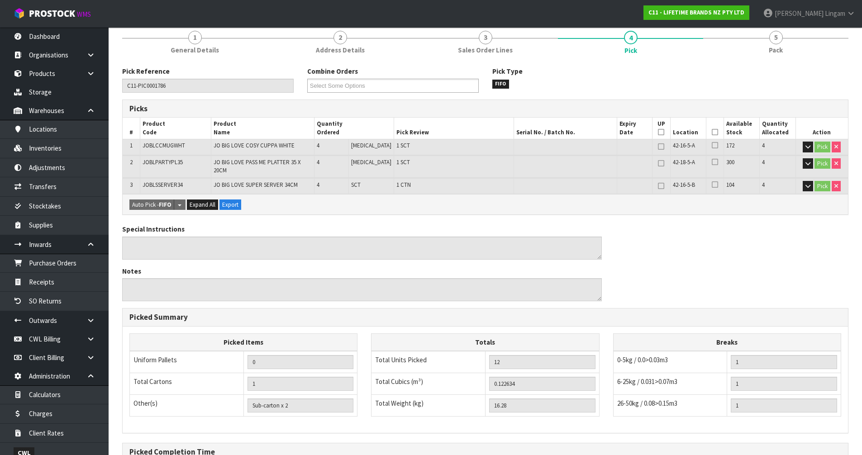
scroll to position [0, 0]
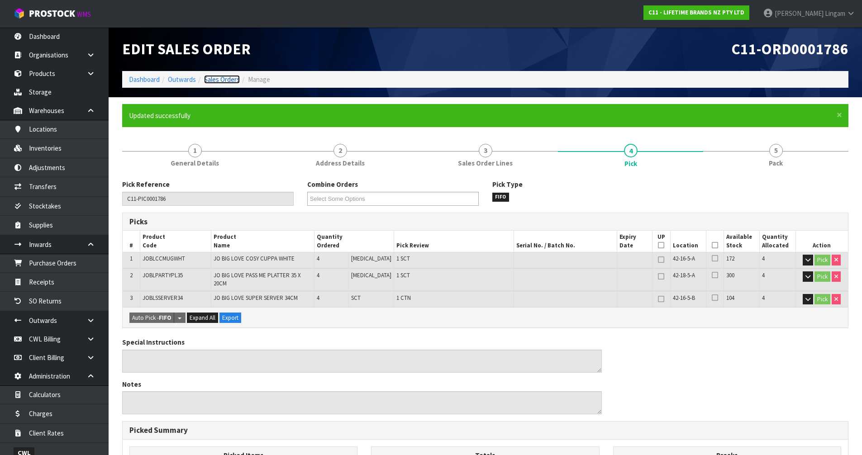
click at [230, 80] on link "Sales Orders" at bounding box center [222, 79] width 36 height 9
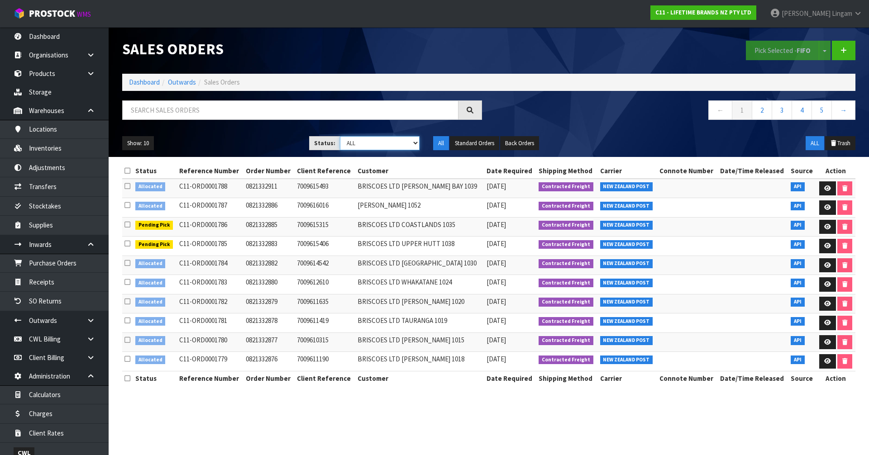
click at [400, 142] on select "Draft Pending Allocated Pending Pick Goods Picked Goods Packed Pending Charges …" at bounding box center [380, 143] width 80 height 14
select select "string:2"
click at [340, 136] on select "Draft Pending Allocated Pending Pick Goods Picked Goods Packed Pending Charges …" at bounding box center [380, 143] width 80 height 14
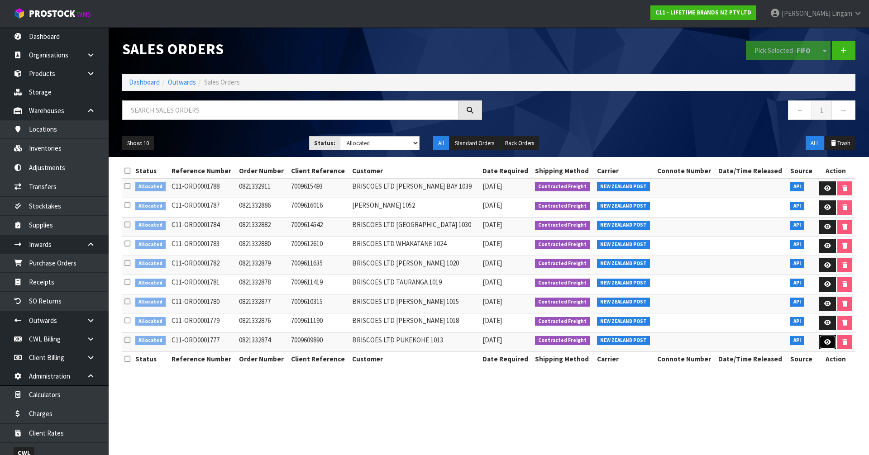
click at [825, 342] on icon at bounding box center [827, 342] width 7 height 6
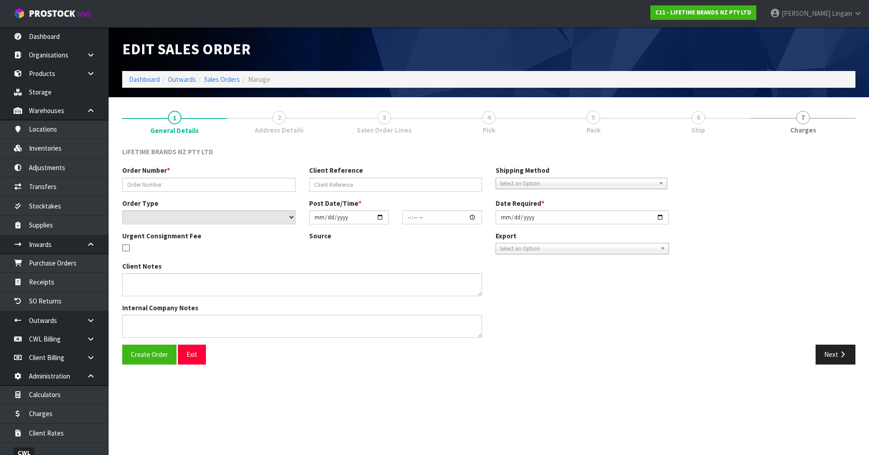
type input "0821332874"
type input "7009609890"
select select "number:0"
type input "2025-09-01"
type input "10:53:50.000"
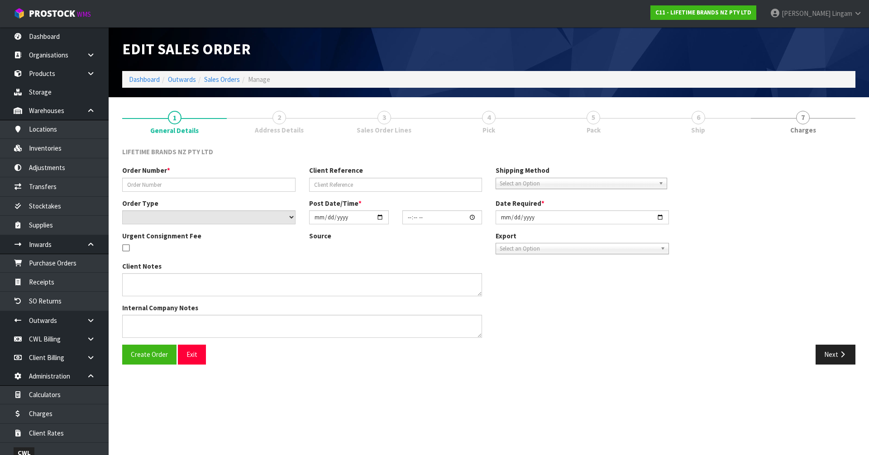
type input "2025-09-01"
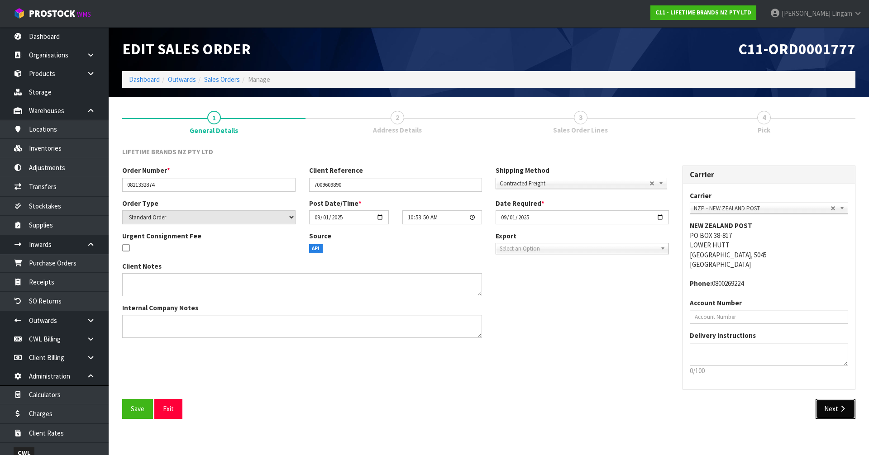
click at [837, 408] on button "Next" at bounding box center [836, 408] width 40 height 19
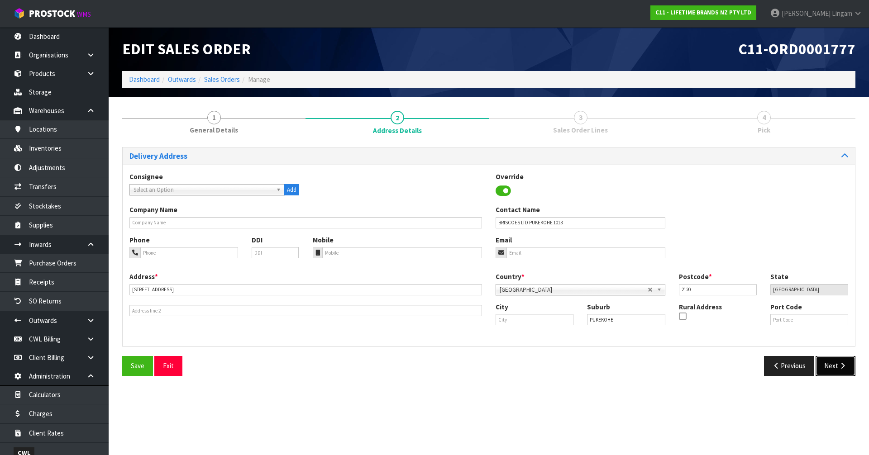
click at [840, 369] on icon "button" at bounding box center [842, 366] width 9 height 7
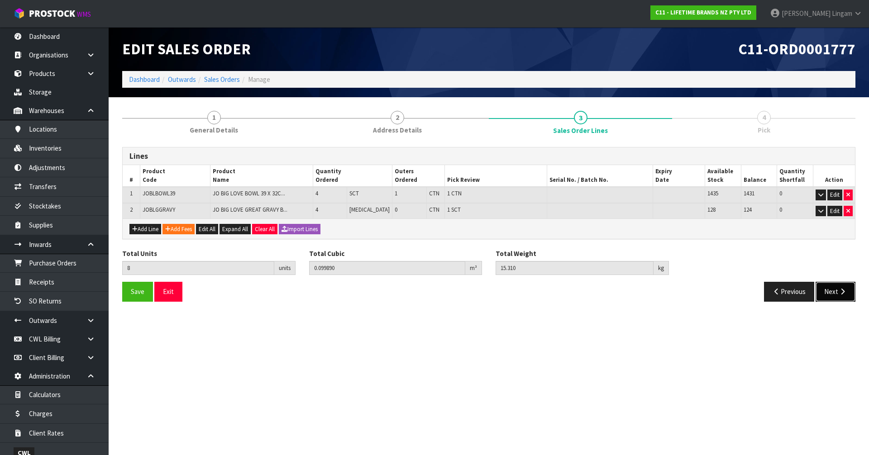
click at [834, 294] on button "Next" at bounding box center [836, 291] width 40 height 19
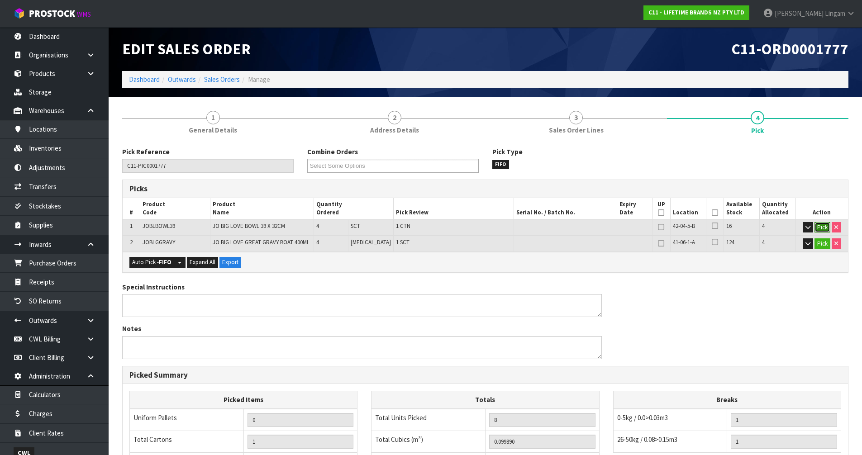
click at [822, 229] on button "Pick" at bounding box center [823, 227] width 16 height 11
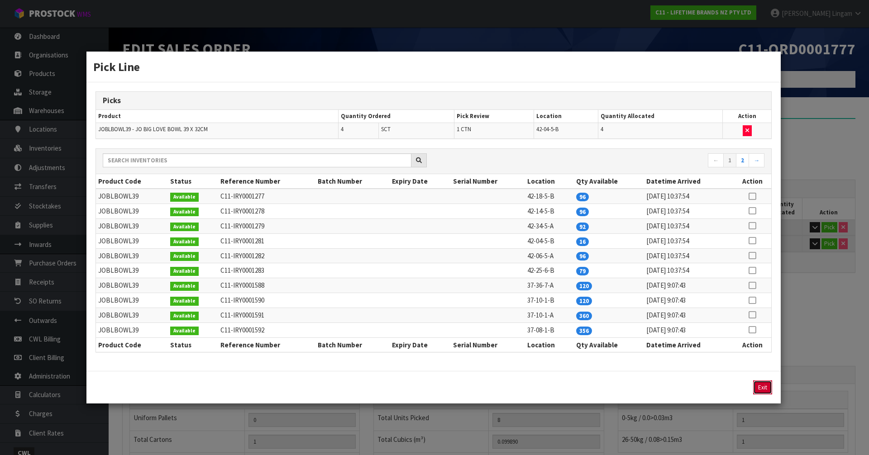
click at [760, 387] on button "Exit" at bounding box center [762, 388] width 19 height 14
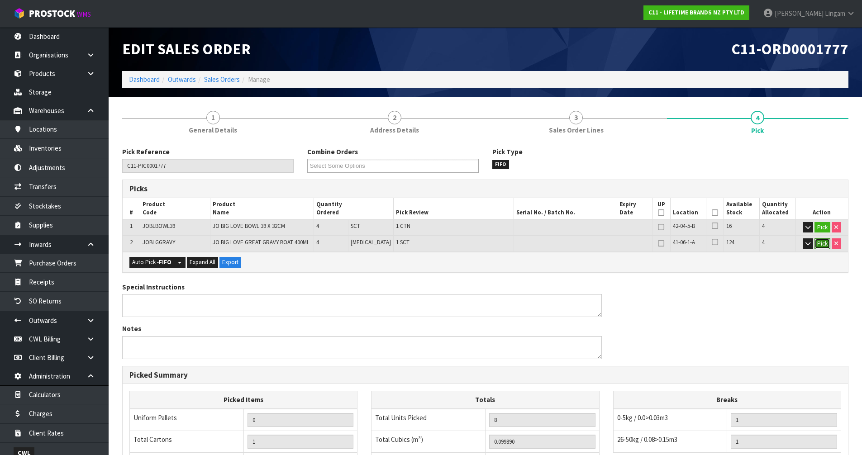
click at [827, 247] on button "Pick" at bounding box center [823, 244] width 16 height 11
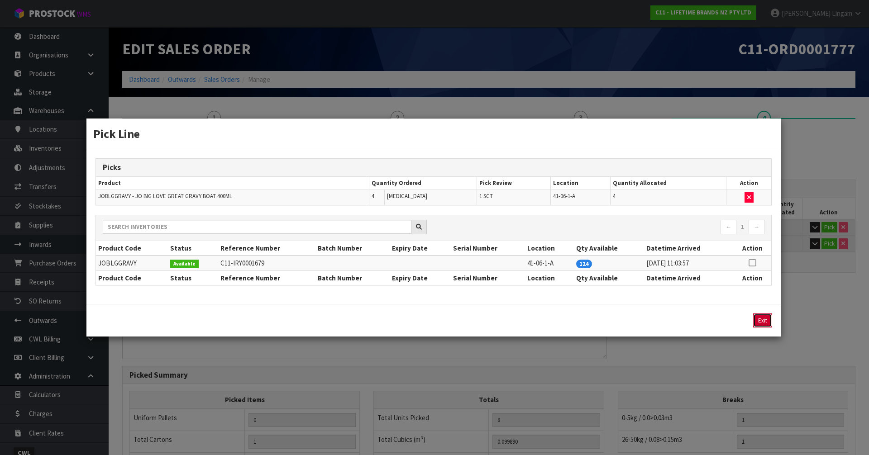
click at [762, 325] on button "Exit" at bounding box center [762, 321] width 19 height 14
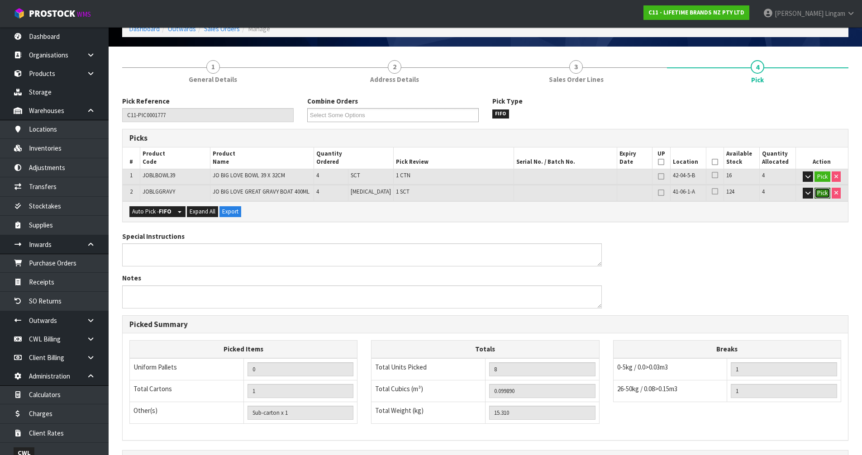
scroll to position [160, 0]
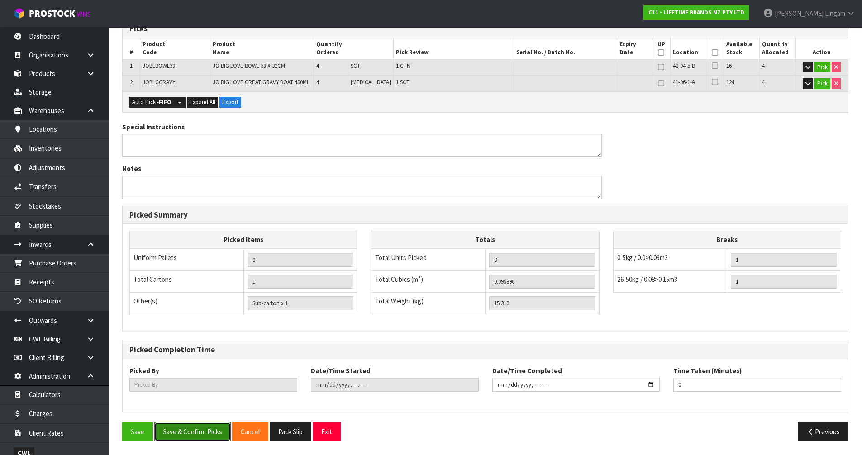
click at [184, 438] on button "Save & Confirm Picks" at bounding box center [192, 431] width 76 height 19
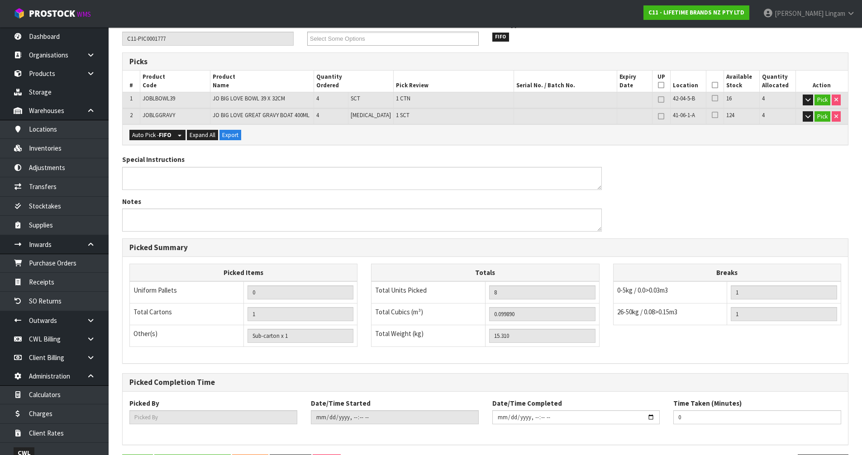
scroll to position [0, 0]
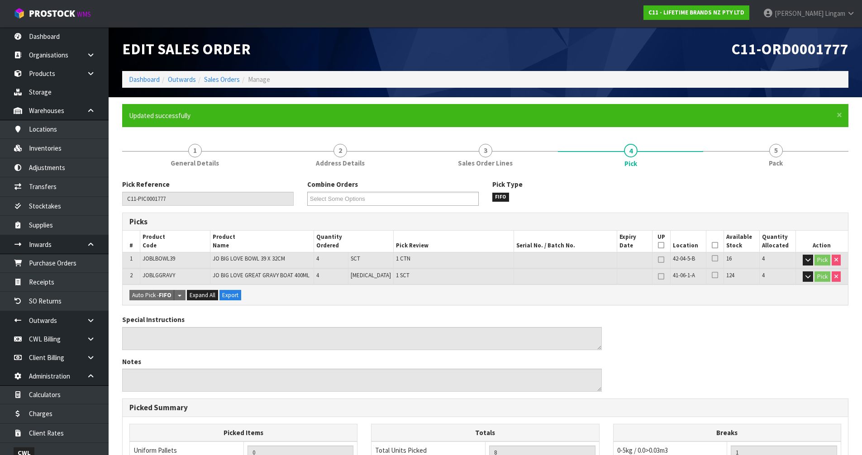
type input "[PERSON_NAME]"
type input "2025-09-01T11:27:19"
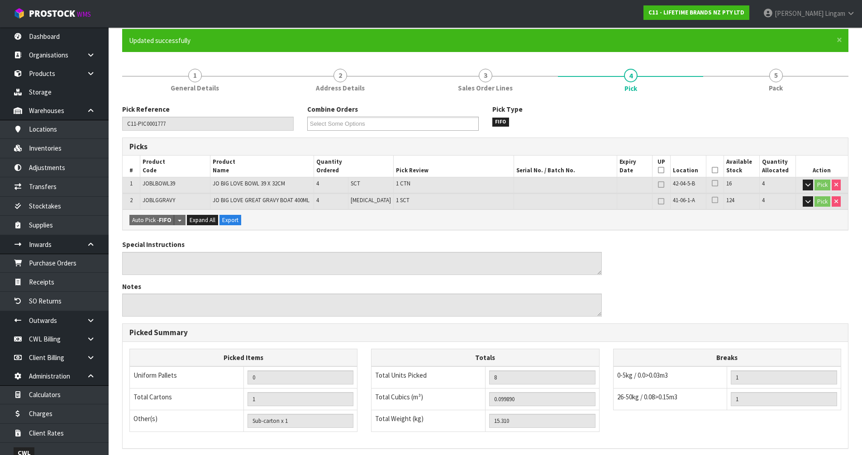
scroll to position [193, 0]
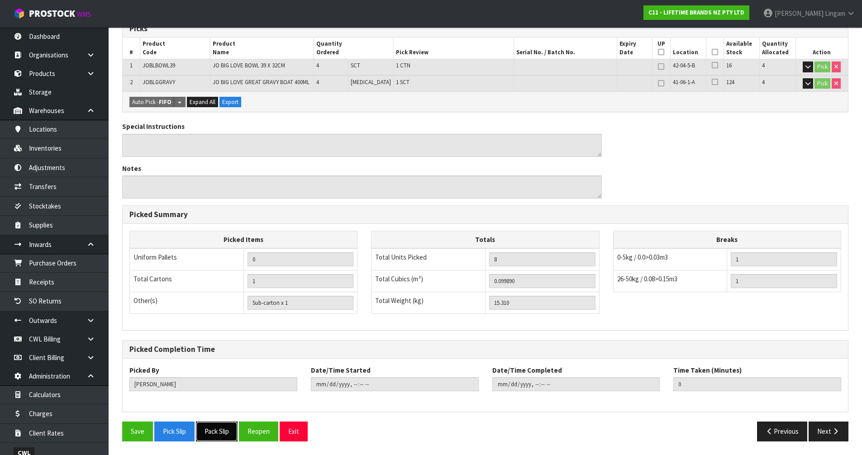
click at [221, 432] on button "Pack Slip" at bounding box center [217, 431] width 42 height 19
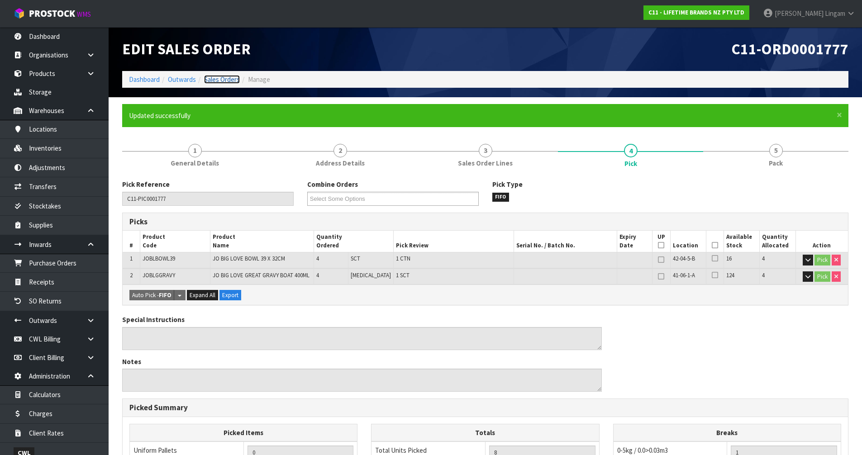
click at [231, 78] on link "Sales Orders" at bounding box center [222, 79] width 36 height 9
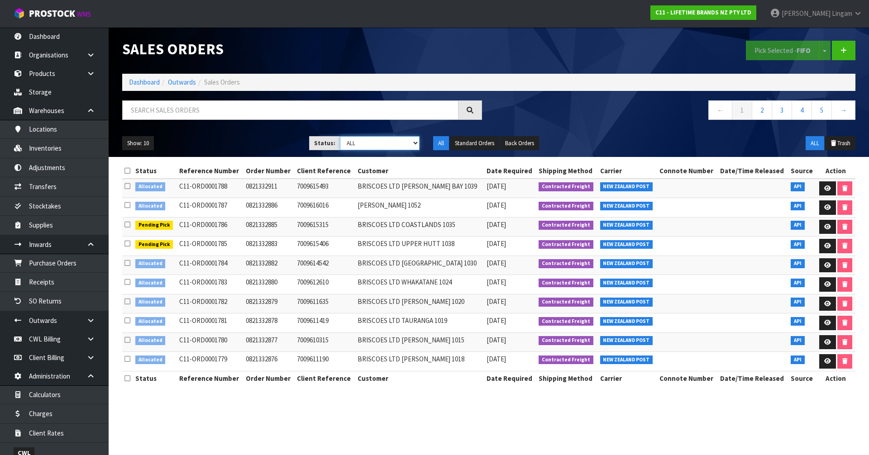
click at [397, 143] on select "Draft Pending Allocated Pending Pick Goods Picked Goods Packed Pending Charges …" at bounding box center [380, 143] width 80 height 14
select select "string:2"
click at [340, 136] on select "Draft Pending Allocated Pending Pick Goods Picked Goods Packed Pending Charges …" at bounding box center [380, 143] width 80 height 14
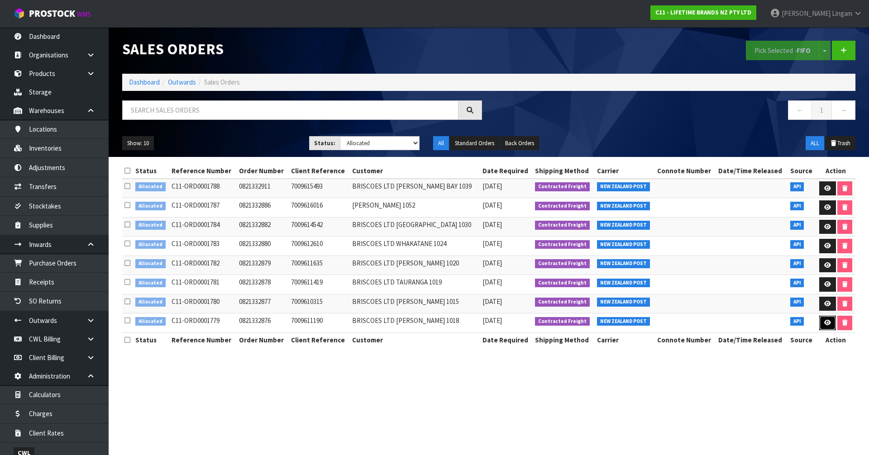
click at [824, 323] on icon at bounding box center [827, 323] width 7 height 6
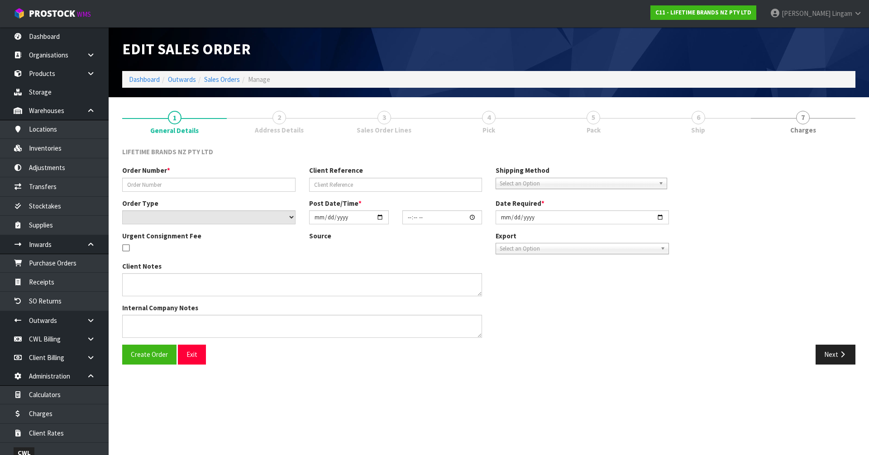
type input "0821332876"
type input "7009611190"
select select "number:0"
type input "2025-09-01"
type input "10:58:53.000"
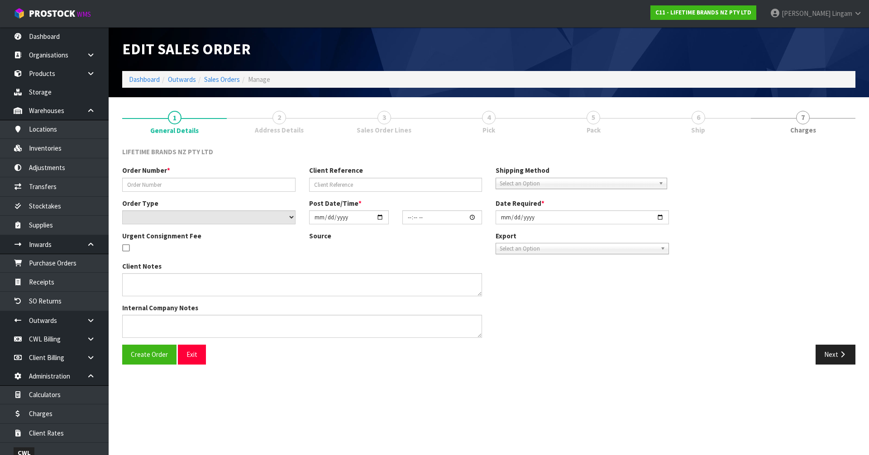
type input "2025-09-01"
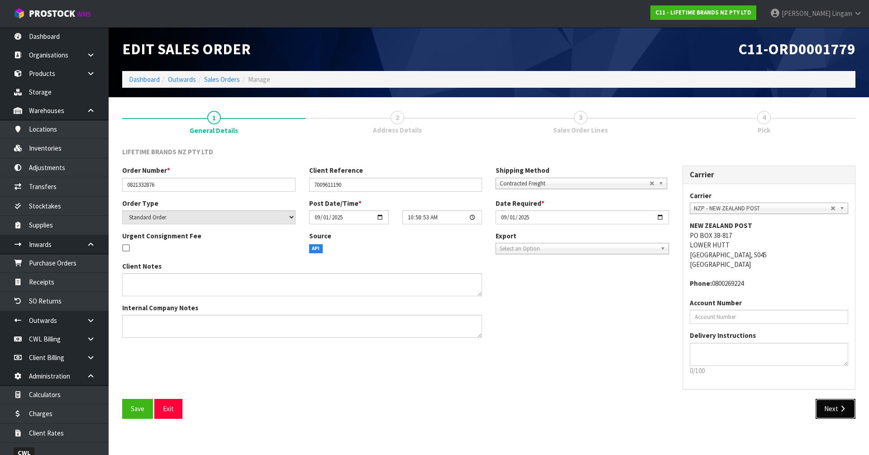
click at [839, 414] on button "Next" at bounding box center [836, 408] width 40 height 19
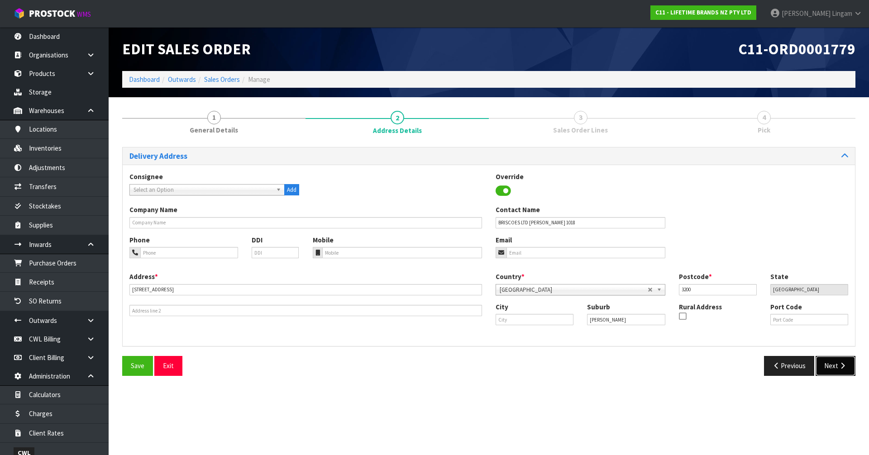
click at [839, 369] on icon "button" at bounding box center [842, 366] width 9 height 7
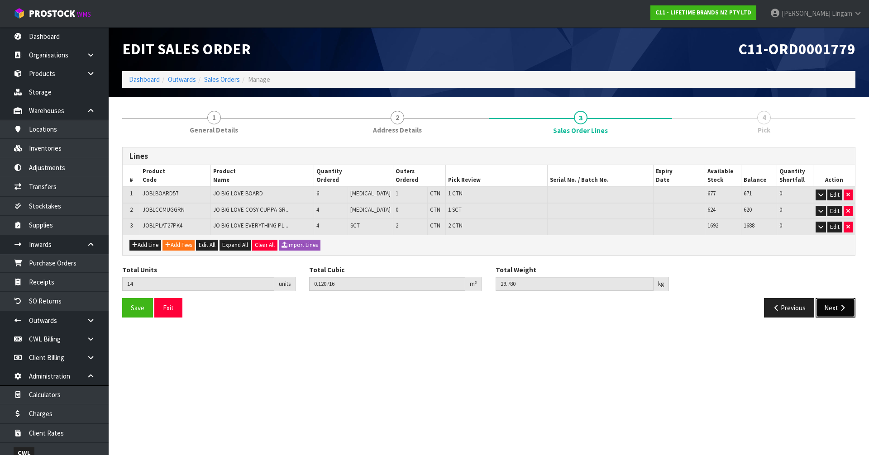
click at [835, 313] on button "Next" at bounding box center [836, 307] width 40 height 19
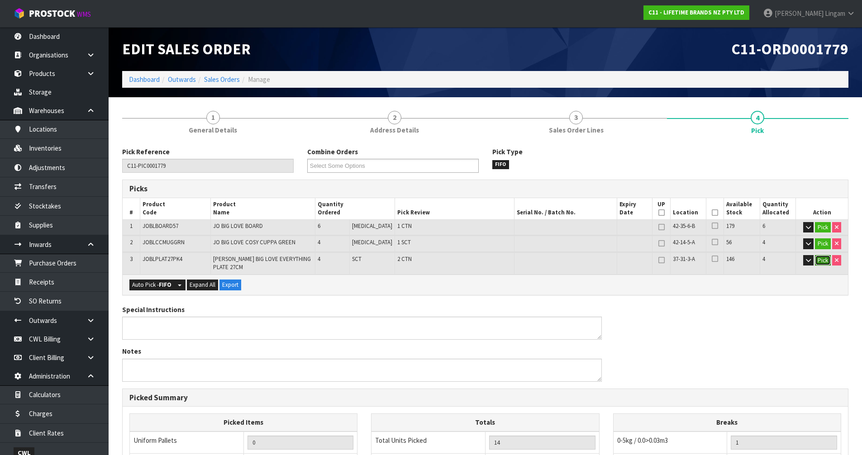
click at [825, 260] on button "Pick" at bounding box center [823, 260] width 16 height 11
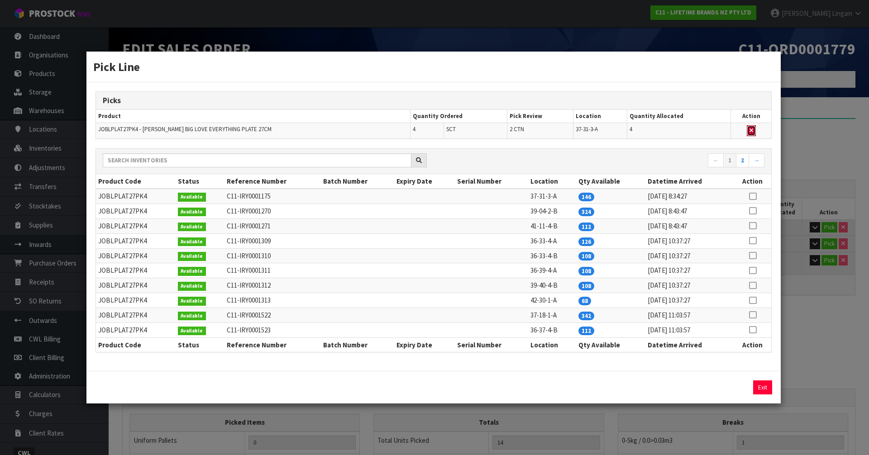
click at [750, 129] on icon "button" at bounding box center [752, 131] width 4 height 6
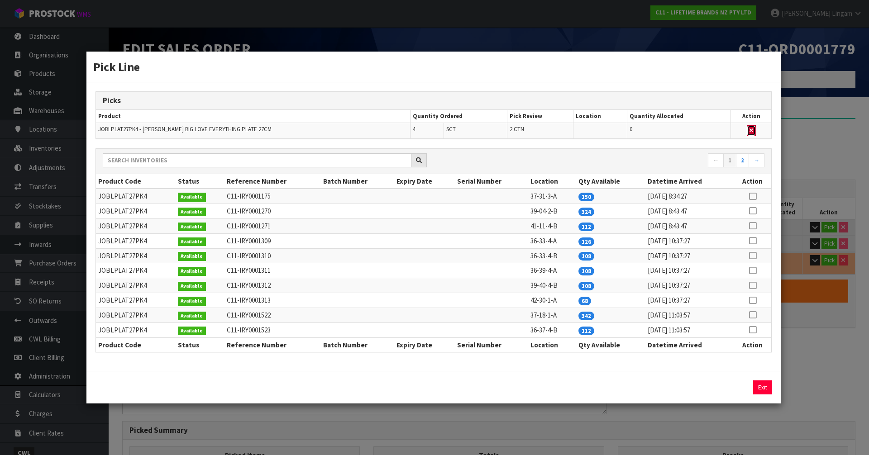
type input "1"
type input "10"
type input "0.048788"
type input "9.42"
click at [752, 301] on icon at bounding box center [752, 301] width 7 height 0
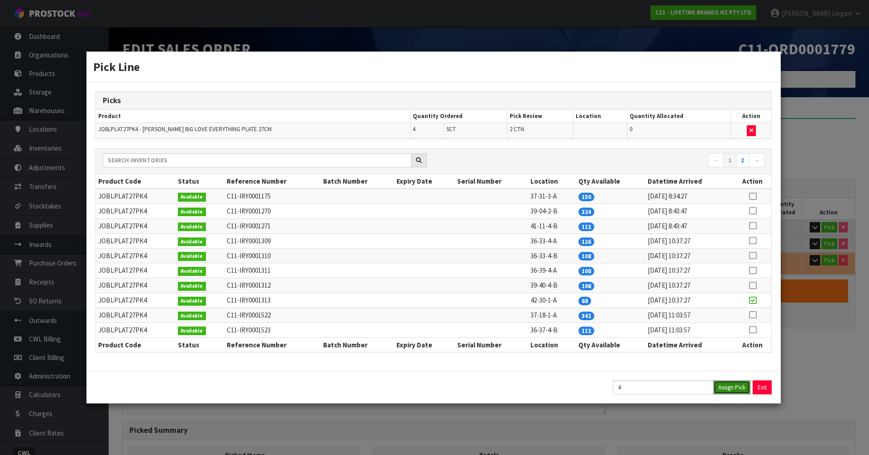
click at [738, 386] on button "Assign Pick" at bounding box center [731, 388] width 37 height 14
type input "3"
type input "14"
type input "0.120716"
type input "29.78"
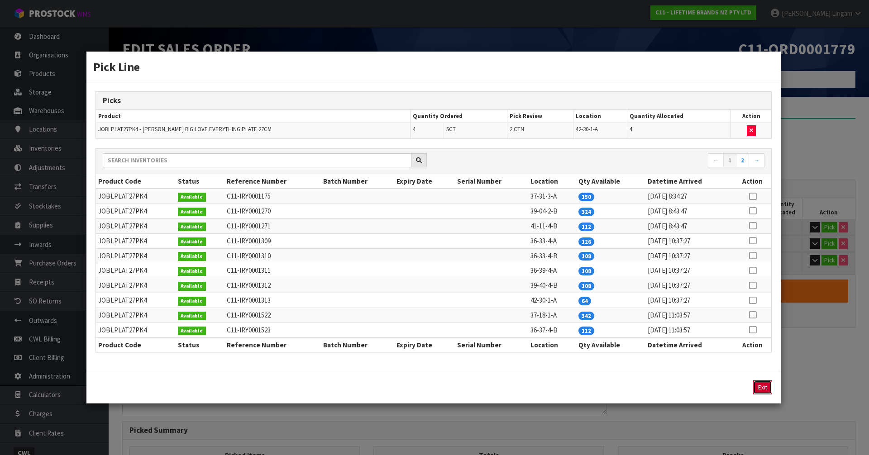
click at [761, 387] on button "Exit" at bounding box center [762, 388] width 19 height 14
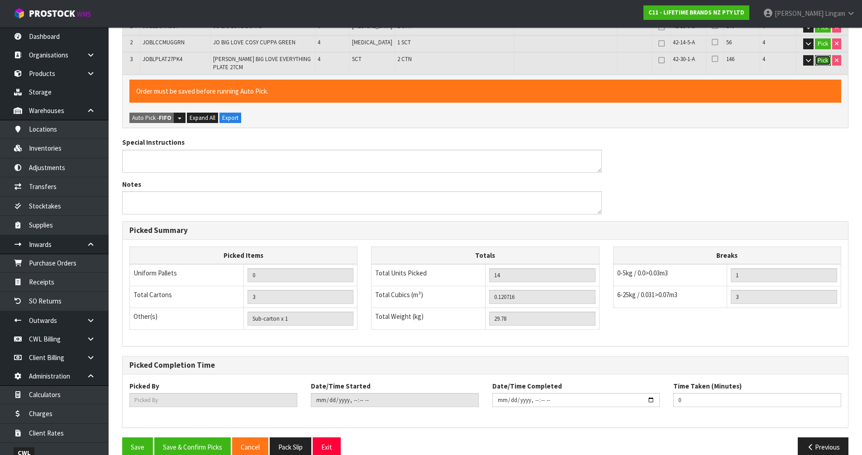
scroll to position [210, 0]
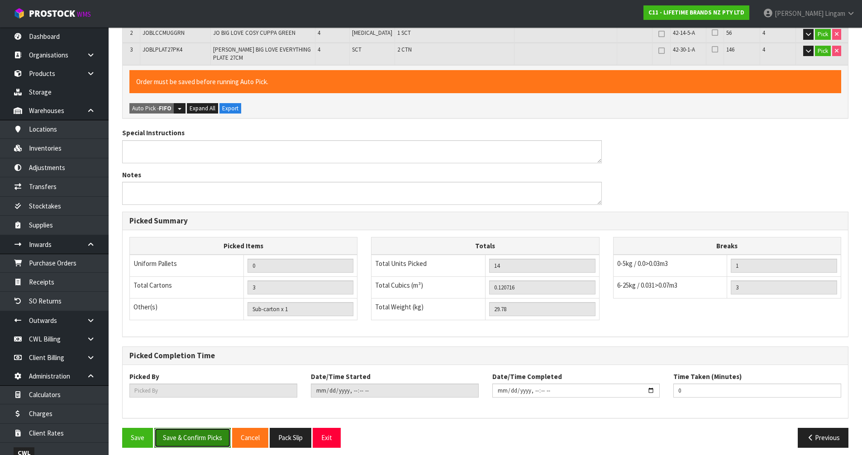
click at [192, 433] on button "Save & Confirm Picks" at bounding box center [192, 437] width 76 height 19
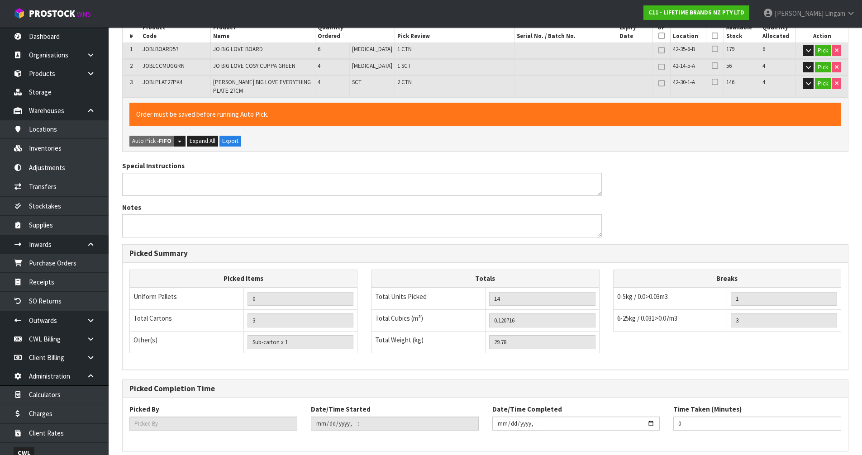
scroll to position [0, 0]
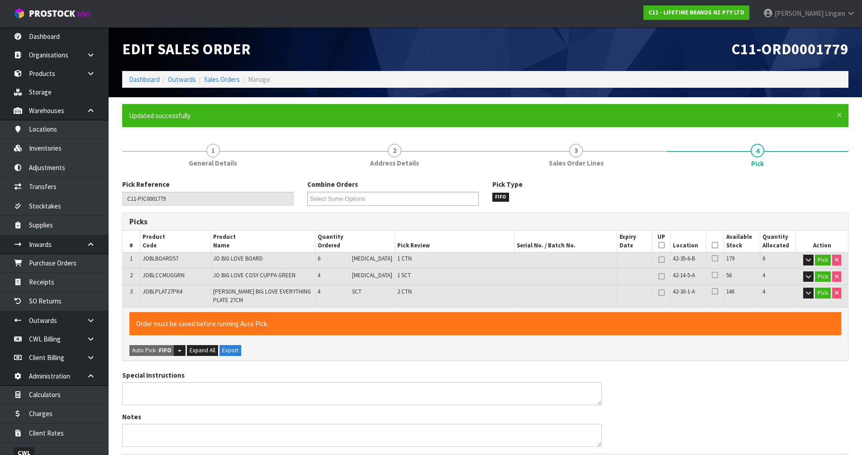
type input "[PERSON_NAME]"
type input "2025-09-01T11:27:56"
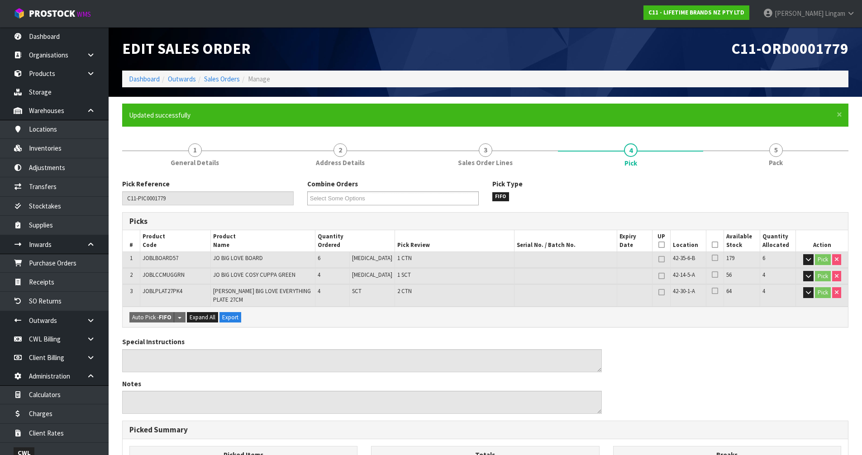
scroll to position [210, 0]
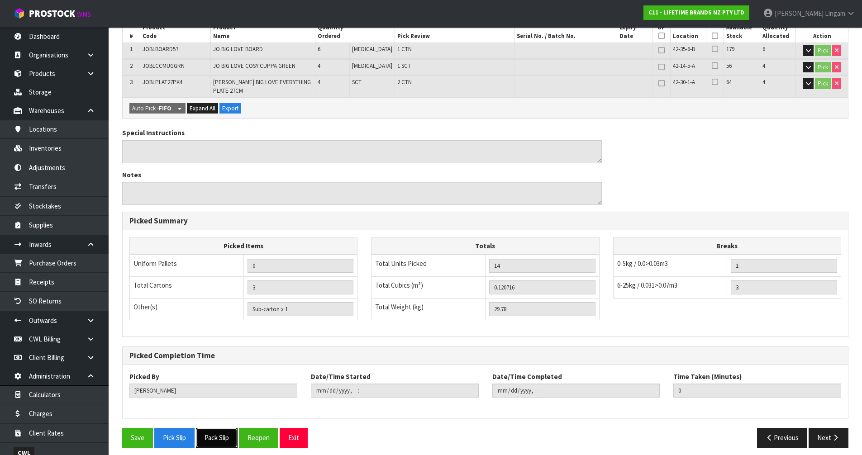
click at [225, 437] on button "Pack Slip" at bounding box center [217, 437] width 42 height 19
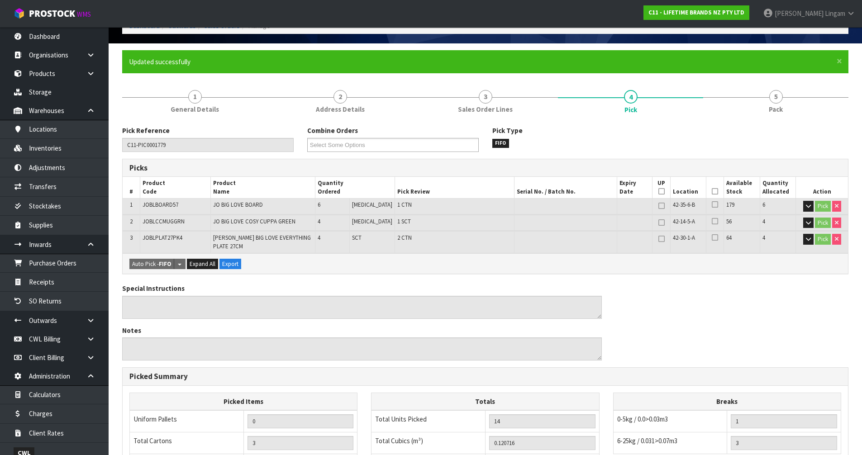
scroll to position [0, 0]
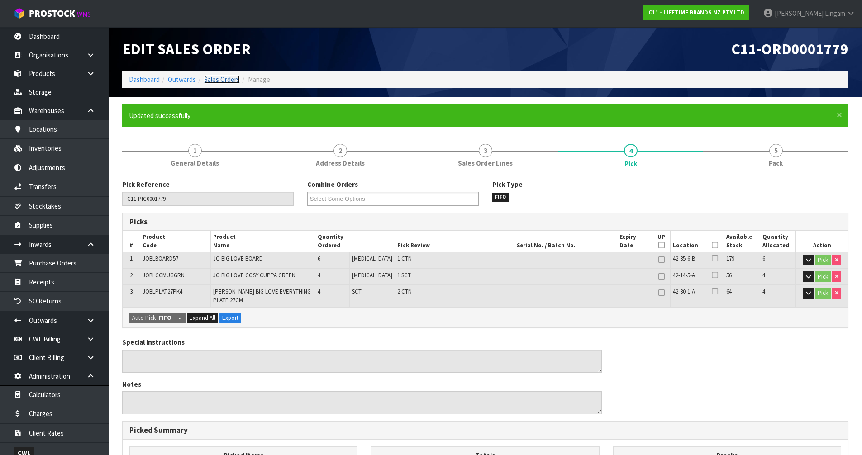
click at [225, 79] on link "Sales Orders" at bounding box center [222, 79] width 36 height 9
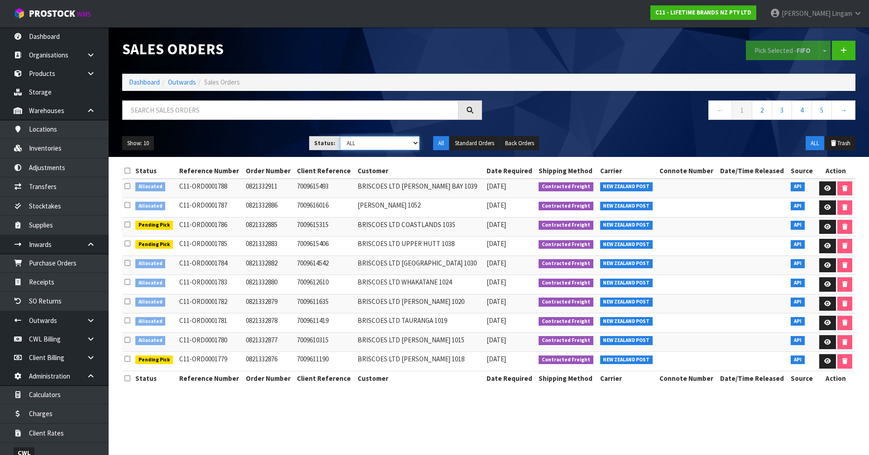
click at [391, 140] on select "Draft Pending Allocated Pending Pick Goods Picked Goods Packed Pending Charges …" at bounding box center [380, 143] width 80 height 14
select select "string:2"
click at [340, 136] on select "Draft Pending Allocated Pending Pick Goods Picked Goods Packed Pending Charges …" at bounding box center [380, 143] width 80 height 14
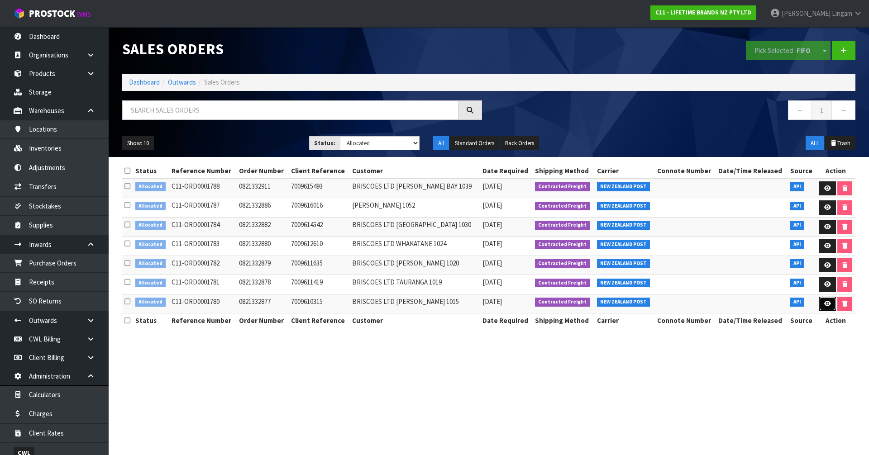
click at [826, 305] on icon at bounding box center [827, 304] width 7 height 6
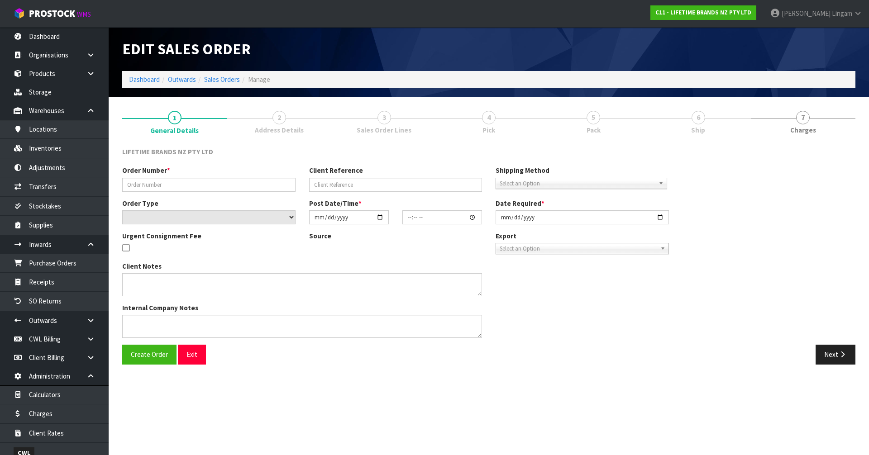
type input "0821332877"
type input "7009610315"
select select "number:0"
type input "2025-09-01"
type input "10:58:54.000"
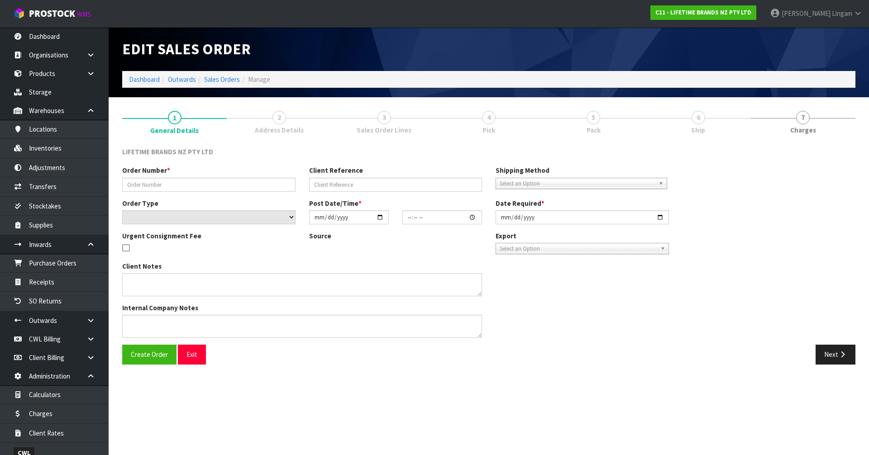
type input "2025-09-01"
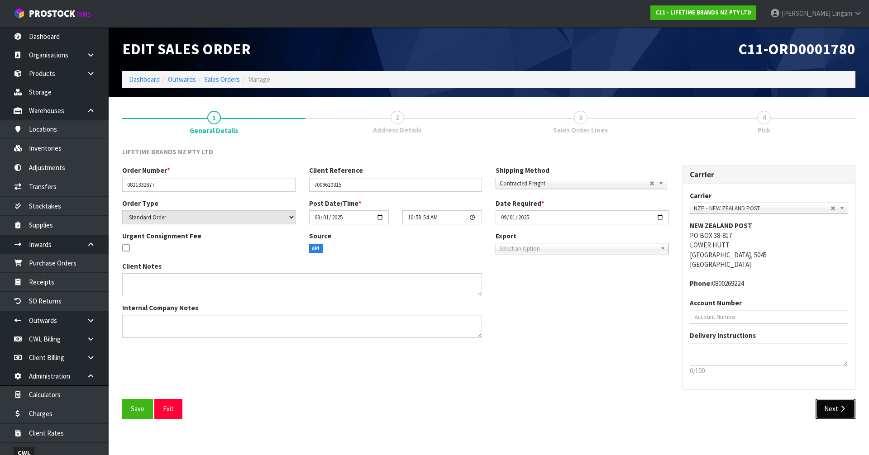
click at [849, 412] on button "Next" at bounding box center [836, 408] width 40 height 19
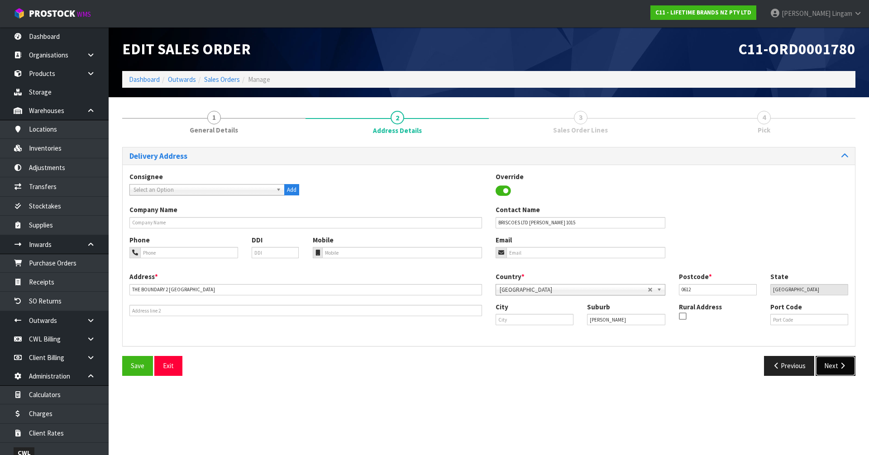
click at [834, 371] on button "Next" at bounding box center [836, 365] width 40 height 19
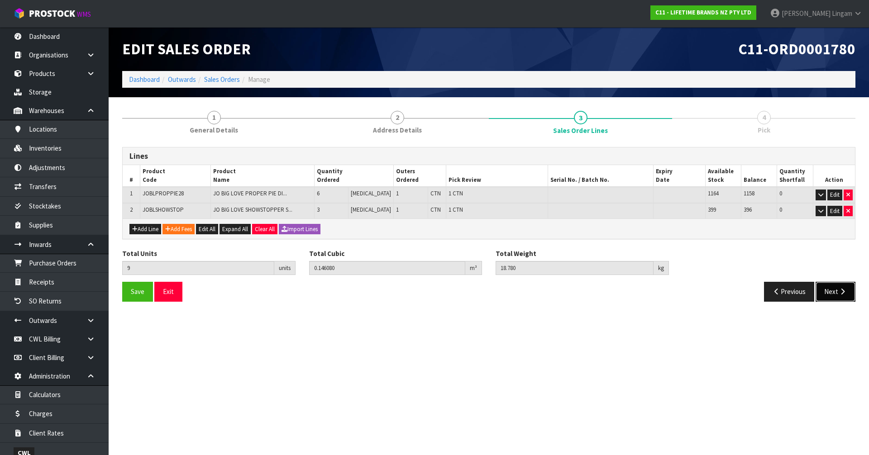
click at [828, 296] on button "Next" at bounding box center [836, 291] width 40 height 19
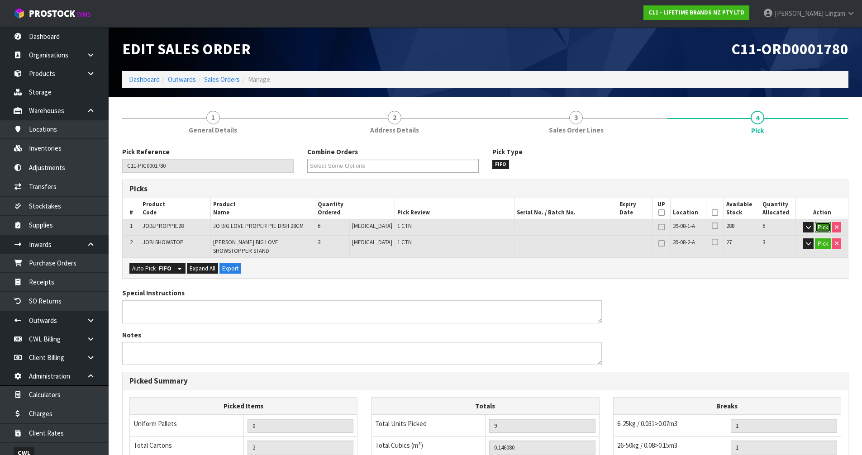
click at [824, 227] on button "Pick" at bounding box center [823, 227] width 16 height 11
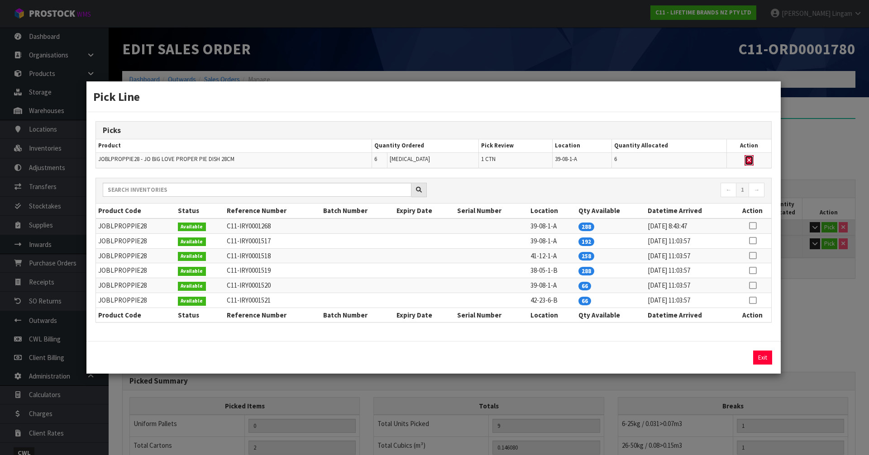
click at [750, 162] on icon "button" at bounding box center [749, 161] width 4 height 6
type input "1"
type input "3"
type input "0.0688"
type input "7.56"
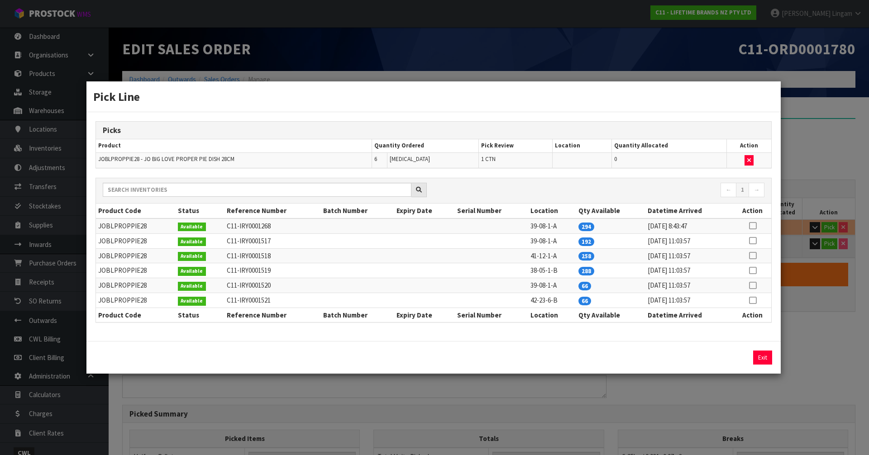
click at [754, 301] on icon at bounding box center [752, 301] width 7 height 0
click at [737, 358] on button "Assign Pick" at bounding box center [731, 358] width 37 height 14
type input "2"
type input "9"
type input "0.14608"
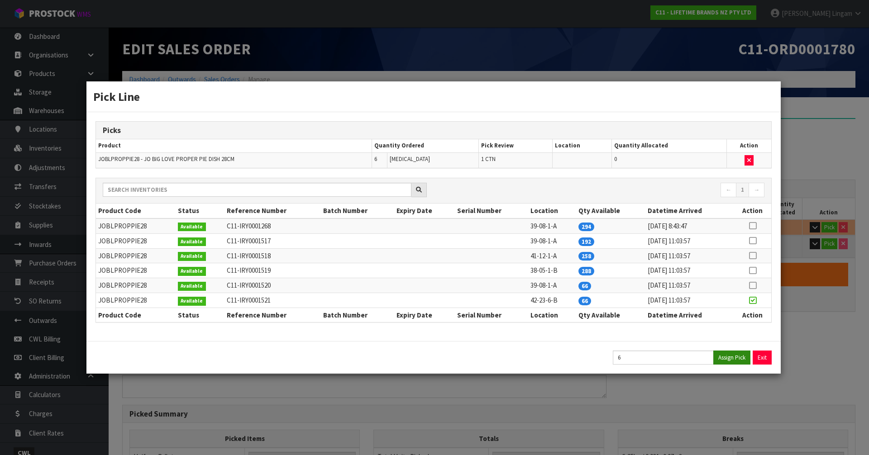
type input "18.78"
click at [758, 354] on button "Exit" at bounding box center [762, 358] width 19 height 14
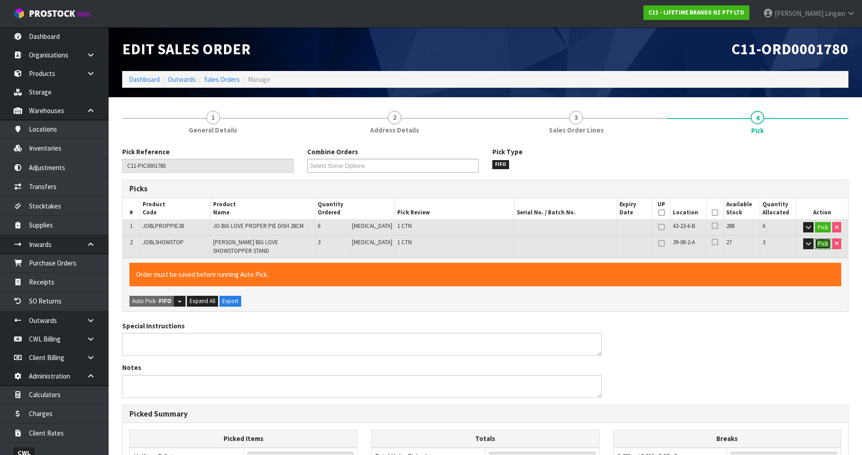
click at [824, 243] on button "Pick" at bounding box center [823, 244] width 16 height 11
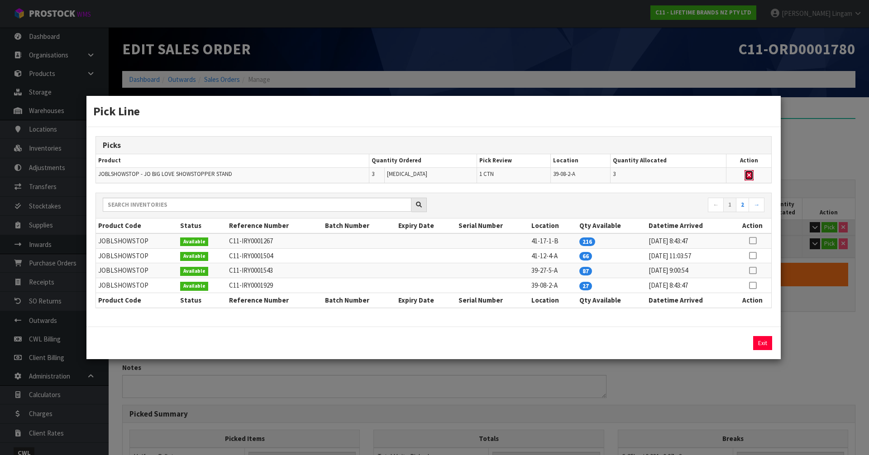
click at [750, 171] on button "button" at bounding box center [749, 175] width 9 height 11
type input "1"
type input "6"
type input "0.07728"
type input "11.22"
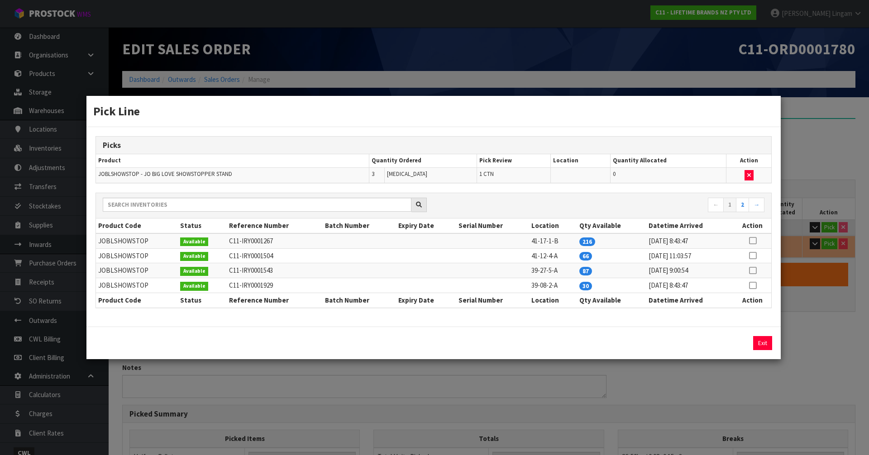
click at [750, 256] on icon at bounding box center [752, 256] width 7 height 0
click at [738, 342] on button "Assign Pick" at bounding box center [731, 343] width 37 height 14
type input "2"
type input "9"
type input "0.14608"
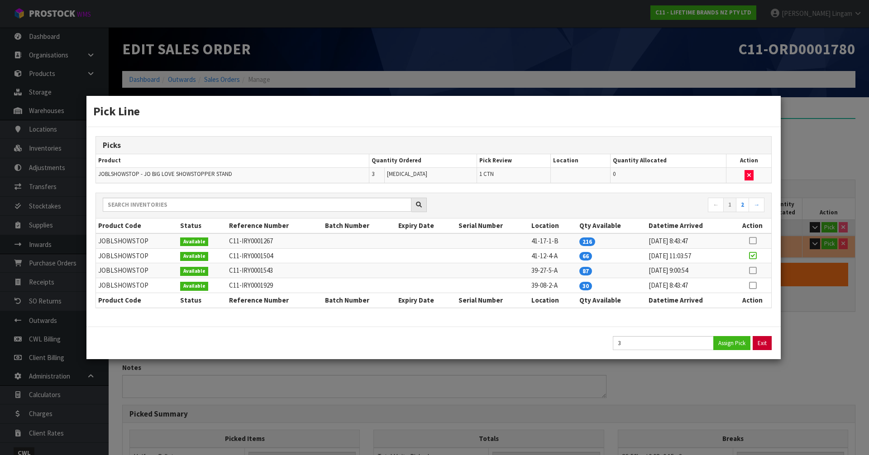
type input "18.78"
click at [759, 341] on button "Exit" at bounding box center [762, 343] width 19 height 14
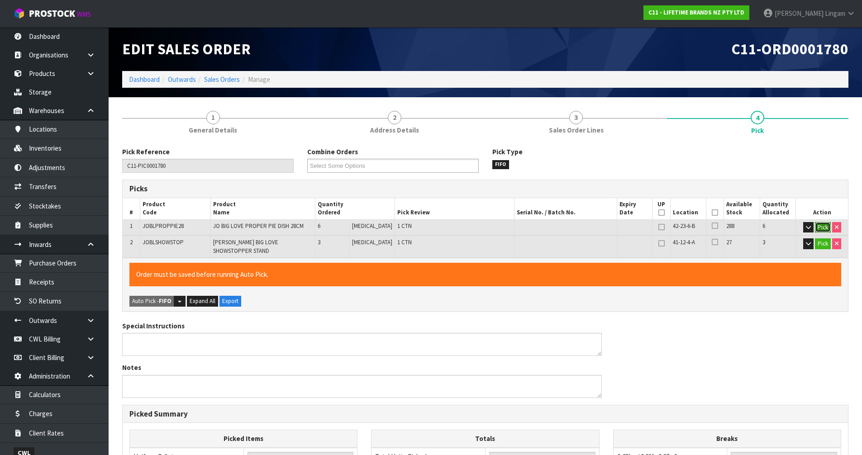
click at [817, 227] on button "Pick" at bounding box center [823, 227] width 16 height 11
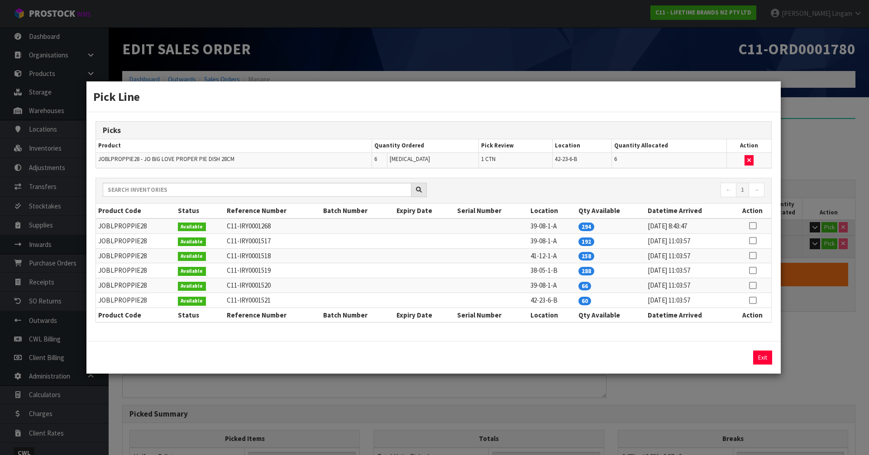
click at [661, 357] on div "Exit" at bounding box center [692, 358] width 159 height 14
click at [760, 357] on button "Exit" at bounding box center [762, 358] width 19 height 14
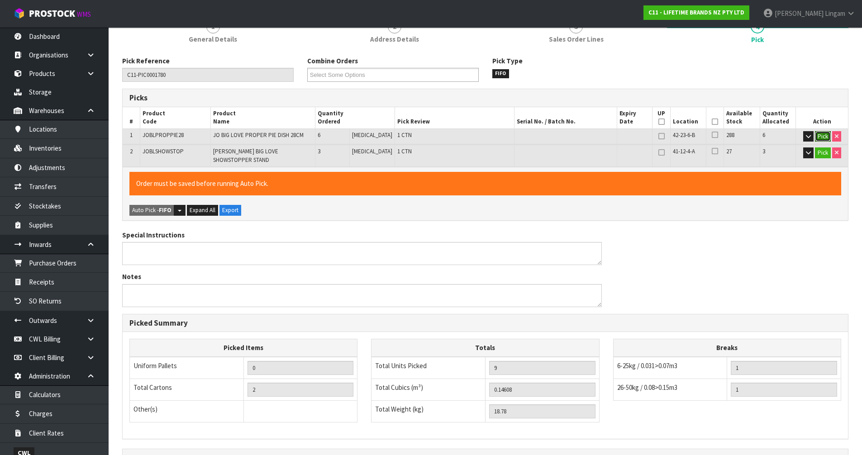
scroll to position [193, 0]
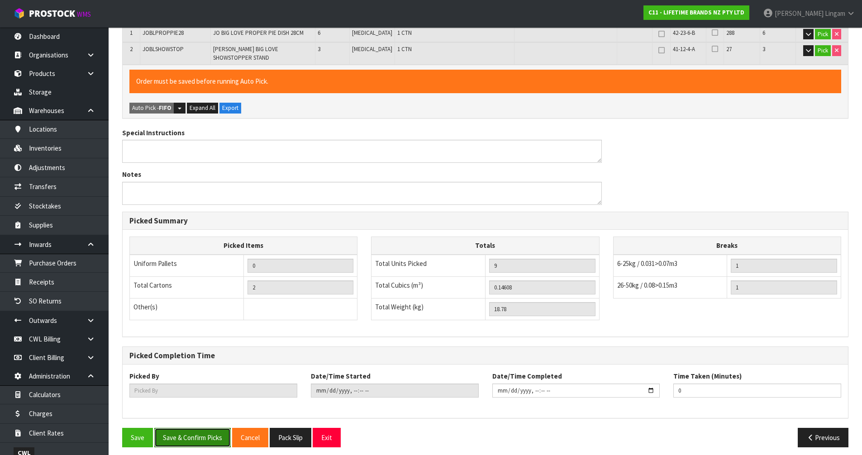
click at [189, 433] on button "Save & Confirm Picks" at bounding box center [192, 437] width 76 height 19
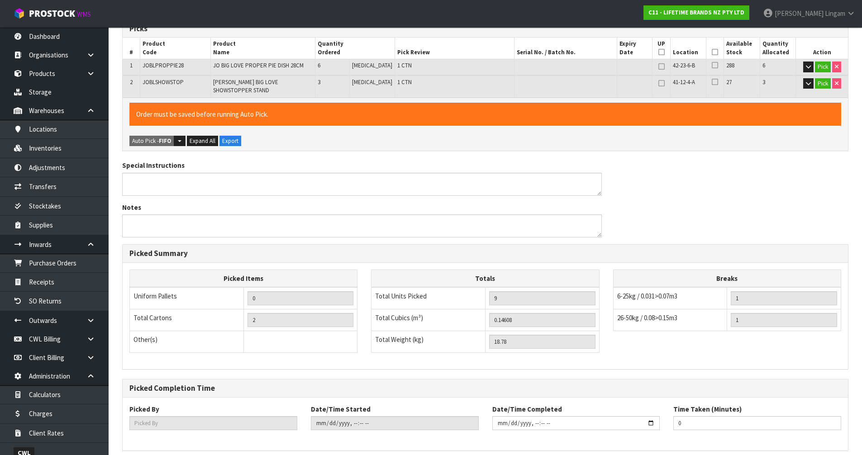
scroll to position [0, 0]
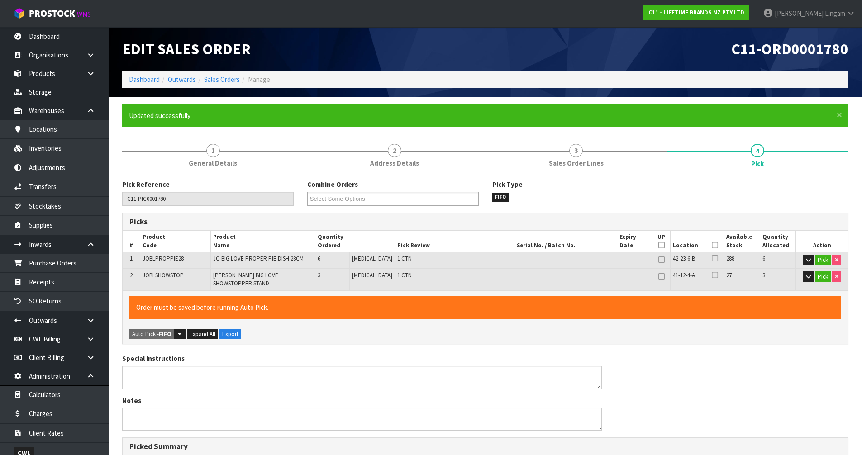
type input "[PERSON_NAME]"
type input "2025-09-01T11:29:22"
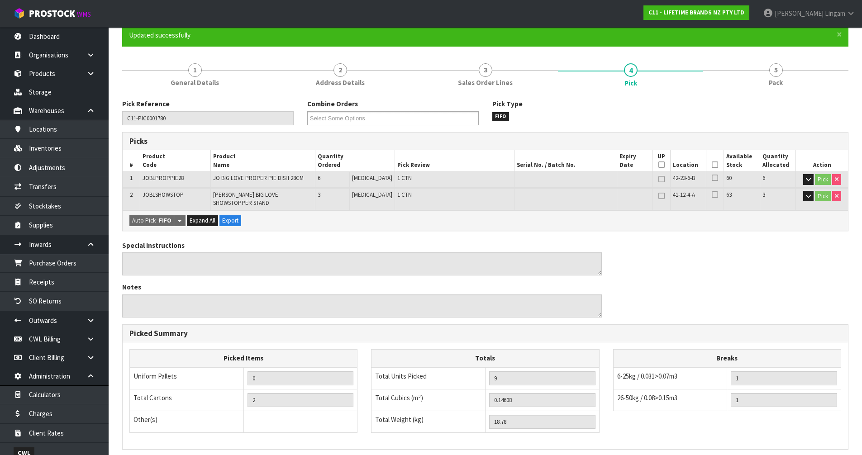
scroll to position [193, 0]
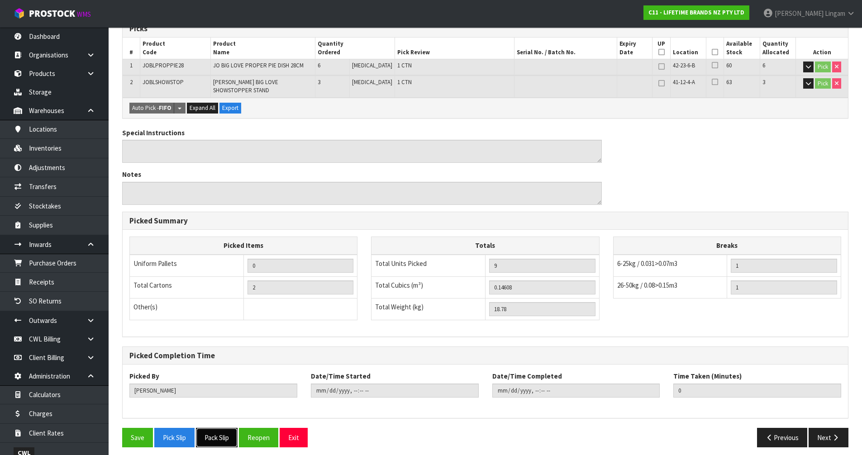
click at [231, 435] on button "Pack Slip" at bounding box center [217, 437] width 42 height 19
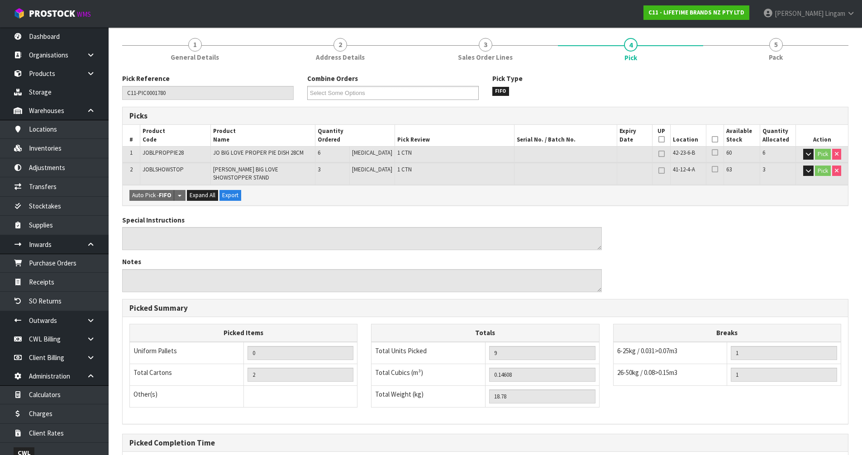
scroll to position [0, 0]
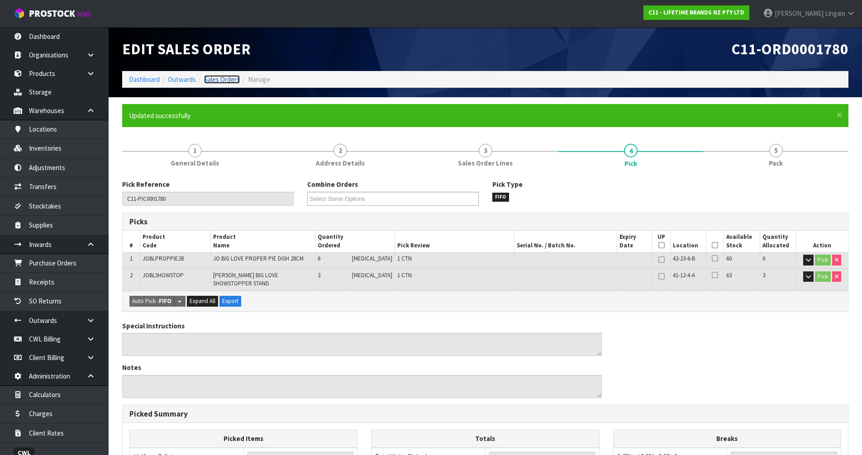
click at [227, 81] on link "Sales Orders" at bounding box center [222, 79] width 36 height 9
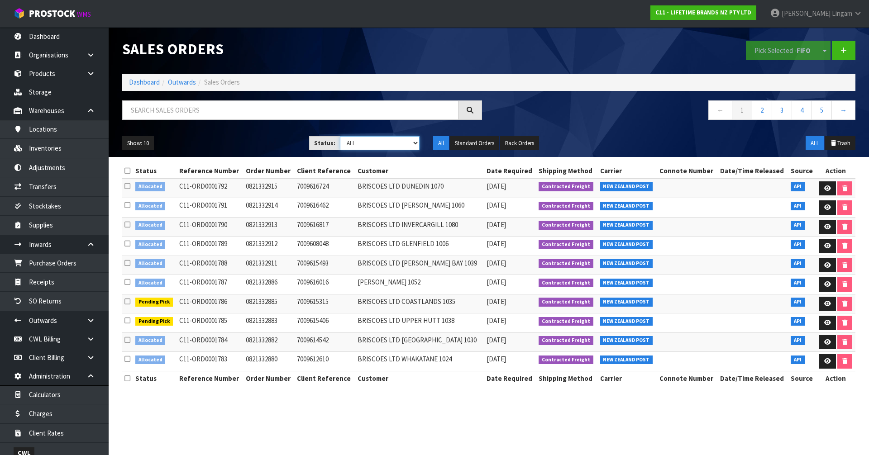
click at [400, 145] on select "Draft Pending Allocated Pending Pick Goods Picked Goods Packed Pending Charges …" at bounding box center [380, 143] width 80 height 14
select select "string:2"
click at [340, 136] on select "Draft Pending Allocated Pending Pick Goods Picked Goods Packed Pending Charges …" at bounding box center [380, 143] width 80 height 14
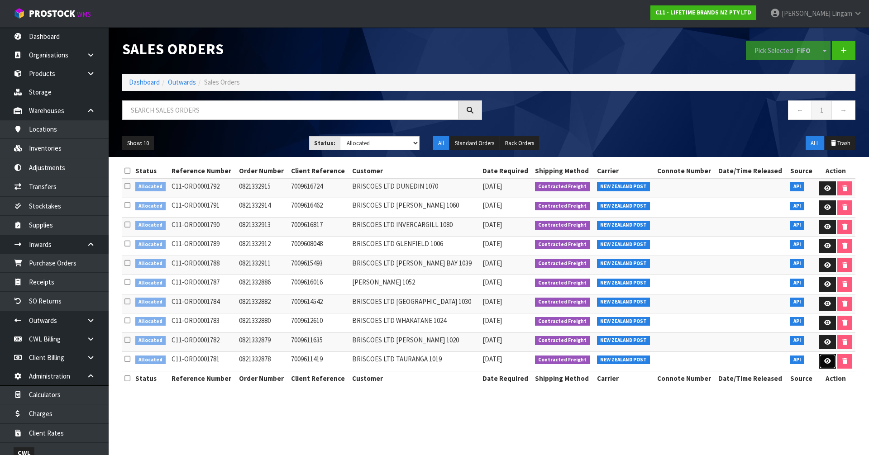
click at [826, 360] on icon at bounding box center [827, 361] width 7 height 6
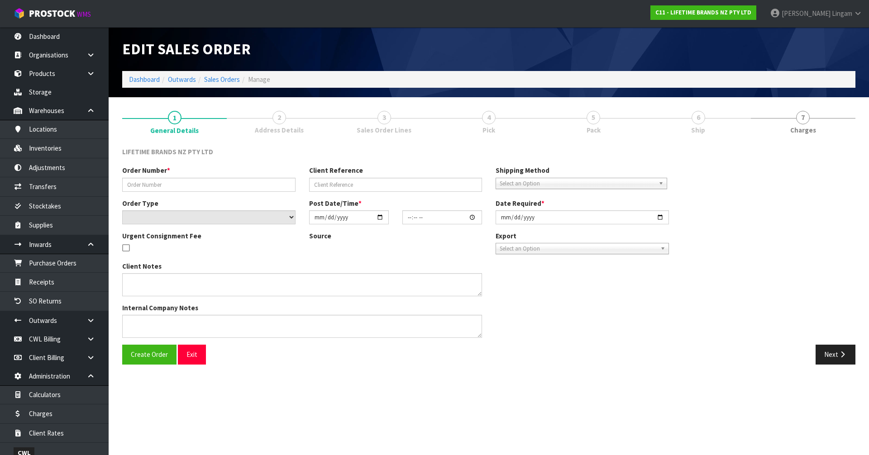
type input "0821332878"
type input "7009611419"
select select "number:0"
type input "2025-09-01"
type input "11:03:45.000"
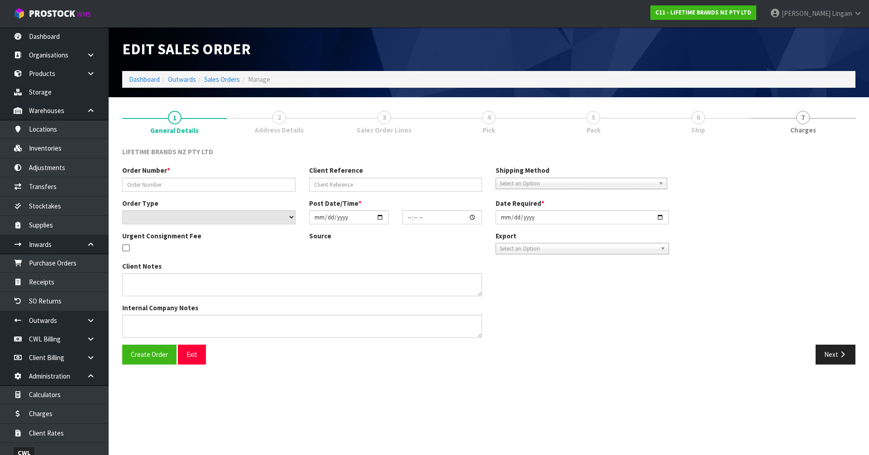
type input "2025-09-01"
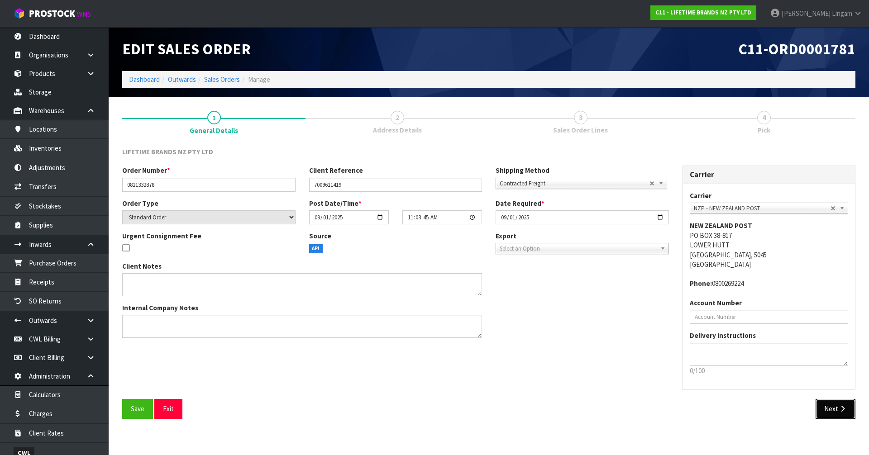
click at [834, 411] on button "Next" at bounding box center [836, 408] width 40 height 19
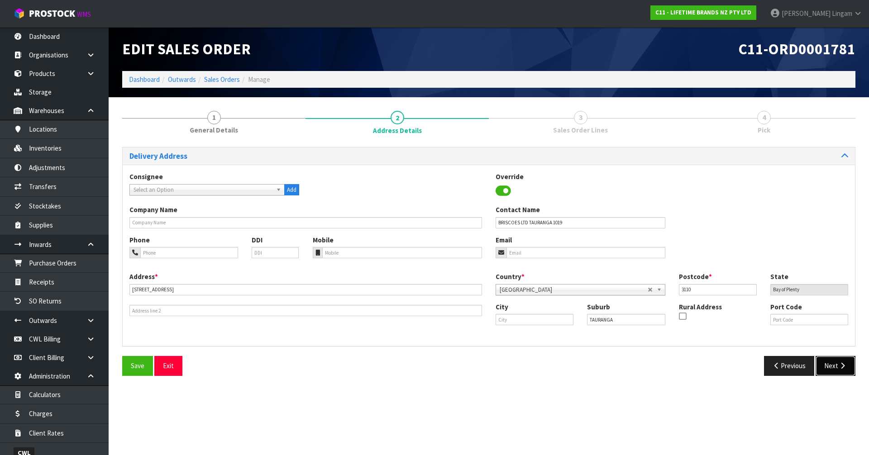
click at [831, 366] on button "Next" at bounding box center [836, 365] width 40 height 19
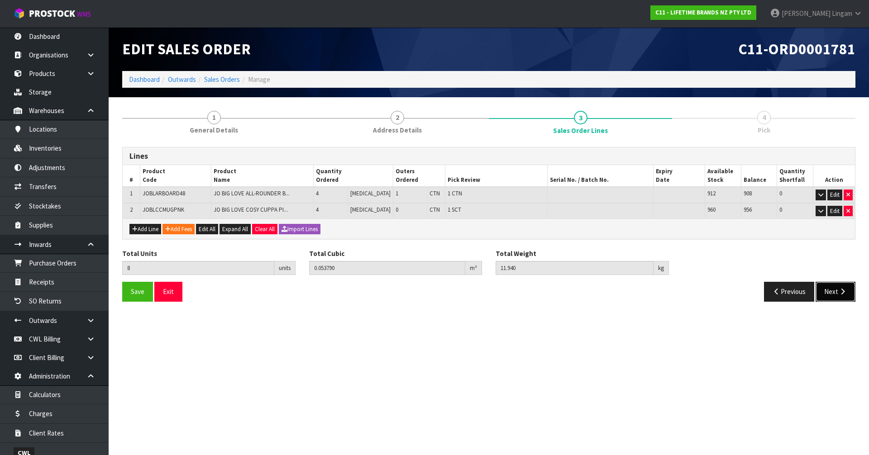
click at [826, 291] on button "Next" at bounding box center [836, 291] width 40 height 19
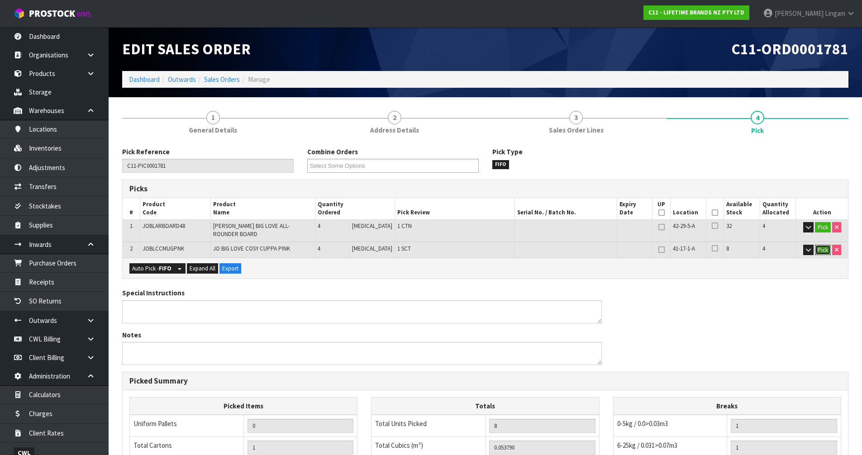
click at [820, 245] on button "Pick" at bounding box center [823, 250] width 16 height 11
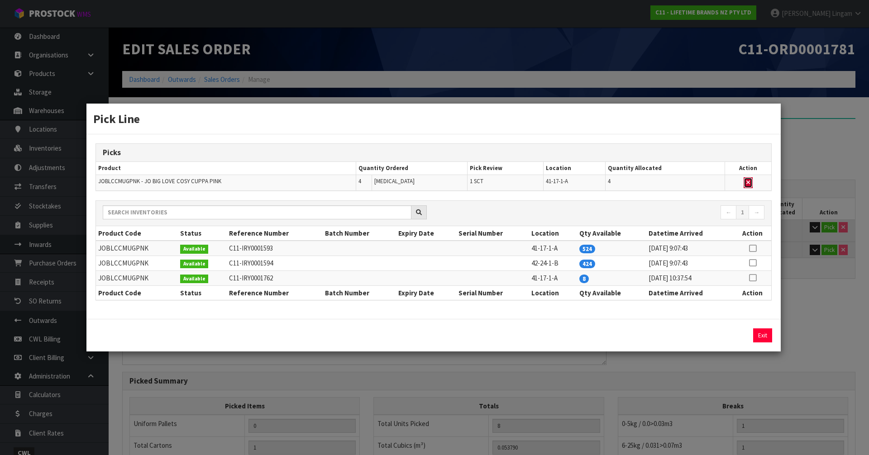
click at [750, 181] on icon "button" at bounding box center [748, 183] width 4 height 6
type input "Sub-carton x 0"
type input "4"
type input "0.03861"
type input "9.7"
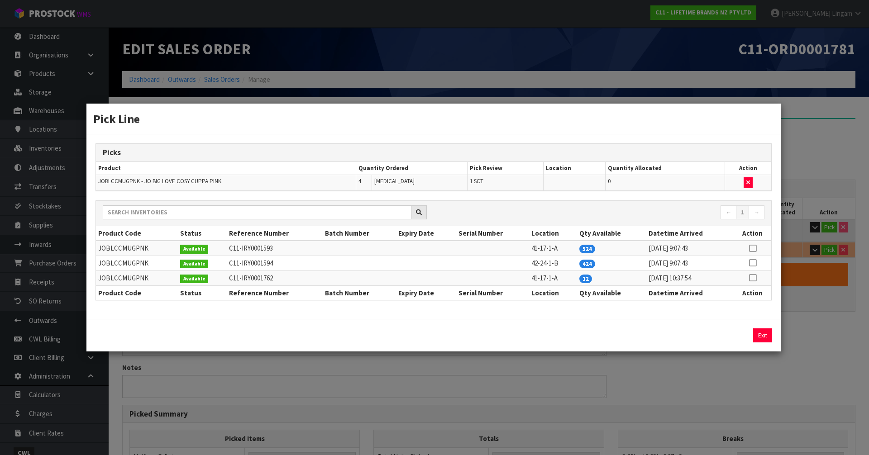
click at [753, 278] on icon at bounding box center [752, 278] width 7 height 0
drag, startPoint x: 737, startPoint y: 339, endPoint x: 751, endPoint y: 336, distance: 13.9
click at [739, 339] on button "Assign Pick" at bounding box center [731, 336] width 37 height 14
type input "Sub-carton x 1"
type input "8"
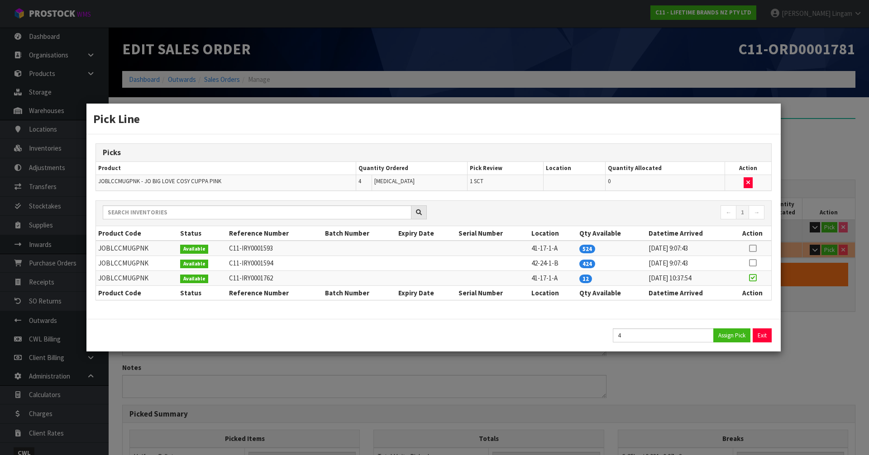
type input "0.05379"
type input "11.94"
click at [758, 334] on button "Exit" at bounding box center [762, 336] width 19 height 14
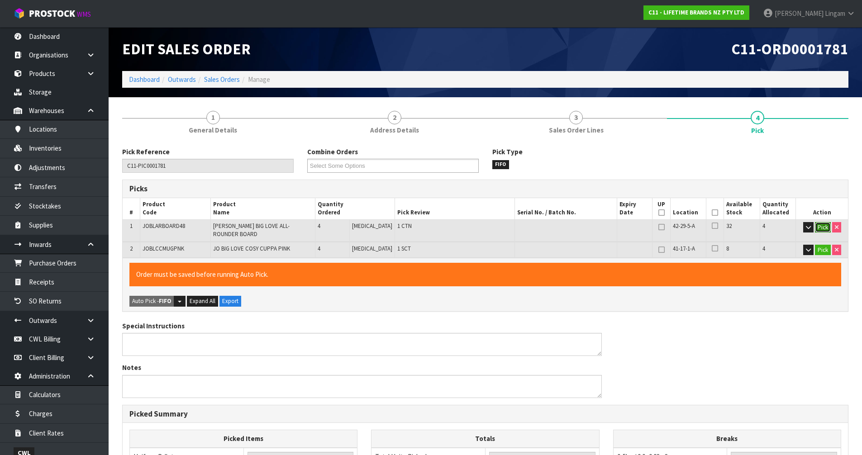
click at [825, 227] on button "Pick" at bounding box center [823, 227] width 16 height 11
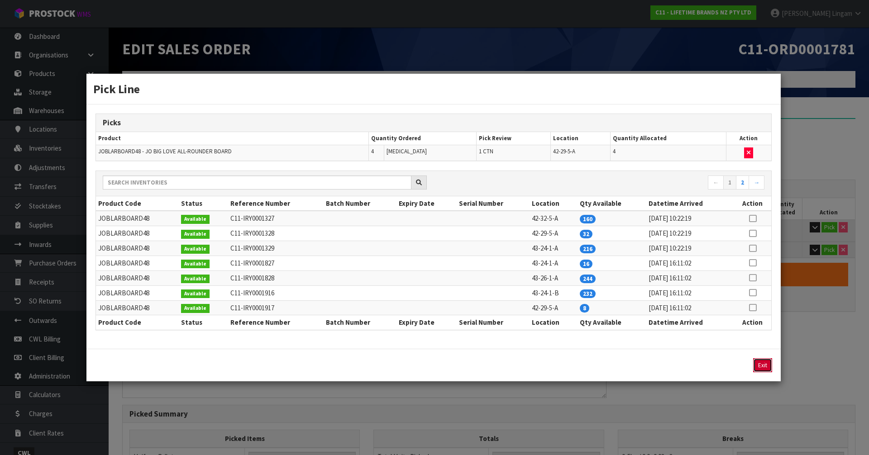
click at [765, 369] on button "Exit" at bounding box center [762, 365] width 19 height 14
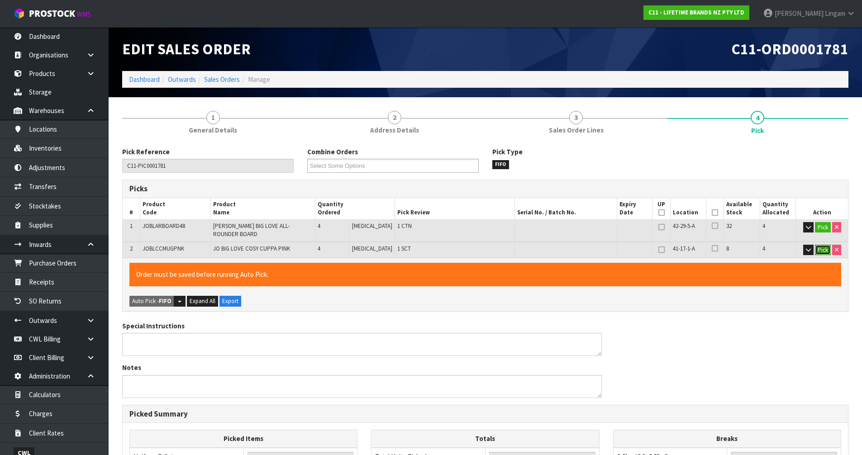
click at [821, 245] on button "Pick" at bounding box center [823, 250] width 16 height 11
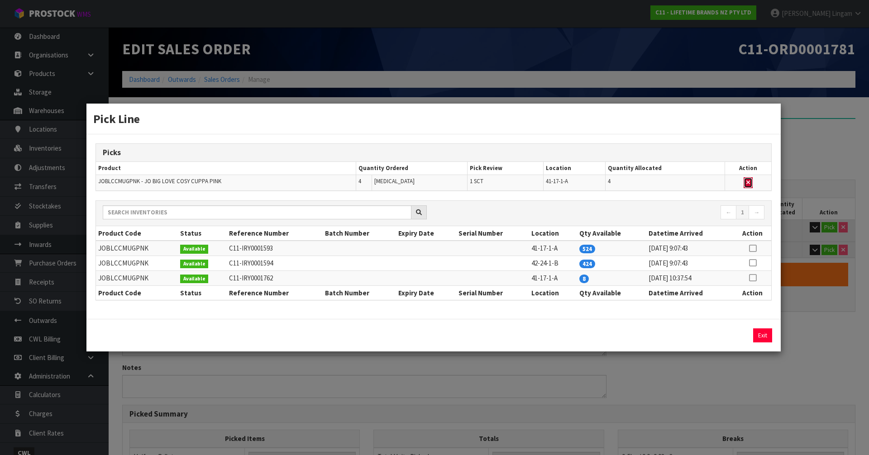
click at [749, 182] on icon "button" at bounding box center [748, 183] width 4 height 6
type input "Sub-carton x 0"
type input "4"
type input "0.03861"
type input "9.7"
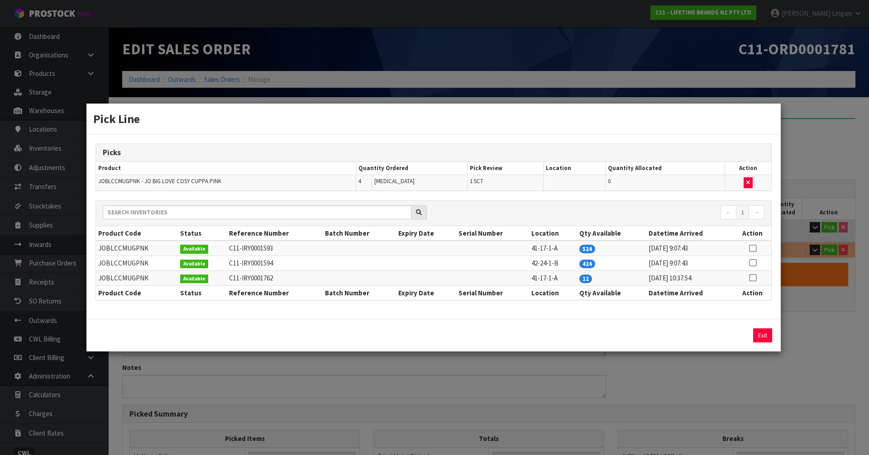
click at [754, 278] on icon at bounding box center [752, 278] width 7 height 0
click at [741, 337] on button "Assign Pick" at bounding box center [731, 336] width 37 height 14
type input "Sub-carton x 1"
type input "8"
type input "0.05379"
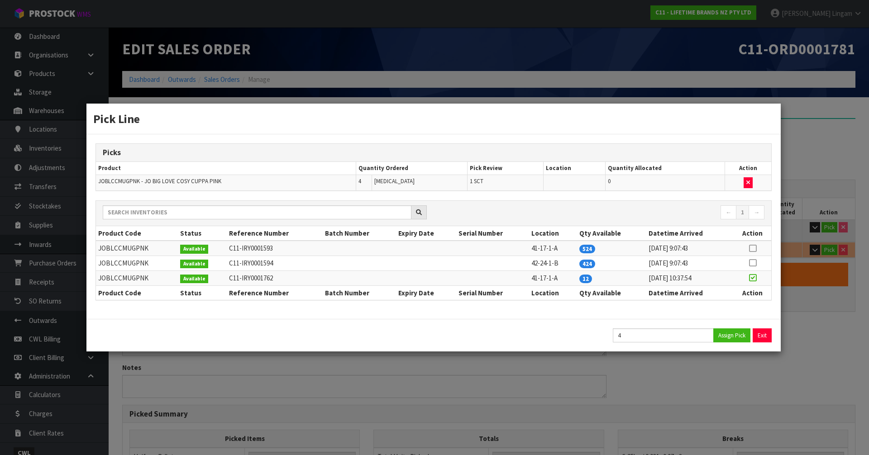
type input "11.94"
click at [759, 334] on button "Exit" at bounding box center [762, 336] width 19 height 14
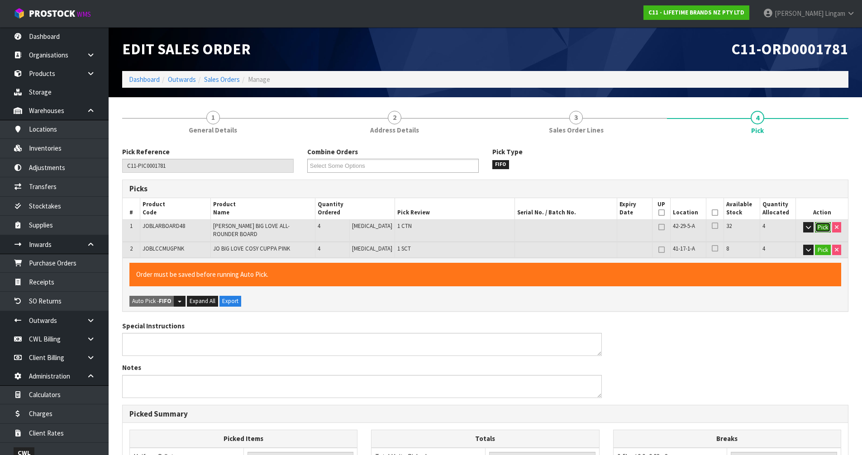
click at [821, 227] on button "Pick" at bounding box center [823, 227] width 16 height 11
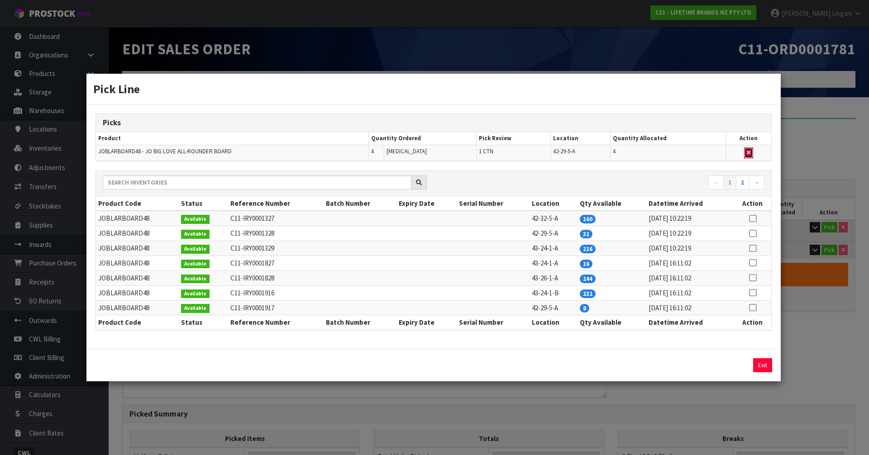
click at [752, 154] on button "button" at bounding box center [748, 153] width 9 height 11
type input "0"
click at [752, 308] on icon at bounding box center [752, 308] width 7 height 0
click at [729, 365] on button "Assign Pick" at bounding box center [731, 365] width 37 height 14
click at [760, 364] on button "Exit" at bounding box center [762, 365] width 19 height 14
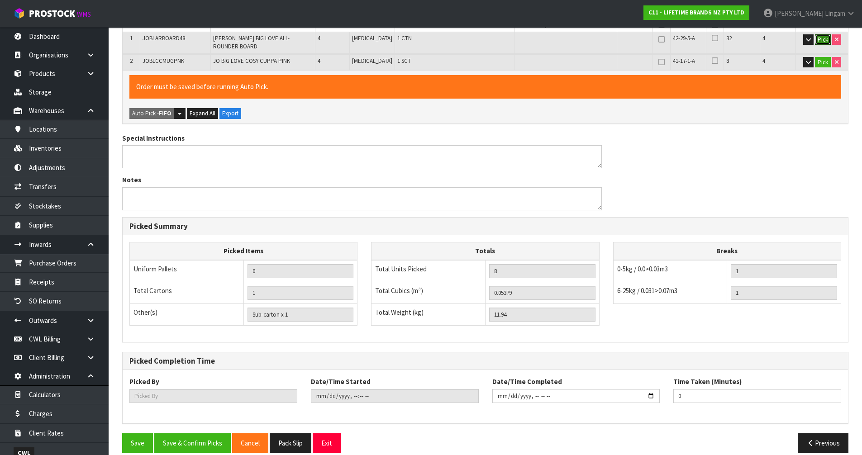
scroll to position [193, 0]
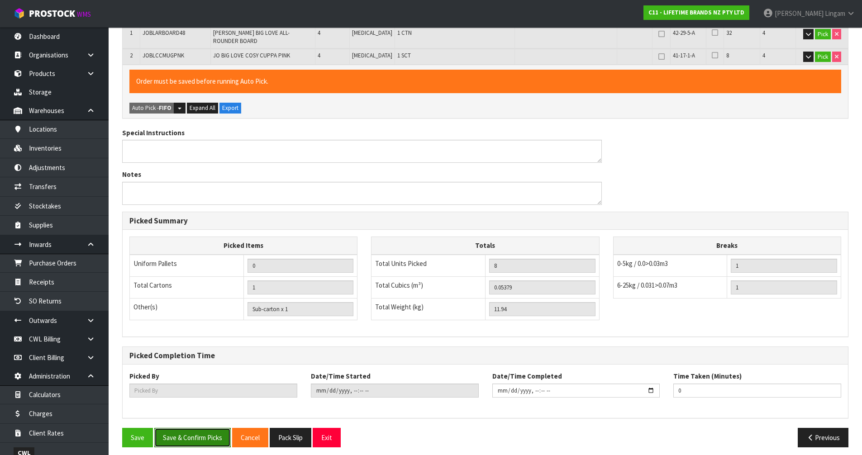
click at [189, 431] on button "Save & Confirm Picks" at bounding box center [192, 437] width 76 height 19
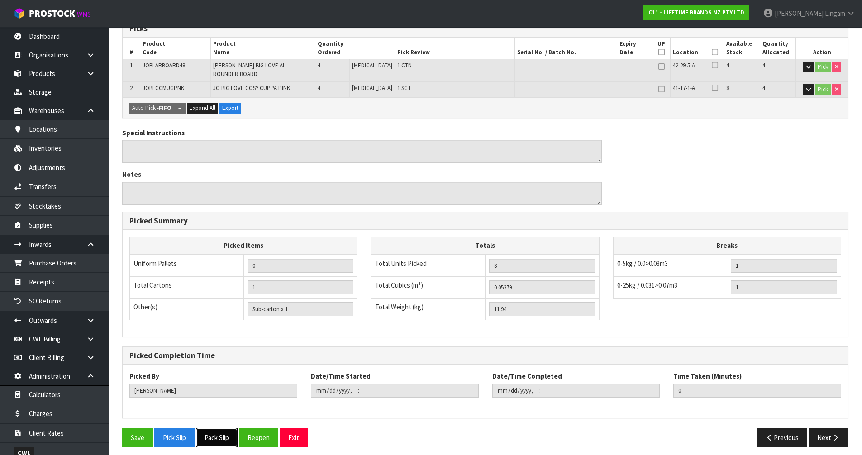
click at [222, 433] on button "Pack Slip" at bounding box center [217, 437] width 42 height 19
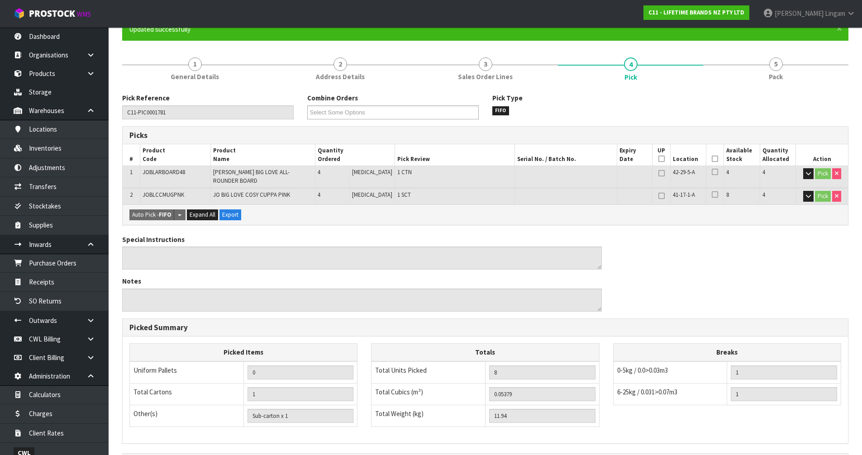
scroll to position [0, 0]
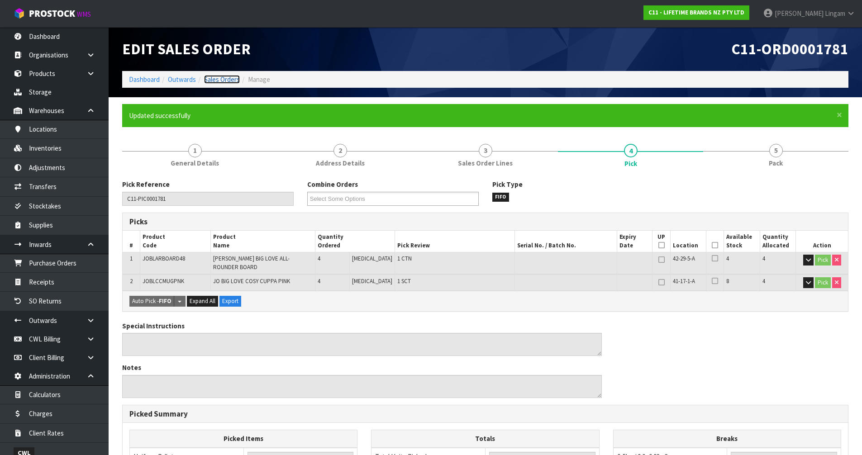
drag, startPoint x: 229, startPoint y: 82, endPoint x: 228, endPoint y: 76, distance: 5.7
click at [229, 82] on link "Sales Orders" at bounding box center [222, 79] width 36 height 9
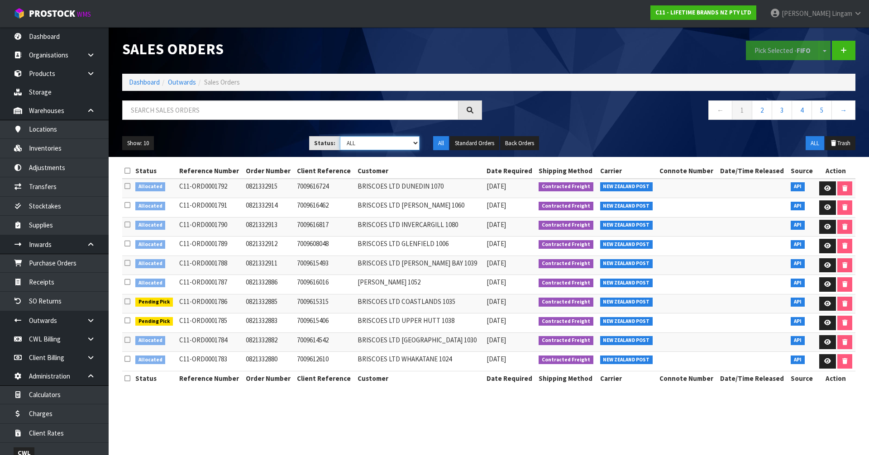
click at [396, 140] on select "Draft Pending Allocated Pending Pick Goods Picked Goods Packed Pending Charges …" at bounding box center [380, 143] width 80 height 14
click at [340, 136] on select "Draft Pending Allocated Pending Pick Goods Picked Goods Packed Pending Charges …" at bounding box center [380, 143] width 80 height 14
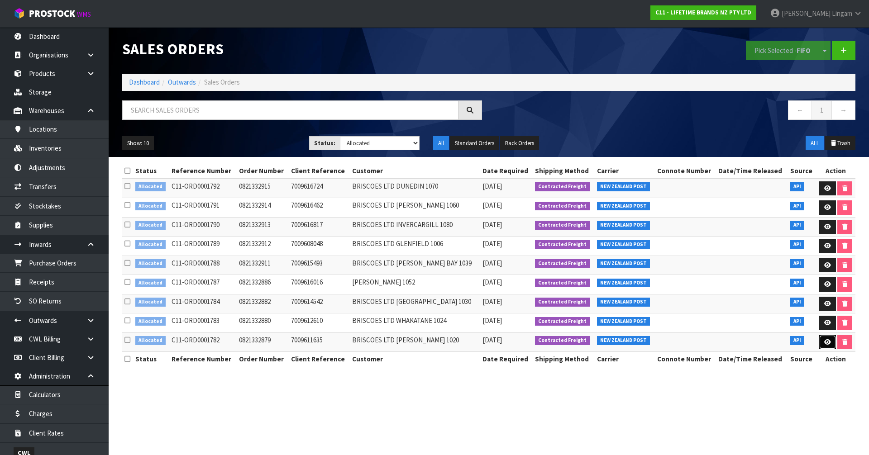
click at [829, 348] on link at bounding box center [827, 342] width 17 height 14
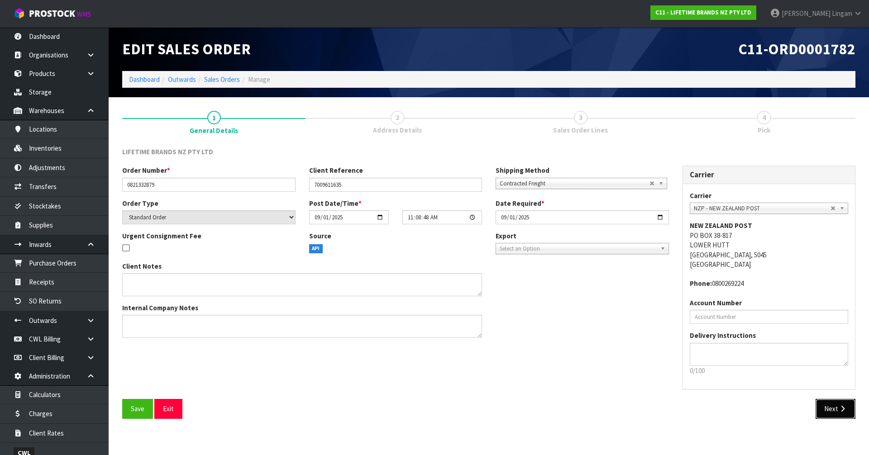
click at [828, 409] on button "Next" at bounding box center [836, 408] width 40 height 19
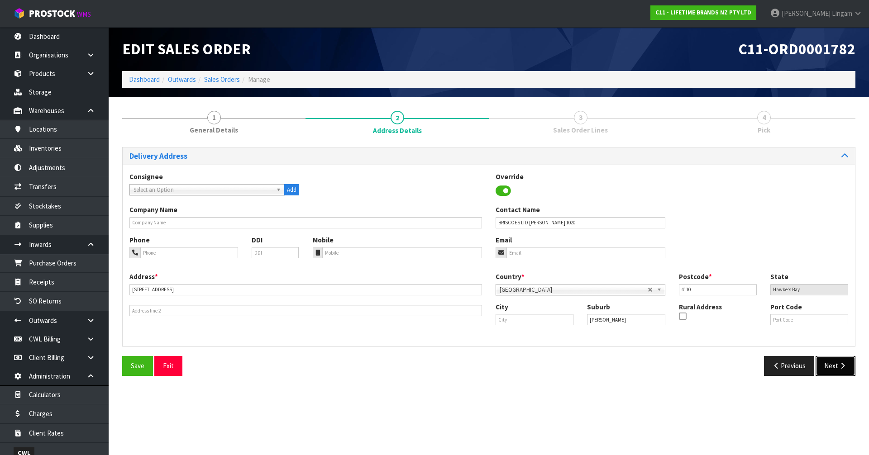
click at [840, 367] on icon "button" at bounding box center [842, 366] width 9 height 7
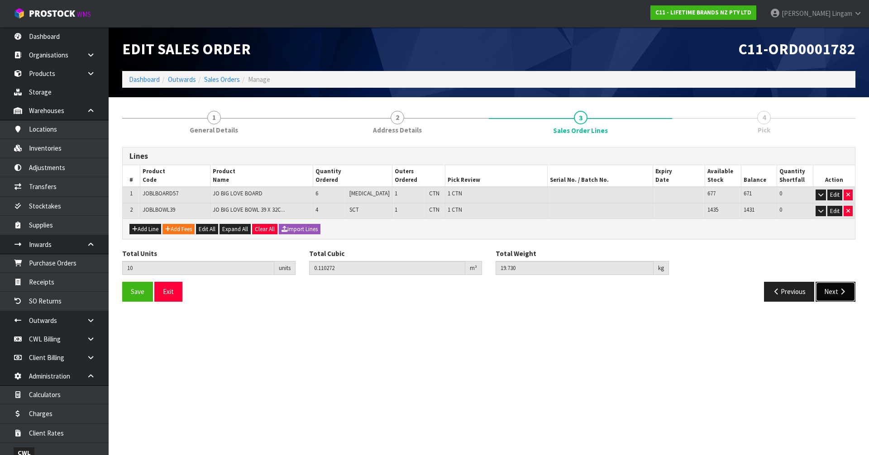
click at [832, 294] on button "Next" at bounding box center [836, 291] width 40 height 19
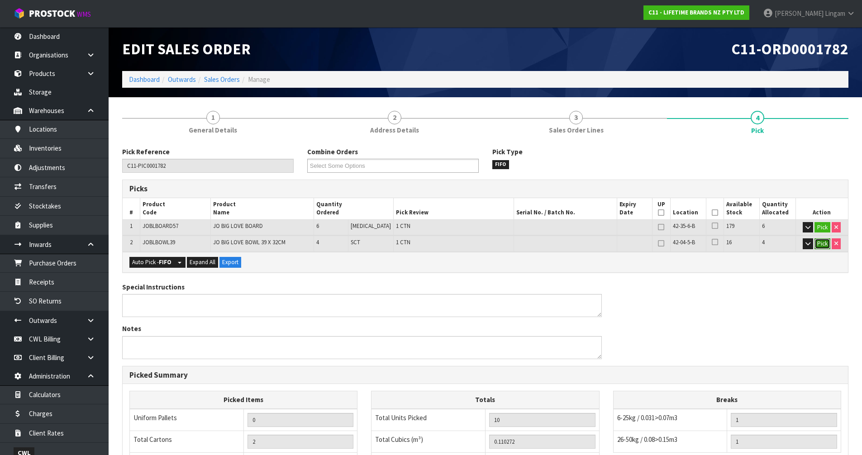
click at [820, 244] on button "Pick" at bounding box center [823, 244] width 16 height 11
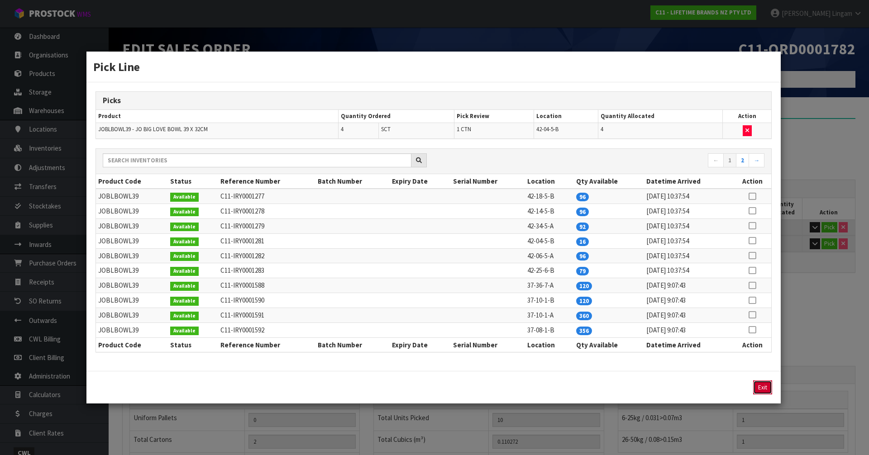
click at [762, 387] on button "Exit" at bounding box center [762, 388] width 19 height 14
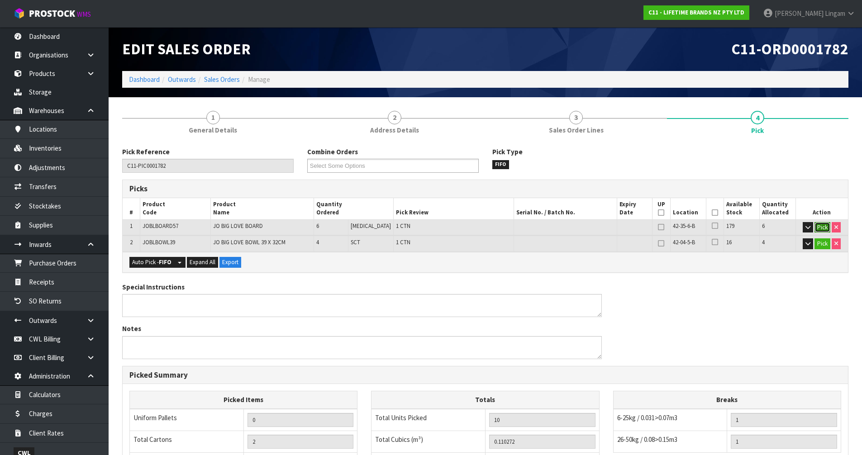
click at [821, 229] on button "Pick" at bounding box center [823, 227] width 16 height 11
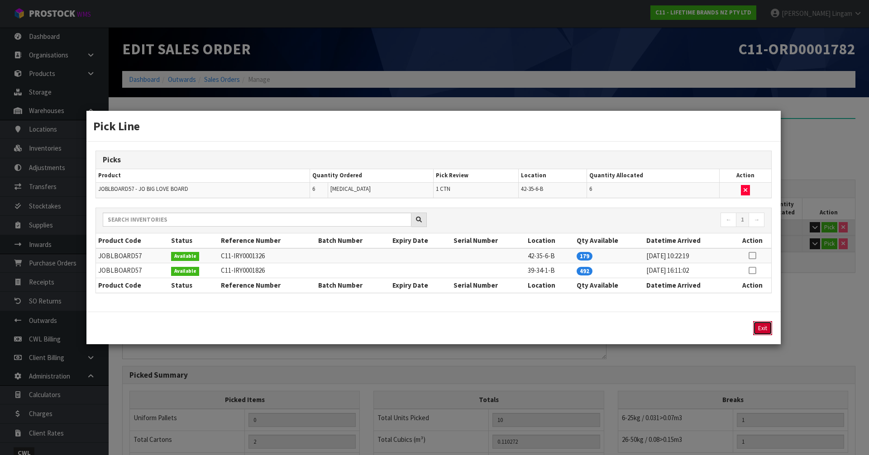
click at [768, 325] on button "Exit" at bounding box center [762, 328] width 19 height 14
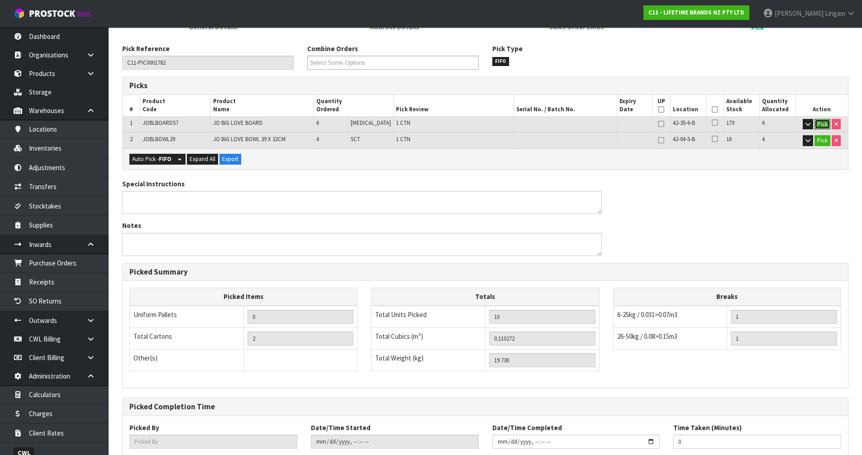
scroll to position [160, 0]
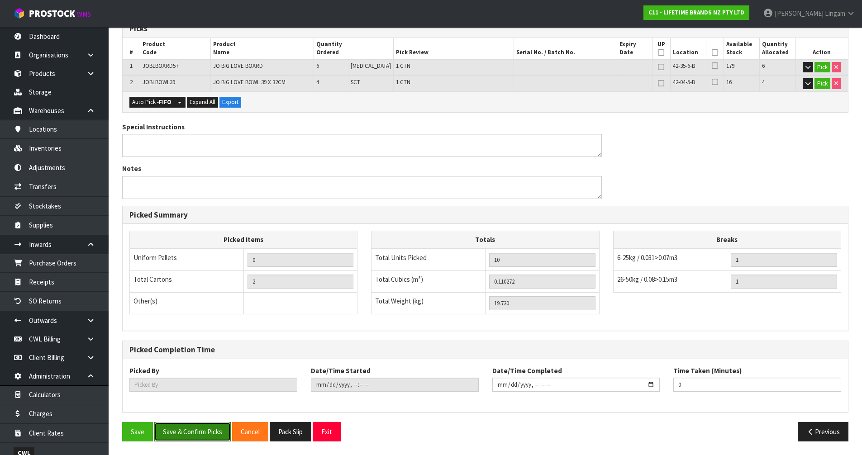
click at [199, 438] on button "Save & Confirm Picks" at bounding box center [192, 431] width 76 height 19
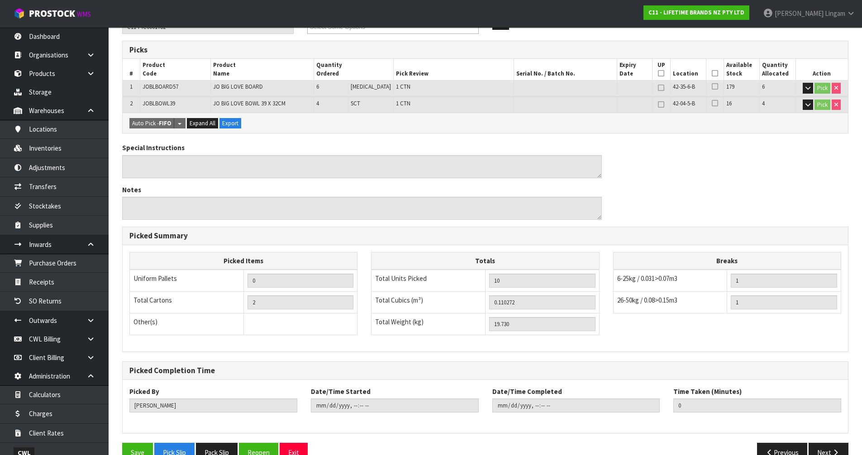
scroll to position [193, 0]
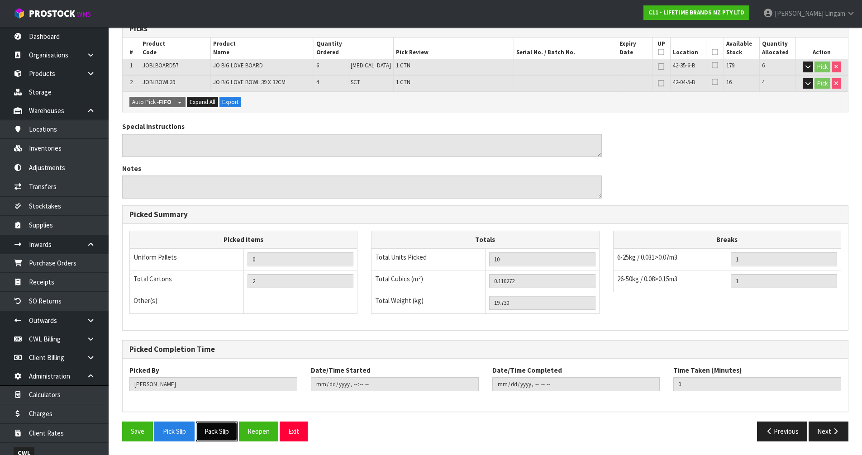
click at [218, 435] on button "Pack Slip" at bounding box center [217, 431] width 42 height 19
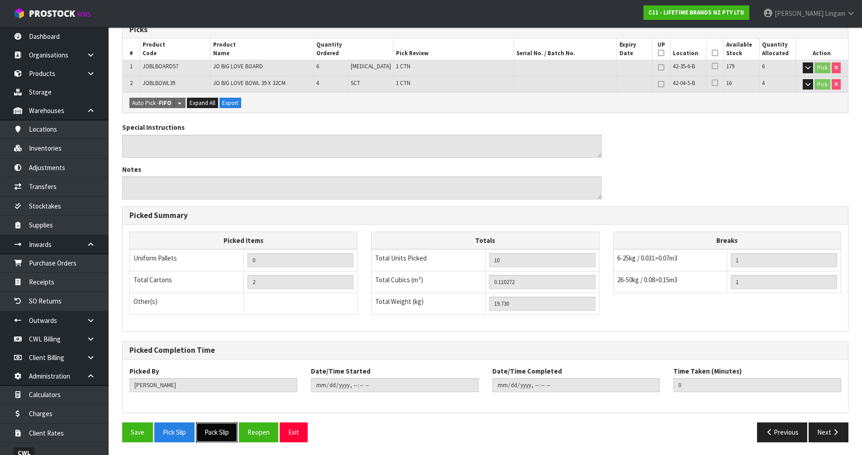
scroll to position [0, 0]
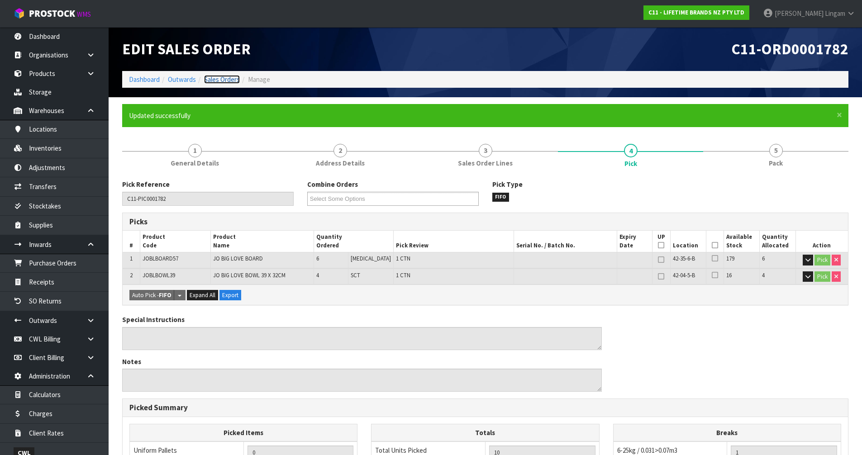
click at [229, 79] on link "Sales Orders" at bounding box center [222, 79] width 36 height 9
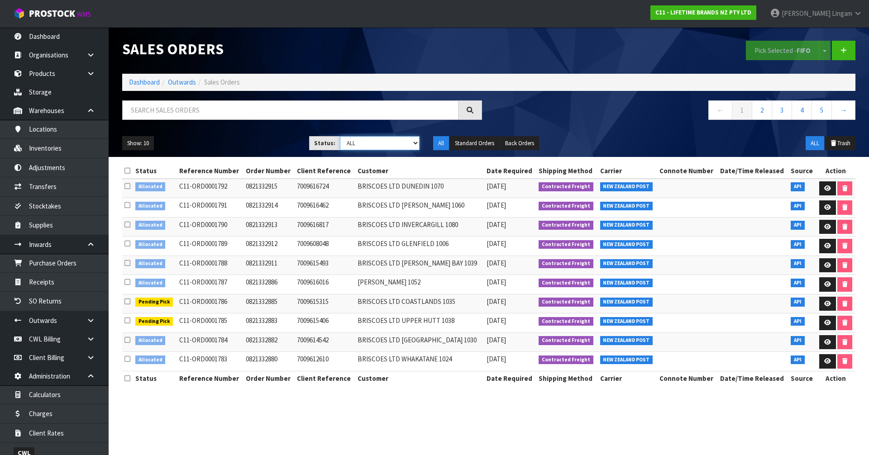
click at [384, 142] on select "Draft Pending Allocated Pending Pick Goods Picked Goods Packed Pending Charges …" at bounding box center [380, 143] width 80 height 14
click at [388, 149] on select "Draft Pending Allocated Pending Pick Goods Picked Goods Packed Pending Charges …" at bounding box center [380, 143] width 80 height 14
click at [340, 136] on select "Draft Pending Allocated Pending Pick Goods Picked Goods Packed Pending Charges …" at bounding box center [380, 143] width 80 height 14
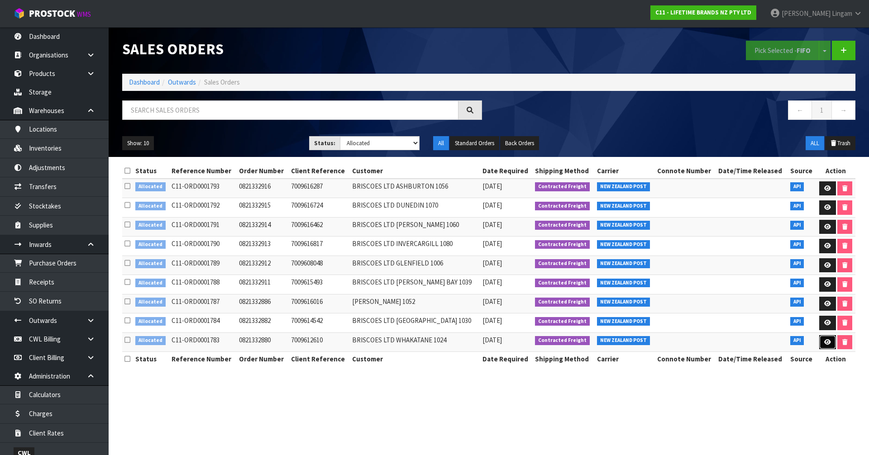
click at [826, 344] on icon at bounding box center [827, 342] width 7 height 6
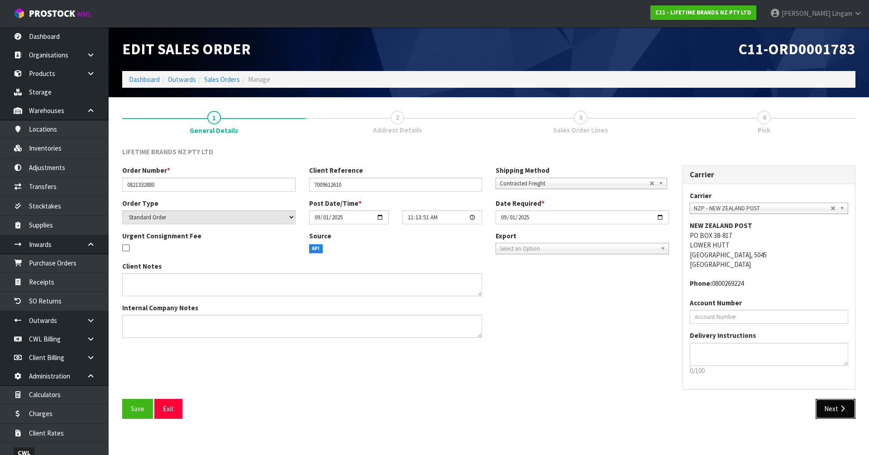
click at [821, 410] on button "Next" at bounding box center [836, 408] width 40 height 19
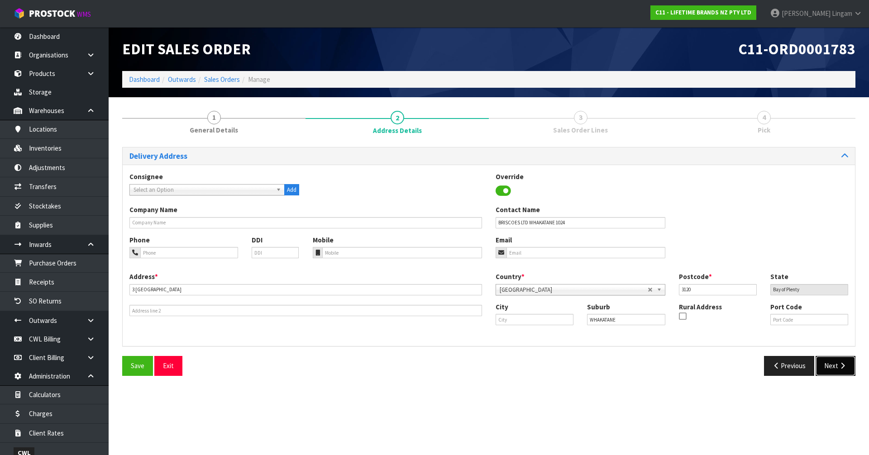
click at [834, 368] on button "Next" at bounding box center [836, 365] width 40 height 19
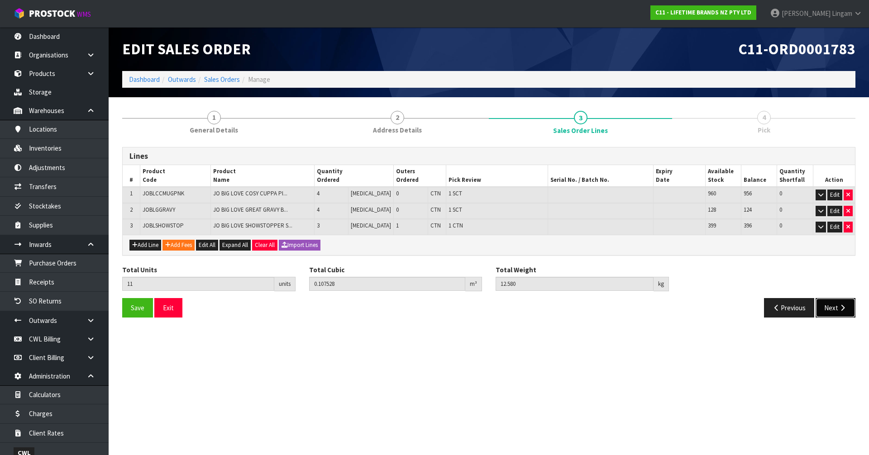
click at [827, 308] on button "Next" at bounding box center [836, 307] width 40 height 19
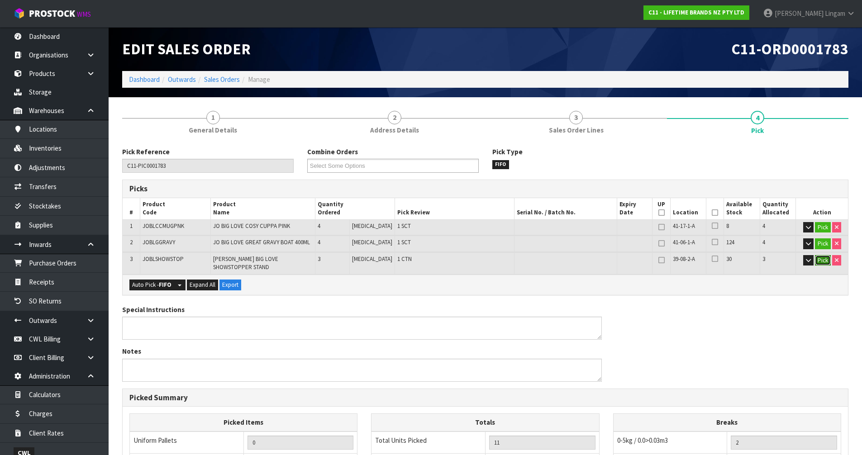
click at [821, 262] on button "Pick" at bounding box center [823, 260] width 16 height 11
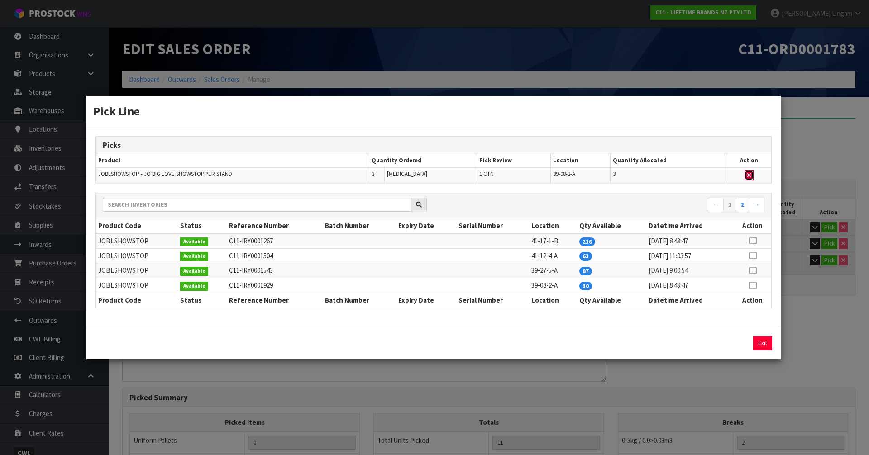
click at [749, 174] on icon "button" at bounding box center [749, 175] width 4 height 6
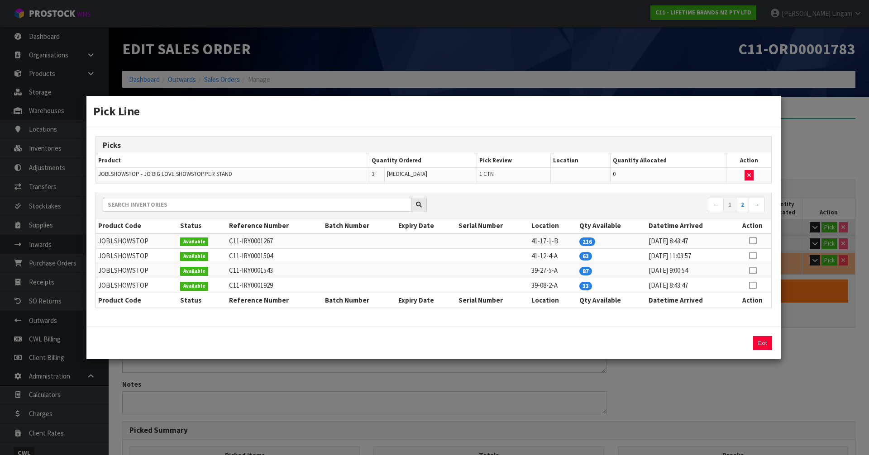
click at [753, 256] on icon at bounding box center [752, 256] width 7 height 0
click at [739, 343] on button "Assign Pick" at bounding box center [731, 343] width 37 height 14
click at [761, 342] on button "Exit" at bounding box center [762, 343] width 19 height 14
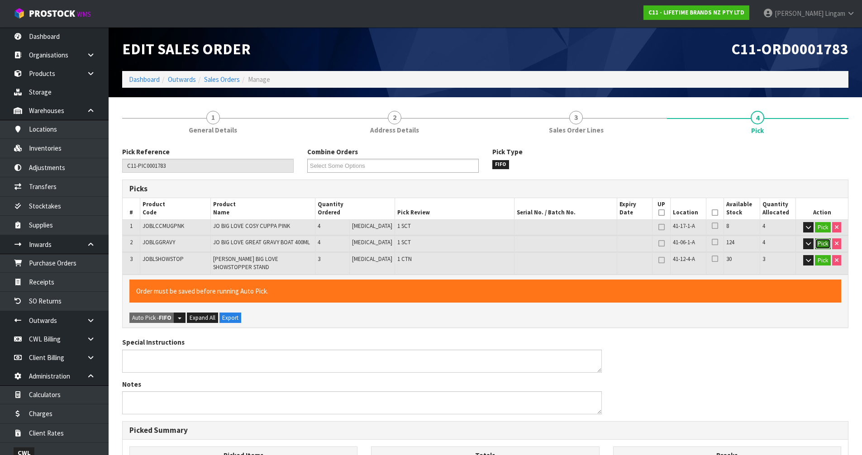
click at [818, 240] on button "Pick" at bounding box center [823, 244] width 16 height 11
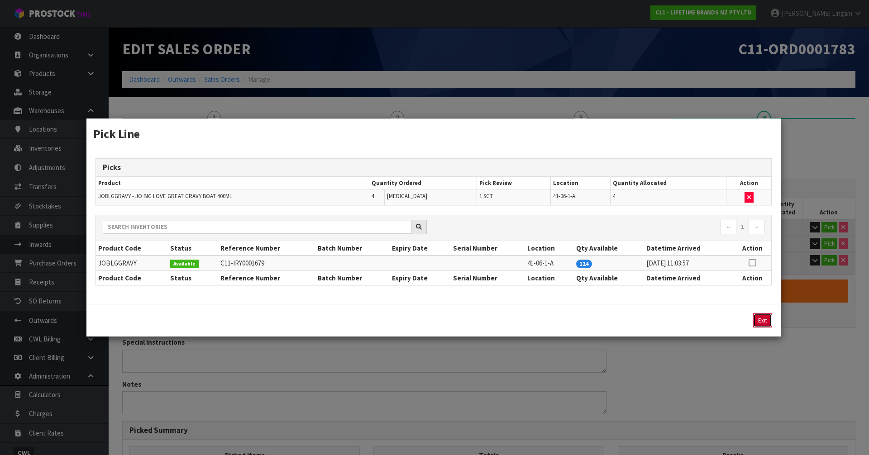
click at [760, 321] on button "Exit" at bounding box center [762, 321] width 19 height 14
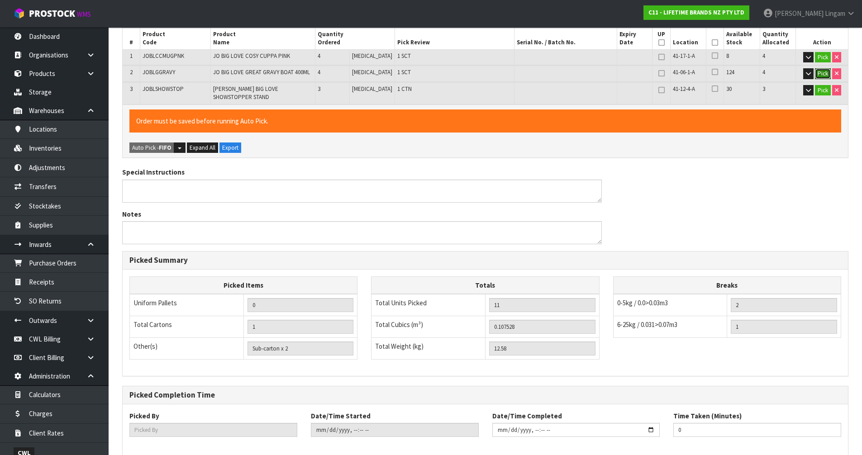
scroll to position [210, 0]
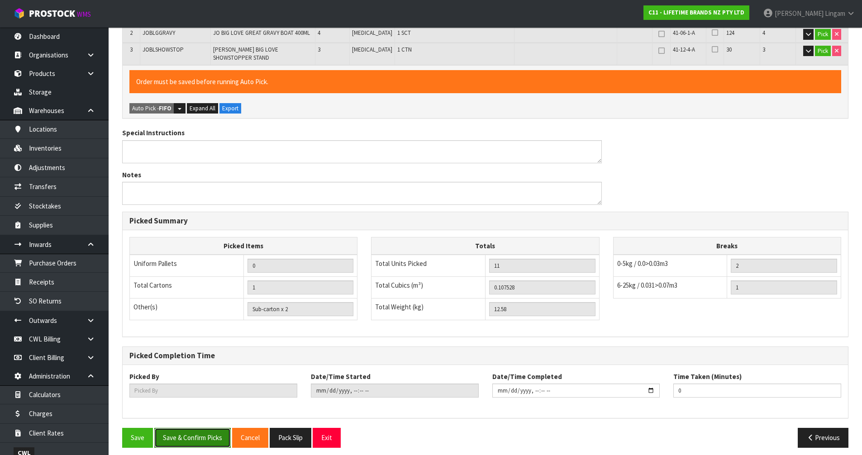
click at [209, 428] on button "Save & Confirm Picks" at bounding box center [192, 437] width 76 height 19
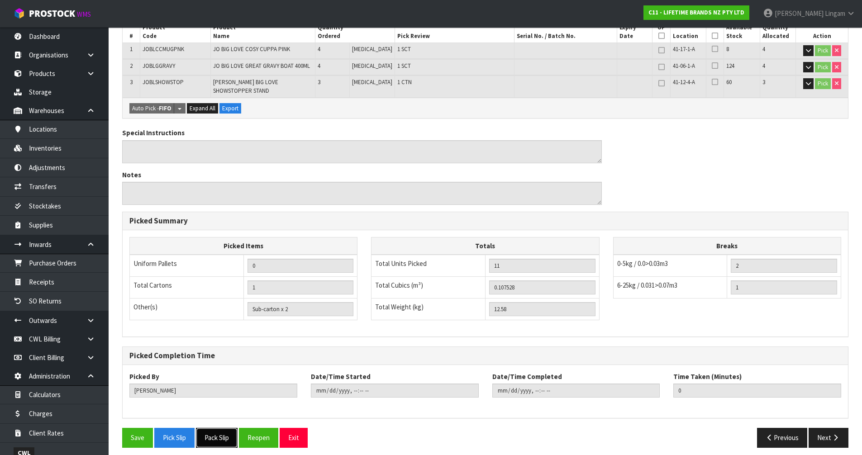
click at [228, 432] on button "Pack Slip" at bounding box center [217, 437] width 42 height 19
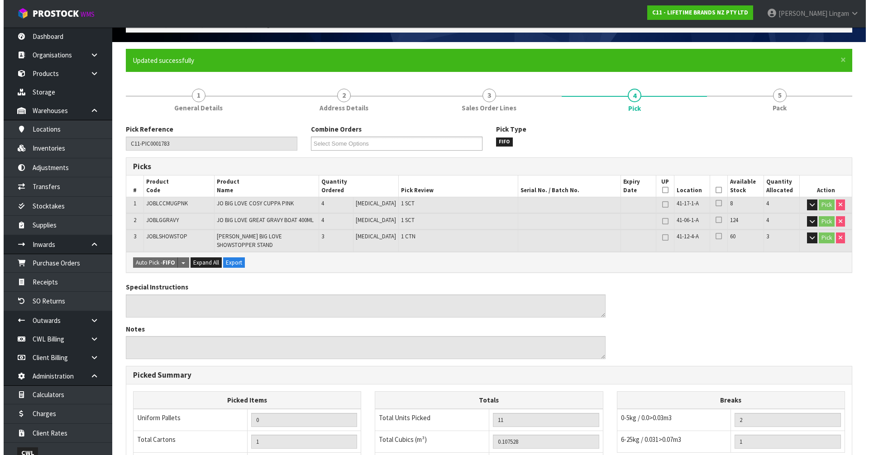
scroll to position [0, 0]
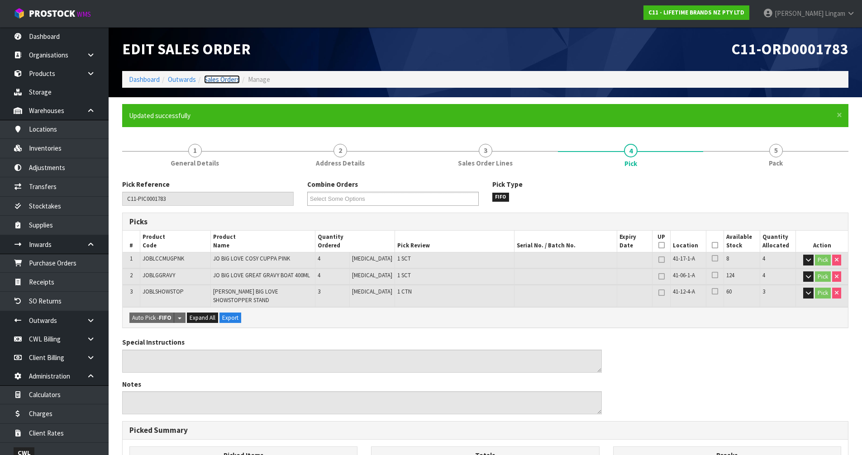
click at [232, 78] on link "Sales Orders" at bounding box center [222, 79] width 36 height 9
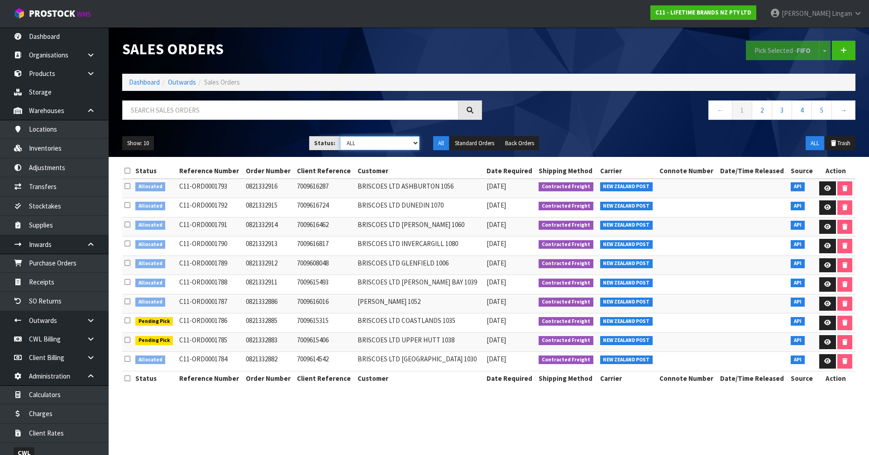
click at [401, 143] on select "Draft Pending Allocated Pending Pick Goods Picked Goods Packed Pending Charges …" at bounding box center [380, 143] width 80 height 14
click at [340, 136] on select "Draft Pending Allocated Pending Pick Goods Picked Goods Packed Pending Charges …" at bounding box center [380, 143] width 80 height 14
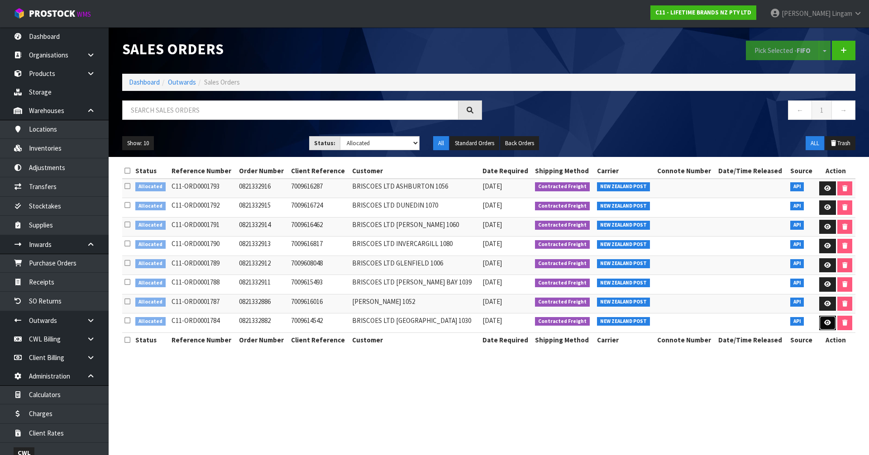
click at [828, 327] on link at bounding box center [827, 323] width 17 height 14
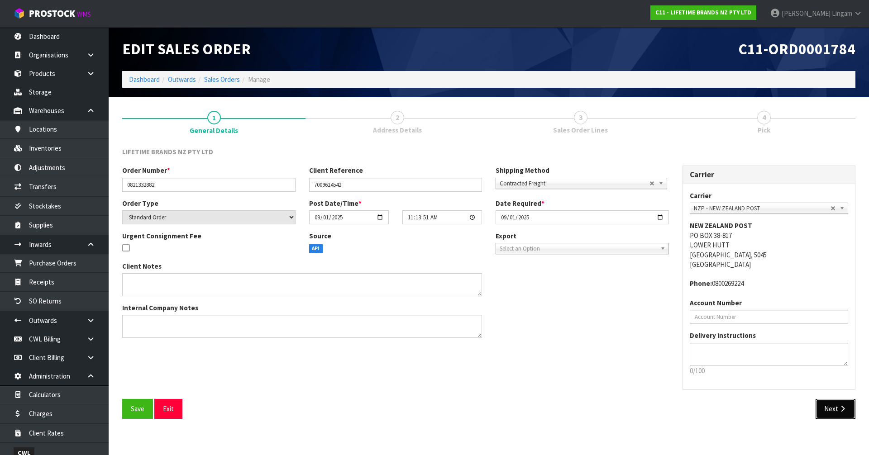
click at [820, 412] on button "Next" at bounding box center [836, 408] width 40 height 19
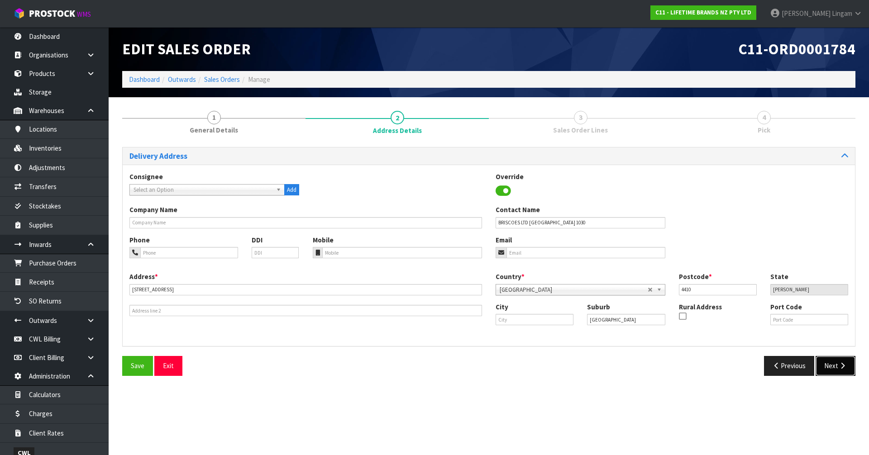
click at [830, 372] on button "Next" at bounding box center [836, 365] width 40 height 19
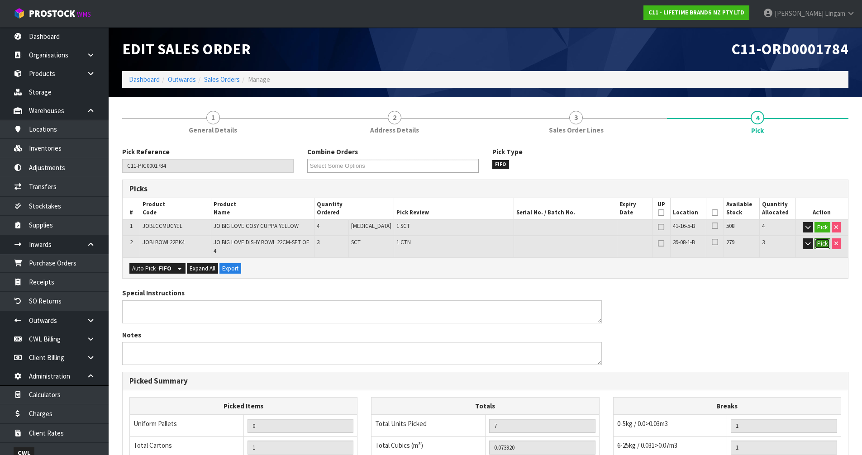
click at [820, 242] on button "Pick" at bounding box center [823, 244] width 16 height 11
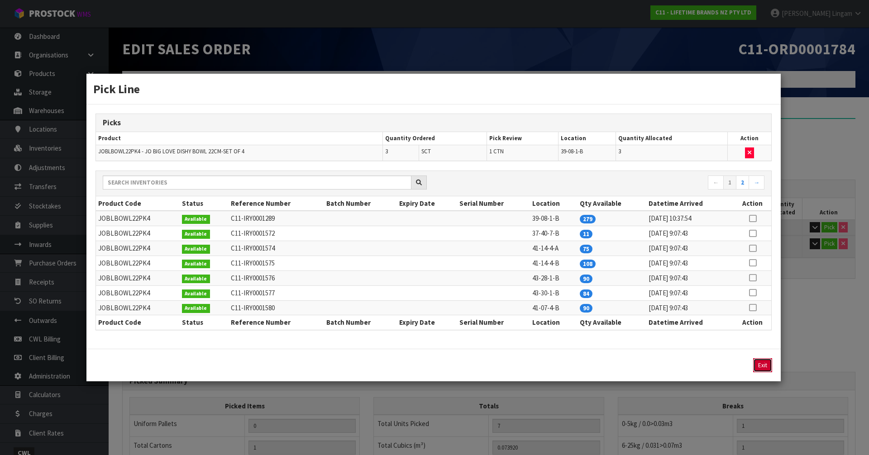
click at [759, 367] on button "Exit" at bounding box center [762, 365] width 19 height 14
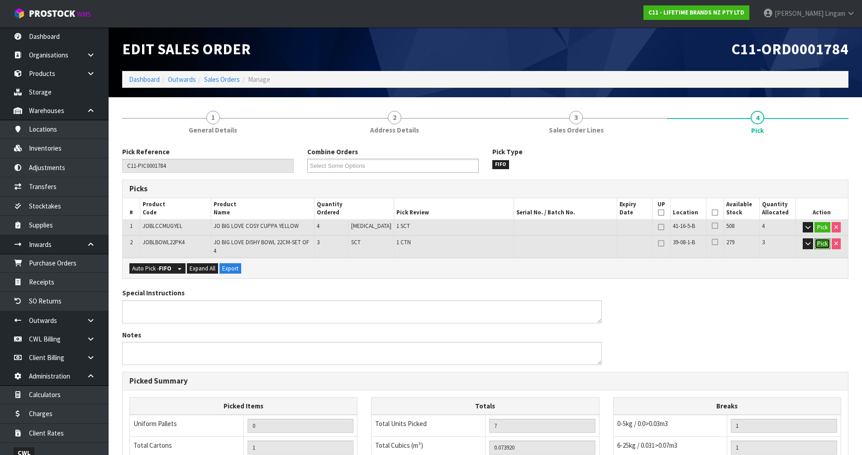
click at [819, 242] on button "Pick" at bounding box center [823, 244] width 16 height 11
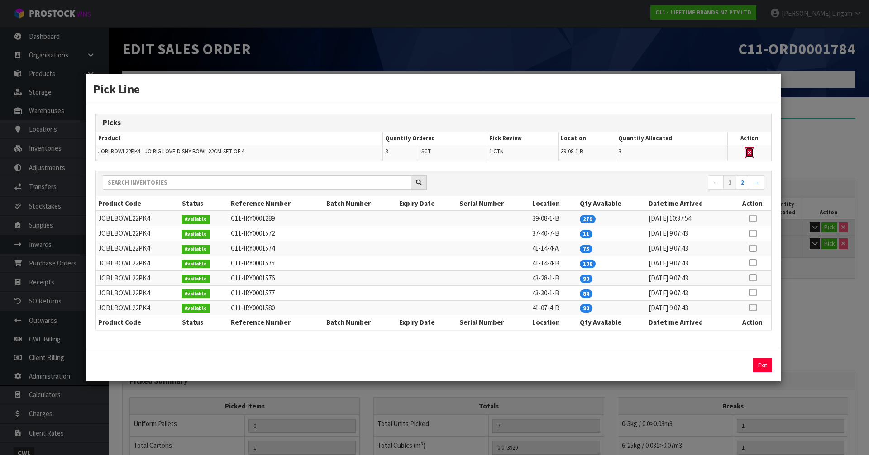
click at [751, 153] on icon "button" at bounding box center [750, 153] width 4 height 6
type input "0"
type input "4"
type input "0.016632"
type input "2.26"
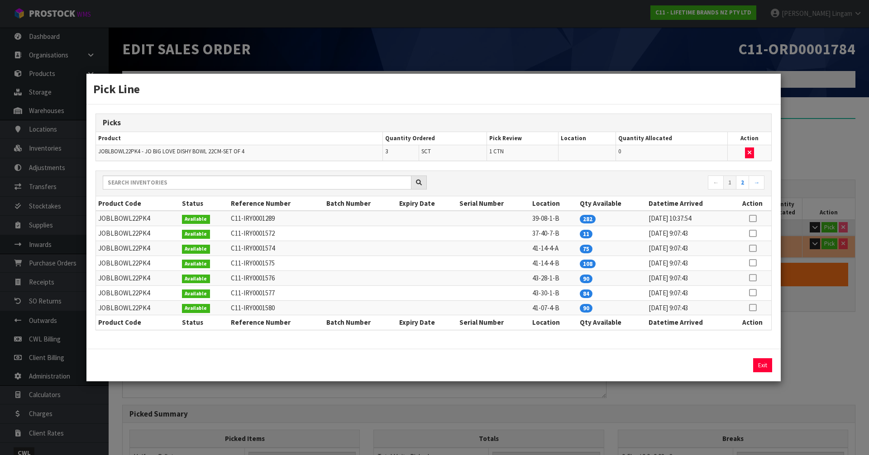
click at [752, 248] on icon at bounding box center [752, 248] width 7 height 0
click at [732, 365] on button "Assign Pick" at bounding box center [731, 365] width 37 height 14
type input "1"
type input "7"
type input "0.07392"
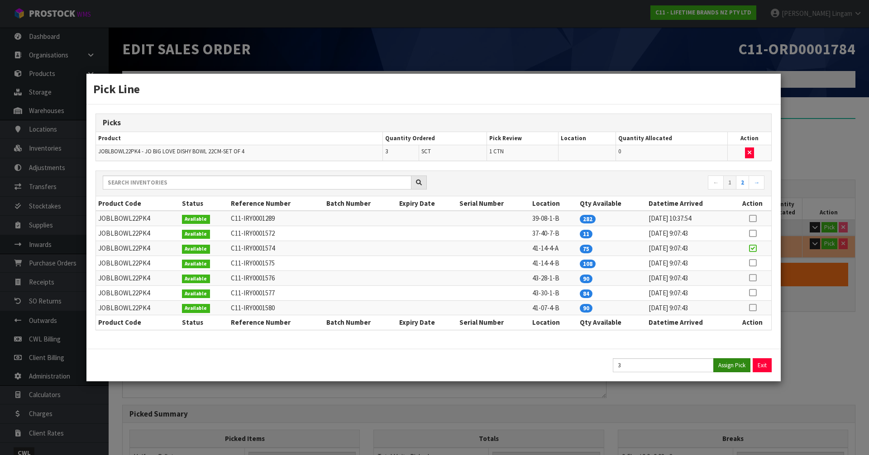
type input "13.58"
click at [762, 366] on button "Exit" at bounding box center [762, 365] width 19 height 14
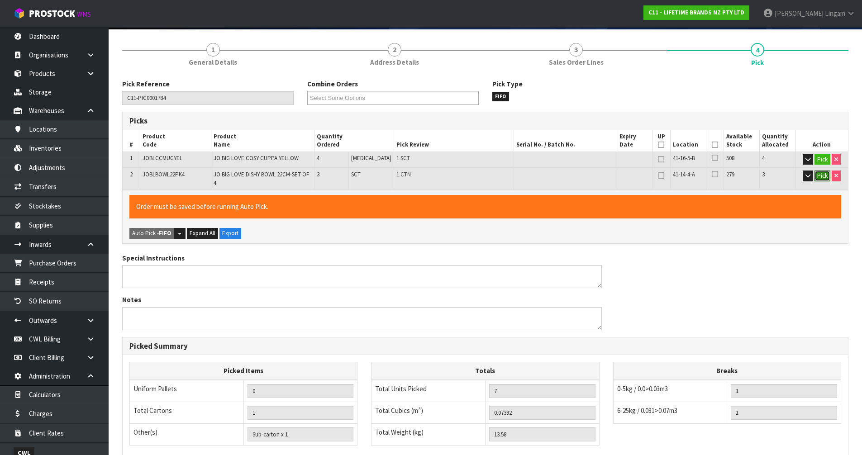
scroll to position [193, 0]
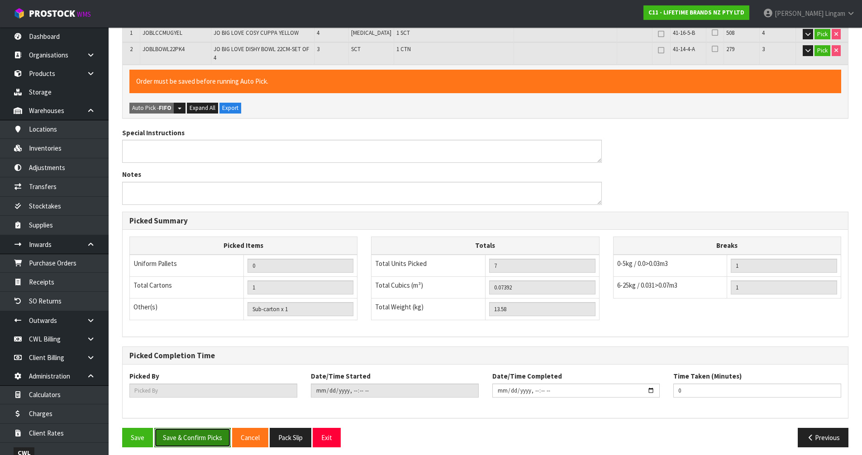
click at [207, 433] on button "Save & Confirm Picks" at bounding box center [192, 437] width 76 height 19
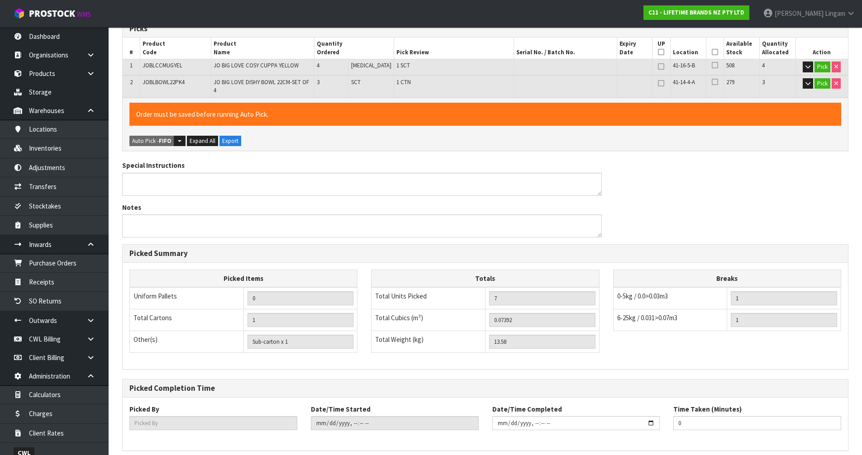
scroll to position [0, 0]
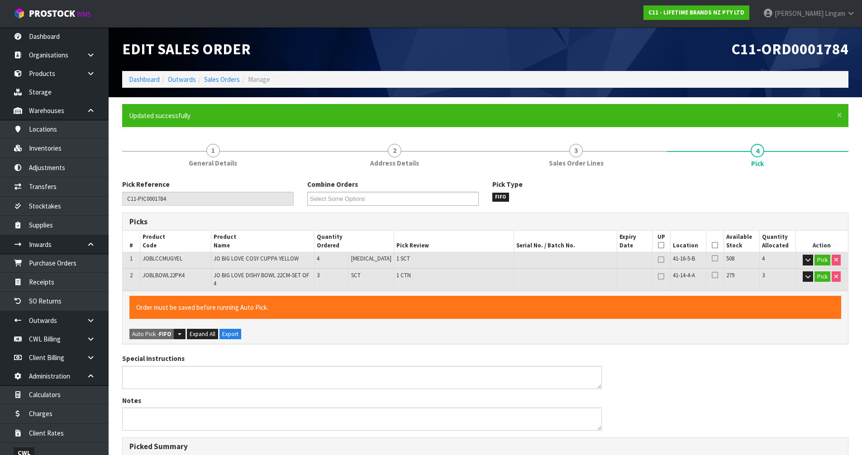
type input "Vineeta Lingam"
type input "2025-09-01T11:40:23"
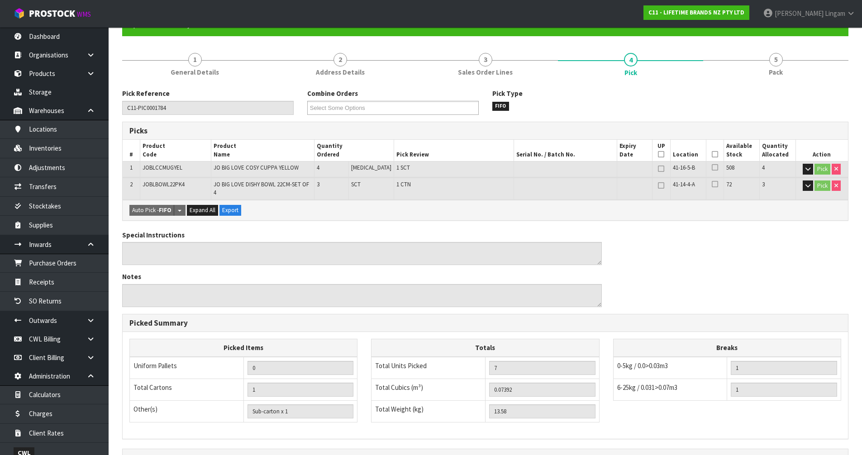
scroll to position [193, 0]
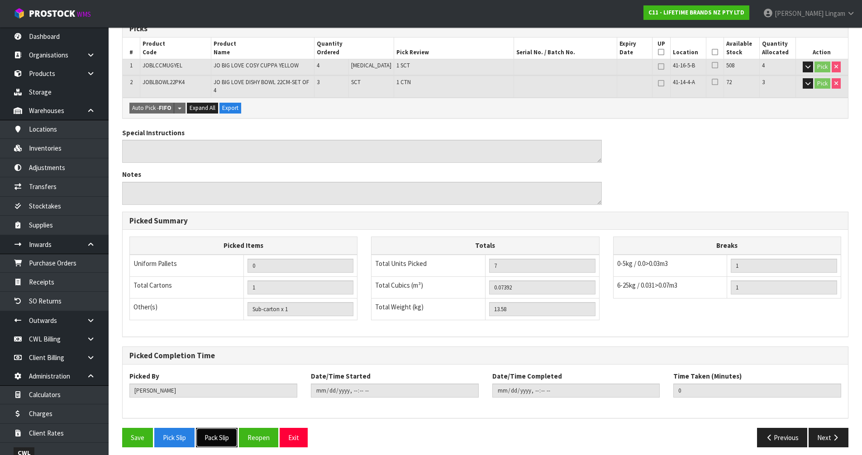
click at [222, 437] on button "Pack Slip" at bounding box center [217, 437] width 42 height 19
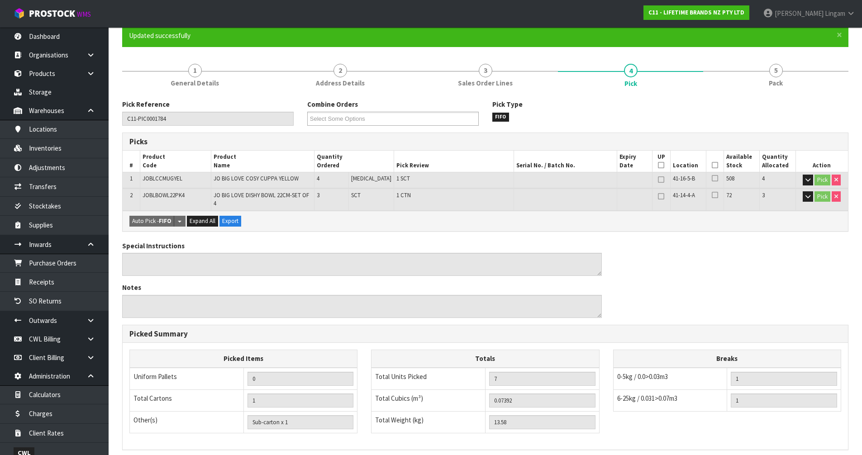
scroll to position [0, 0]
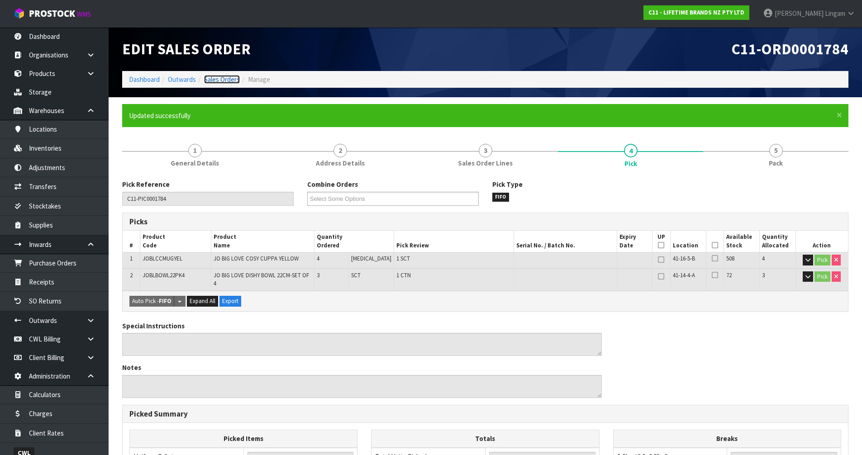
click at [220, 78] on link "Sales Orders" at bounding box center [222, 79] width 36 height 9
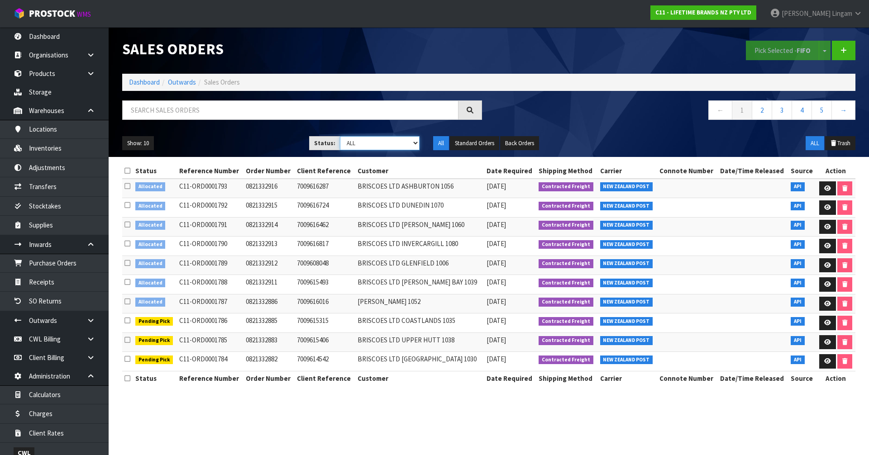
click at [402, 142] on select "Draft Pending Allocated Pending Pick Goods Picked Goods Packed Pending Charges …" at bounding box center [380, 143] width 80 height 14
select select "string:2"
click at [340, 136] on select "Draft Pending Allocated Pending Pick Goods Picked Goods Packed Pending Charges …" at bounding box center [380, 143] width 80 height 14
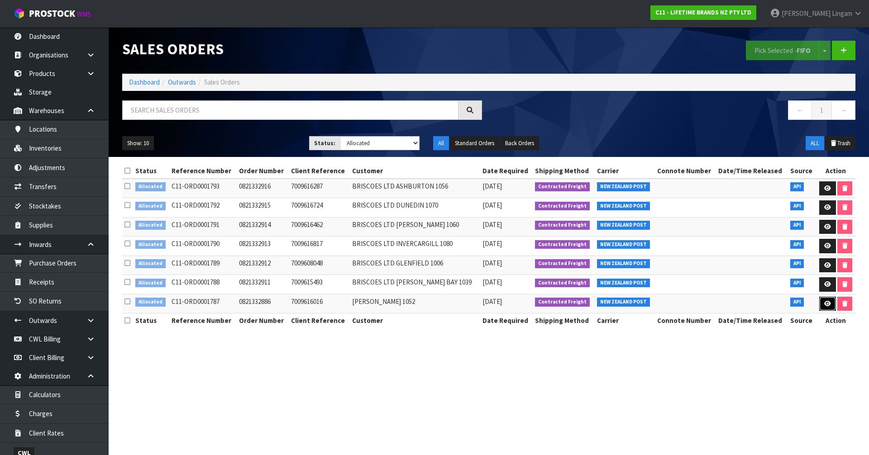
click at [824, 307] on link at bounding box center [827, 304] width 17 height 14
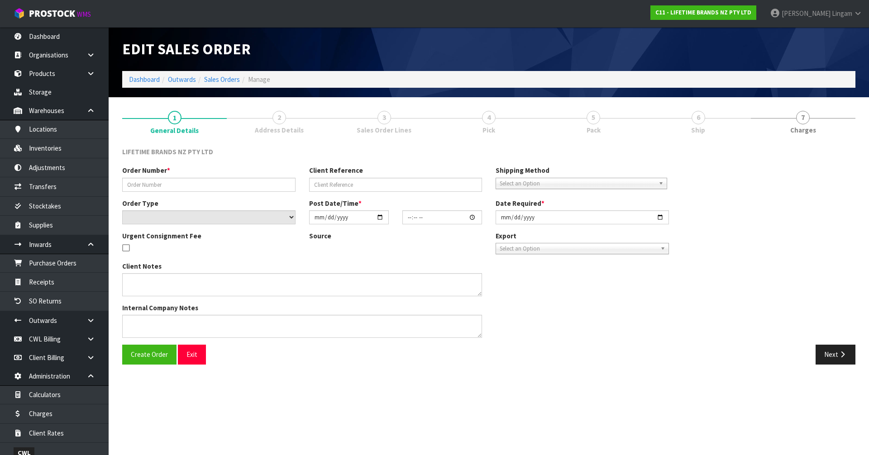
type input "0821332886"
type input "7009616016"
select select "number:0"
type input "2025-09-01"
type input "11:18:44.000"
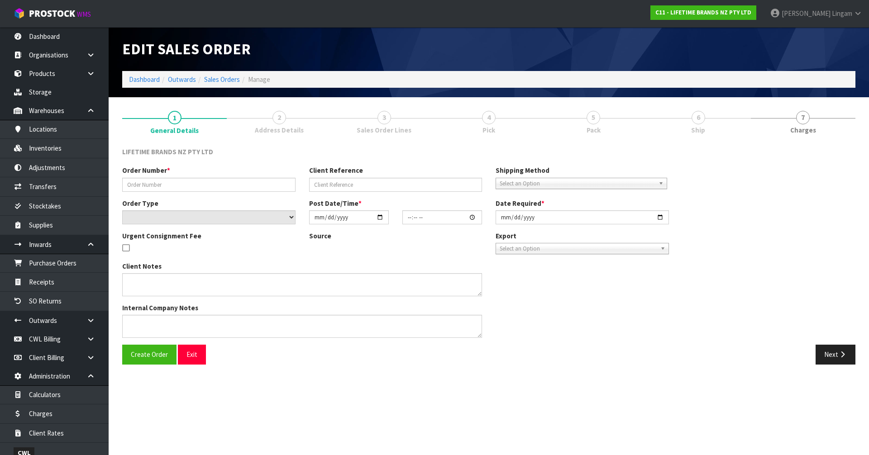
type input "2025-09-01"
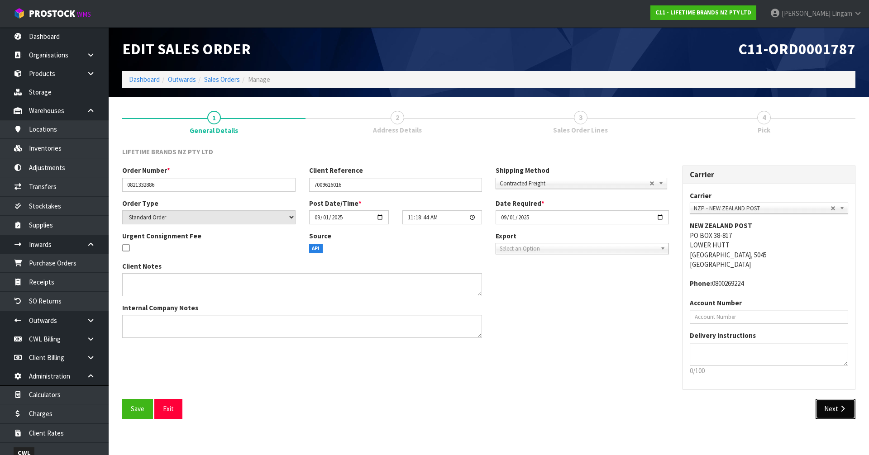
click at [827, 409] on button "Next" at bounding box center [836, 408] width 40 height 19
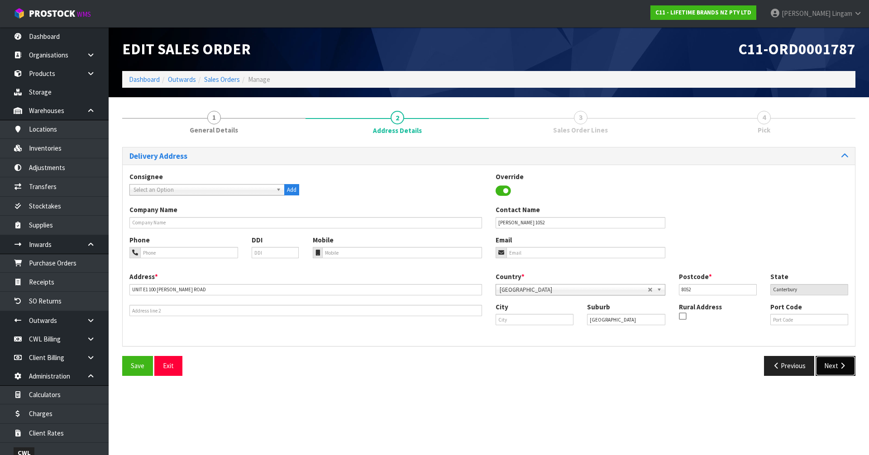
click at [834, 368] on button "Next" at bounding box center [836, 365] width 40 height 19
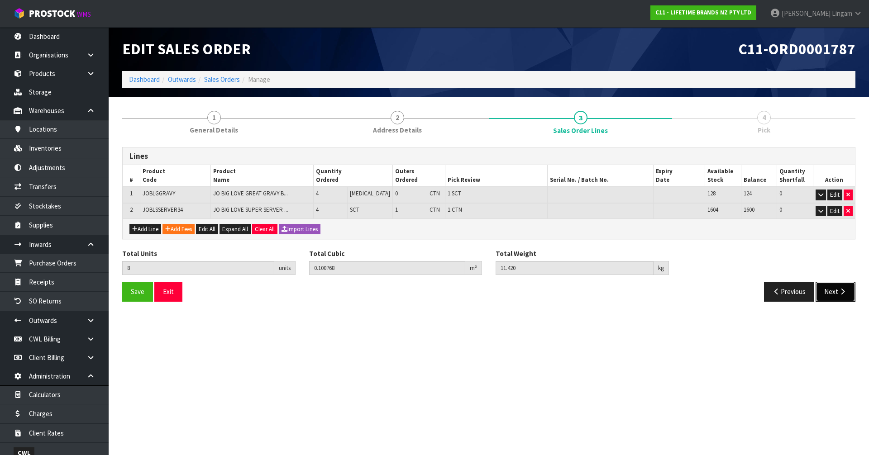
click at [834, 290] on button "Next" at bounding box center [836, 291] width 40 height 19
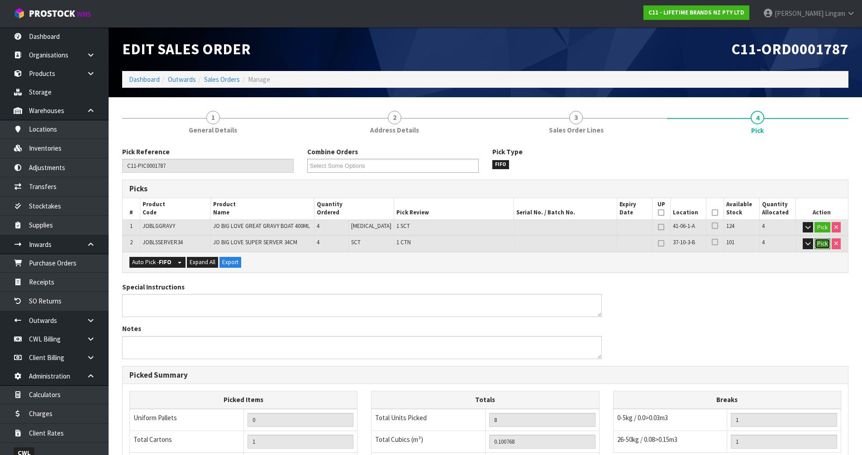
click at [822, 243] on button "Pick" at bounding box center [823, 244] width 16 height 11
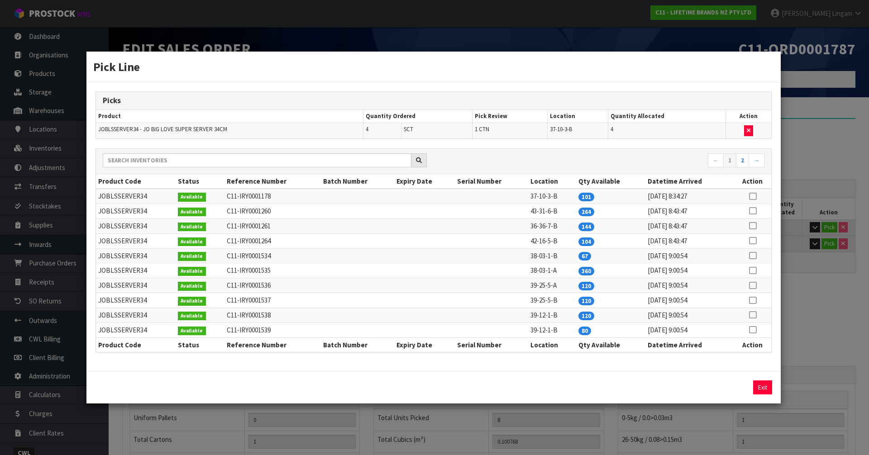
click at [138, 197] on td "JOBLSSERVER34" at bounding box center [136, 196] width 80 height 15
copy td "JOBLSSERVER34"
click at [750, 130] on icon "button" at bounding box center [749, 131] width 4 height 6
type input "0"
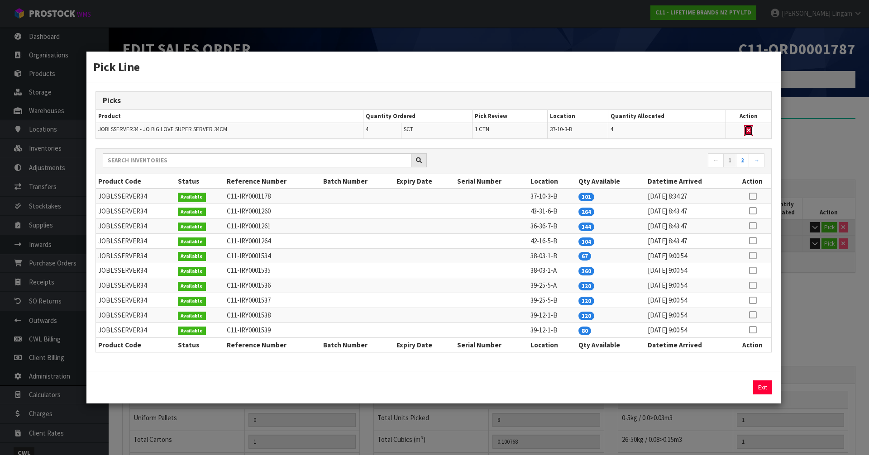
type input "4"
type input "0.023548"
type input "2.78"
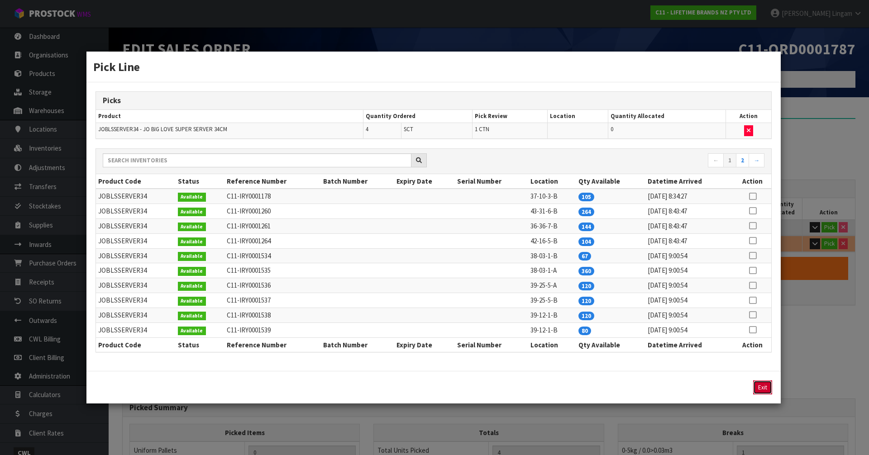
click at [758, 391] on button "Exit" at bounding box center [762, 388] width 19 height 14
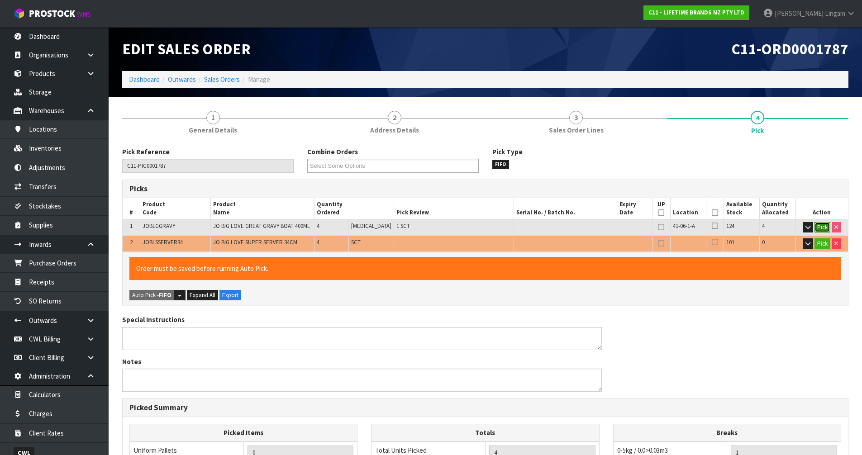
click at [825, 230] on button "Pick" at bounding box center [823, 227] width 16 height 11
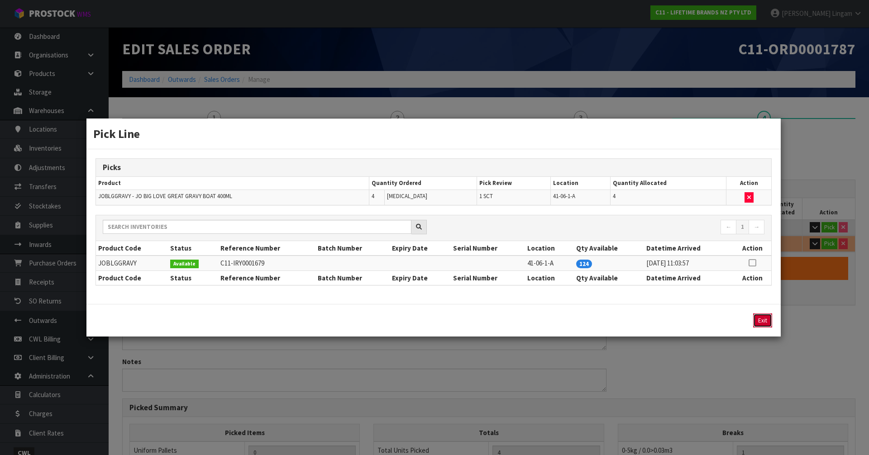
click at [766, 320] on button "Exit" at bounding box center [762, 321] width 19 height 14
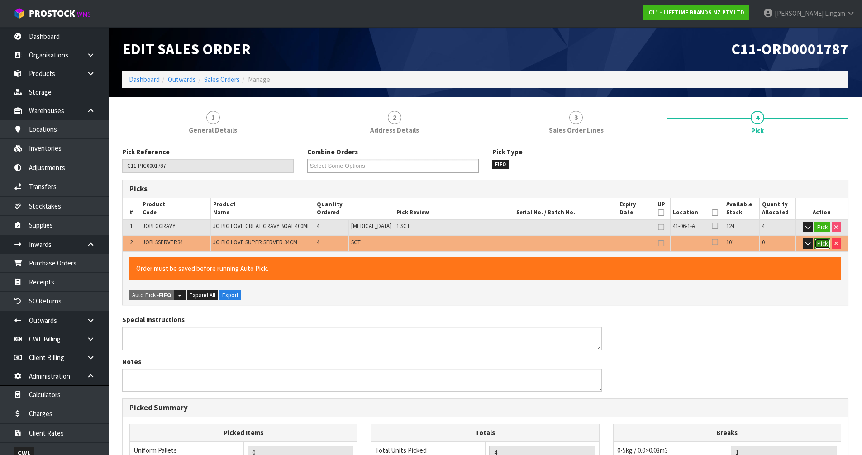
click at [820, 245] on button "Pick" at bounding box center [823, 244] width 16 height 11
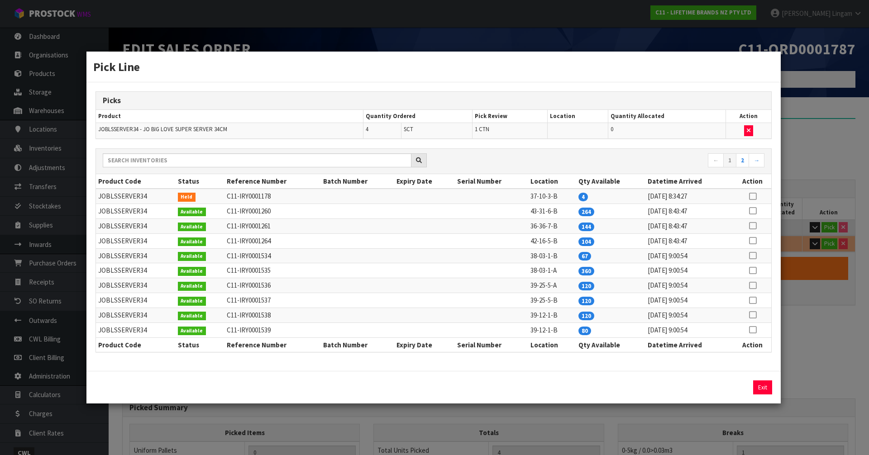
click at [753, 256] on icon at bounding box center [752, 256] width 7 height 0
click at [736, 390] on button "Assign Pick" at bounding box center [731, 388] width 37 height 14
type input "1"
type input "8"
type input "0.100768"
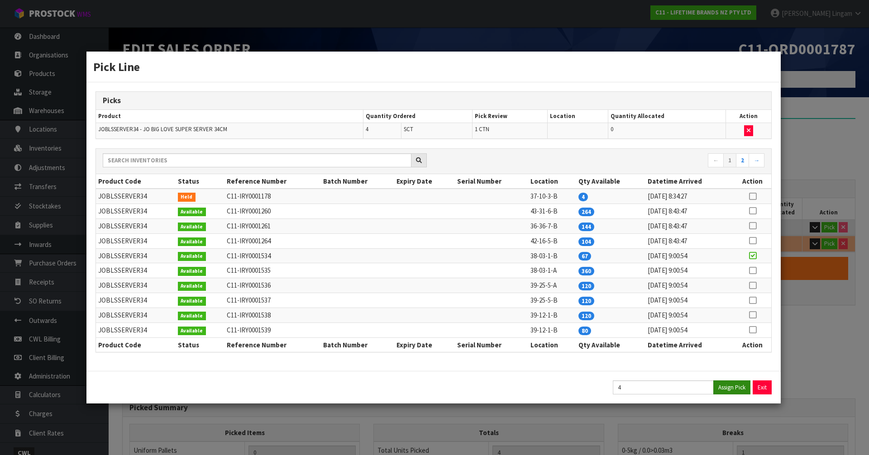
type input "11.42"
click at [764, 389] on button "Exit" at bounding box center [762, 388] width 19 height 14
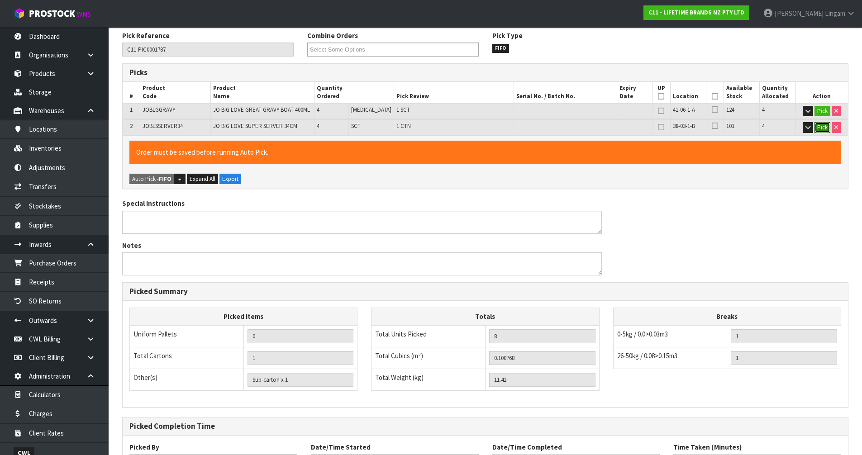
scroll to position [193, 0]
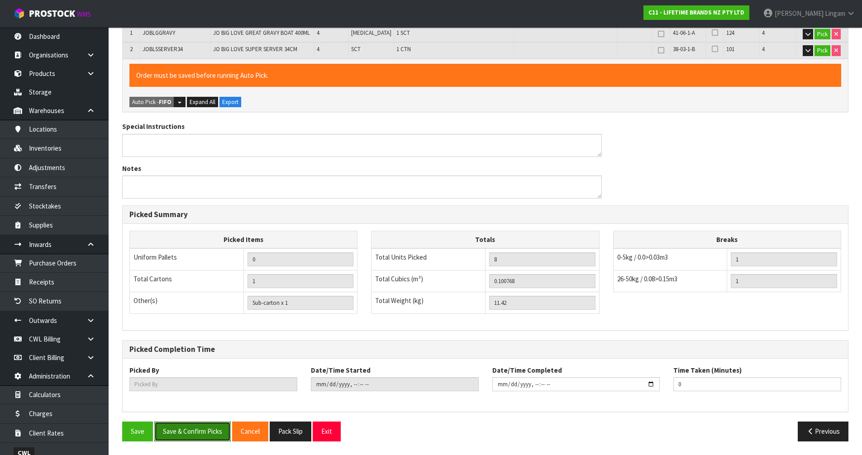
click at [182, 436] on button "Save & Confirm Picks" at bounding box center [192, 431] width 76 height 19
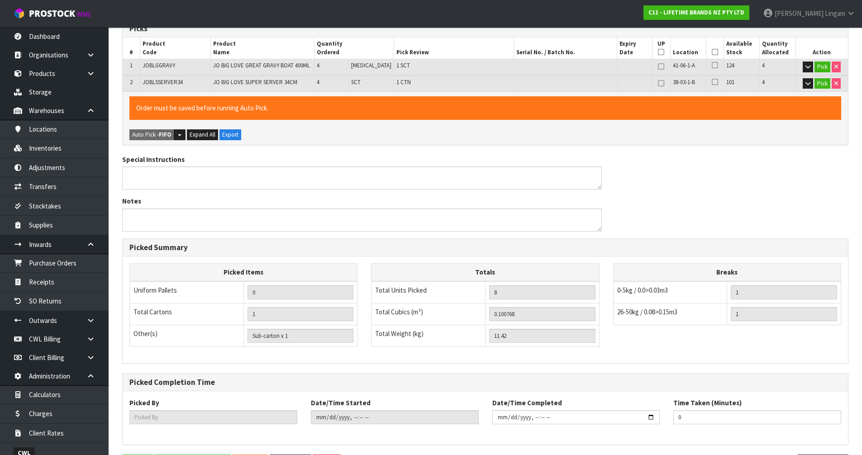
scroll to position [0, 0]
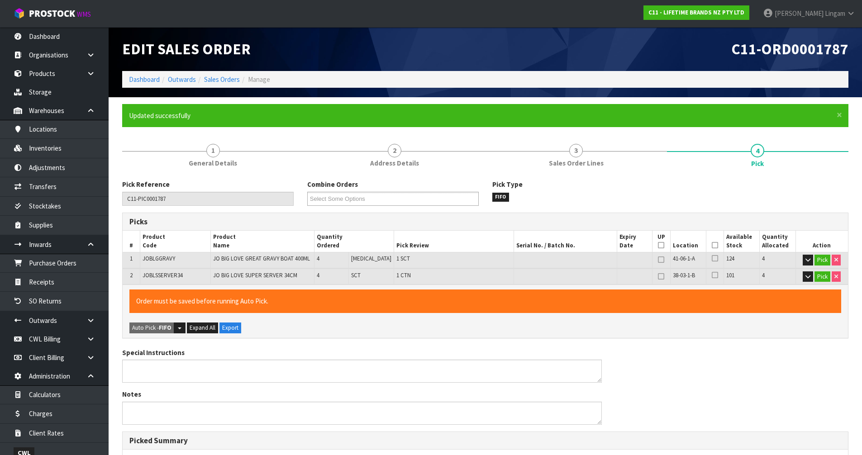
type input "[PERSON_NAME]"
type input "2025-09-01T11:41:56"
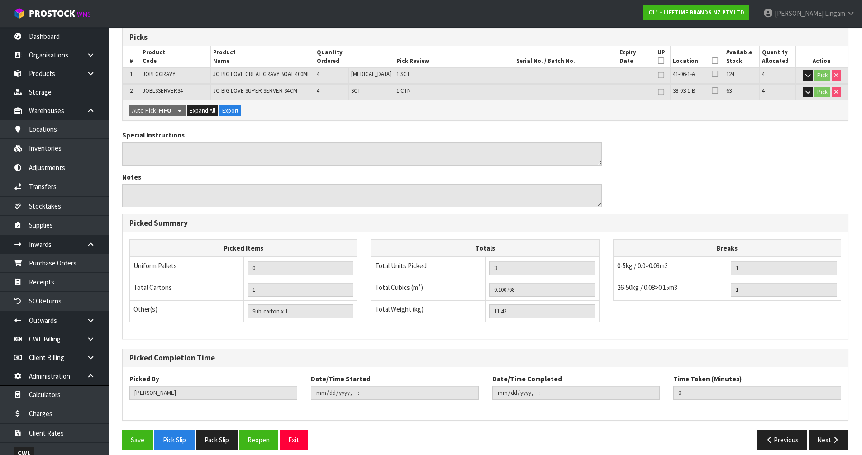
scroll to position [193, 0]
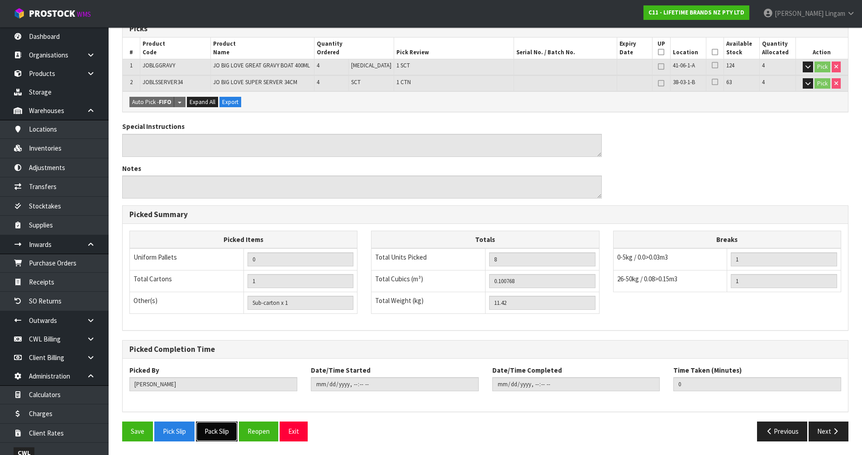
click at [224, 430] on button "Pack Slip" at bounding box center [217, 431] width 42 height 19
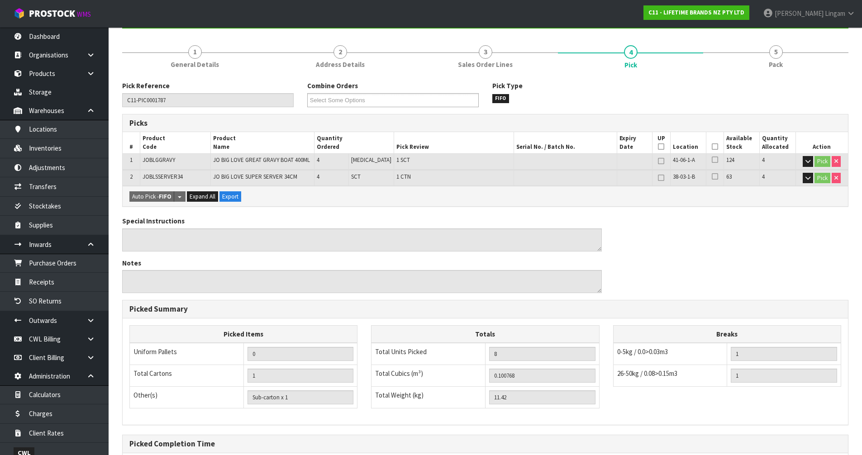
scroll to position [0, 0]
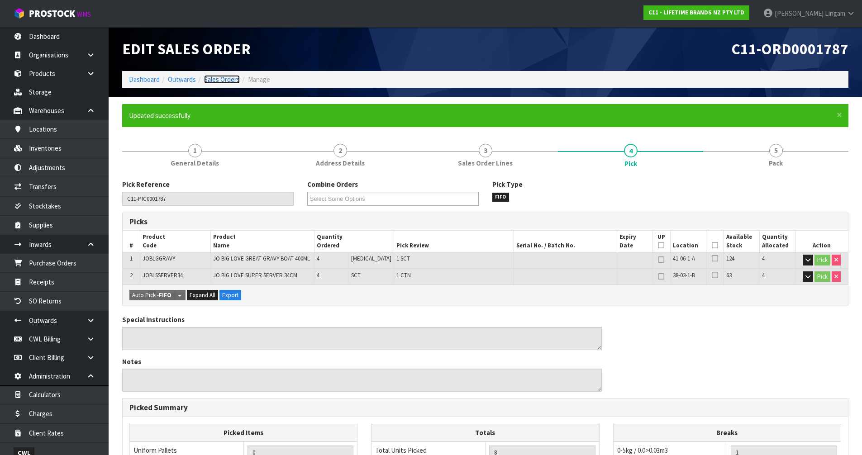
click at [227, 79] on link "Sales Orders" at bounding box center [222, 79] width 36 height 9
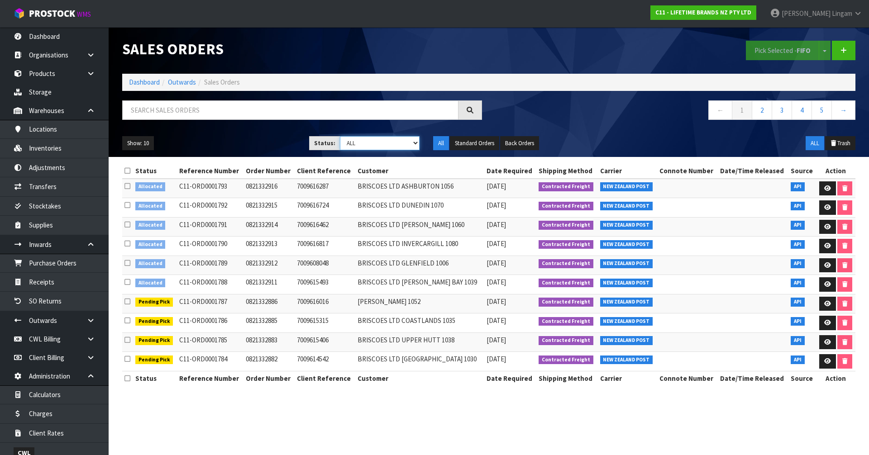
click at [405, 147] on select "Draft Pending Allocated Pending Pick Goods Picked Goods Packed Pending Charges …" at bounding box center [380, 143] width 80 height 14
select select "string:2"
click at [340, 136] on select "Draft Pending Allocated Pending Pick Goods Picked Goods Packed Pending Charges …" at bounding box center [380, 143] width 80 height 14
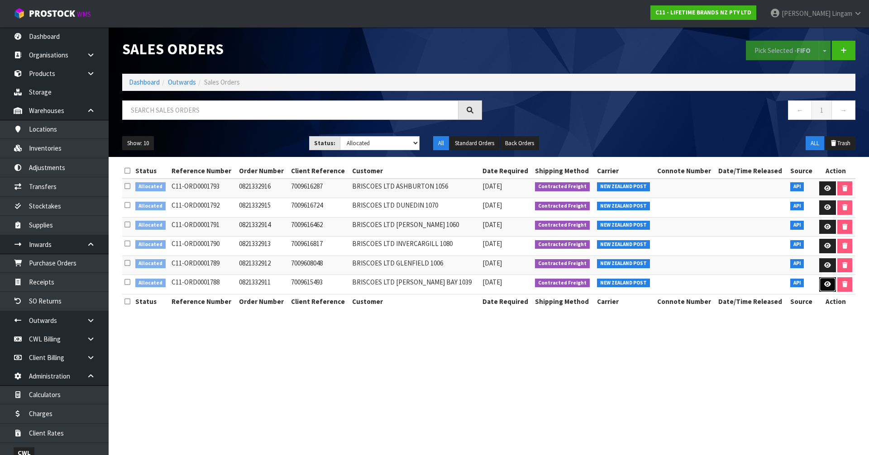
click at [825, 283] on icon at bounding box center [827, 285] width 7 height 6
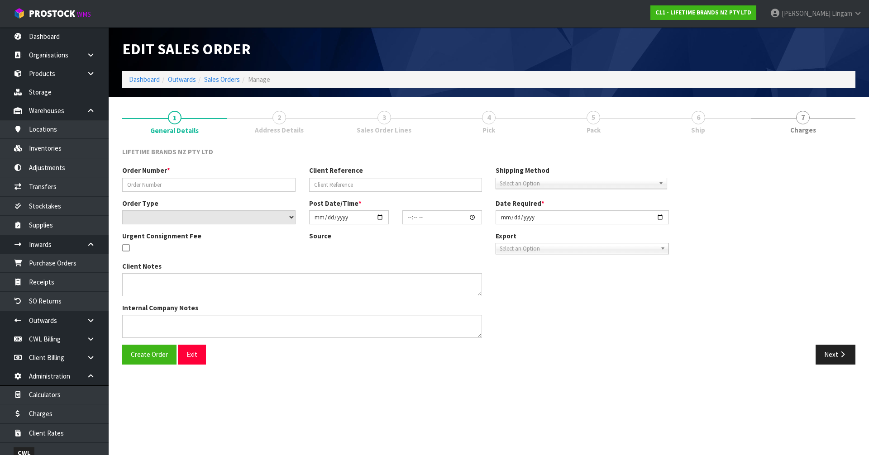
type input "0821332911"
type input "7009615493"
select select "number:0"
type input "2025-09-01"
type input "11:23:47.000"
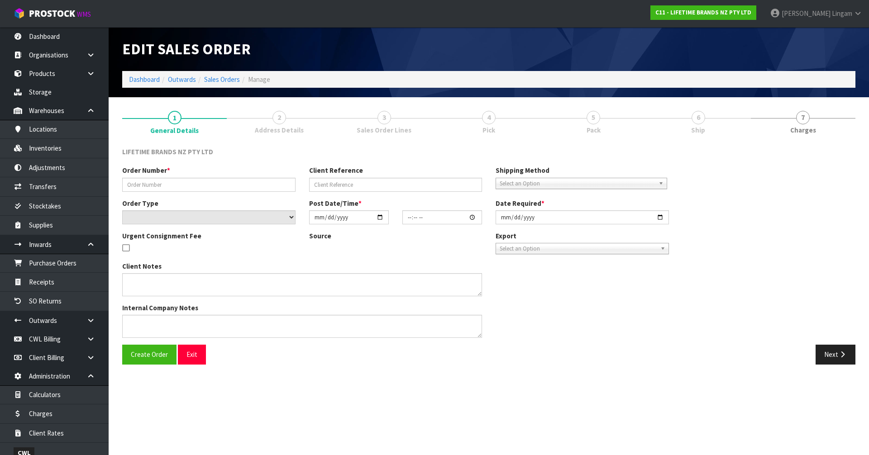
type input "2025-09-01"
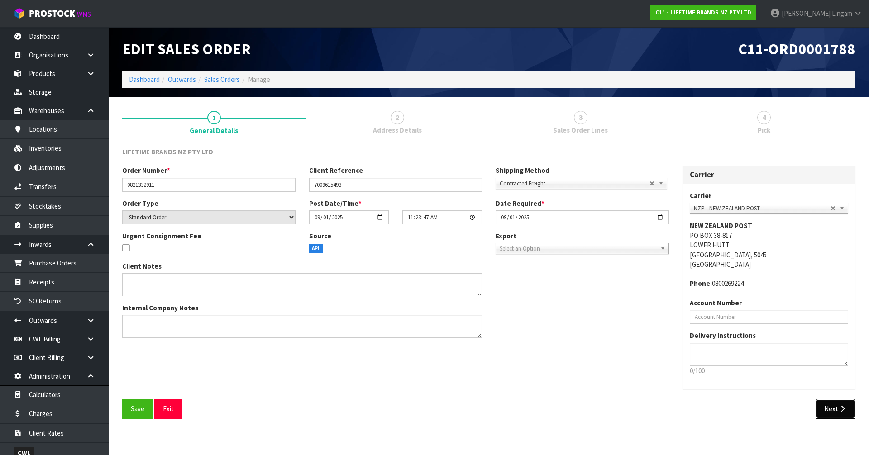
click at [829, 408] on button "Next" at bounding box center [836, 408] width 40 height 19
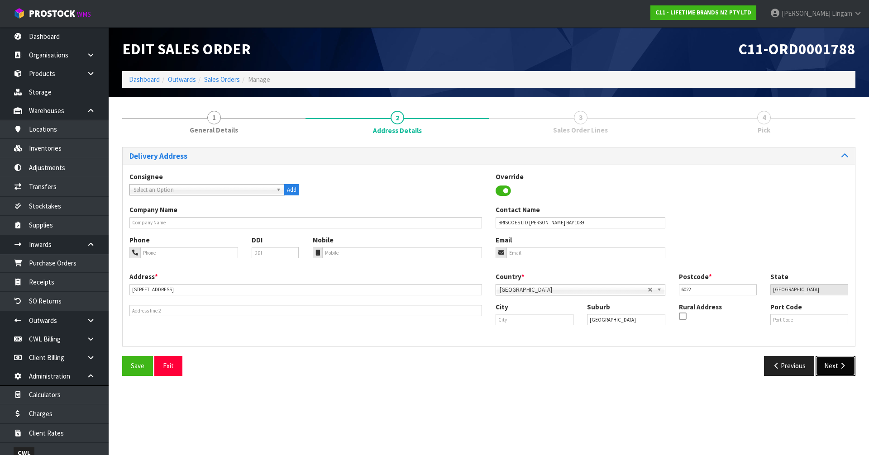
click at [830, 368] on button "Next" at bounding box center [836, 365] width 40 height 19
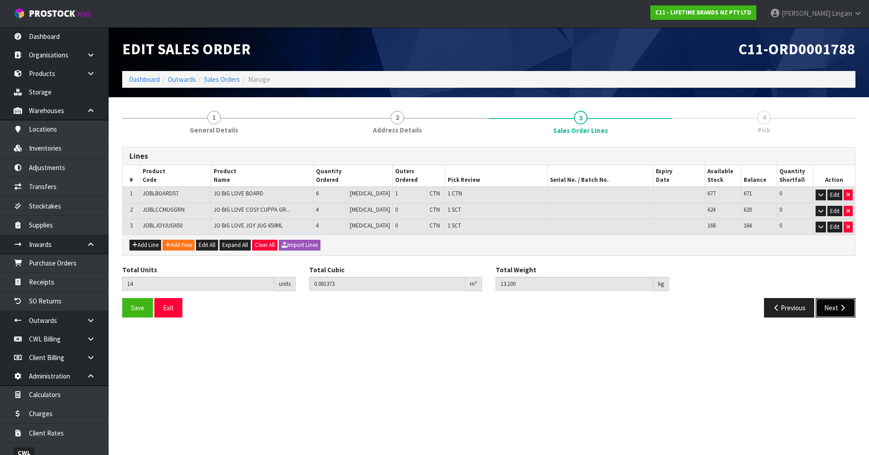
click at [828, 315] on button "Next" at bounding box center [836, 307] width 40 height 19
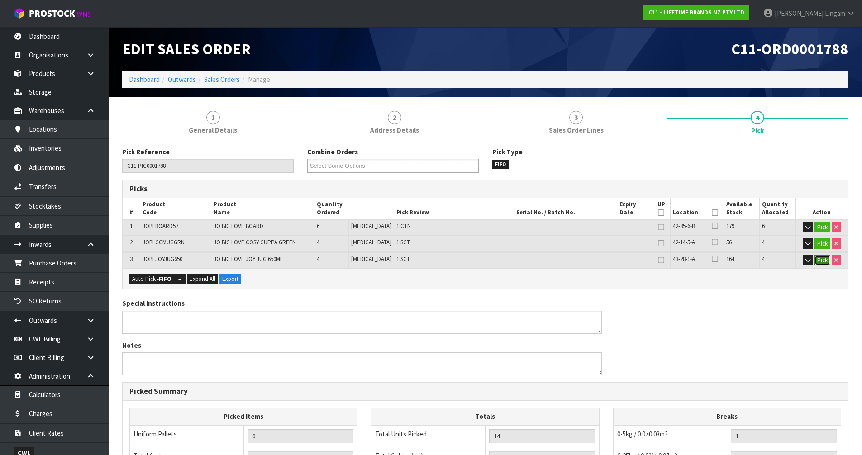
click at [821, 262] on button "Pick" at bounding box center [823, 260] width 16 height 11
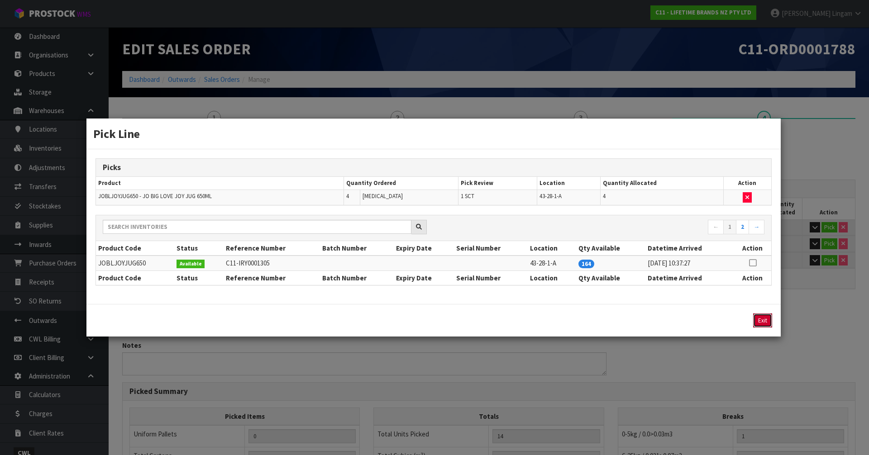
drag, startPoint x: 764, startPoint y: 320, endPoint x: 777, endPoint y: 310, distance: 16.1
click at [765, 319] on button "Exit" at bounding box center [762, 321] width 19 height 14
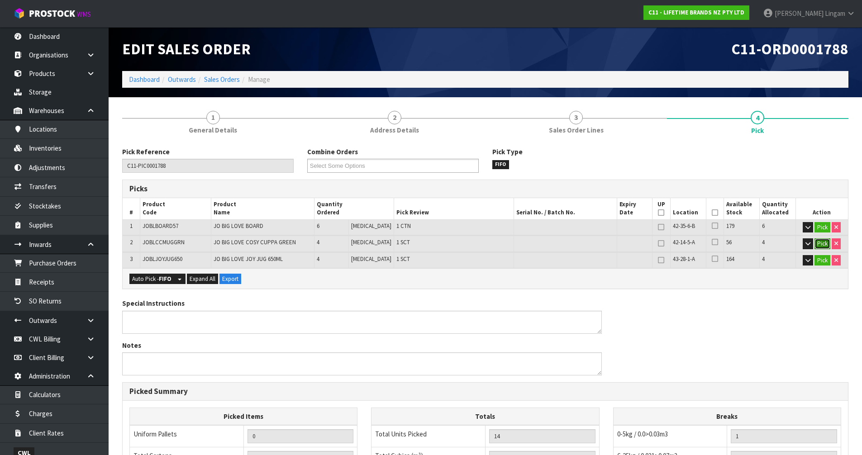
click at [824, 244] on button "Pick" at bounding box center [823, 244] width 16 height 11
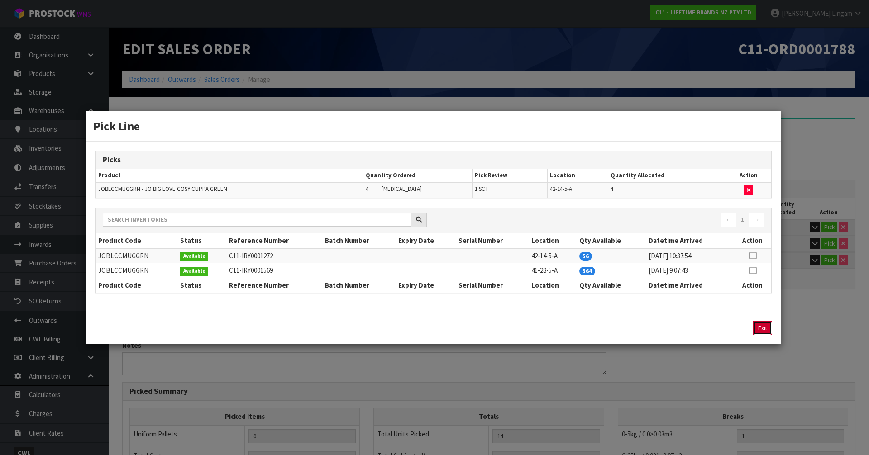
click at [769, 326] on button "Exit" at bounding box center [762, 328] width 19 height 14
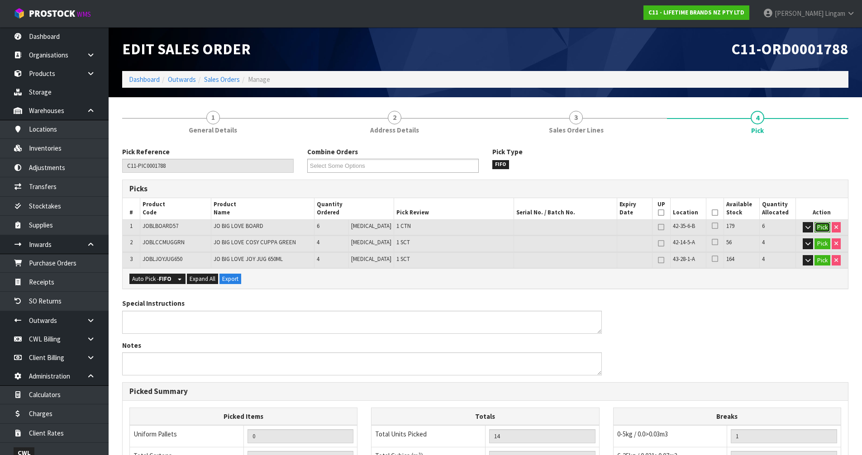
click at [822, 229] on button "Pick" at bounding box center [823, 227] width 16 height 11
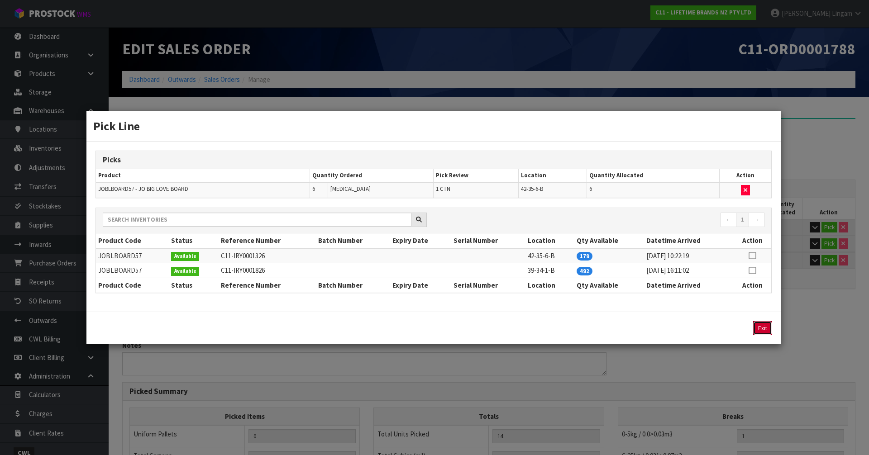
click at [761, 325] on button "Exit" at bounding box center [762, 328] width 19 height 14
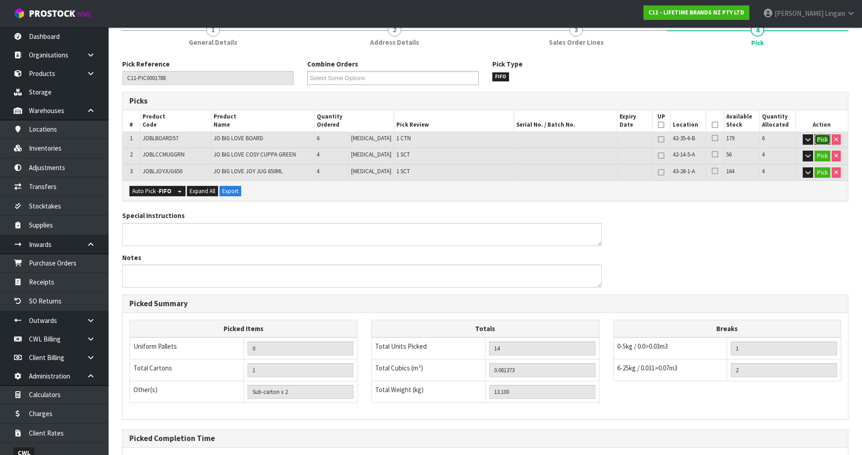
scroll to position [177, 0]
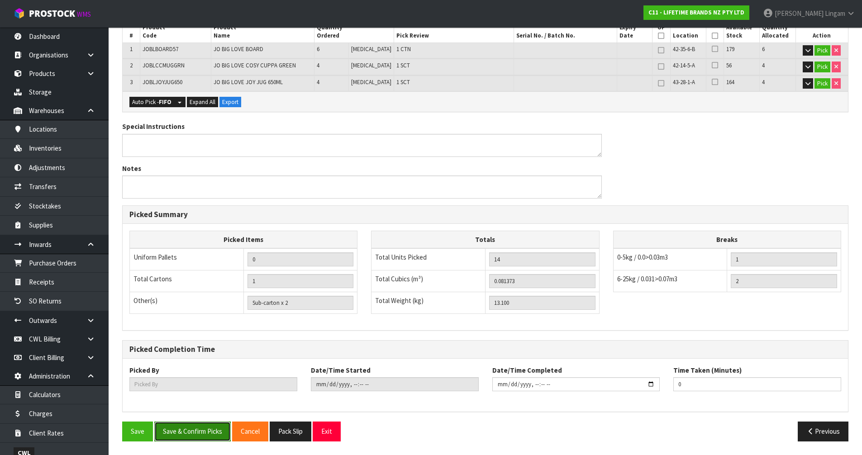
drag, startPoint x: 178, startPoint y: 434, endPoint x: 195, endPoint y: 429, distance: 17.5
click at [179, 434] on button "Save & Confirm Picks" at bounding box center [192, 431] width 76 height 19
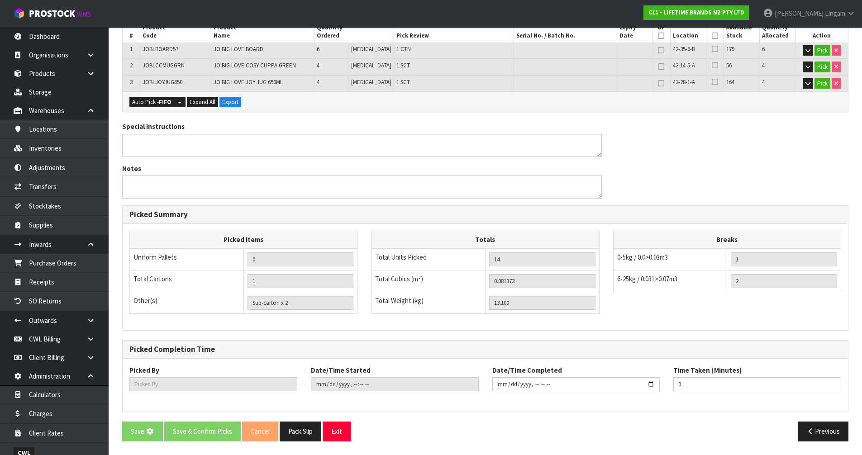
scroll to position [0, 0]
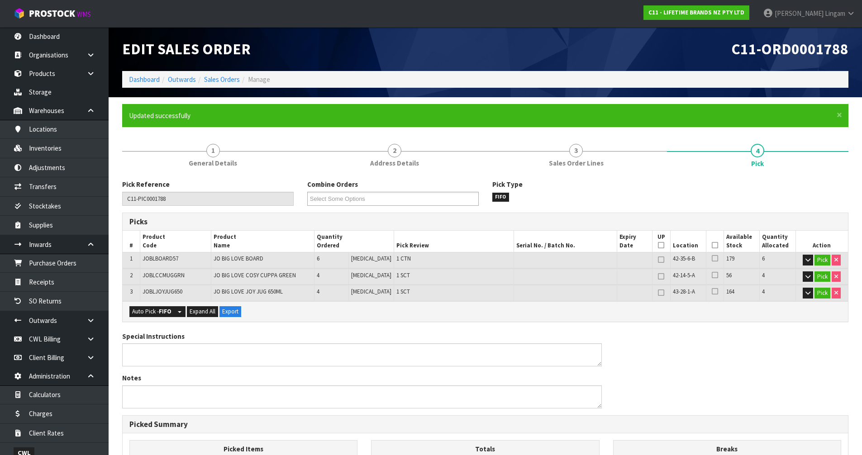
type input "[PERSON_NAME]"
type input "2025-09-01T11:43:26"
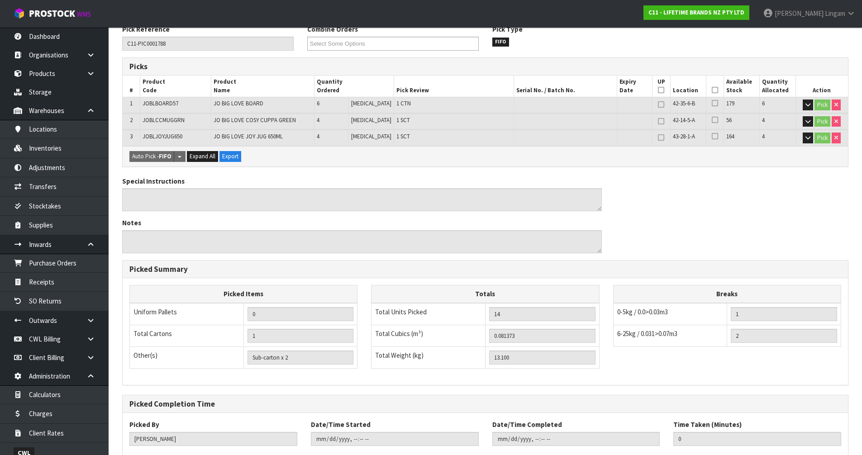
scroll to position [210, 0]
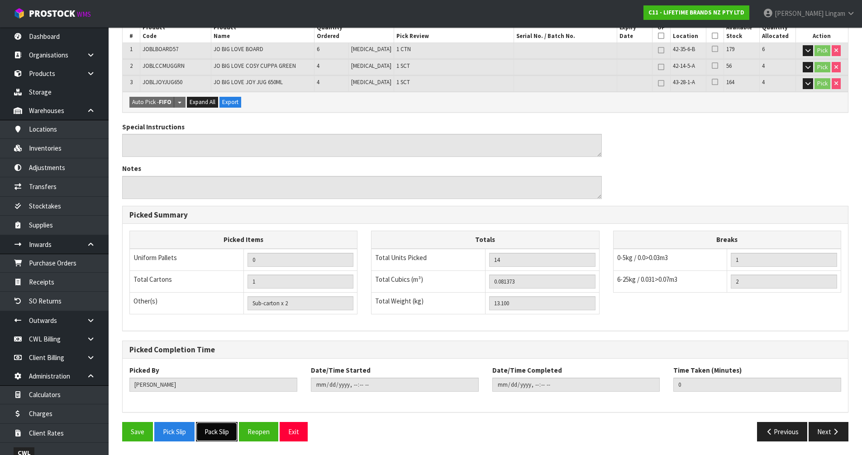
click at [217, 433] on button "Pack Slip" at bounding box center [217, 431] width 42 height 19
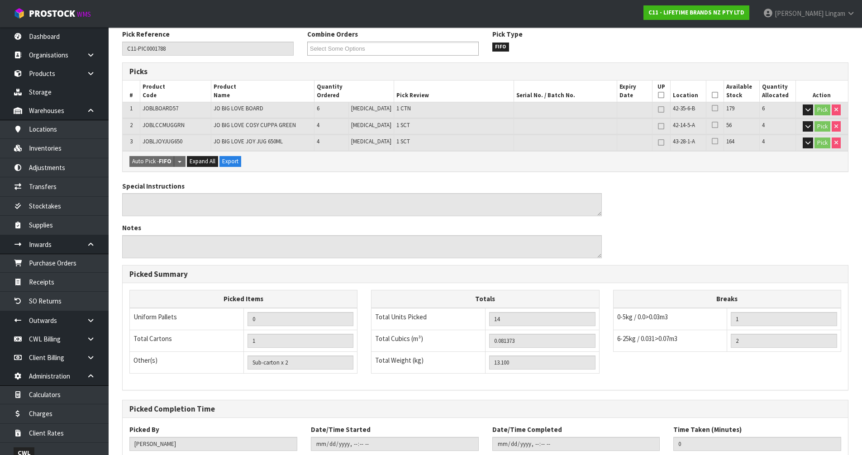
scroll to position [0, 0]
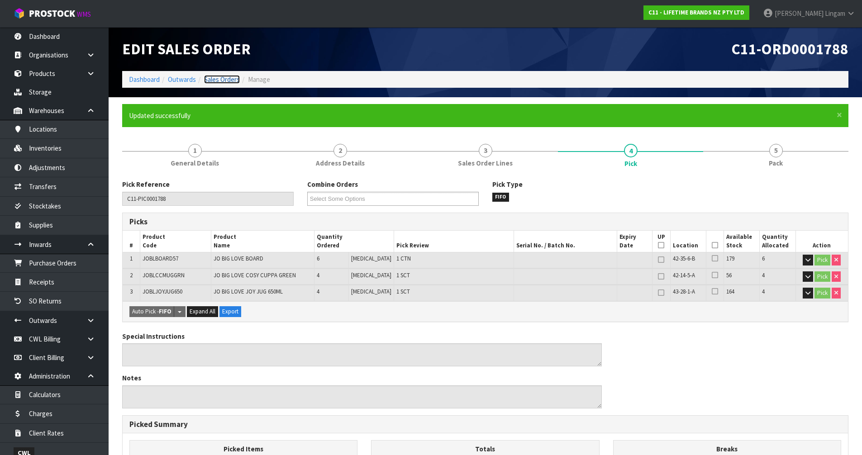
click at [229, 78] on link "Sales Orders" at bounding box center [222, 79] width 36 height 9
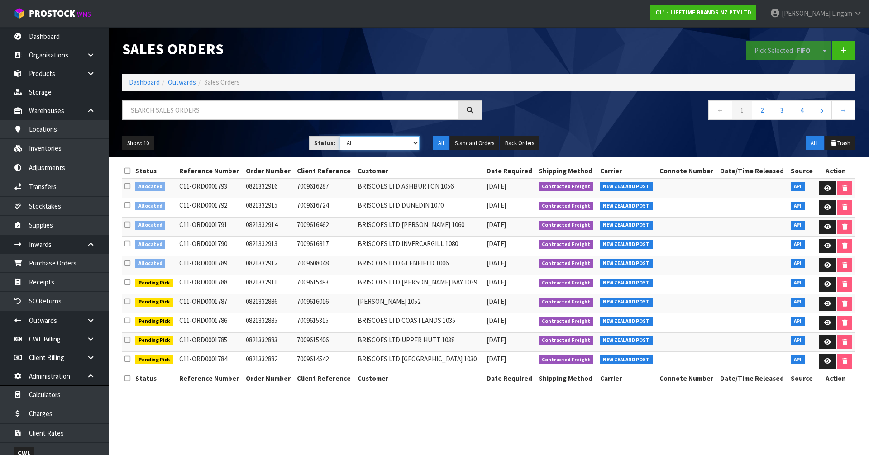
click at [398, 145] on select "Draft Pending Allocated Pending Pick Goods Picked Goods Packed Pending Charges …" at bounding box center [380, 143] width 80 height 14
select select "string:2"
click at [340, 136] on select "Draft Pending Allocated Pending Pick Goods Picked Goods Packed Pending Charges …" at bounding box center [380, 143] width 80 height 14
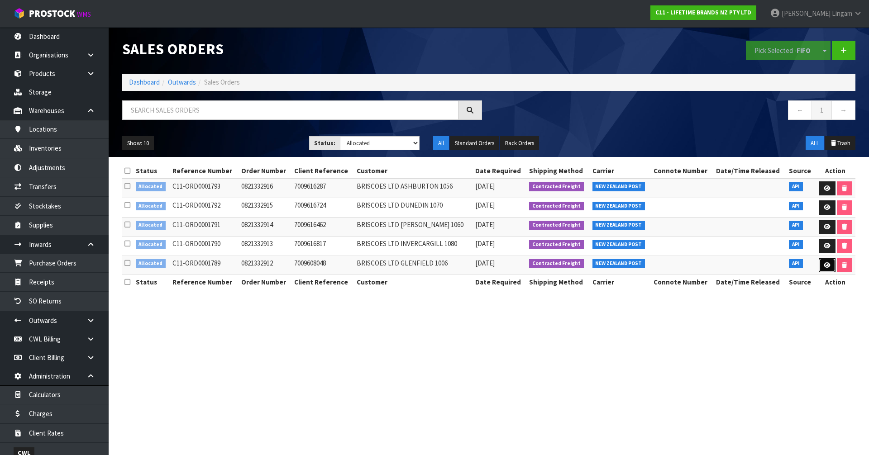
click at [828, 263] on icon at bounding box center [827, 266] width 7 height 6
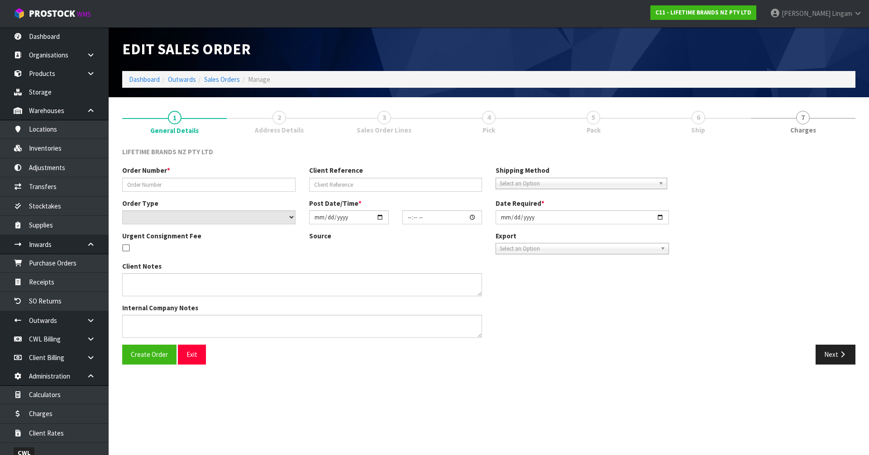
type input "0821332912"
type input "7009608048"
select select "number:0"
type input "2025-09-01"
type input "11:28:49.000"
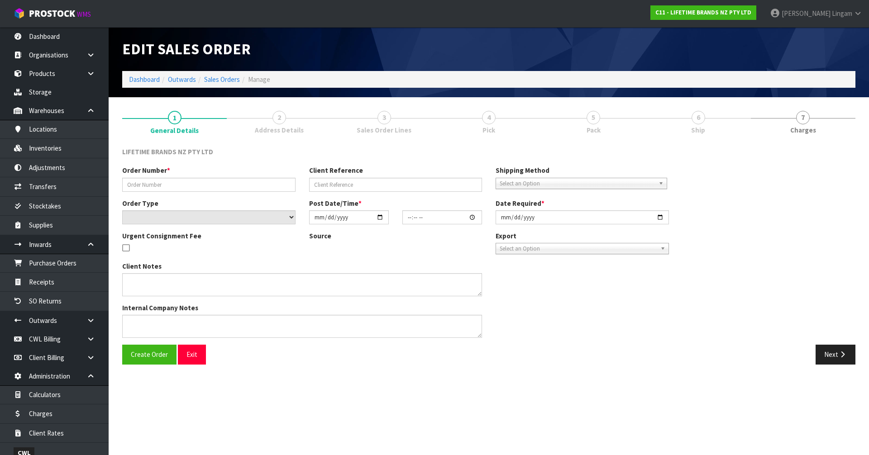
type input "2025-09-01"
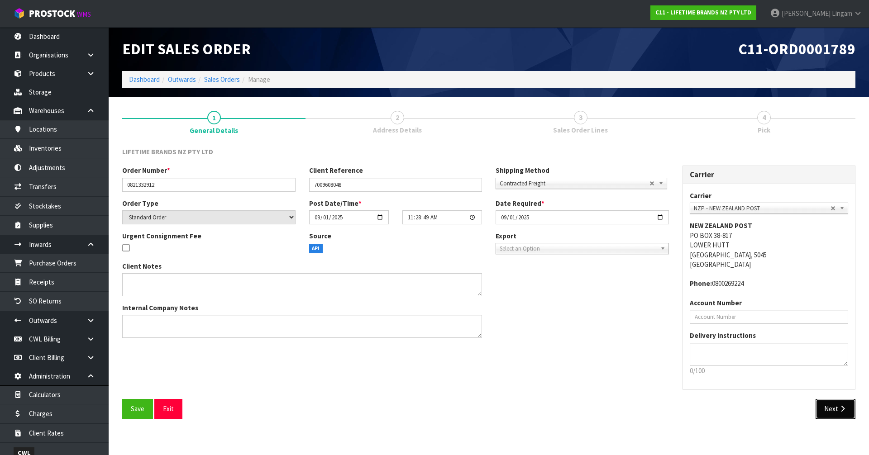
click at [829, 408] on button "Next" at bounding box center [836, 408] width 40 height 19
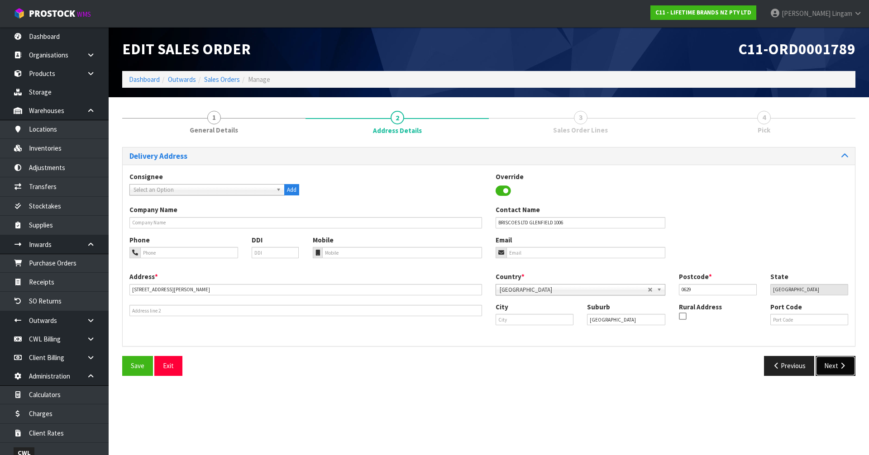
click at [835, 367] on button "Next" at bounding box center [836, 365] width 40 height 19
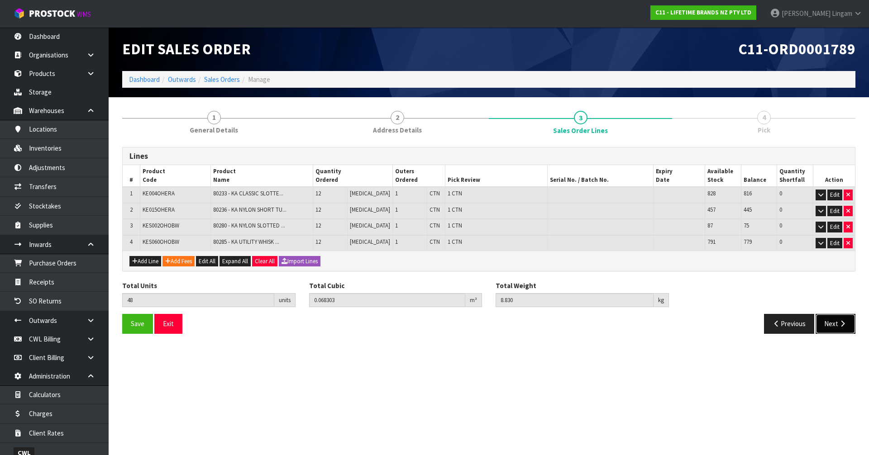
click at [827, 325] on button "Next" at bounding box center [836, 323] width 40 height 19
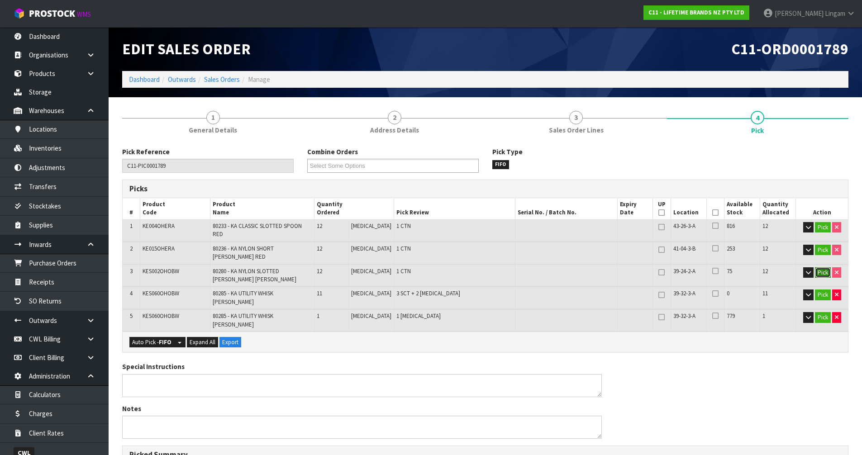
click at [820, 267] on button "Pick" at bounding box center [823, 272] width 16 height 11
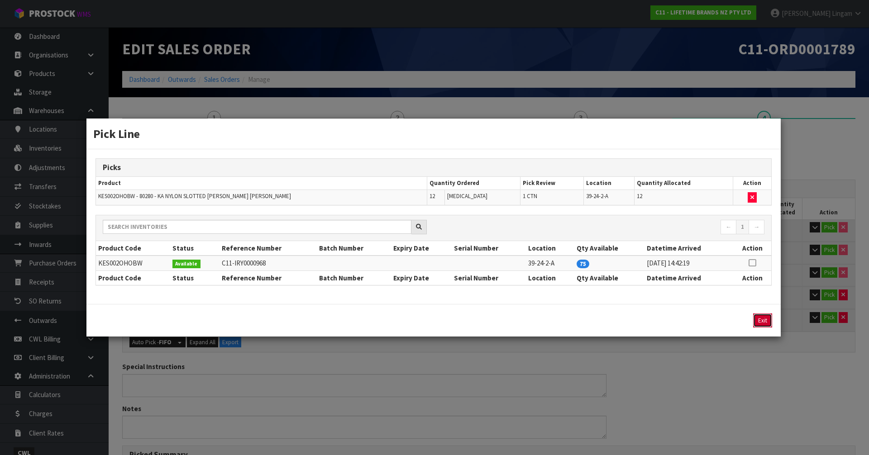
click at [765, 324] on button "Exit" at bounding box center [762, 321] width 19 height 14
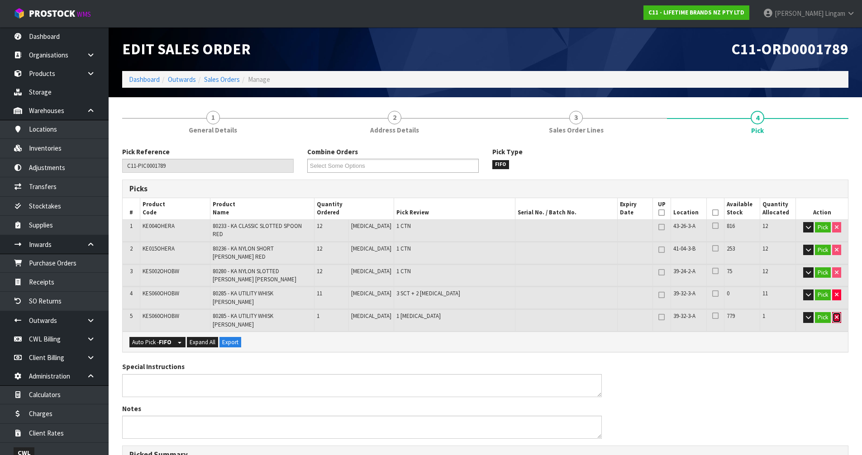
click at [838, 312] on button "button" at bounding box center [836, 317] width 9 height 11
type input "47"
type input "0.063415"
type input "8.58"
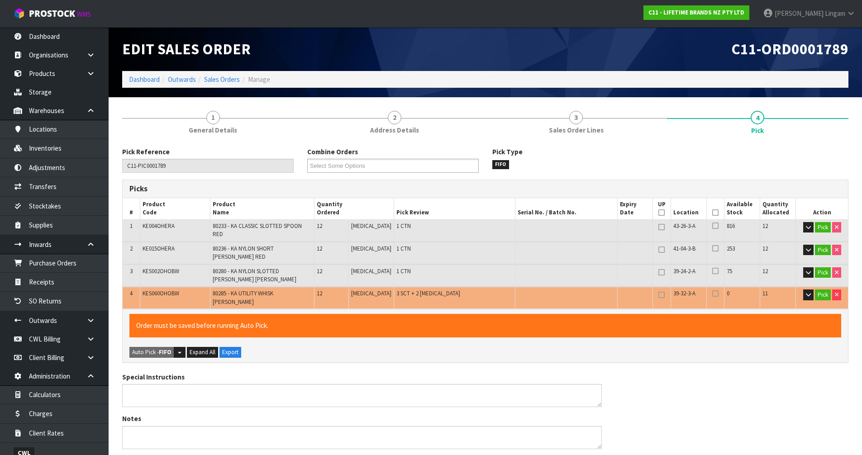
scroll to position [246, 0]
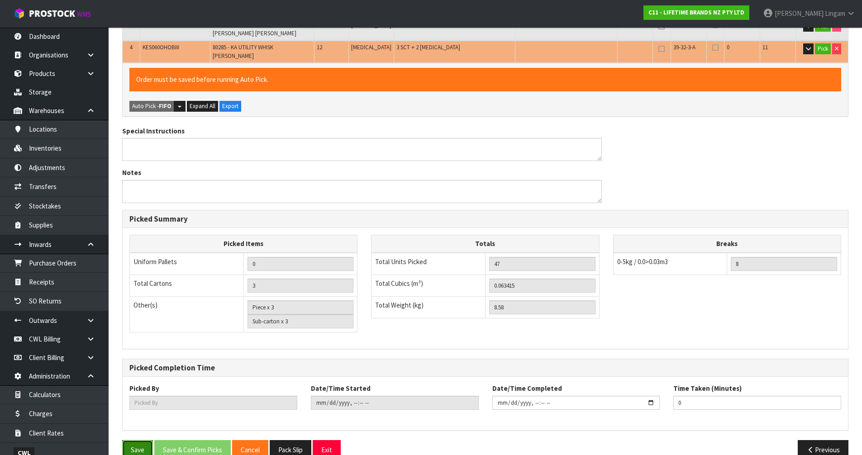
drag, startPoint x: 133, startPoint y: 438, endPoint x: 163, endPoint y: 425, distance: 33.1
click at [133, 440] on button "Save" at bounding box center [137, 449] width 31 height 19
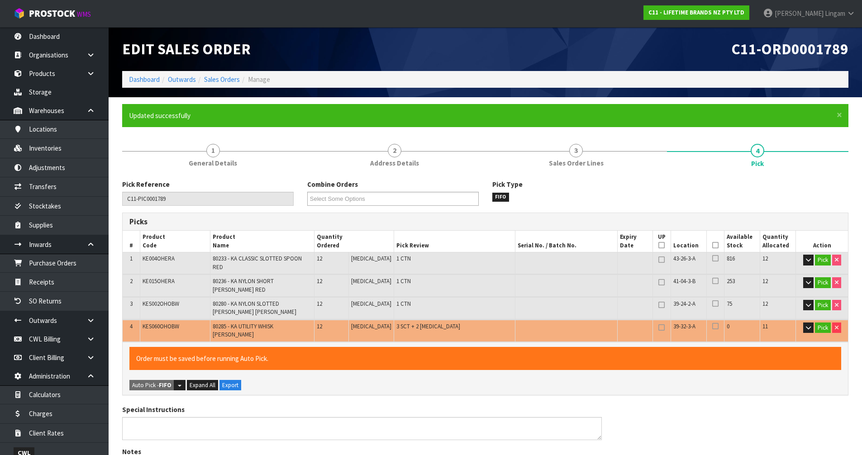
type input "Piece x 2"
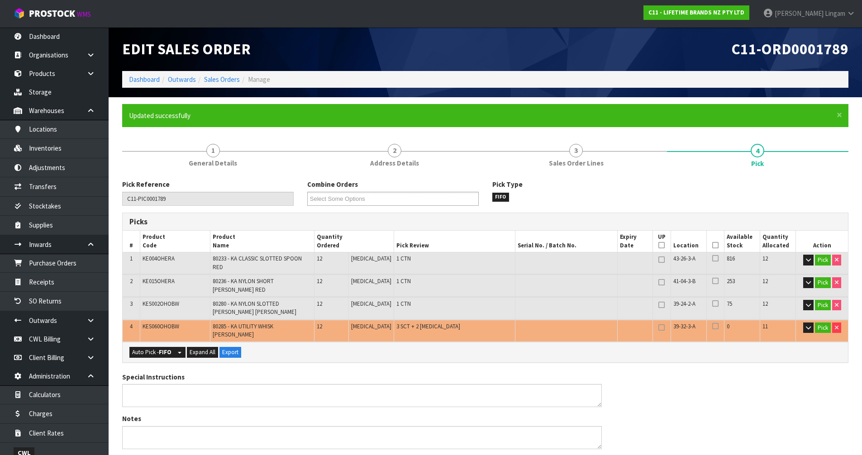
scroll to position [246, 0]
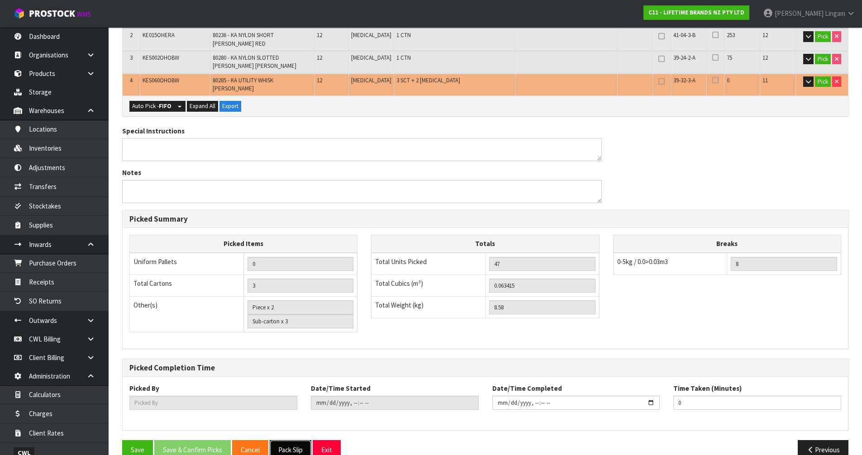
click at [288, 440] on button "Pack Slip" at bounding box center [291, 449] width 42 height 19
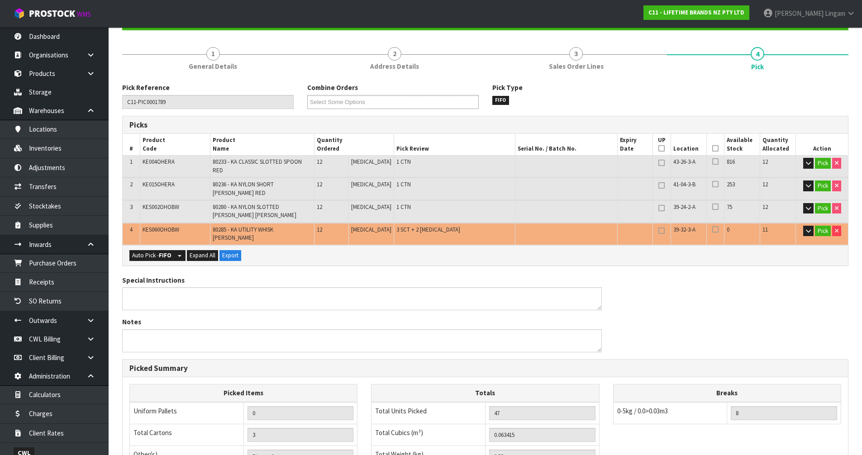
scroll to position [0, 0]
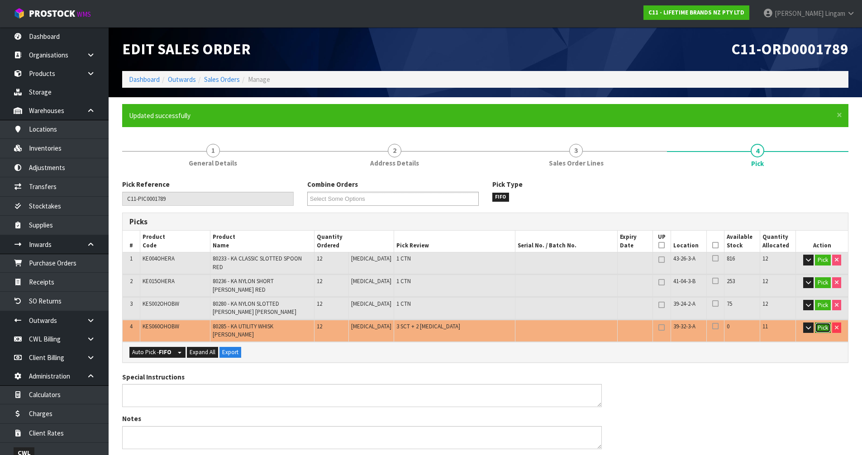
click at [823, 323] on button "Pick" at bounding box center [823, 328] width 16 height 11
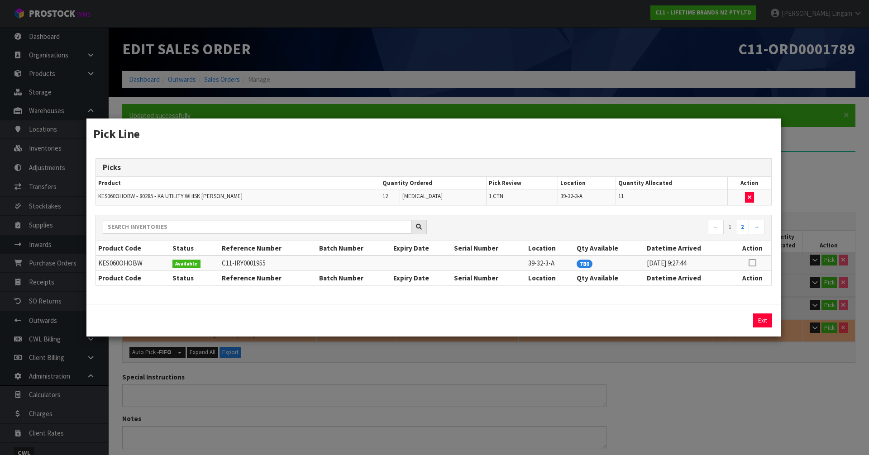
click at [753, 263] on icon at bounding box center [752, 263] width 7 height 0
click at [739, 321] on button "Assign Pick" at bounding box center [731, 321] width 37 height 14
type input "48"
type input "0.064675"
type input "8.73"
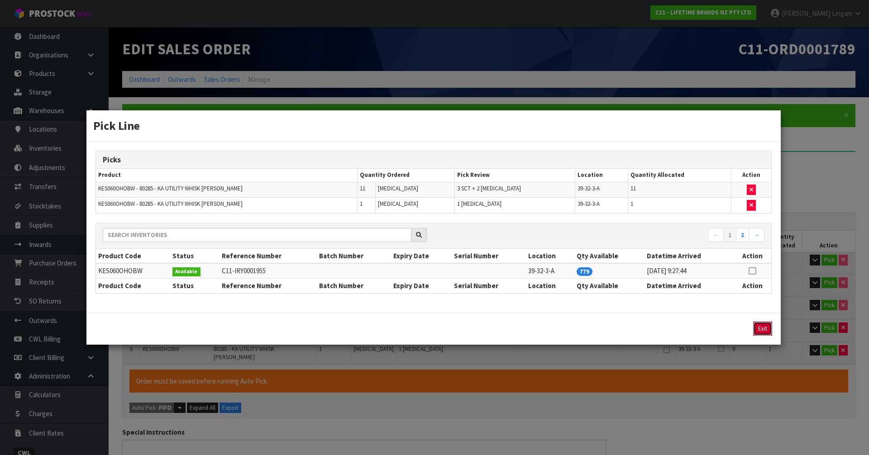
click at [762, 328] on button "Exit" at bounding box center [762, 329] width 19 height 14
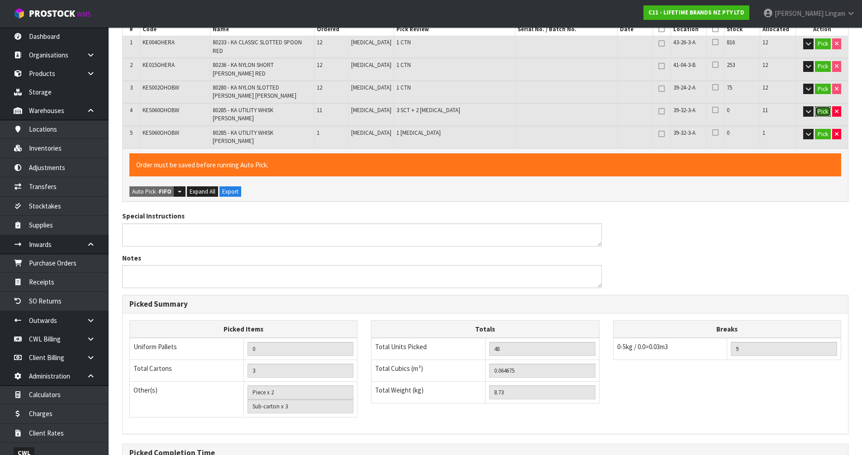
scroll to position [296, 0]
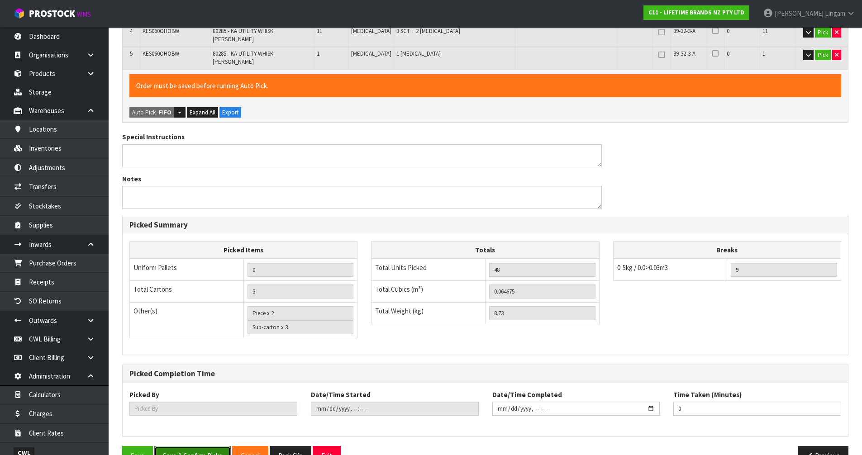
click at [194, 446] on button "Save & Confirm Picks" at bounding box center [192, 455] width 76 height 19
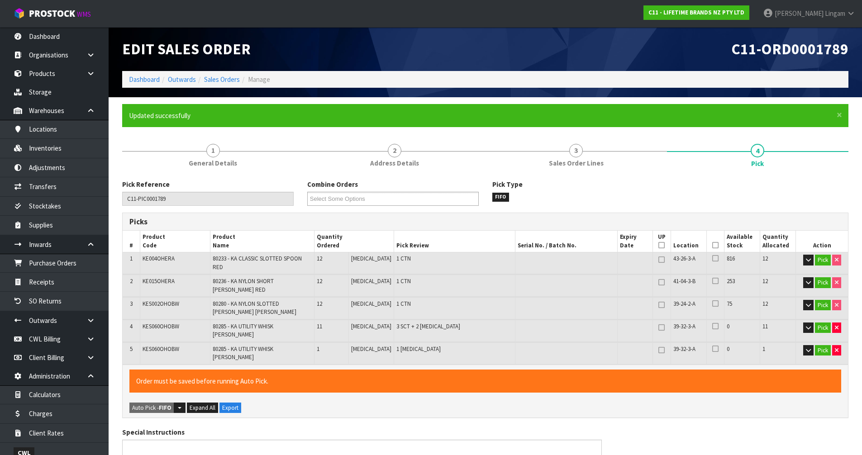
type input "Piece x 3"
type input "[PERSON_NAME]"
type input "2025-09-01T11:44:57"
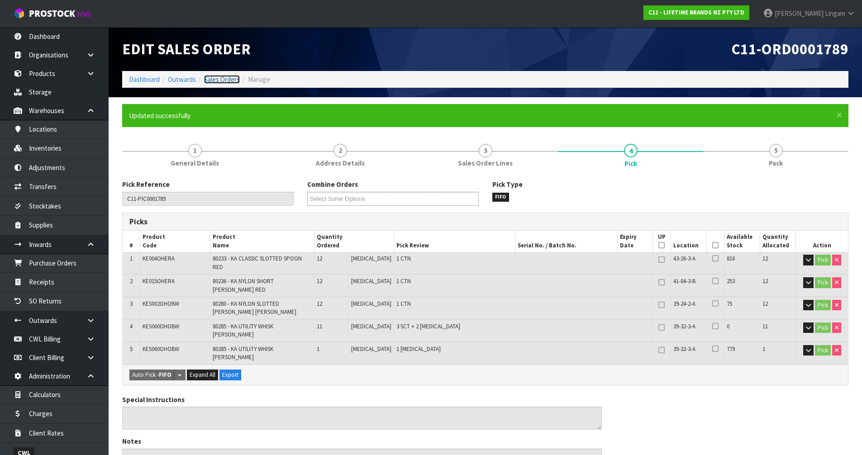
click at [213, 77] on link "Sales Orders" at bounding box center [222, 79] width 36 height 9
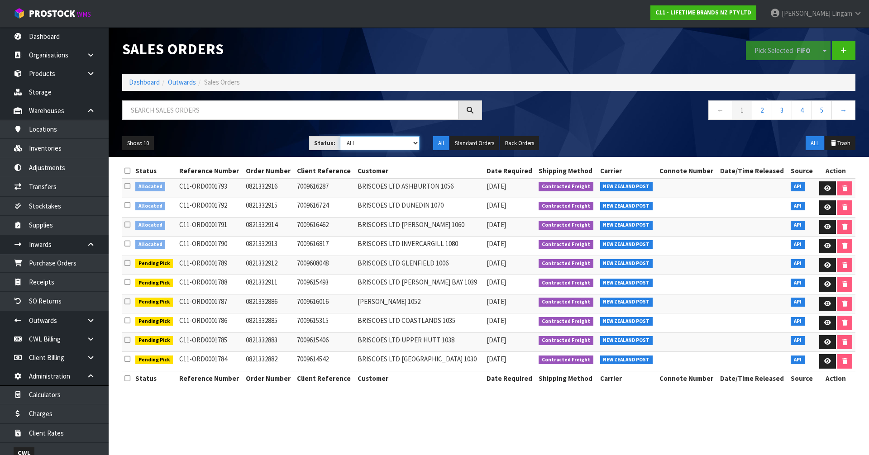
drag, startPoint x: 389, startPoint y: 143, endPoint x: 383, endPoint y: 149, distance: 8.0
click at [389, 143] on select "Draft Pending Allocated Pending Pick Goods Picked Goods Packed Pending Charges …" at bounding box center [380, 143] width 80 height 14
select select "string:2"
click at [340, 136] on select "Draft Pending Allocated Pending Pick Goods Picked Goods Packed Pending Charges …" at bounding box center [380, 143] width 80 height 14
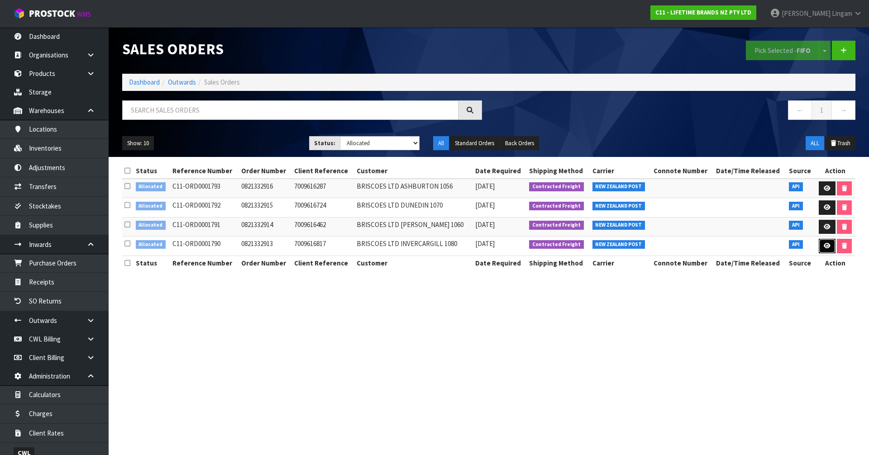
click at [824, 244] on icon at bounding box center [827, 246] width 7 height 6
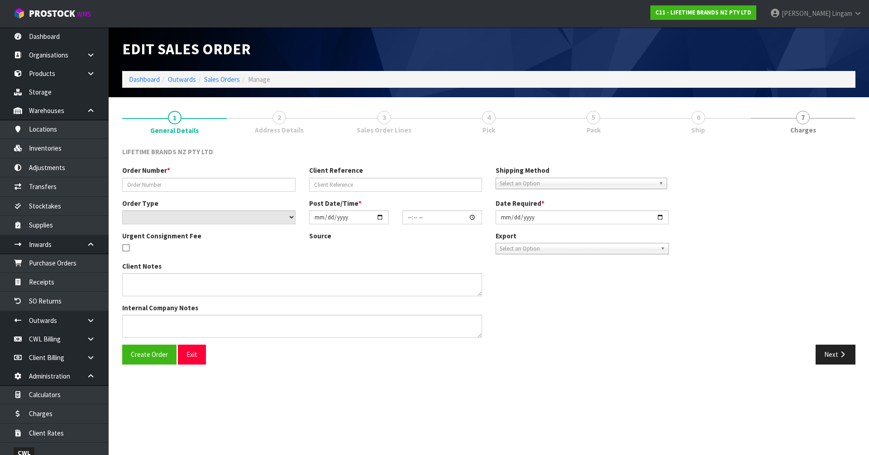
type input "0821332913"
type input "7009616817"
select select "number:0"
type input "2025-09-01"
type input "11:28:50.000"
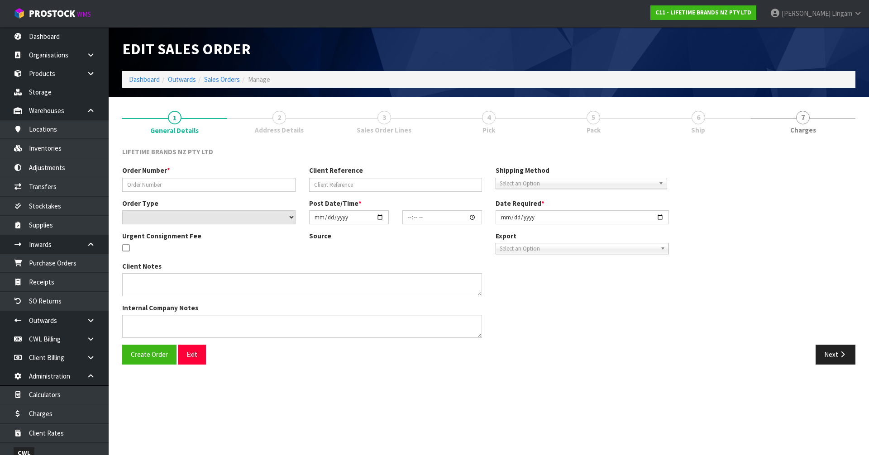
type input "2025-09-01"
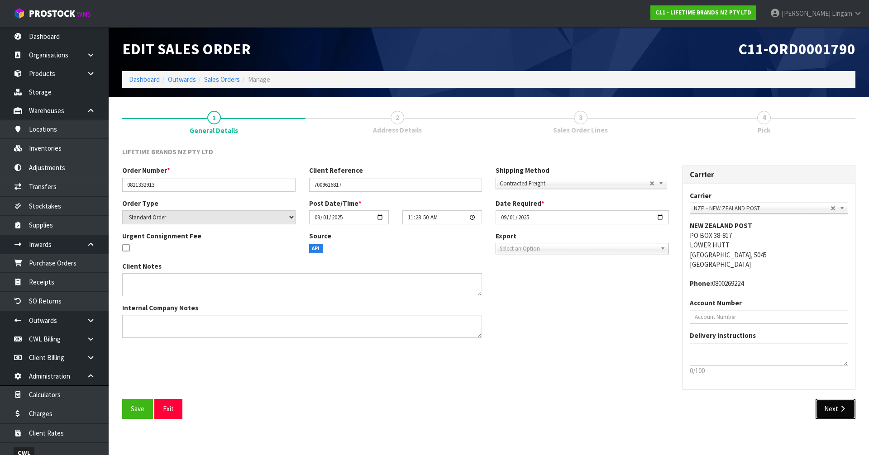
click at [835, 411] on button "Next" at bounding box center [836, 408] width 40 height 19
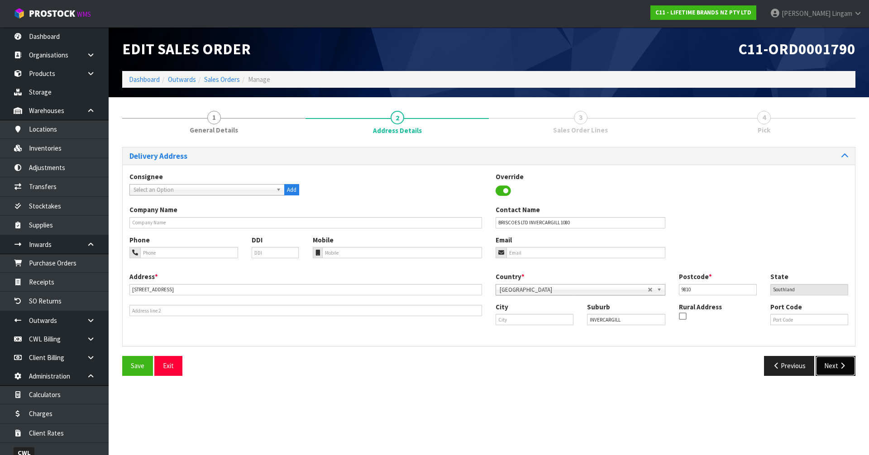
click at [833, 366] on button "Next" at bounding box center [836, 365] width 40 height 19
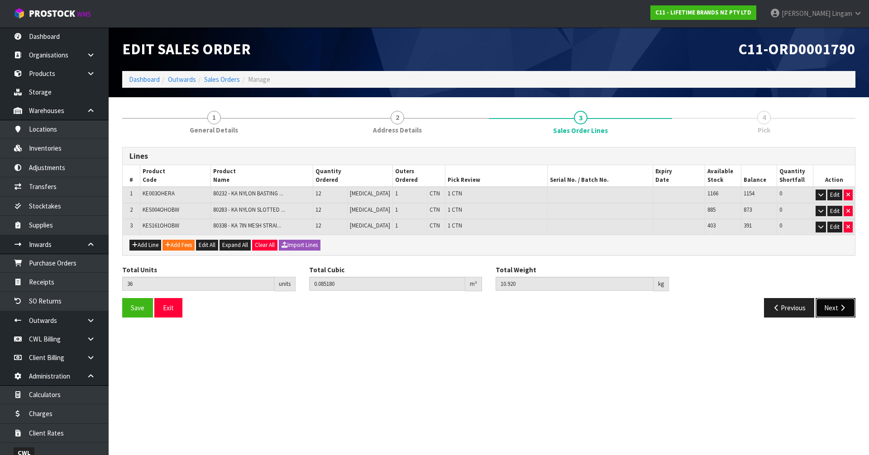
click at [828, 310] on button "Next" at bounding box center [836, 307] width 40 height 19
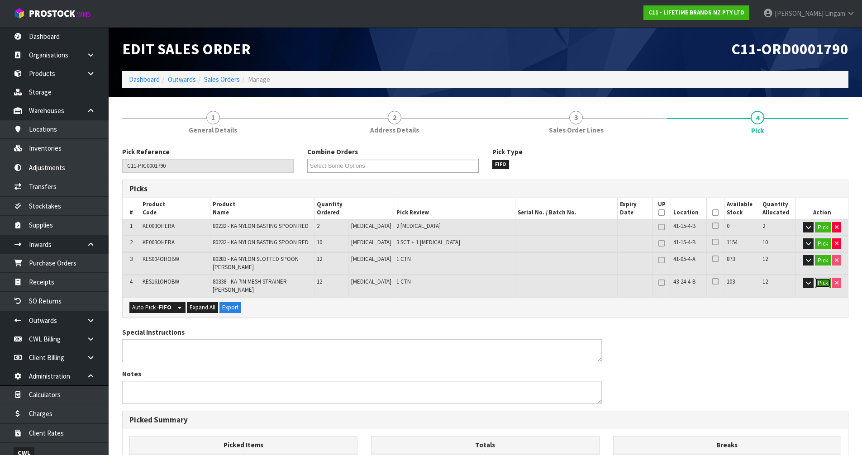
click at [824, 284] on button "Pick" at bounding box center [823, 283] width 16 height 11
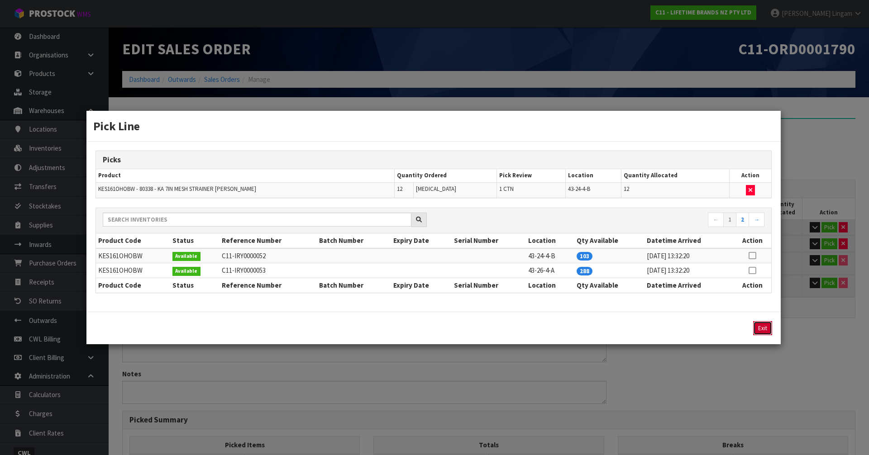
click at [760, 322] on button "Exit" at bounding box center [762, 328] width 19 height 14
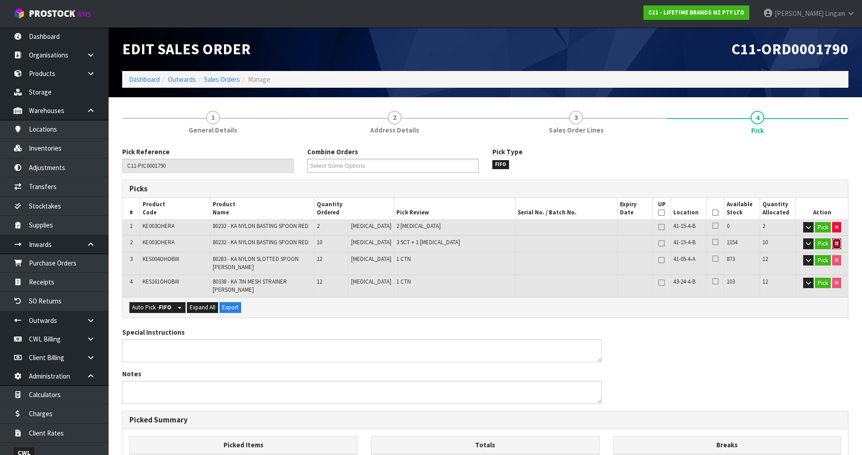
click at [833, 240] on button "button" at bounding box center [836, 244] width 9 height 11
type input "26"
type input "0.07006"
type input "6.164"
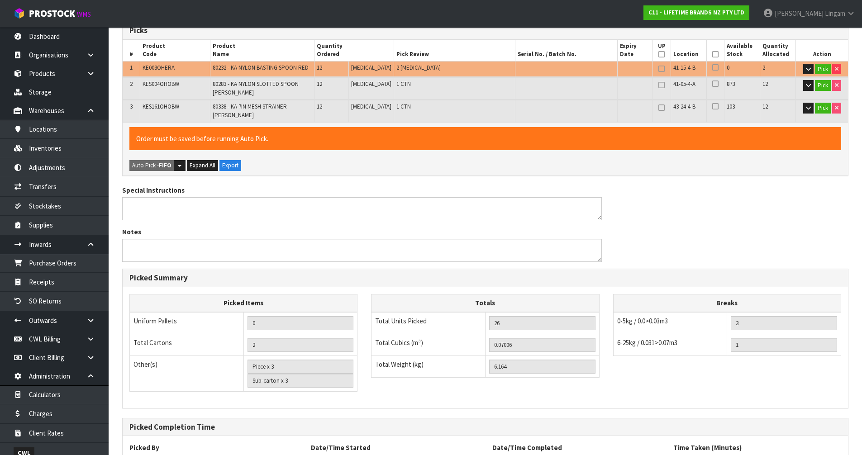
scroll to position [230, 0]
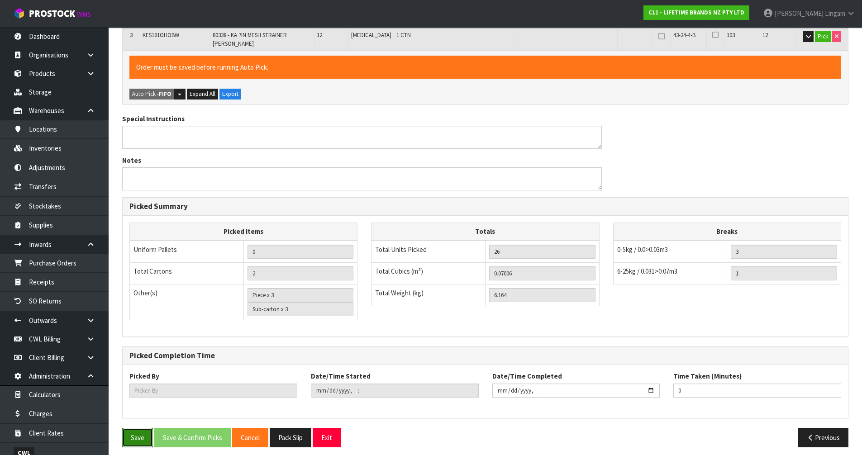
click at [135, 435] on button "Save" at bounding box center [137, 437] width 31 height 19
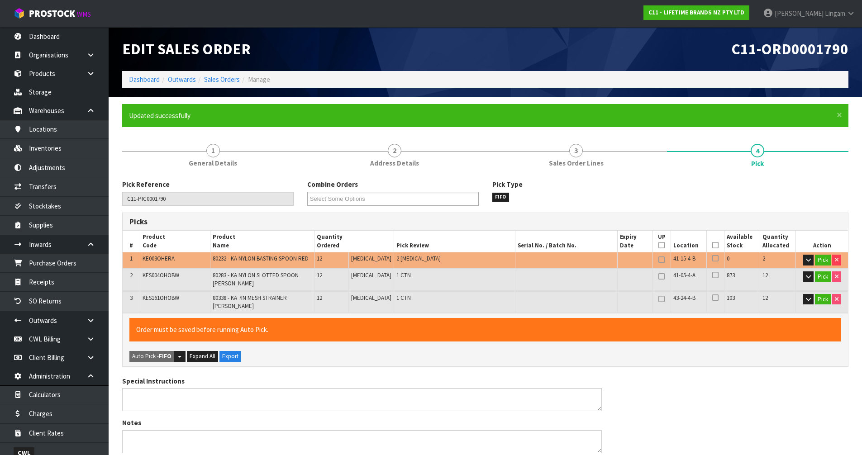
type input "Piece x 2"
type input "Sub-carton x 0"
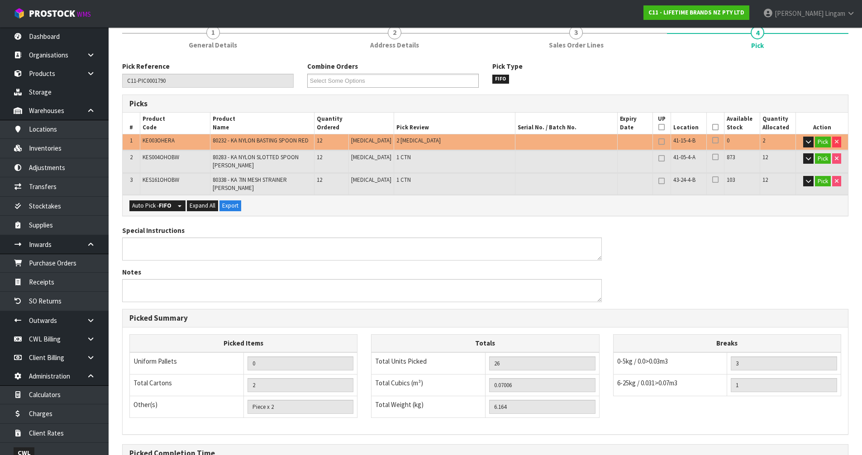
scroll to position [216, 0]
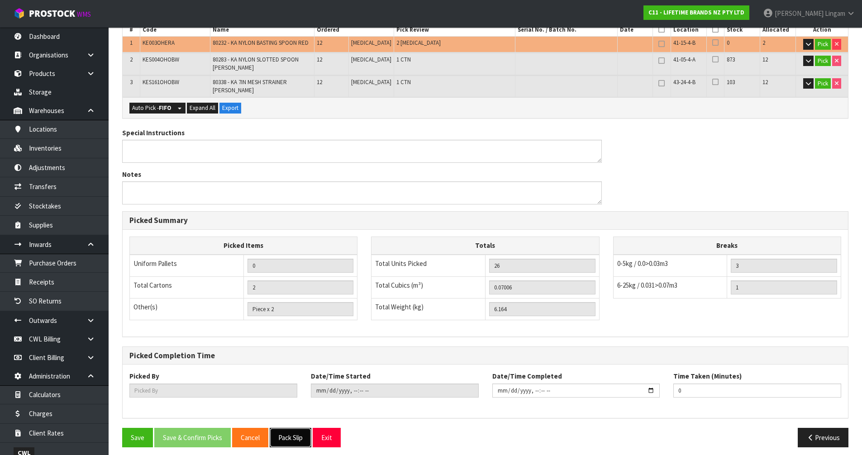
click at [282, 429] on button "Pack Slip" at bounding box center [291, 437] width 42 height 19
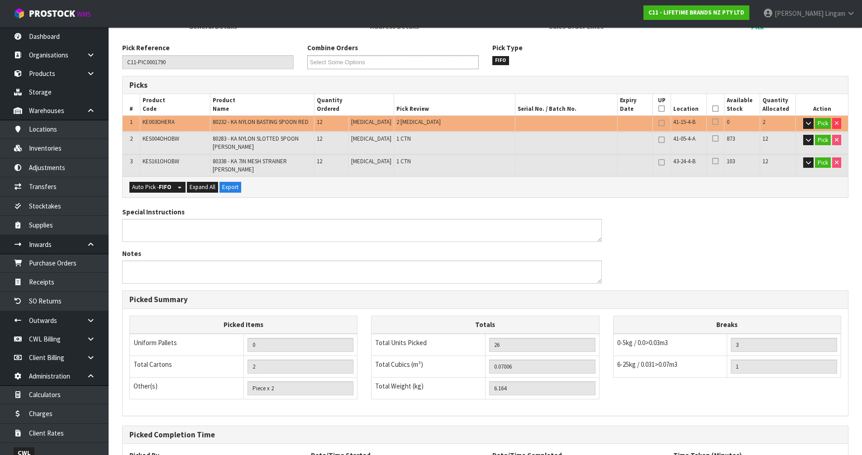
scroll to position [0, 0]
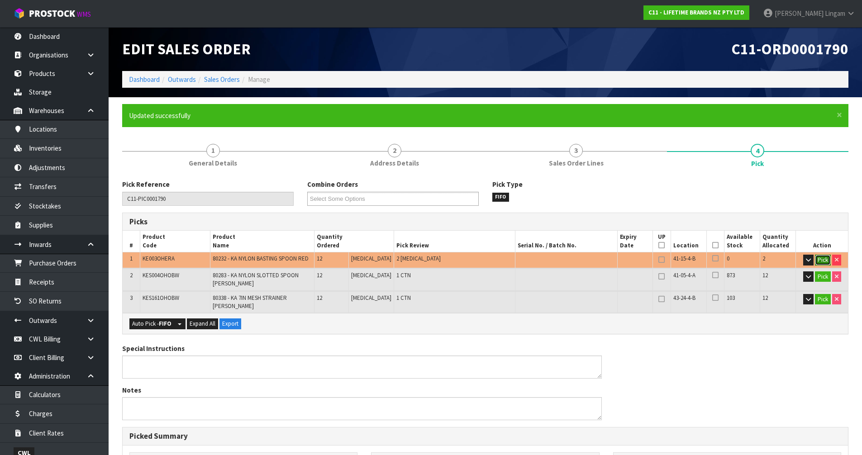
click at [821, 261] on button "Pick" at bounding box center [823, 260] width 16 height 11
click at [821, 260] on button "Pick" at bounding box center [823, 260] width 16 height 11
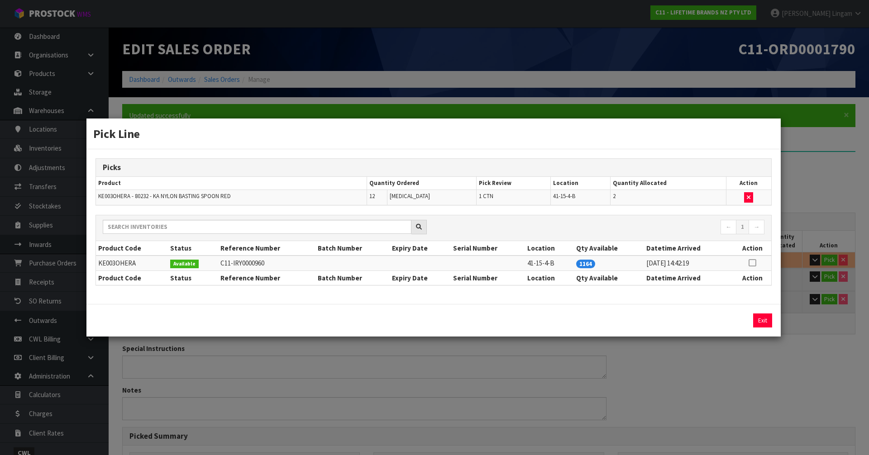
click at [754, 263] on icon at bounding box center [752, 263] width 7 height 0
drag, startPoint x: 744, startPoint y: 320, endPoint x: 762, endPoint y: 320, distance: 17.7
click at [745, 320] on button "Assign Pick" at bounding box center [731, 321] width 37 height 14
type input "36"
type input "0.088612"
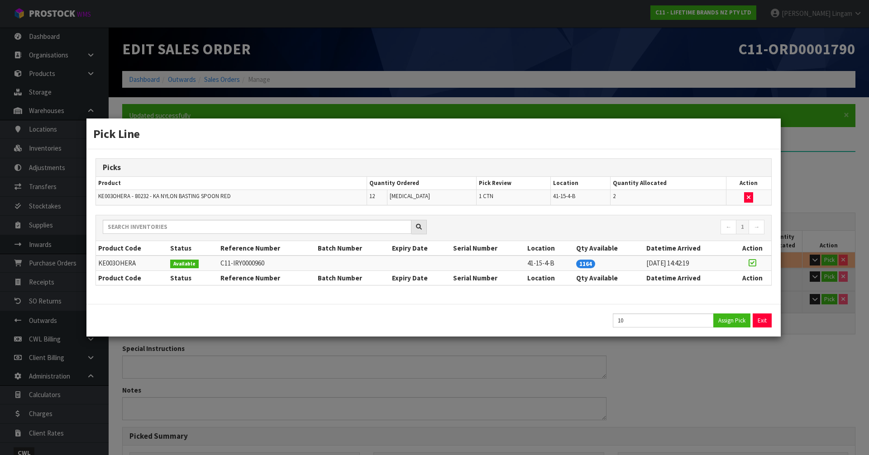
type input "9.756"
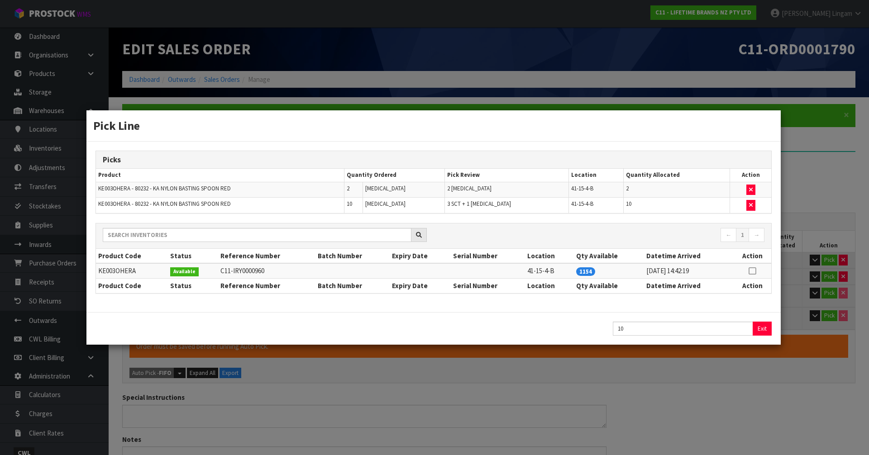
click at [762, 318] on div "10 Exit" at bounding box center [433, 328] width 694 height 33
click at [757, 327] on button "Exit" at bounding box center [762, 329] width 19 height 14
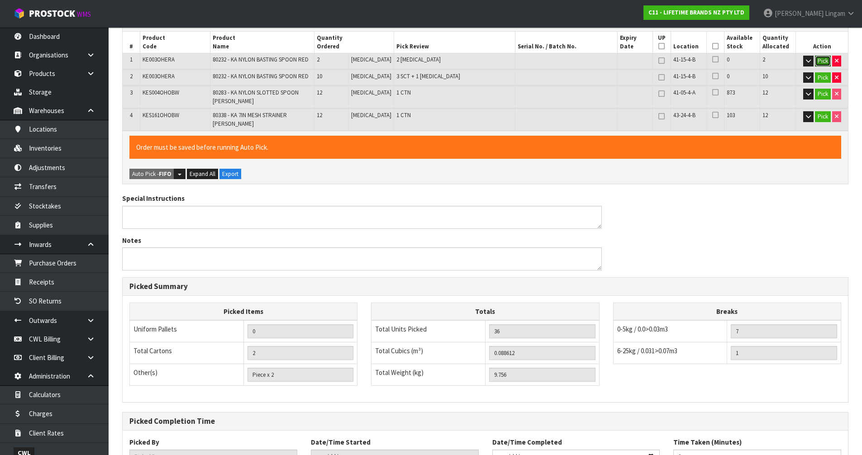
scroll to position [265, 0]
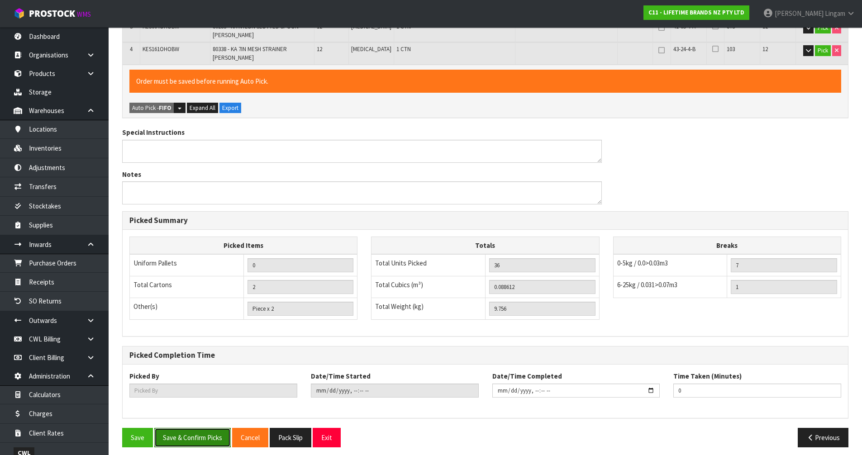
click at [202, 435] on button "Save & Confirm Picks" at bounding box center [192, 437] width 76 height 19
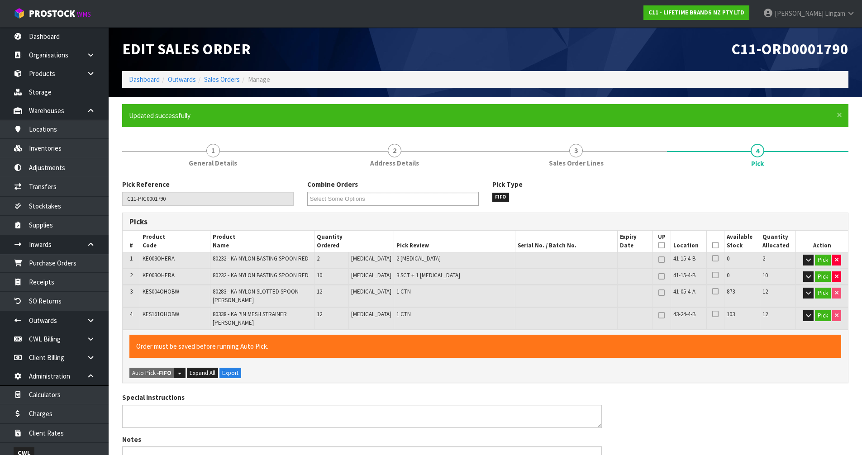
type input "Piece x 3"
type input "Sub-carton x 3"
type input "[PERSON_NAME]"
type input "2025-09-01T11:45:59"
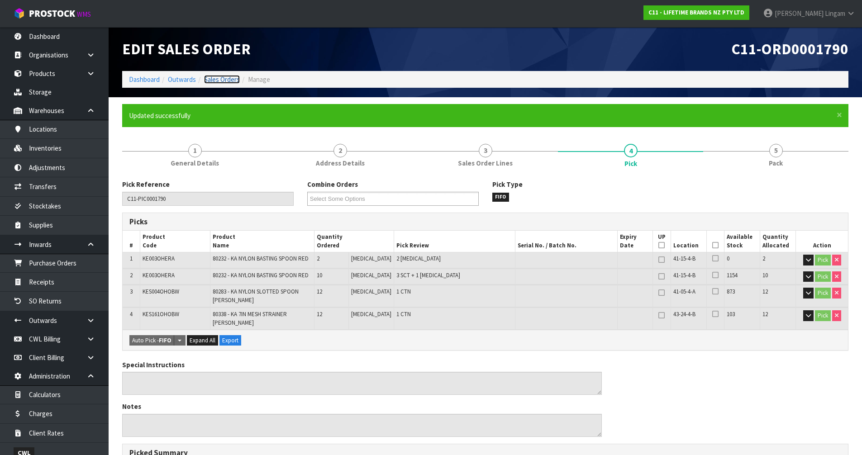
click at [231, 81] on link "Sales Orders" at bounding box center [222, 79] width 36 height 9
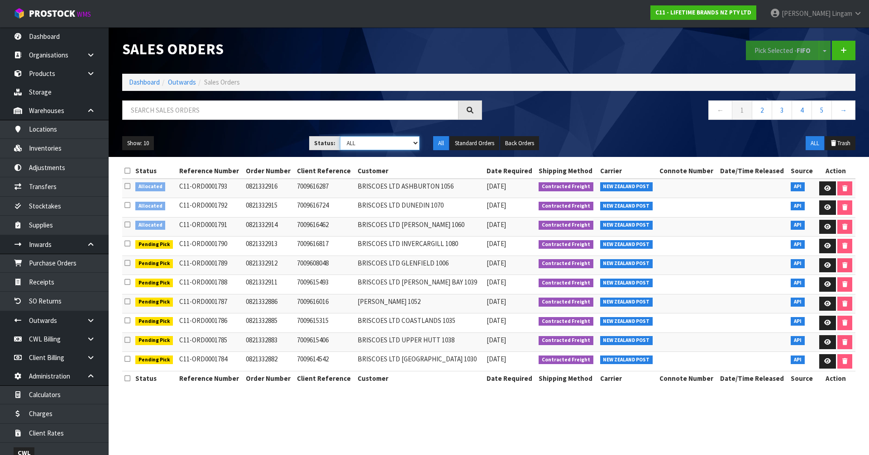
click at [398, 141] on select "Draft Pending Allocated Pending Pick Goods Picked Goods Packed Pending Charges …" at bounding box center [380, 143] width 80 height 14
select select "string:2"
click at [340, 136] on select "Draft Pending Allocated Pending Pick Goods Picked Goods Packed Pending Charges …" at bounding box center [380, 143] width 80 height 14
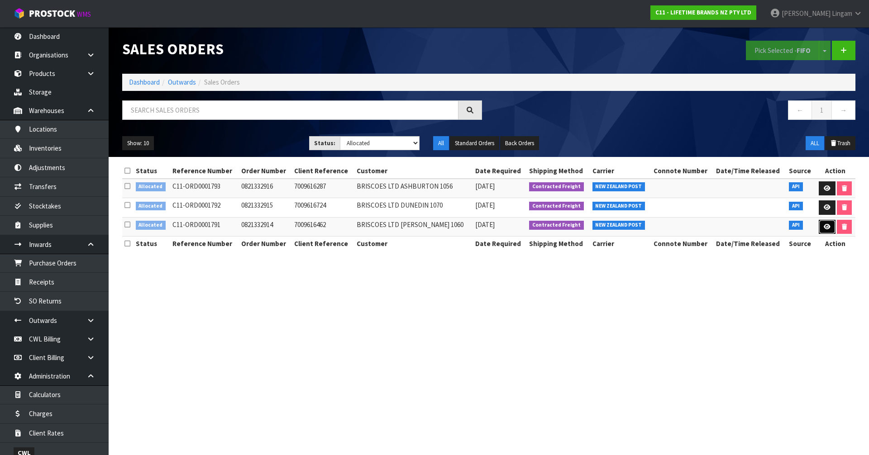
click at [826, 231] on link at bounding box center [827, 227] width 17 height 14
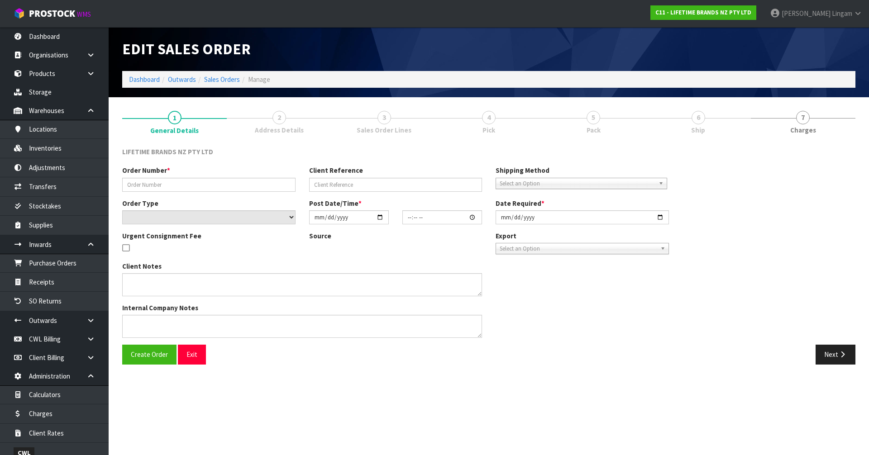
type input "0821332914"
type input "7009616462"
select select "number:0"
type input "2025-09-01"
type input "11:28:51.000"
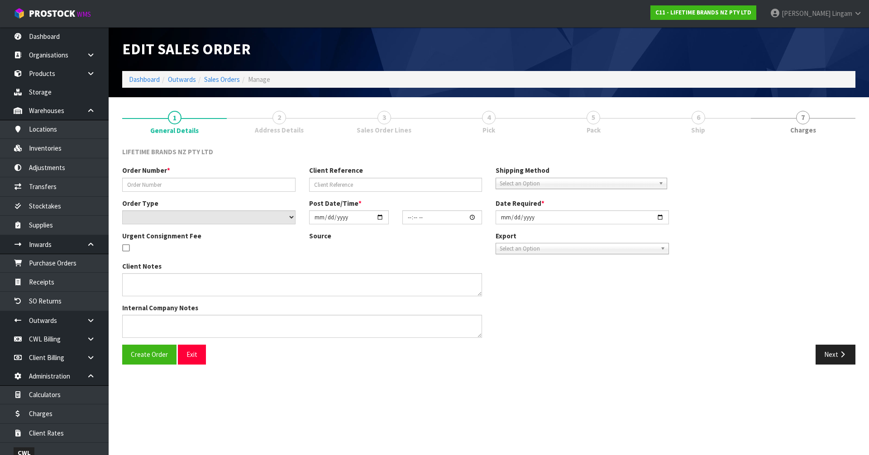
type input "2025-09-01"
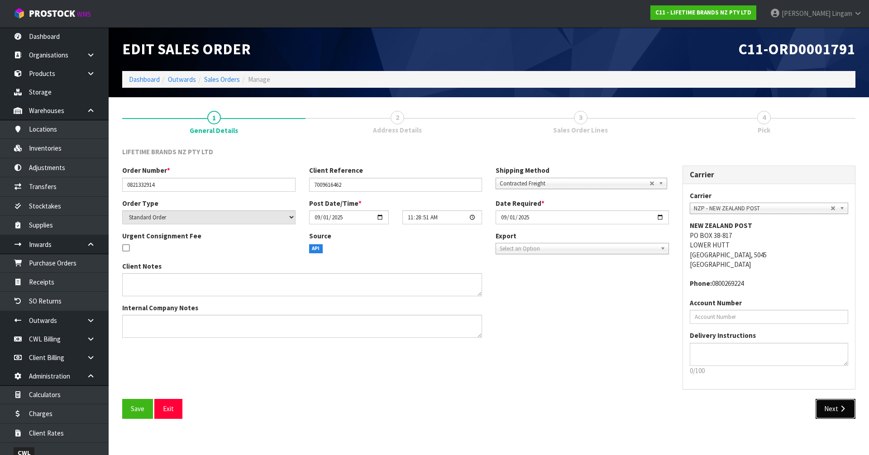
click at [838, 410] on button "Next" at bounding box center [836, 408] width 40 height 19
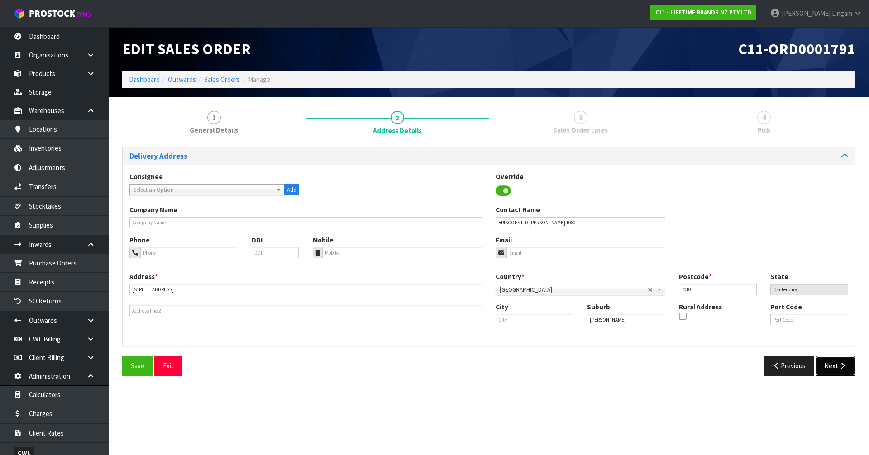
click at [840, 371] on button "Next" at bounding box center [836, 365] width 40 height 19
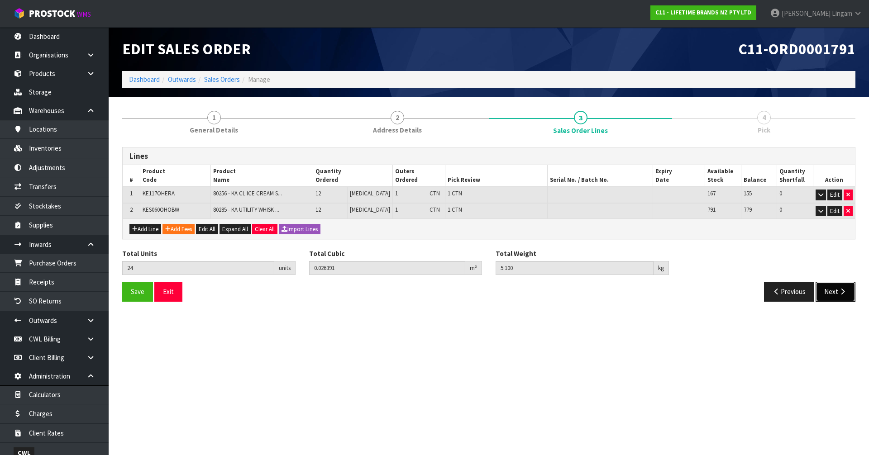
click at [830, 291] on button "Next" at bounding box center [836, 291] width 40 height 19
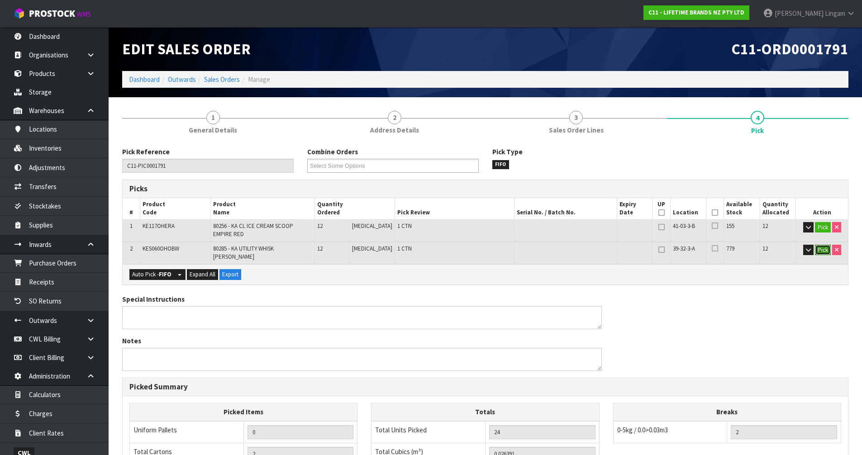
click at [821, 251] on button "Pick" at bounding box center [823, 250] width 16 height 11
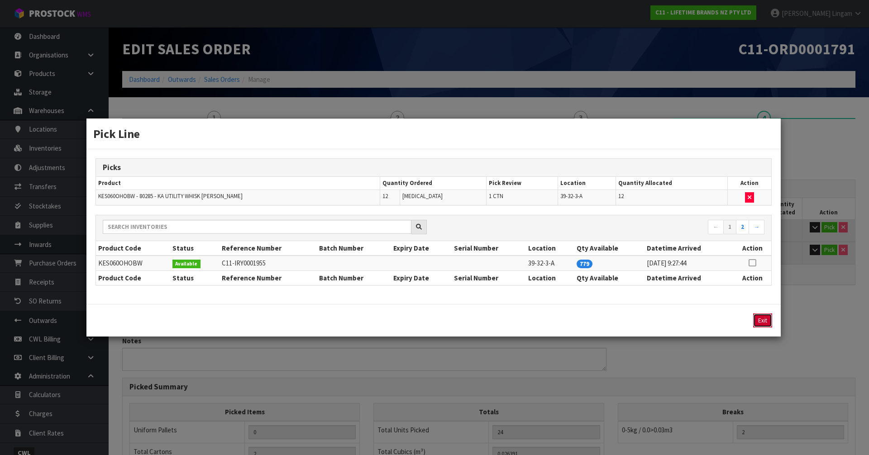
click at [763, 322] on button "Exit" at bounding box center [762, 321] width 19 height 14
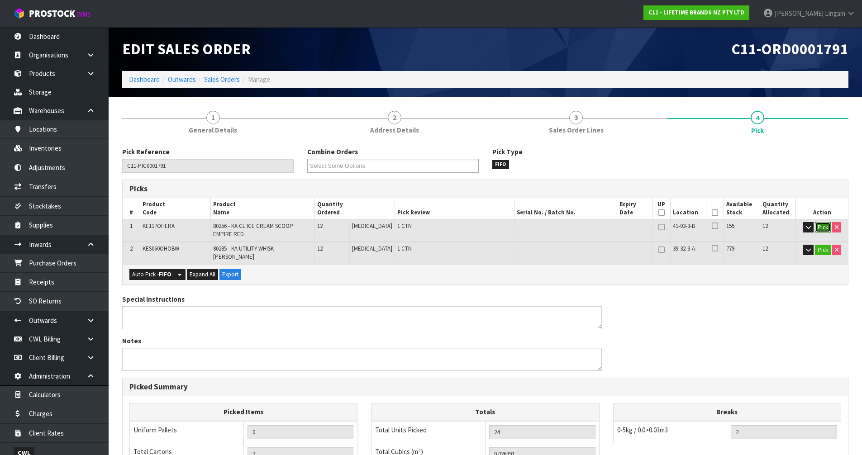
click at [819, 228] on button "Pick" at bounding box center [823, 227] width 16 height 11
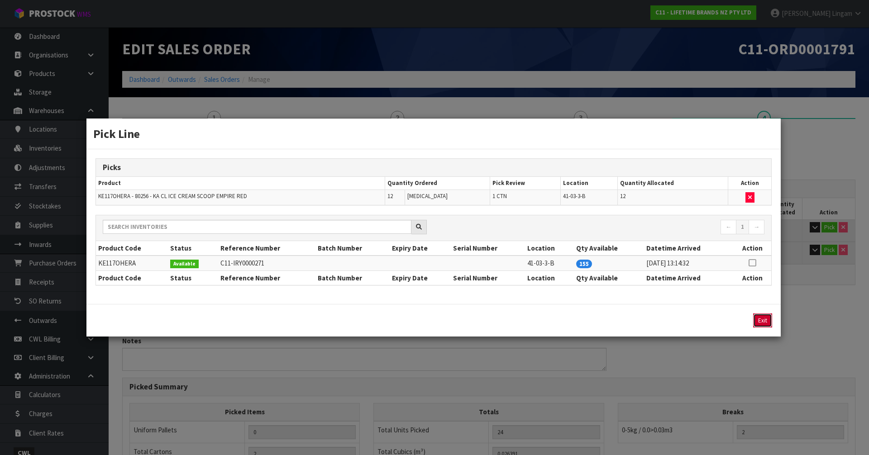
click at [760, 322] on button "Exit" at bounding box center [762, 321] width 19 height 14
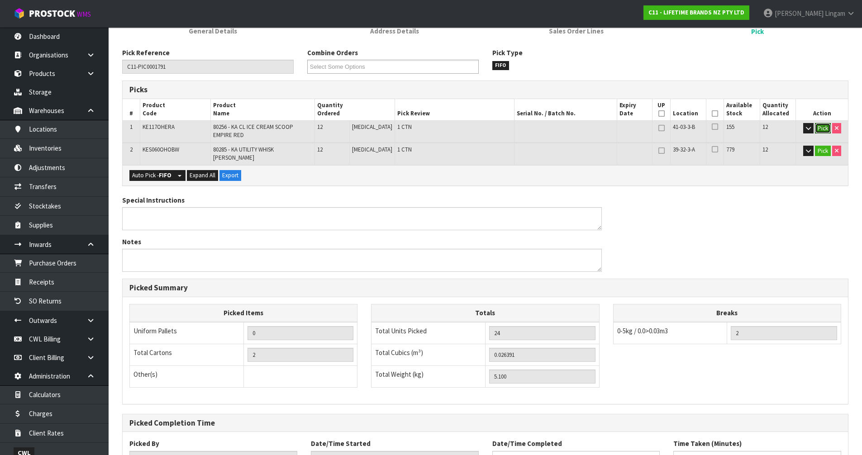
scroll to position [167, 0]
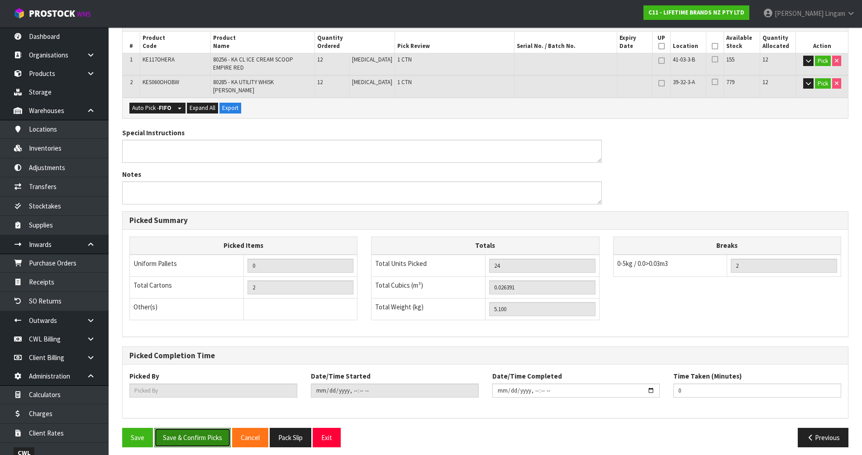
click at [187, 434] on button "Save & Confirm Picks" at bounding box center [192, 437] width 76 height 19
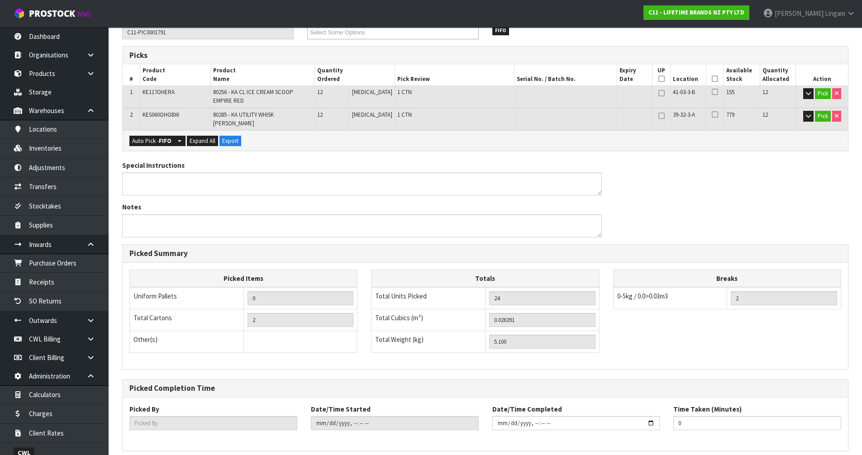
scroll to position [0, 0]
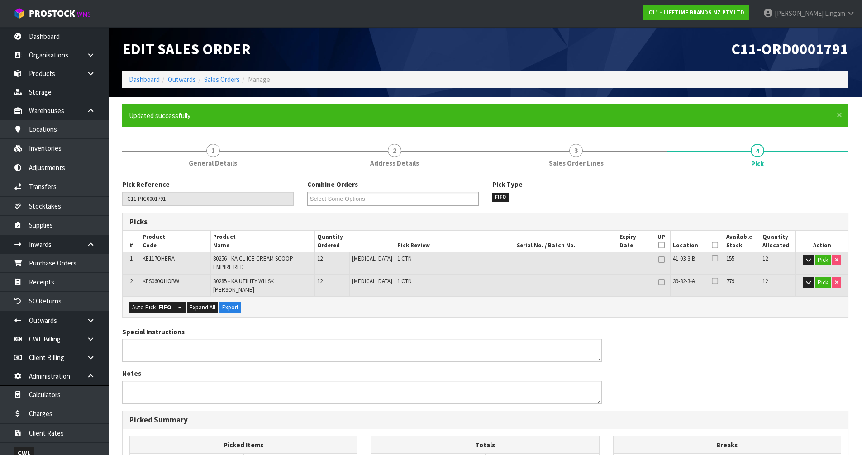
type input "[PERSON_NAME]"
type input "2025-09-01T11:46:33"
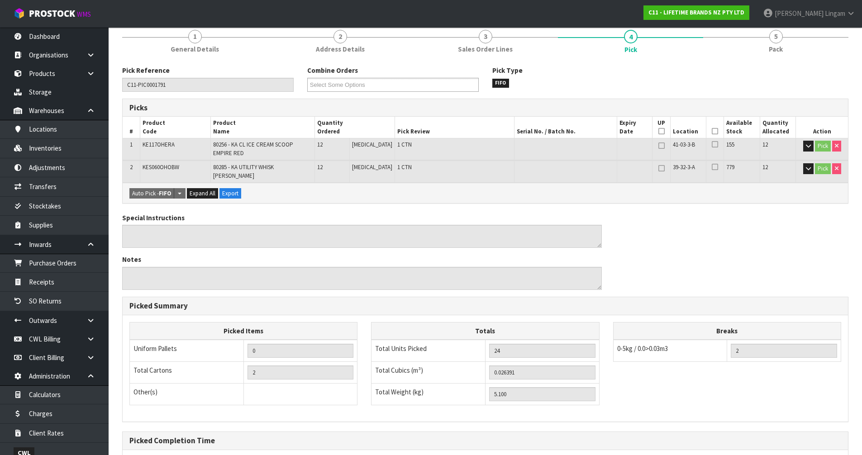
scroll to position [199, 0]
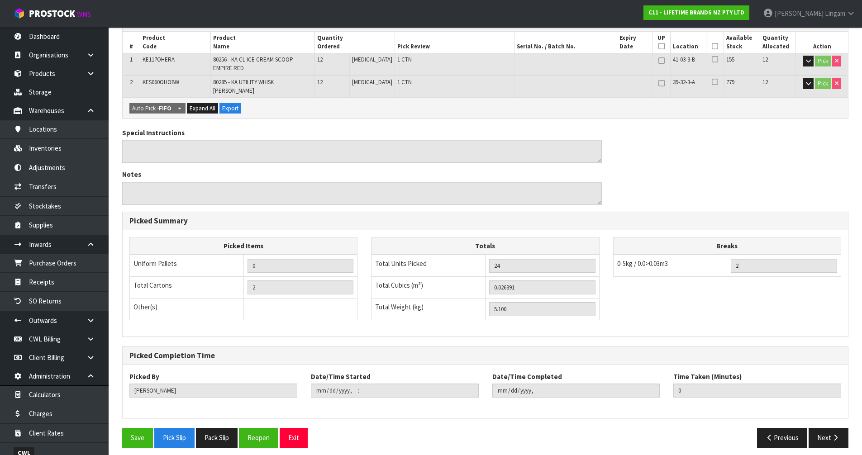
drag, startPoint x: 221, startPoint y: 433, endPoint x: 263, endPoint y: 415, distance: 44.8
click at [221, 433] on button "Pack Slip" at bounding box center [217, 437] width 42 height 19
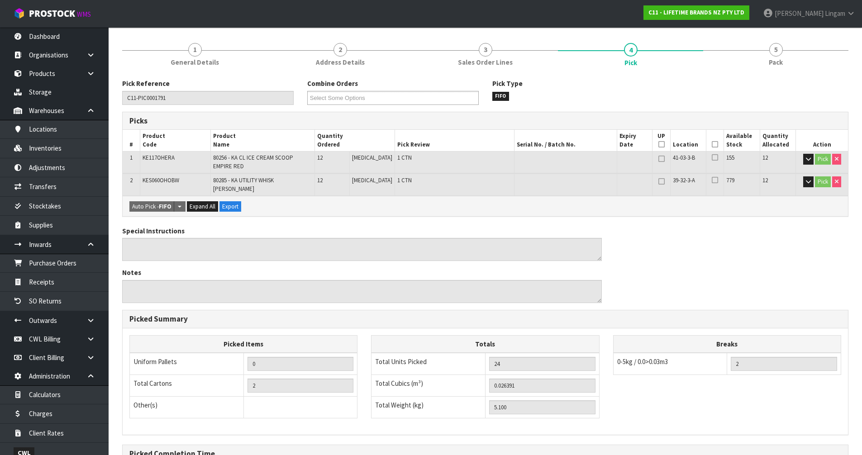
scroll to position [0, 0]
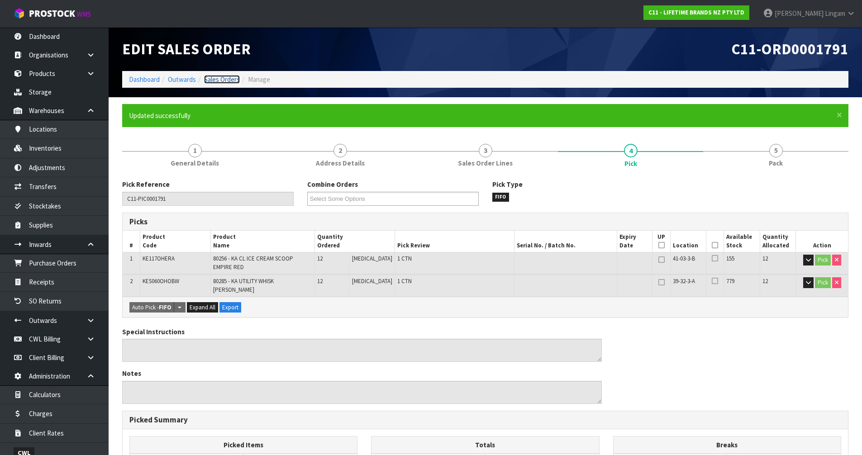
click at [221, 79] on link "Sales Orders" at bounding box center [222, 79] width 36 height 9
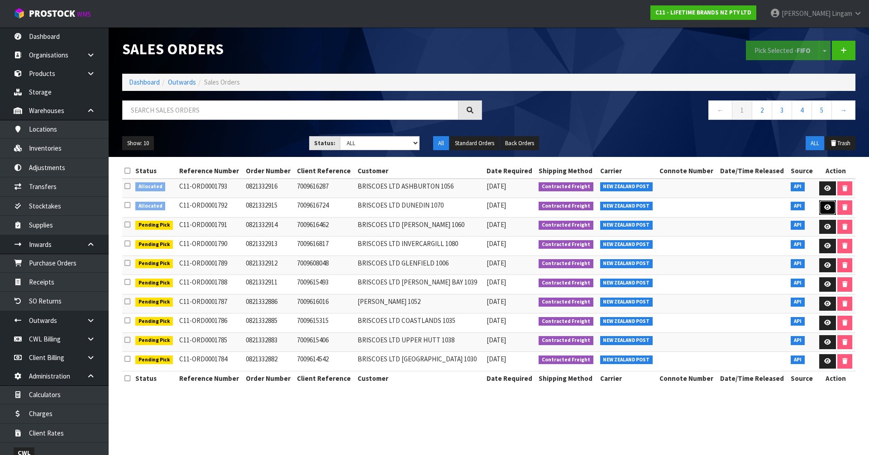
click at [824, 208] on icon at bounding box center [827, 208] width 7 height 6
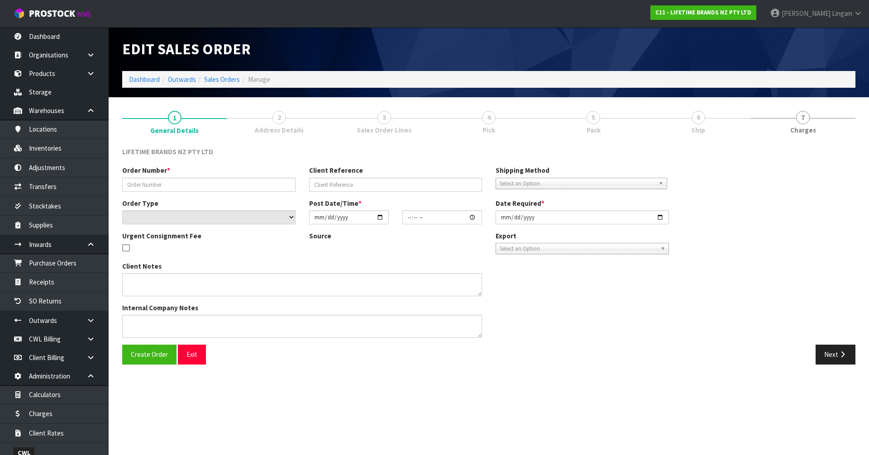
type input "0821332915"
type input "7009616724"
select select "number:0"
type input "2025-09-01"
type input "11:28:52.000"
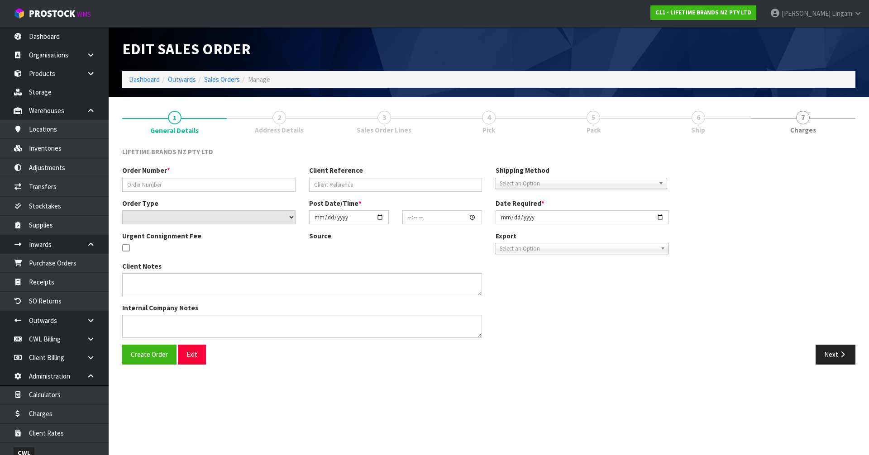
type input "2025-09-01"
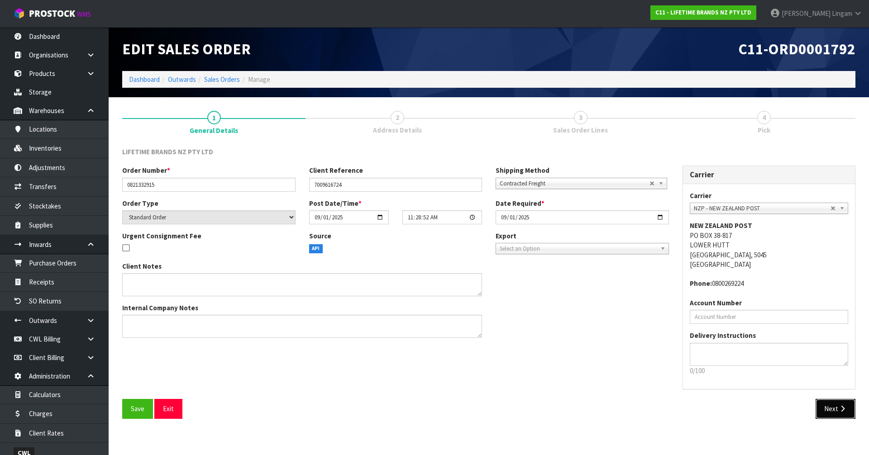
click at [828, 408] on button "Next" at bounding box center [836, 408] width 40 height 19
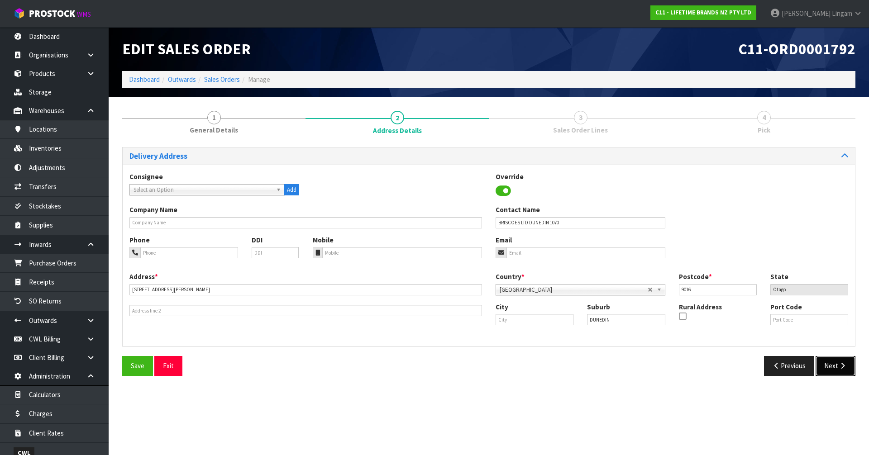
click at [830, 365] on button "Next" at bounding box center [836, 365] width 40 height 19
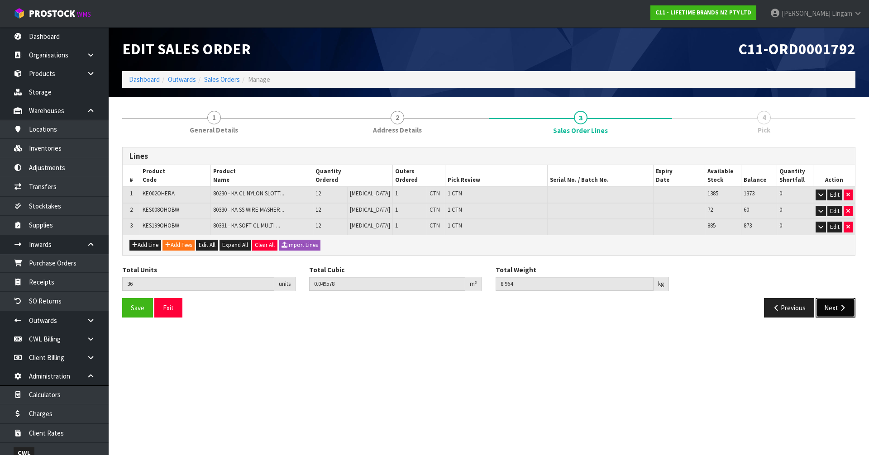
click at [831, 311] on button "Next" at bounding box center [836, 307] width 40 height 19
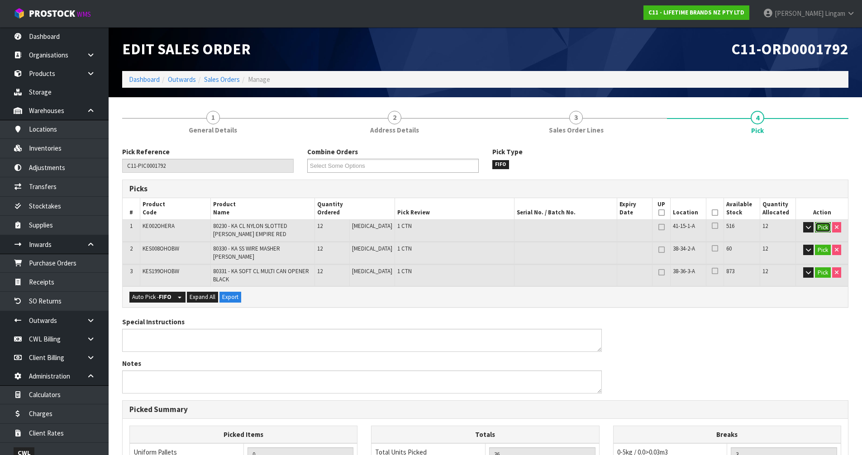
click at [825, 226] on button "Pick" at bounding box center [823, 227] width 16 height 11
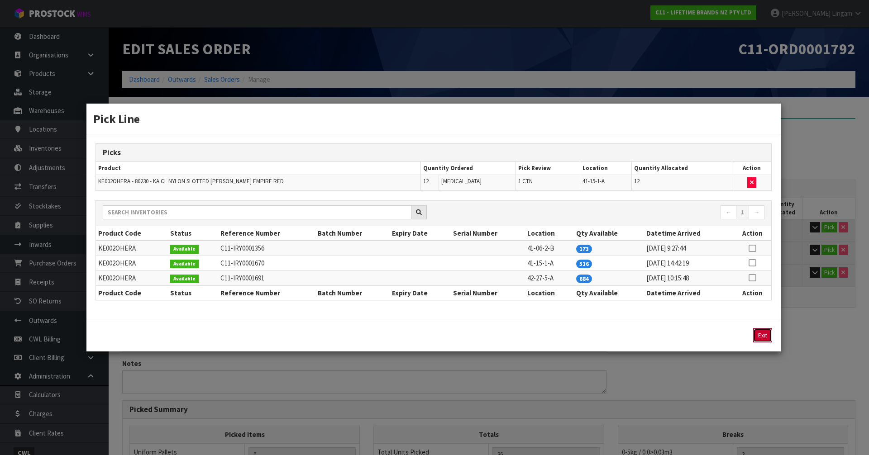
click at [762, 336] on button "Exit" at bounding box center [762, 336] width 19 height 14
click at [764, 336] on button "Exit" at bounding box center [762, 336] width 19 height 14
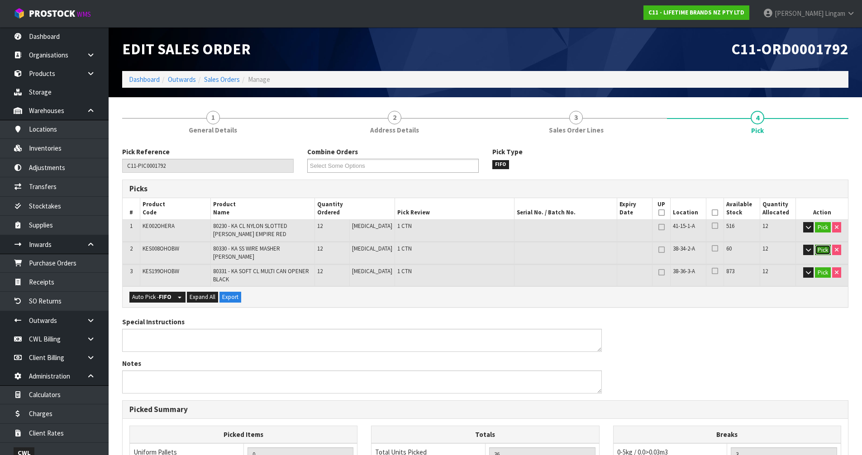
click at [817, 249] on button "Pick" at bounding box center [823, 250] width 16 height 11
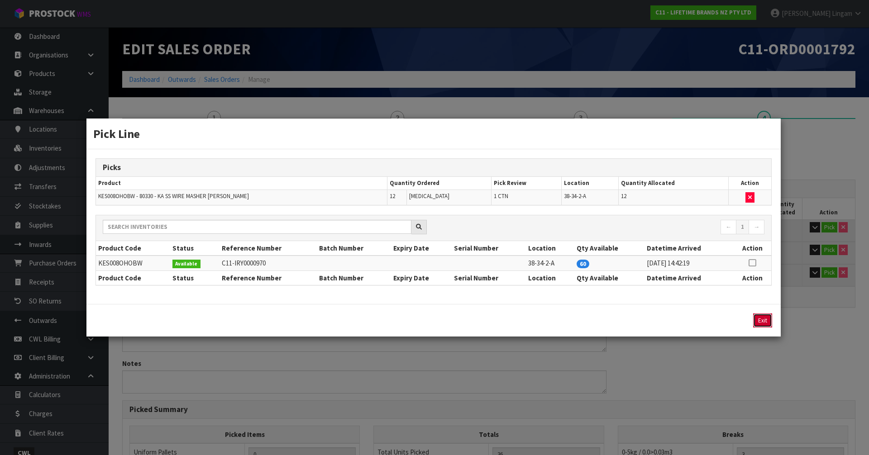
drag, startPoint x: 764, startPoint y: 322, endPoint x: 786, endPoint y: 315, distance: 23.5
click at [764, 322] on button "Exit" at bounding box center [762, 321] width 19 height 14
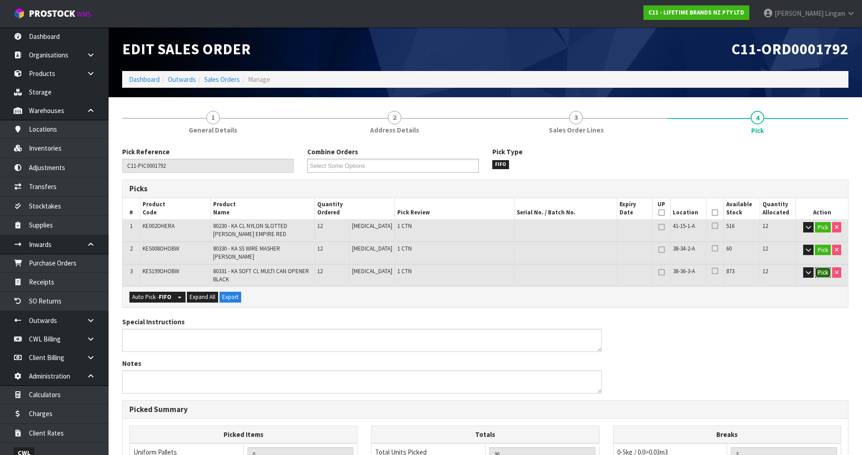
click at [820, 268] on button "Pick" at bounding box center [823, 272] width 16 height 11
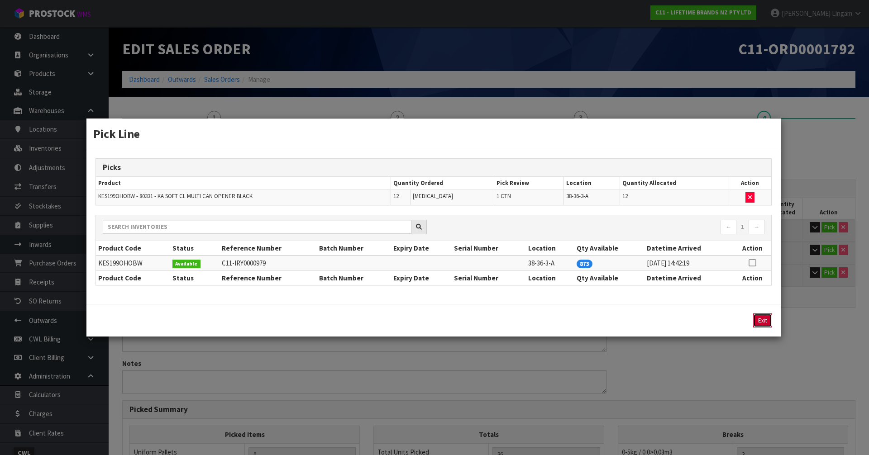
click at [760, 319] on button "Exit" at bounding box center [762, 321] width 19 height 14
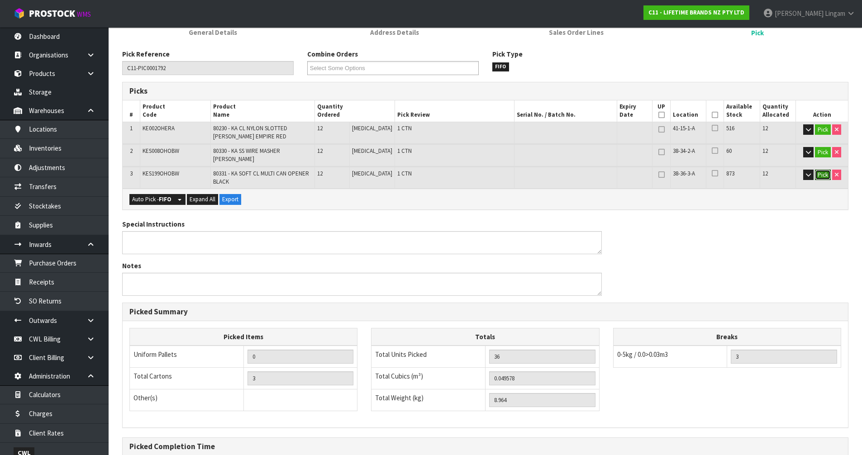
scroll to position [189, 0]
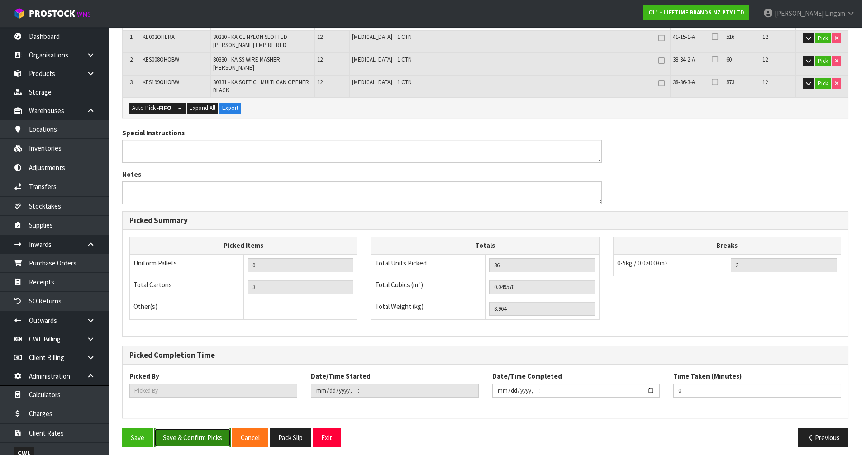
click at [164, 428] on button "Save & Confirm Picks" at bounding box center [192, 437] width 76 height 19
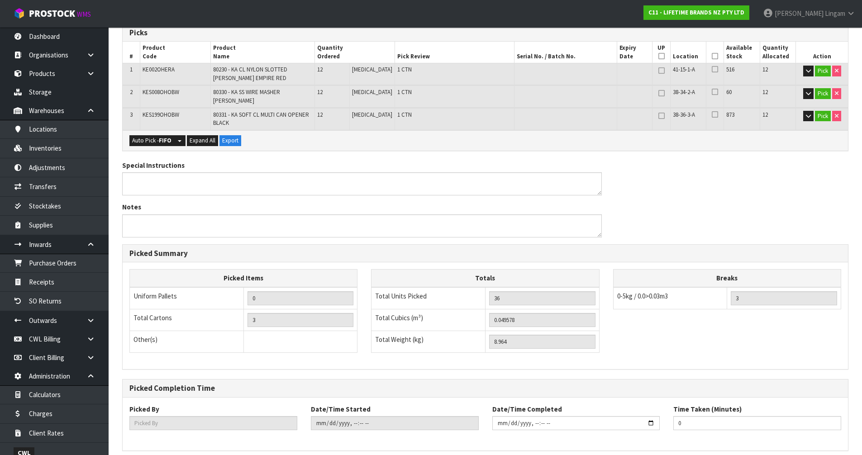
scroll to position [0, 0]
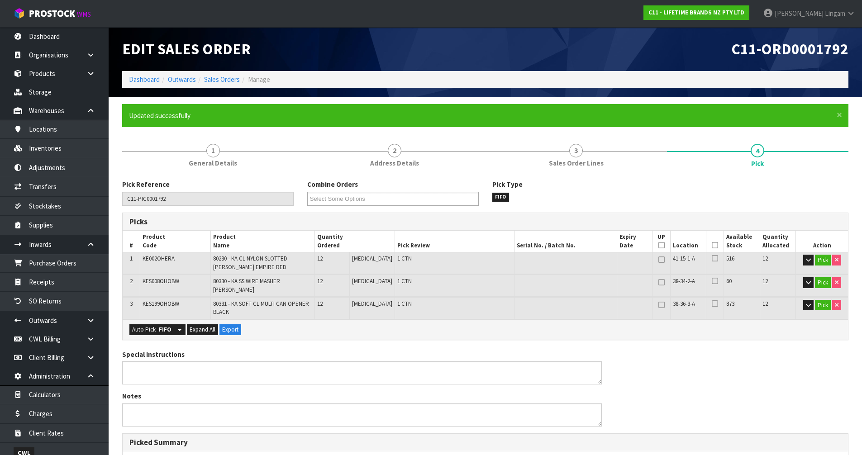
type input "[PERSON_NAME]"
type input "2025-09-01T11:46:59"
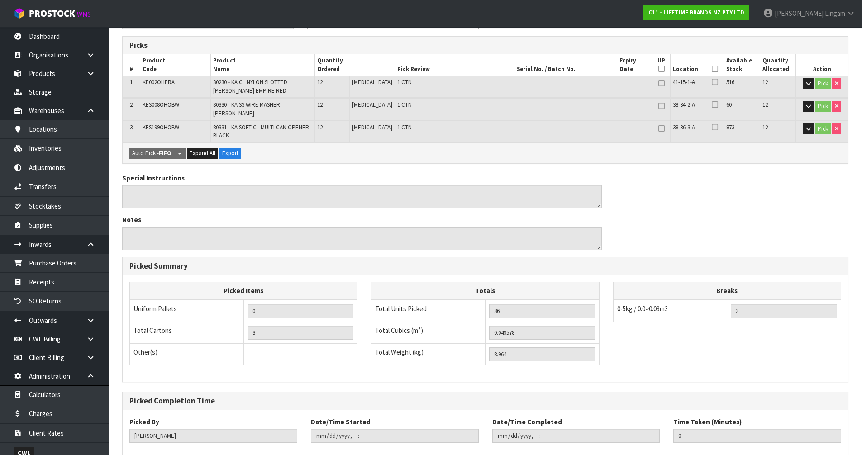
scroll to position [222, 0]
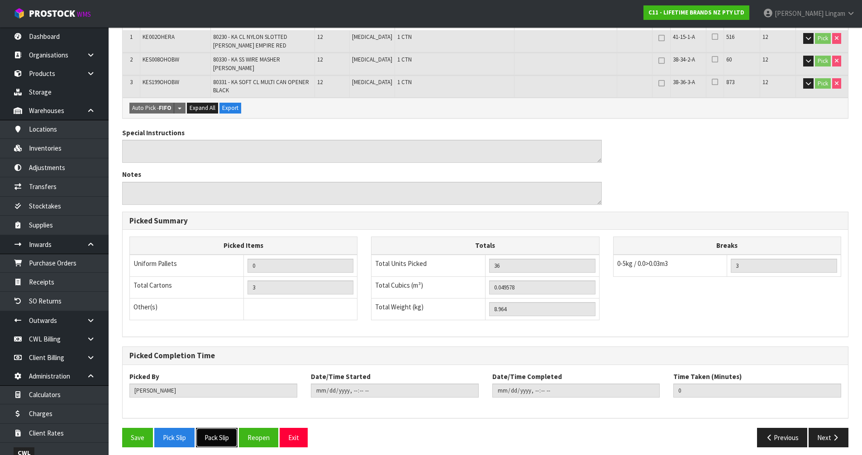
click at [232, 440] on button "Pack Slip" at bounding box center [217, 437] width 42 height 19
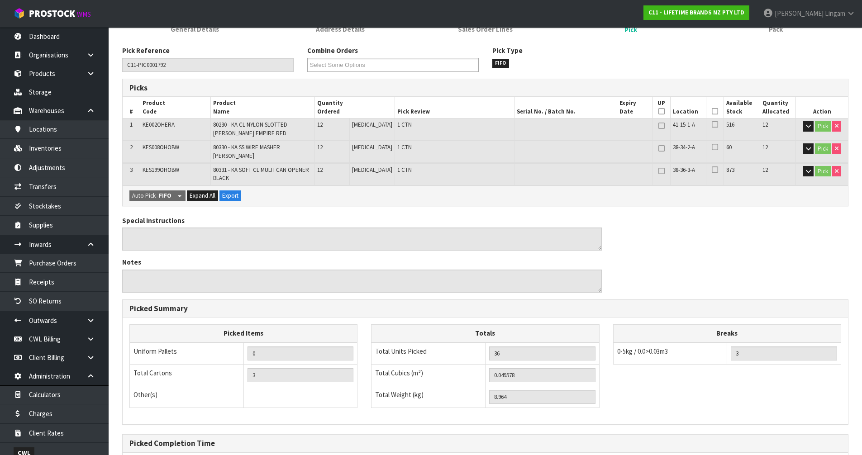
scroll to position [0, 0]
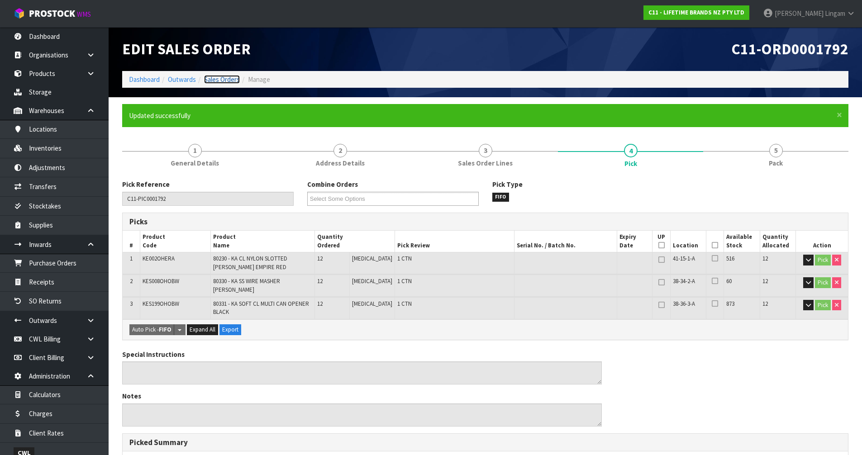
click at [227, 80] on link "Sales Orders" at bounding box center [222, 79] width 36 height 9
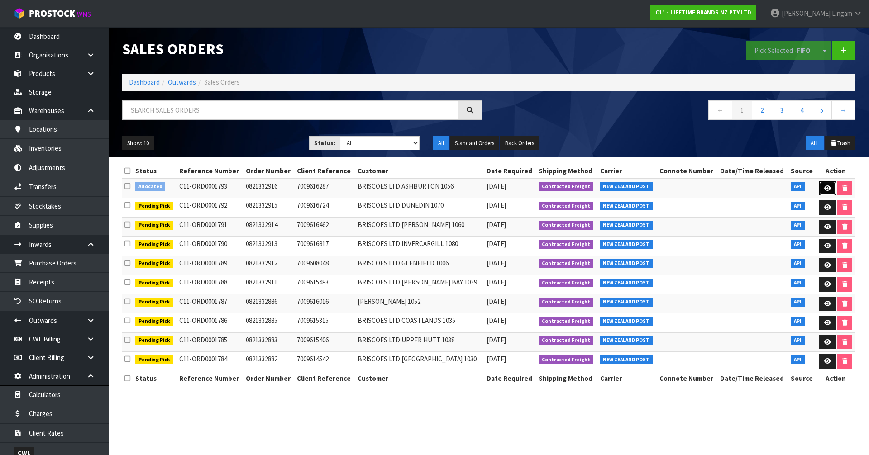
click at [826, 188] on icon at bounding box center [827, 189] width 7 height 6
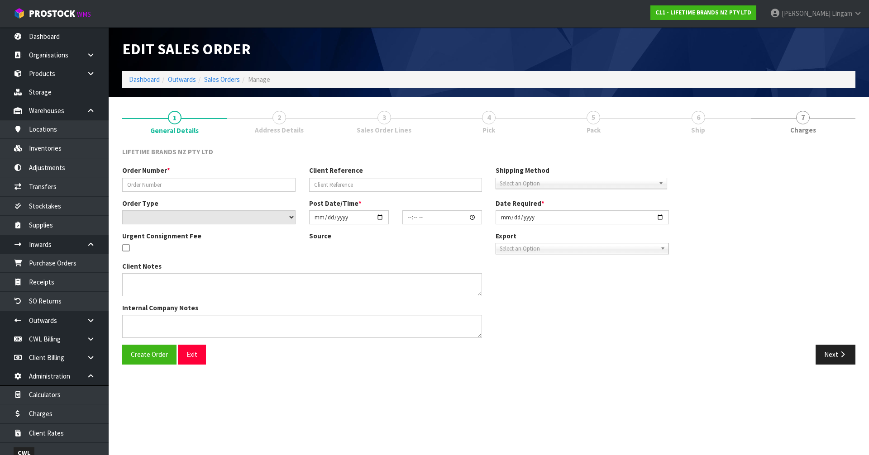
type input "0821332916"
type input "7009616287"
select select "number:0"
type input "2025-09-01"
type input "11:33:42.000"
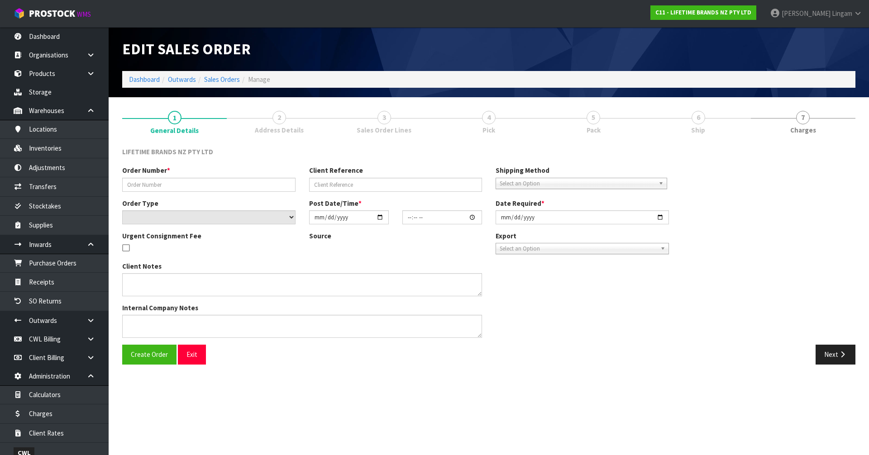
type input "2025-09-01"
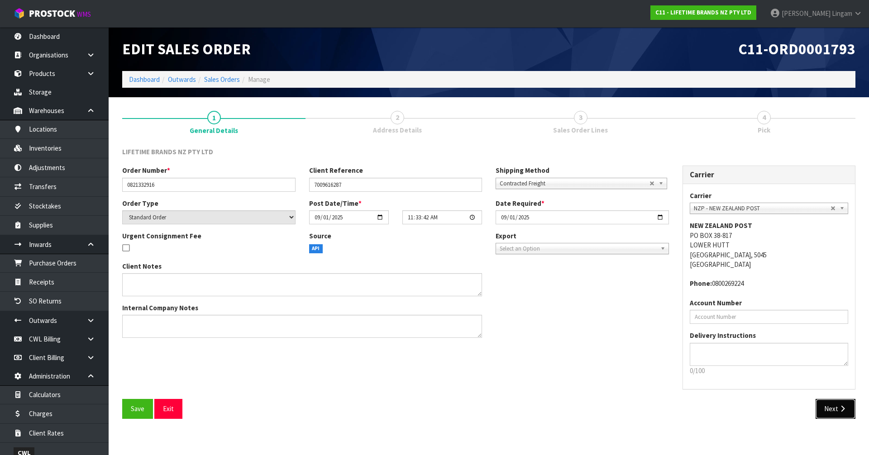
click at [824, 412] on button "Next" at bounding box center [836, 408] width 40 height 19
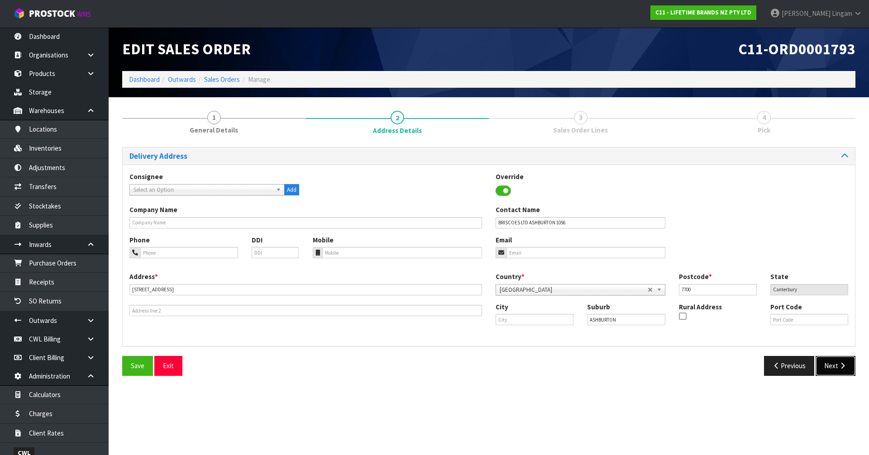
click at [829, 364] on button "Next" at bounding box center [836, 365] width 40 height 19
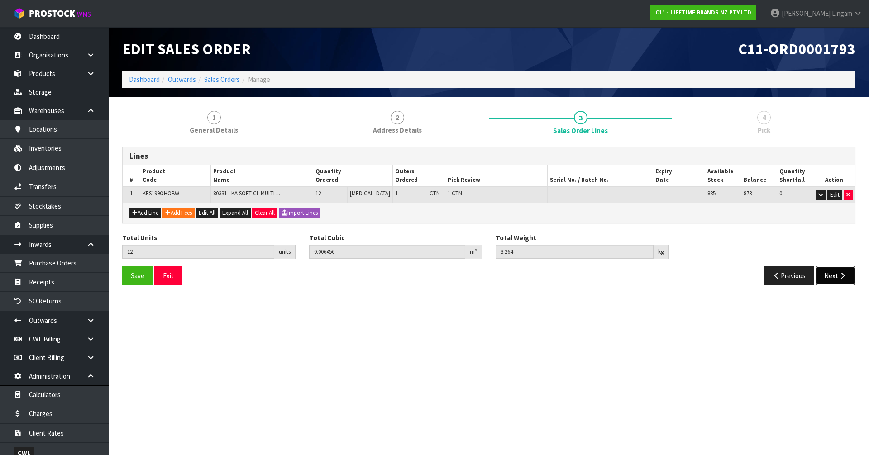
click at [826, 277] on button "Next" at bounding box center [836, 275] width 40 height 19
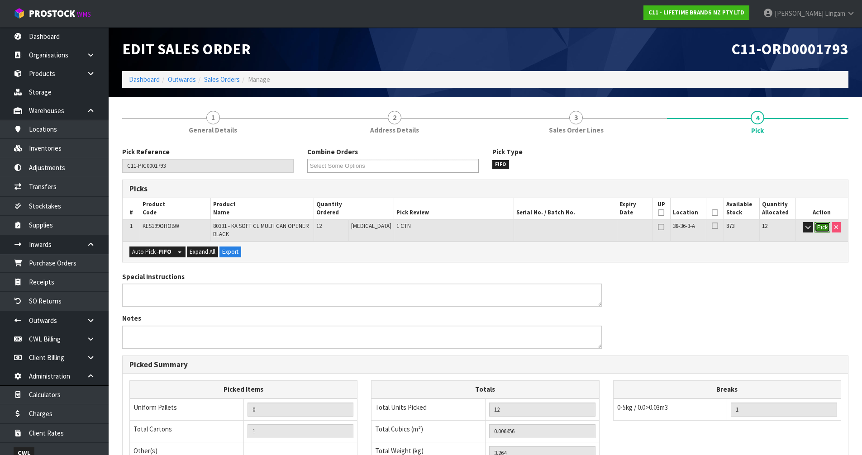
click at [823, 229] on button "Pick" at bounding box center [823, 227] width 16 height 11
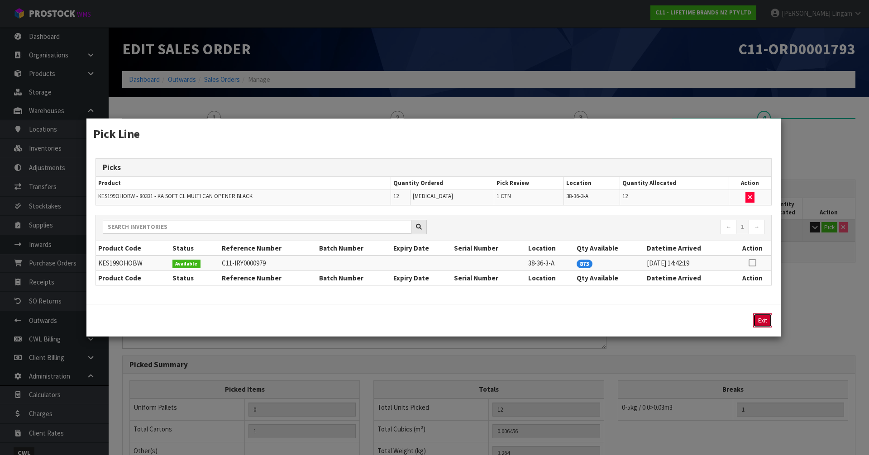
click at [760, 319] on button "Exit" at bounding box center [762, 321] width 19 height 14
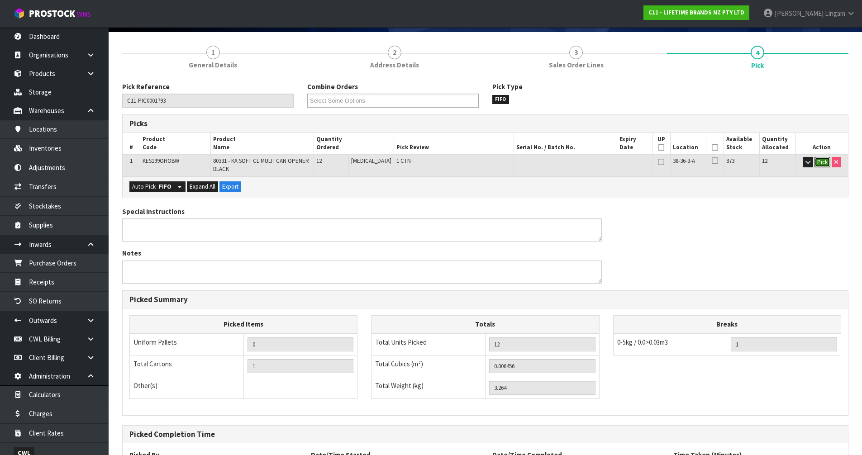
scroll to position [150, 0]
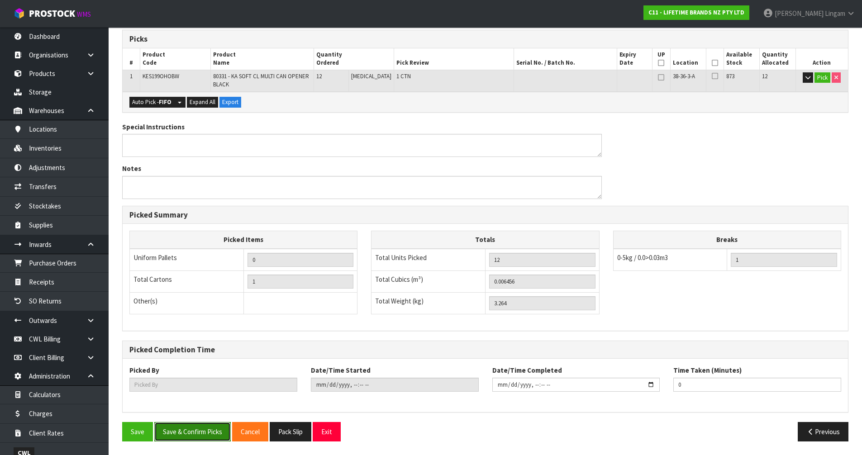
click at [207, 434] on button "Save & Confirm Picks" at bounding box center [192, 431] width 76 height 19
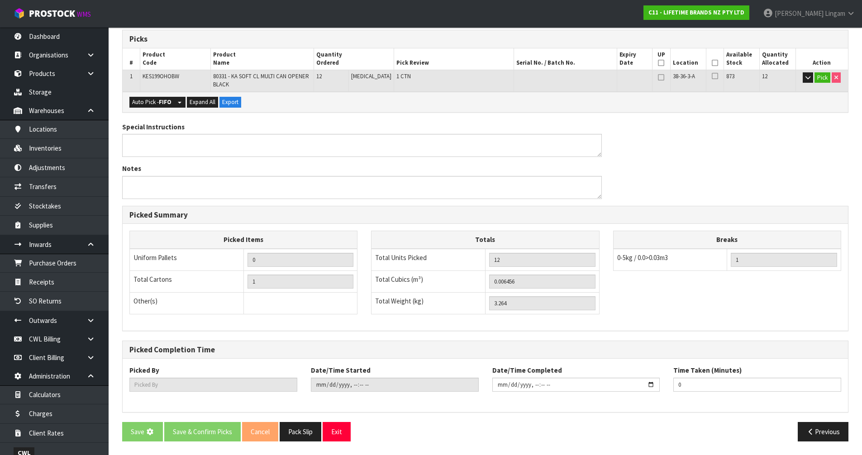
scroll to position [0, 0]
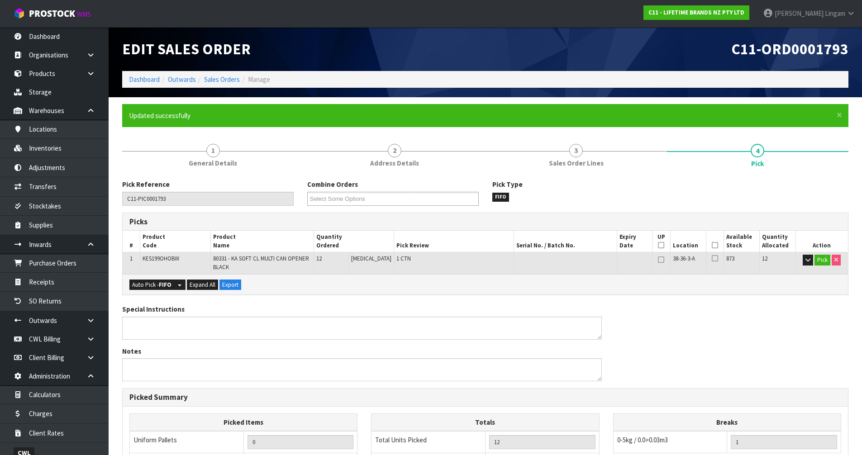
type input "[PERSON_NAME]"
type input "2025-09-01T11:48:18"
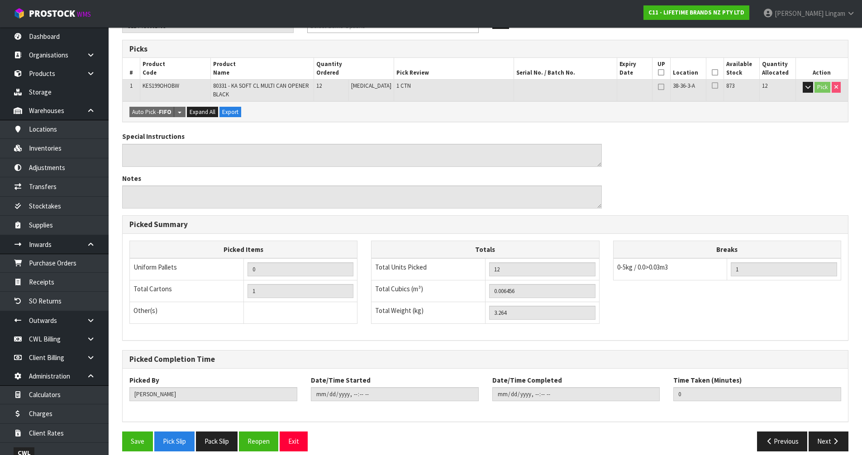
scroll to position [183, 0]
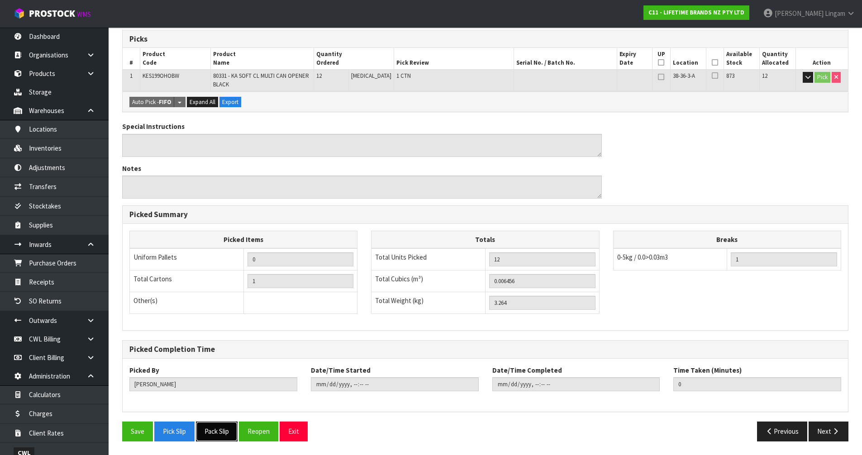
click at [216, 433] on button "Pack Slip" at bounding box center [217, 431] width 42 height 19
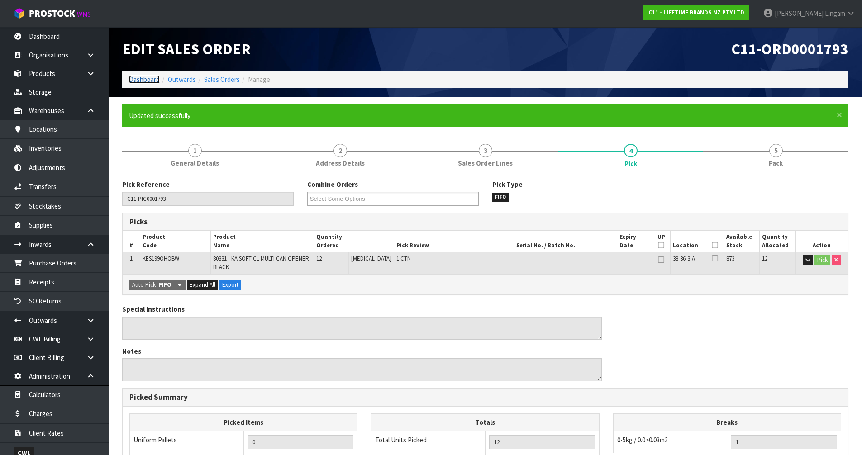
click at [140, 81] on link "Dashboard" at bounding box center [144, 79] width 31 height 9
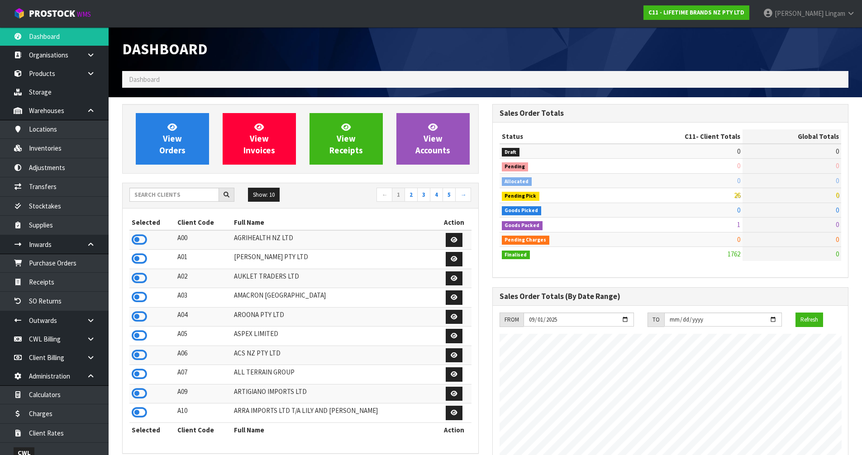
scroll to position [686, 370]
click at [178, 194] on input "text" at bounding box center [174, 195] width 90 height 14
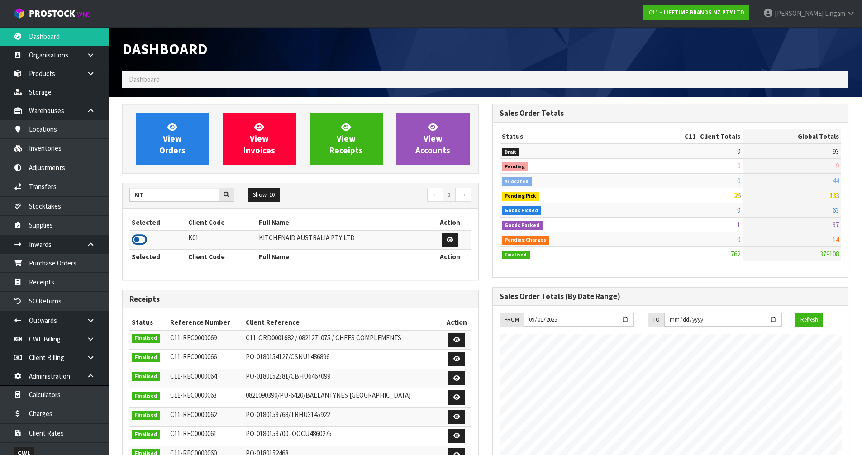
click at [142, 241] on icon at bounding box center [139, 240] width 15 height 14
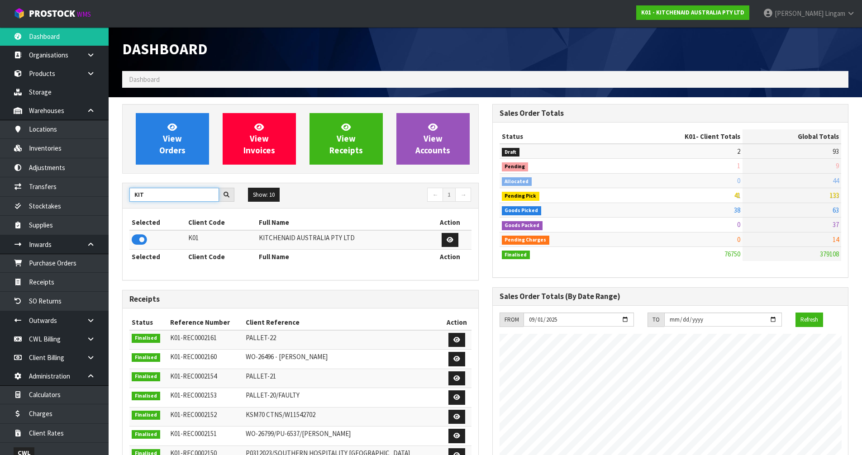
click at [165, 197] on input "KIT" at bounding box center [174, 195] width 90 height 14
type input "K"
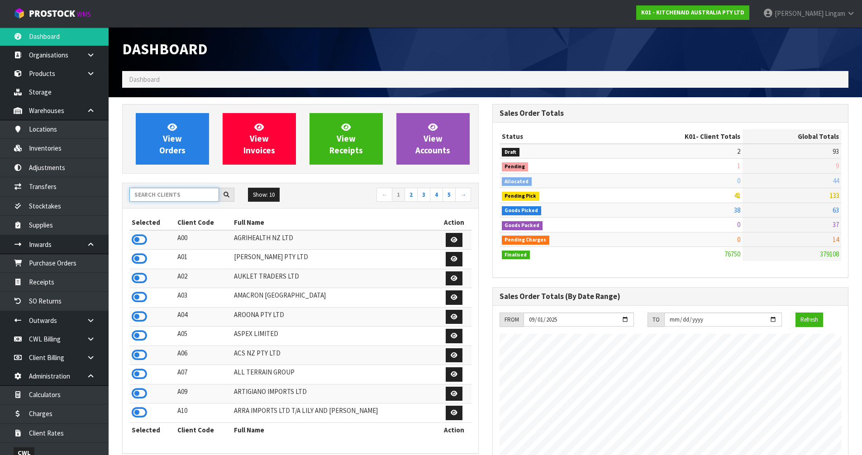
click at [193, 198] on input "text" at bounding box center [174, 195] width 90 height 14
drag, startPoint x: 141, startPoint y: 239, endPoint x: 144, endPoint y: 229, distance: 10.6
click at [141, 238] on icon at bounding box center [139, 240] width 15 height 14
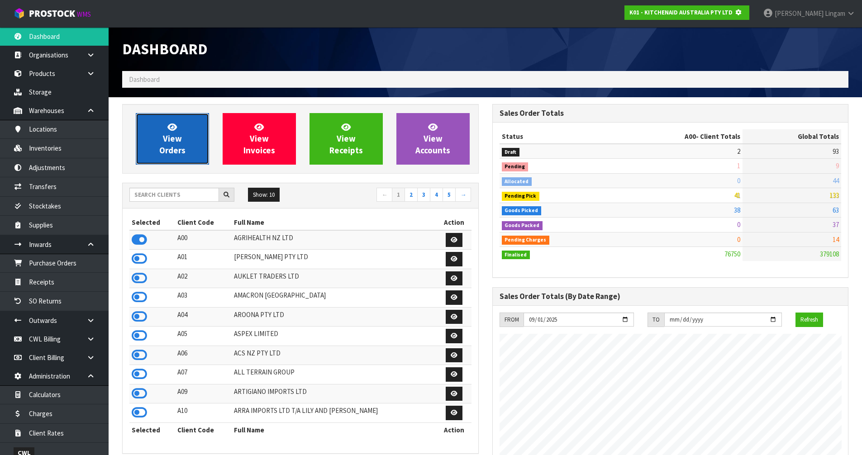
click at [172, 146] on span "View Orders" at bounding box center [172, 139] width 26 height 34
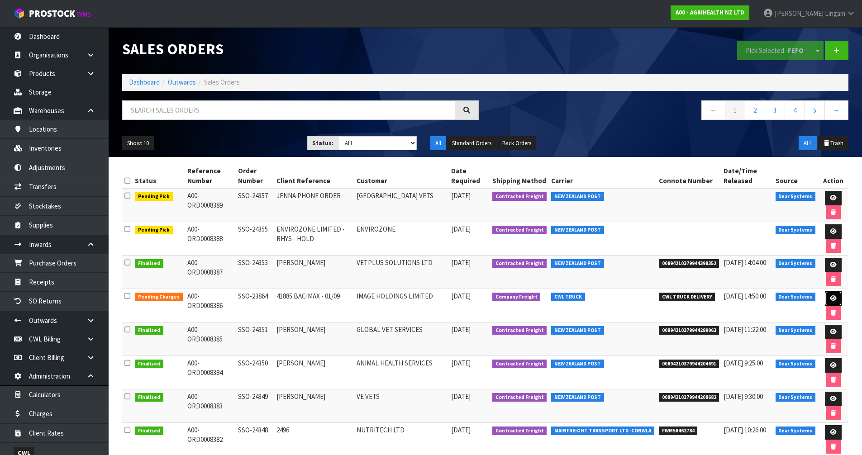
click at [833, 298] on icon at bounding box center [833, 299] width 7 height 6
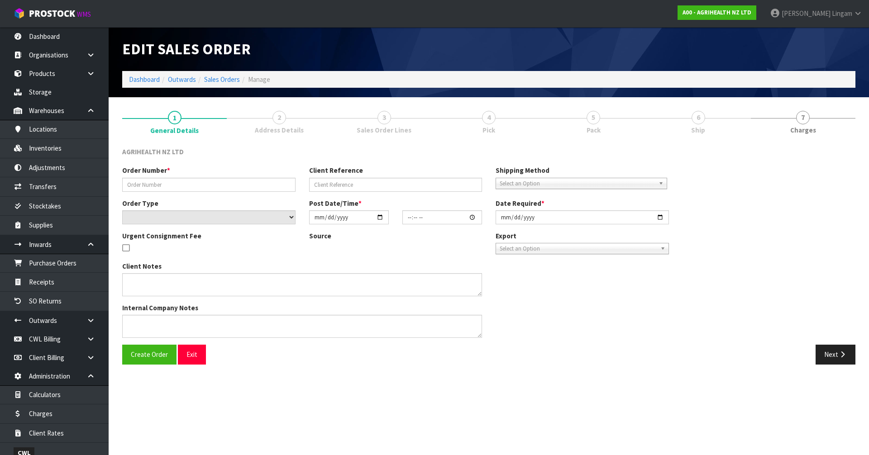
type input "SSO-23864"
type input "41885 BACIMAX - 01/09"
select select "number:0"
type input "[DATE]"
type input "09:31:53.000"
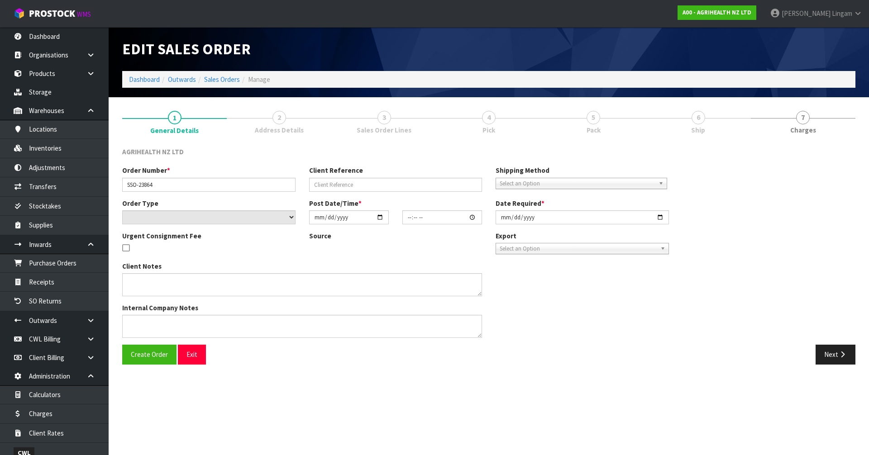
type input "2025-09-01"
type textarea "SHIP BY: Freight delivery Monday 1st September please"
type textarea "SENDING 1 X TAPPED BAG FOR BATCH Y250326, FROM LOCATION 41-30-2-A"
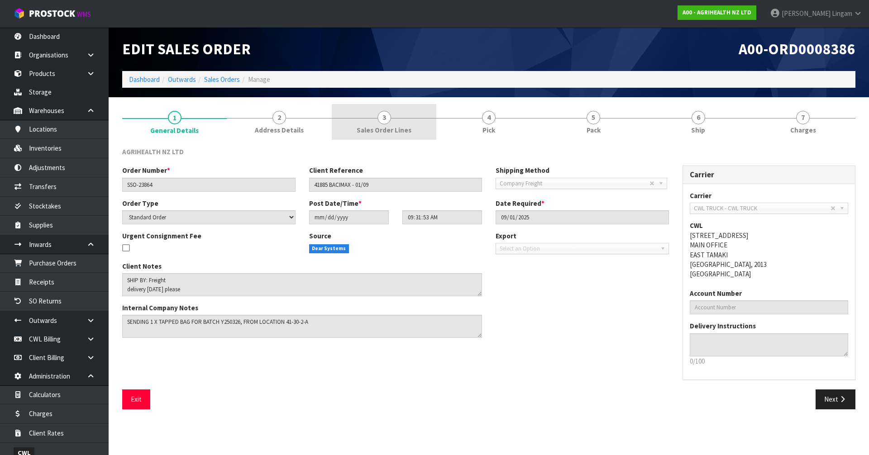
click at [408, 134] on span "Sales Order Lines" at bounding box center [384, 130] width 55 height 10
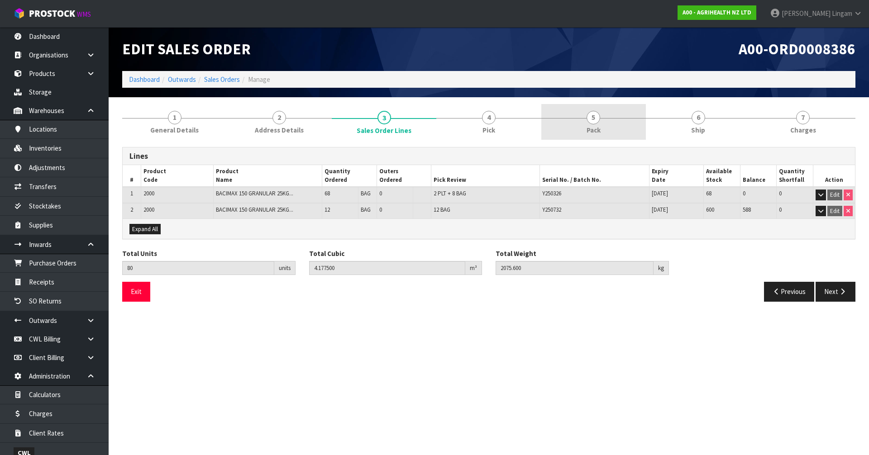
click at [595, 128] on span "Pack" at bounding box center [594, 130] width 14 height 10
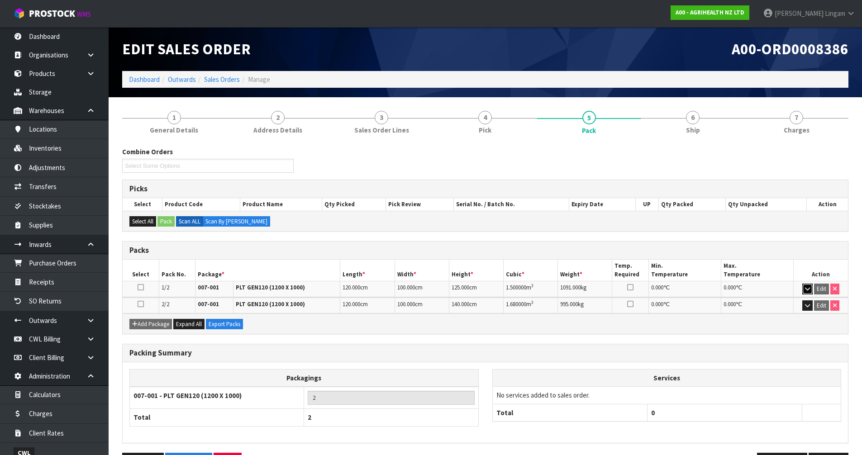
click at [808, 290] on icon "button" at bounding box center [807, 289] width 5 height 6
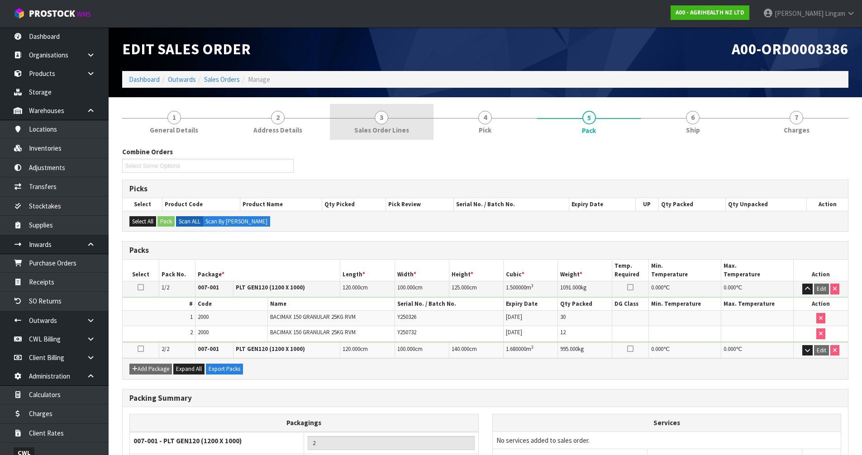
click at [392, 124] on link "3 Sales Order Lines" at bounding box center [382, 122] width 104 height 36
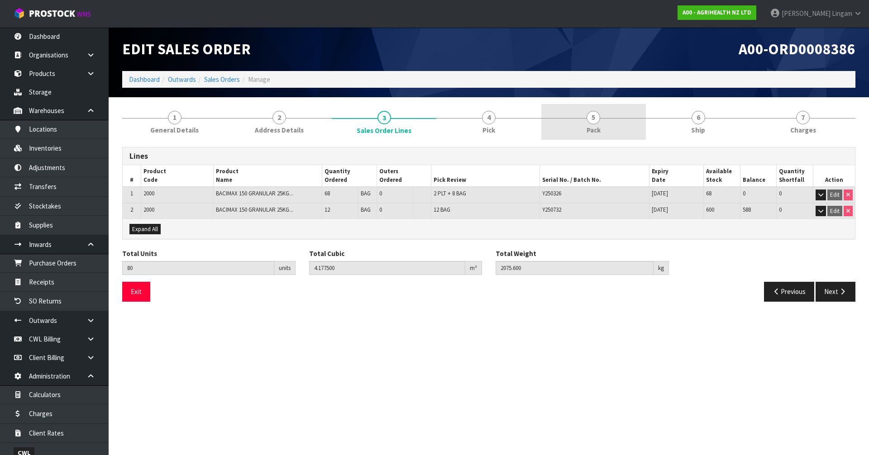
click at [587, 124] on link "5 Pack" at bounding box center [593, 122] width 105 height 36
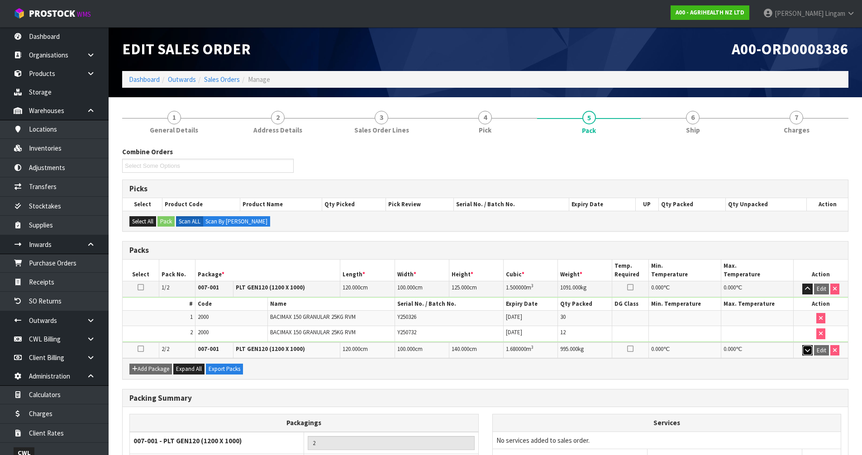
click at [810, 353] on icon "button" at bounding box center [807, 351] width 5 height 6
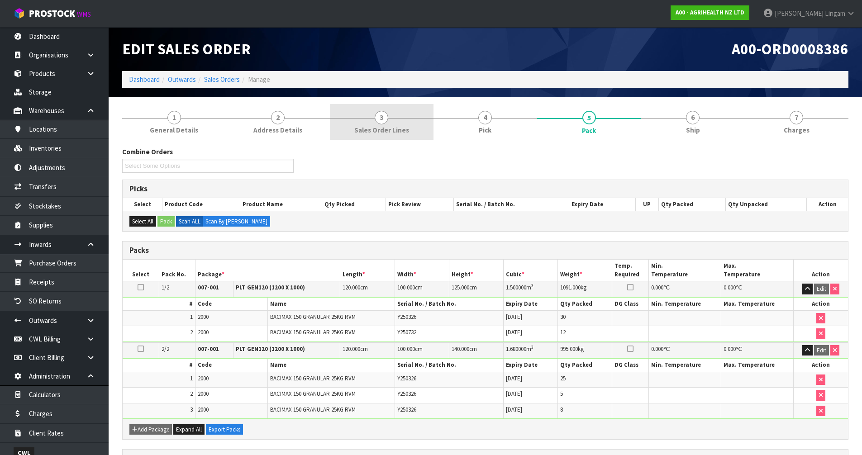
click at [399, 127] on span "Sales Order Lines" at bounding box center [381, 130] width 55 height 10
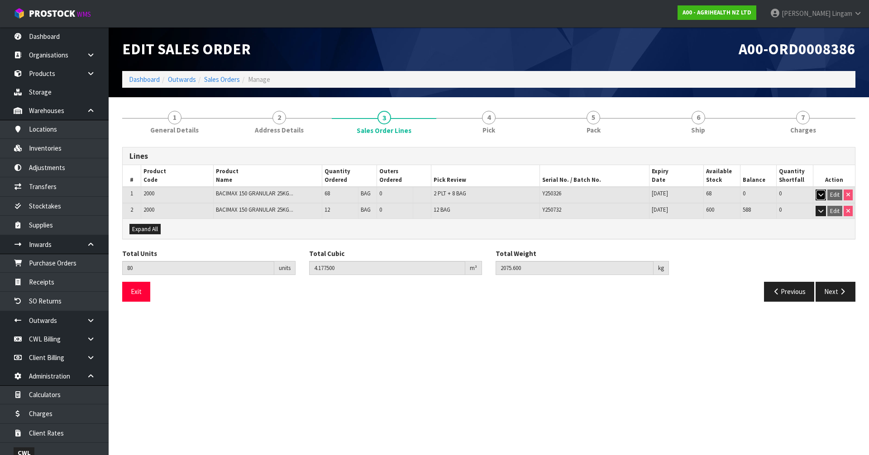
click at [821, 194] on icon "button" at bounding box center [820, 195] width 5 height 6
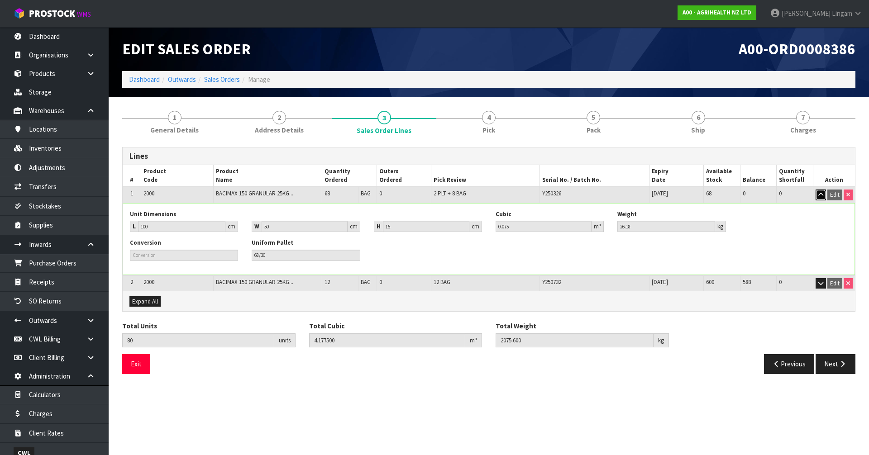
click at [820, 194] on icon "button" at bounding box center [820, 195] width 5 height 6
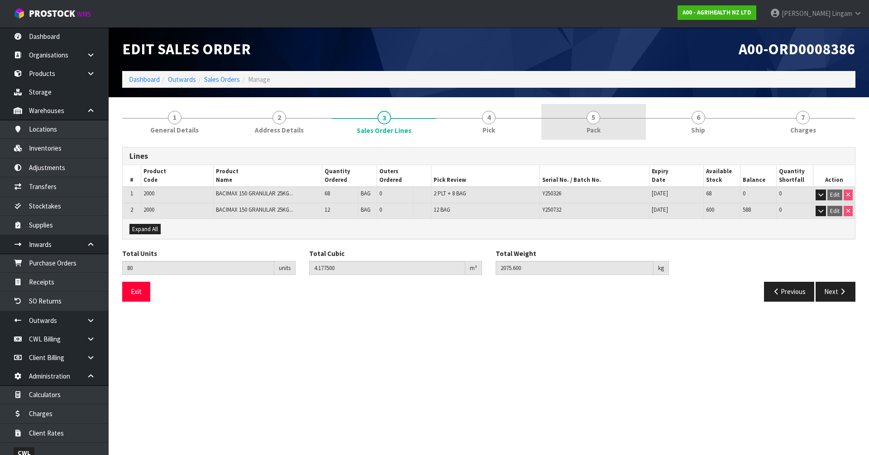
click at [612, 128] on link "5 Pack" at bounding box center [593, 122] width 105 height 36
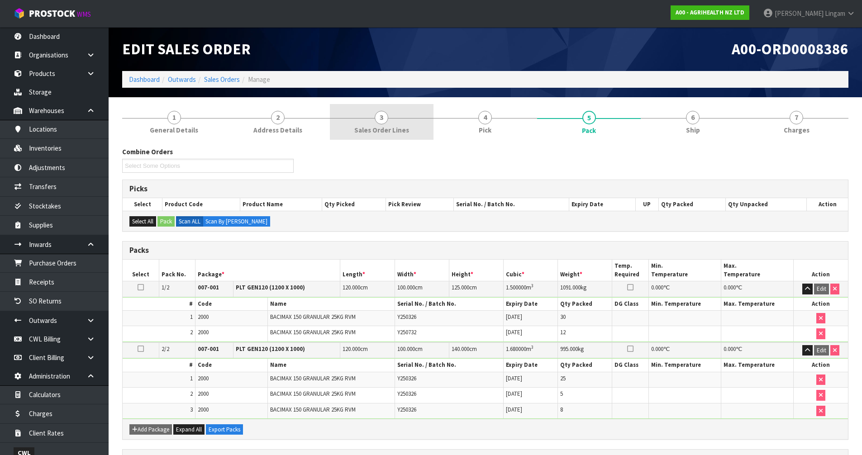
click at [416, 127] on link "3 Sales Order Lines" at bounding box center [382, 122] width 104 height 36
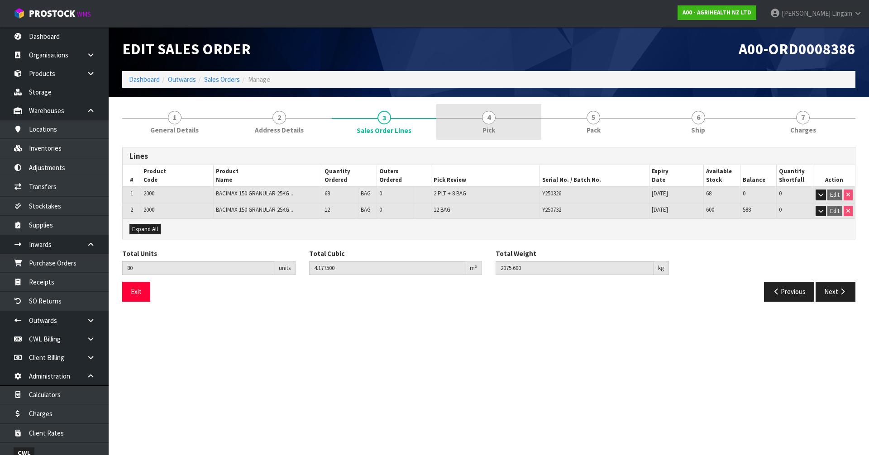
click at [481, 128] on link "4 Pick" at bounding box center [488, 122] width 105 height 36
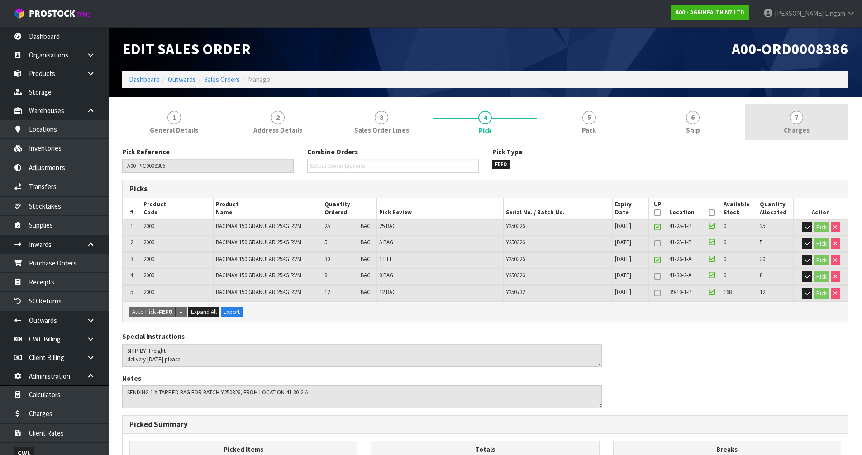
click at [811, 130] on link "7 [GEOGRAPHIC_DATA]" at bounding box center [797, 122] width 104 height 36
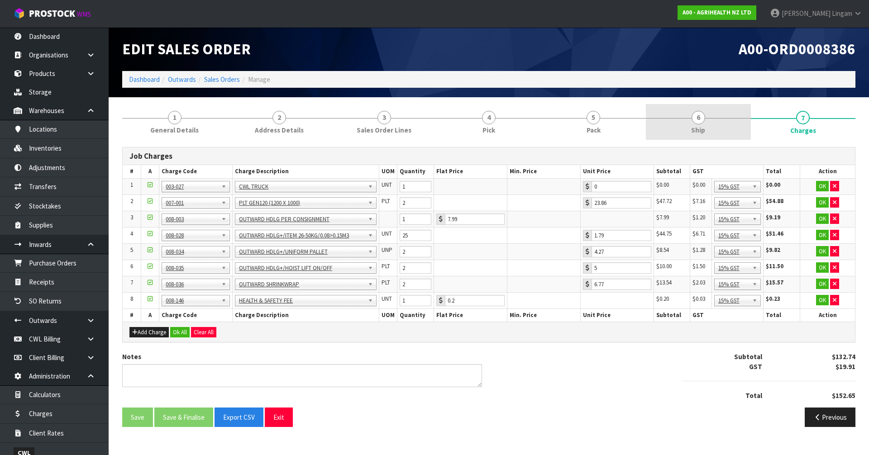
click at [723, 128] on link "6 Ship" at bounding box center [698, 122] width 105 height 36
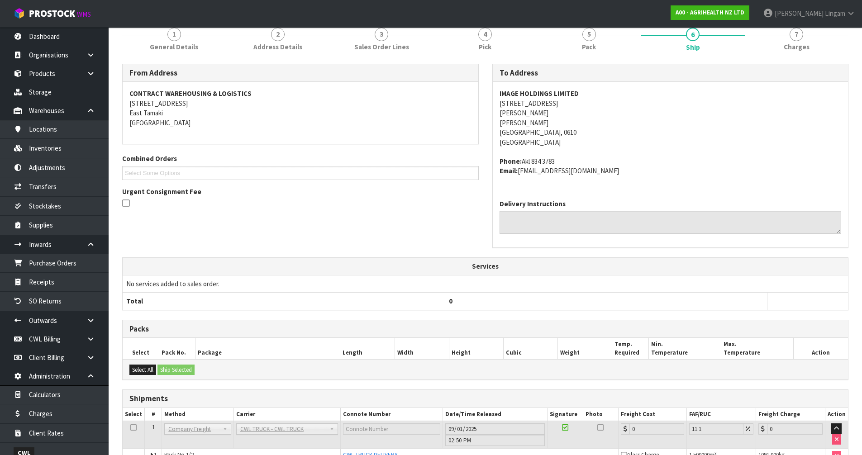
scroll to position [151, 0]
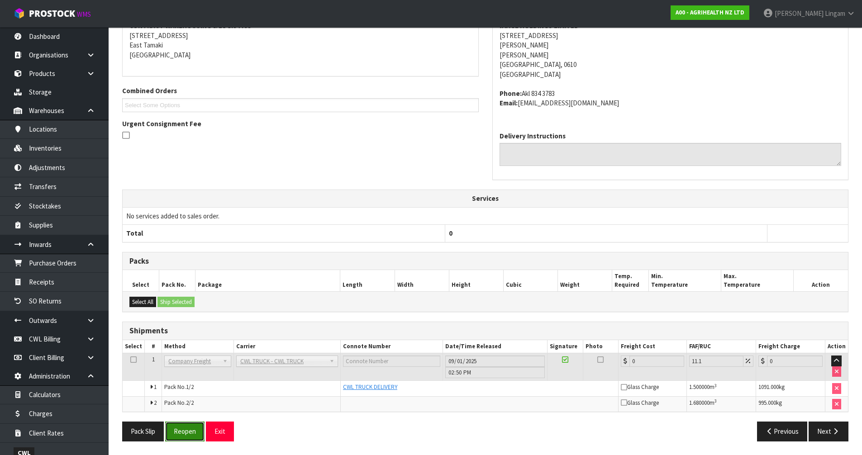
click at [187, 434] on button "Reopen" at bounding box center [184, 431] width 39 height 19
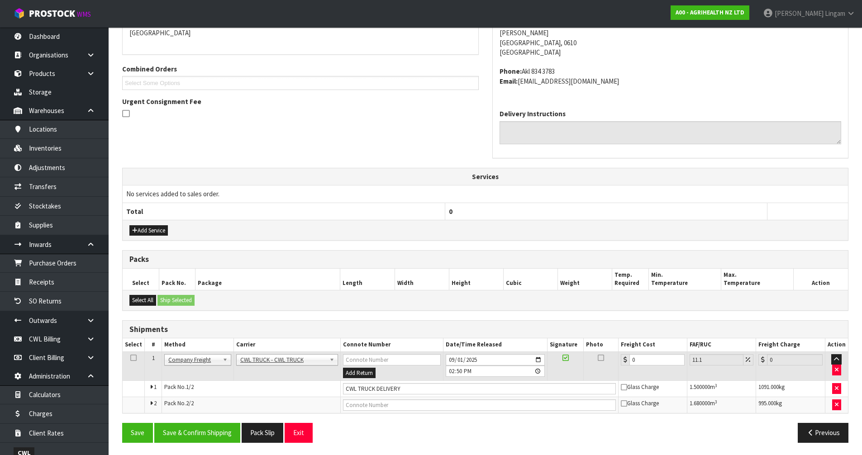
scroll to position [207, 0]
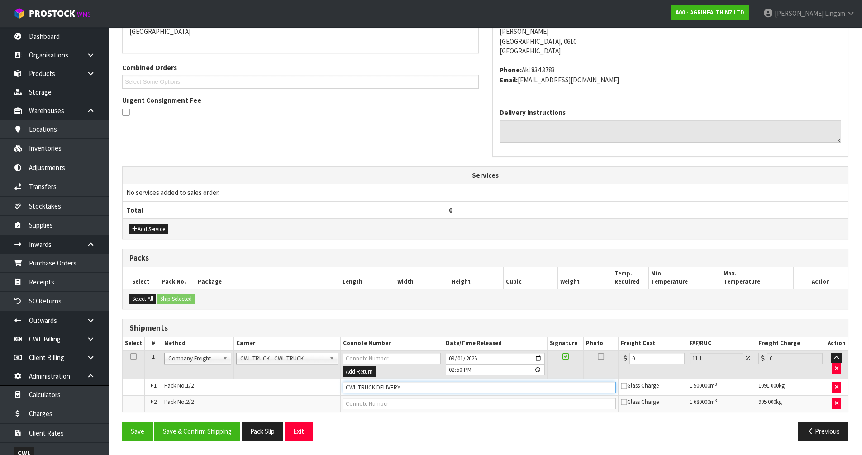
click at [406, 387] on input "CWL TRUCK DELIVERY" at bounding box center [479, 387] width 273 height 11
type input "CWL TRUCK DELIVERED"
drag, startPoint x: 642, startPoint y: 359, endPoint x: 626, endPoint y: 360, distance: 15.9
click at [626, 360] on div "0" at bounding box center [652, 358] width 63 height 11
type input "1"
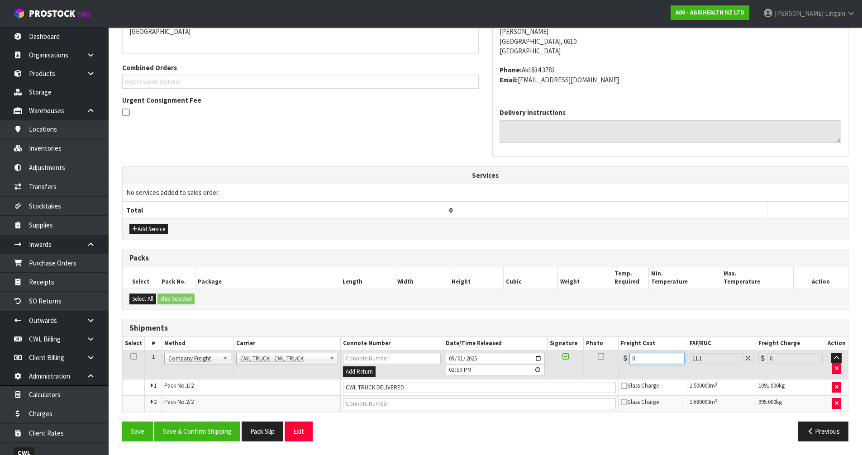
type input "1.11"
type input "16"
type input "17.78"
type input "163"
type input "181.09"
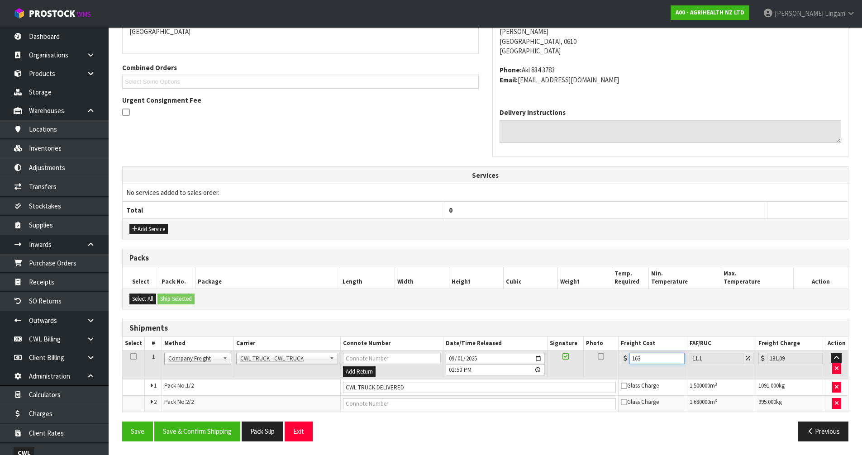
type input "163.2"
type input "181.32"
type input "163.28"
type input "181.4"
type input "163.28"
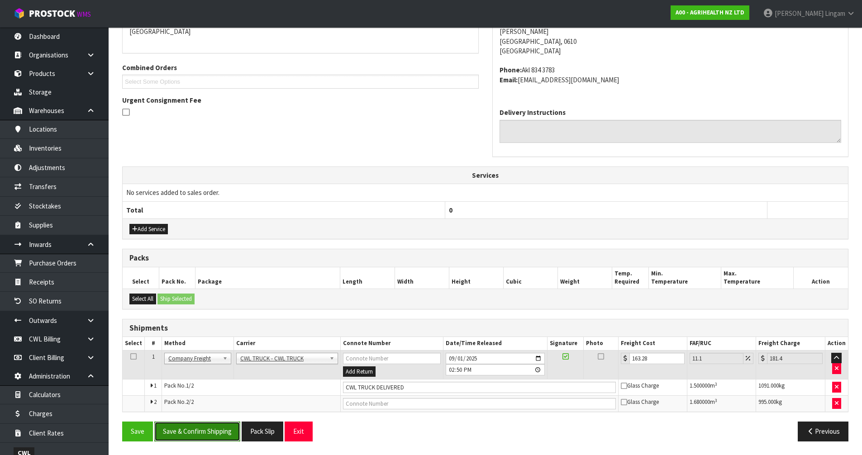
click at [193, 431] on button "Save & Confirm Shipping" at bounding box center [197, 431] width 86 height 19
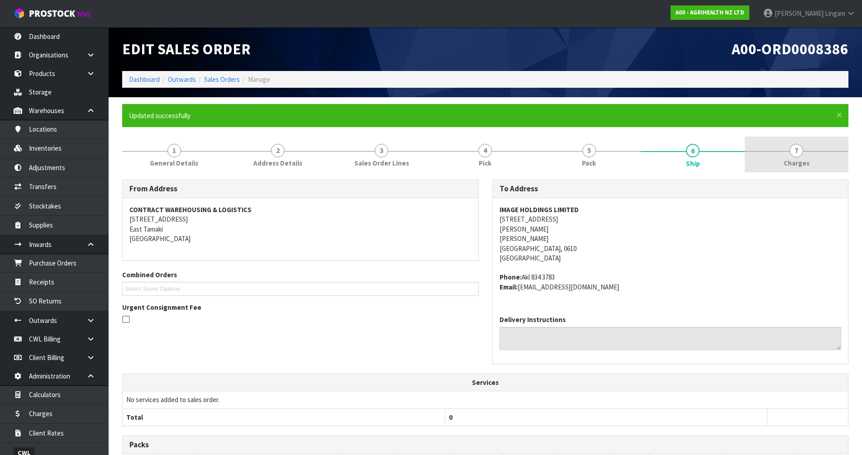
click at [806, 161] on span "Charges" at bounding box center [797, 163] width 26 height 10
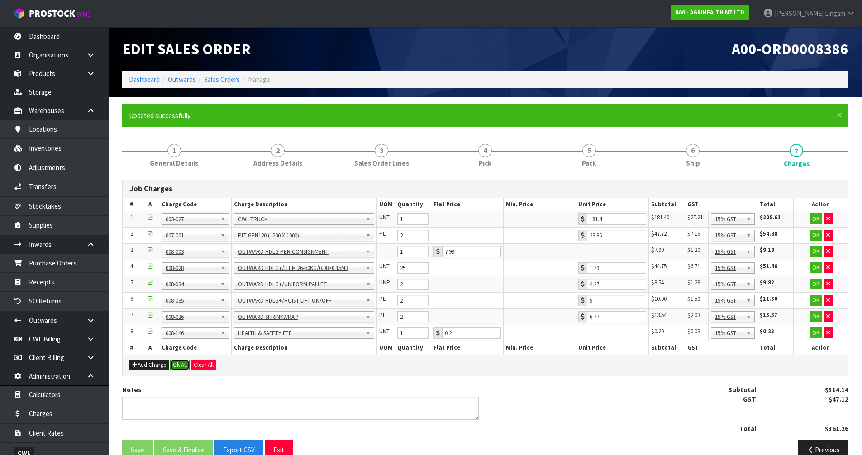
click at [181, 368] on button "Ok All" at bounding box center [179, 365] width 19 height 11
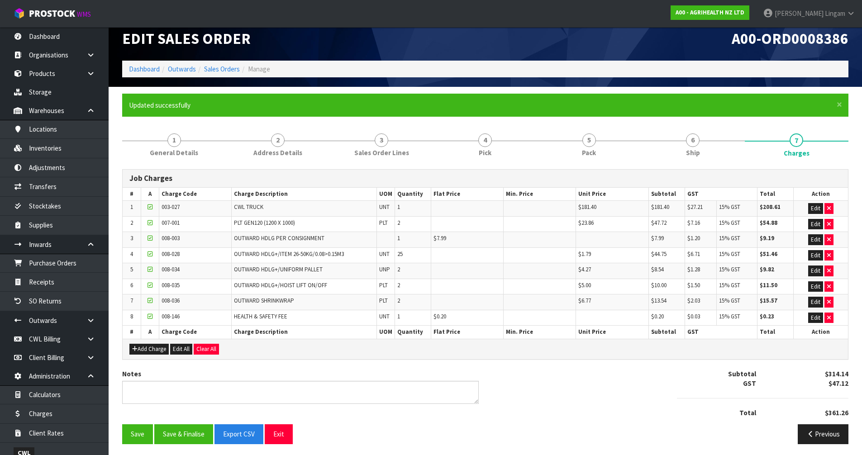
scroll to position [13, 0]
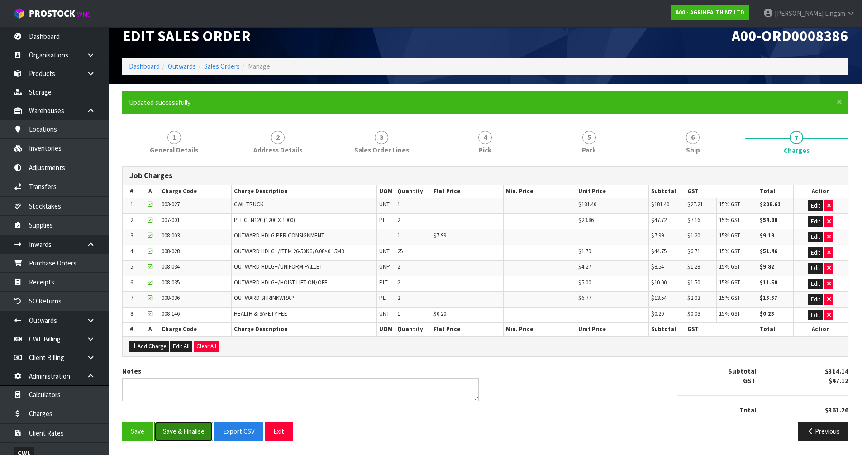
click at [177, 430] on button "Save & Finalise" at bounding box center [183, 431] width 59 height 19
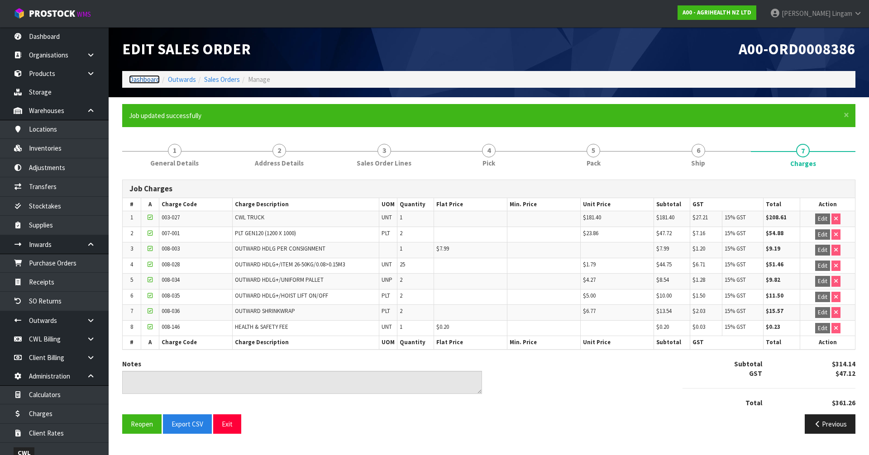
click at [148, 78] on link "Dashboard" at bounding box center [144, 79] width 31 height 9
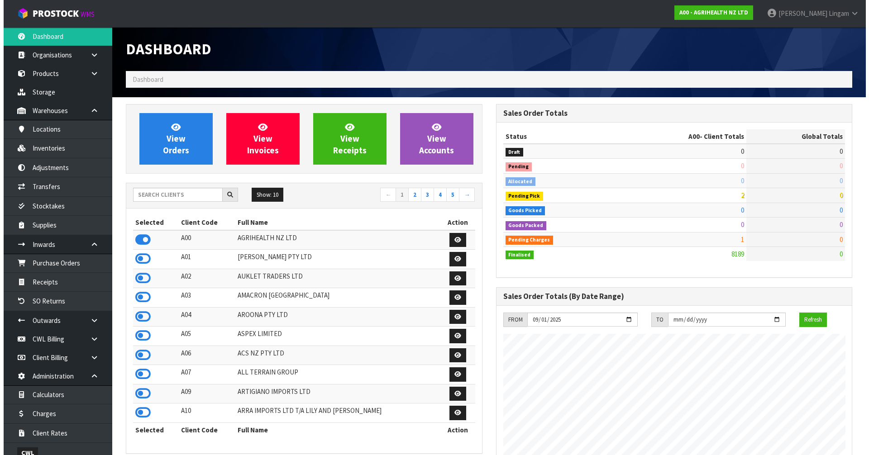
scroll to position [686, 370]
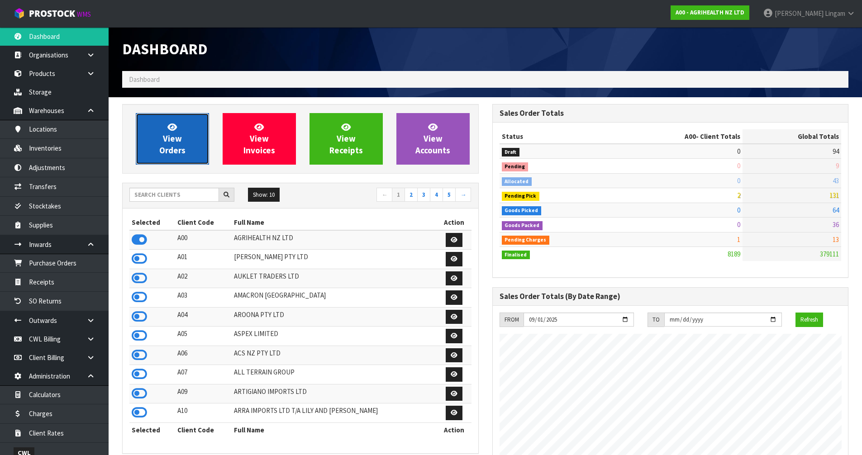
click at [173, 137] on span "View Orders" at bounding box center [172, 139] width 26 height 34
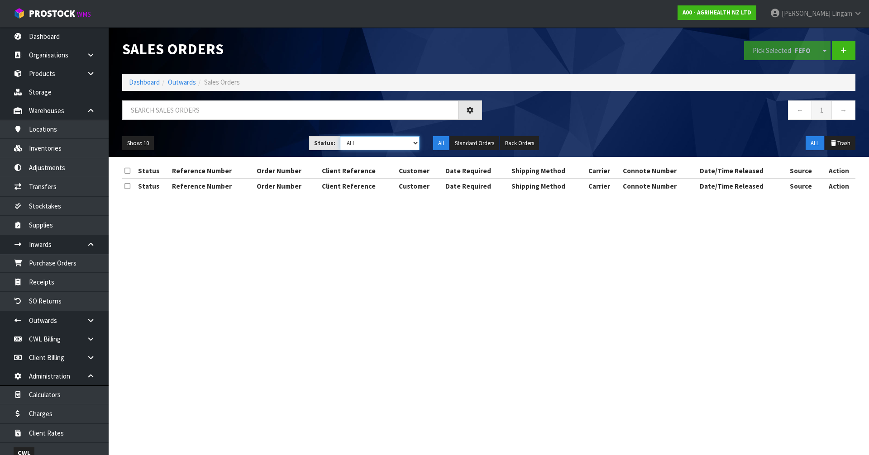
click at [393, 142] on select "Draft Pending Allocated Pending Pick Goods Picked Goods Packed Pending Charges …" at bounding box center [380, 143] width 80 height 14
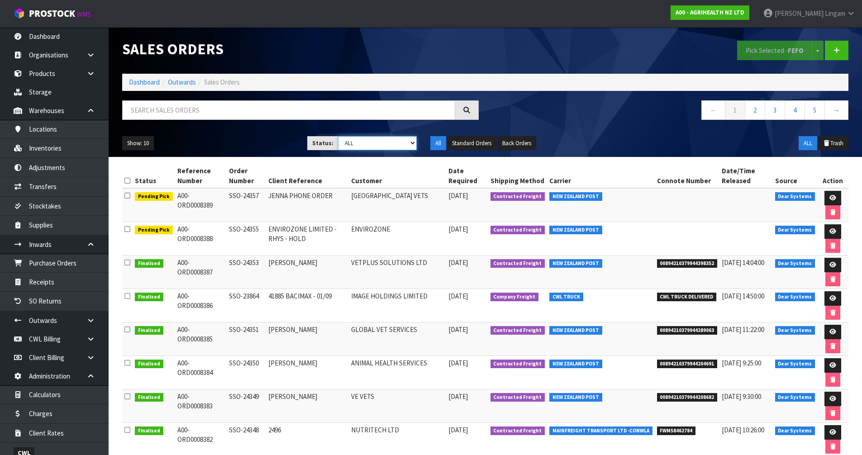
select select "string:6"
click at [338, 136] on select "Draft Pending Allocated Pending Pick Goods Picked Goods Packed Pending Charges …" at bounding box center [377, 143] width 79 height 14
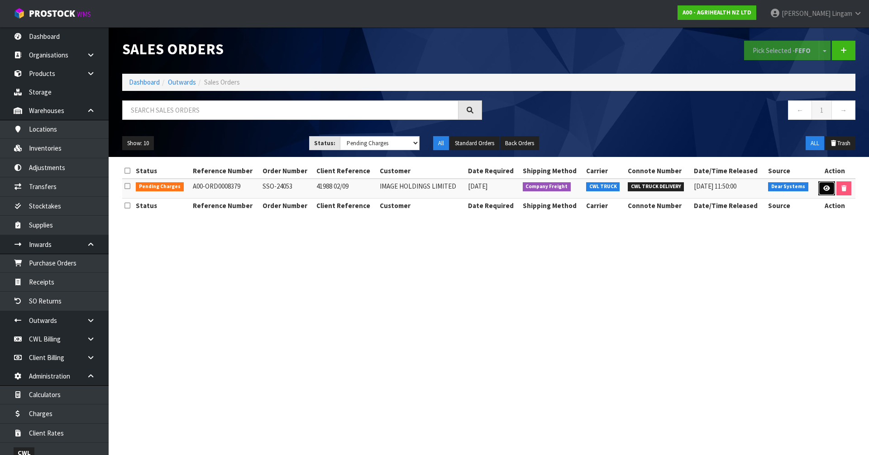
click at [827, 186] on icon at bounding box center [826, 189] width 7 height 6
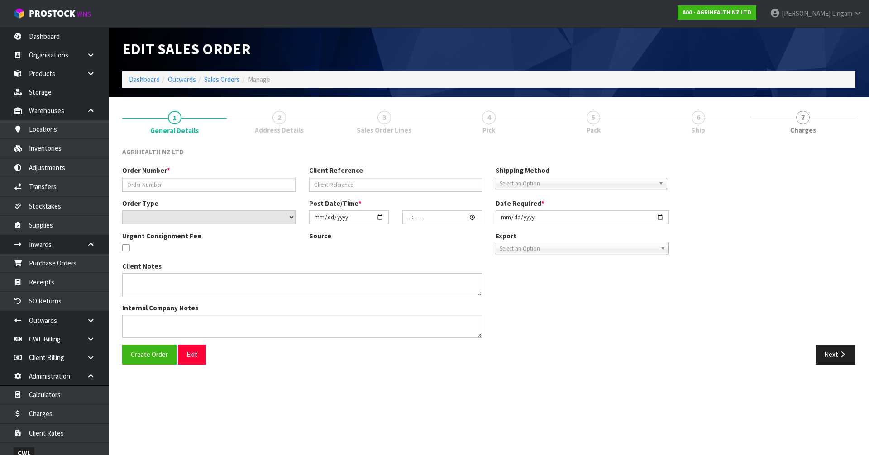
type input "SSO-24053"
type input "41988 02/09"
select select "number:0"
type input "2025-08-28"
type input "10:12:02.000"
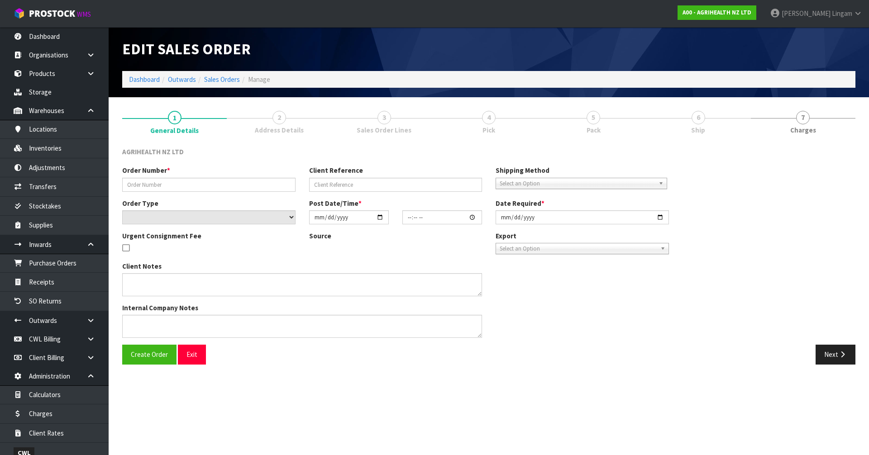
type input "2025-08-28"
type textarea "SHIP BY: Freight"
type textarea "FOR DISPATCH PLEASE, FOR DELIVERY EARLY NEXT WEEK"
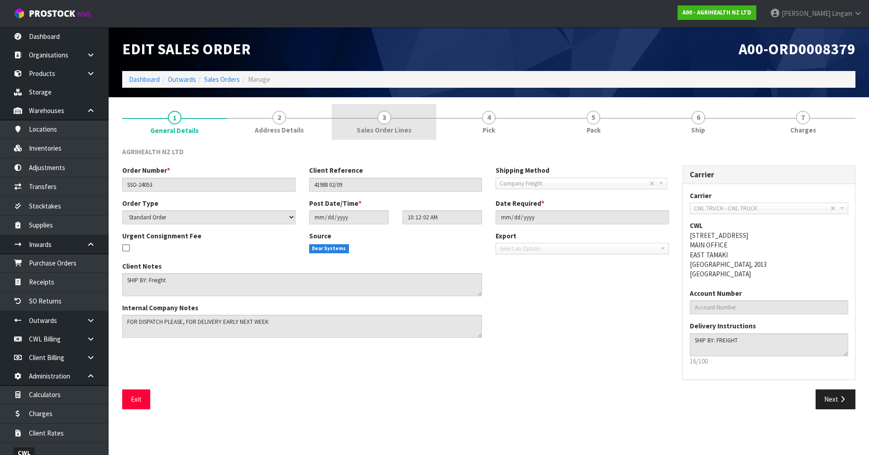
click at [398, 126] on span "Sales Order Lines" at bounding box center [384, 130] width 55 height 10
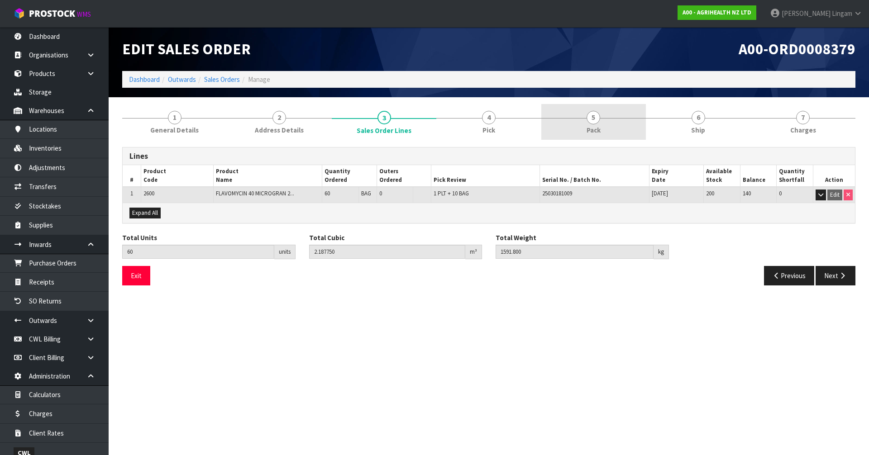
click at [581, 125] on link "5 Pack" at bounding box center [593, 122] width 105 height 36
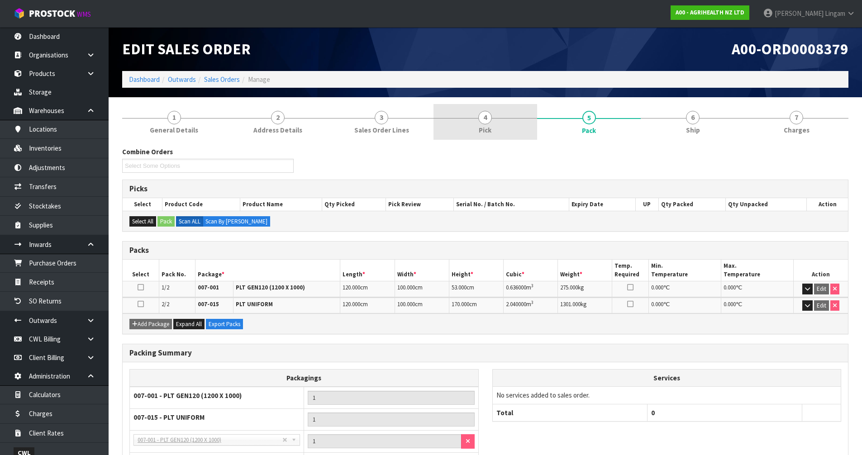
drag, startPoint x: 803, startPoint y: 132, endPoint x: 512, endPoint y: 124, distance: 290.7
click at [776, 150] on div "1 General Details 2 Address Details 3 Sales Order Lines 4 Pick 5 Pack 6 Ship 7 …" at bounding box center [485, 313] width 726 height 419
click at [480, 124] on link "4 Pick" at bounding box center [486, 122] width 104 height 36
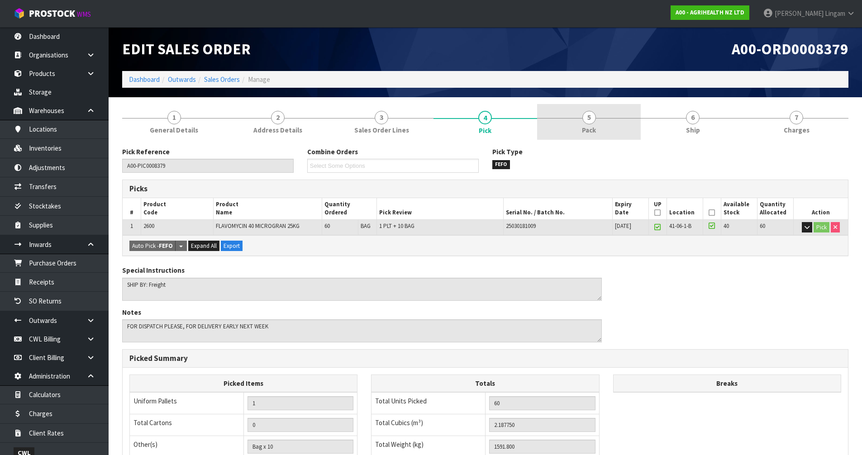
click at [597, 133] on link "5 Pack" at bounding box center [589, 122] width 104 height 36
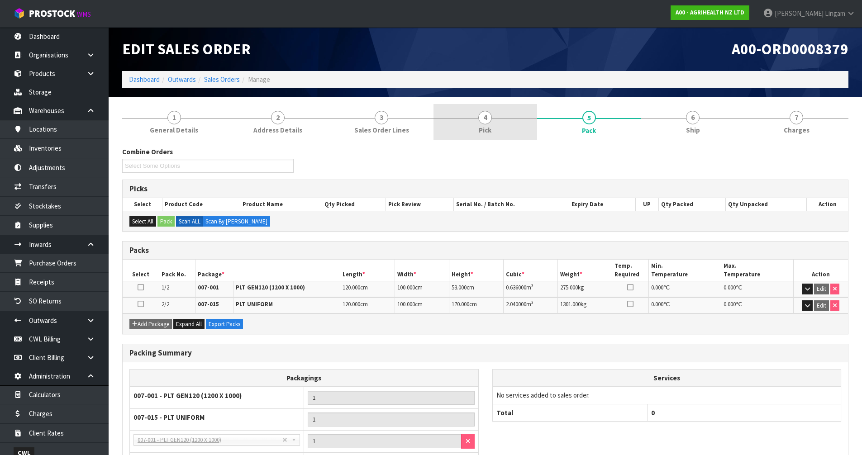
click at [514, 135] on link "4 Pick" at bounding box center [486, 122] width 104 height 36
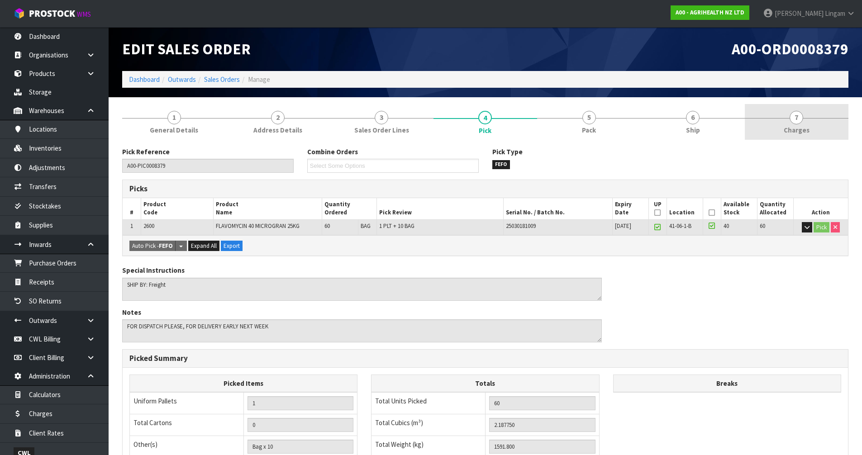
click at [813, 126] on link "7 [GEOGRAPHIC_DATA]" at bounding box center [797, 122] width 104 height 36
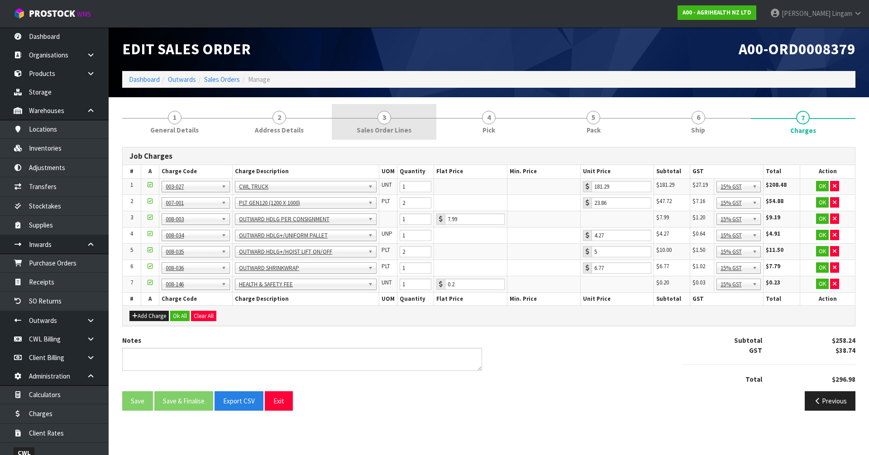
click at [407, 127] on span "Sales Order Lines" at bounding box center [384, 130] width 55 height 10
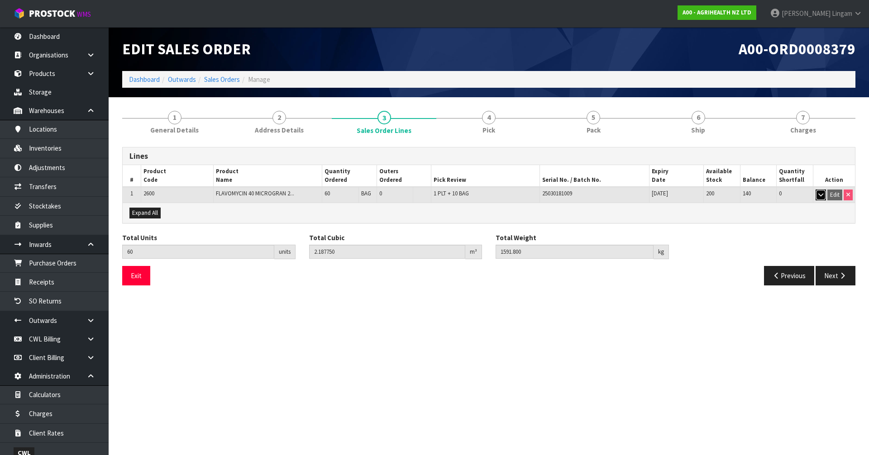
click at [822, 195] on icon "button" at bounding box center [820, 195] width 5 height 6
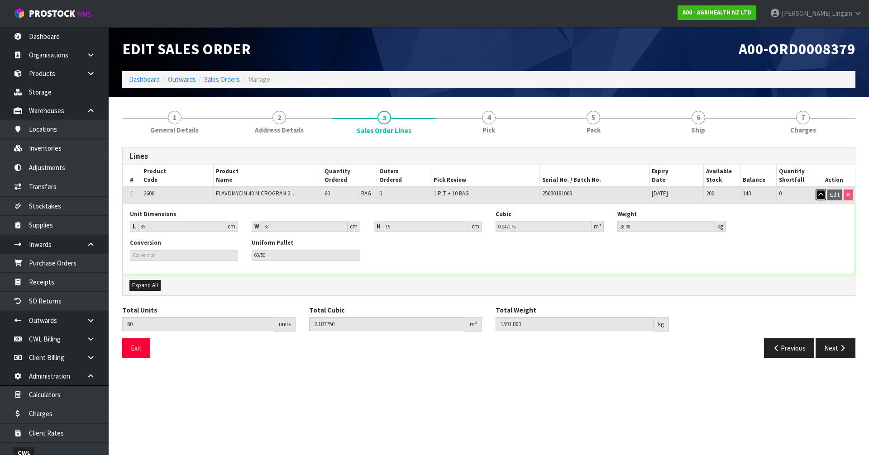
click at [822, 195] on icon "button" at bounding box center [820, 195] width 5 height 6
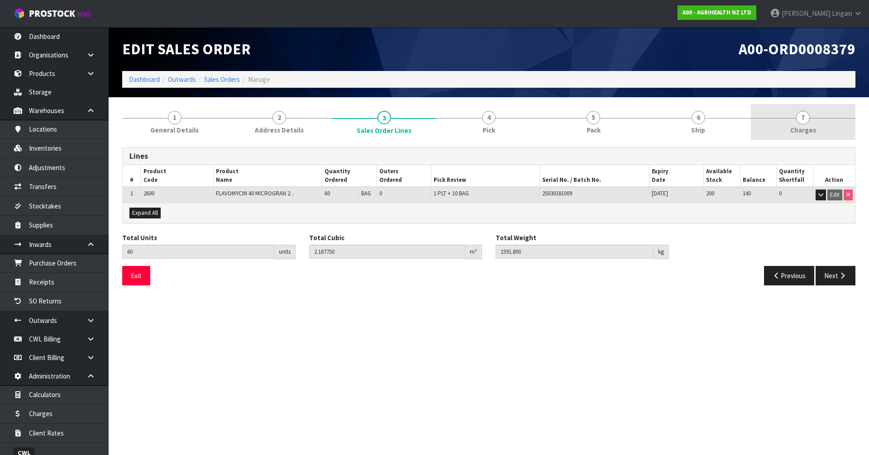
click at [821, 129] on link "7 [GEOGRAPHIC_DATA]" at bounding box center [803, 122] width 105 height 36
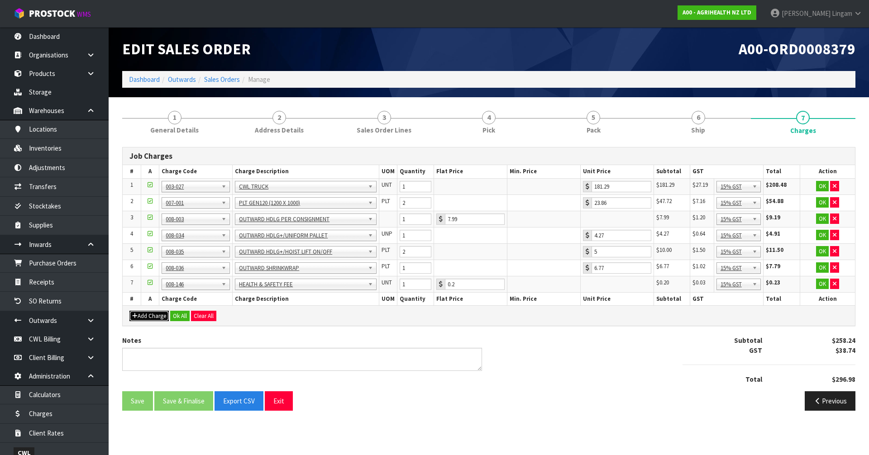
click at [152, 318] on button "Add Charge" at bounding box center [148, 316] width 39 height 11
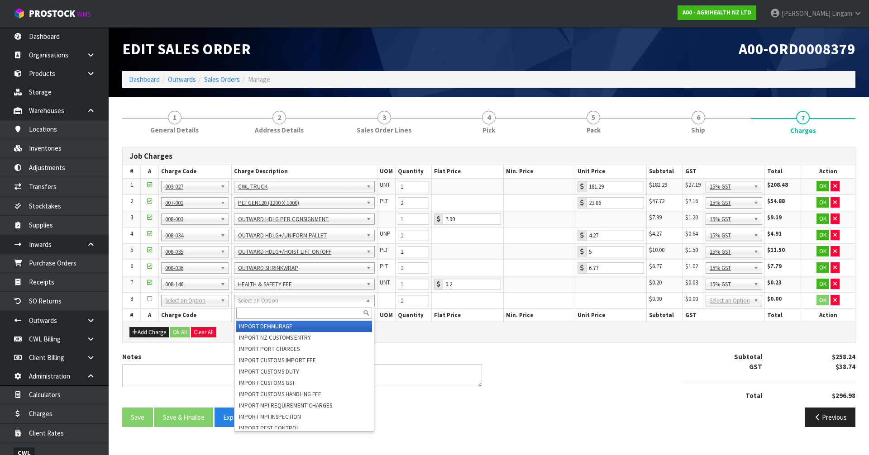
click at [253, 312] on input "text" at bounding box center [304, 313] width 136 height 11
click at [587, 130] on span "Pack" at bounding box center [594, 130] width 14 height 10
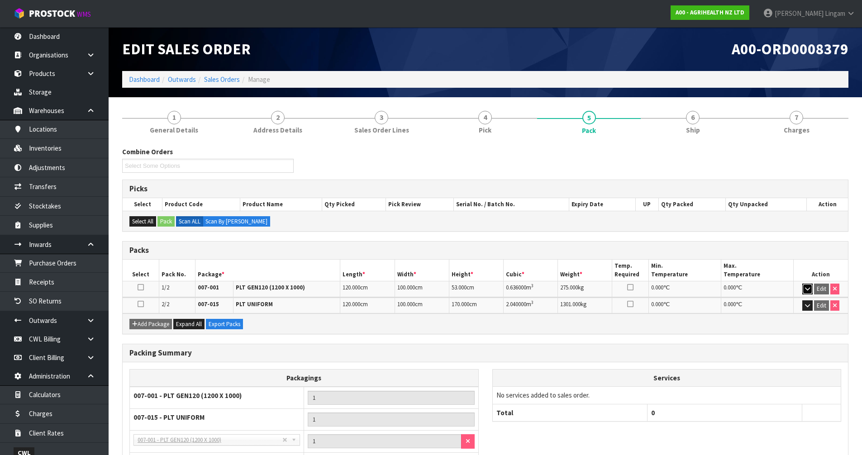
click at [810, 290] on icon "button" at bounding box center [807, 289] width 5 height 6
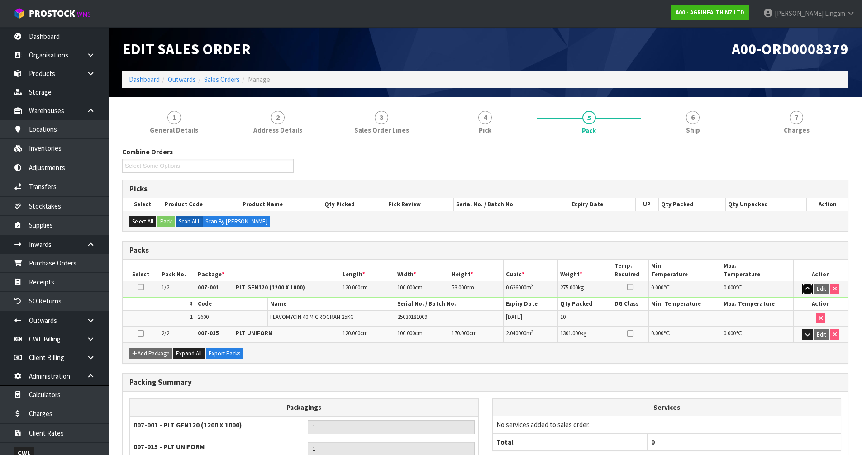
click at [810, 290] on icon "button" at bounding box center [807, 289] width 5 height 6
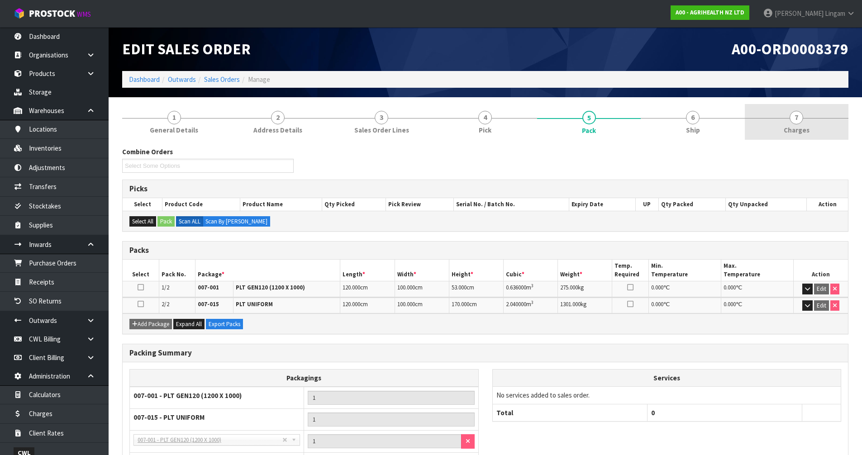
click at [820, 127] on link "7 [GEOGRAPHIC_DATA]" at bounding box center [797, 122] width 104 height 36
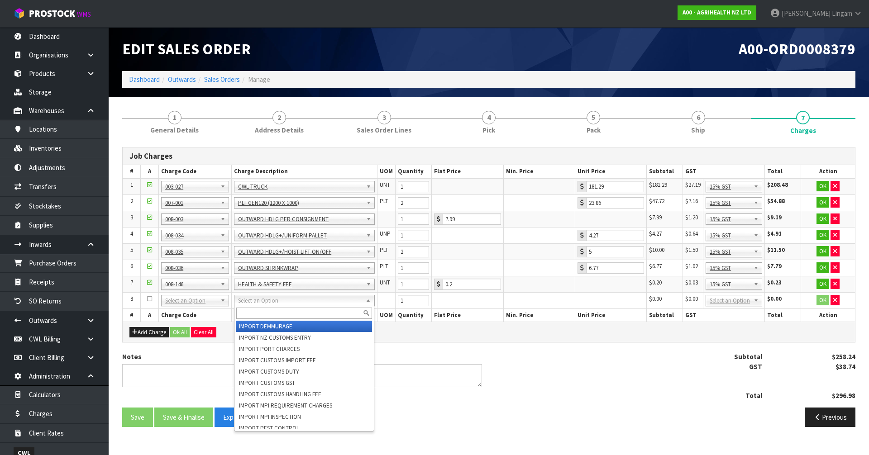
drag, startPoint x: 251, startPoint y: 310, endPoint x: 252, endPoint y: 306, distance: 4.5
click at [251, 310] on input "text" at bounding box center [304, 313] width 136 height 11
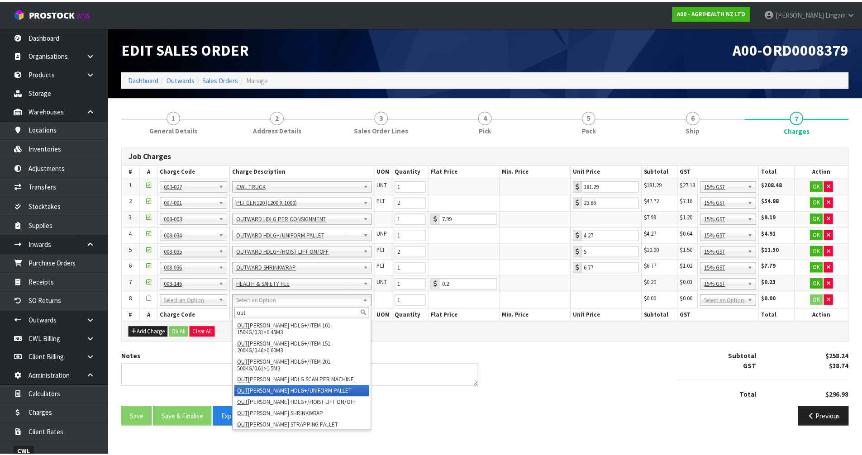
scroll to position [226, 0]
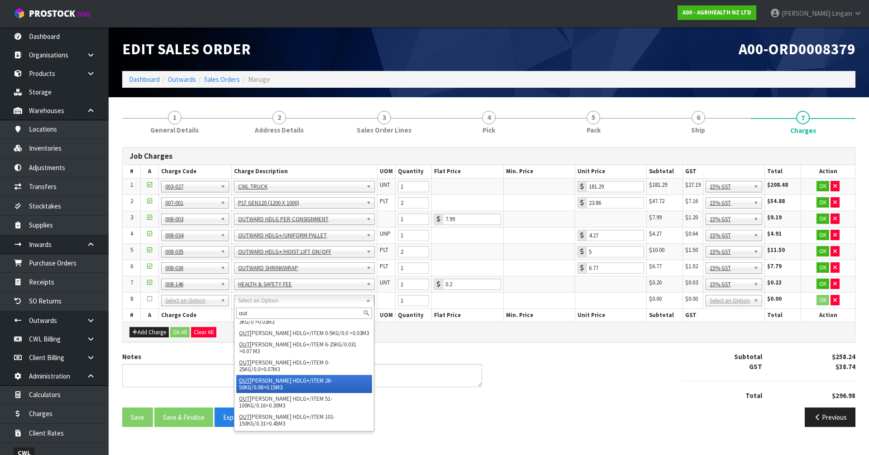
type input "out"
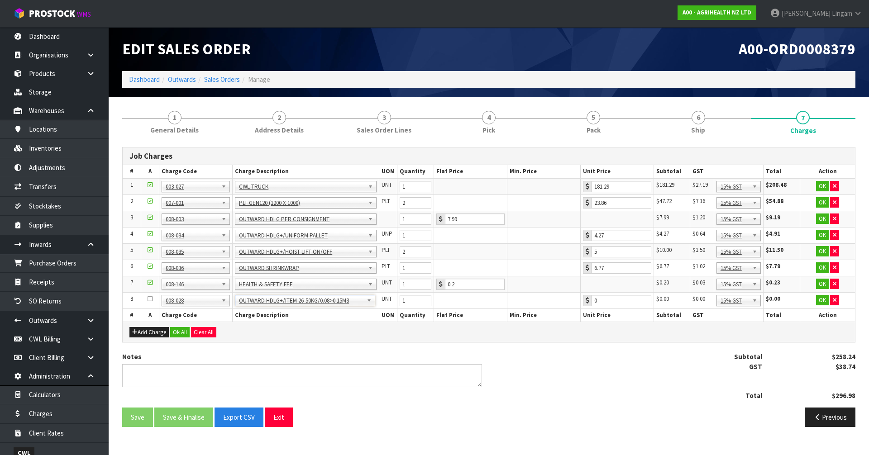
type input "1.79"
click at [411, 301] on input "1" at bounding box center [416, 300] width 32 height 11
type input "10"
click at [186, 334] on button "Ok All" at bounding box center [179, 332] width 19 height 11
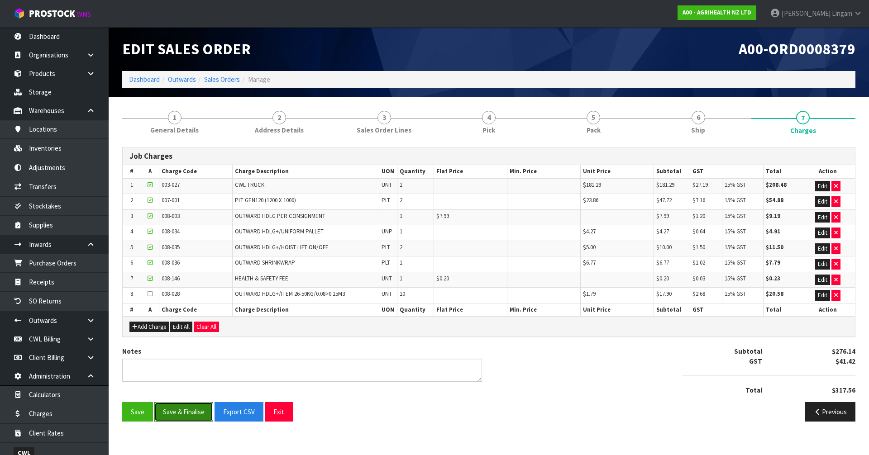
click at [191, 412] on button "Save & Finalise" at bounding box center [183, 411] width 59 height 19
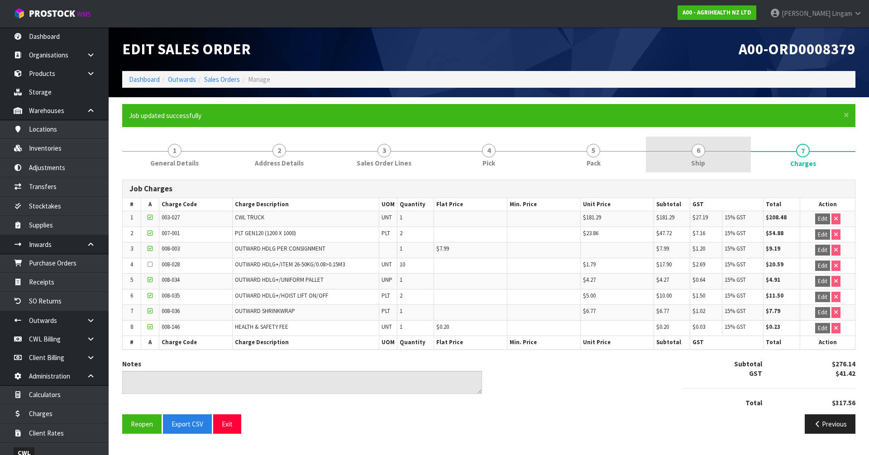
click at [702, 161] on span "Ship" at bounding box center [698, 163] width 14 height 10
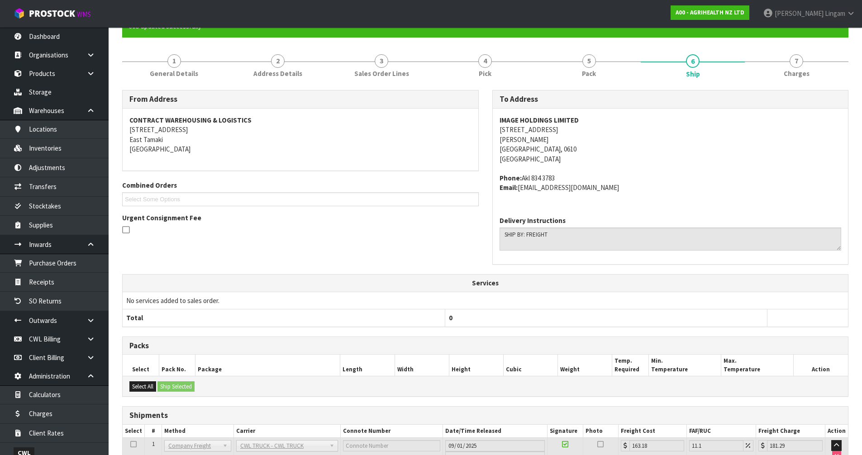
scroll to position [0, 0]
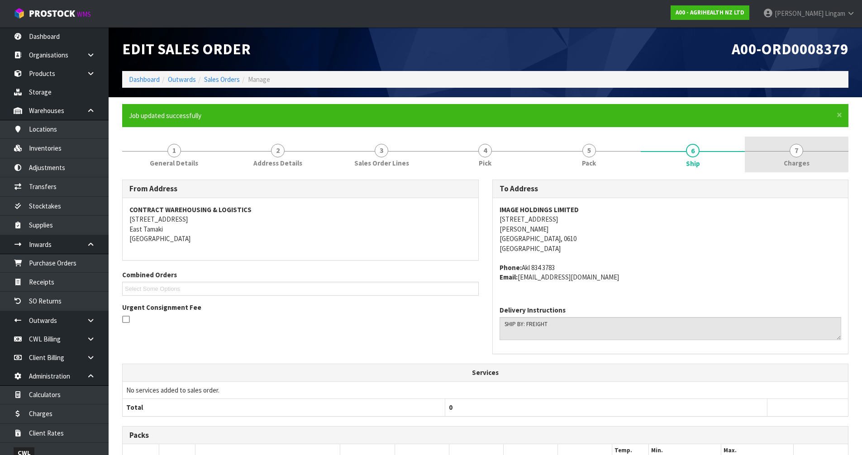
click at [805, 160] on span "Charges" at bounding box center [797, 163] width 26 height 10
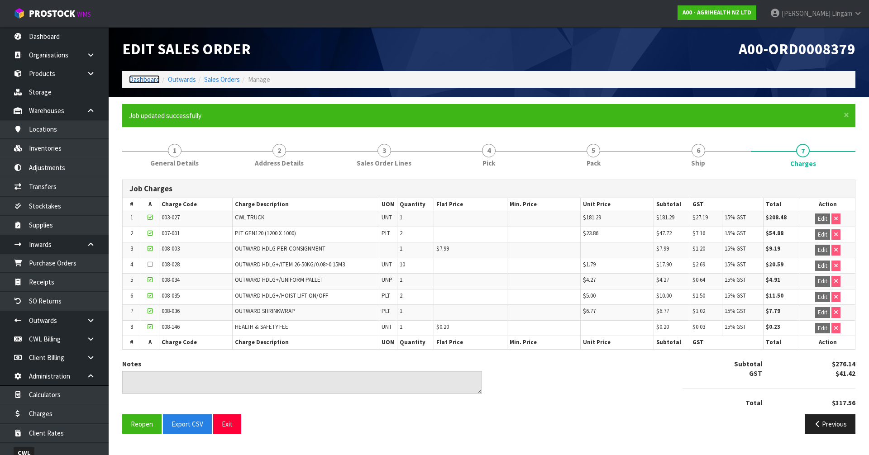
click at [141, 80] on link "Dashboard" at bounding box center [144, 79] width 31 height 9
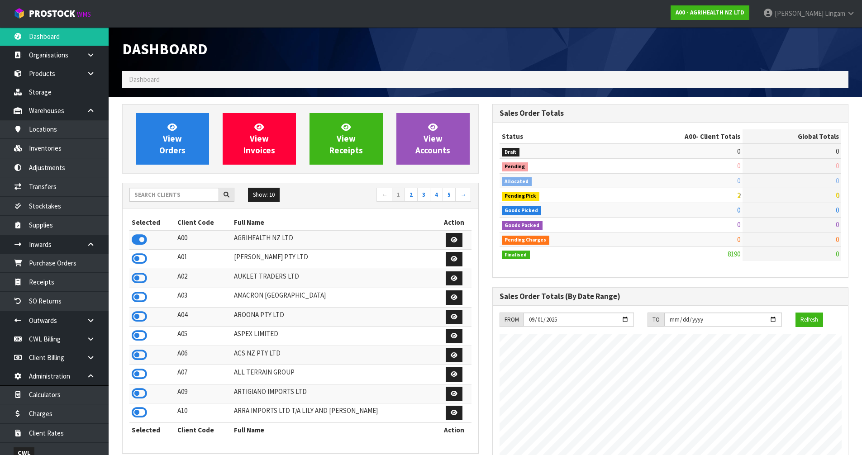
scroll to position [686, 370]
click at [188, 138] on link "View Orders" at bounding box center [172, 139] width 73 height 52
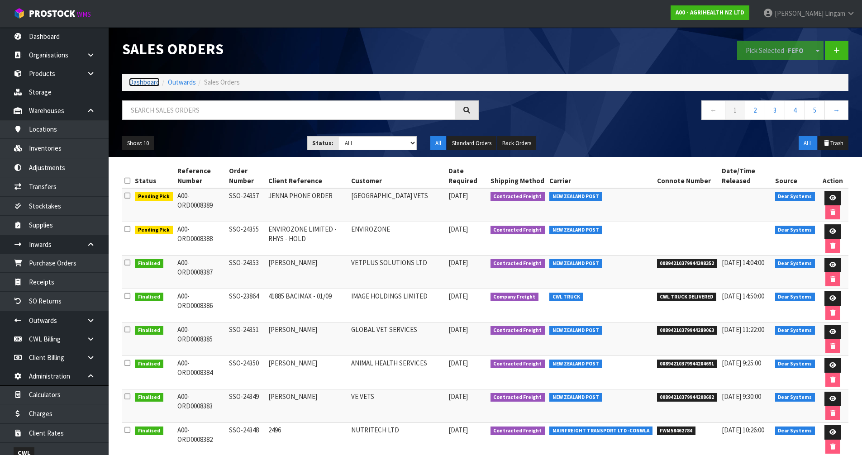
click at [140, 82] on link "Dashboard" at bounding box center [144, 82] width 31 height 9
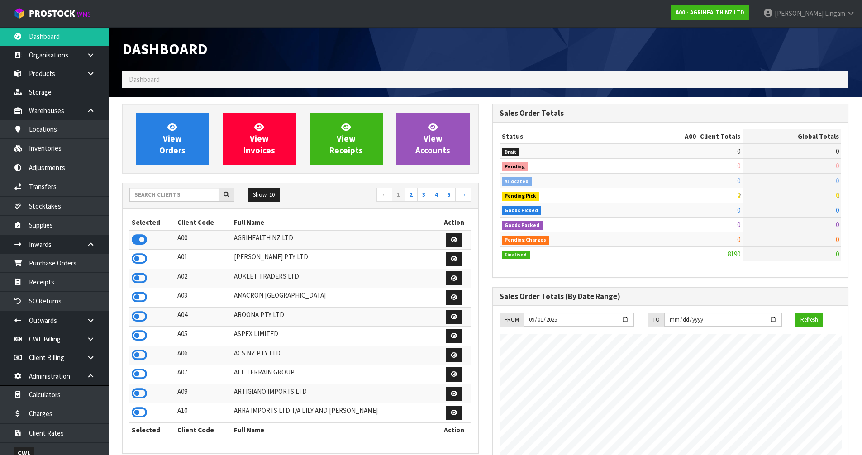
scroll to position [686, 370]
click at [162, 197] on input "text" at bounding box center [174, 195] width 90 height 14
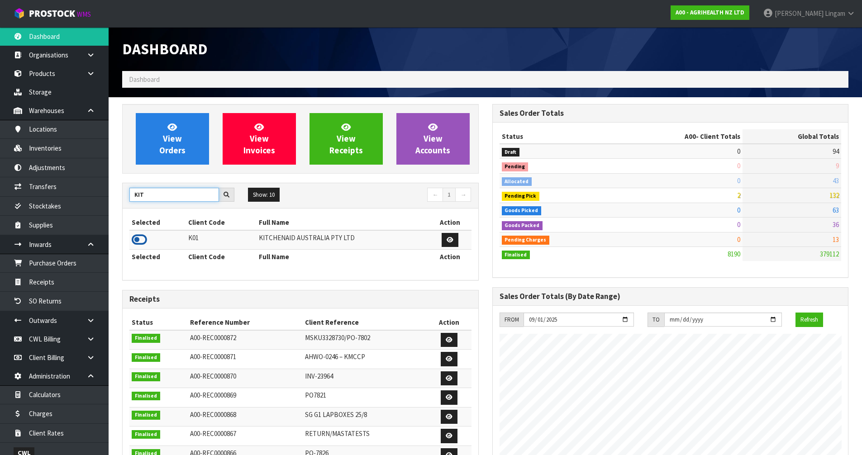
type input "KIT"
click at [141, 240] on icon at bounding box center [139, 240] width 15 height 14
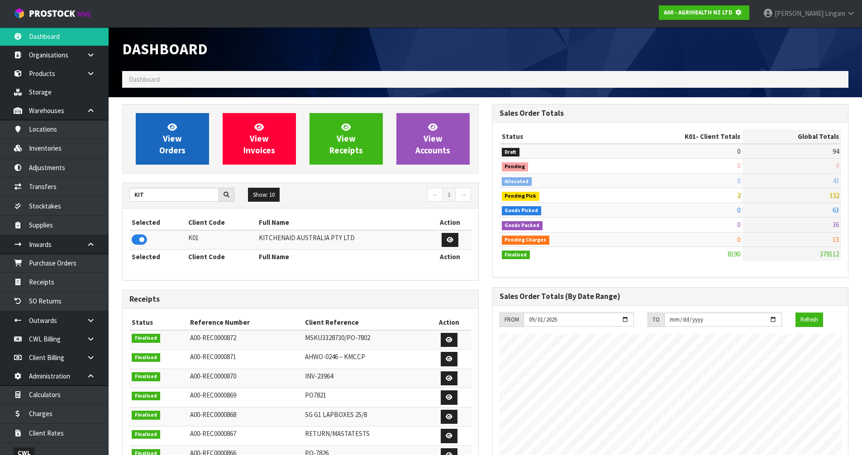
scroll to position [452033, 452227]
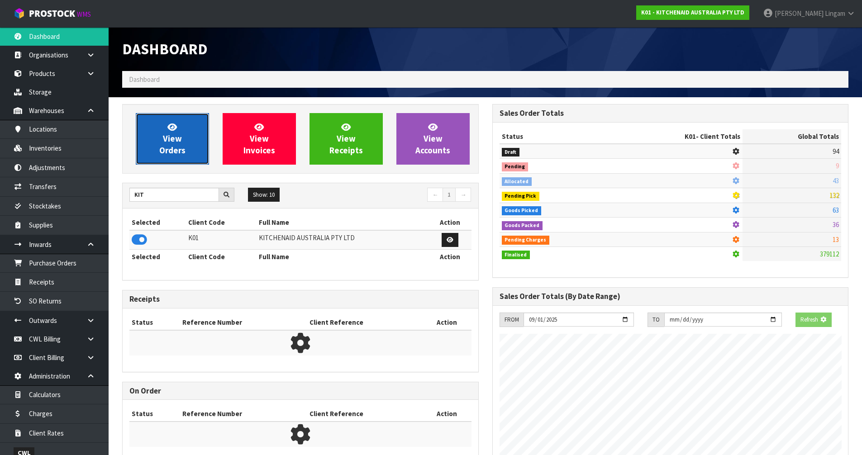
click at [171, 145] on span "View Orders" at bounding box center [172, 139] width 26 height 34
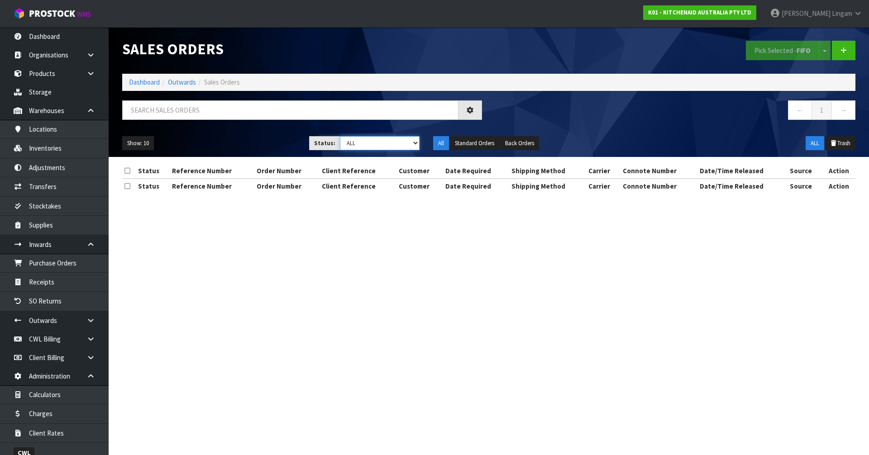
click at [409, 142] on select "Draft Pending Allocated Pending Pick Goods Picked Goods Packed Pending Charges …" at bounding box center [380, 143] width 80 height 14
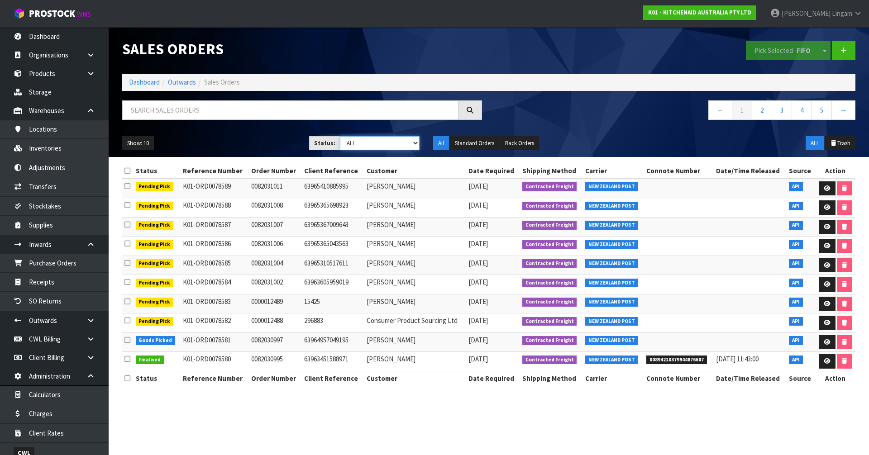
select select "string:6"
click at [340, 136] on select "Draft Pending Allocated Pending Pick Goods Picked Goods Packed Pending Charges …" at bounding box center [380, 143] width 80 height 14
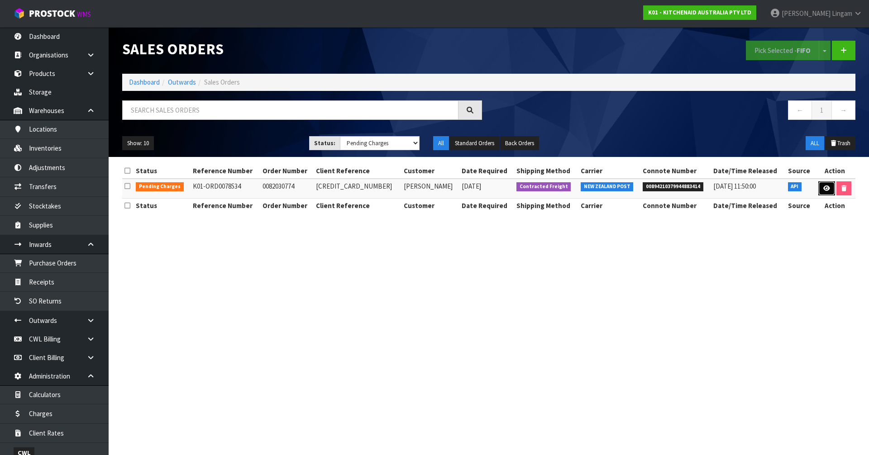
click at [825, 187] on icon at bounding box center [826, 189] width 7 height 6
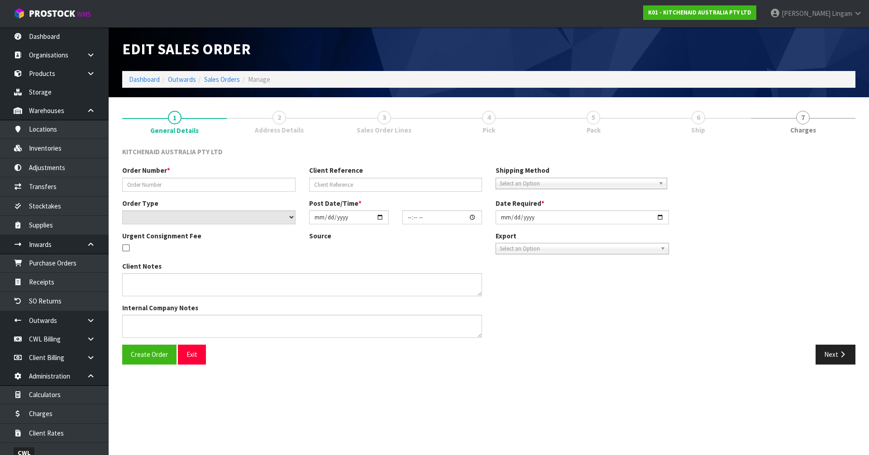
type input "0082030774"
type input "63962672628075"
select select "number:0"
type input "[DATE]"
type input "11:33:45.000"
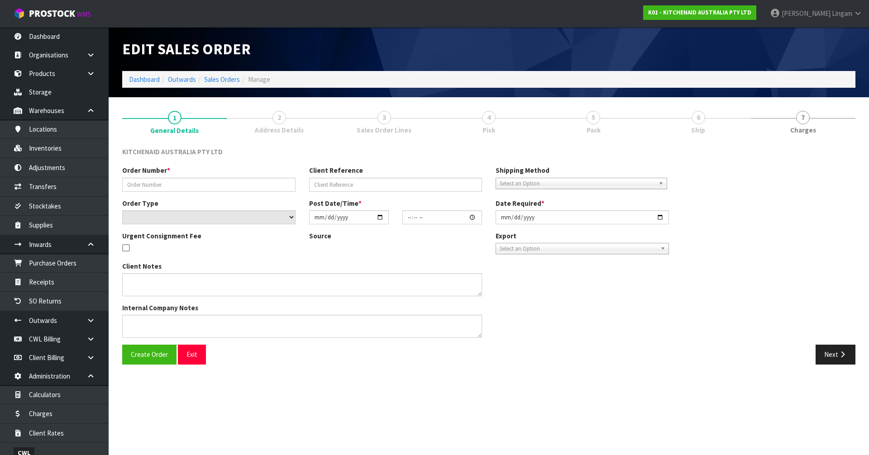
type input "[DATE]"
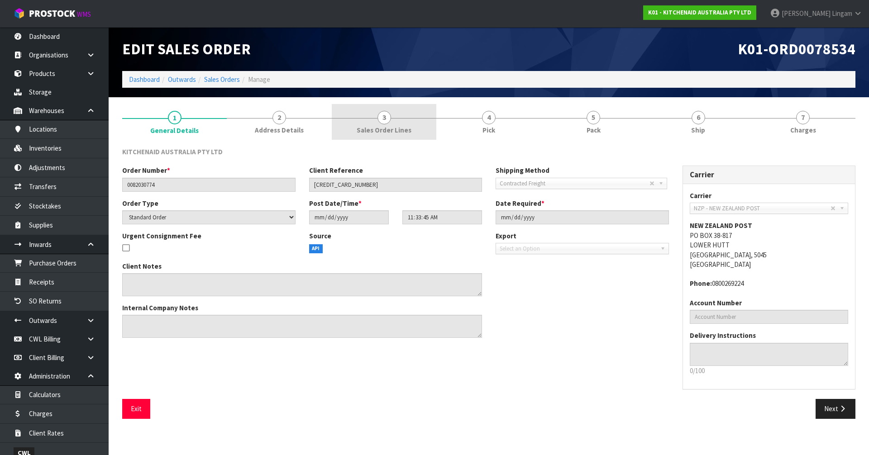
click at [384, 132] on span "Sales Order Lines" at bounding box center [384, 130] width 55 height 10
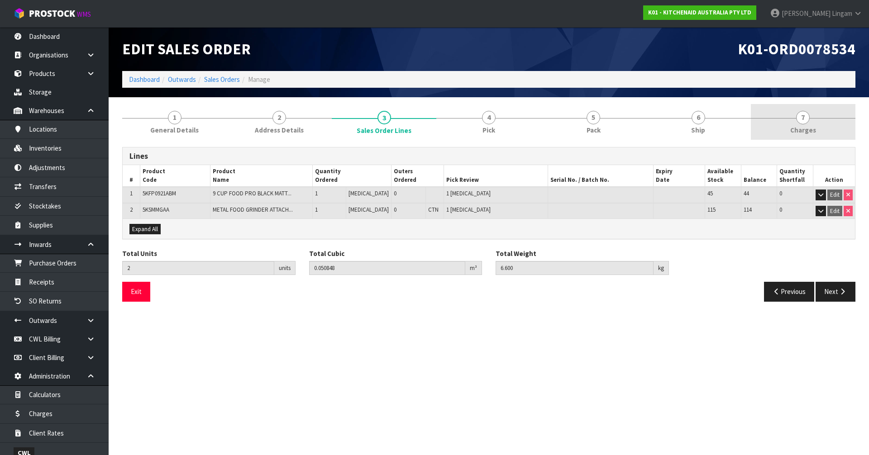
click at [808, 128] on span "Charges" at bounding box center [803, 130] width 26 height 10
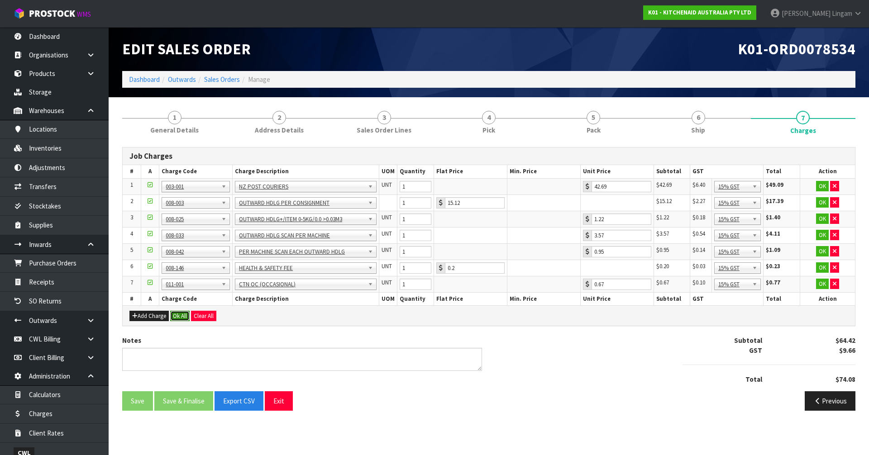
click at [176, 320] on button "Ok All" at bounding box center [179, 316] width 19 height 11
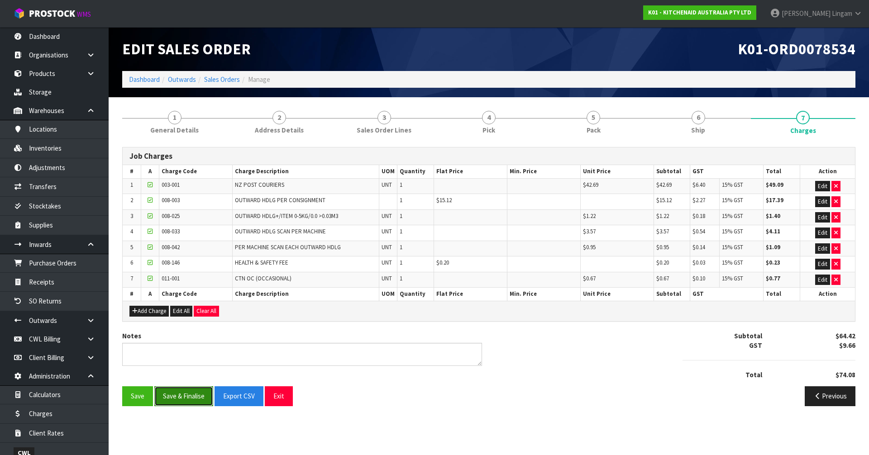
click at [184, 396] on button "Save & Finalise" at bounding box center [183, 396] width 59 height 19
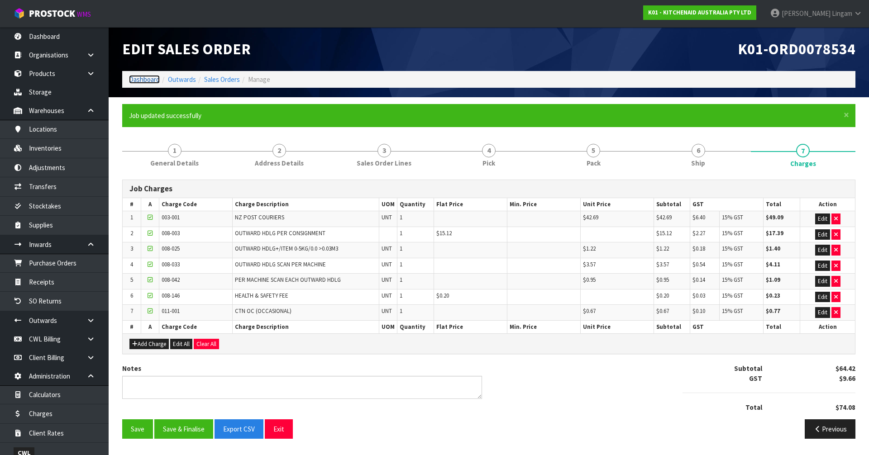
click at [143, 79] on link "Dashboard" at bounding box center [144, 79] width 31 height 9
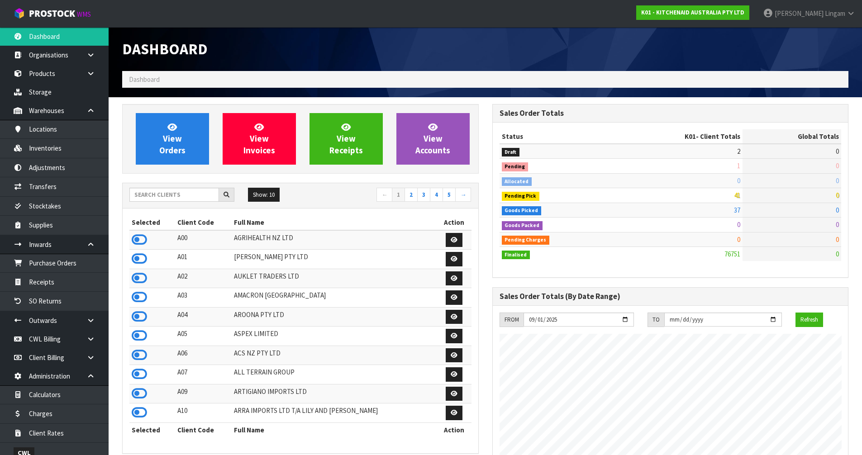
scroll to position [686, 370]
click at [188, 193] on input "text" at bounding box center [174, 195] width 90 height 14
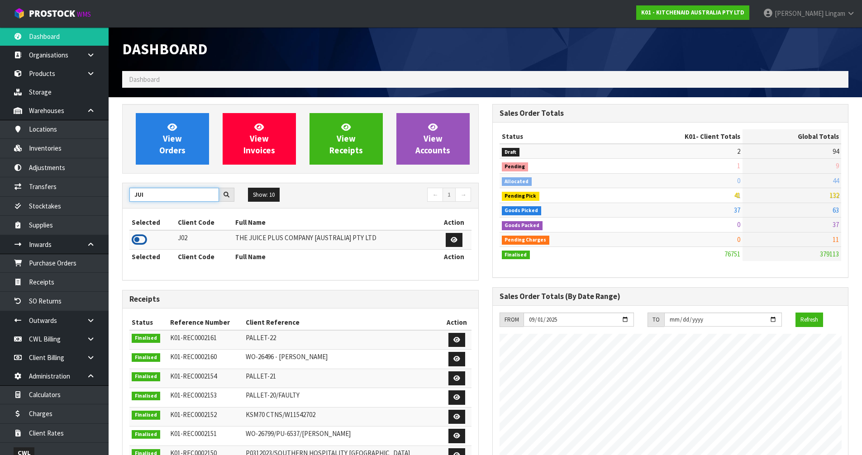
type input "JUI"
click at [138, 236] on icon at bounding box center [139, 240] width 15 height 14
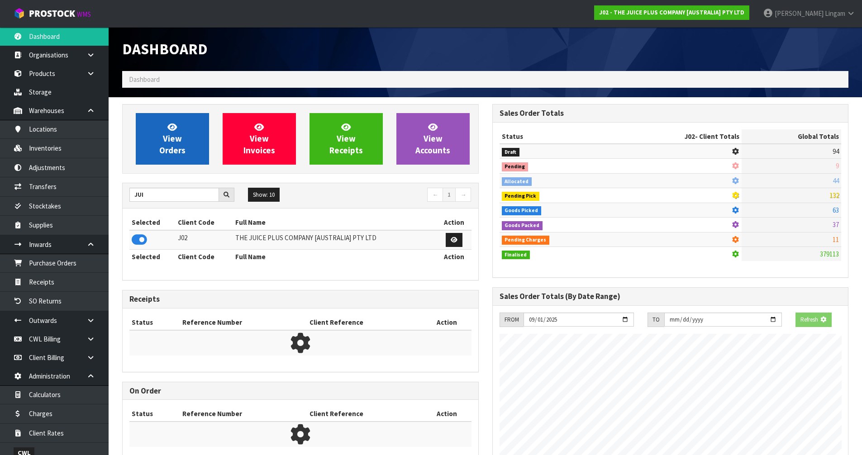
scroll to position [564, 370]
click at [169, 134] on span "View Orders" at bounding box center [172, 139] width 26 height 34
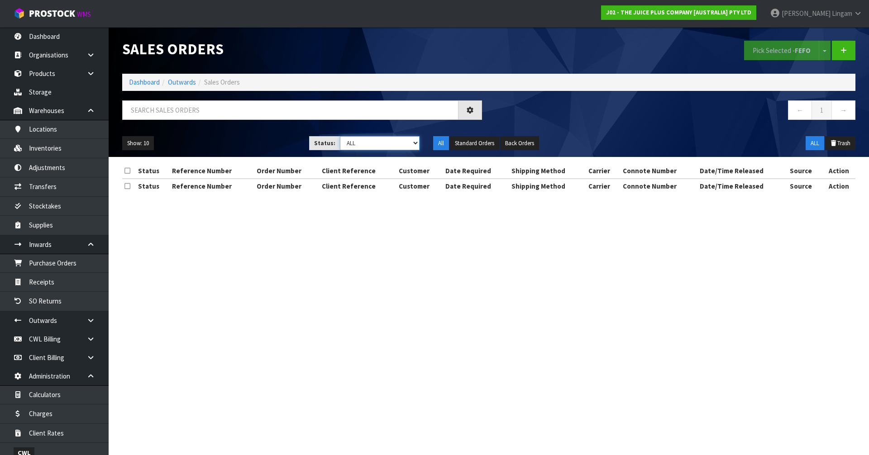
click at [399, 142] on select "Draft Pending Allocated Pending Pick Goods Picked Goods Packed Pending Charges …" at bounding box center [380, 143] width 80 height 14
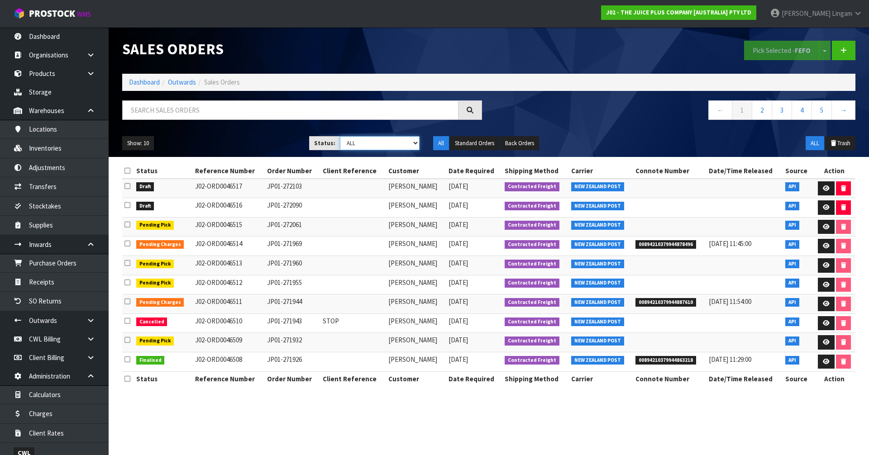
select select "string:6"
click at [340, 136] on select "Draft Pending Allocated Pending Pick Goods Picked Goods Packed Pending Charges …" at bounding box center [380, 143] width 80 height 14
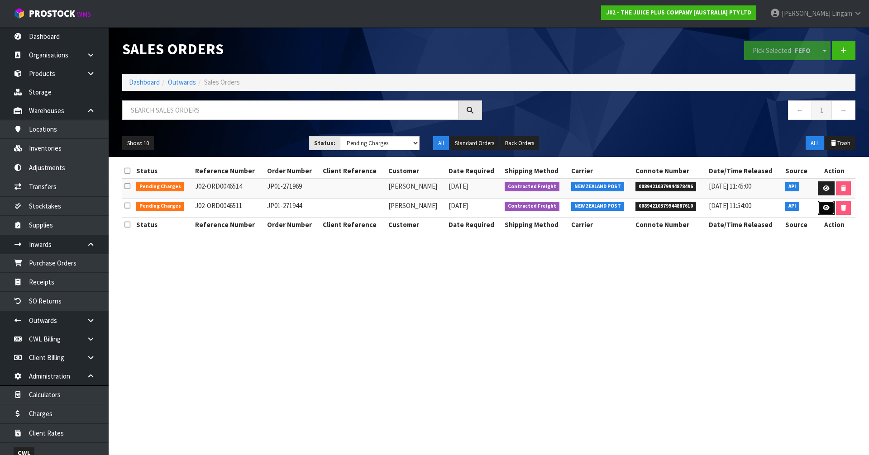
click at [824, 210] on icon at bounding box center [826, 208] width 7 height 6
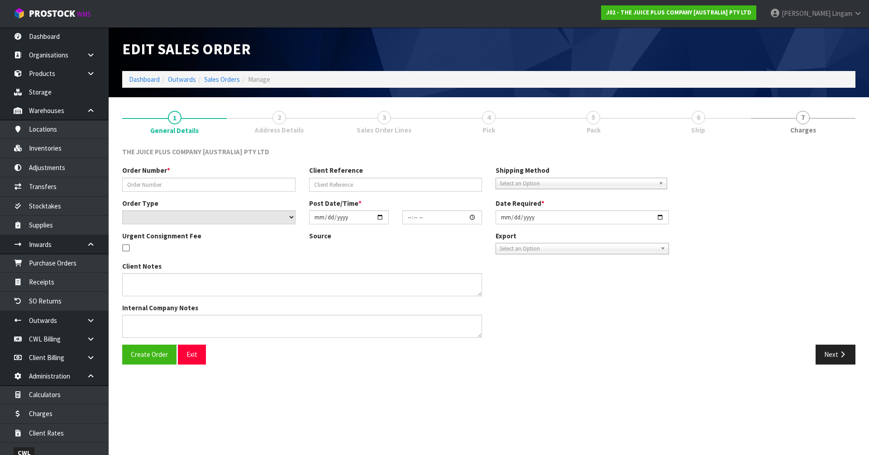
type input "JP01-271944"
select select "number:0"
type input "[DATE]"
type input "19:06:06.000"
type input "[DATE]"
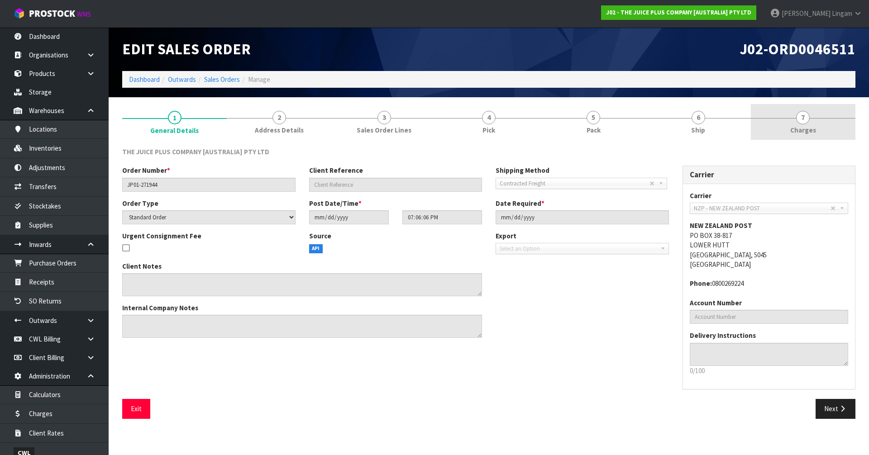
click at [813, 133] on span "Charges" at bounding box center [803, 130] width 26 height 10
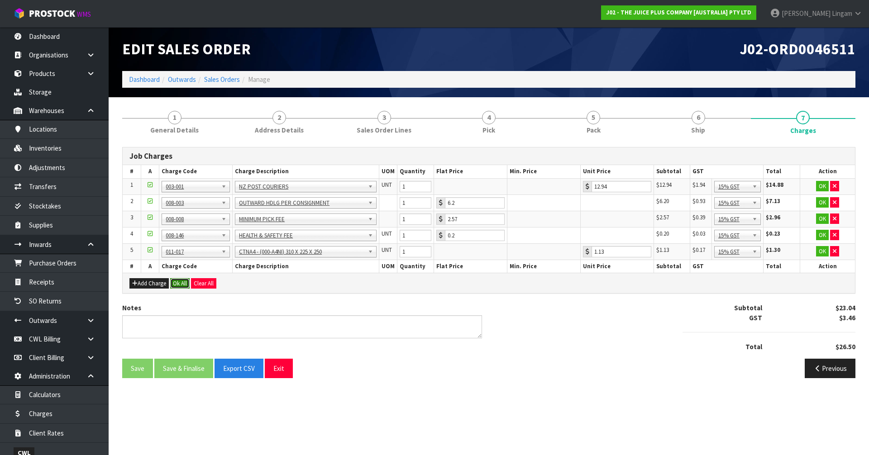
click at [180, 283] on button "Ok All" at bounding box center [179, 283] width 19 height 11
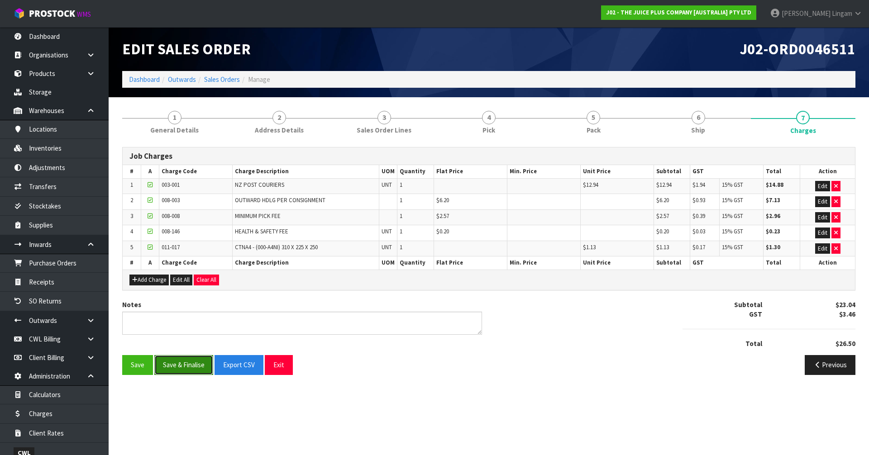
click button "Save & Finalise"
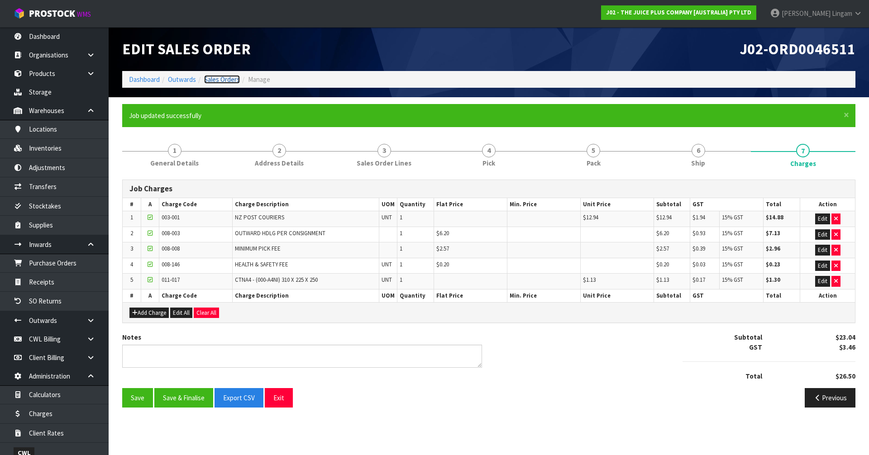
click link "Sales Orders"
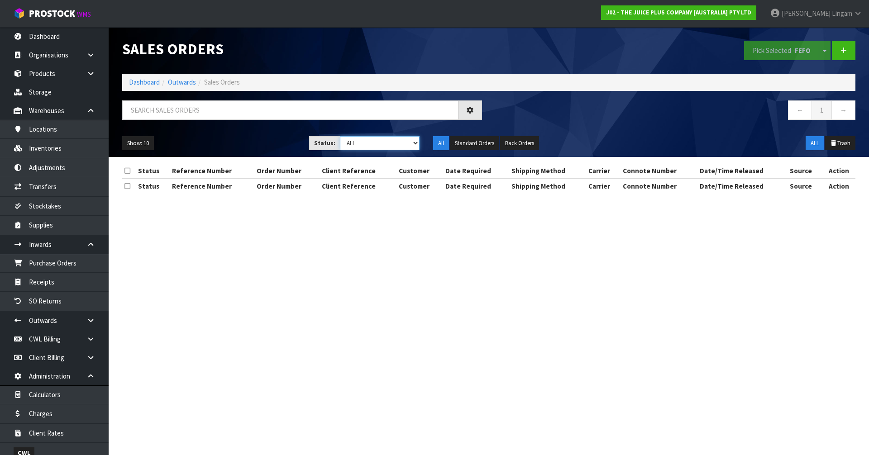
click select "Draft Pending Allocated Pending Pick Goods Picked Goods Packed Pending Charges …"
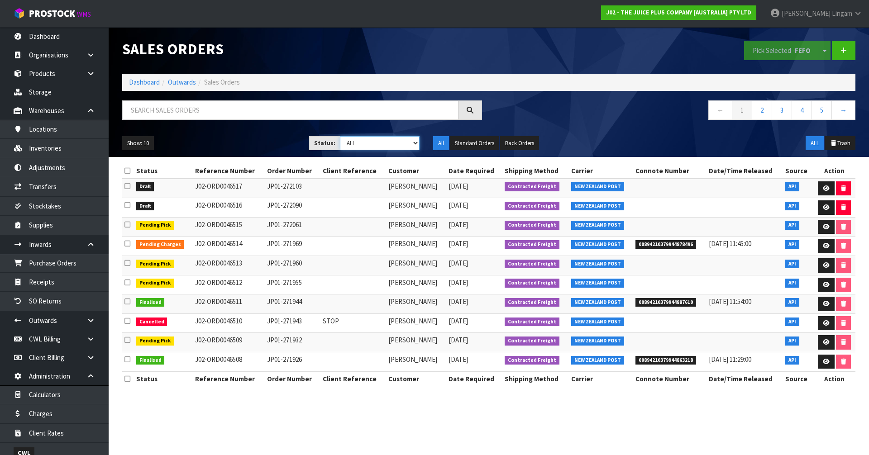
select select "string:6"
click select "Draft Pending Allocated Pending Pick Goods Picked Goods Packed Pending Charges …"
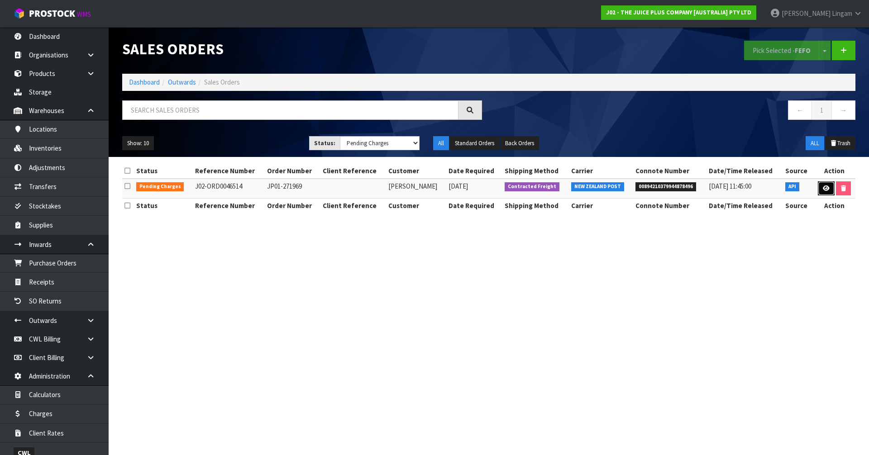
click icon
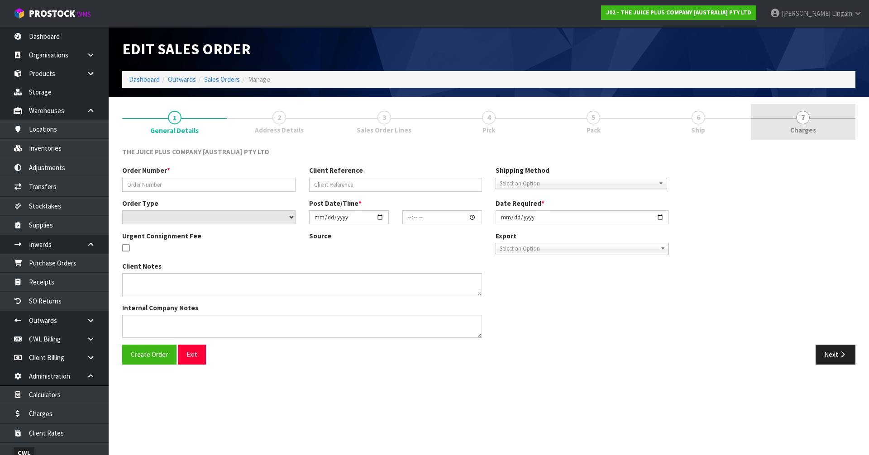
click link "7 [GEOGRAPHIC_DATA]"
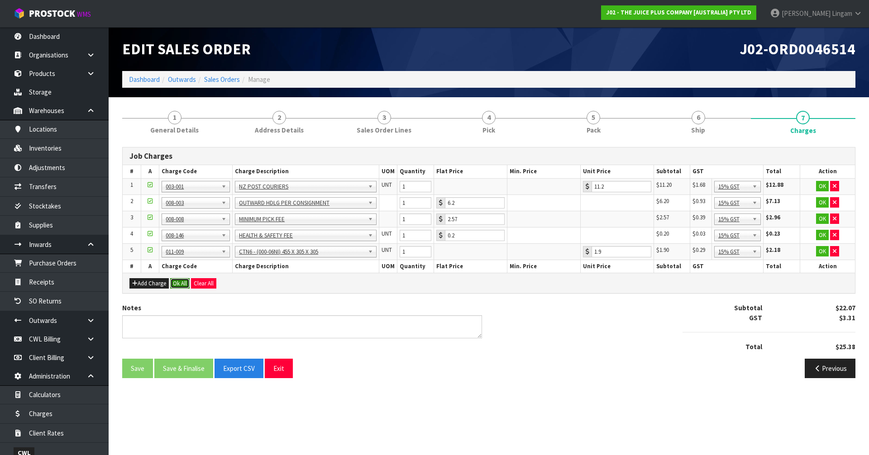
click button "Ok All"
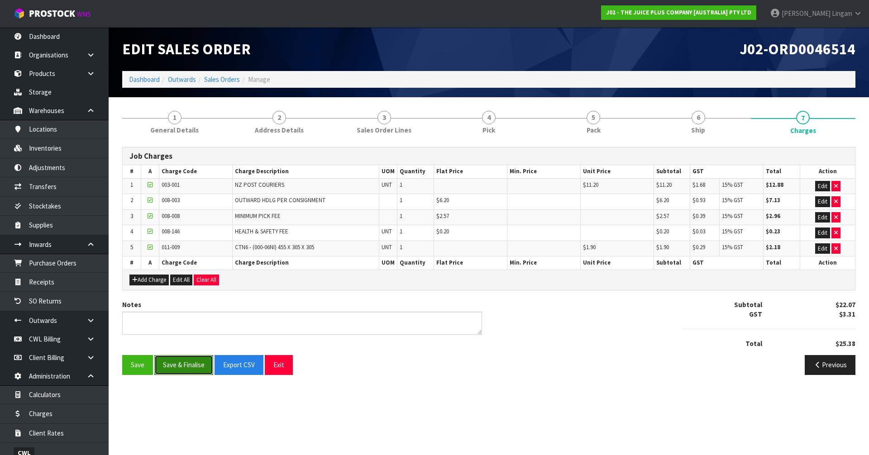
click button "Save & Finalise"
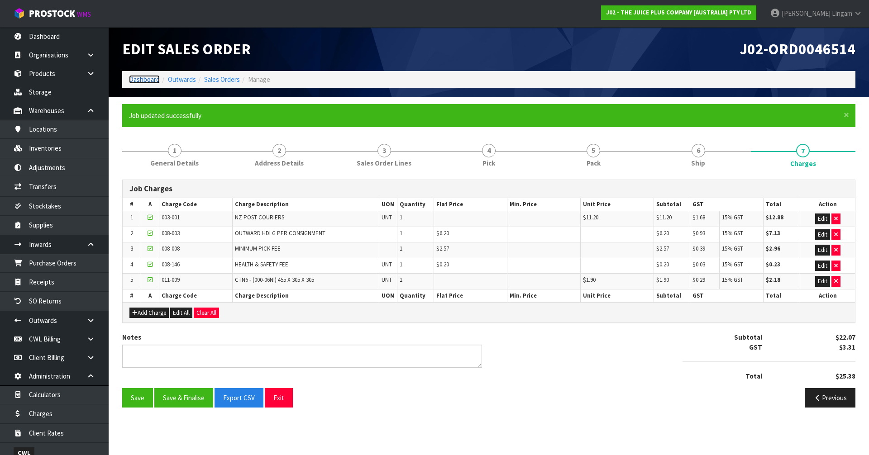
click link "Dashboard"
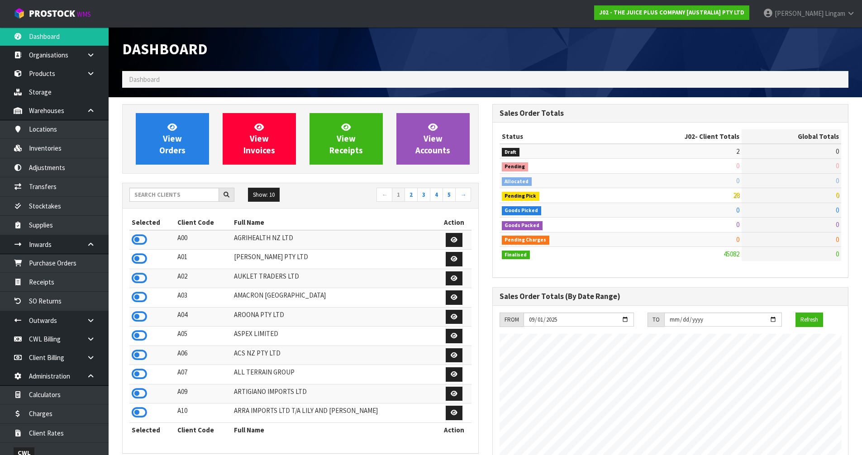
scroll to position [686, 370]
click input "text"
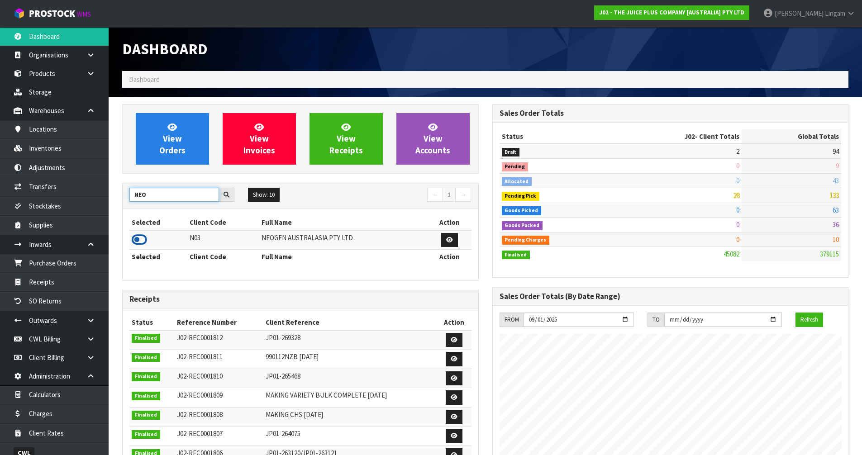
type input "NEO"
click icon
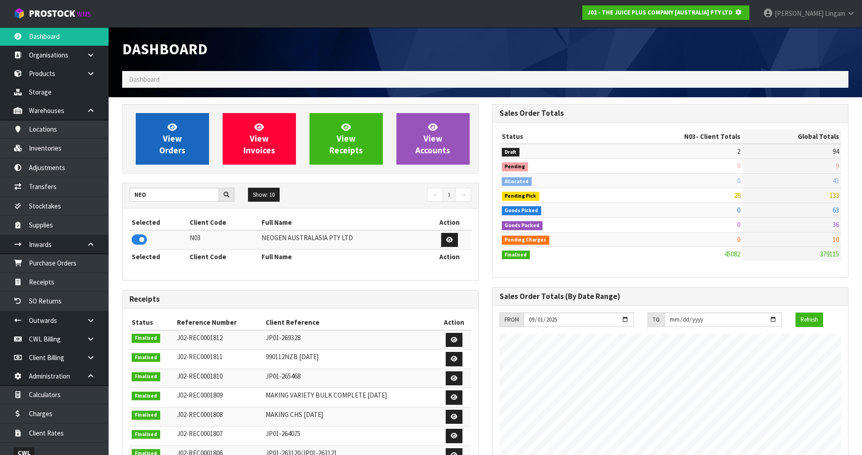
scroll to position [564, 370]
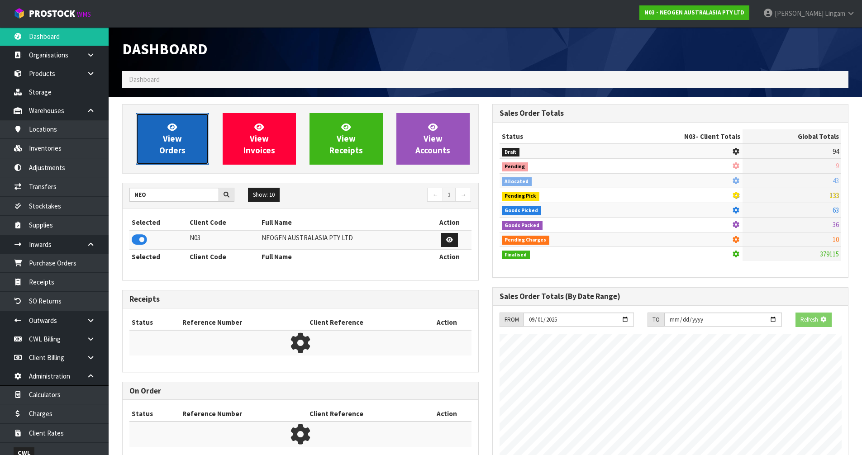
click span "View Orders"
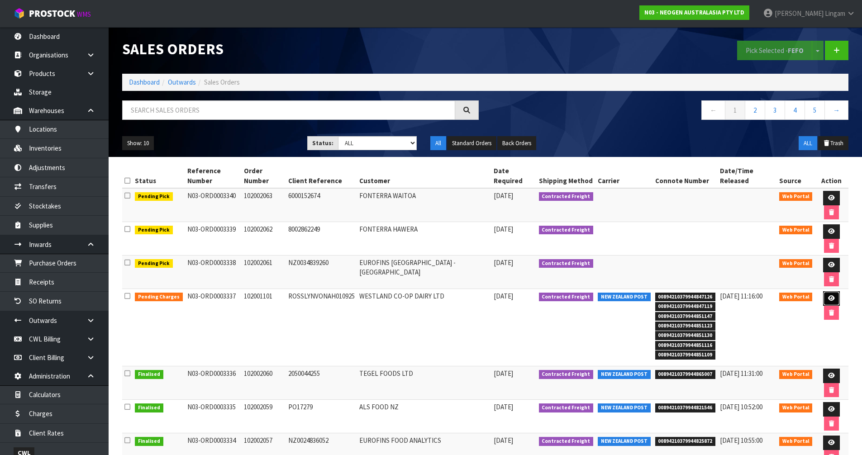
click icon
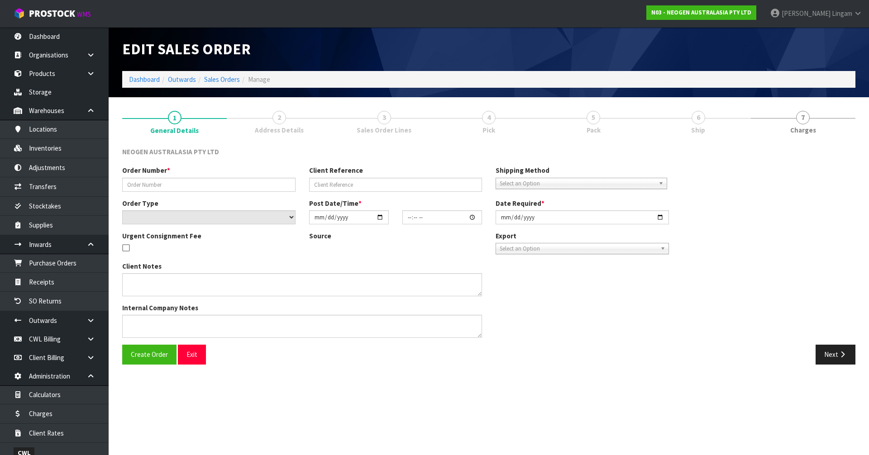
type input "102001101"
type input "ROSSLYNVONAH010925"
select select "number:0"
type input "[DATE]"
type input "17:01:00.000"
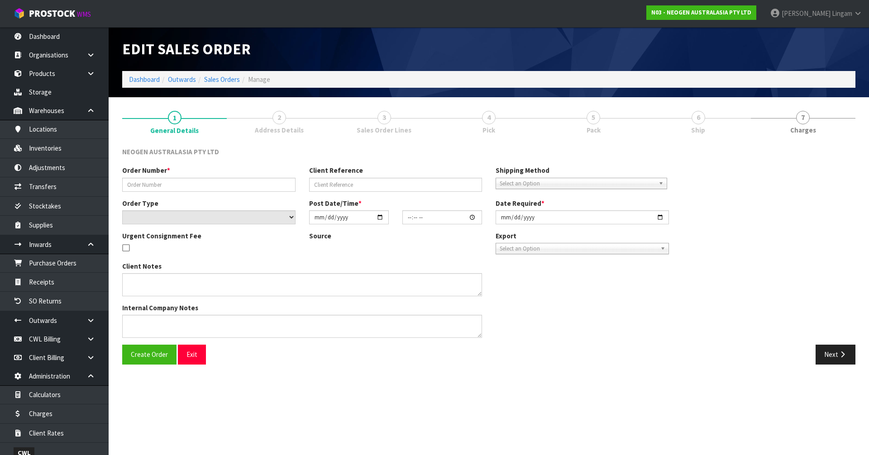
type input "2025-09-01"
type textarea "ATTN: ROSSLYN VON AH"
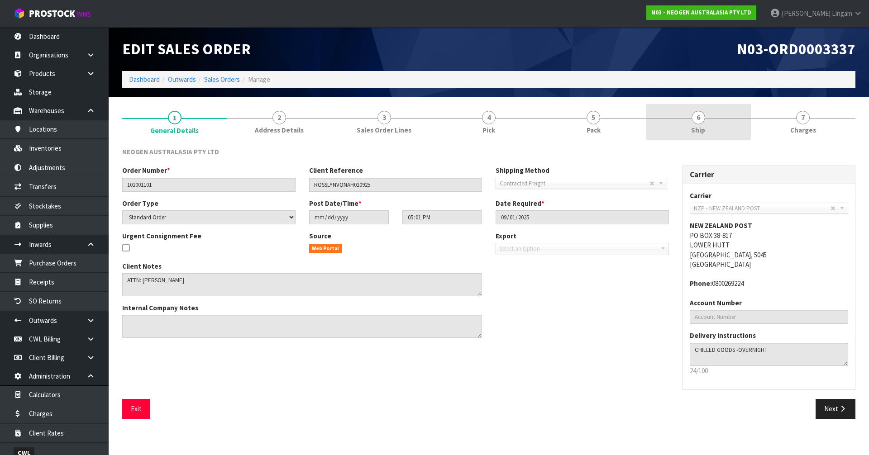
click link "6 Ship"
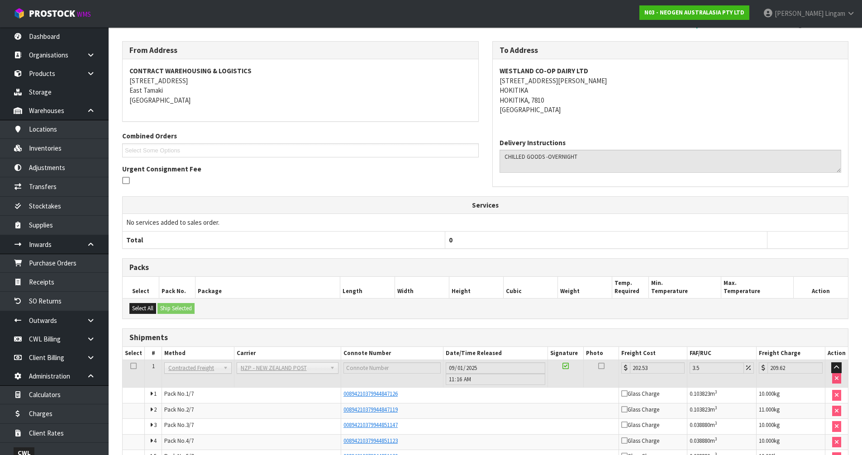
scroll to position [191, 0]
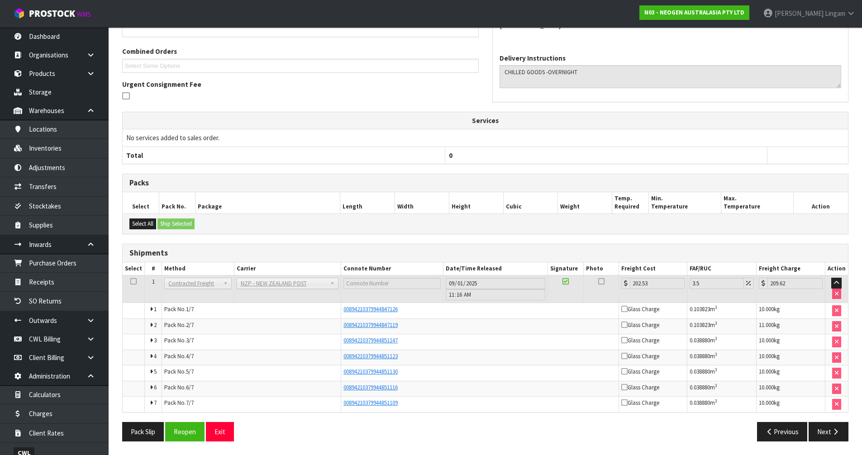
click div "To Address WESTLAND CO-OP DAIRY LTD 56 LIVINGSTONE STREET HOKITIKA HOKITIKA, 78…"
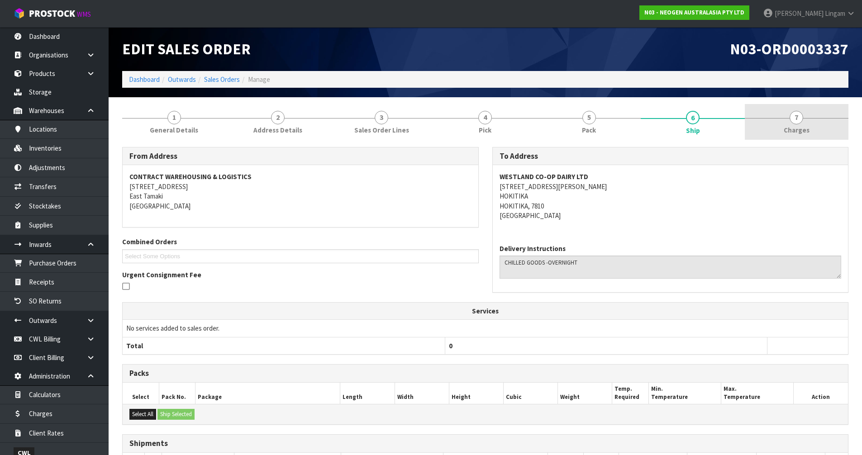
click span "Charges"
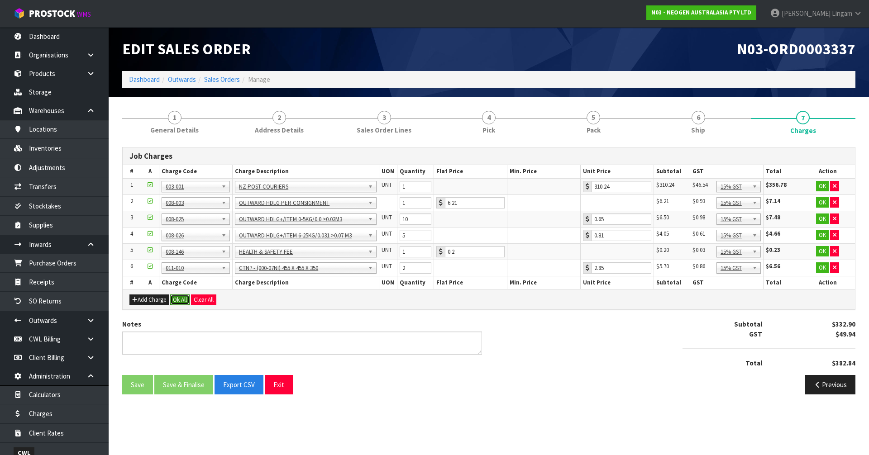
click button "Ok All"
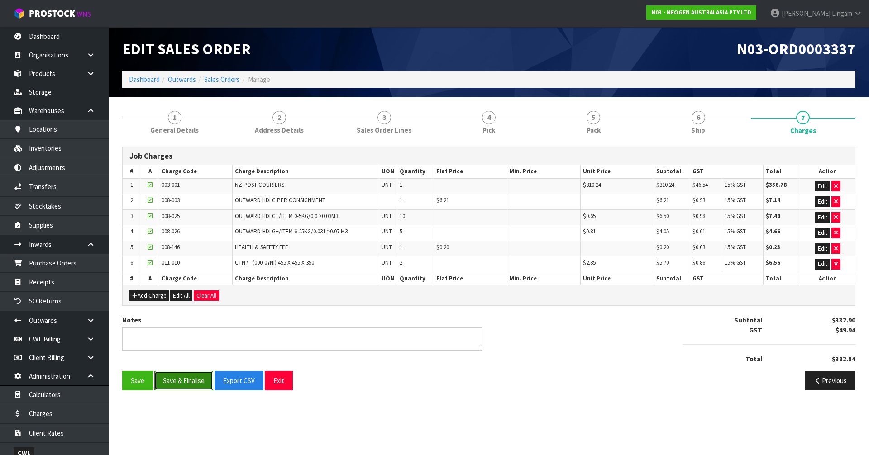
click button "Save & Finalise"
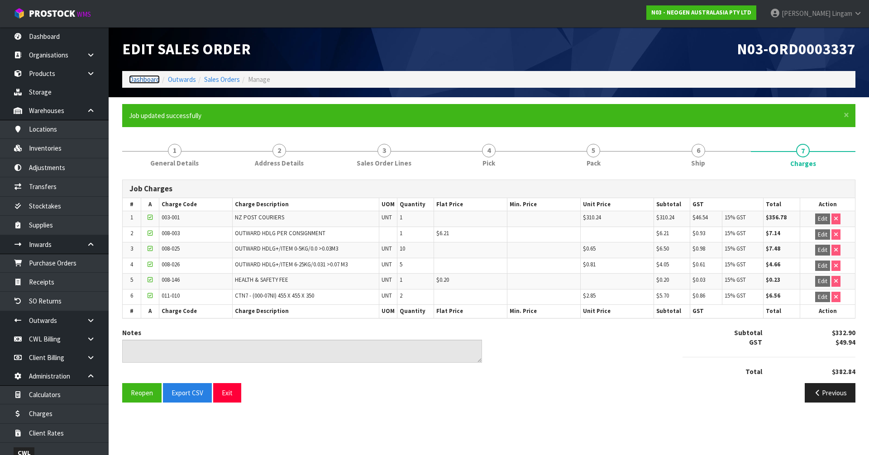
click link "Dashboard"
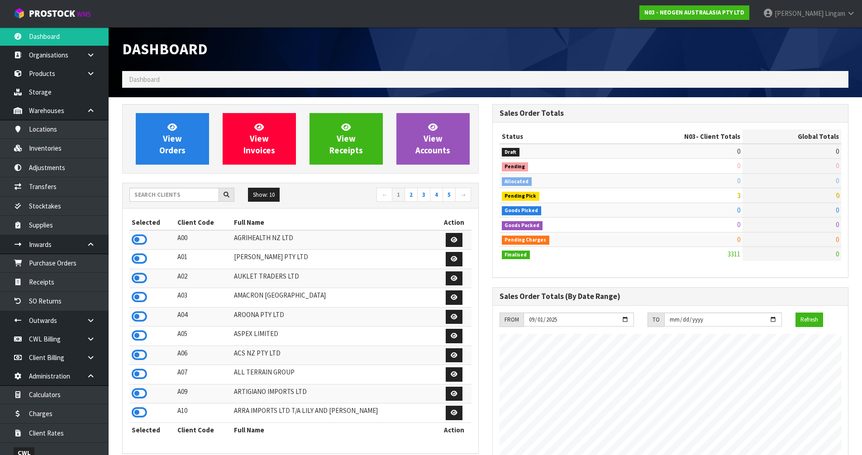
scroll to position [686, 370]
click input "text"
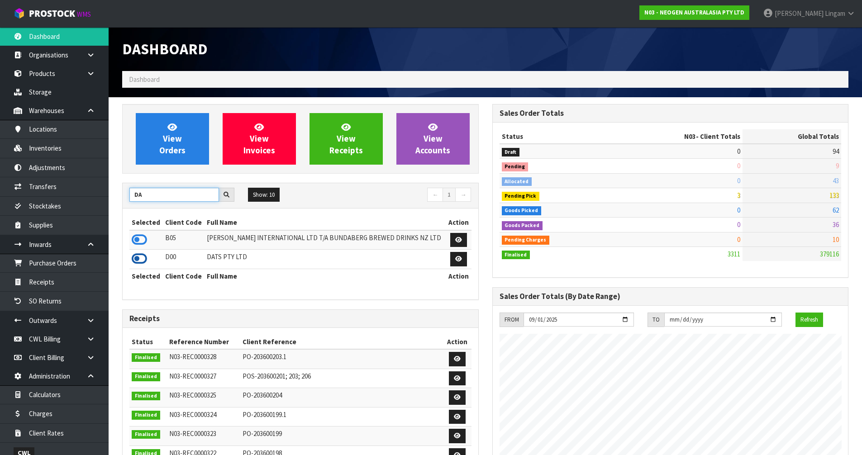
type input "DA"
click icon
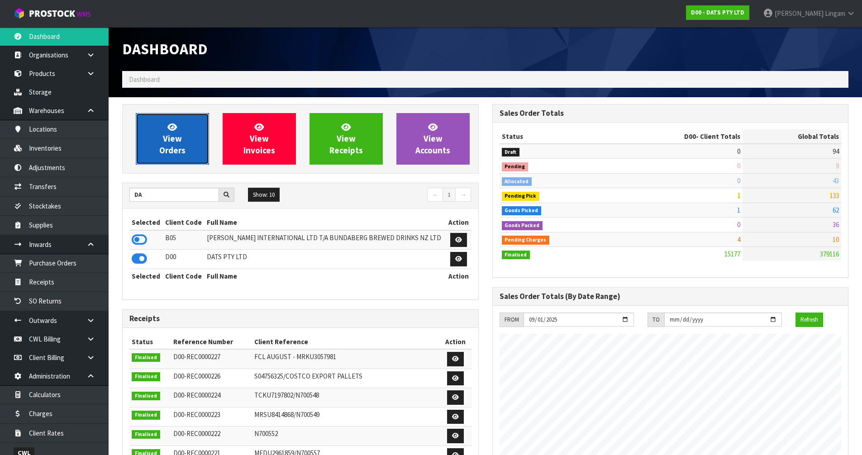
click link "View Orders"
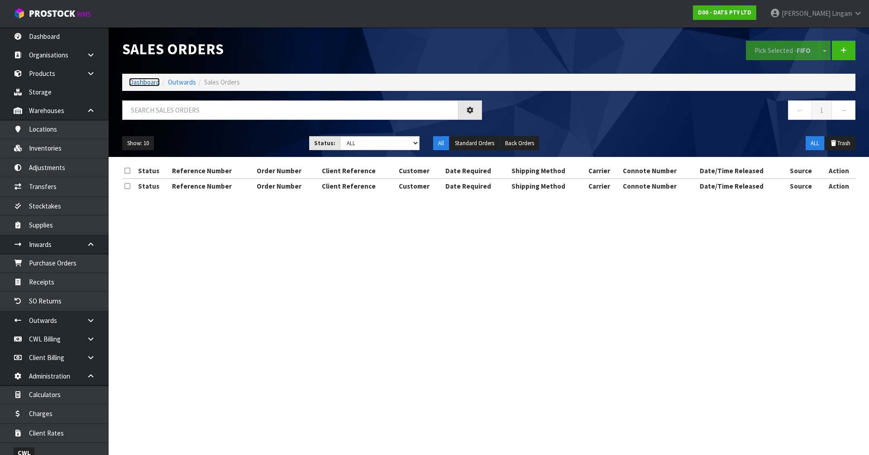
click link "Dashboard"
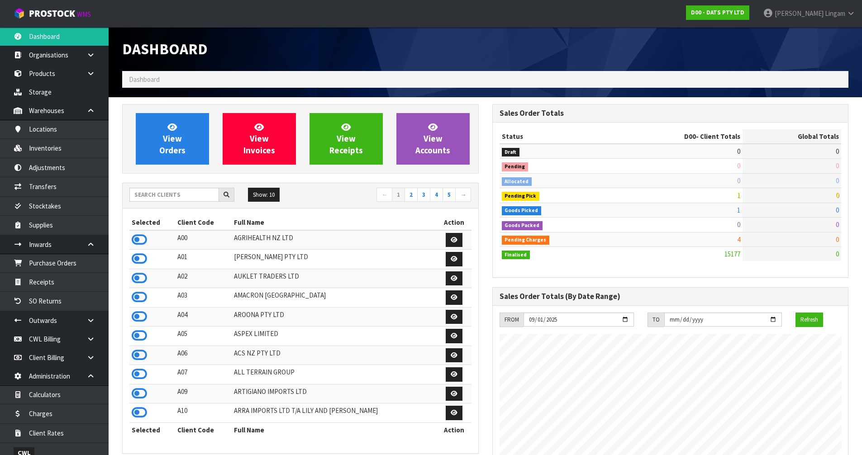
scroll to position [686, 370]
click span "View Orders"
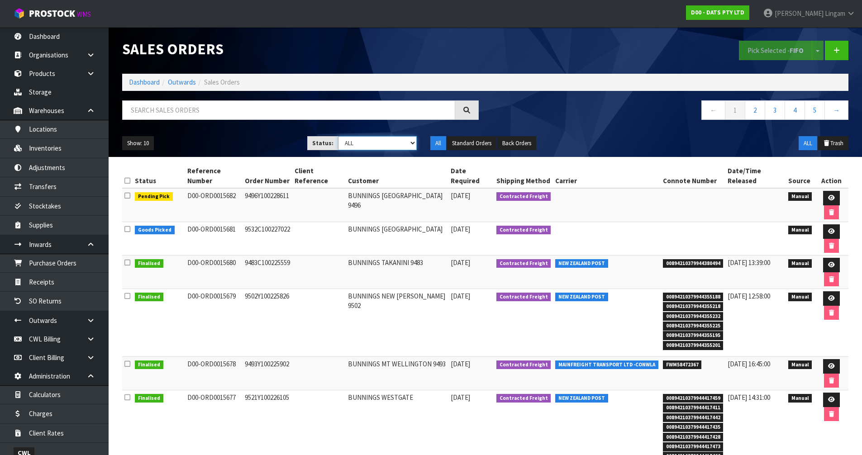
drag, startPoint x: 398, startPoint y: 145, endPoint x: 397, endPoint y: 149, distance: 4.5
click select "Draft Pending Allocated Pending Pick Goods Picked Goods Packed Pending Charges …"
select select "string:6"
click select "Draft Pending Allocated Pending Pick Goods Picked Goods Packed Pending Charges …"
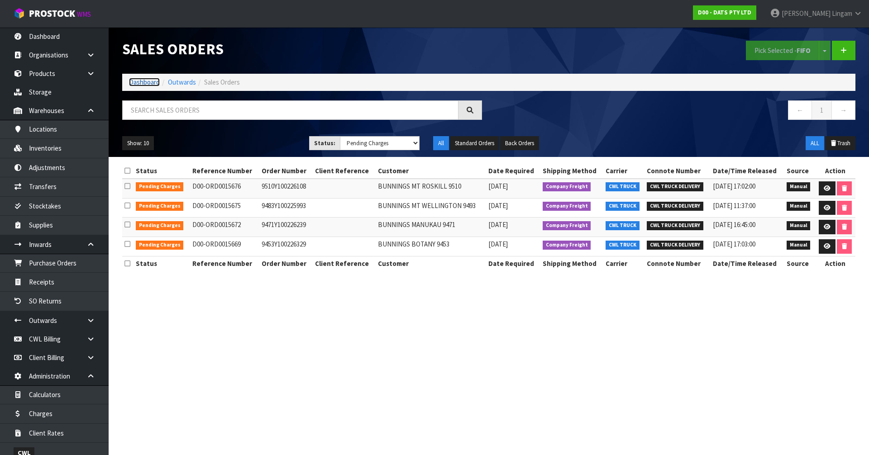
click link "Dashboard"
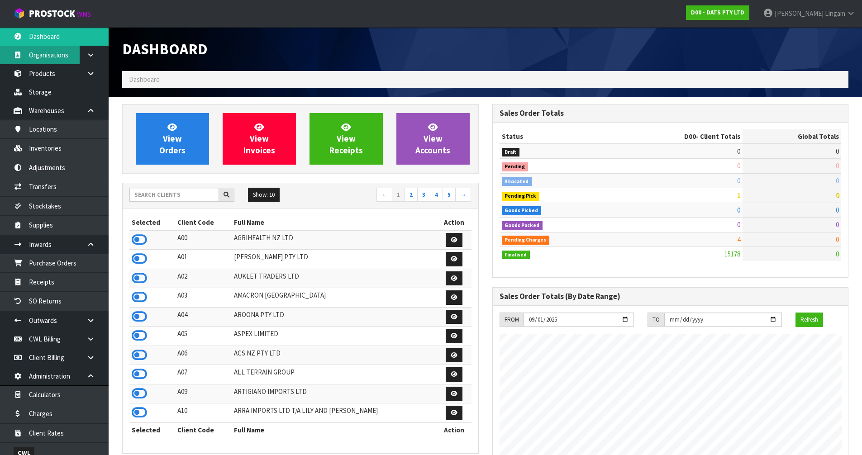
scroll to position [686, 370]
click input "text"
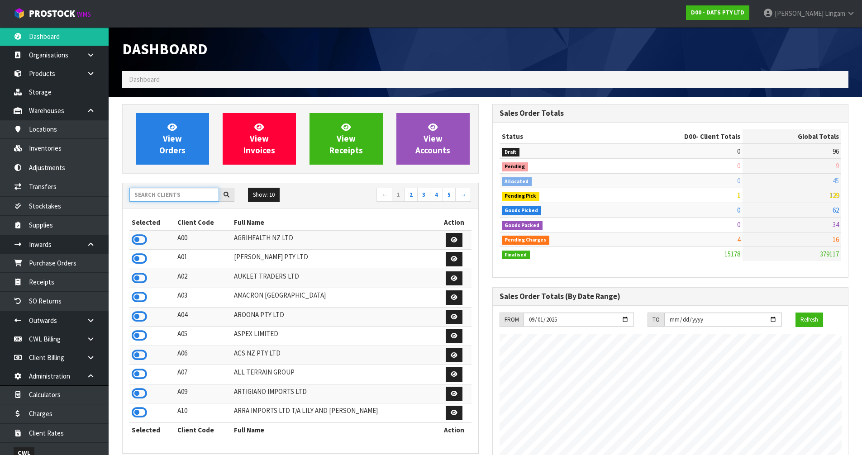
click input "text"
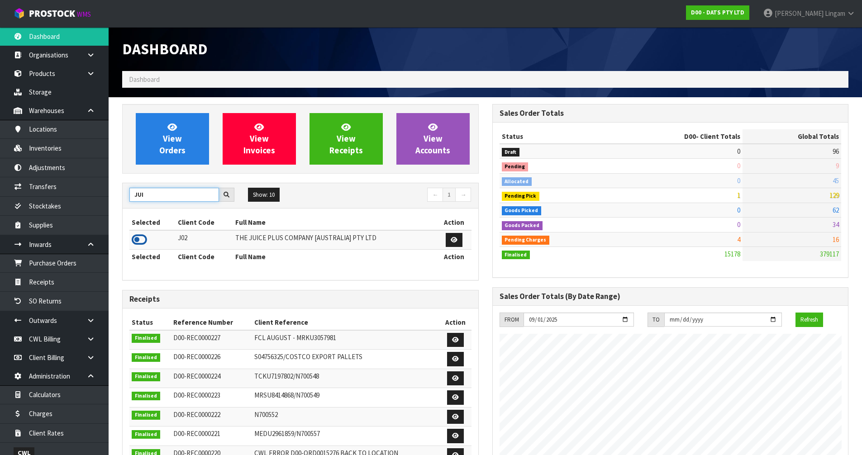
type input "JUI"
click icon
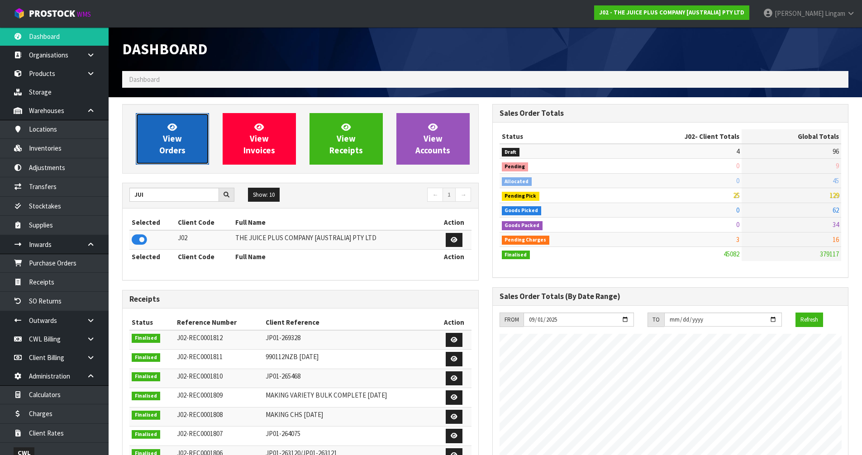
click span "View Orders"
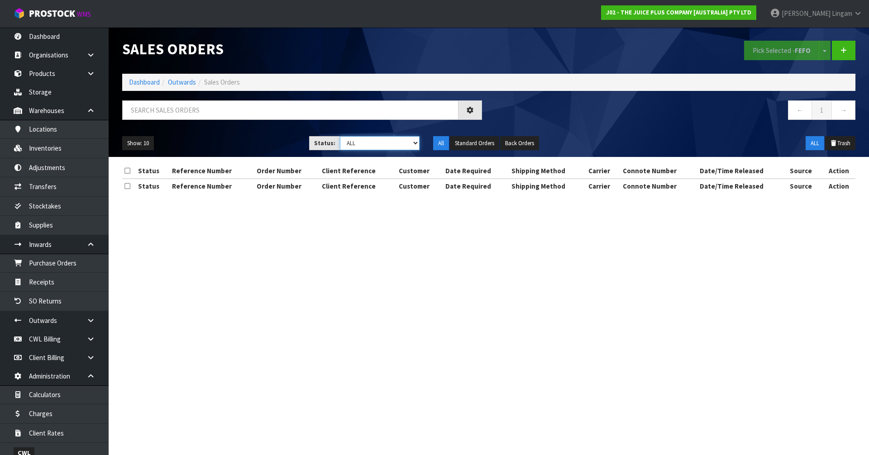
click select "Draft Pending Allocated Pending Pick Goods Picked Goods Packed Pending Charges …"
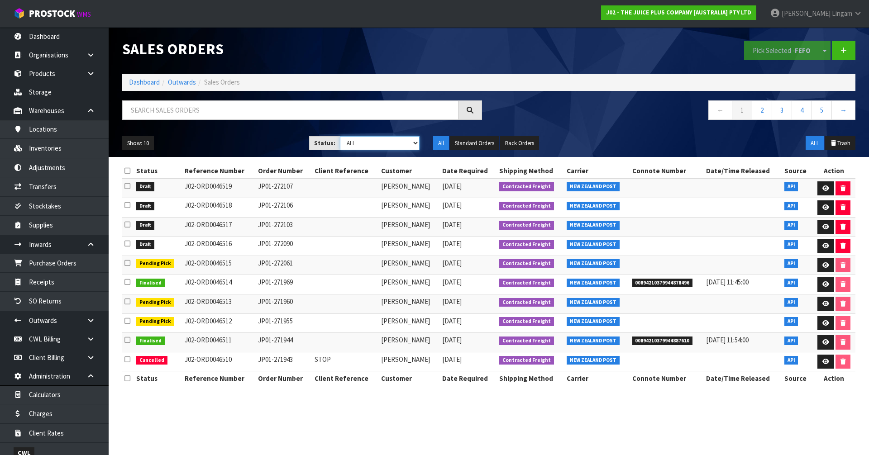
select select "string:6"
click select "Draft Pending Allocated Pending Pick Goods Picked Goods Packed Pending Charges …"
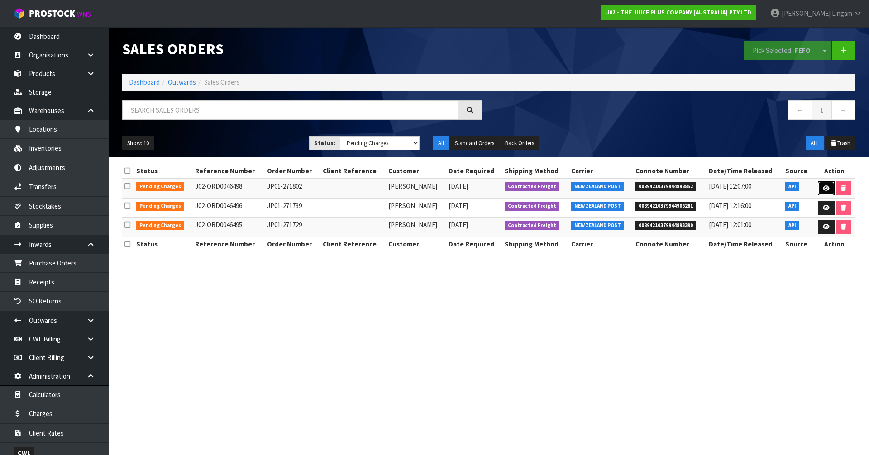
click icon
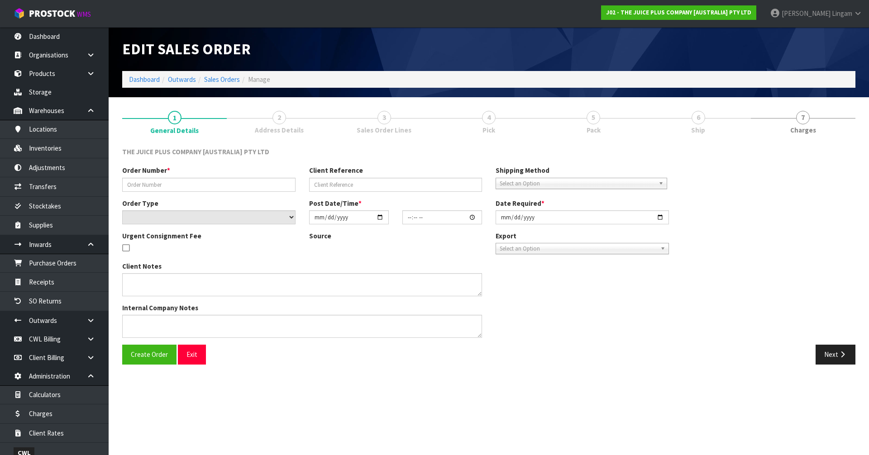
type input "JP01-271802"
select select "number:0"
type input "[DATE]"
type input "03:01:29.000"
type input "[DATE]"
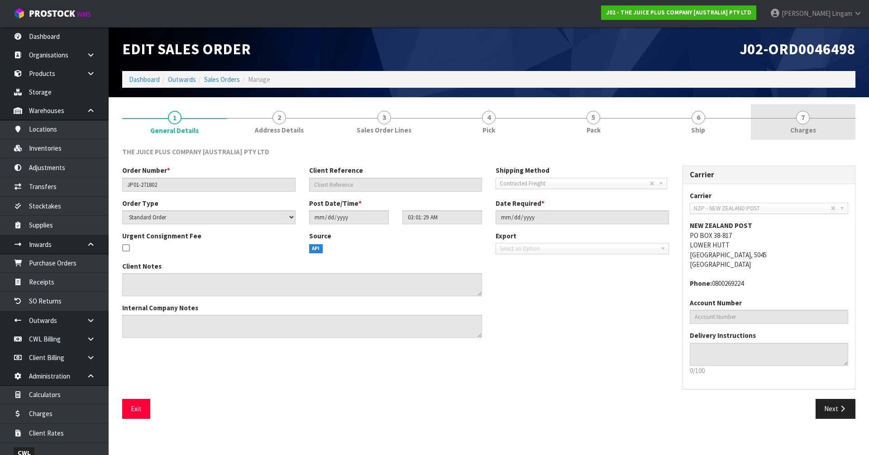
click link "7 [GEOGRAPHIC_DATA]"
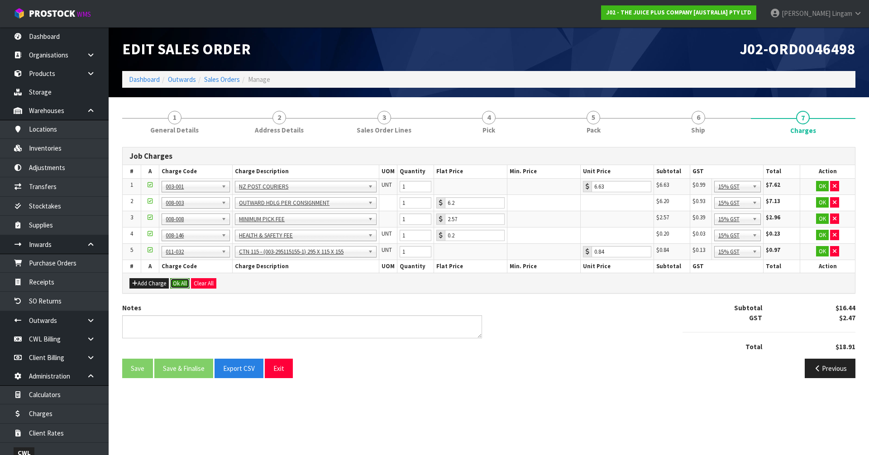
click button "Ok All"
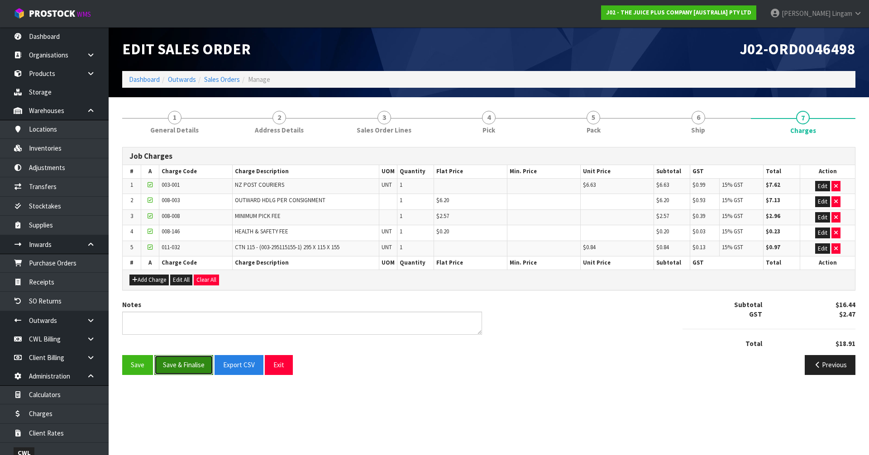
click button "Save & Finalise"
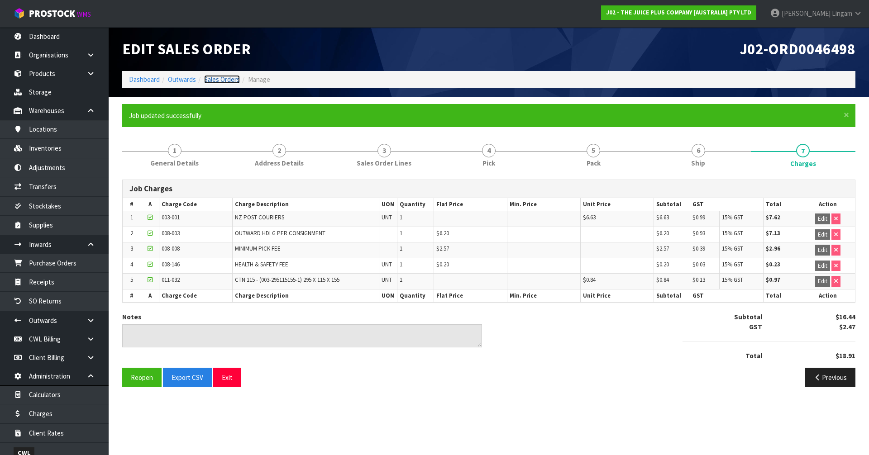
click link "Sales Orders"
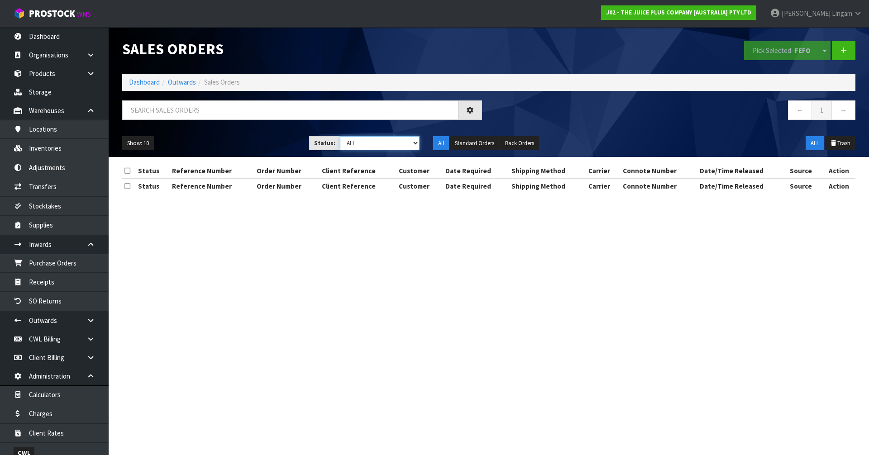
click select "Draft Pending Allocated Pending Pick Goods Picked Goods Packed Pending Charges …"
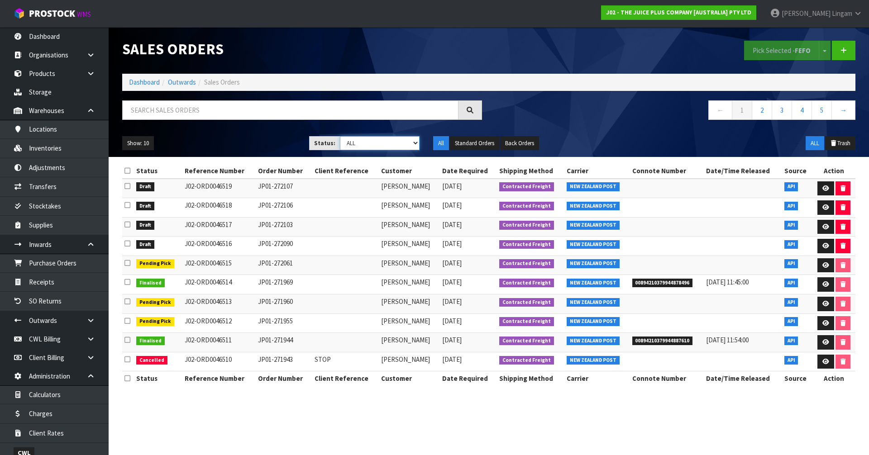
select select "string:6"
click select "Draft Pending Allocated Pending Pick Goods Picked Goods Packed Pending Charges …"
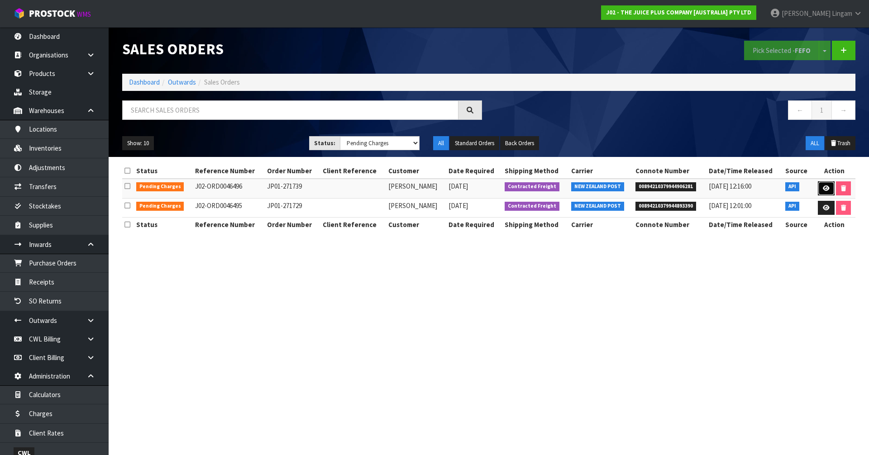
click icon
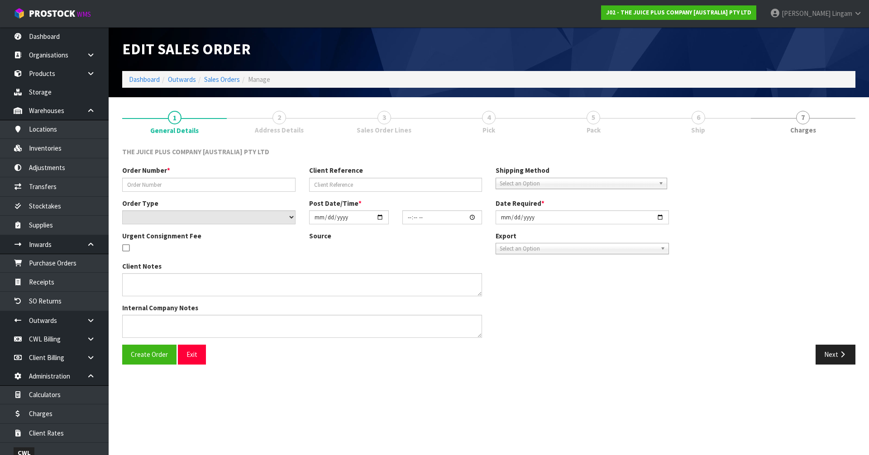
type input "JP01-271739"
select select "number:0"
type input "2025-08-30"
type input "12:01:17.000"
type input "2025-08-30"
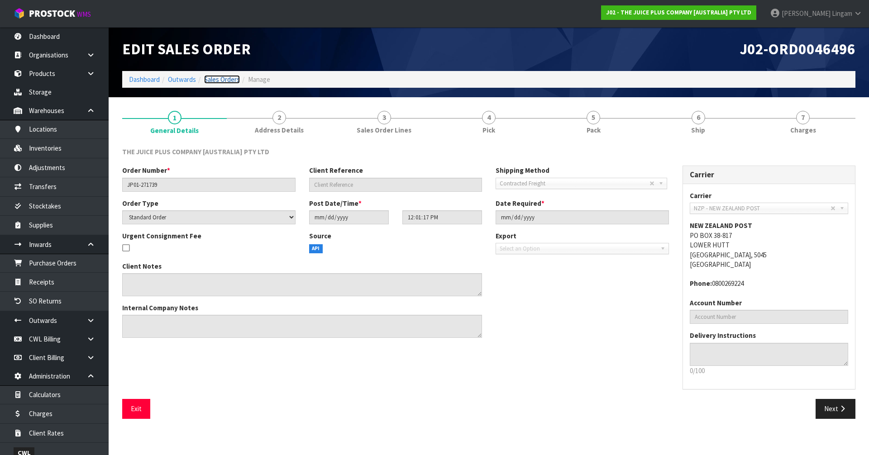
click link "Sales Orders"
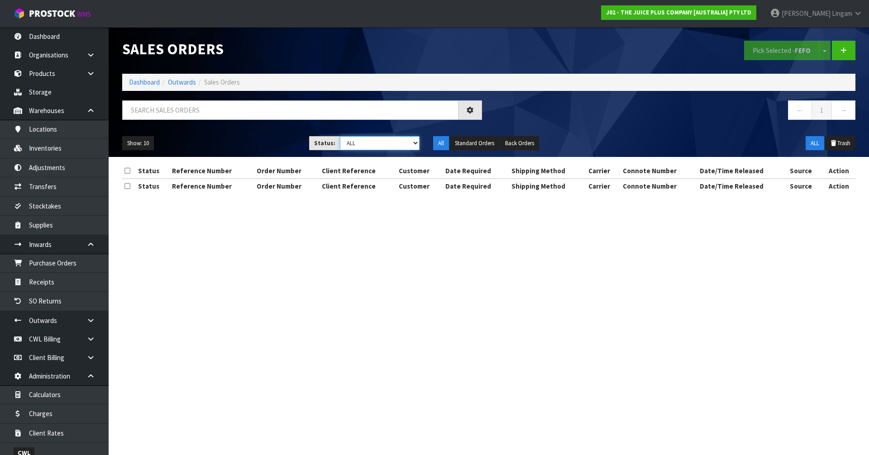
click select "Draft Pending Allocated Pending Pick Goods Picked Goods Packed Pending Charges …"
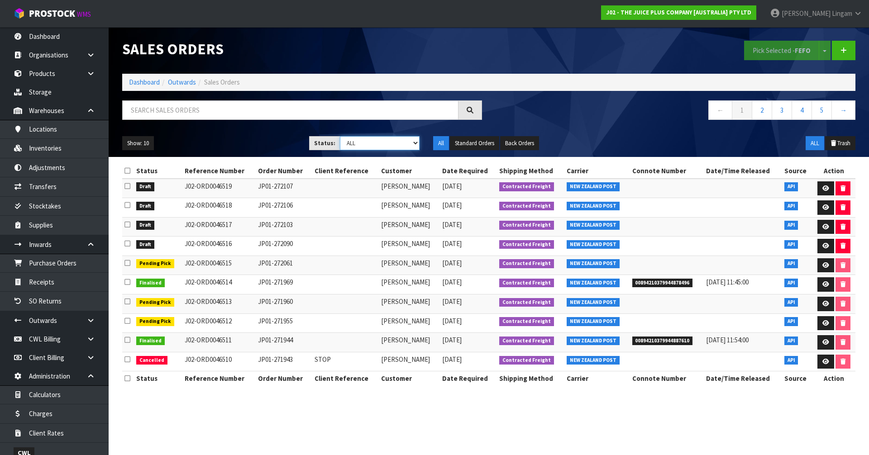
select select "string:6"
click select "Draft Pending Allocated Pending Pick Goods Picked Goods Packed Pending Charges …"
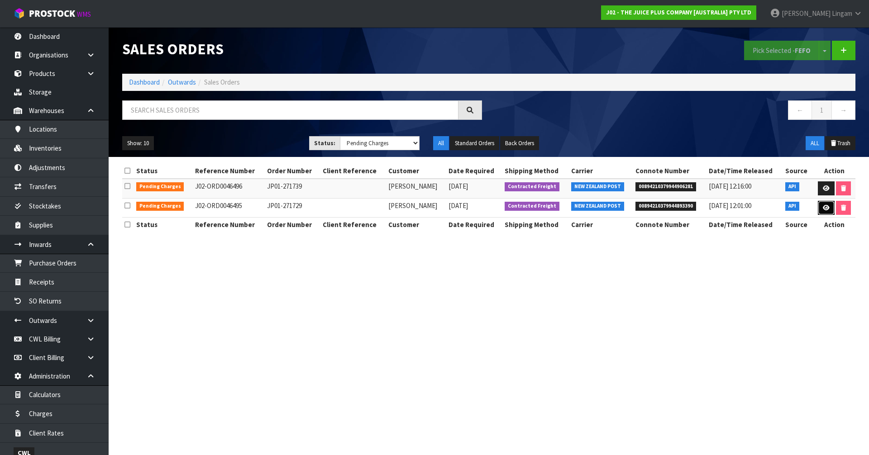
click icon
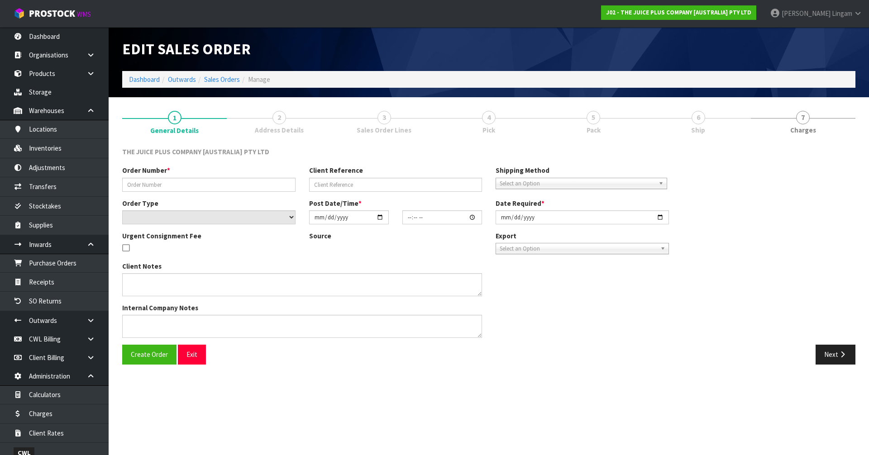
type input "JP01-271729"
select select "number:0"
type input "2025-08-30"
type input "08:49:24.000"
type input "2025-08-30"
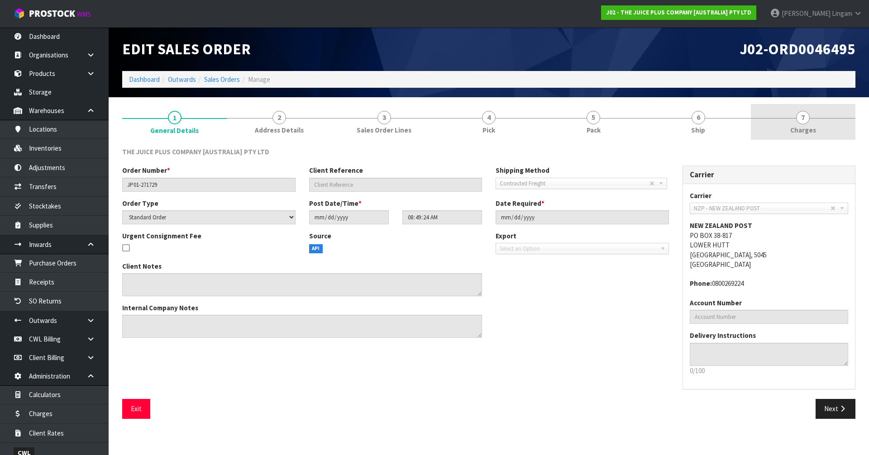
click link "7 [GEOGRAPHIC_DATA]"
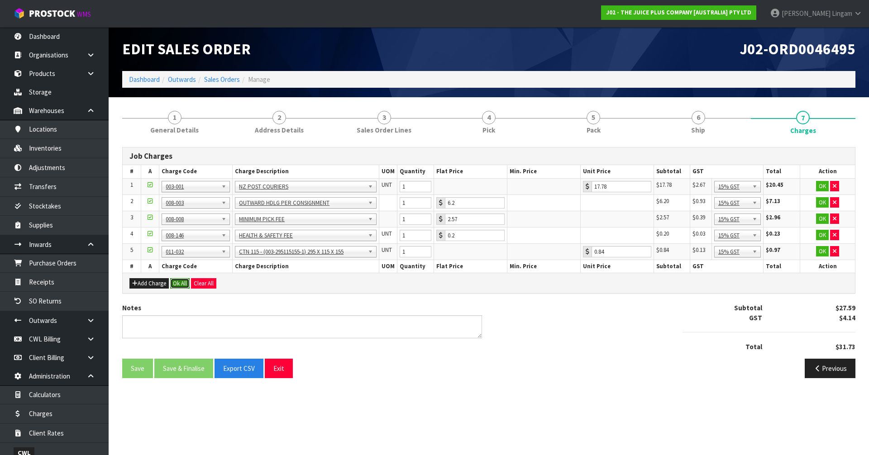
click button "Ok All"
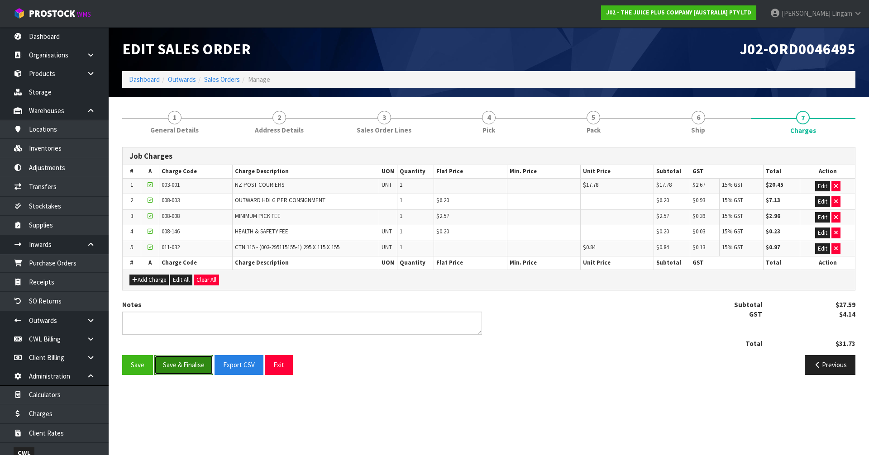
click button "Save & Finalise"
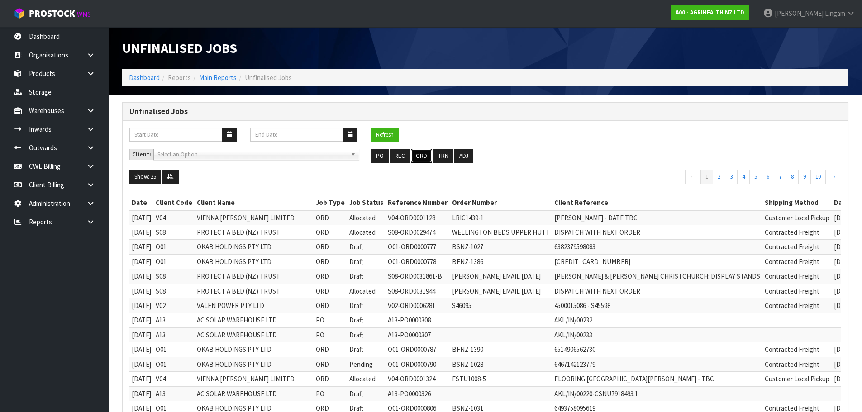
click at [418, 157] on button "ORD" at bounding box center [421, 156] width 21 height 14
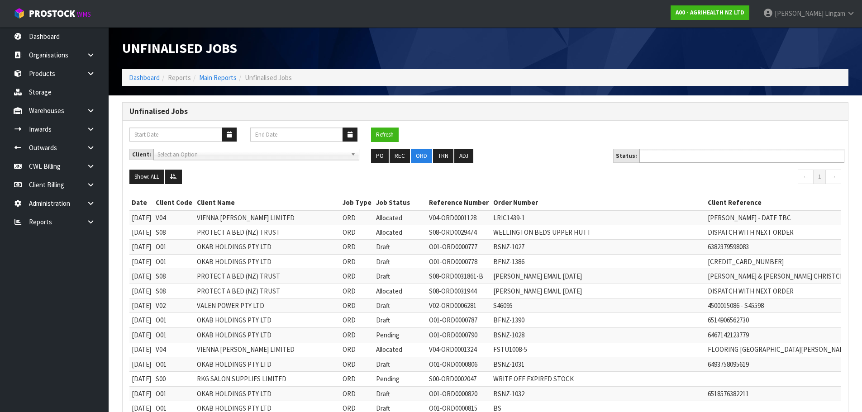
click at [690, 159] on input "text" at bounding box center [675, 155] width 67 height 11
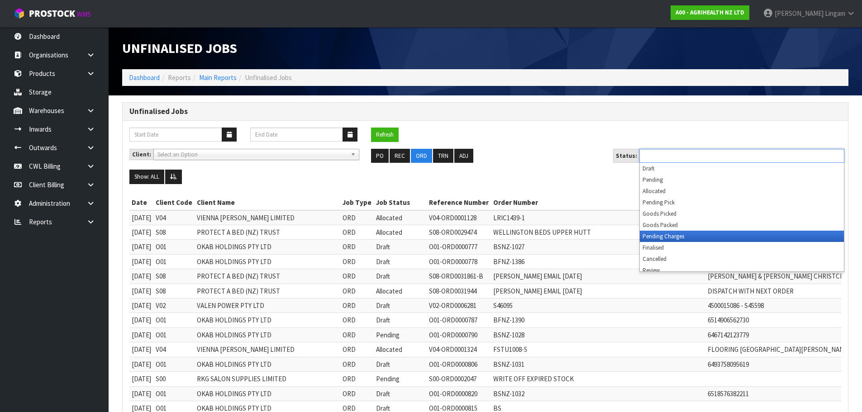
click at [704, 237] on li "Pending Charges" at bounding box center [742, 236] width 204 height 11
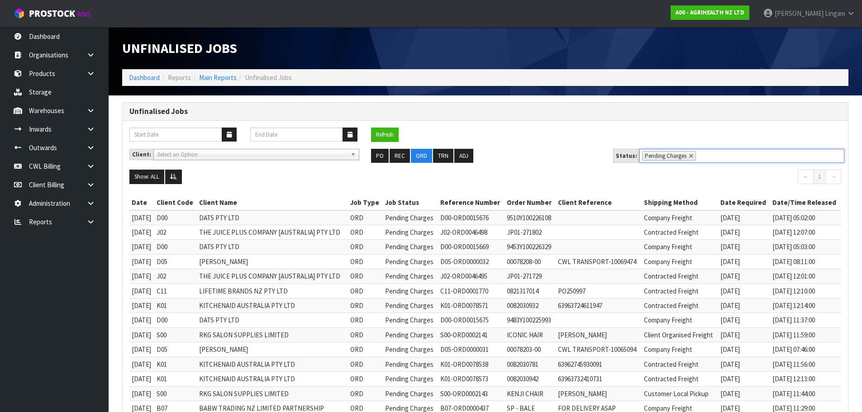
scroll to position [134, 0]
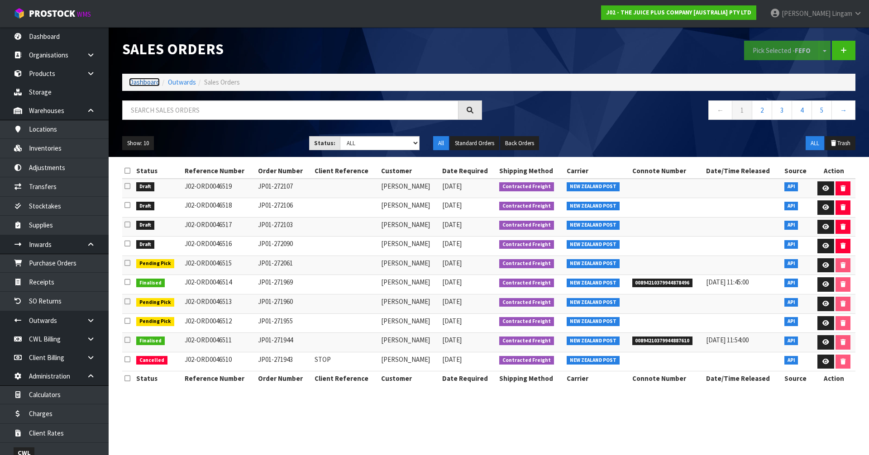
click at [141, 81] on link "Dashboard" at bounding box center [144, 82] width 31 height 9
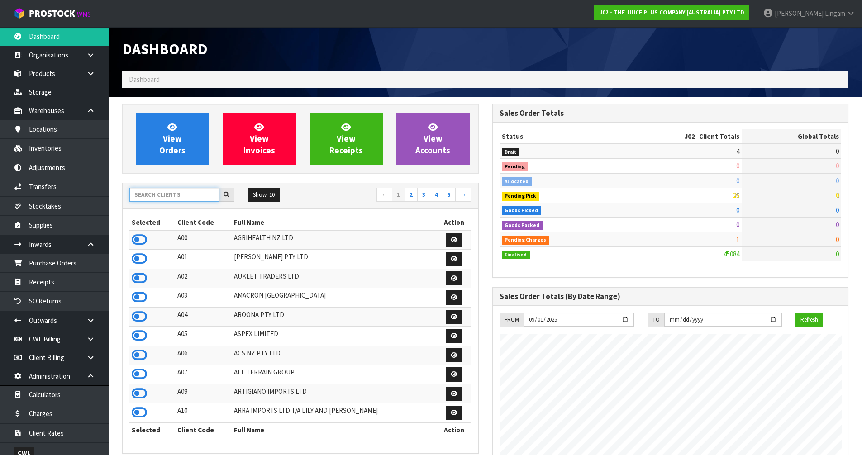
click at [144, 198] on input "text" at bounding box center [174, 195] width 90 height 14
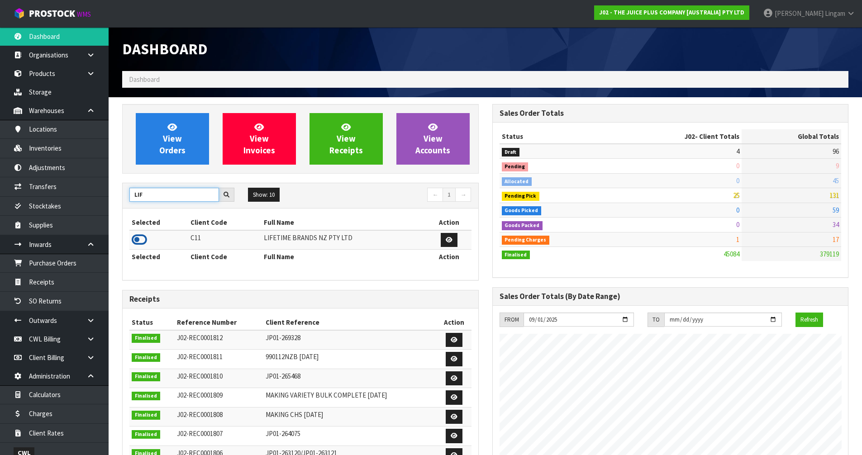
type input "LIF"
click at [134, 238] on icon at bounding box center [139, 240] width 15 height 14
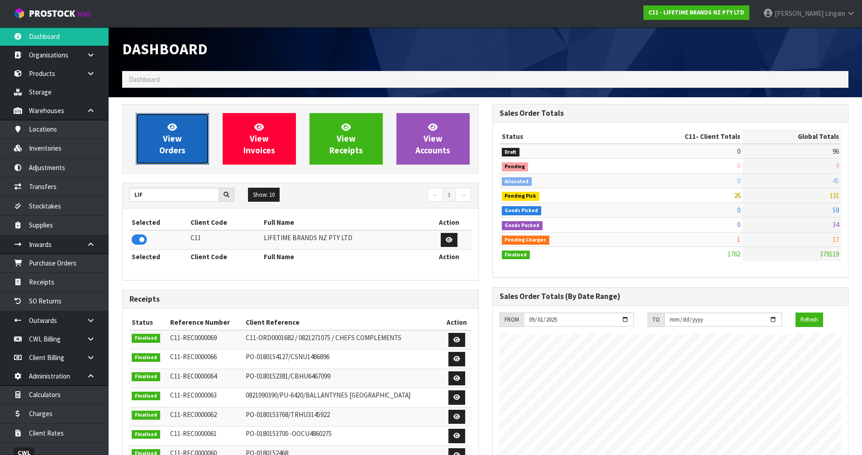
click at [167, 144] on link "View Orders" at bounding box center [172, 139] width 73 height 52
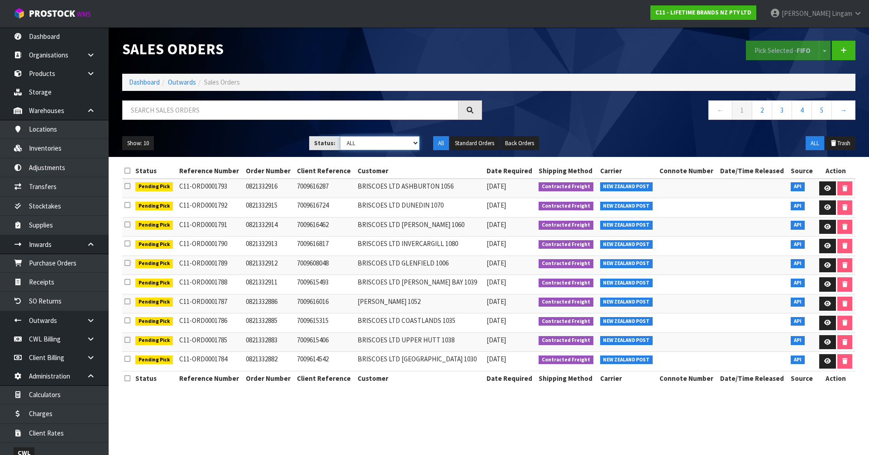
click at [407, 143] on select "Draft Pending Allocated Pending Pick Goods Picked Goods Packed Pending Charges …" at bounding box center [380, 143] width 80 height 14
select select "string:6"
click at [340, 136] on select "Draft Pending Allocated Pending Pick Goods Picked Goods Packed Pending Charges …" at bounding box center [380, 143] width 80 height 14
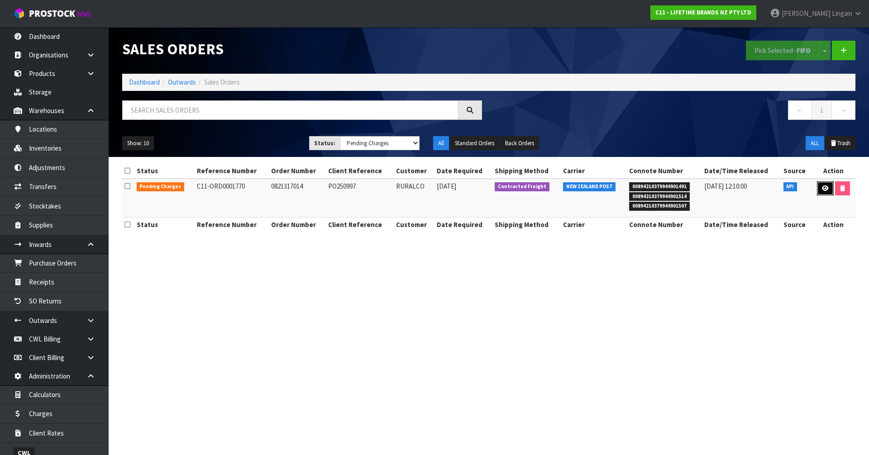
click at [828, 192] on link at bounding box center [825, 188] width 17 height 14
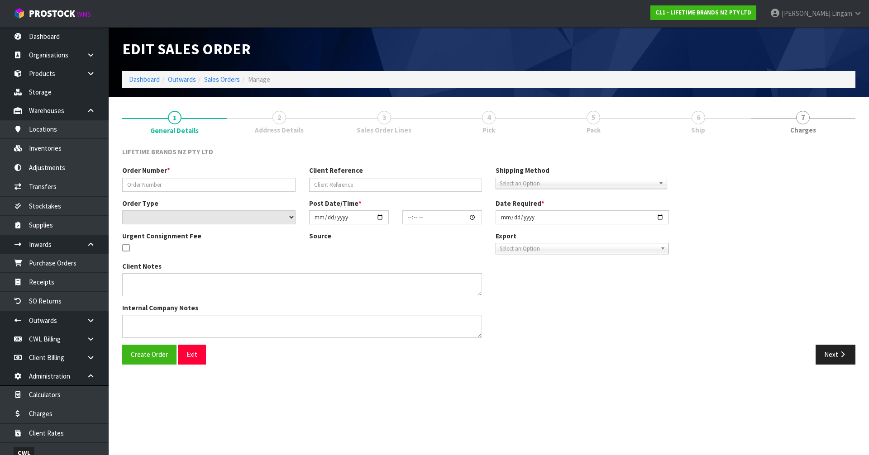
type input "0821317014"
type input "PO250997"
select select "number:0"
type input "[DATE]"
type input "12:03:37.000"
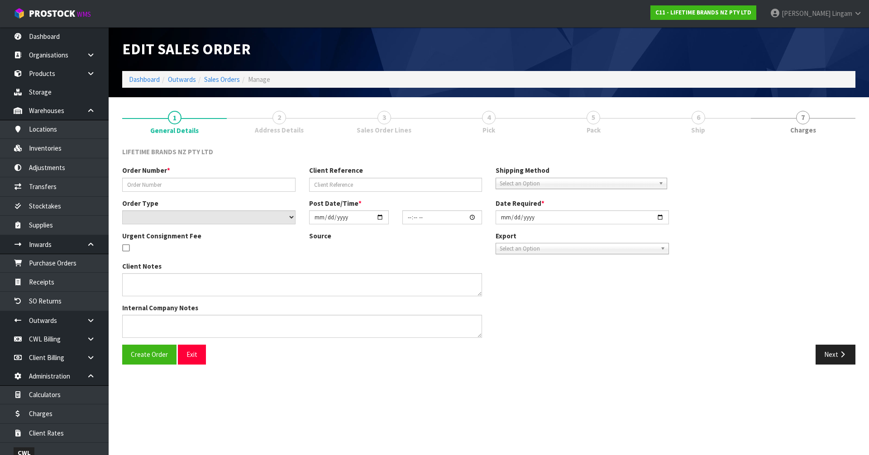
type input "2025-09-01"
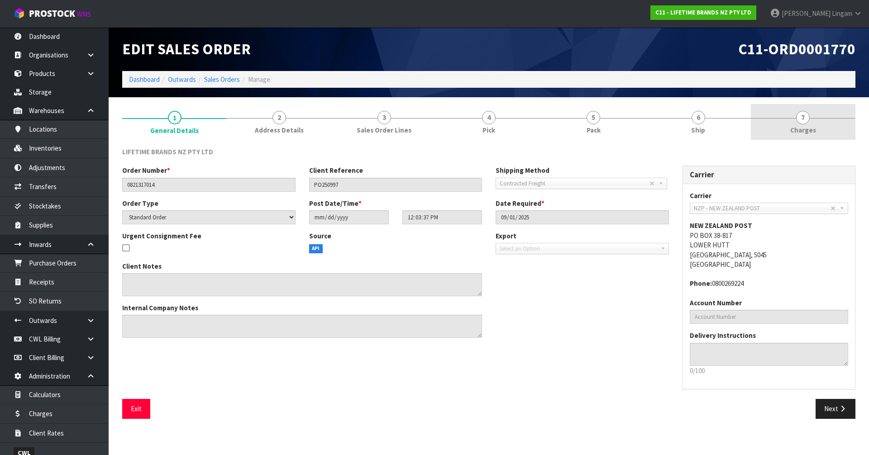
click at [803, 133] on span "Charges" at bounding box center [803, 130] width 26 height 10
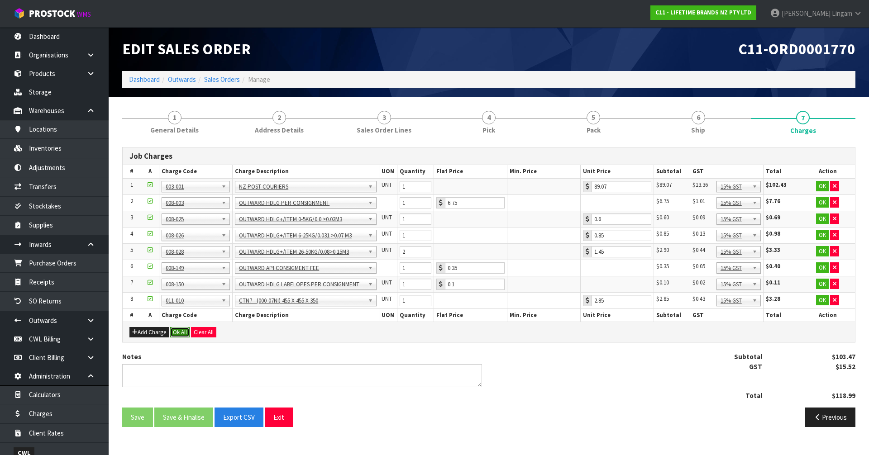
click at [180, 333] on button "Ok All" at bounding box center [179, 332] width 19 height 11
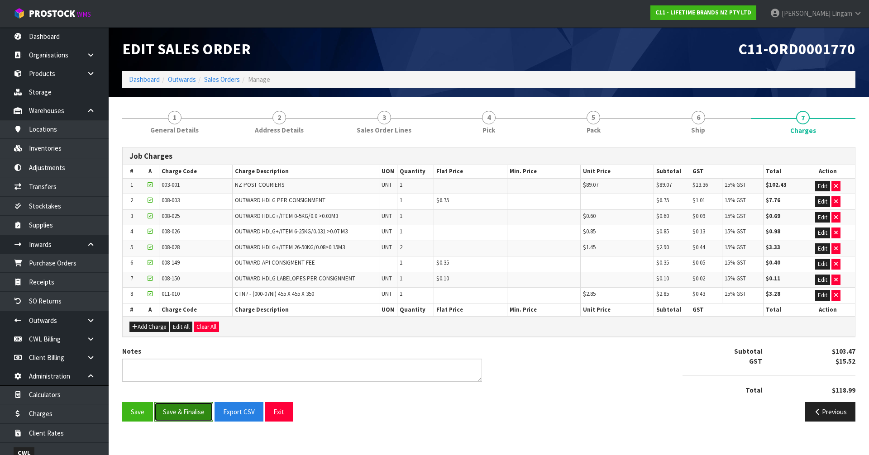
click at [191, 414] on button "Save & Finalise" at bounding box center [183, 411] width 59 height 19
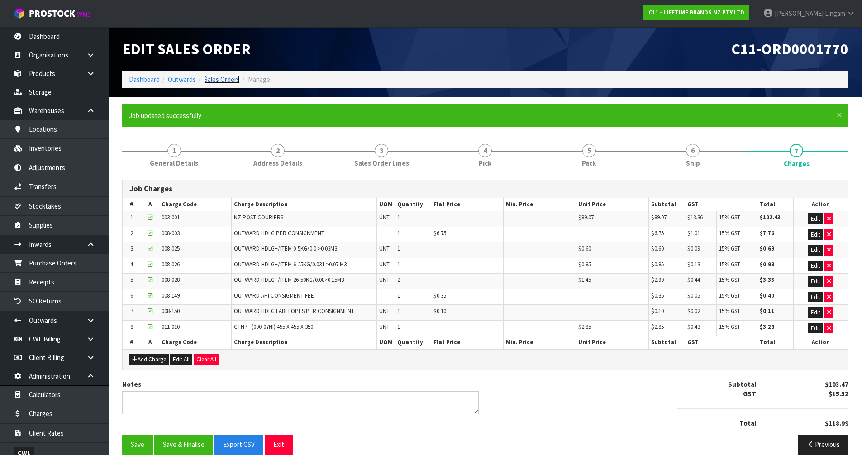
click at [233, 78] on link "Sales Orders" at bounding box center [222, 79] width 36 height 9
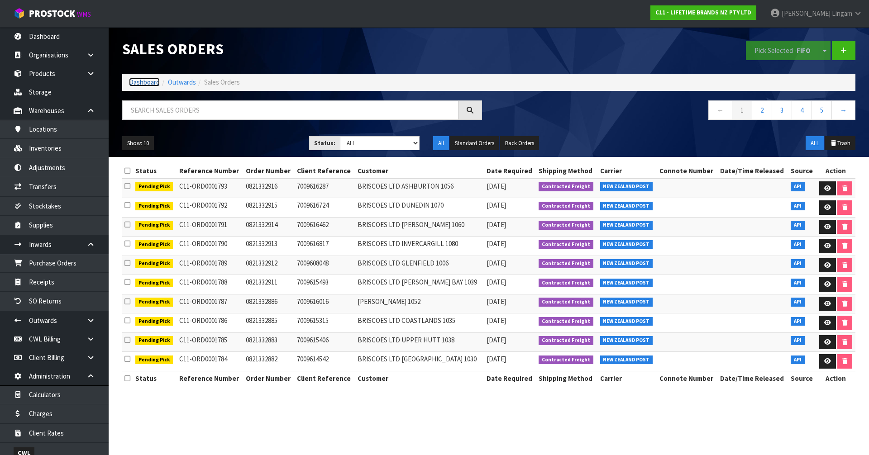
click at [148, 80] on link "Dashboard" at bounding box center [144, 82] width 31 height 9
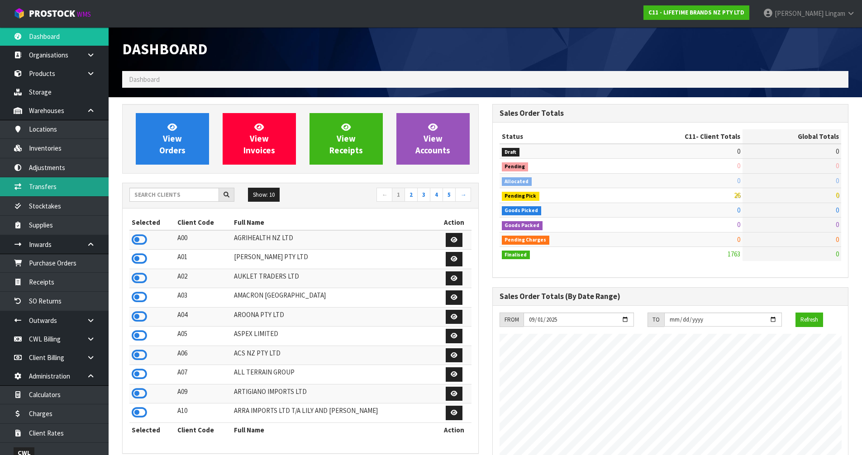
scroll to position [686, 370]
click at [165, 195] on input "text" at bounding box center [174, 195] width 90 height 14
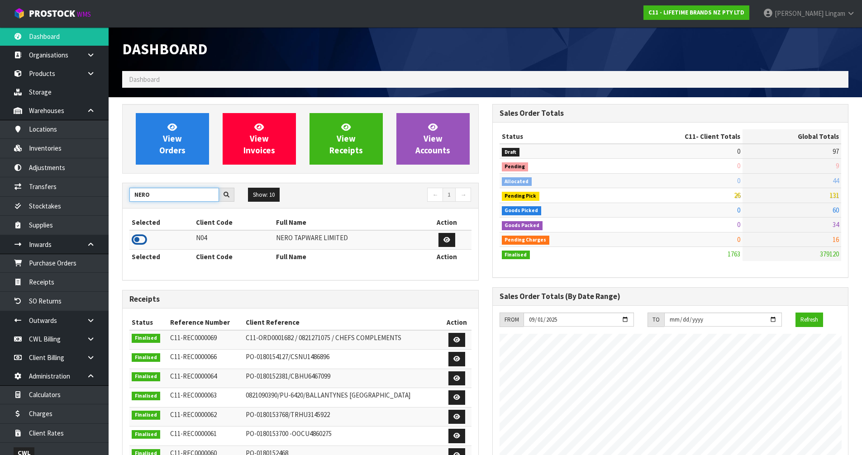
type input "NERO"
click at [138, 240] on icon at bounding box center [139, 240] width 15 height 14
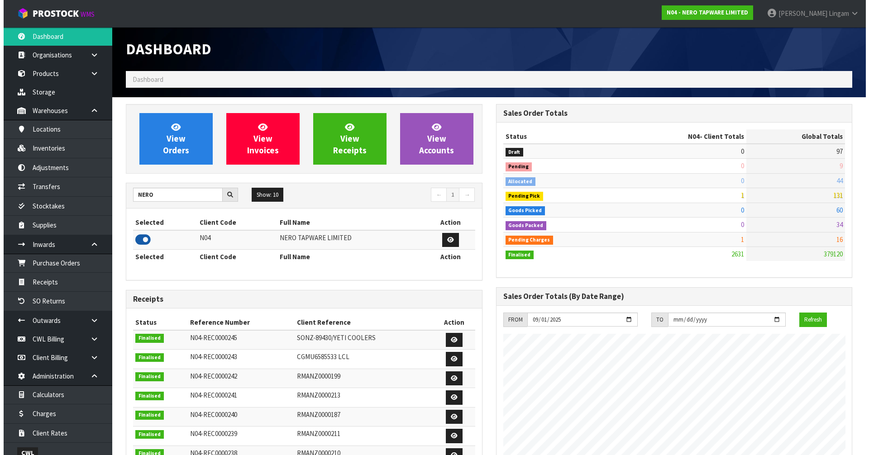
scroll to position [705, 370]
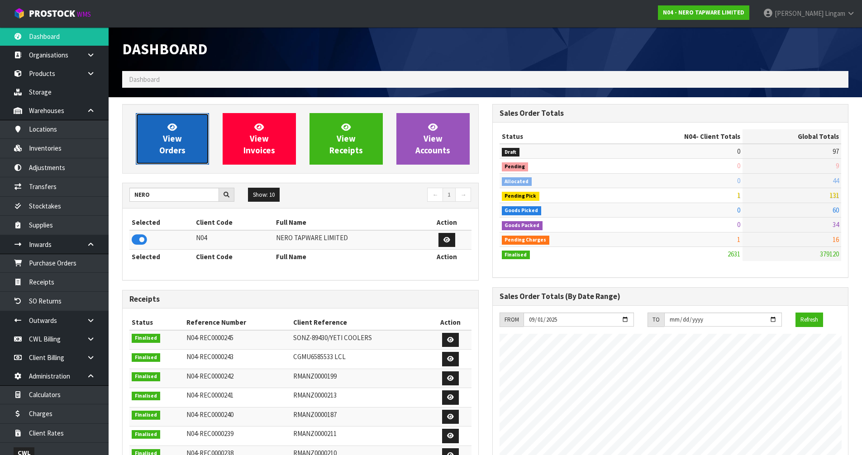
click at [179, 147] on span "View Orders" at bounding box center [172, 139] width 26 height 34
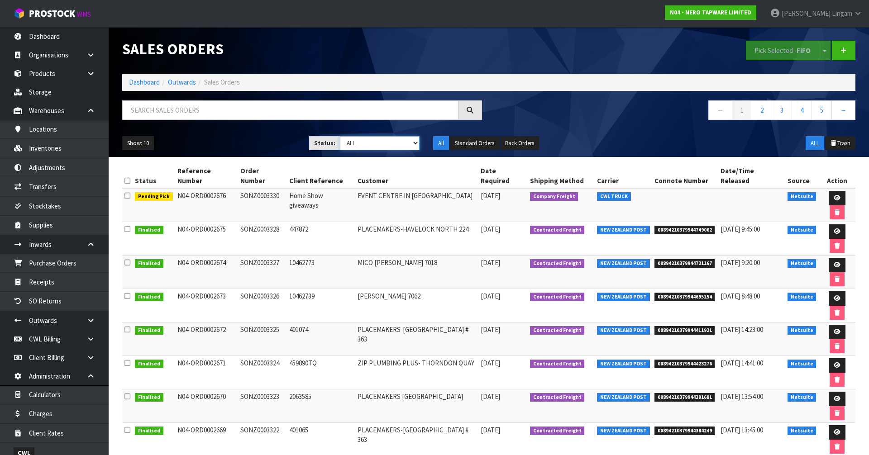
click at [385, 140] on select "Draft Pending Allocated Pending Pick Goods Picked Goods Packed Pending Charges …" at bounding box center [380, 143] width 80 height 14
click at [392, 144] on select "Draft Pending Allocated Pending Pick Goods Picked Goods Packed Pending Charges …" at bounding box center [380, 143] width 80 height 14
click at [392, 147] on select "Draft Pending Allocated Pending Pick Goods Picked Goods Packed Pending Charges …" at bounding box center [380, 143] width 80 height 14
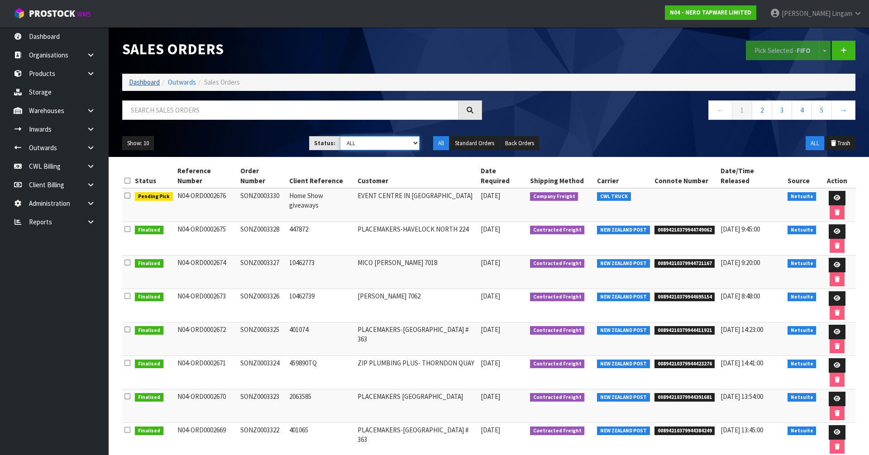
click at [378, 146] on select "Draft Pending Allocated Pending Pick Goods Picked Goods Packed Pending Charges …" at bounding box center [380, 143] width 80 height 14
click at [394, 142] on select "Draft Pending Allocated Pending Pick Goods Picked Goods Packed Pending Charges …" at bounding box center [380, 143] width 80 height 14
click at [142, 82] on link "Dashboard" at bounding box center [144, 82] width 31 height 9
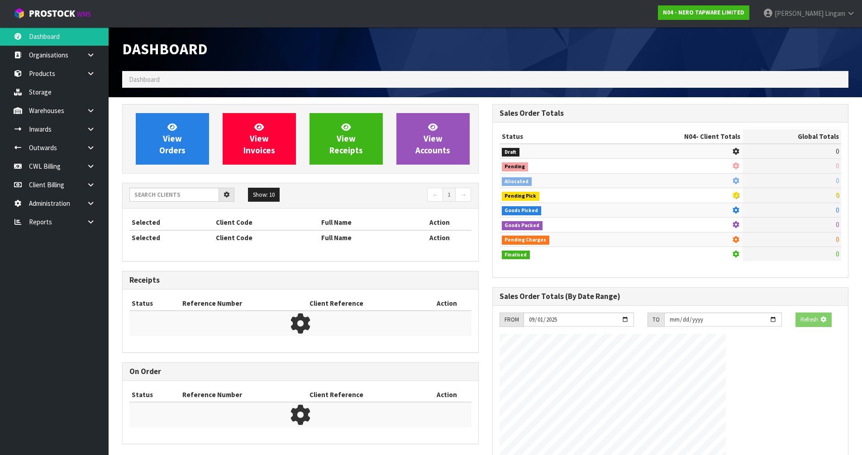
click at [142, 82] on div "Dashboard Dashboard View Orders View Invoices View Receipts View Accounts 5 10" at bounding box center [431, 339] width 862 height 678
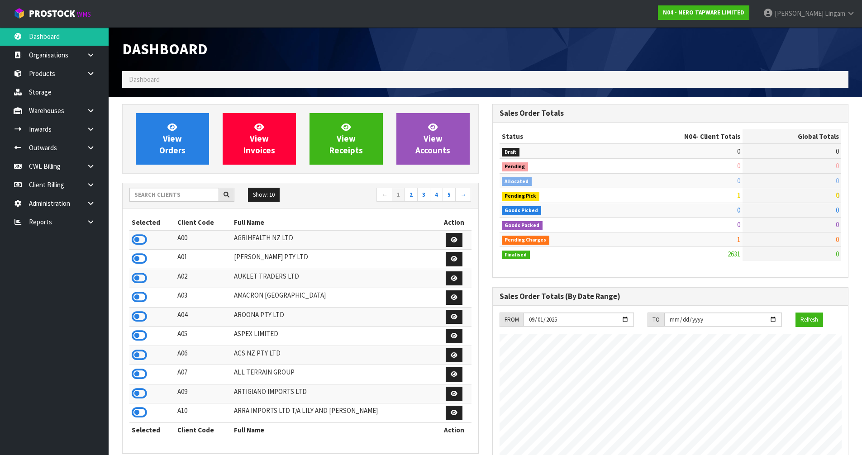
scroll to position [715, 370]
click at [160, 145] on span "View Orders" at bounding box center [172, 139] width 26 height 34
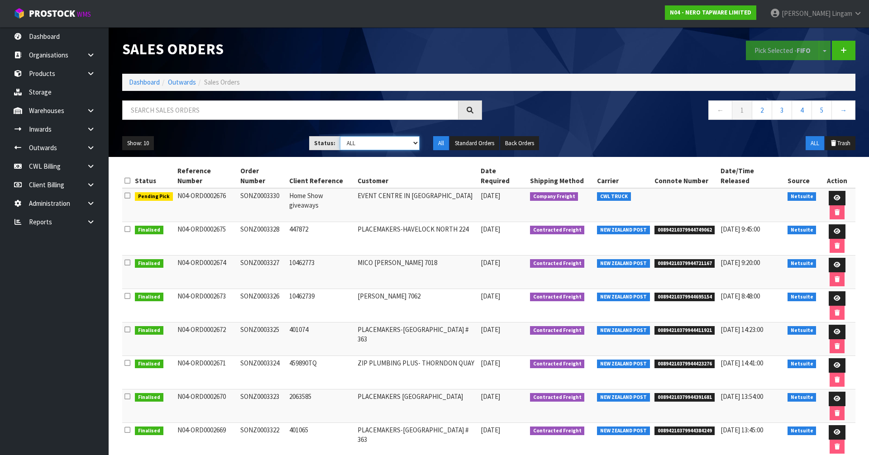
click at [385, 144] on select "Draft Pending Allocated Pending Pick Goods Picked Goods Packed Pending Charges …" at bounding box center [380, 143] width 80 height 14
select select "string:6"
click at [340, 136] on select "Draft Pending Allocated Pending Pick Goods Picked Goods Packed Pending Charges …" at bounding box center [380, 143] width 80 height 14
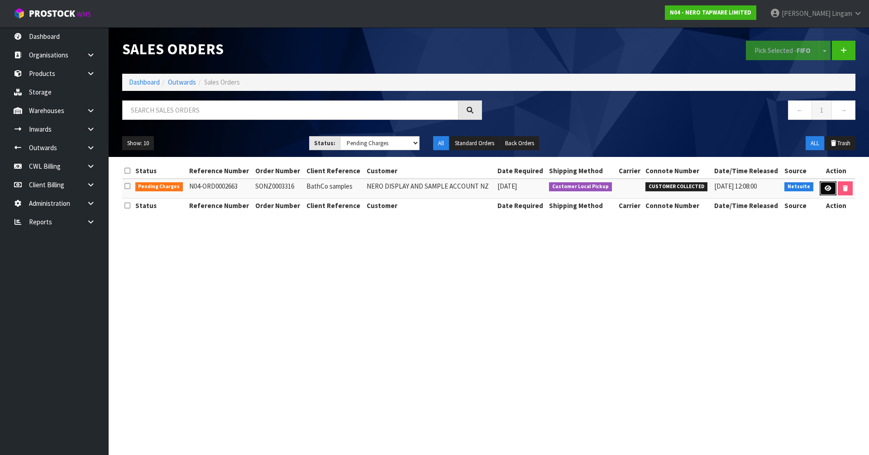
click at [827, 190] on icon at bounding box center [828, 189] width 7 height 6
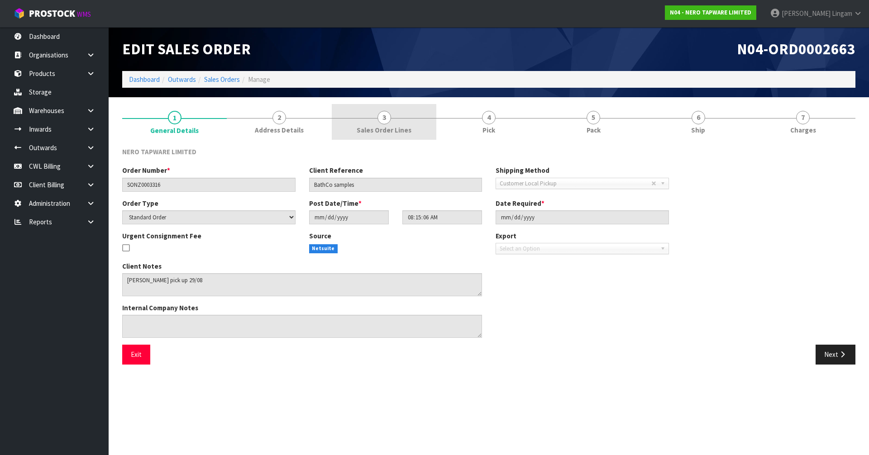
click at [394, 126] on span "Sales Order Lines" at bounding box center [384, 130] width 55 height 10
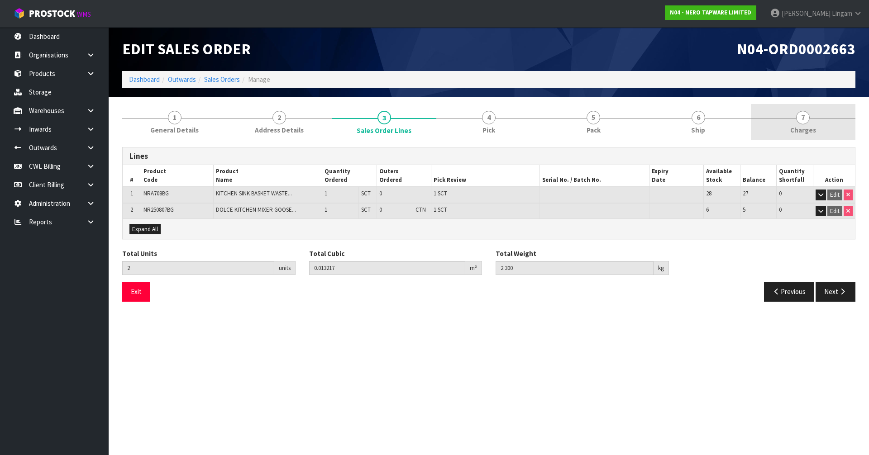
click at [812, 128] on span "Charges" at bounding box center [803, 130] width 26 height 10
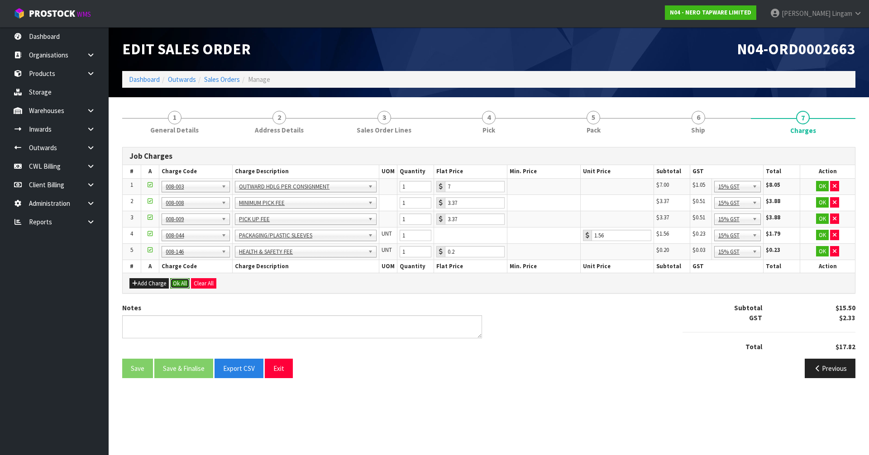
click at [172, 284] on button "Ok All" at bounding box center [179, 283] width 19 height 11
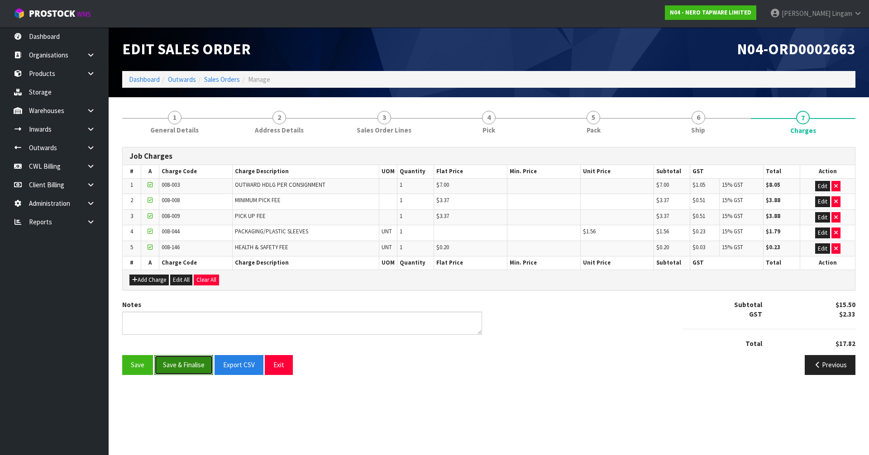
click at [179, 372] on button "Save & Finalise" at bounding box center [183, 364] width 59 height 19
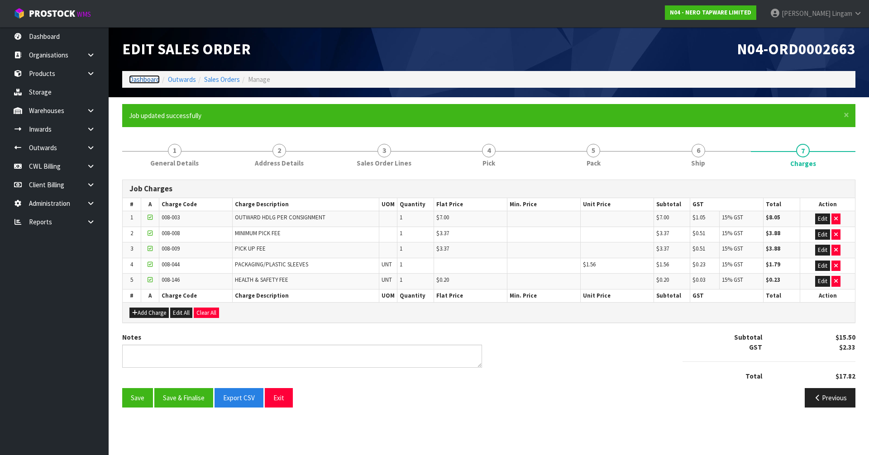
click at [141, 78] on link "Dashboard" at bounding box center [144, 79] width 31 height 9
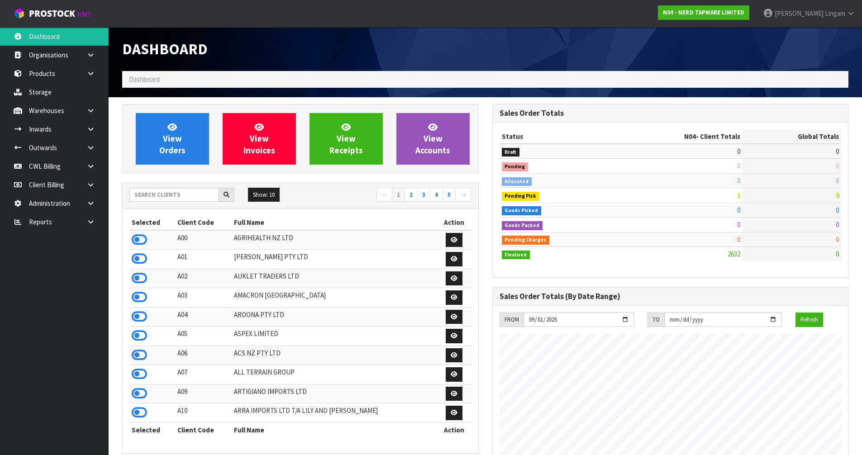
scroll to position [705, 370]
click at [159, 196] on input "text" at bounding box center [174, 195] width 90 height 14
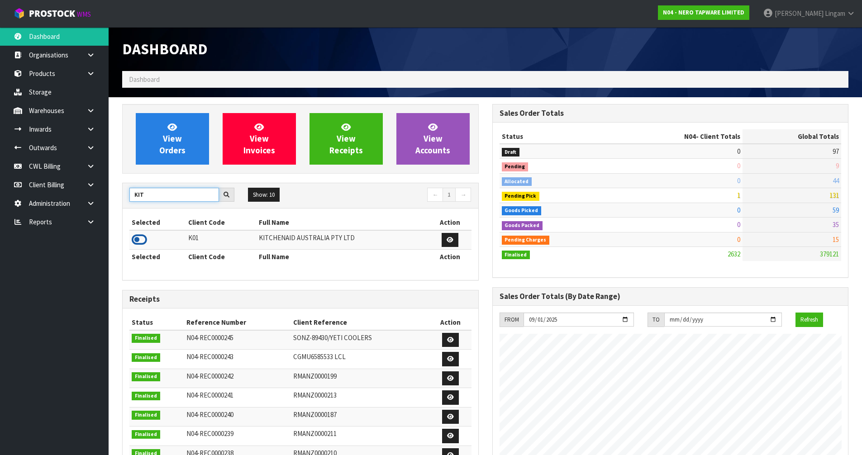
type input "KIT"
click at [138, 239] on icon at bounding box center [139, 240] width 15 height 14
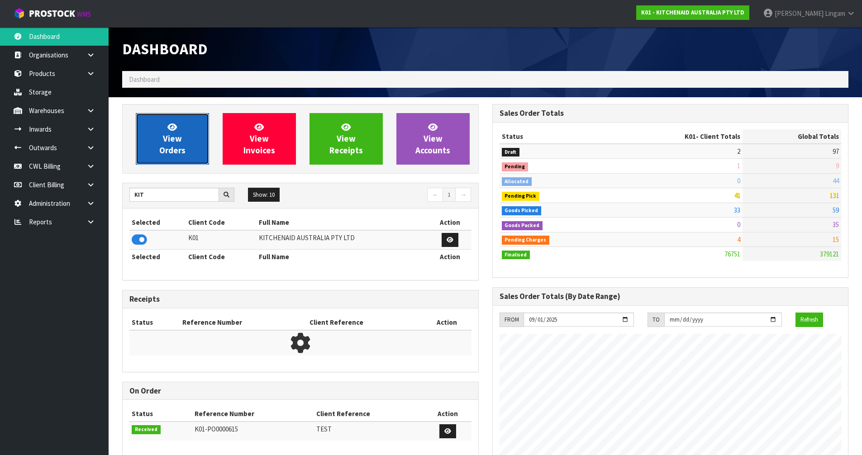
scroll to position [686, 370]
click at [177, 148] on span "View Orders" at bounding box center [172, 139] width 26 height 34
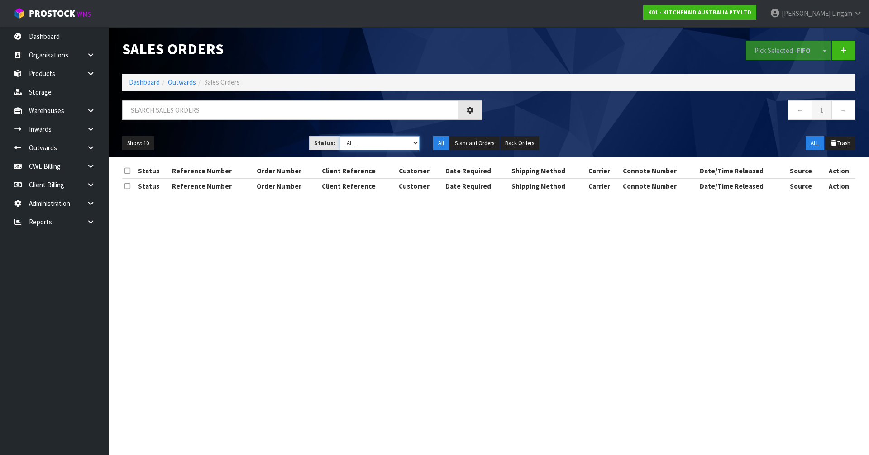
click at [398, 140] on select "Draft Pending Allocated Pending Pick Goods Picked Goods Packed Pending Charges …" at bounding box center [380, 143] width 80 height 14
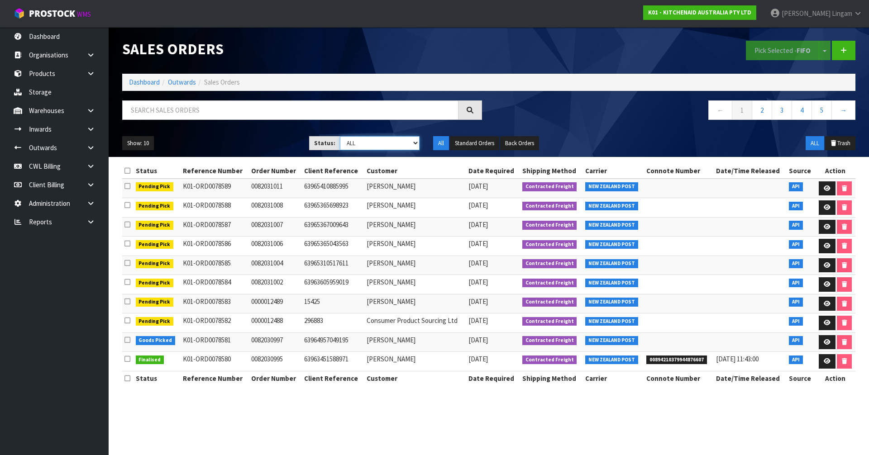
select select "string:6"
click at [340, 136] on select "Draft Pending Allocated Pending Pick Goods Picked Goods Packed Pending Charges …" at bounding box center [380, 143] width 80 height 14
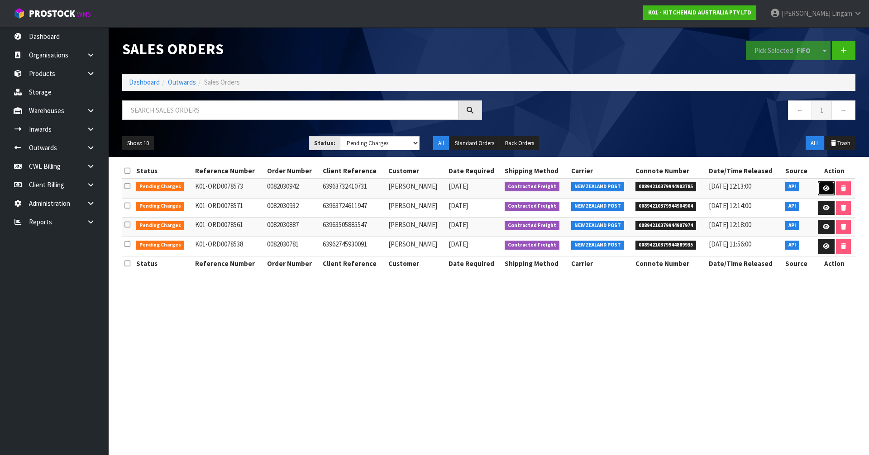
click at [825, 187] on icon at bounding box center [826, 189] width 7 height 6
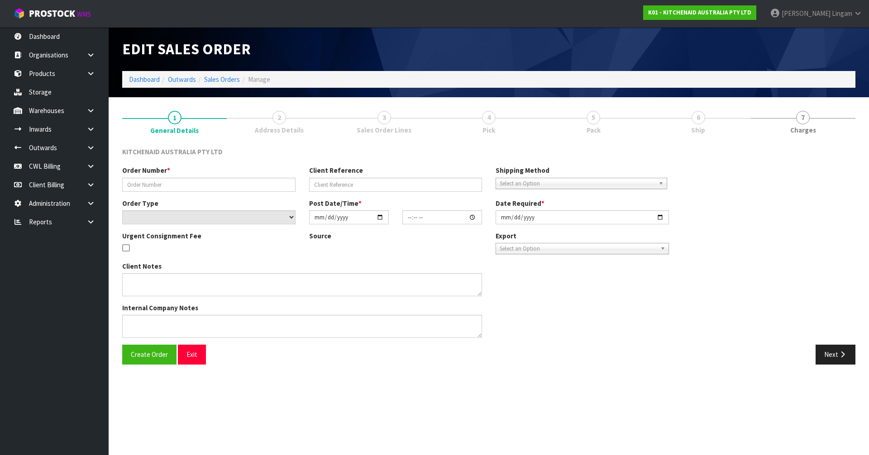
type input "0082030942"
type input "63963732410731"
select select "number:0"
type input "[DATE]"
type input "21:35:14.000"
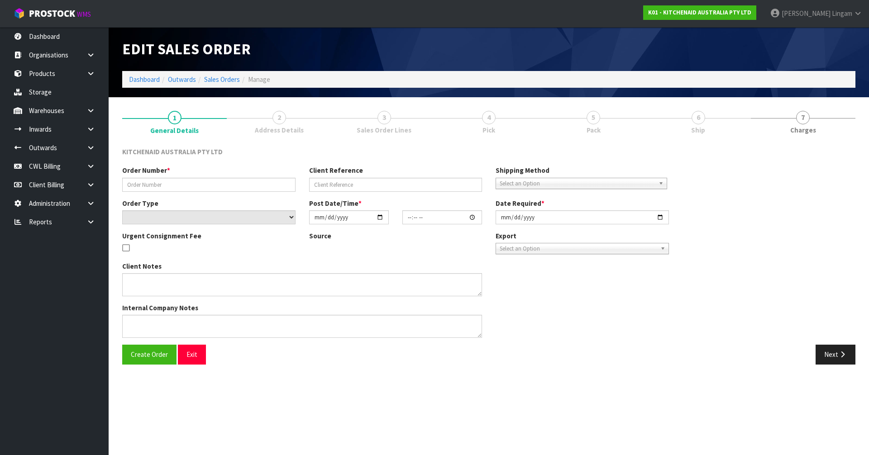
type input "[DATE]"
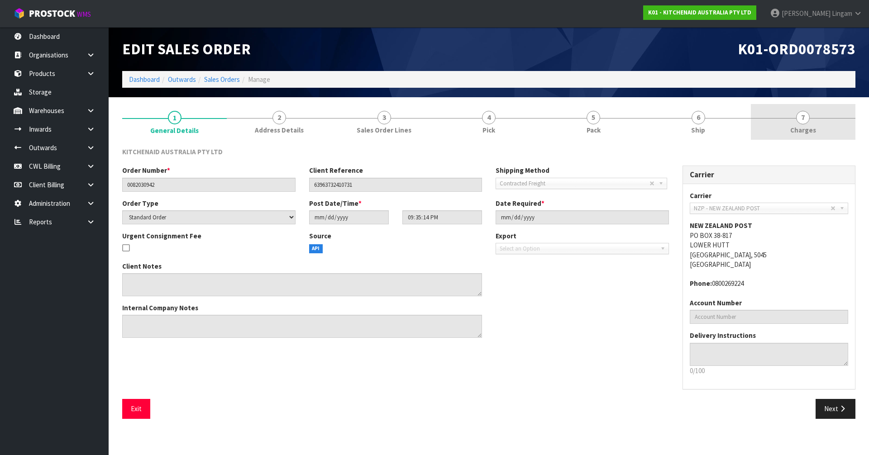
click at [830, 132] on link "7 [GEOGRAPHIC_DATA]" at bounding box center [803, 122] width 105 height 36
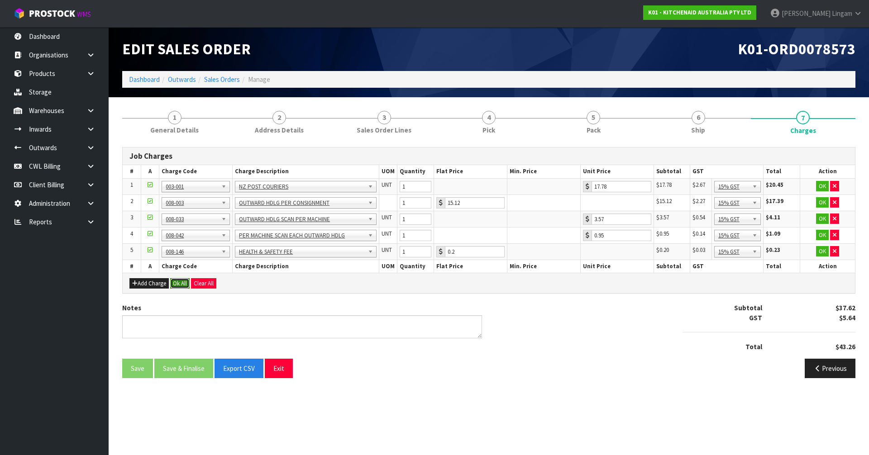
click at [182, 282] on button "Ok All" at bounding box center [179, 283] width 19 height 11
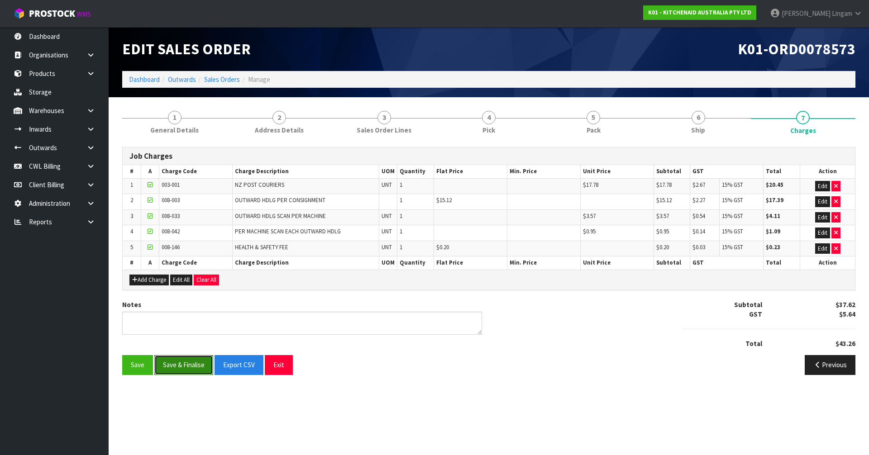
click at [181, 367] on button "Save & Finalise" at bounding box center [183, 364] width 59 height 19
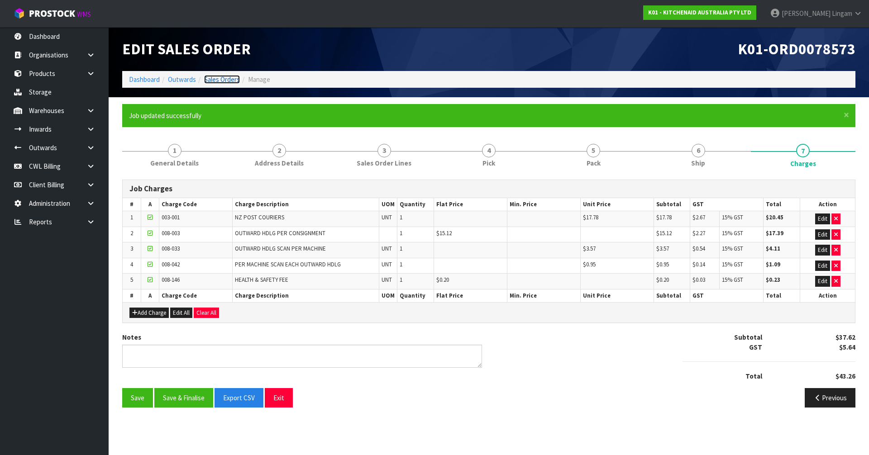
click at [220, 82] on link "Sales Orders" at bounding box center [222, 79] width 36 height 9
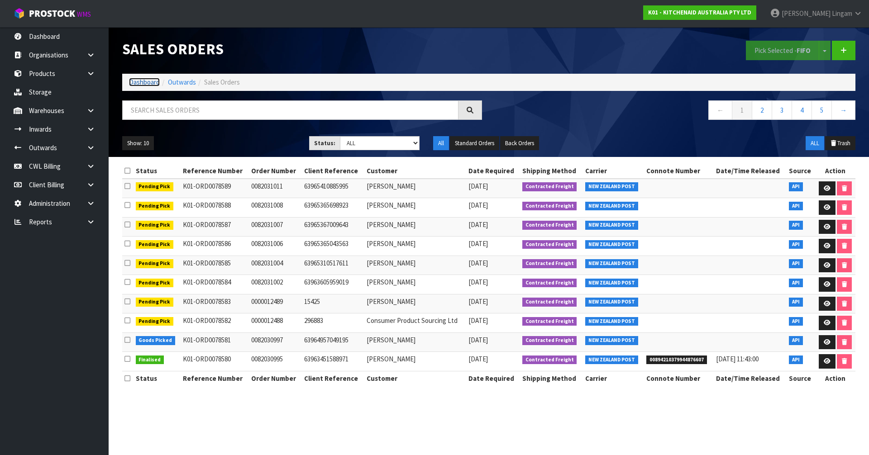
click at [144, 82] on link "Dashboard" at bounding box center [144, 82] width 31 height 9
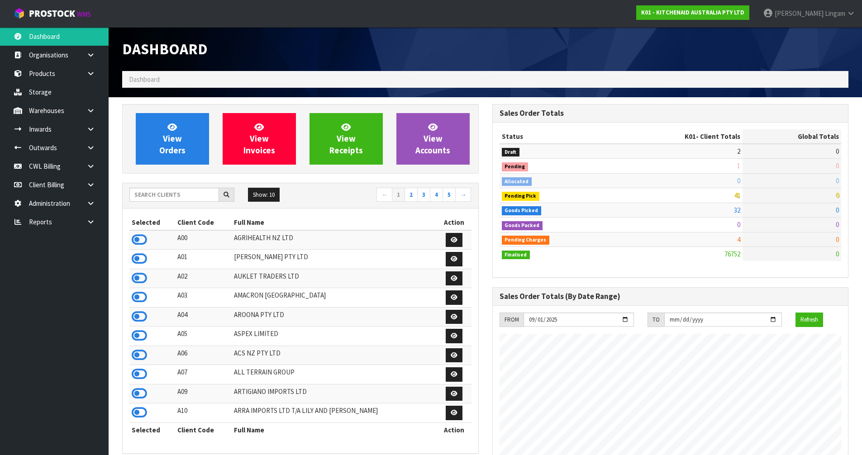
scroll to position [686, 370]
click at [182, 196] on input "text" at bounding box center [174, 195] width 90 height 14
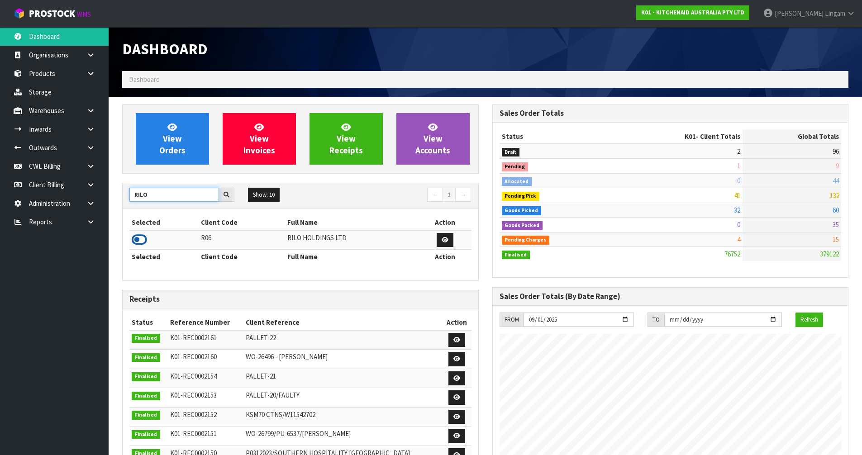
type input "RILO"
click at [136, 238] on icon at bounding box center [139, 240] width 15 height 14
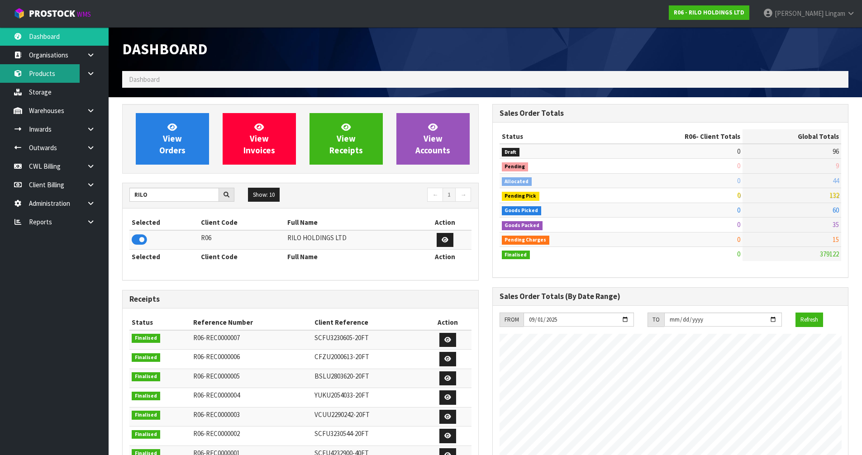
scroll to position [554, 370]
click at [43, 74] on link "Products" at bounding box center [54, 73] width 109 height 19
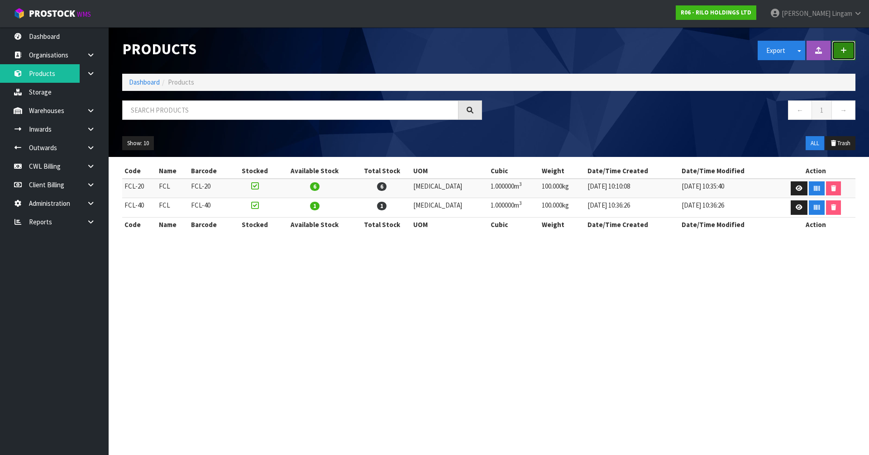
click at [849, 50] on button "button" at bounding box center [844, 50] width 24 height 19
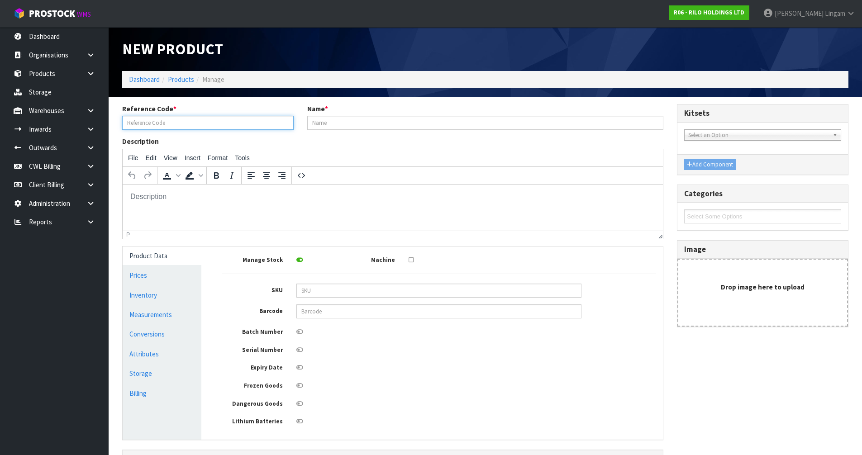
click at [135, 122] on input "text" at bounding box center [208, 123] width 172 height 14
type input "LCL"
click at [339, 126] on input "text" at bounding box center [485, 123] width 357 height 14
type input "LCL"
click at [416, 199] on p at bounding box center [393, 196] width 526 height 10
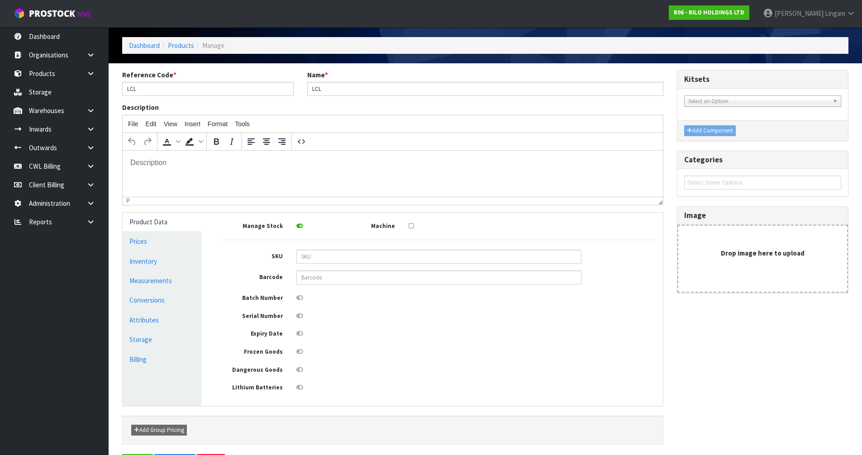
scroll to position [66, 0]
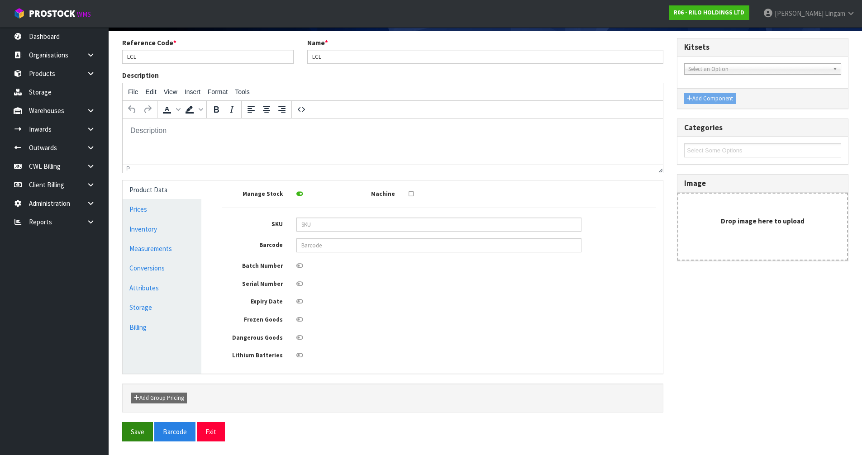
click at [132, 434] on button "Save" at bounding box center [137, 431] width 31 height 19
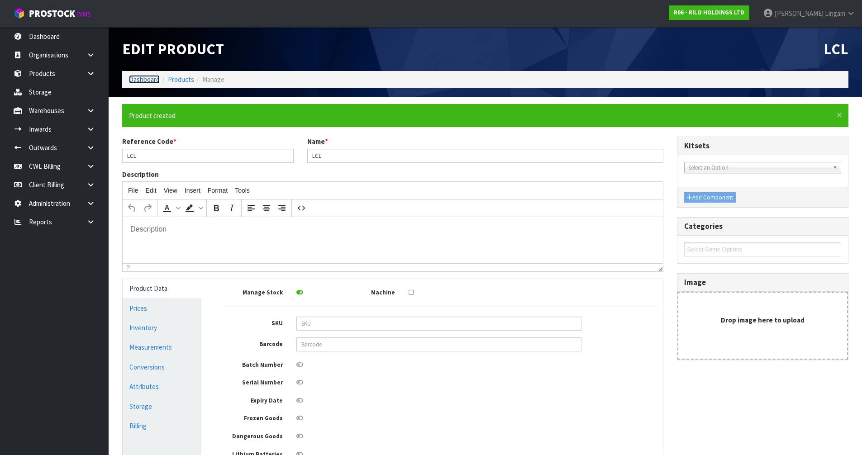
click at [147, 78] on link "Dashboard" at bounding box center [144, 79] width 31 height 9
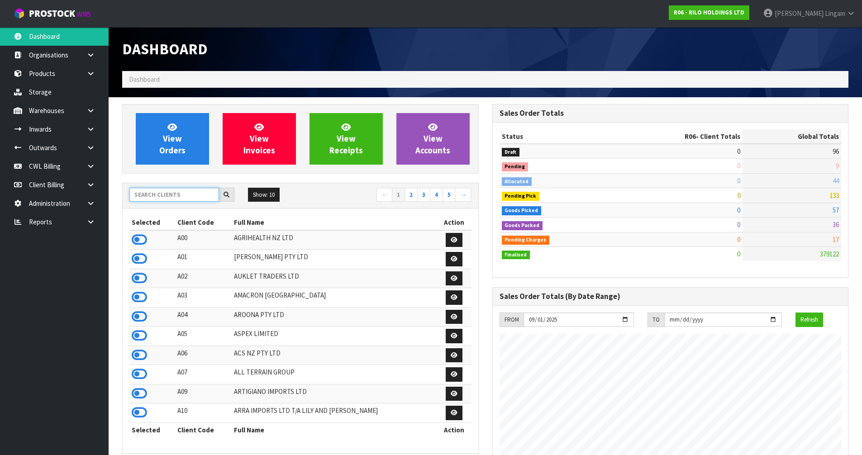
click at [198, 197] on input "text" at bounding box center [174, 195] width 90 height 14
click at [201, 196] on input "text" at bounding box center [174, 195] width 90 height 14
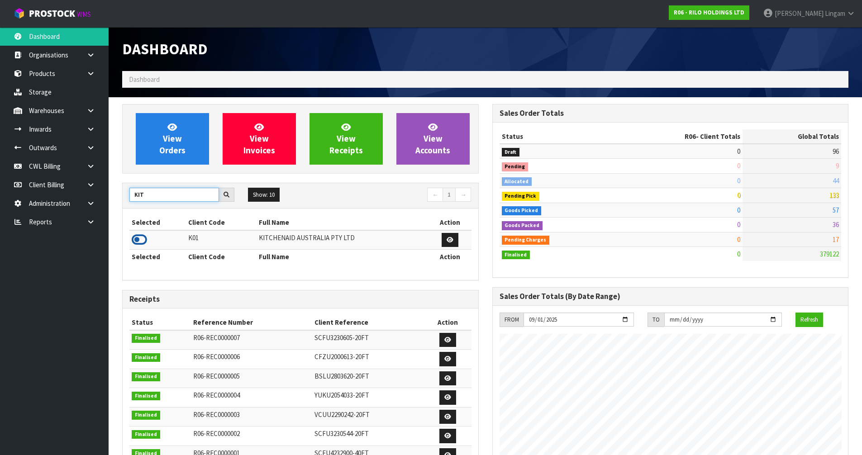
type input "KIT"
click at [141, 239] on icon at bounding box center [139, 240] width 15 height 14
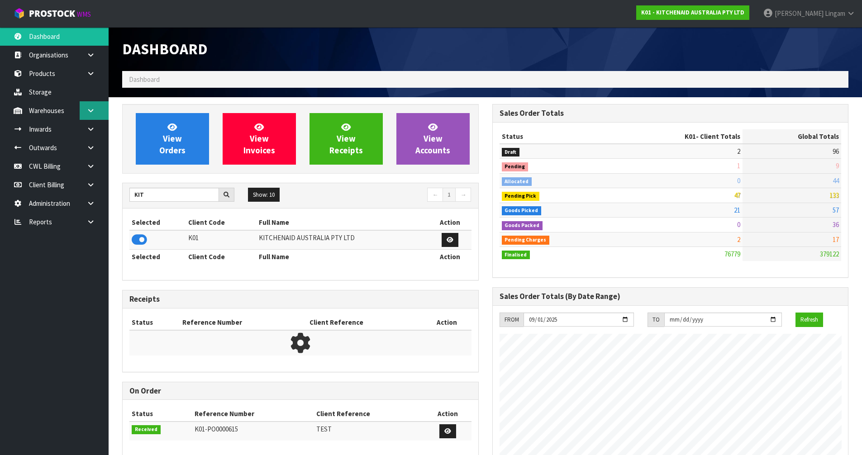
scroll to position [686, 370]
click at [89, 113] on icon at bounding box center [90, 110] width 9 height 7
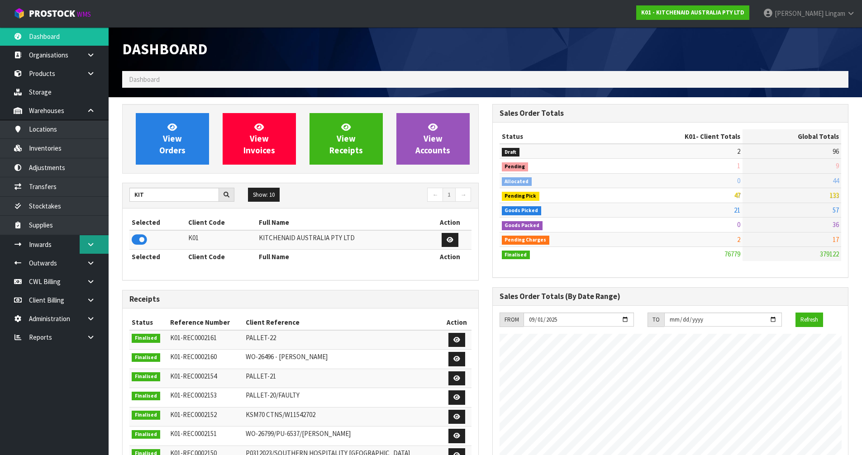
click at [98, 246] on link at bounding box center [94, 244] width 29 height 19
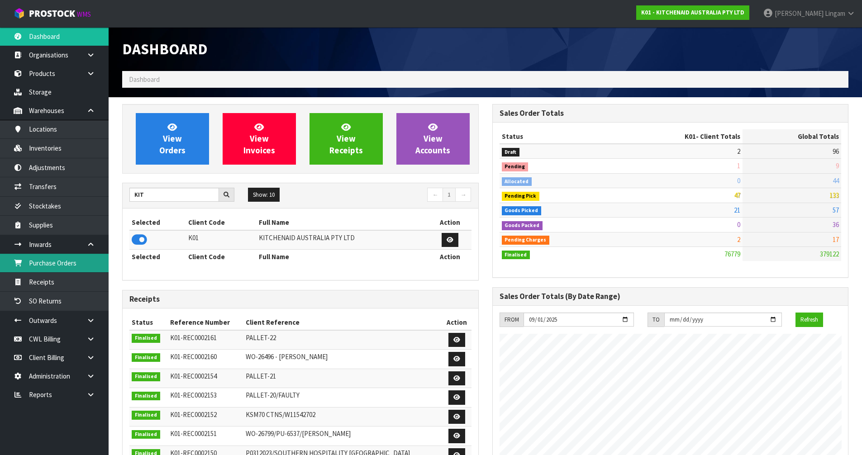
click at [79, 268] on link "Purchase Orders" at bounding box center [54, 263] width 109 height 19
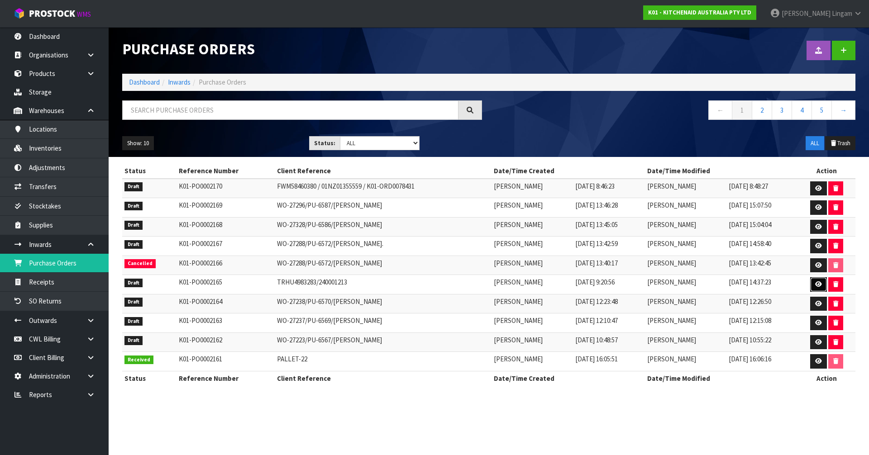
click at [817, 288] on link at bounding box center [818, 284] width 17 height 14
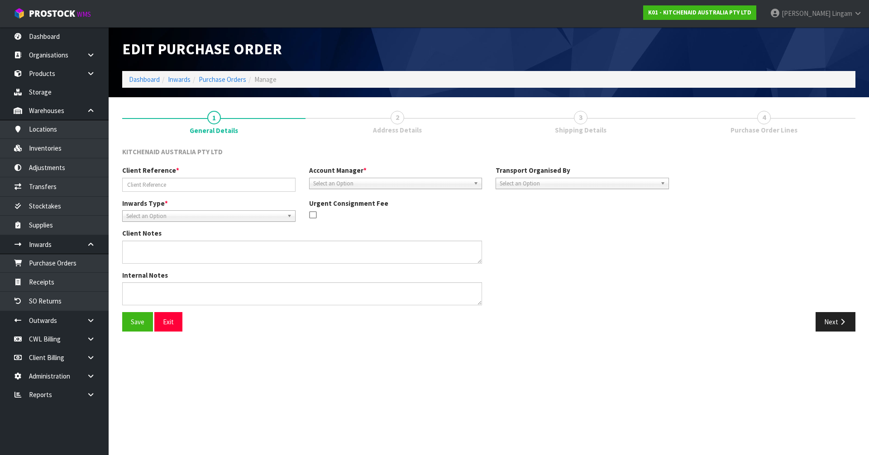
type input "TRHU4983283/240001213"
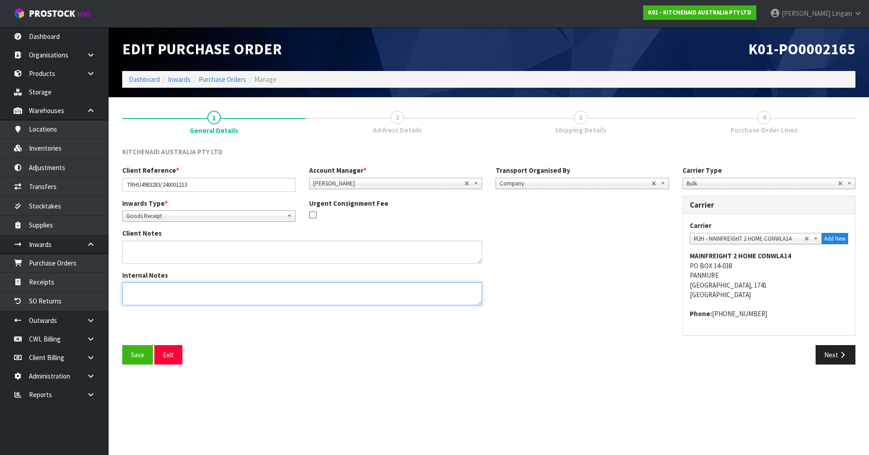
click at [128, 296] on textarea at bounding box center [302, 293] width 360 height 23
type textarea "DEMMURAGE CHARGES- 1 DAY. ([PERSON_NAME]) I ACCEPTED GO TO PAY AND [PERSON_NAME…"
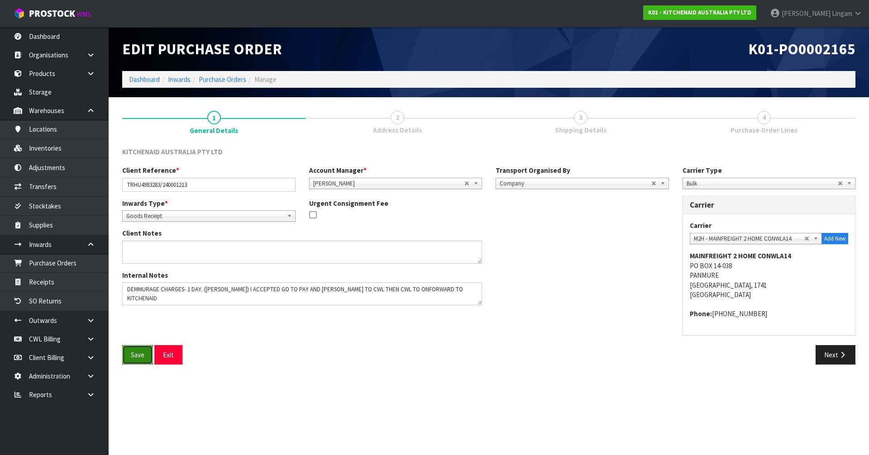
click at [136, 360] on button "Save" at bounding box center [137, 354] width 31 height 19
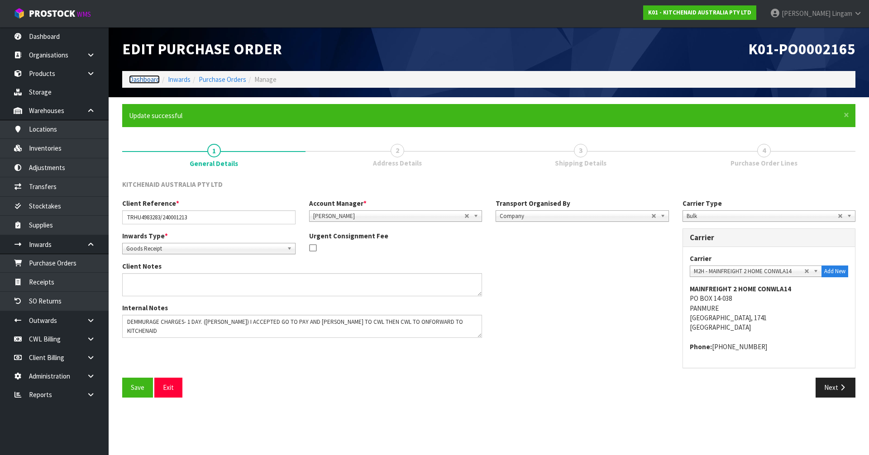
click at [140, 79] on link "Dashboard" at bounding box center [144, 79] width 31 height 9
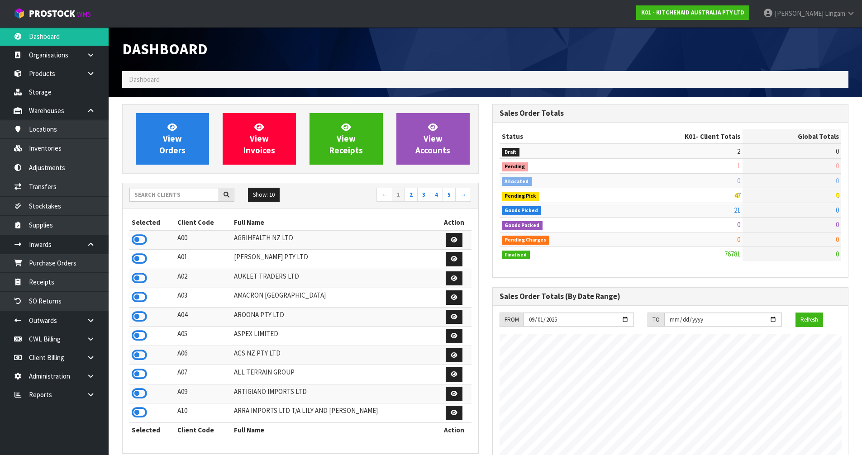
scroll to position [686, 370]
